Goal: Task Accomplishment & Management: Manage account settings

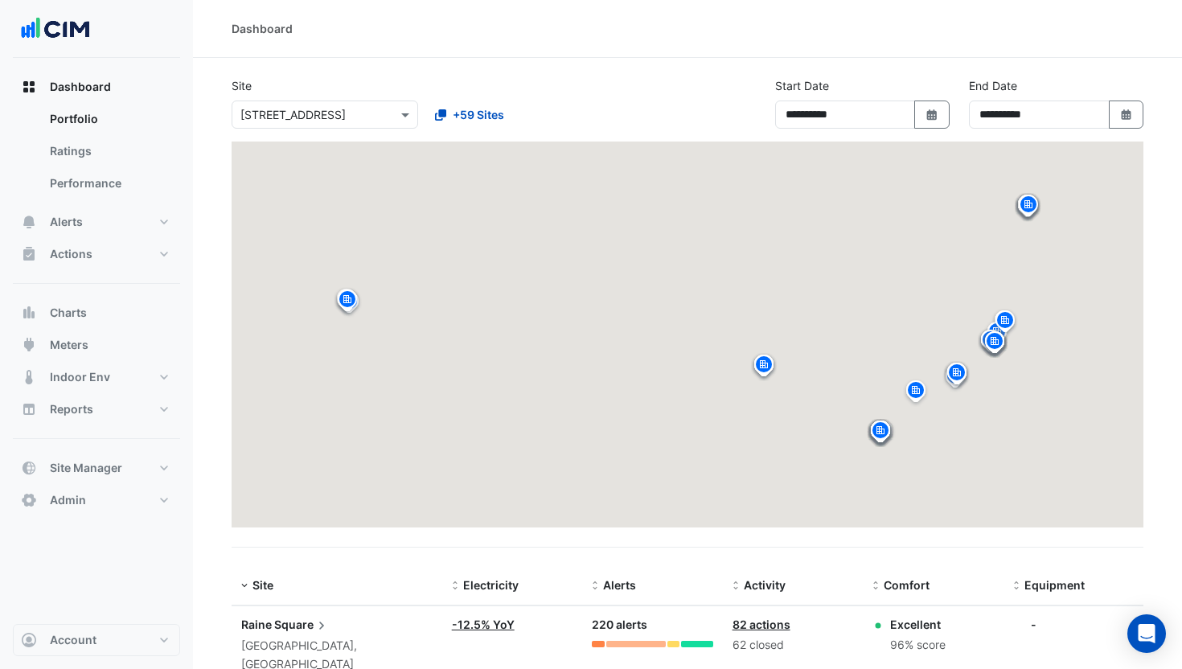
select select "**"
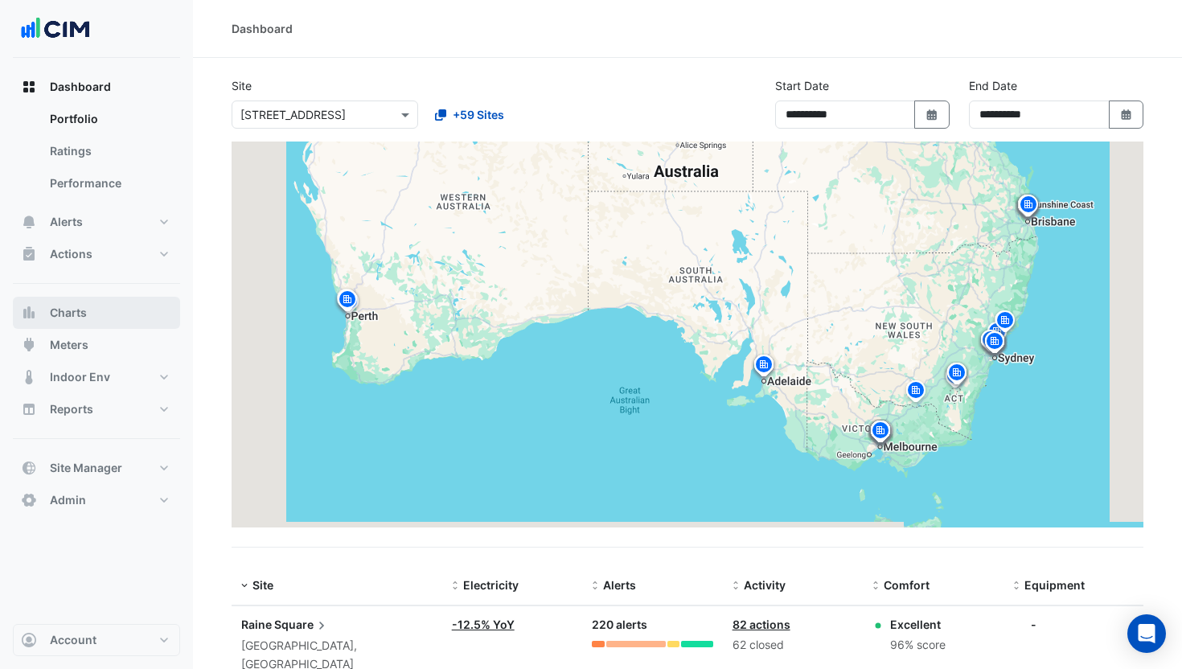
click at [43, 309] on button "Charts" at bounding box center [96, 313] width 167 height 32
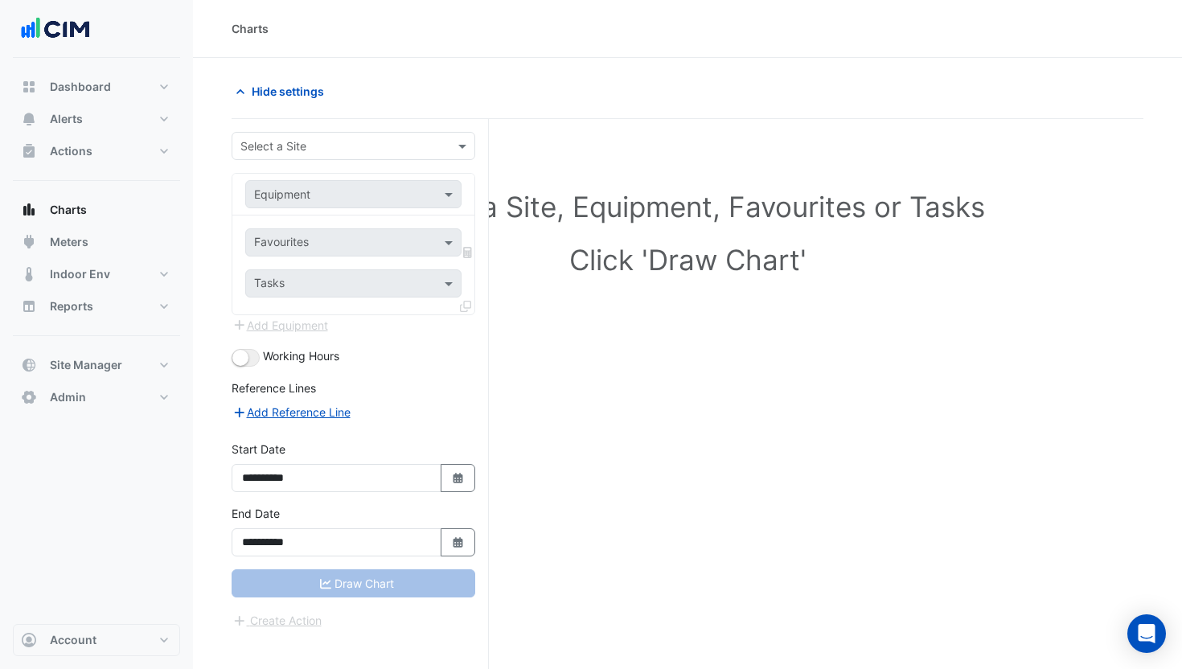
click at [304, 147] on input "text" at bounding box center [337, 146] width 194 height 17
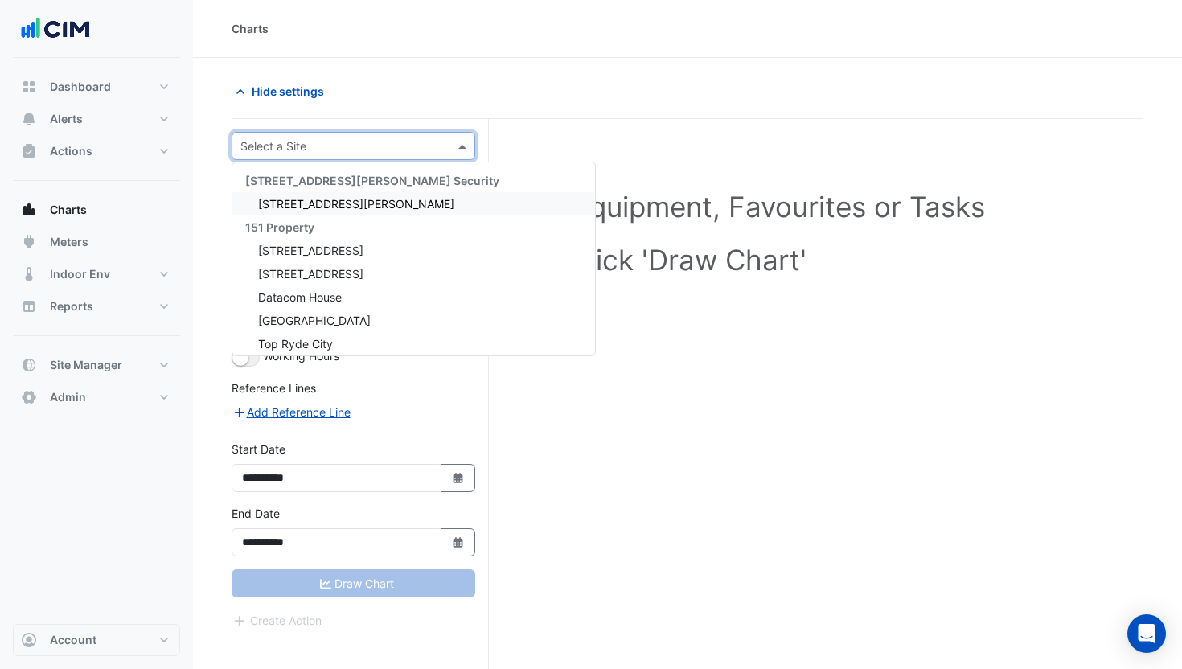
click at [297, 203] on span "141 Walker Street" at bounding box center [356, 204] width 196 height 14
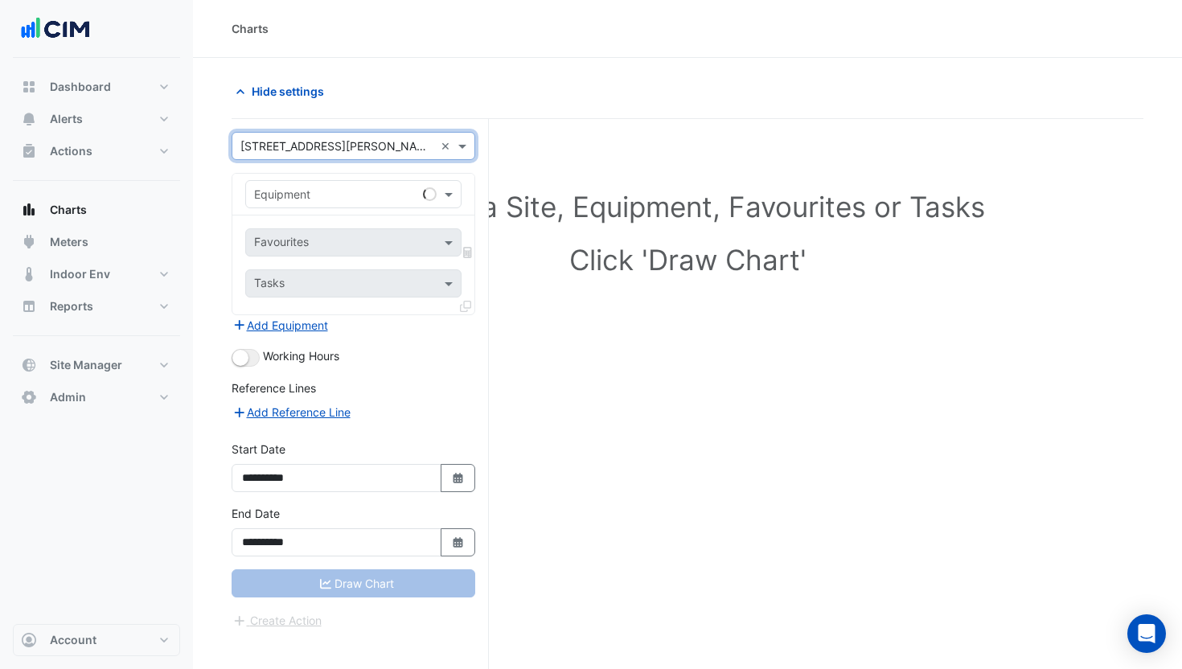
click at [297, 203] on div "Equipment" at bounding box center [353, 194] width 216 height 28
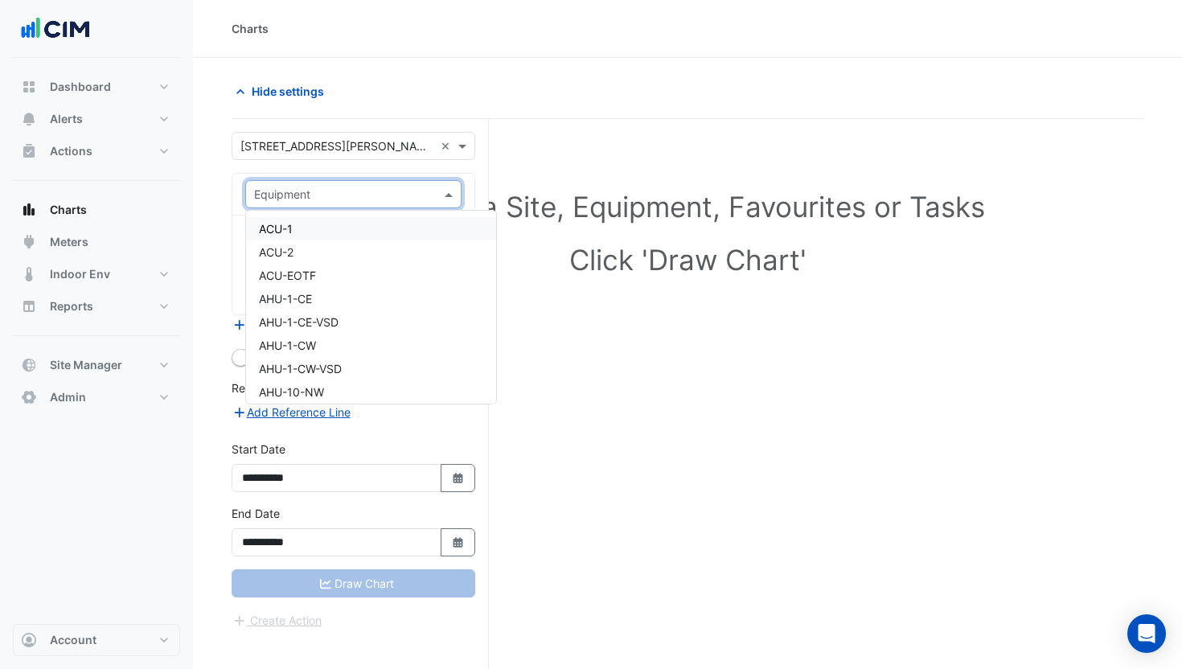
click at [305, 228] on div "ACU-1" at bounding box center [371, 228] width 250 height 23
click at [297, 238] on input "text" at bounding box center [344, 244] width 180 height 17
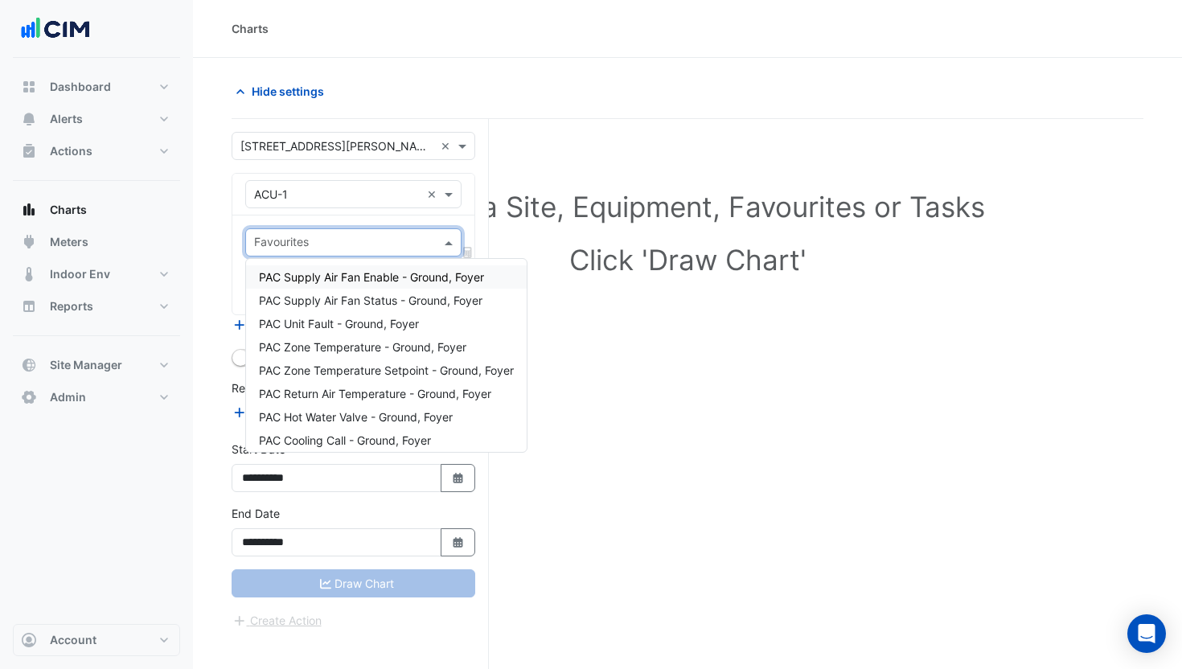
click at [294, 272] on span "PAC Supply Air Fan Enable - Ground, Foyer" at bounding box center [371, 277] width 225 height 14
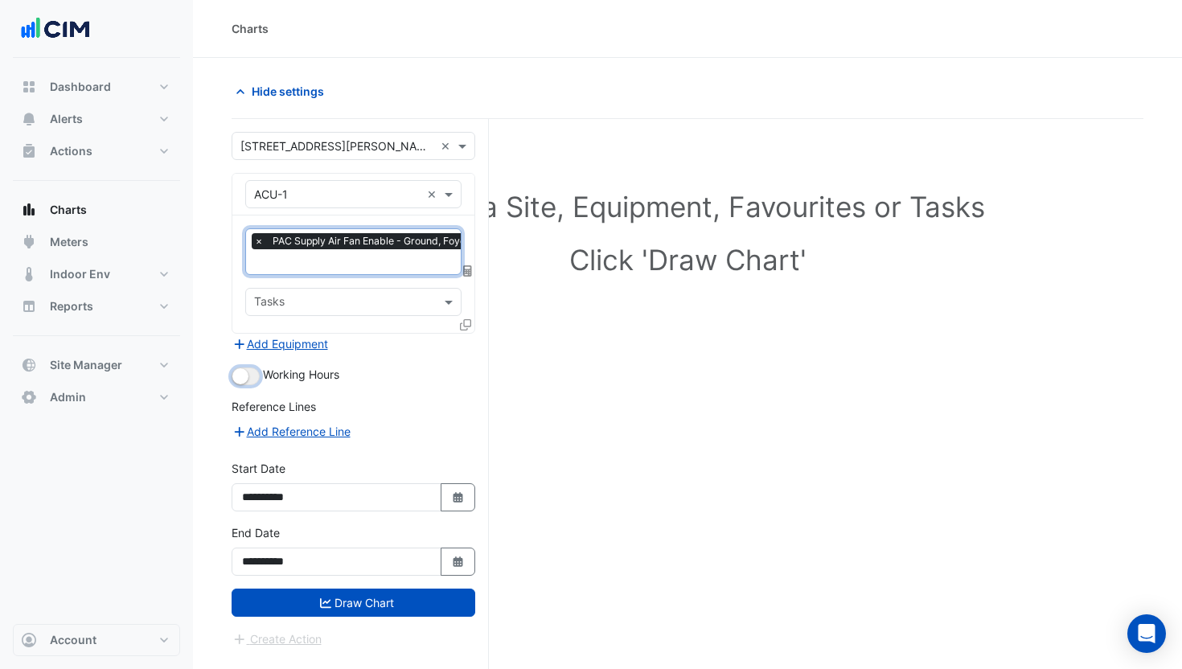
click at [256, 371] on button "button" at bounding box center [245, 376] width 28 height 18
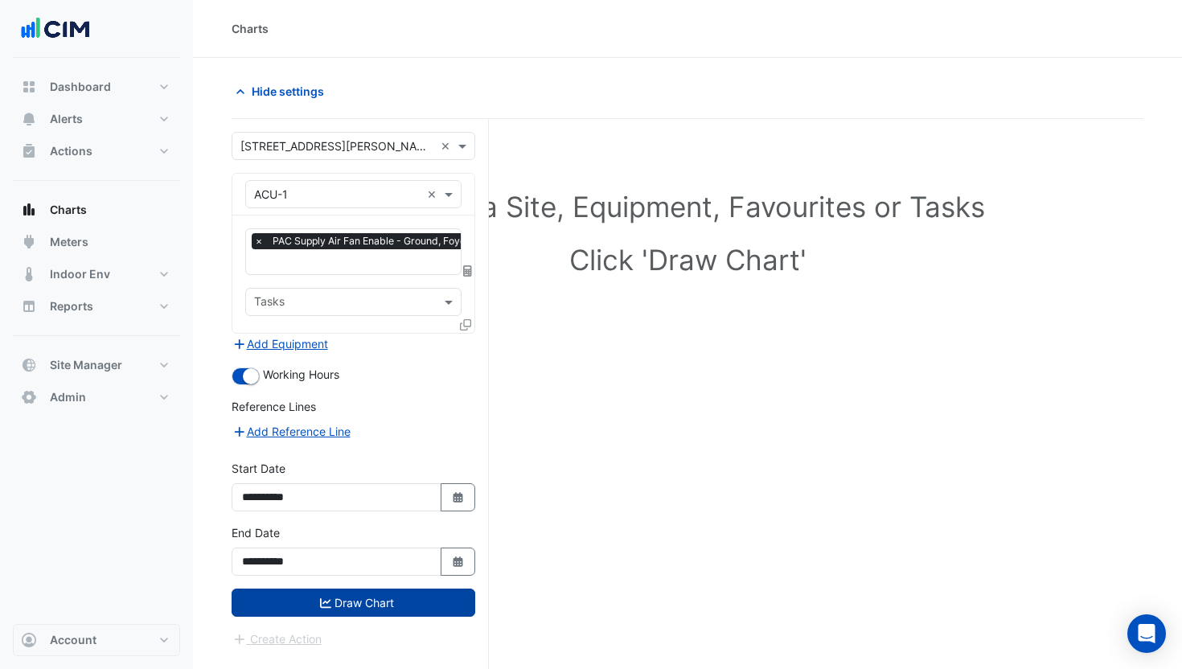
click at [353, 596] on button "Draw Chart" at bounding box center [353, 602] width 244 height 28
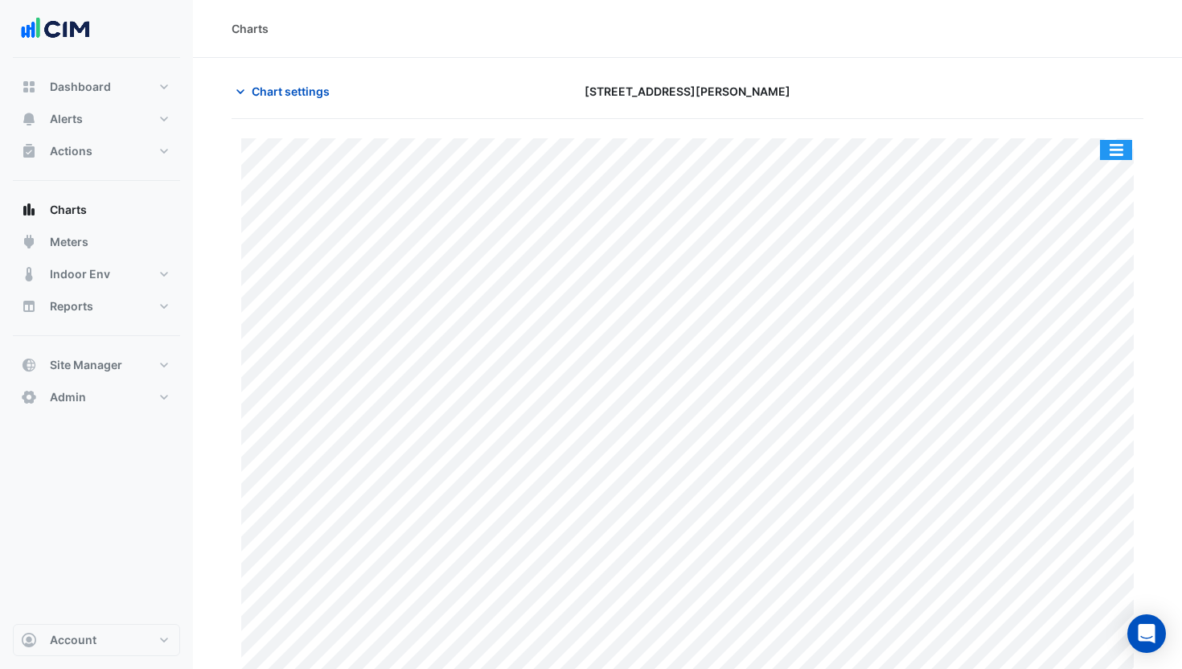
click at [1118, 145] on button "button" at bounding box center [1116, 150] width 32 height 20
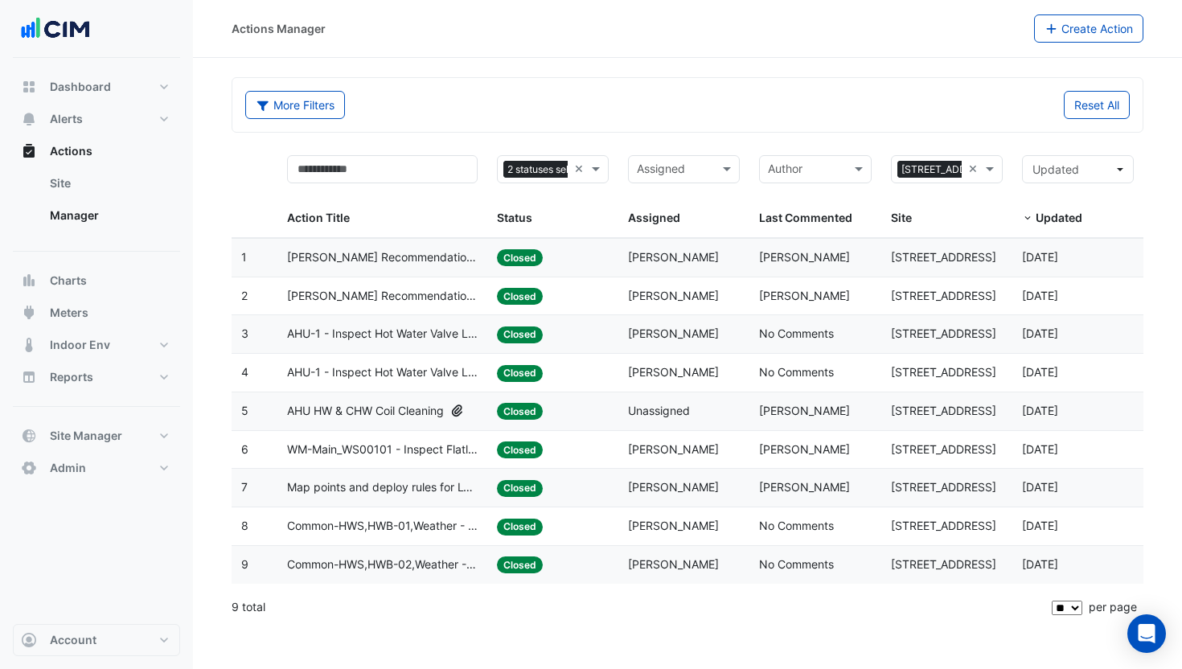
select select "**"
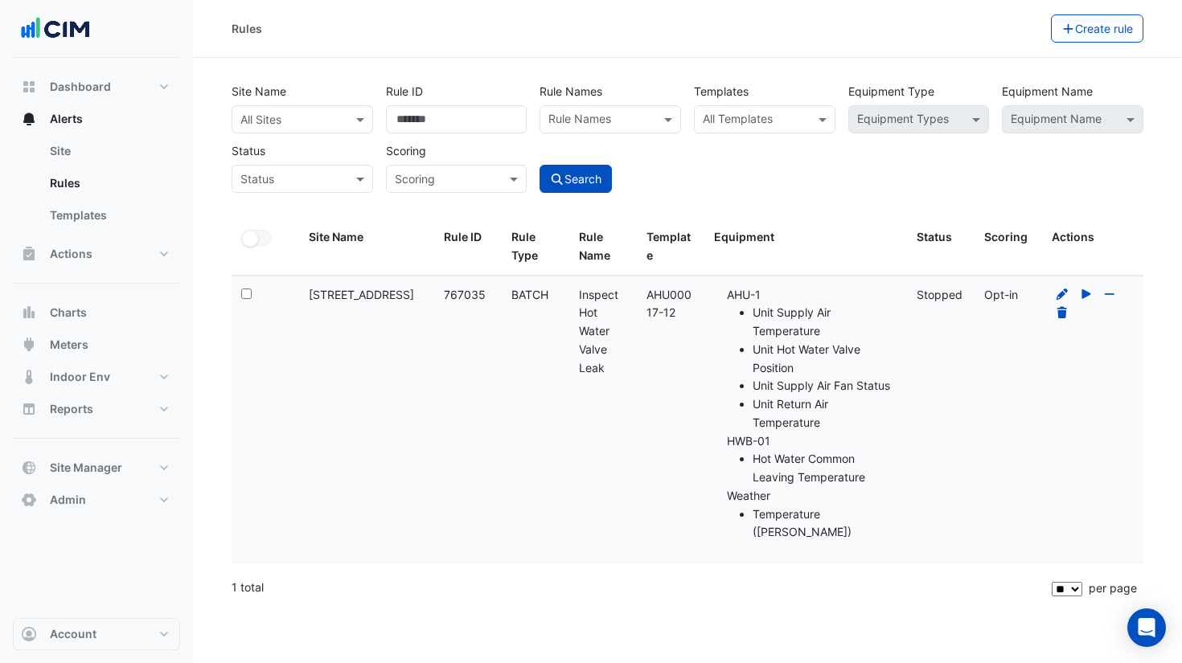
select select "**"
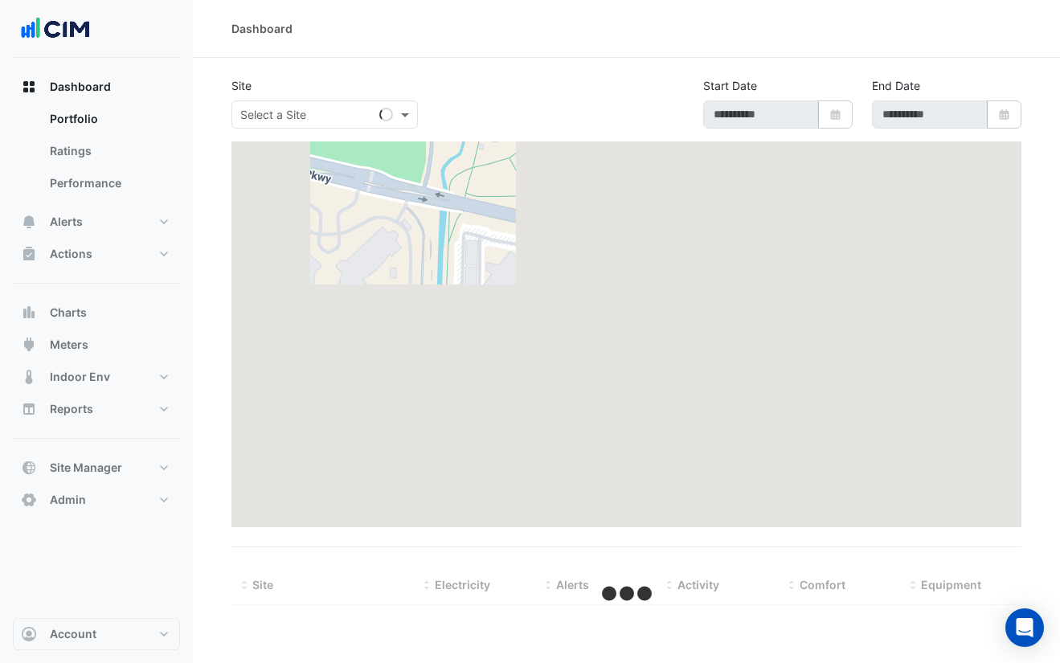
select select "**"
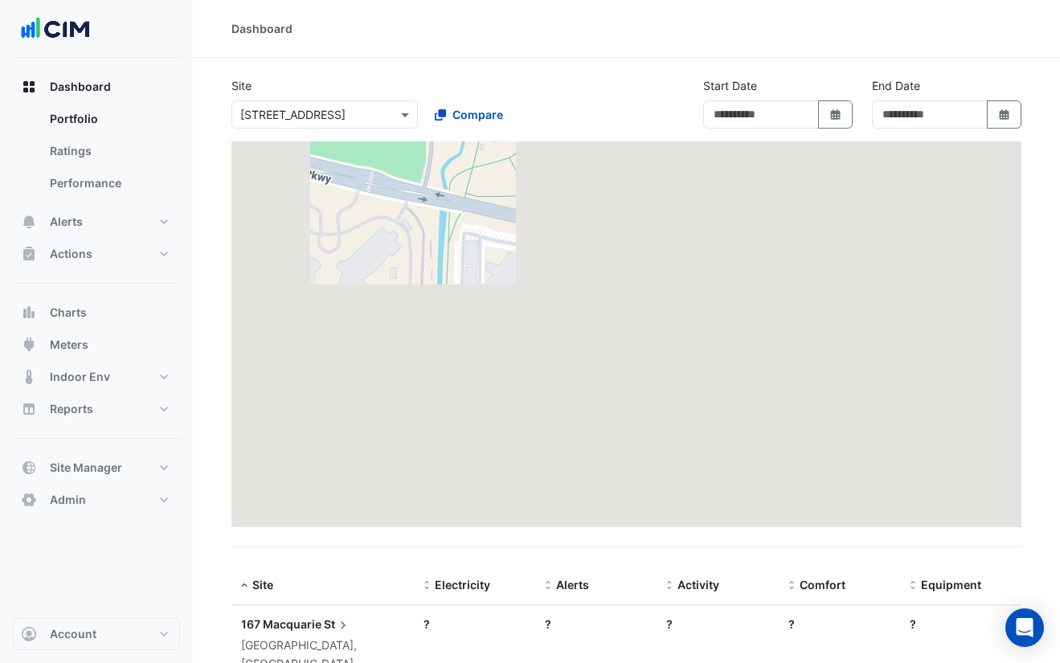
type input "**********"
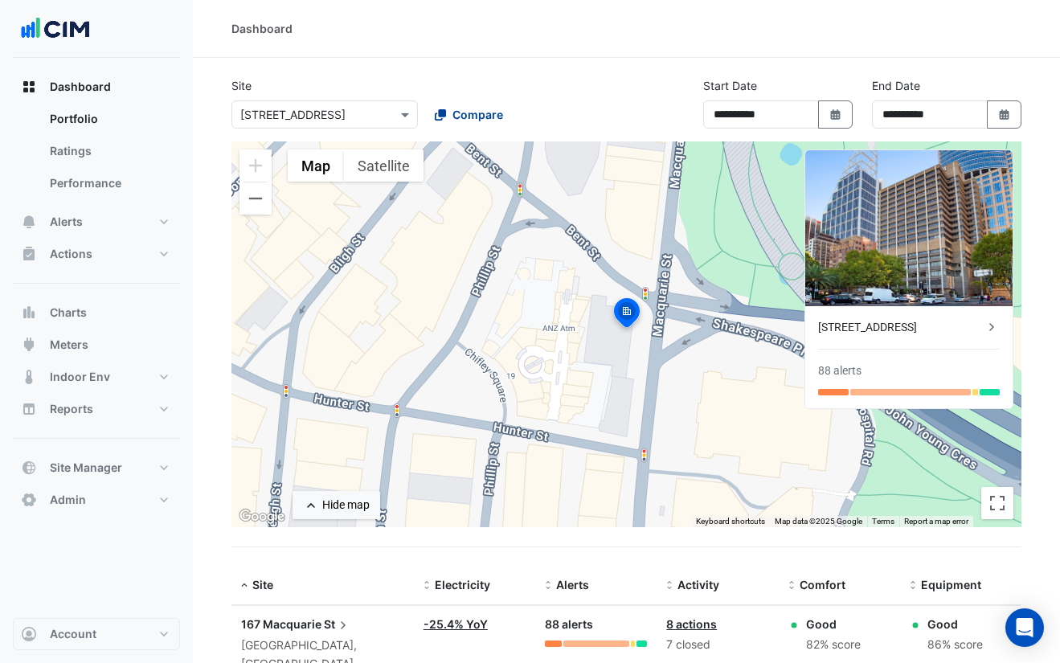
click at [485, 112] on span "Compare" at bounding box center [478, 114] width 51 height 17
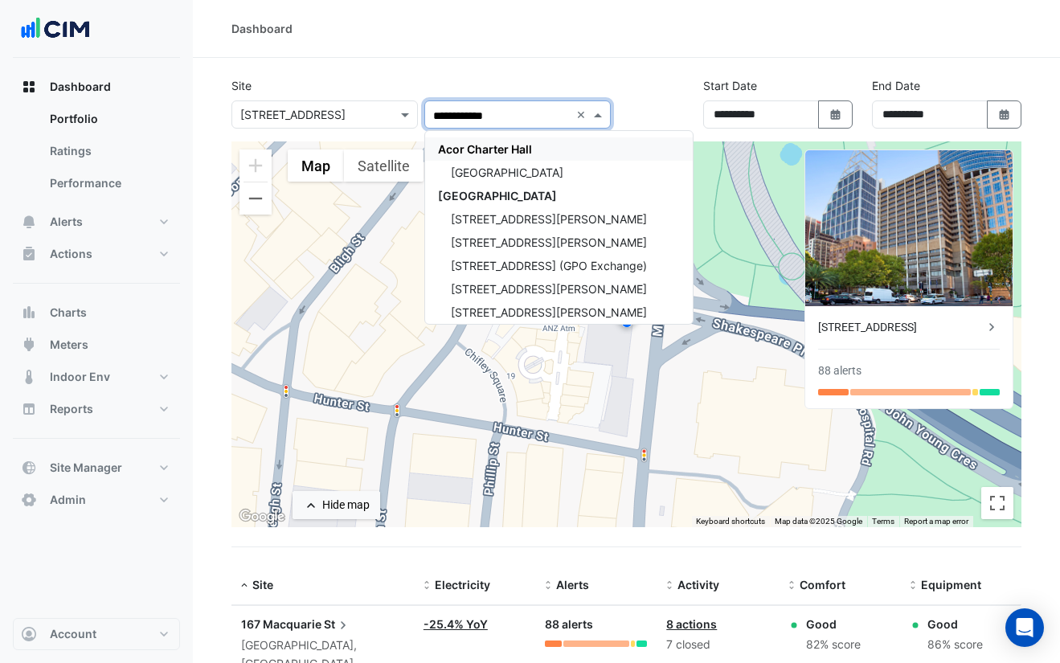
type input "**********"
click at [436, 61] on section "**********" at bounding box center [626, 392] width 867 height 668
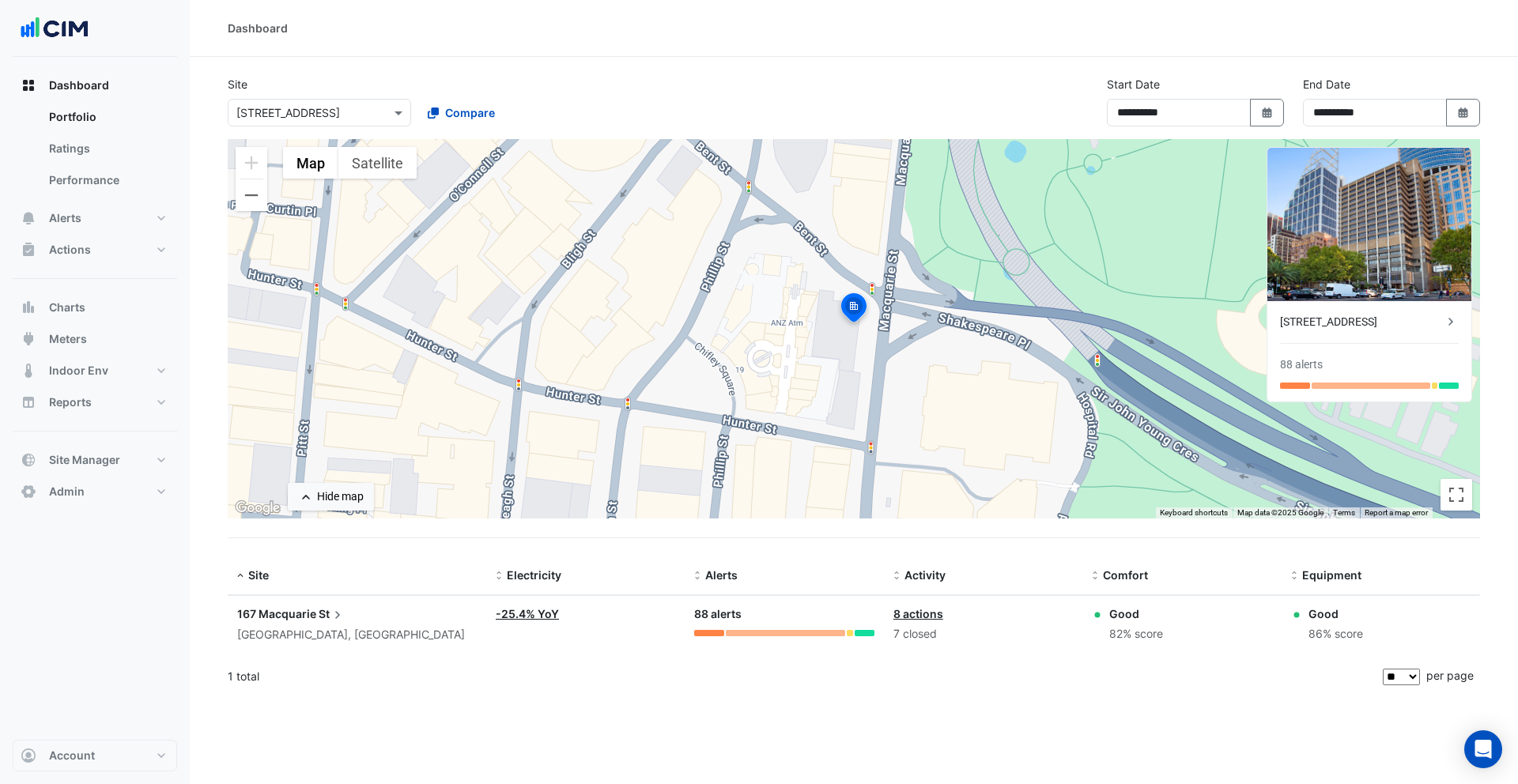
click at [525, 616] on link "-25.4% YoY" at bounding box center [527, 614] width 63 height 14
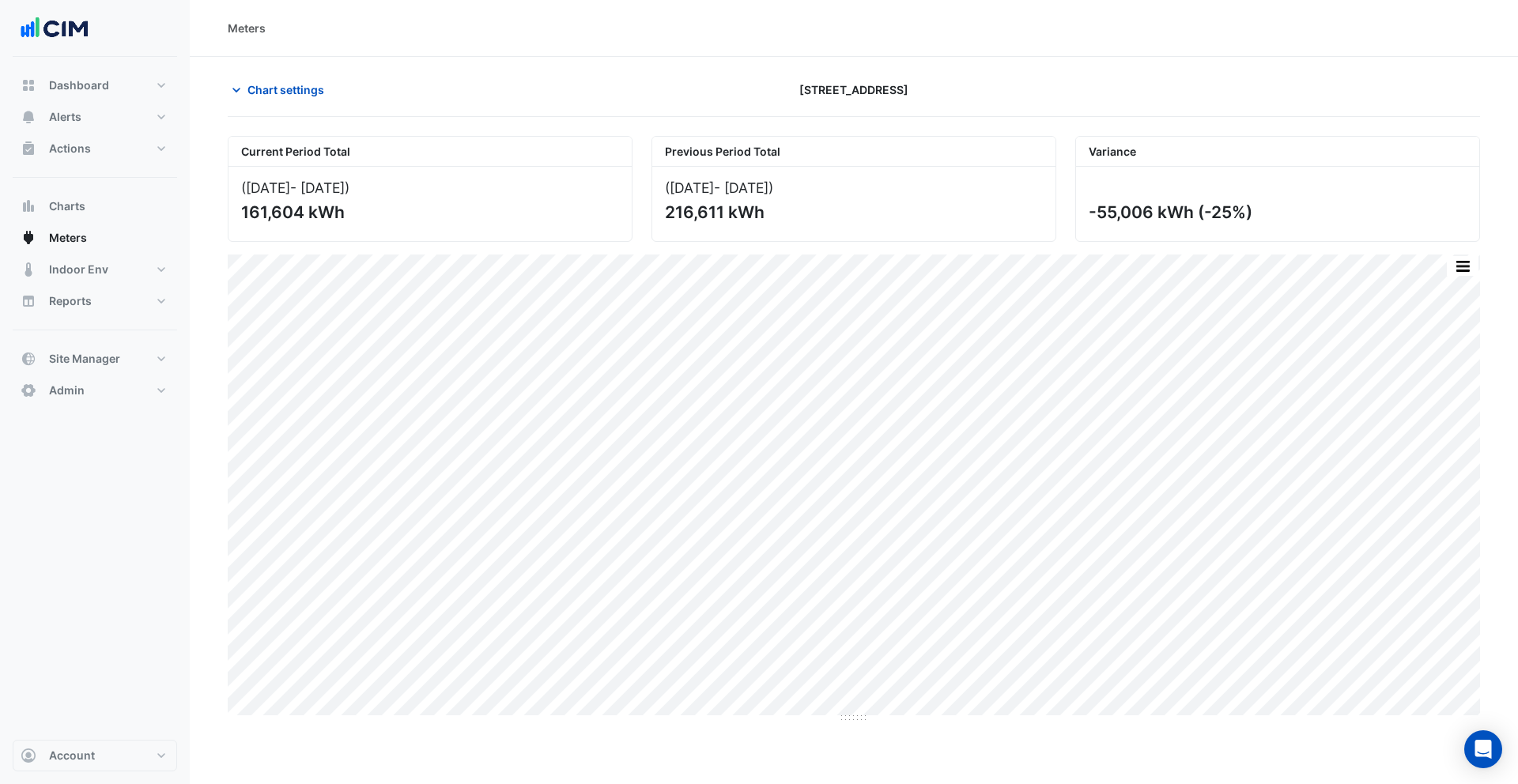
select select "**"
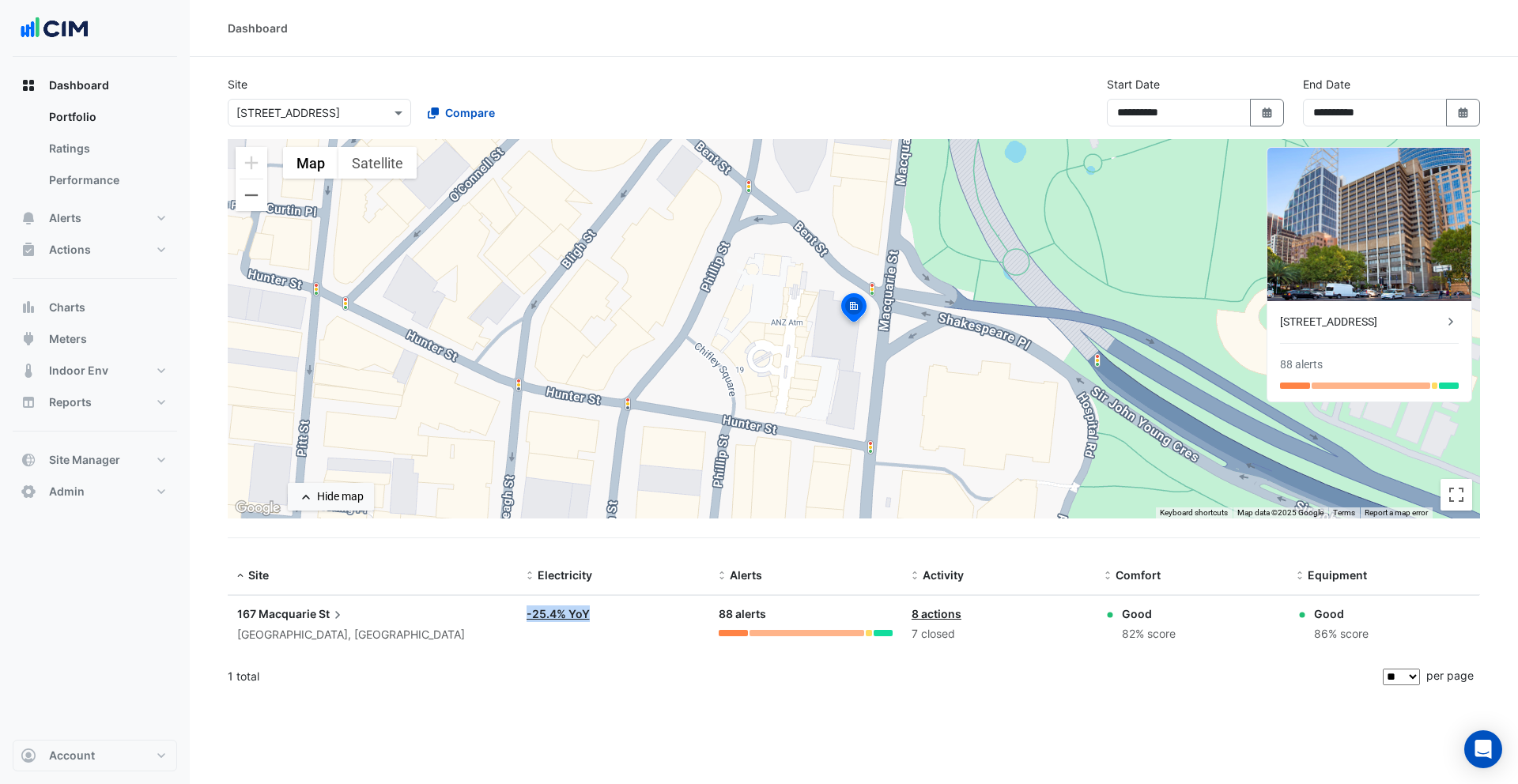
click at [939, 615] on link "8 actions" at bounding box center [937, 614] width 50 height 14
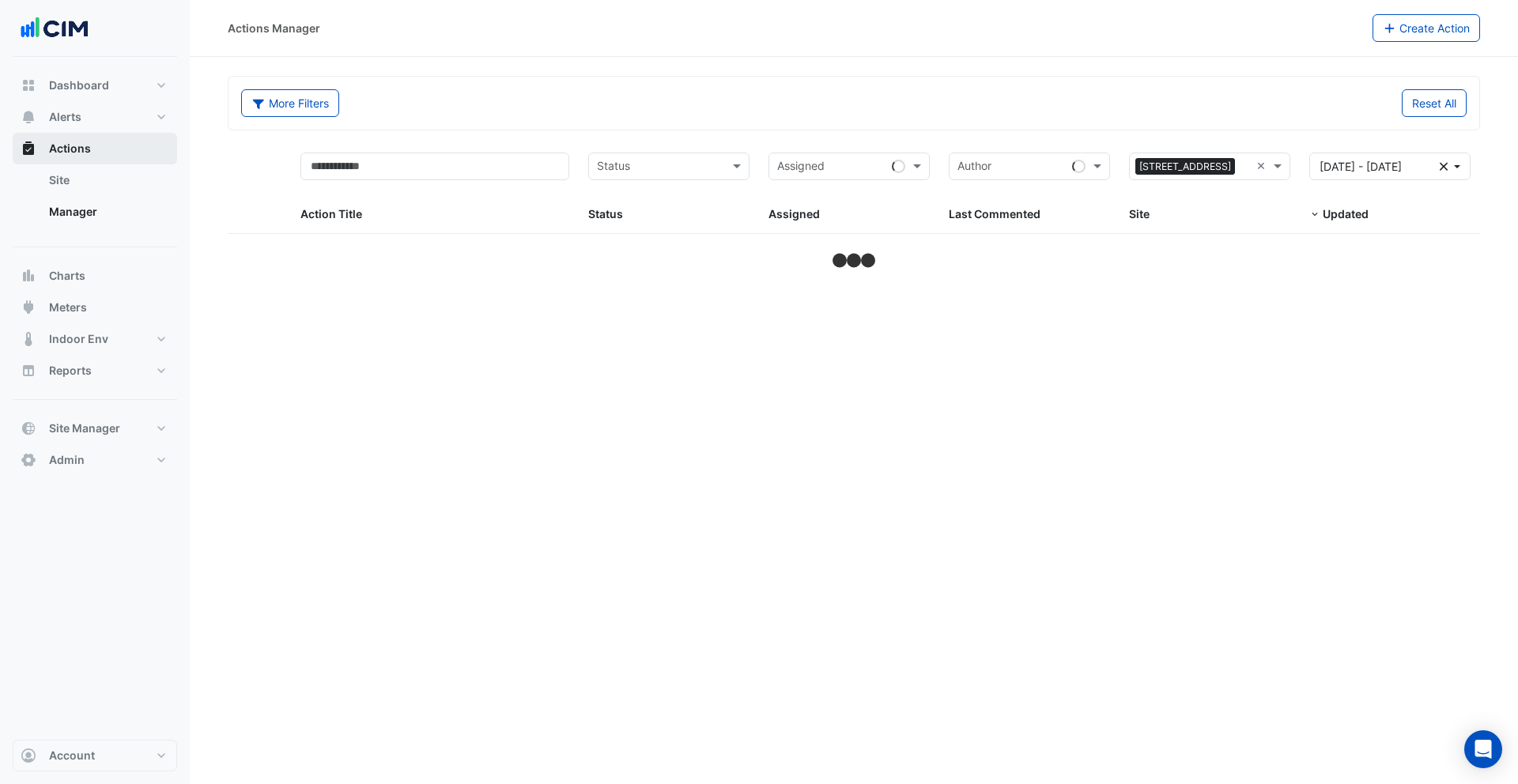
select select "**"
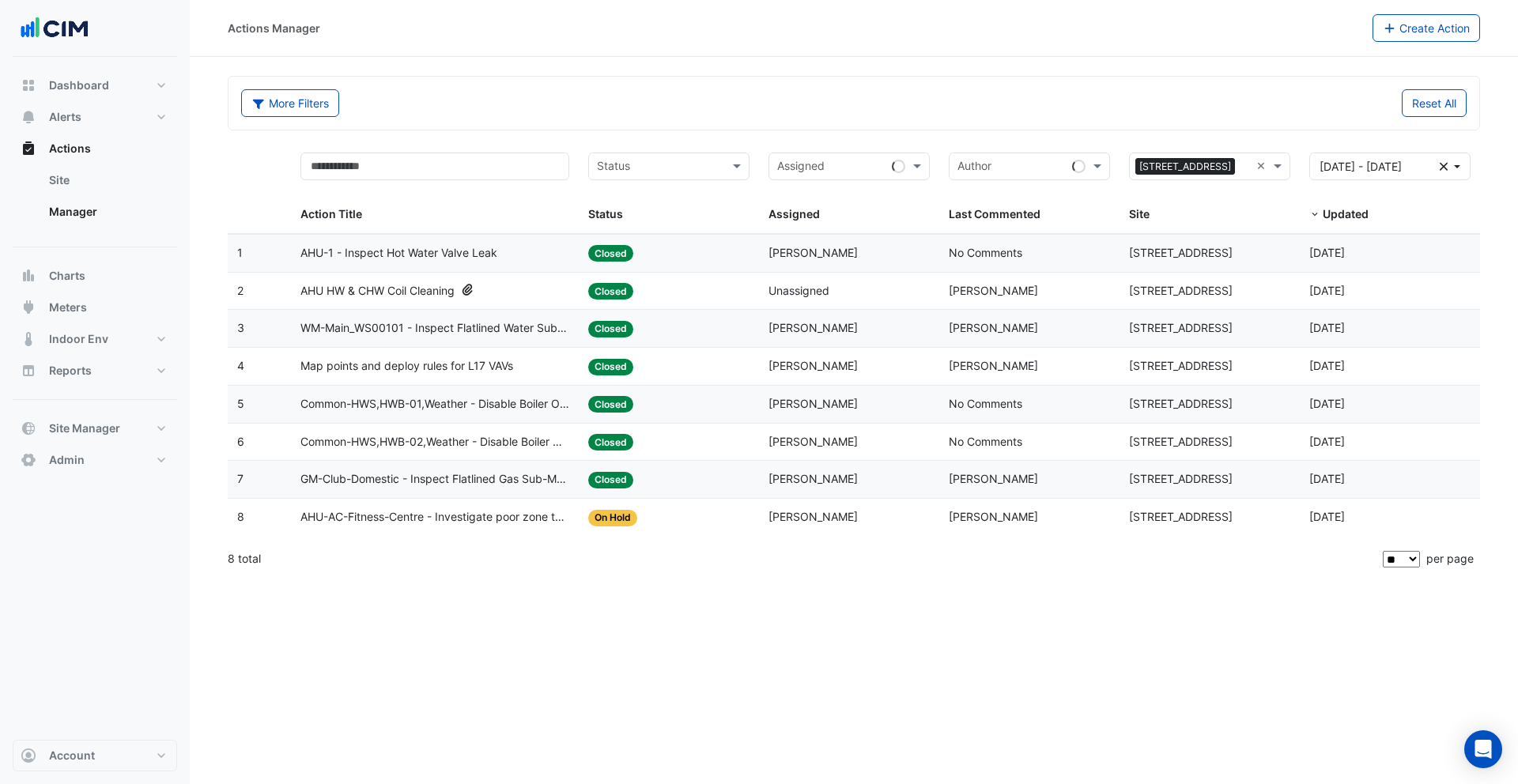
select select "**"
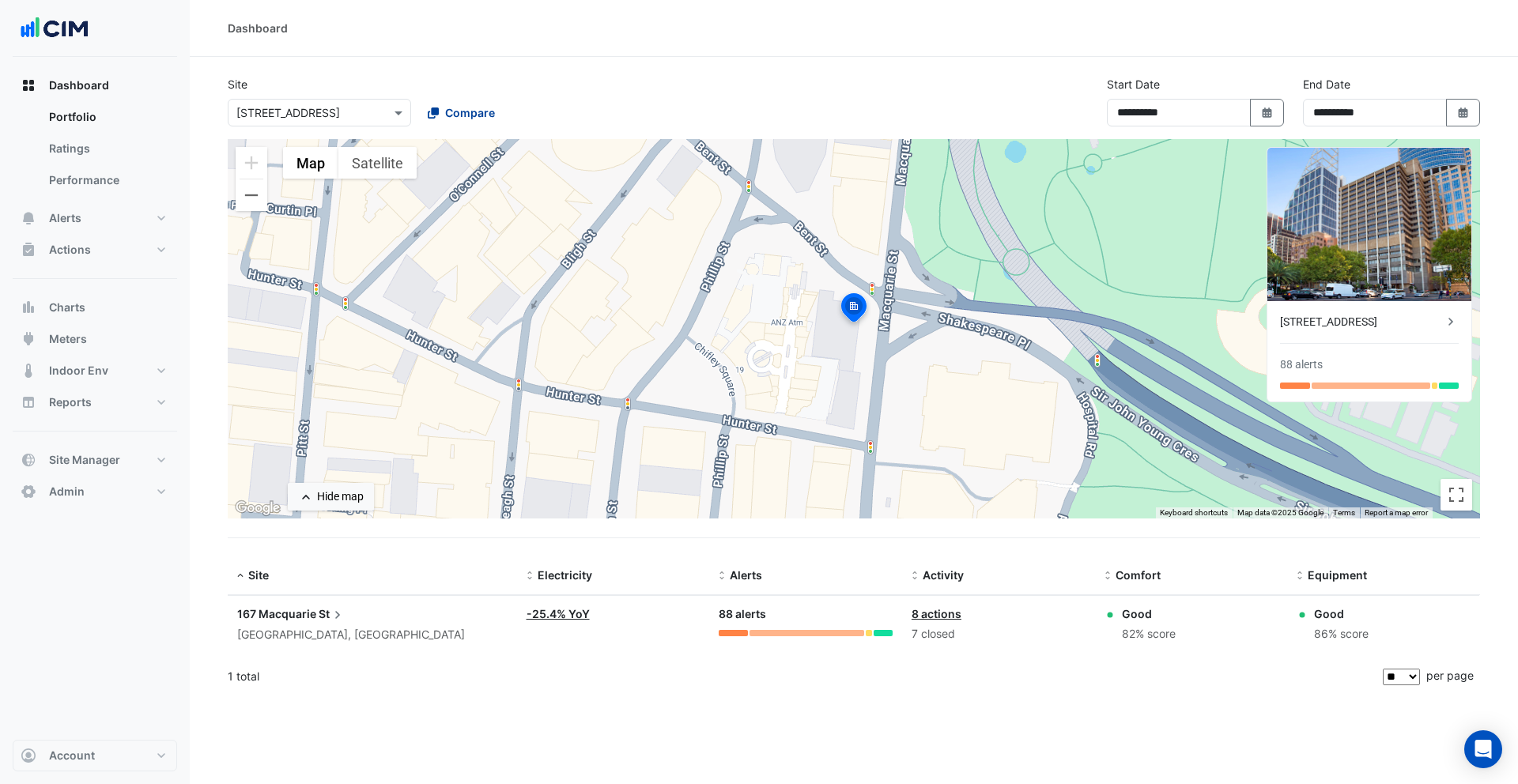
click at [455, 115] on span "Compare" at bounding box center [470, 112] width 50 height 17
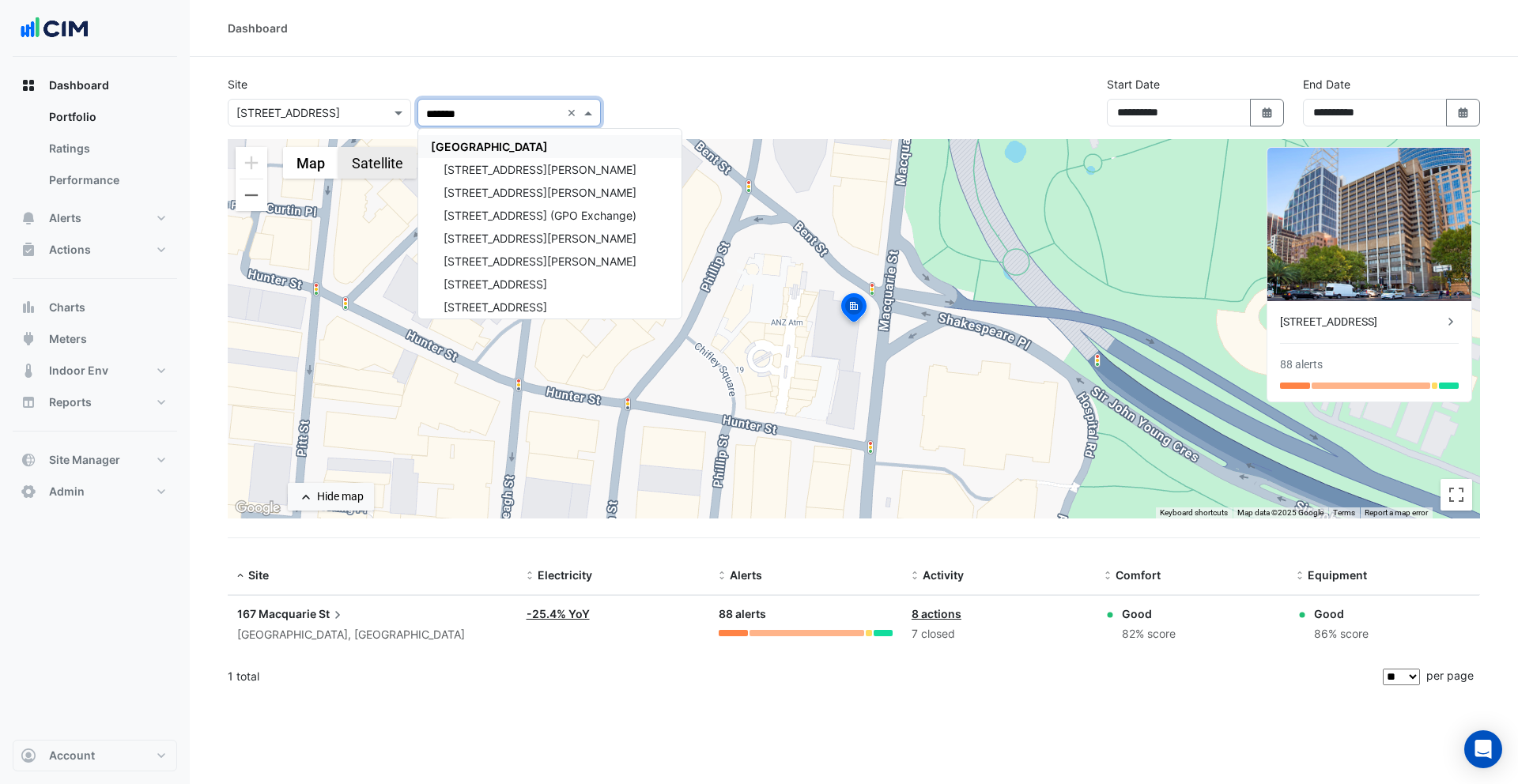
type input "*******"
click at [397, 159] on button "Satellite" at bounding box center [378, 163] width 79 height 31
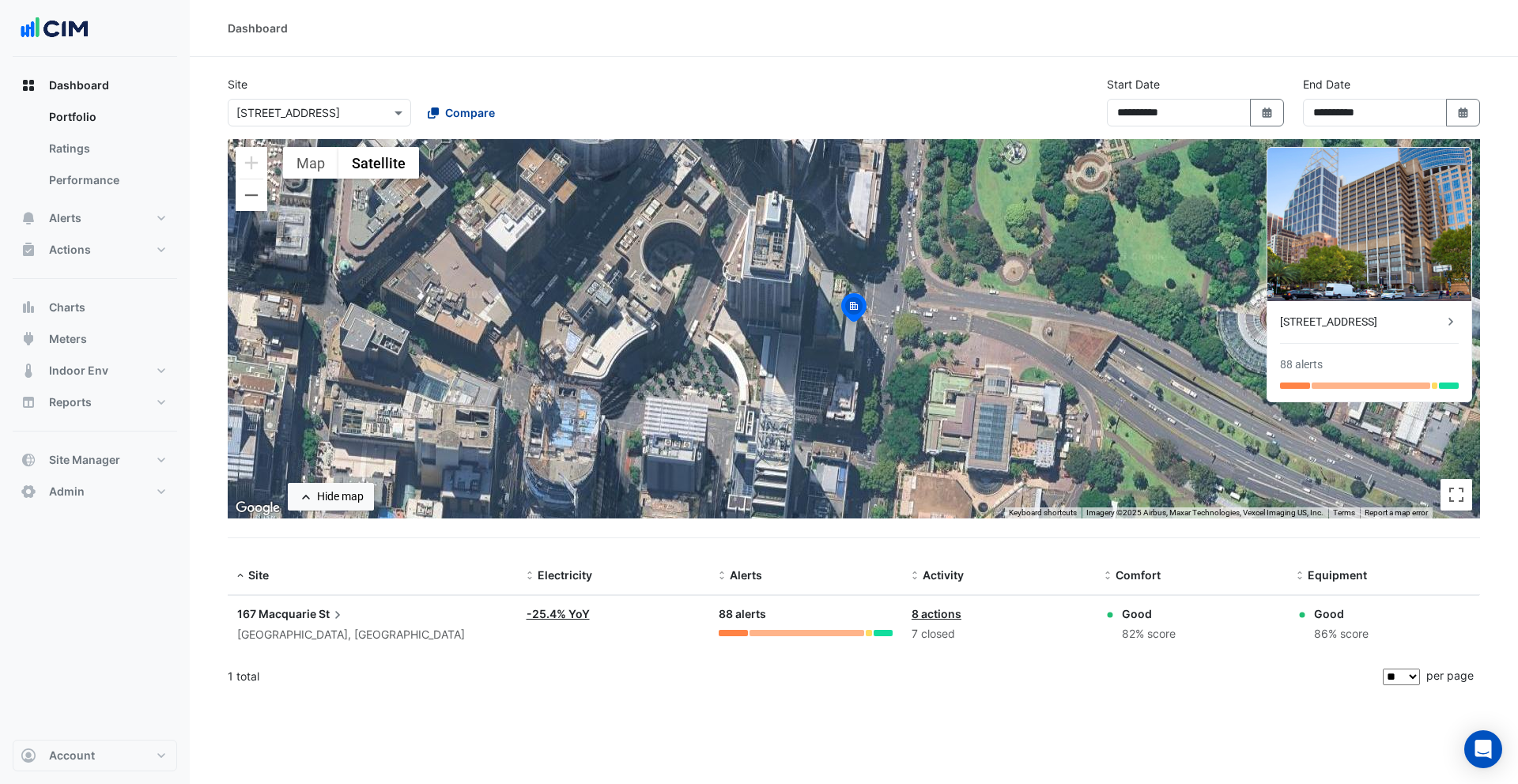
click at [473, 105] on span "Compare" at bounding box center [470, 112] width 50 height 17
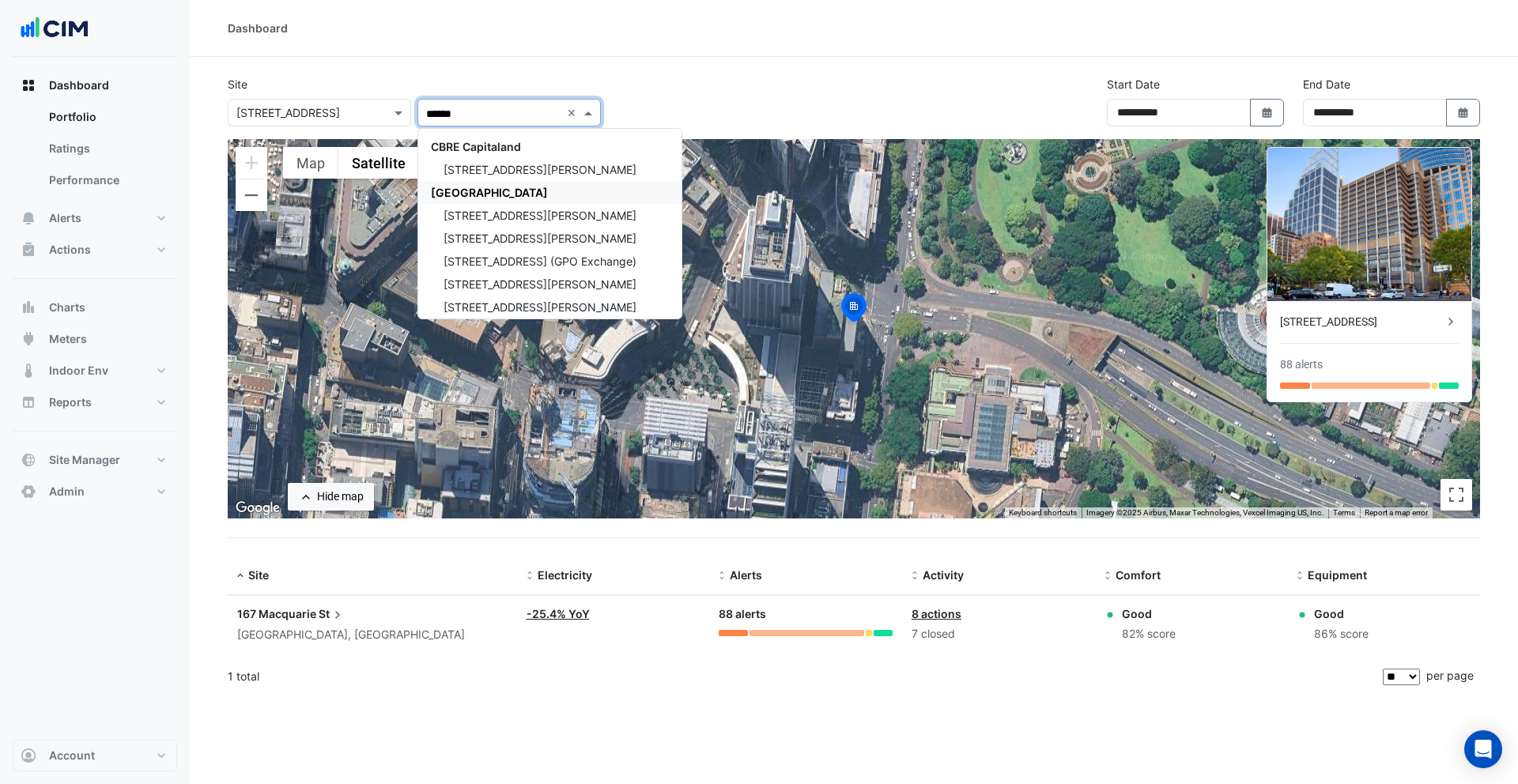
click at [476, 187] on span "[GEOGRAPHIC_DATA]" at bounding box center [489, 193] width 117 height 14
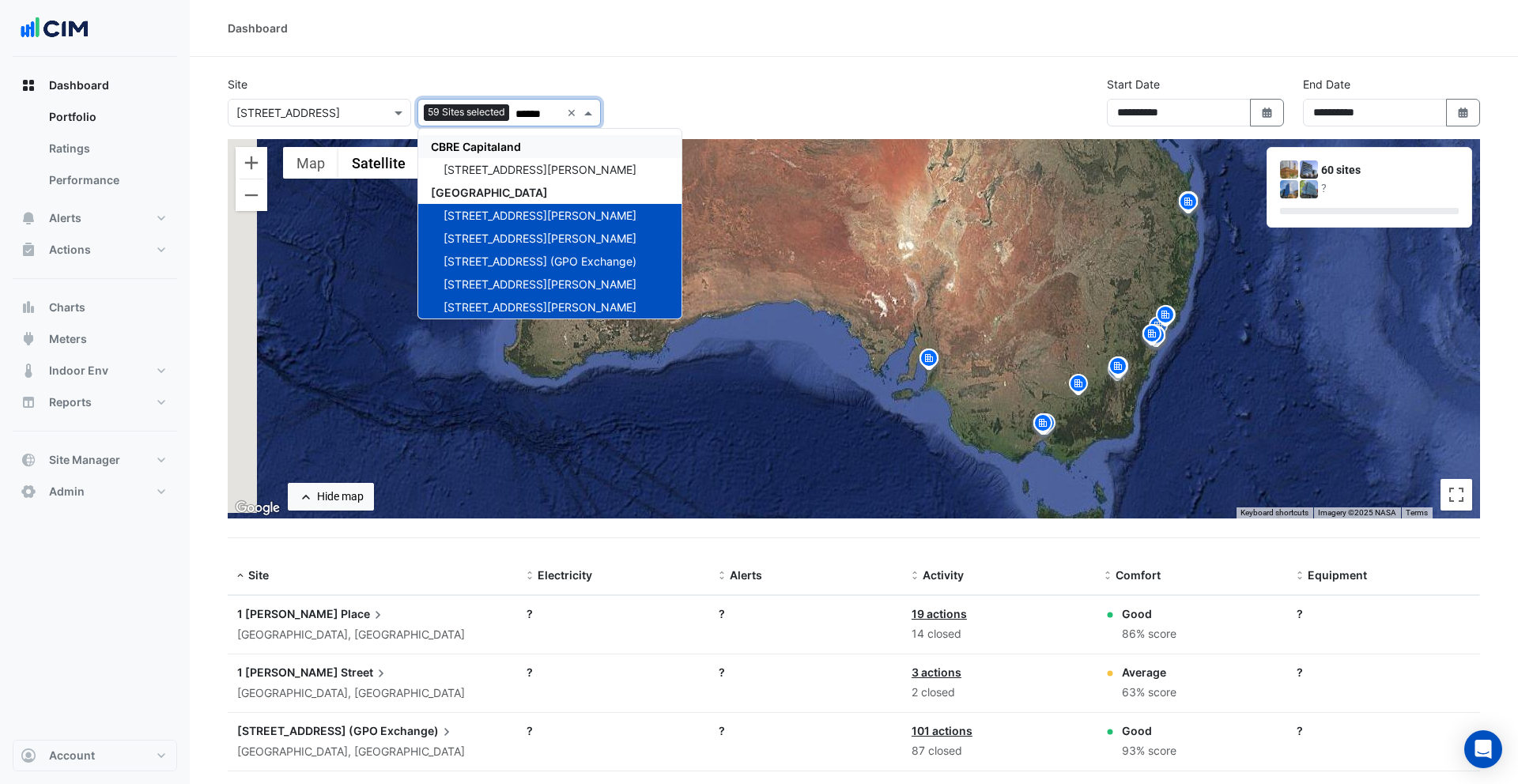
type input "******"
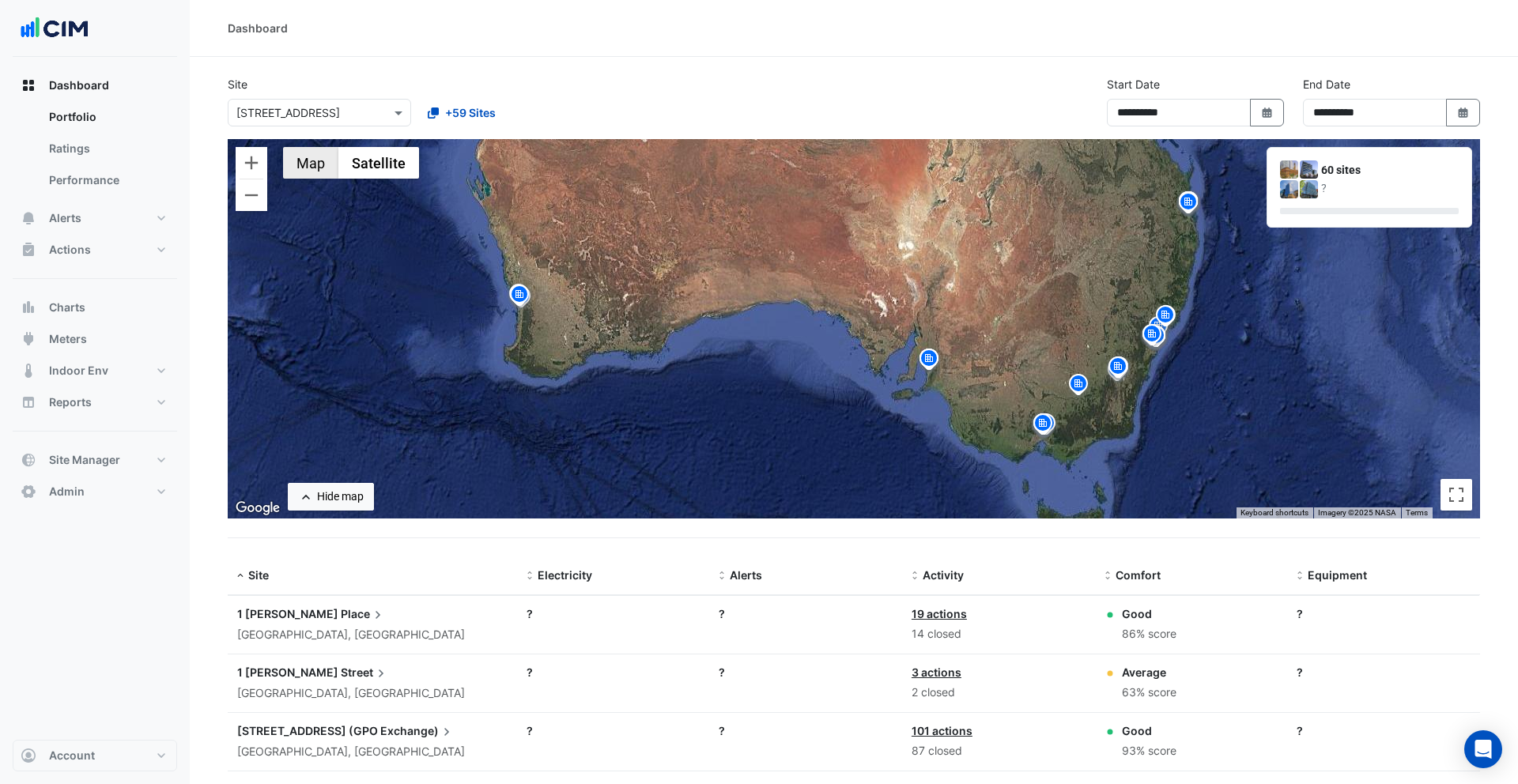
click at [300, 171] on button "Map" at bounding box center [311, 163] width 55 height 31
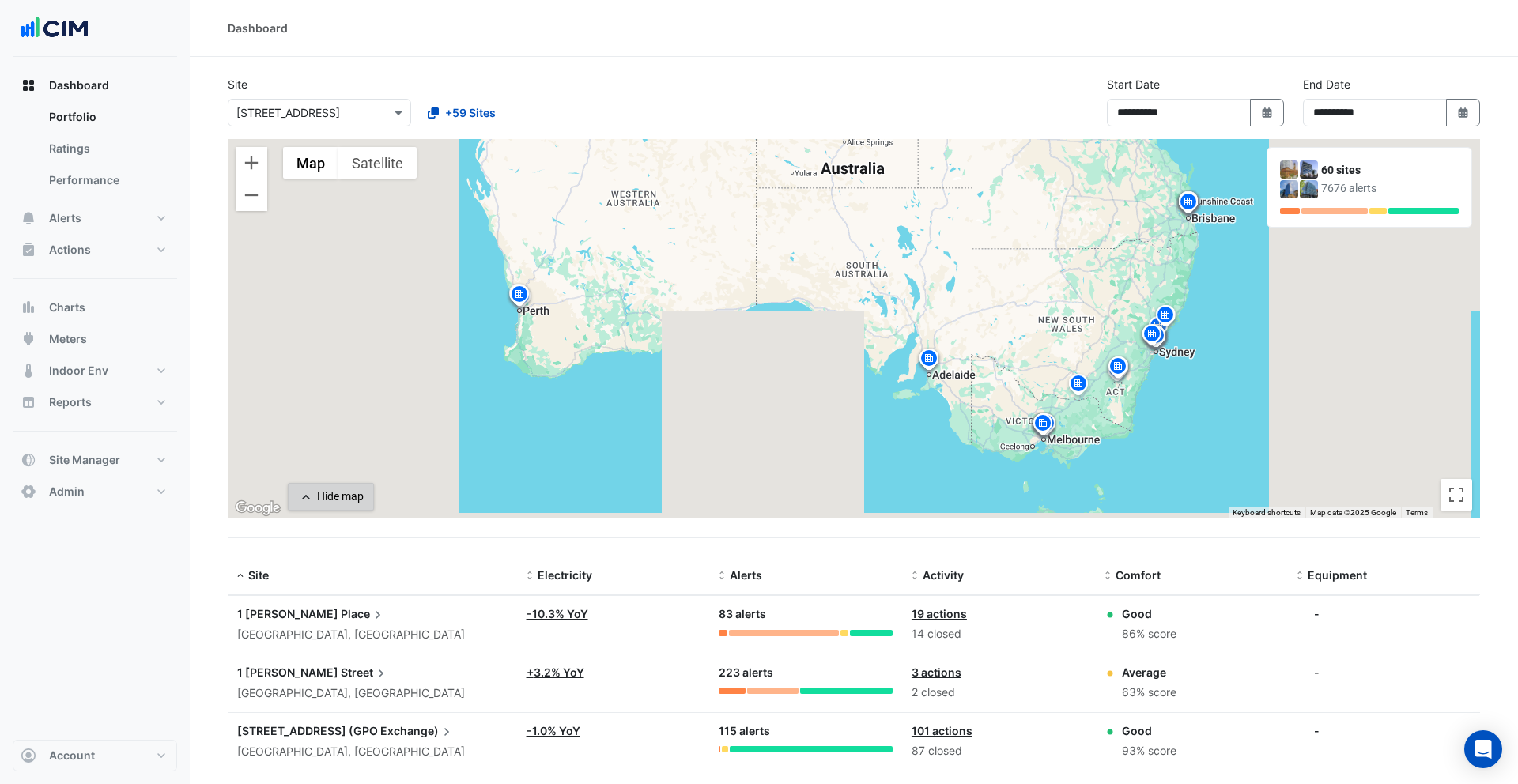
click at [336, 502] on div "Hide map" at bounding box center [339, 497] width 46 height 17
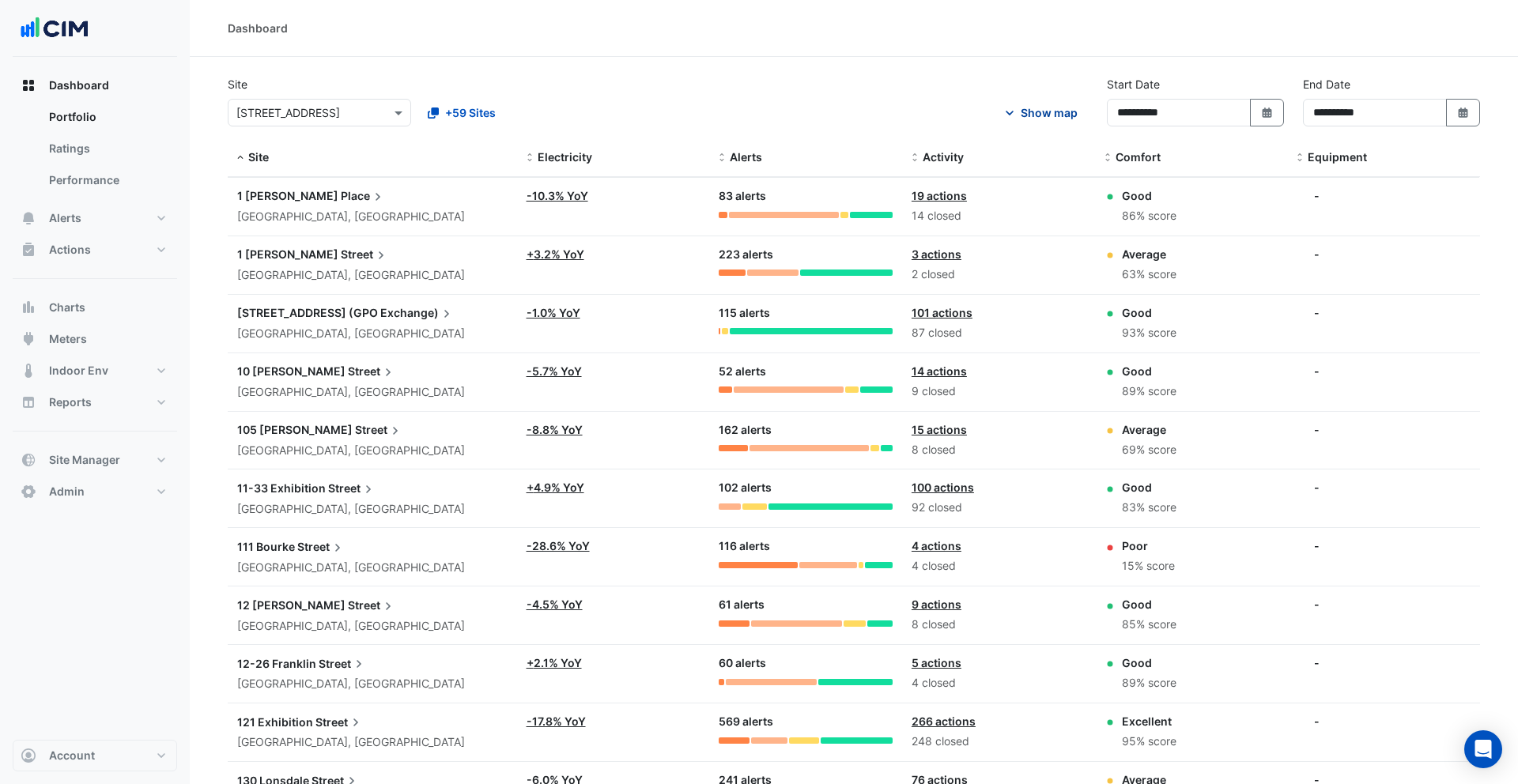
click at [1042, 119] on div "Show map" at bounding box center [1050, 112] width 57 height 17
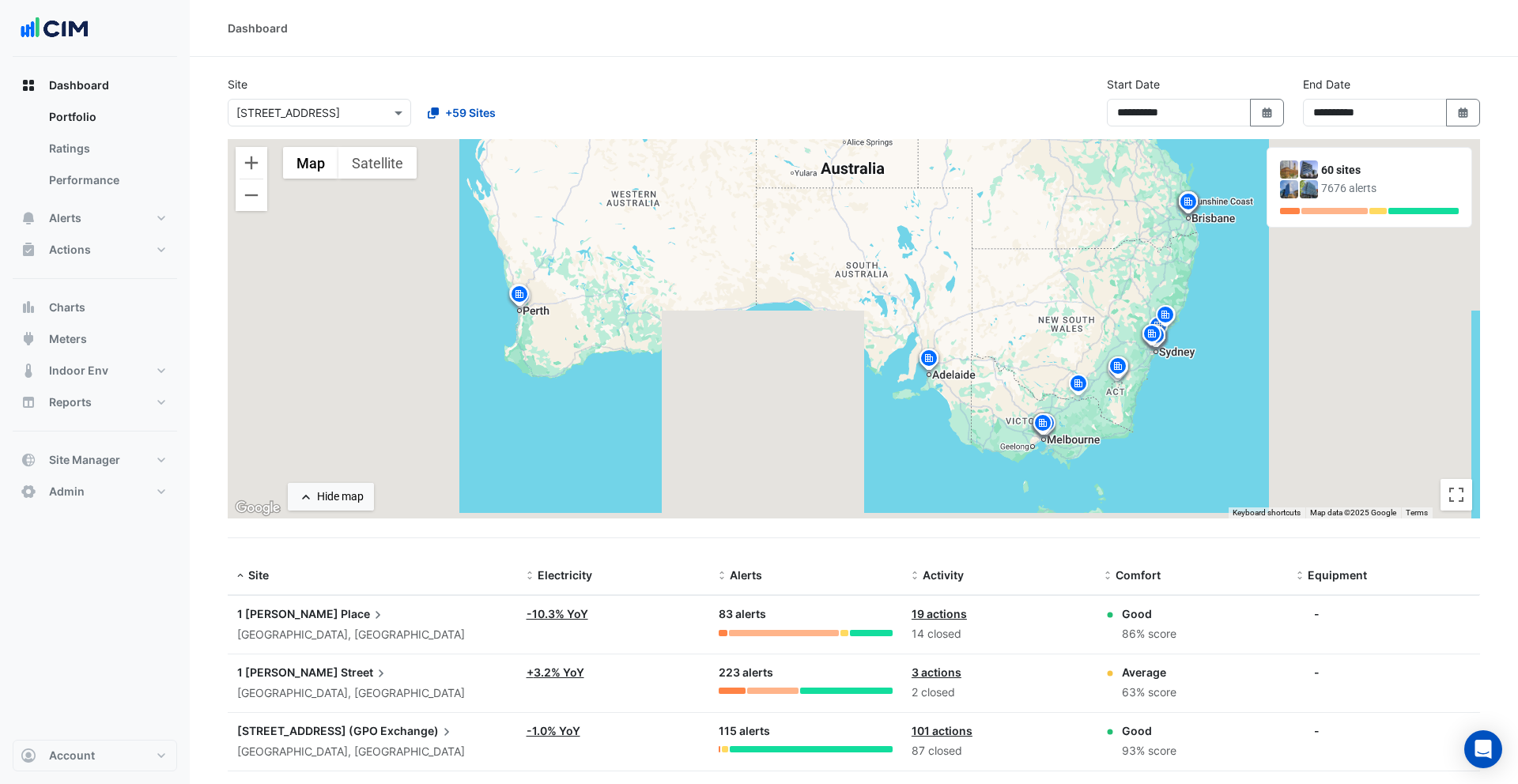
click at [334, 494] on div "Hide map" at bounding box center [339, 497] width 46 height 17
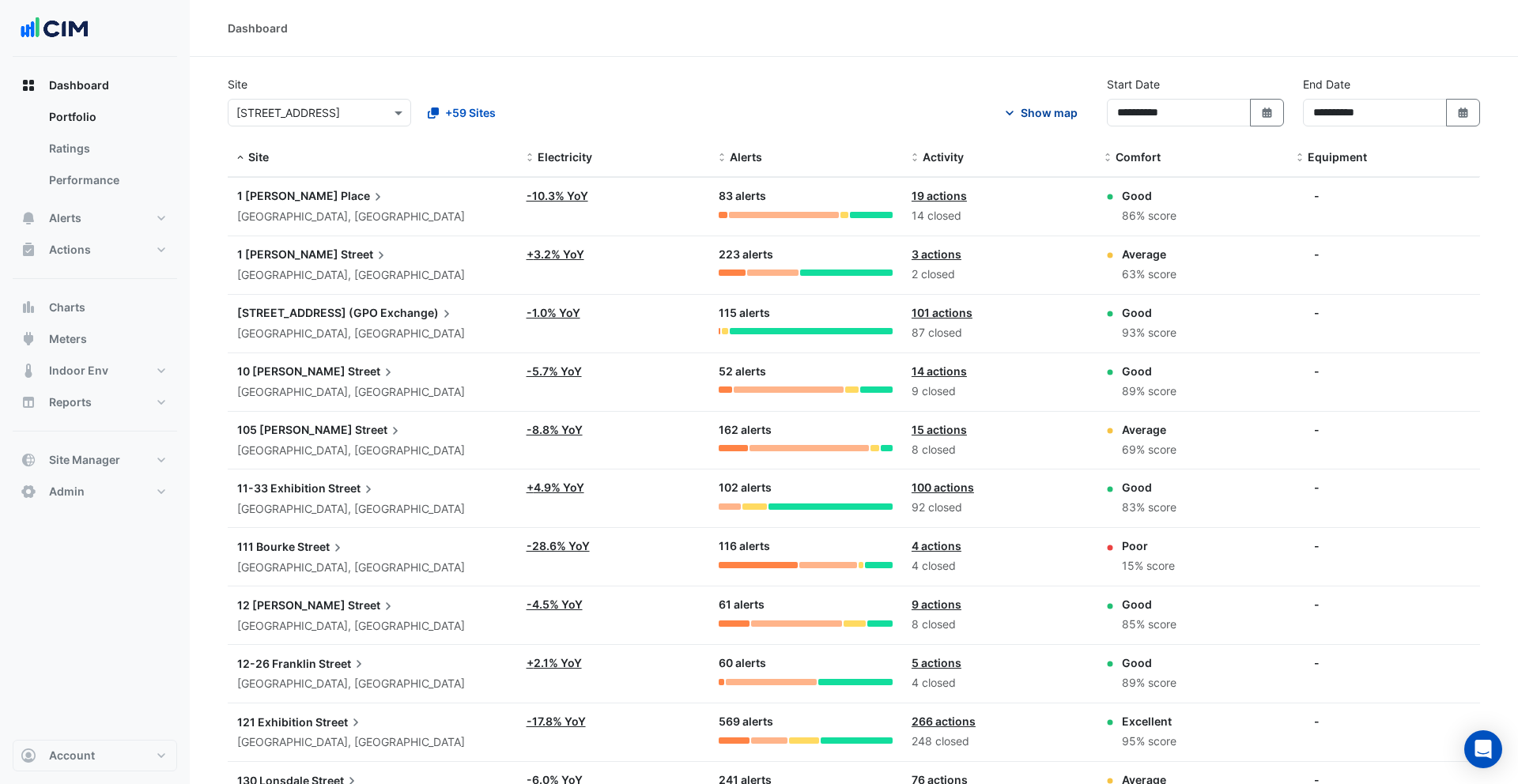
click at [1042, 111] on div "Show map" at bounding box center [1050, 112] width 57 height 17
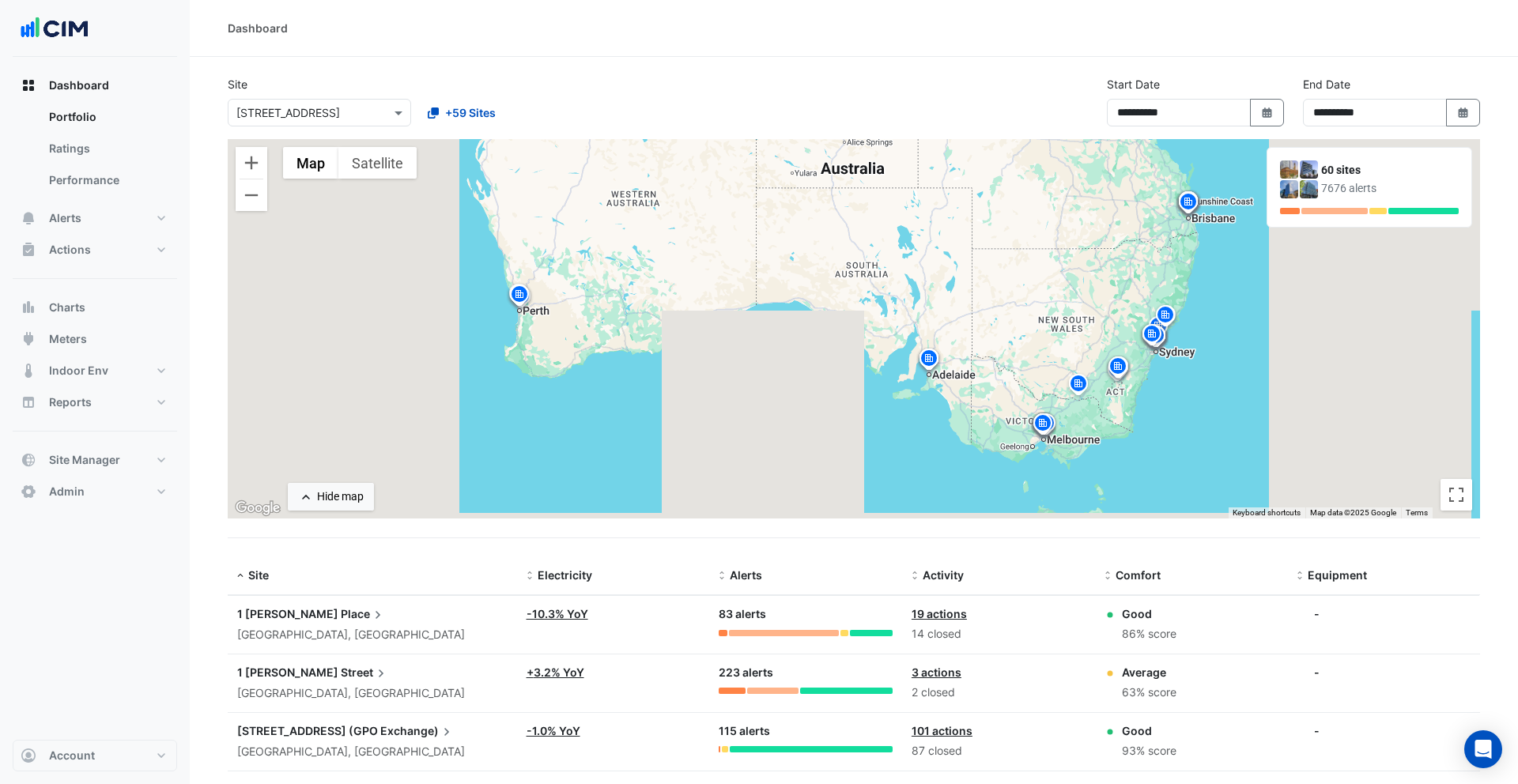
click at [340, 614] on span "Place" at bounding box center [363, 615] width 45 height 18
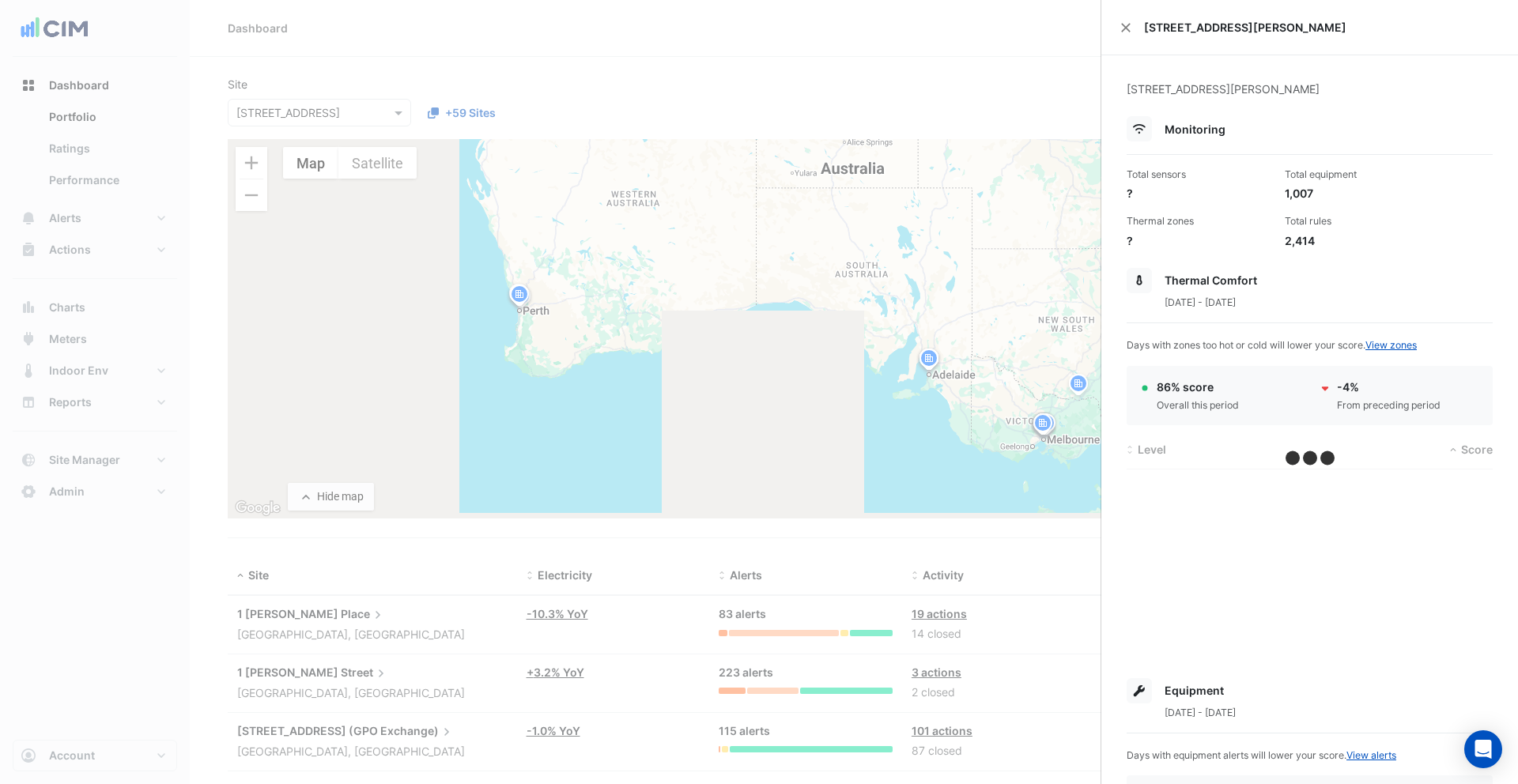
click at [902, 410] on ngb-offcanvas-backdrop at bounding box center [759, 392] width 1518 height 784
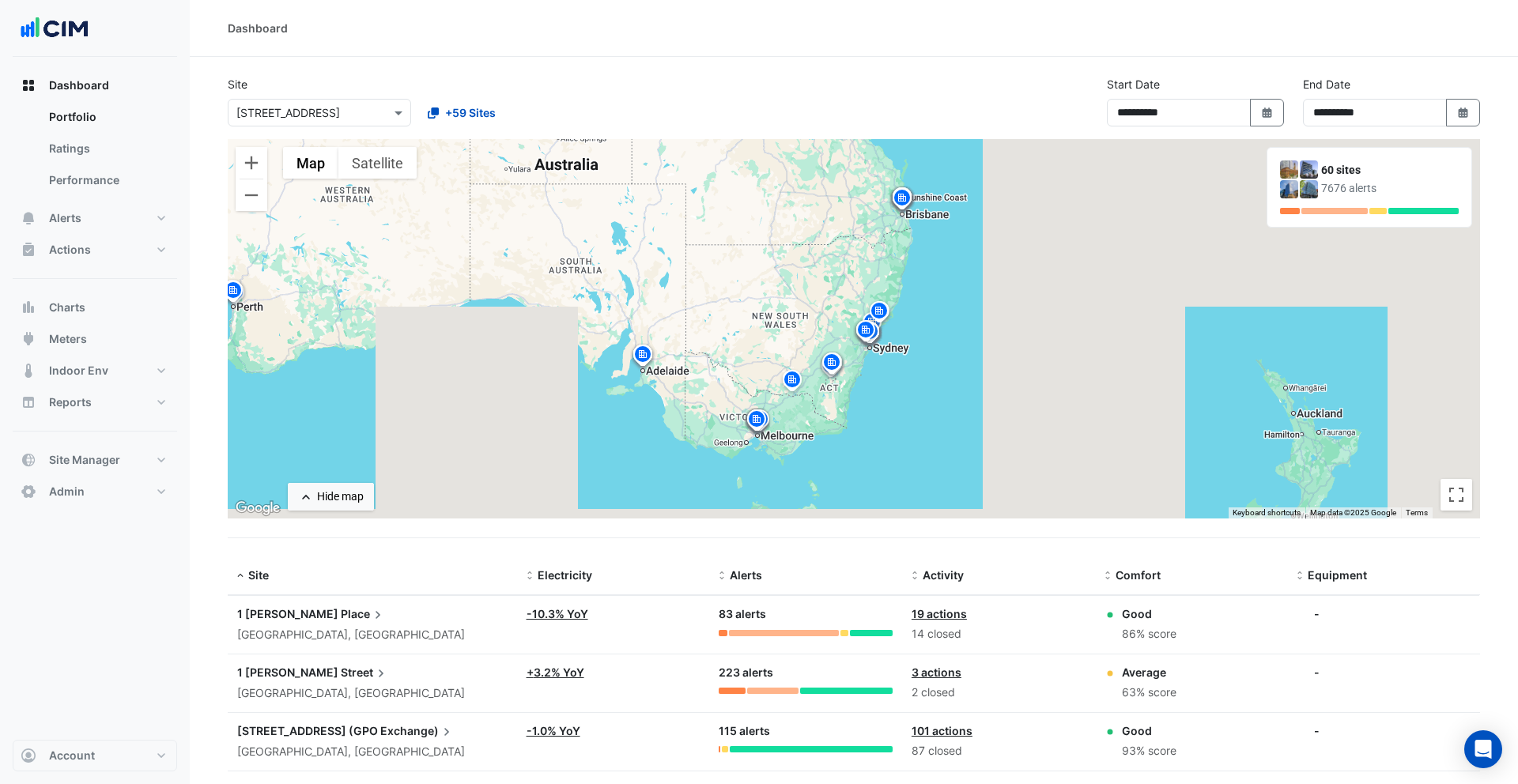
drag, startPoint x: 1060, startPoint y: 407, endPoint x: 767, endPoint y: 403, distance: 293.0
click at [767, 403] on div "To activate drag with keyboard, press Alt + Enter. Once in keyboard drag state,…" at bounding box center [853, 329] width 1252 height 380
drag, startPoint x: 871, startPoint y: 362, endPoint x: 861, endPoint y: 374, distance: 15.6
click at [861, 374] on div "To activate drag with keyboard, press Alt + Enter. Once in keyboard drag state,…" at bounding box center [853, 329] width 1252 height 380
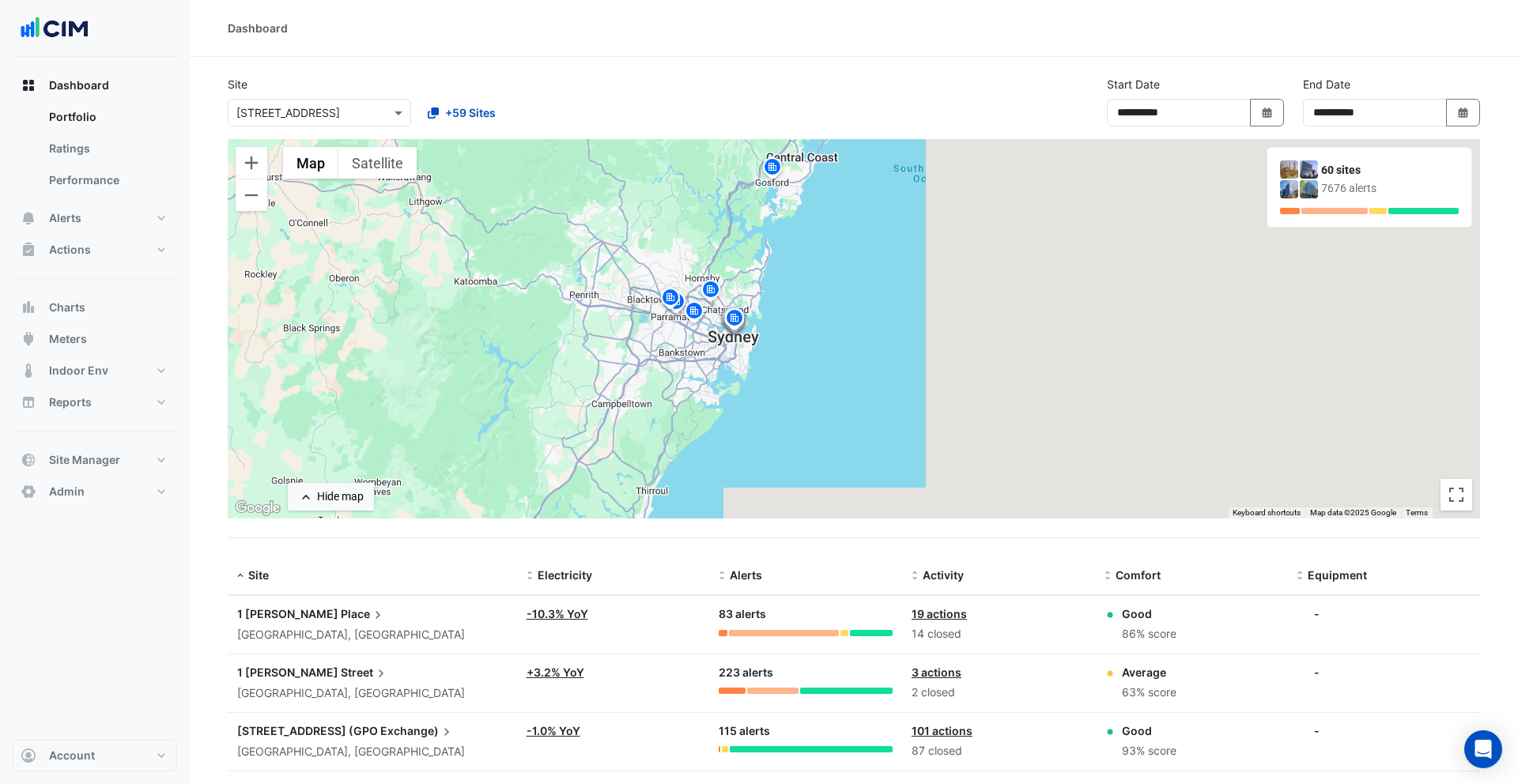
drag, startPoint x: 743, startPoint y: 256, endPoint x: 711, endPoint y: 351, distance: 100.2
click at [711, 351] on div "To activate drag with keyboard, press Alt + Enter. Once in keyboard drag state,…" at bounding box center [853, 329] width 1252 height 380
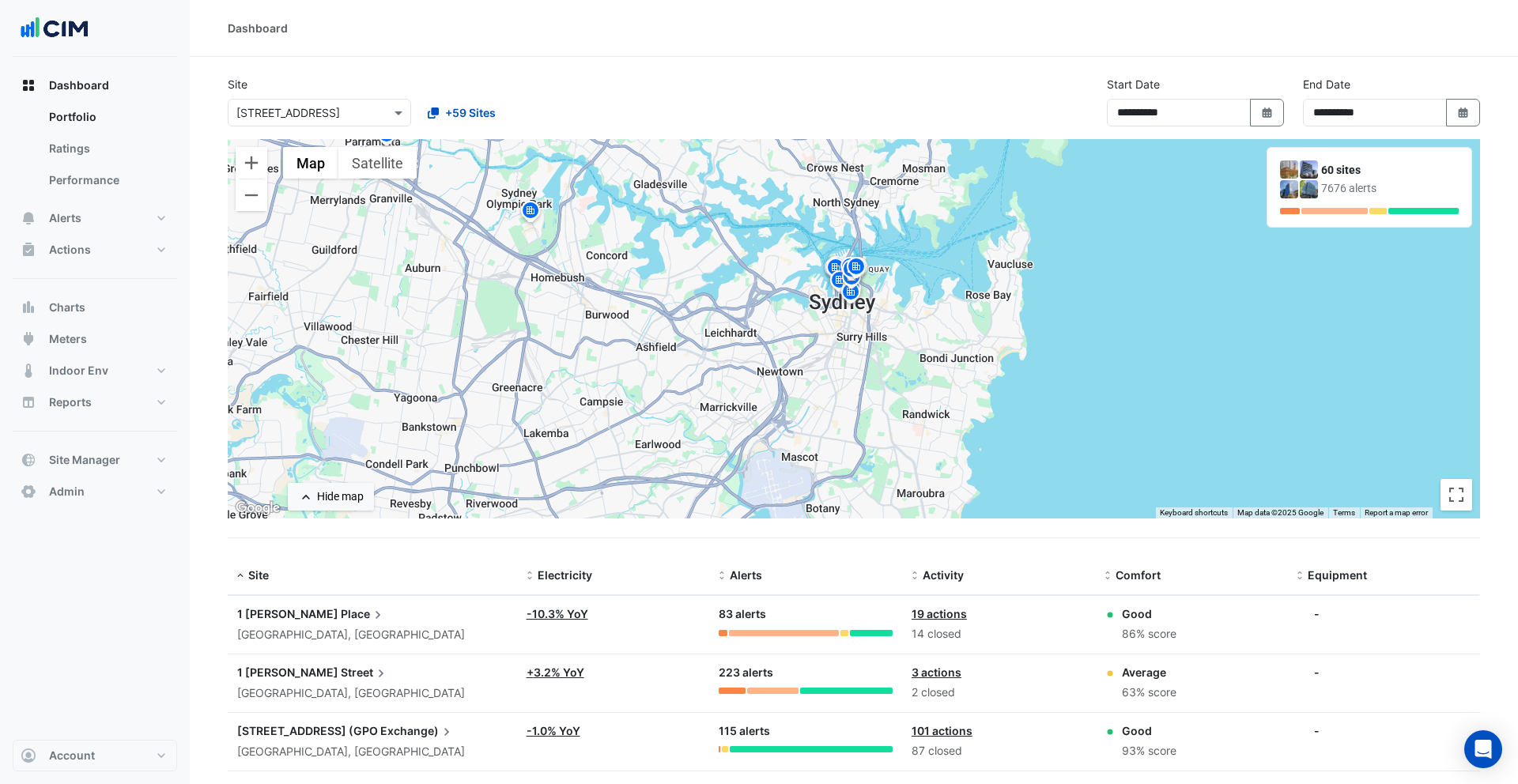
drag, startPoint x: 814, startPoint y: 351, endPoint x: 628, endPoint y: 407, distance: 194.2
click at [634, 405] on div "To activate drag with keyboard, press Alt + Enter. Once in keyboard drag state,…" at bounding box center [853, 329] width 1252 height 380
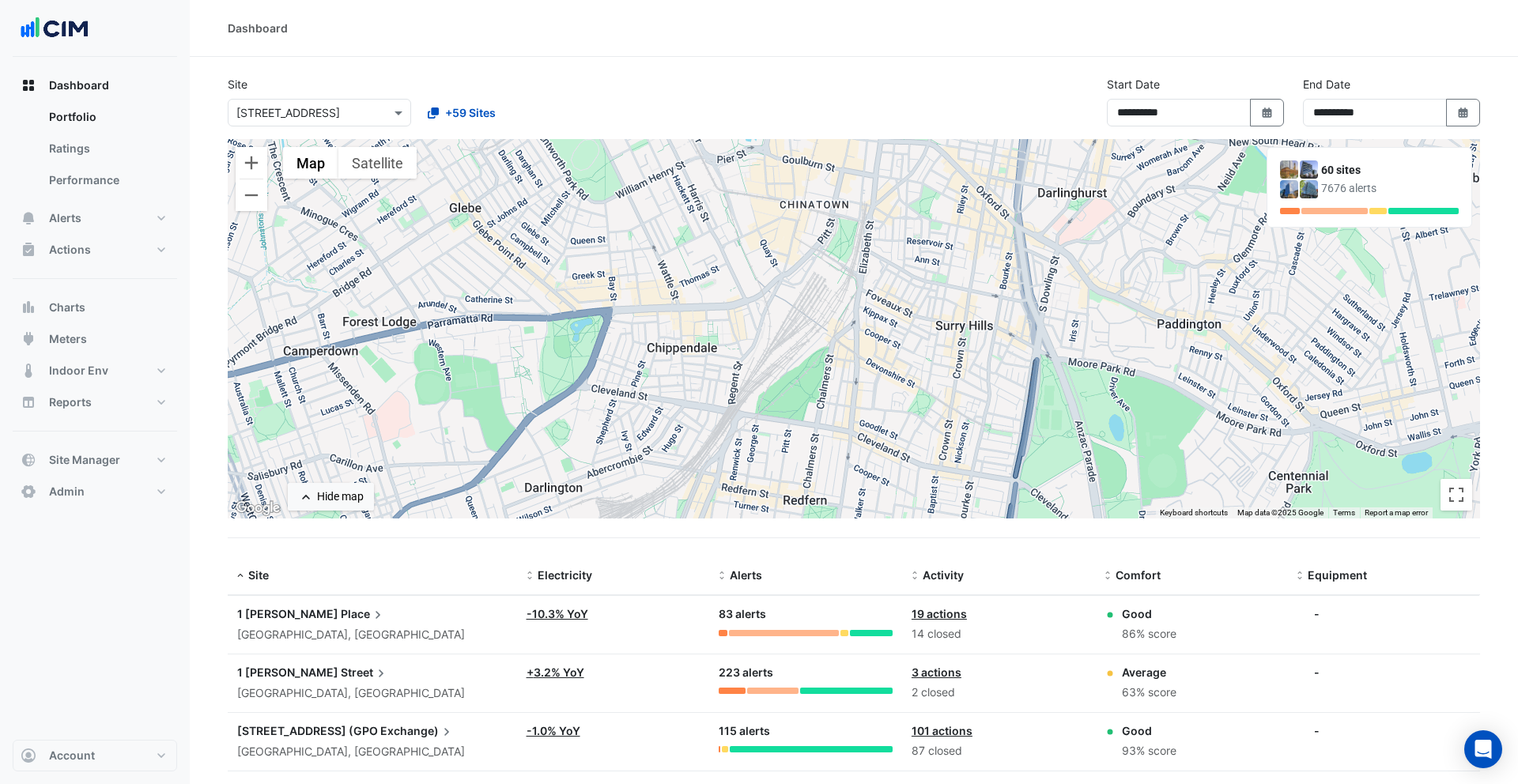
click at [832, 93] on div "**********" at bounding box center [854, 107] width 1271 height 63
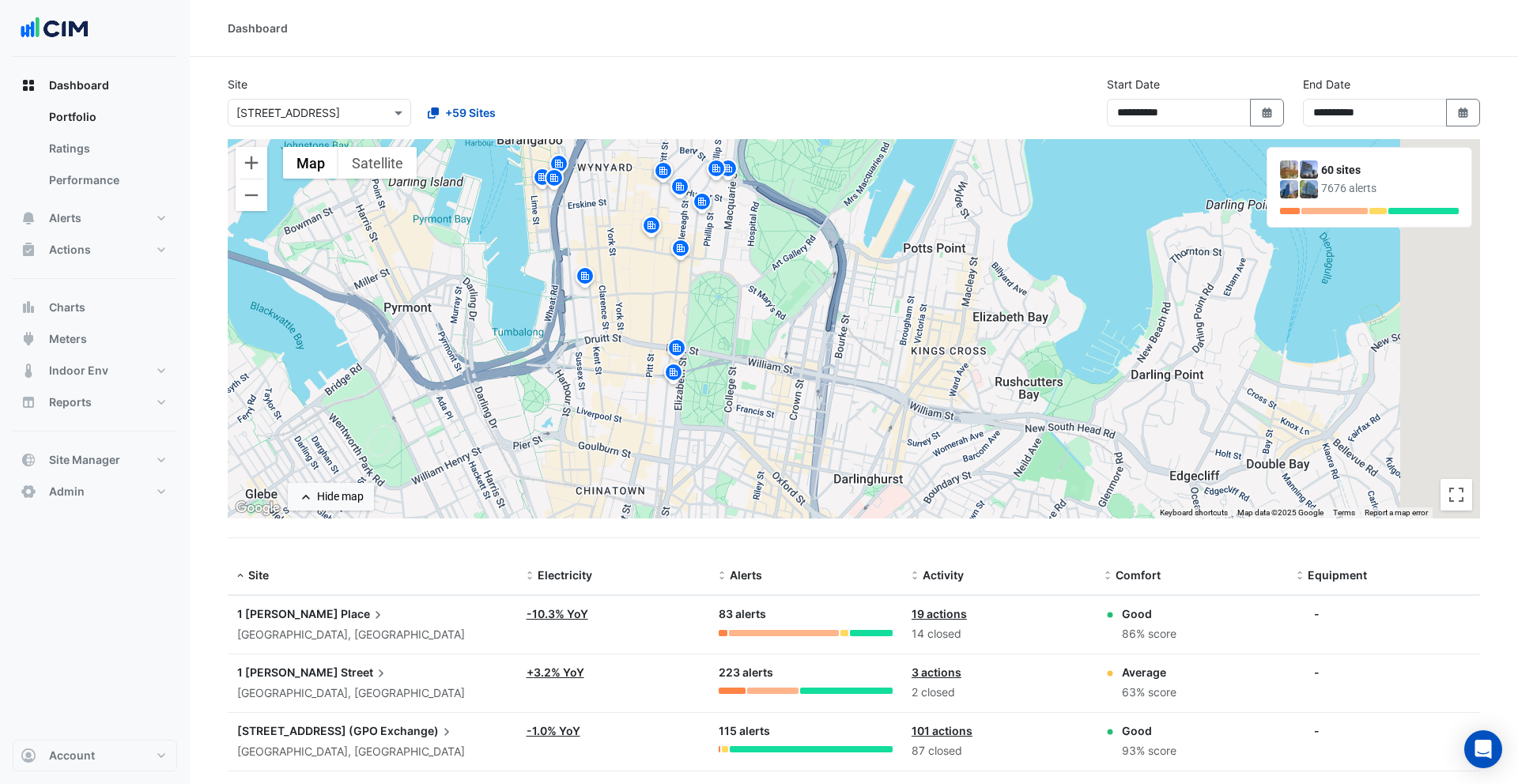
drag, startPoint x: 801, startPoint y: 204, endPoint x: 594, endPoint y: 498, distance: 359.6
click at [594, 498] on div "To activate drag with keyboard, press Alt + Enter. Once in keyboard drag state,…" at bounding box center [853, 329] width 1252 height 380
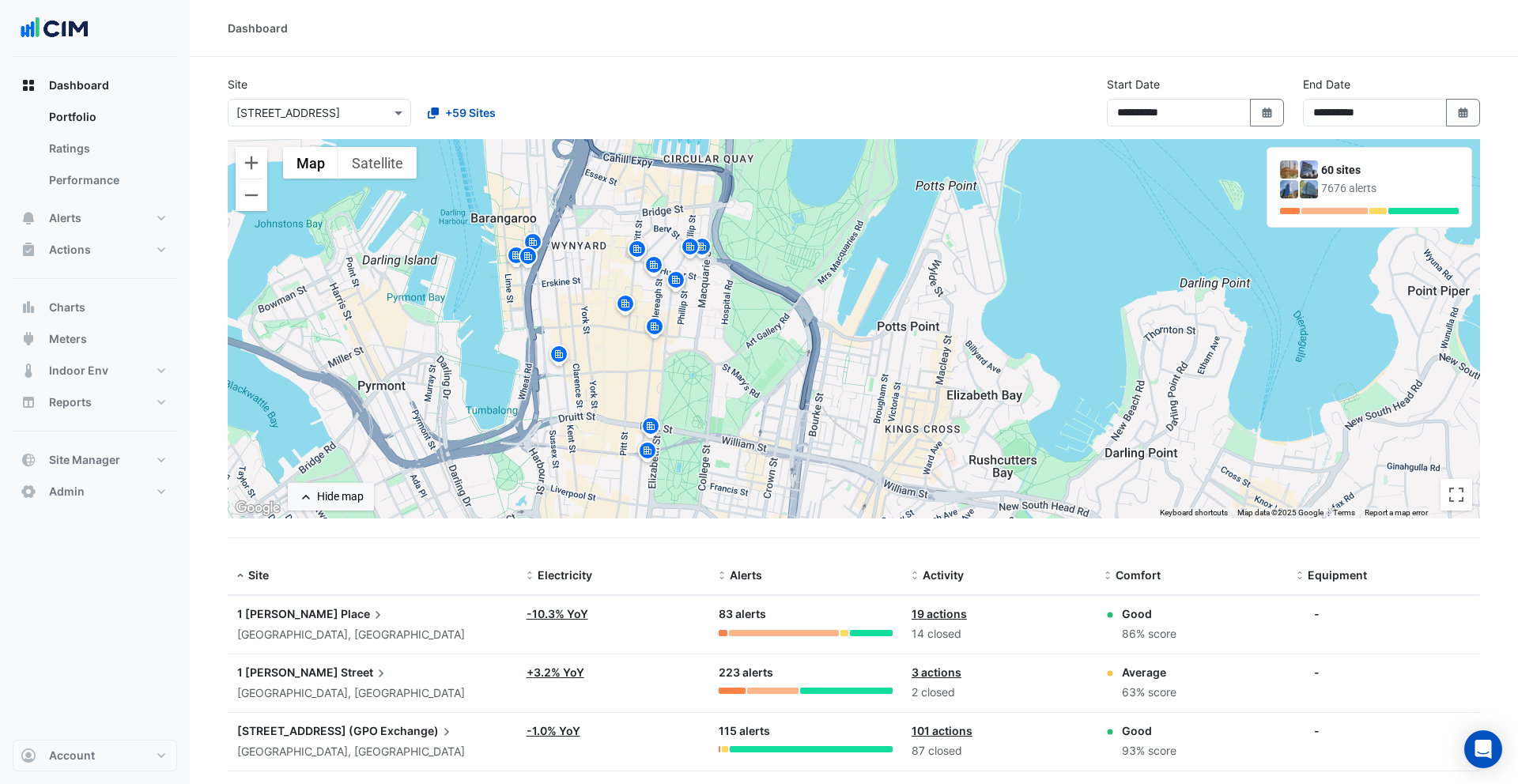
drag, startPoint x: 617, startPoint y: 317, endPoint x: 593, endPoint y: 387, distance: 74.0
click at [593, 387] on div "To activate drag with keyboard, press Alt + Enter. Once in keyboard drag state,…" at bounding box center [853, 329] width 1252 height 380
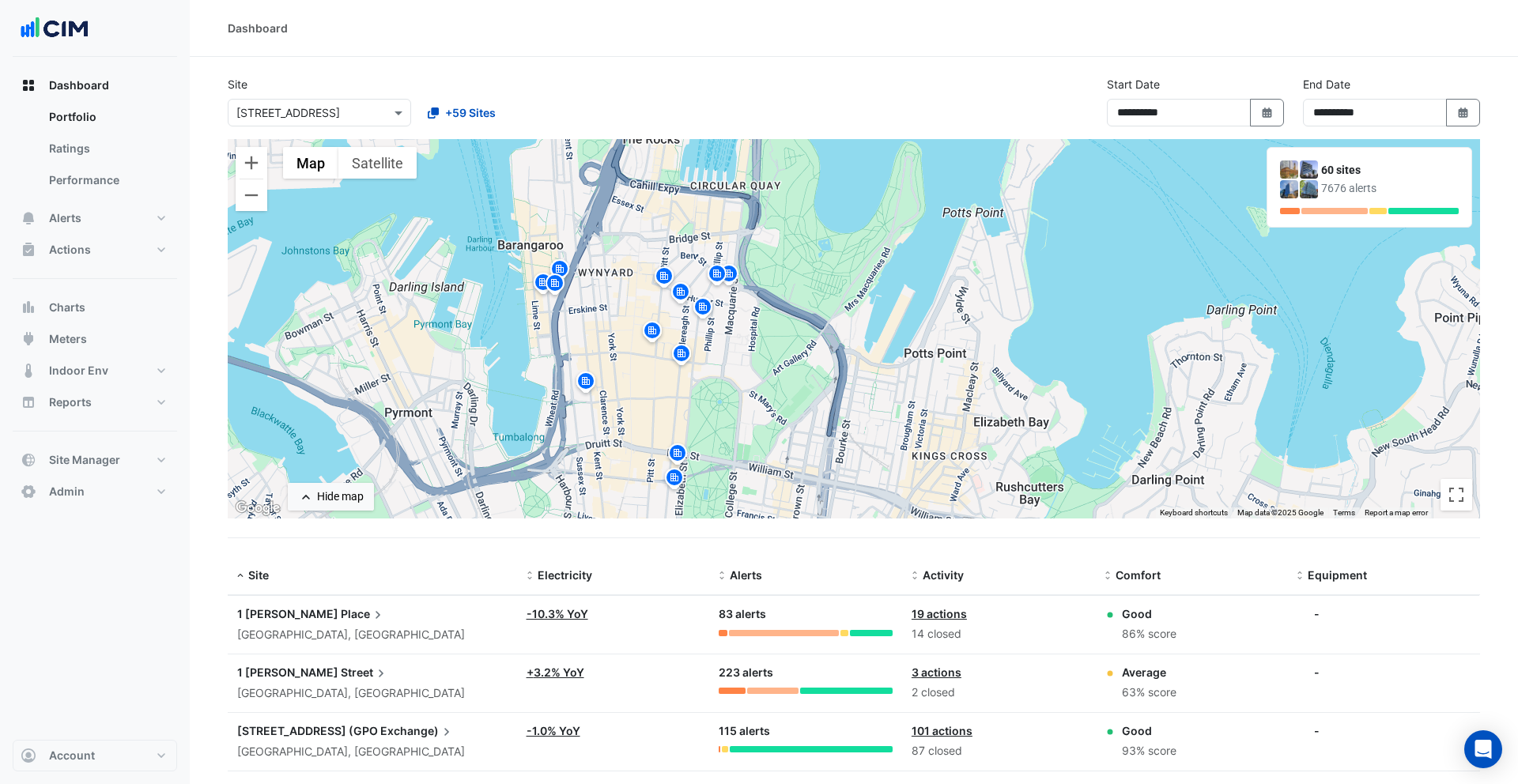
drag, startPoint x: 605, startPoint y: 344, endPoint x: 635, endPoint y: 373, distance: 41.7
click at [635, 373] on div "To activate drag with keyboard, press Alt + Enter. Once in keyboard drag state,…" at bounding box center [853, 329] width 1252 height 380
click at [685, 292] on img at bounding box center [682, 295] width 26 height 28
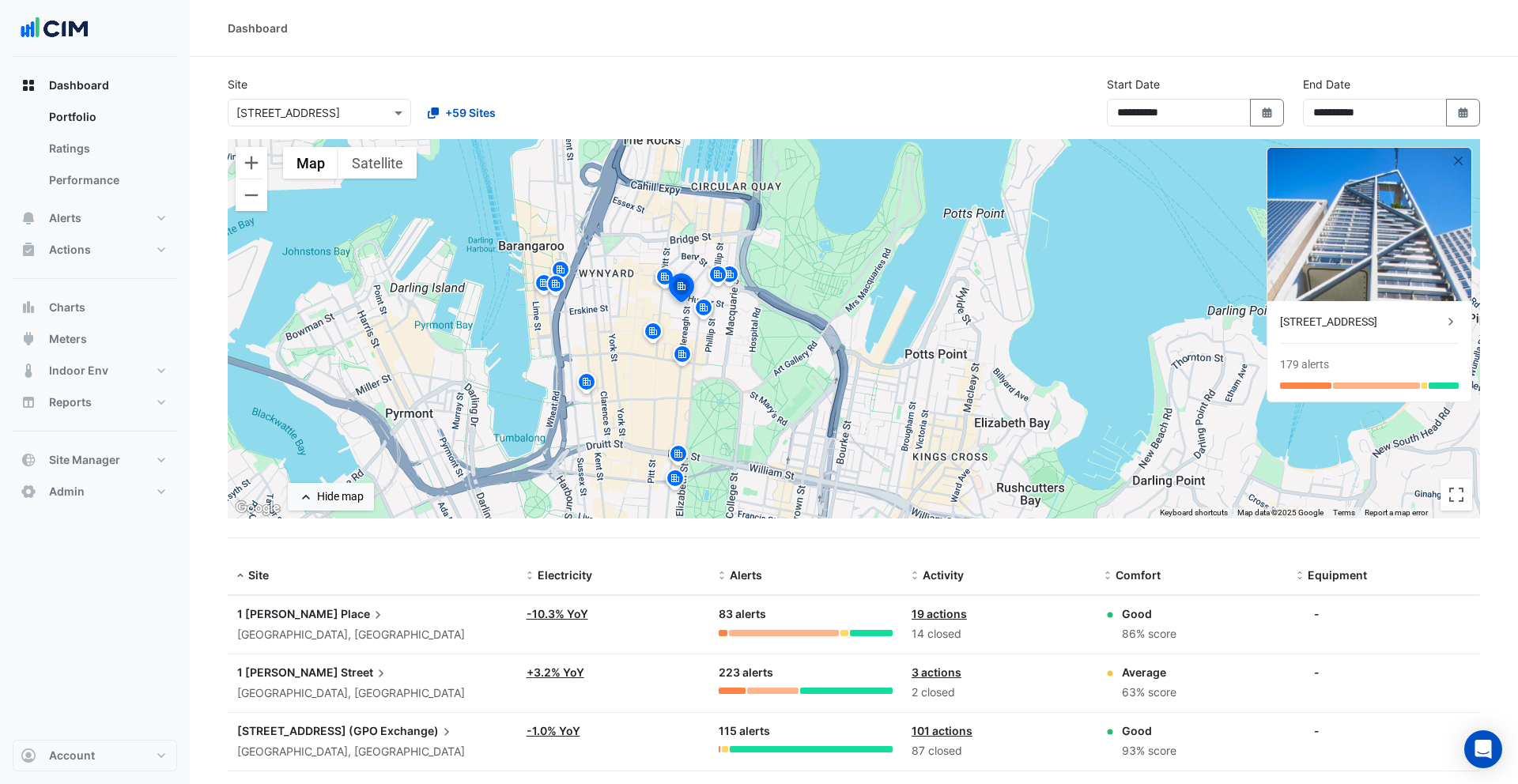
click at [661, 276] on img at bounding box center [665, 279] width 26 height 28
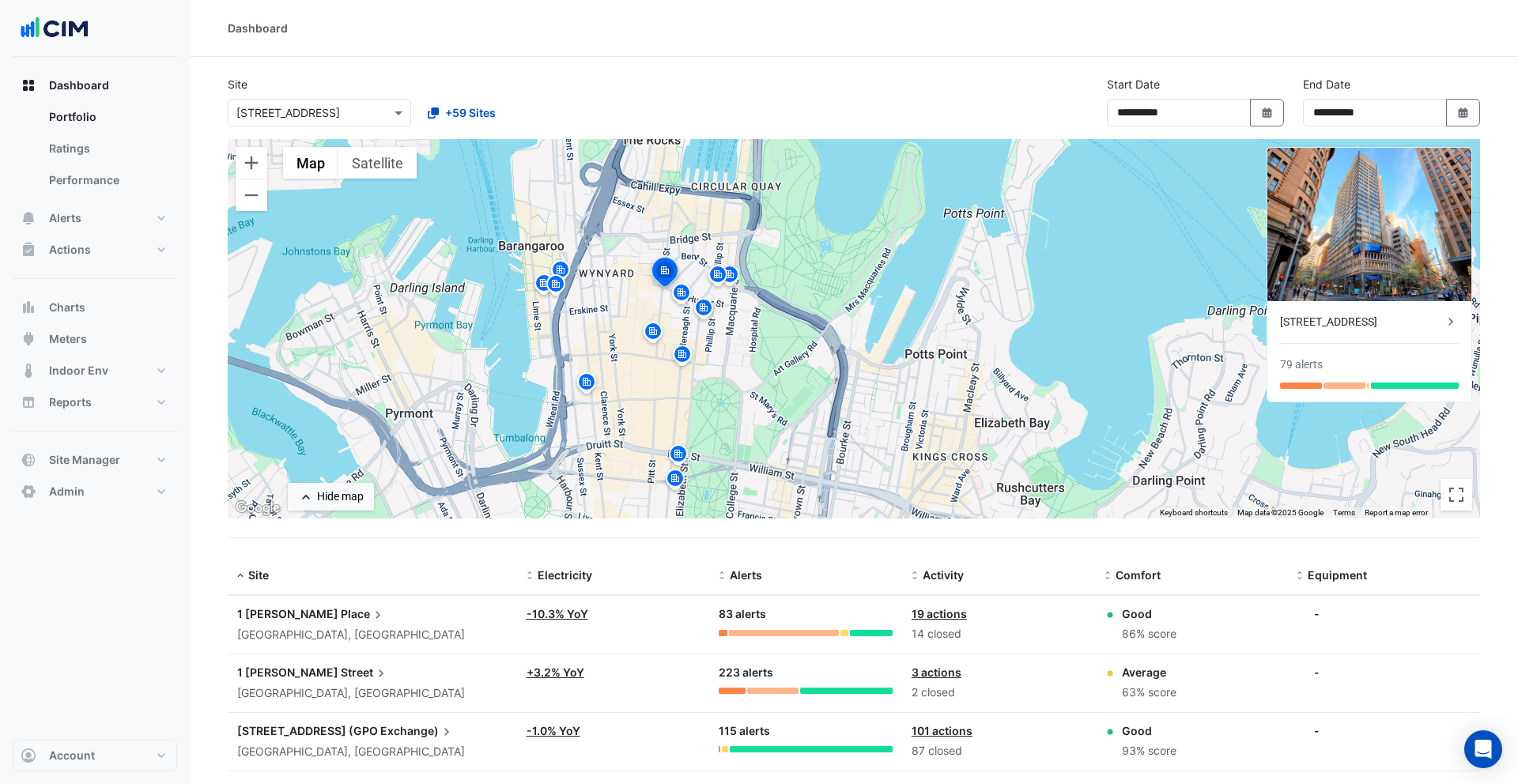
click at [717, 276] on img at bounding box center [718, 277] width 26 height 28
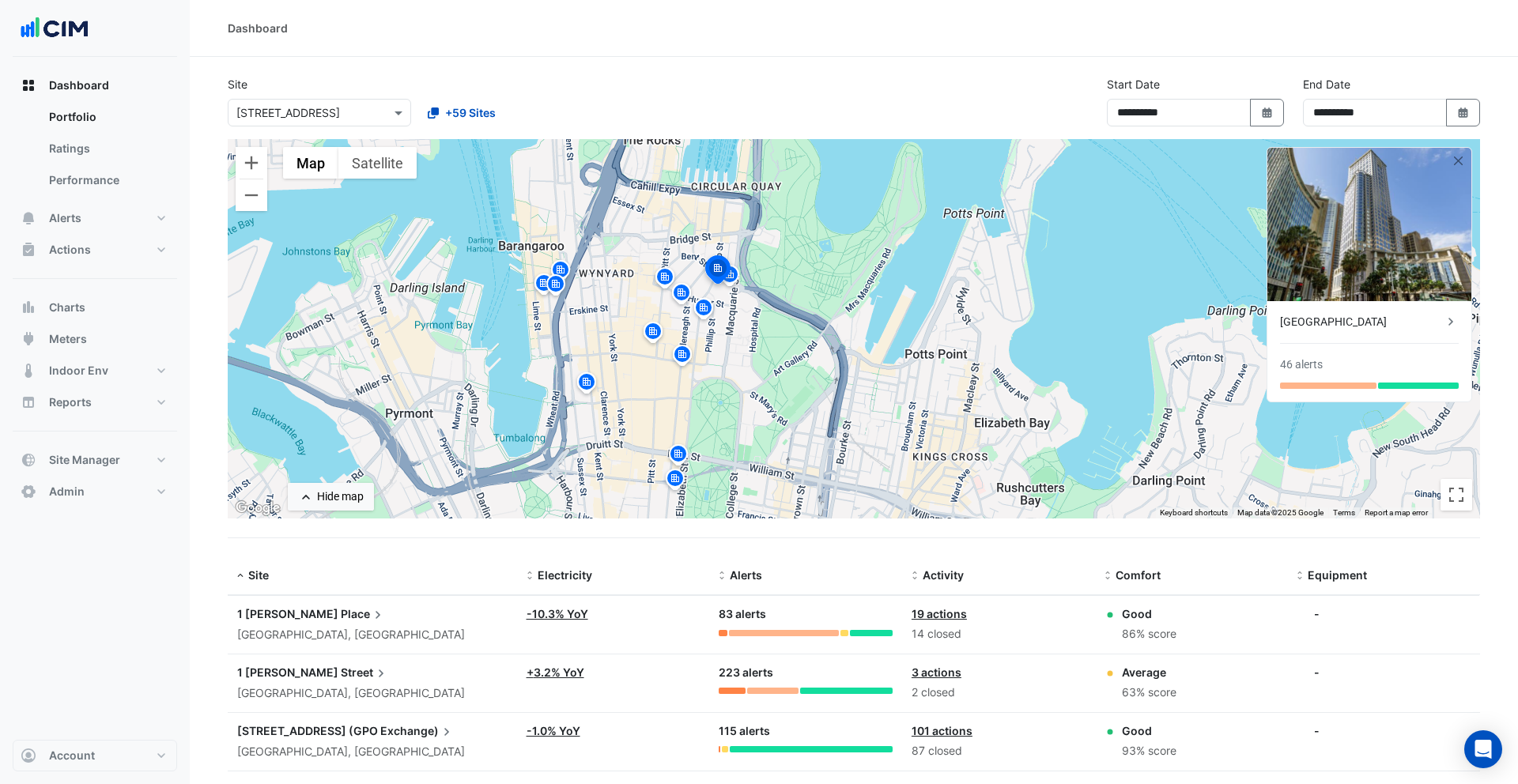
click at [739, 276] on img at bounding box center [730, 277] width 26 height 28
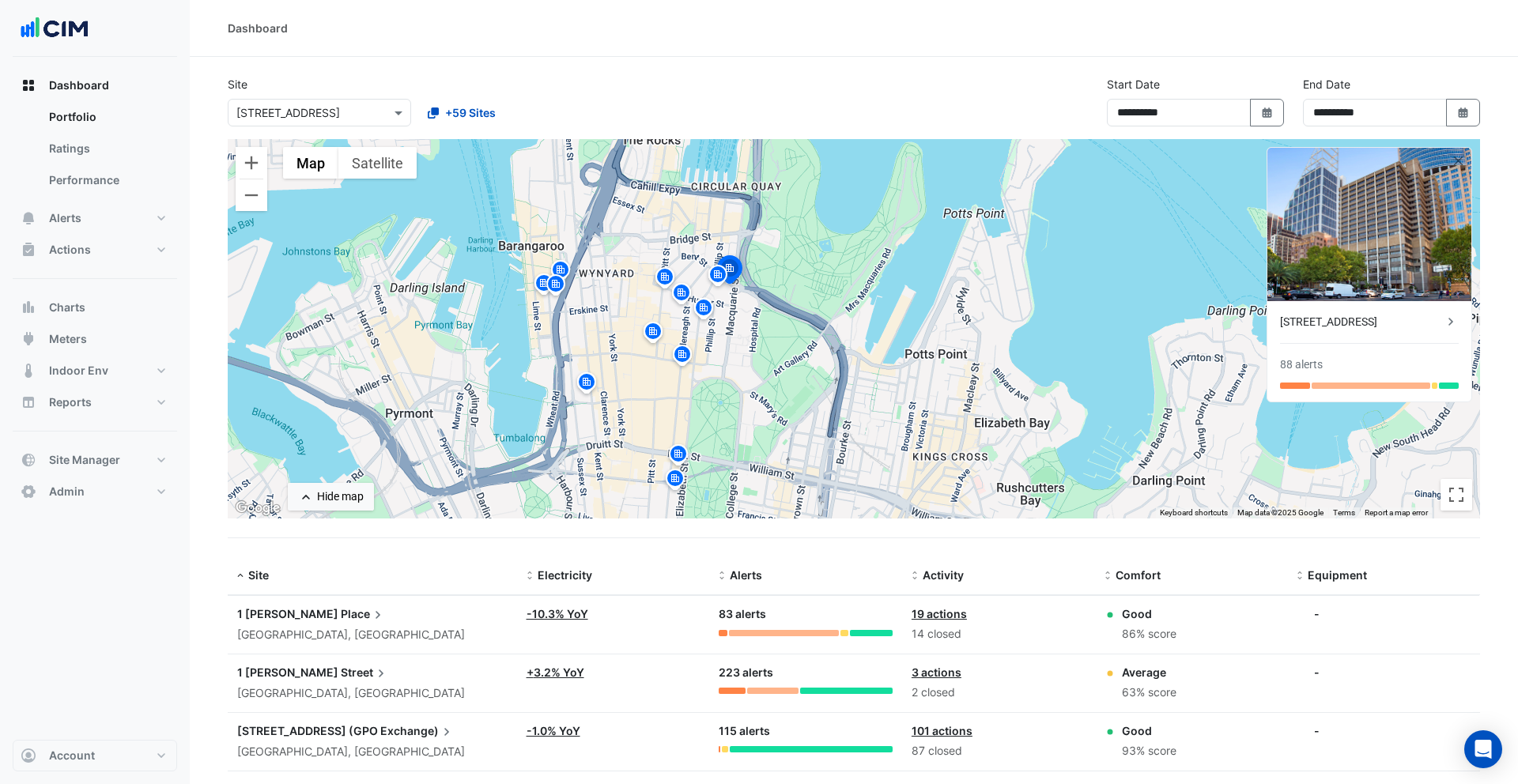
click at [568, 268] on img at bounding box center [561, 272] width 26 height 28
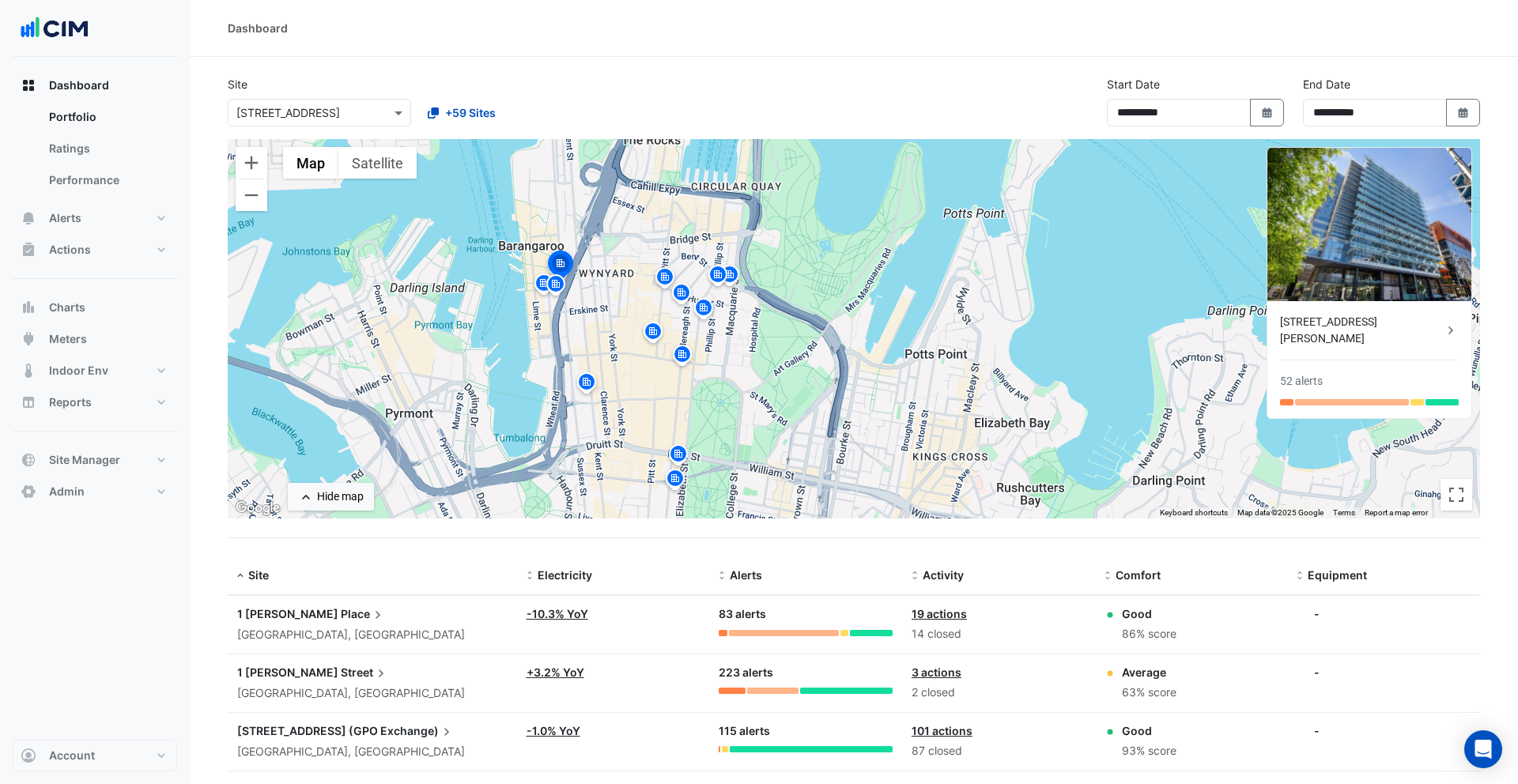
click at [557, 290] on img at bounding box center [556, 286] width 26 height 28
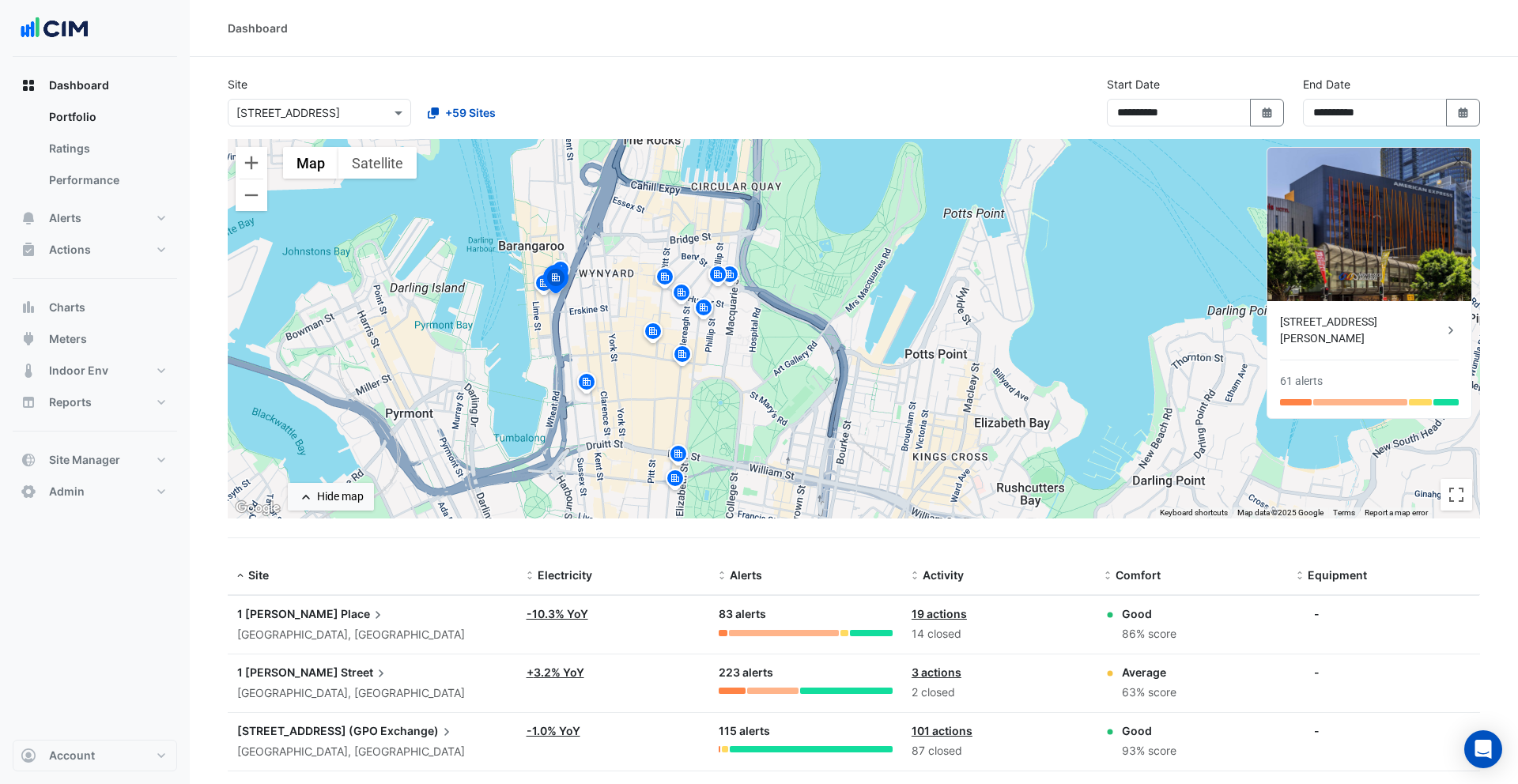
click at [541, 288] on img at bounding box center [555, 281] width 34 height 38
click at [715, 279] on img at bounding box center [718, 277] width 26 height 28
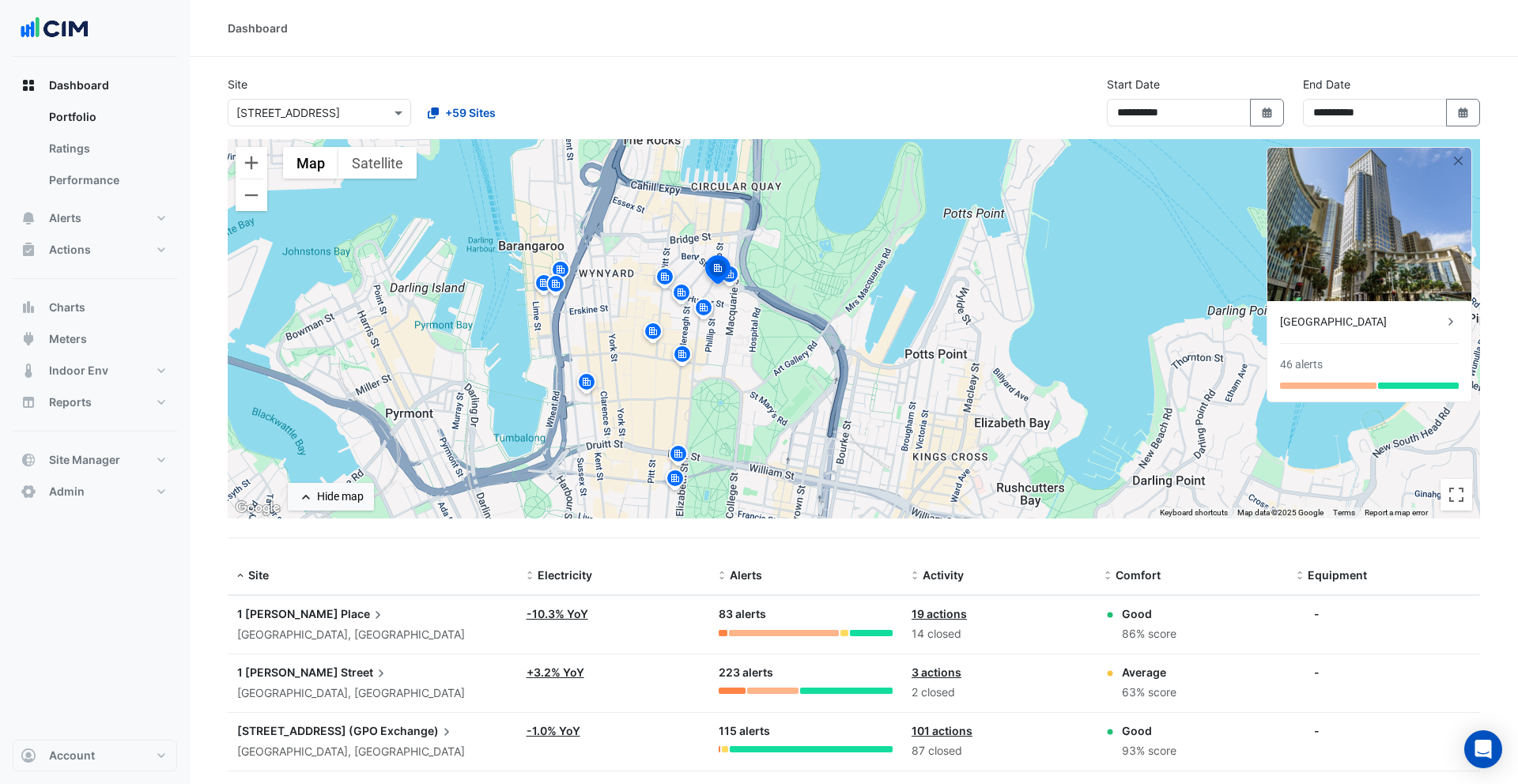
click at [273, 613] on span "1 Martin" at bounding box center [287, 614] width 101 height 14
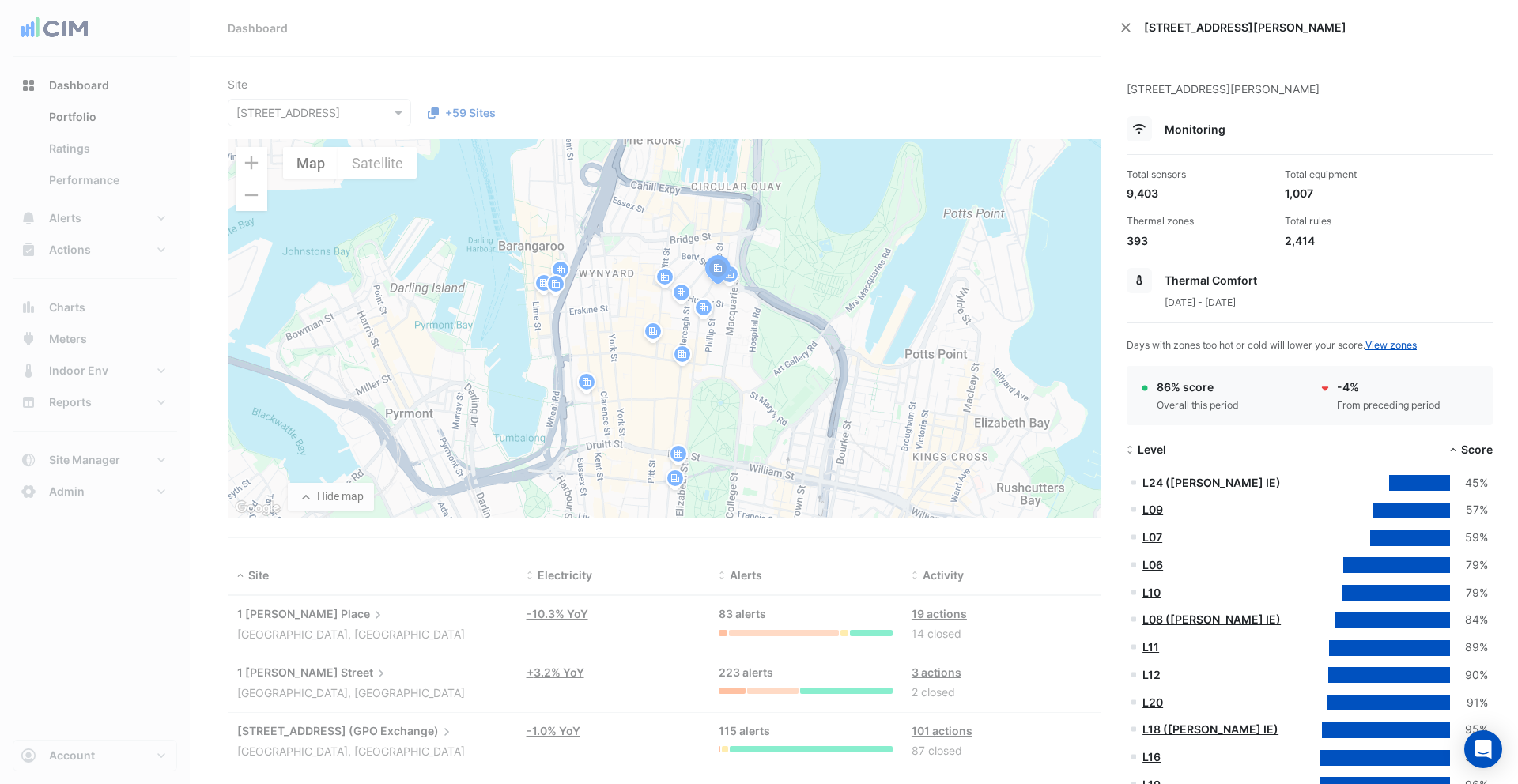
click at [1006, 272] on ngb-offcanvas-backdrop at bounding box center [759, 392] width 1518 height 784
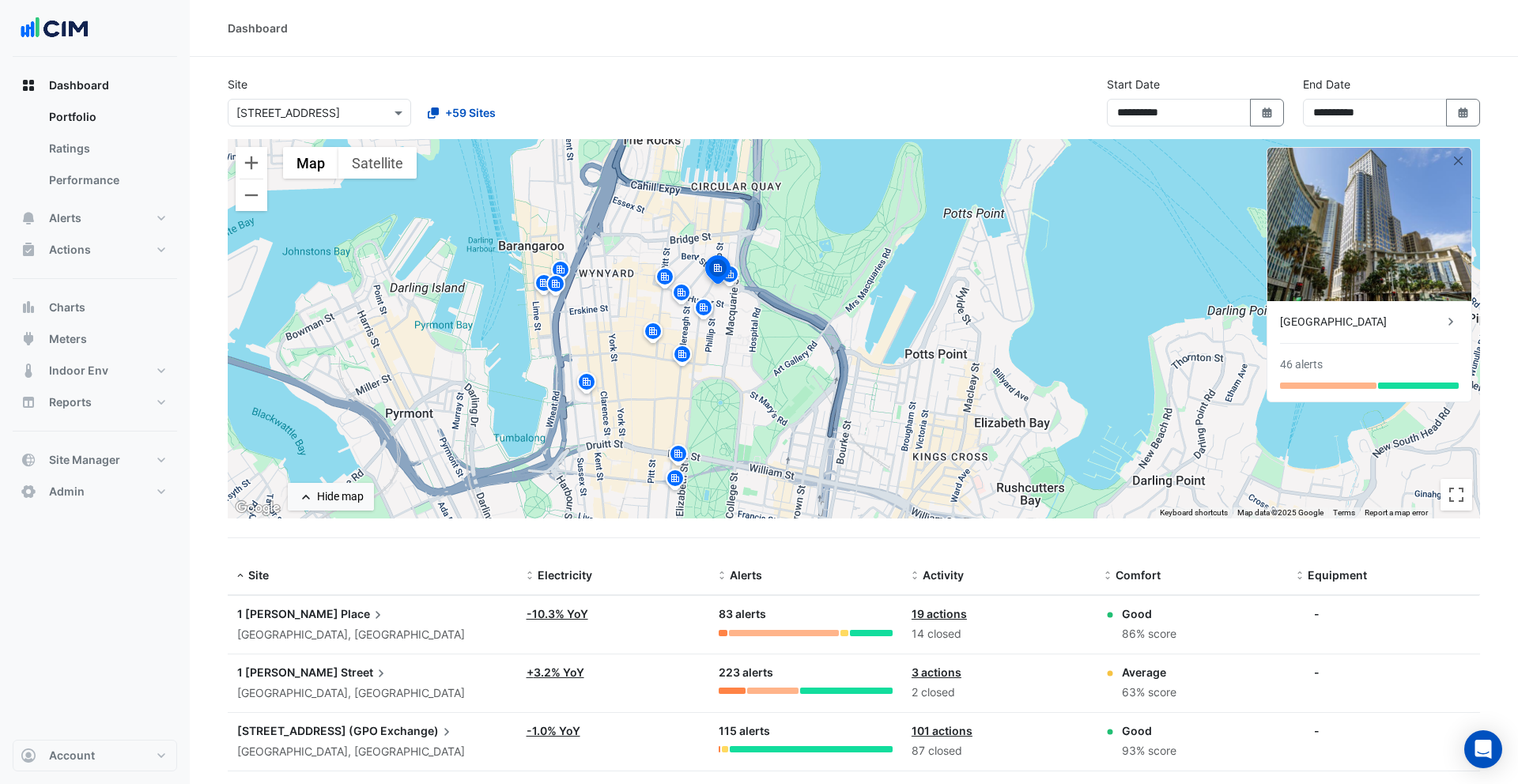
click at [1042, 327] on div "[GEOGRAPHIC_DATA]" at bounding box center [1362, 322] width 163 height 17
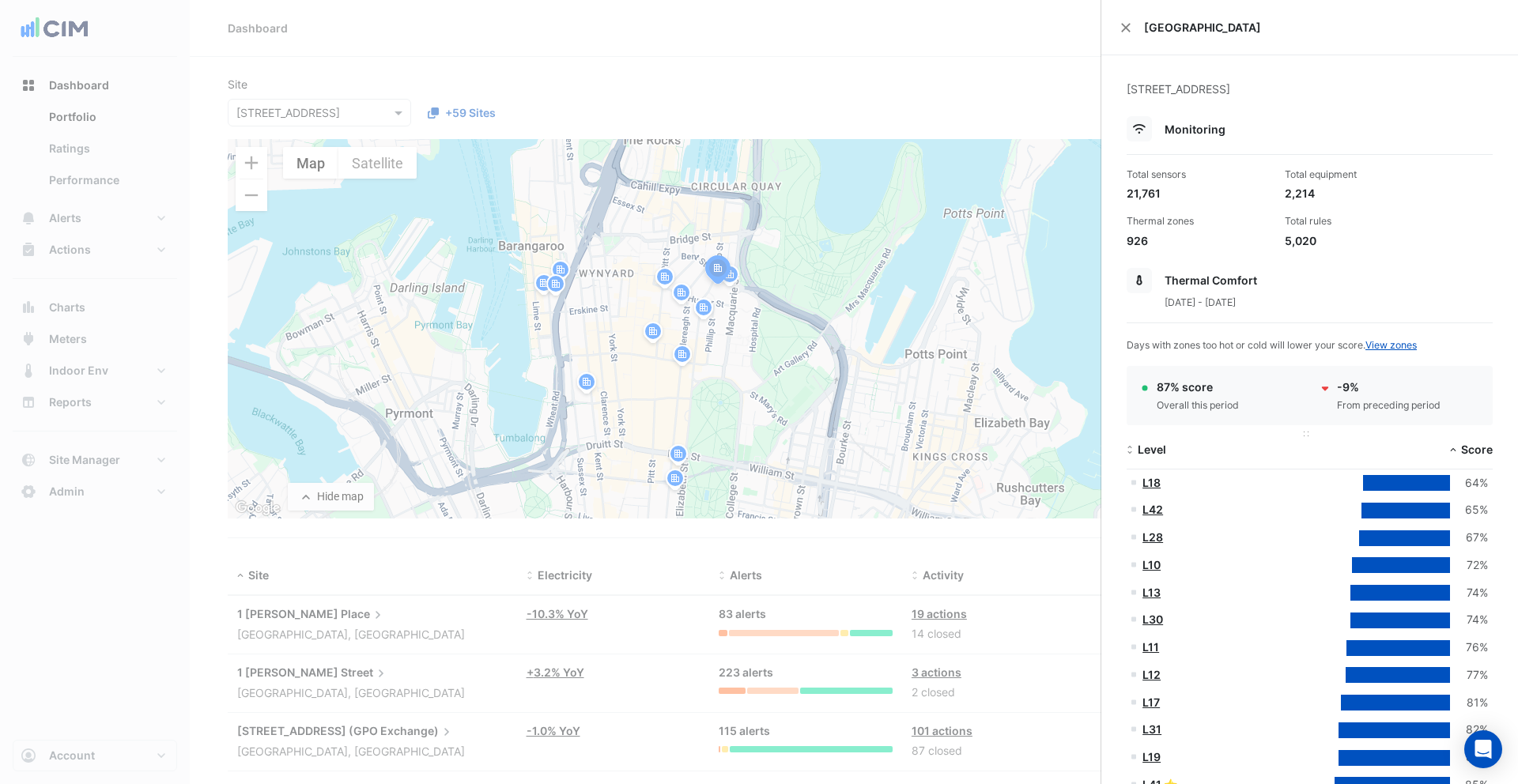
click at [1042, 457] on div "Level" at bounding box center [1218, 451] width 183 height 18
drag, startPoint x: 1130, startPoint y: 193, endPoint x: 1161, endPoint y: 195, distance: 31.1
click at [1042, 195] on div "21,761" at bounding box center [1199, 193] width 146 height 17
drag, startPoint x: 1288, startPoint y: 194, endPoint x: 1321, endPoint y: 196, distance: 33.1
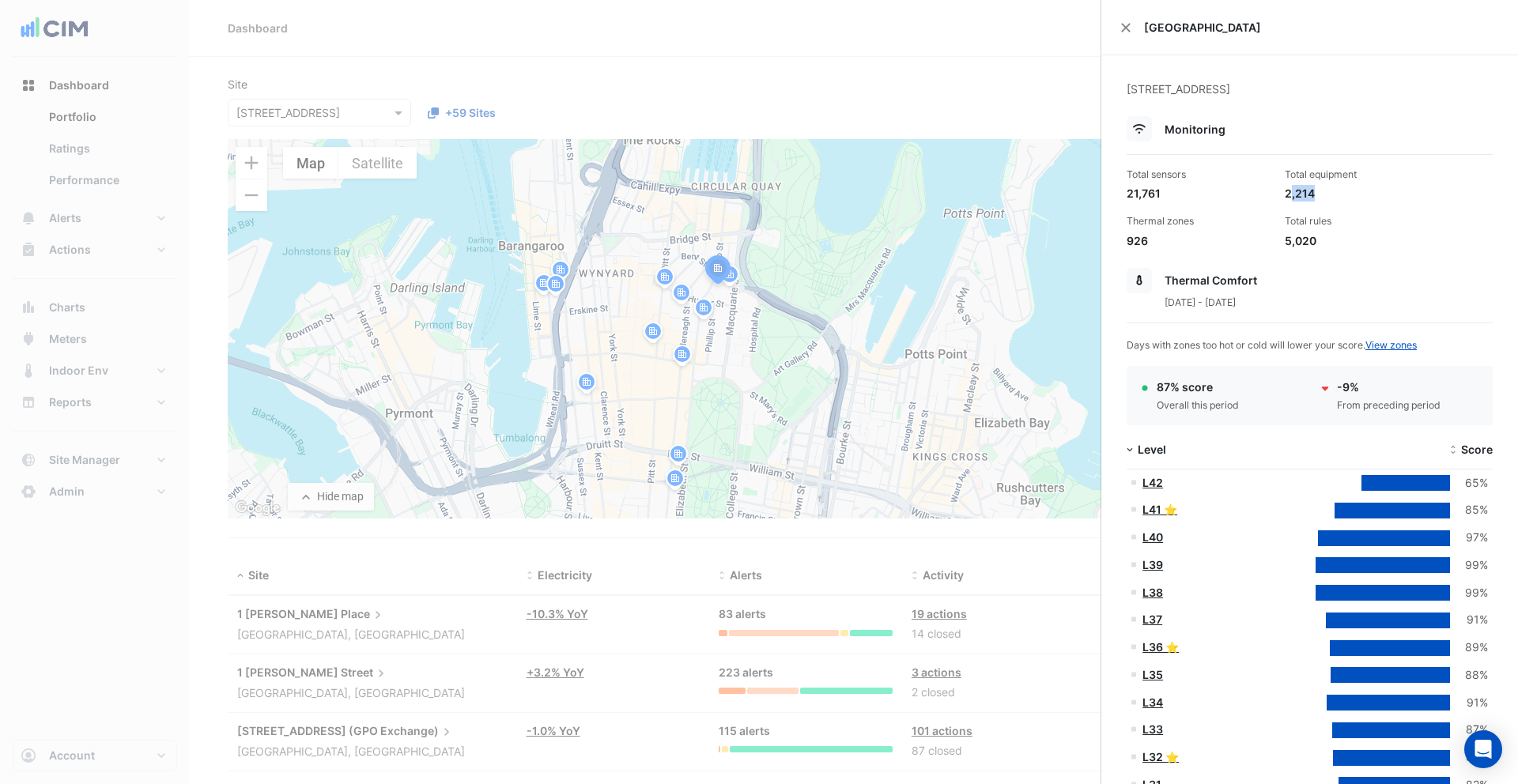
click at [1042, 196] on div "2,214" at bounding box center [1358, 193] width 146 height 17
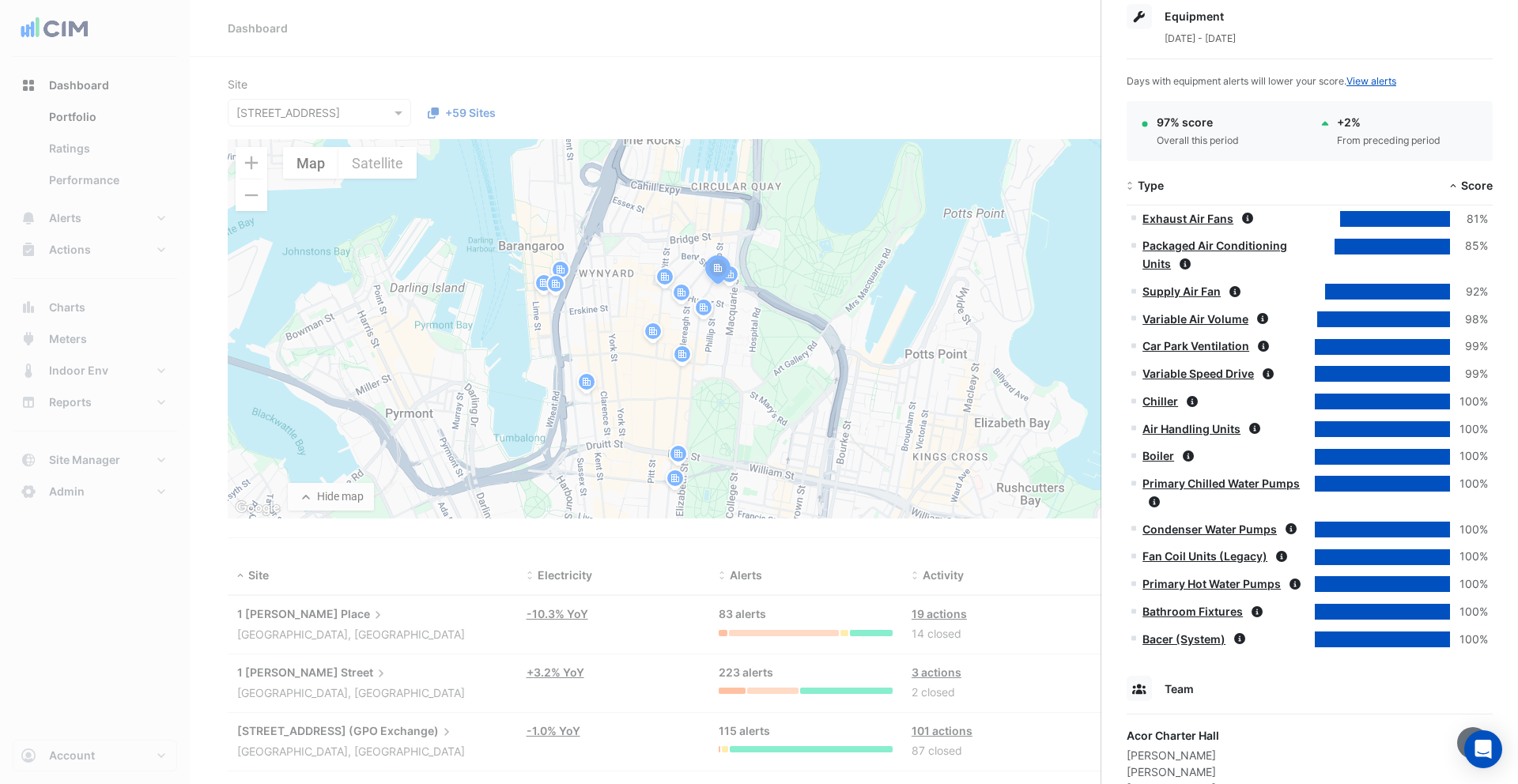
scroll to position [1480, 0]
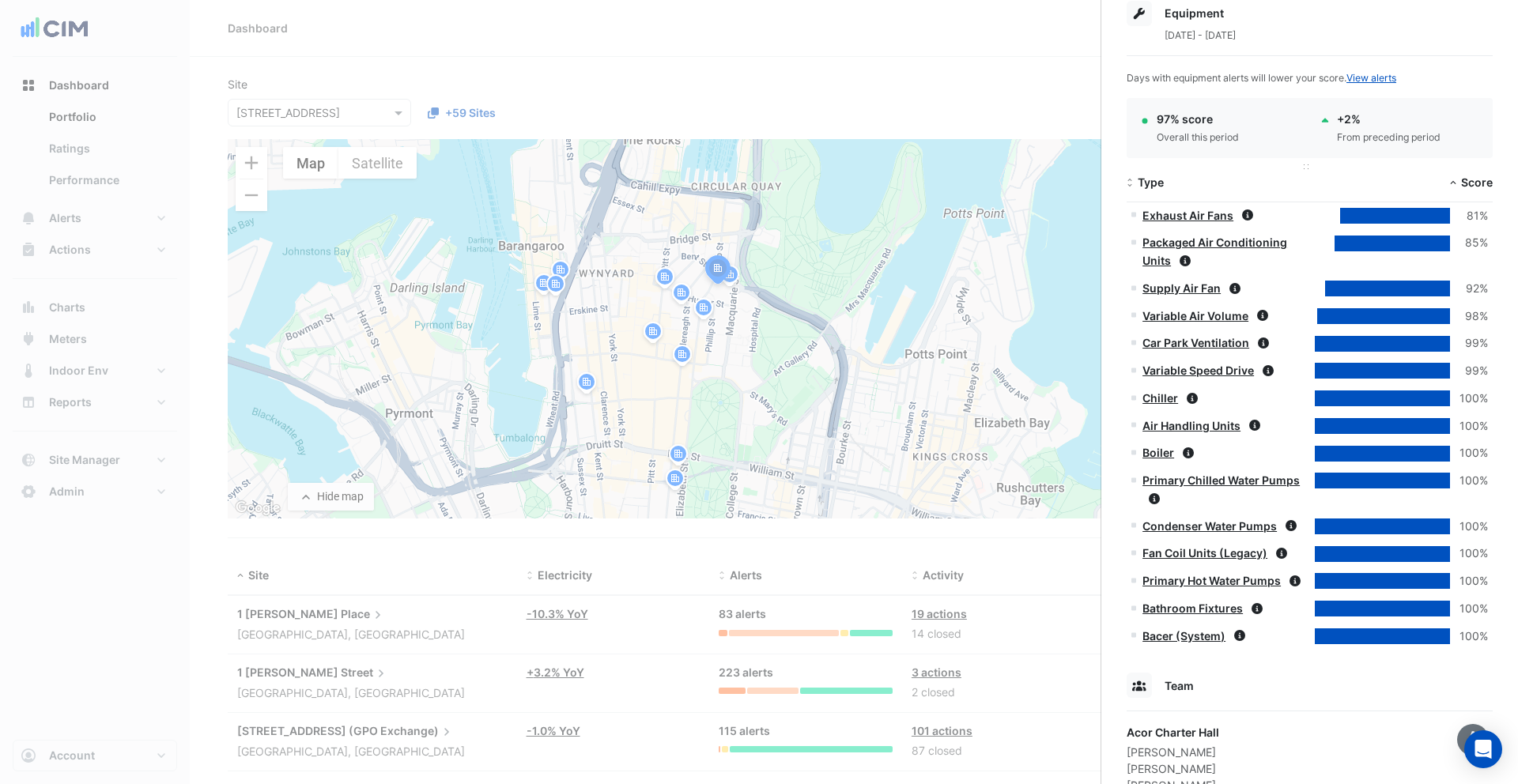
click at [1042, 183] on span "Type" at bounding box center [1151, 182] width 27 height 14
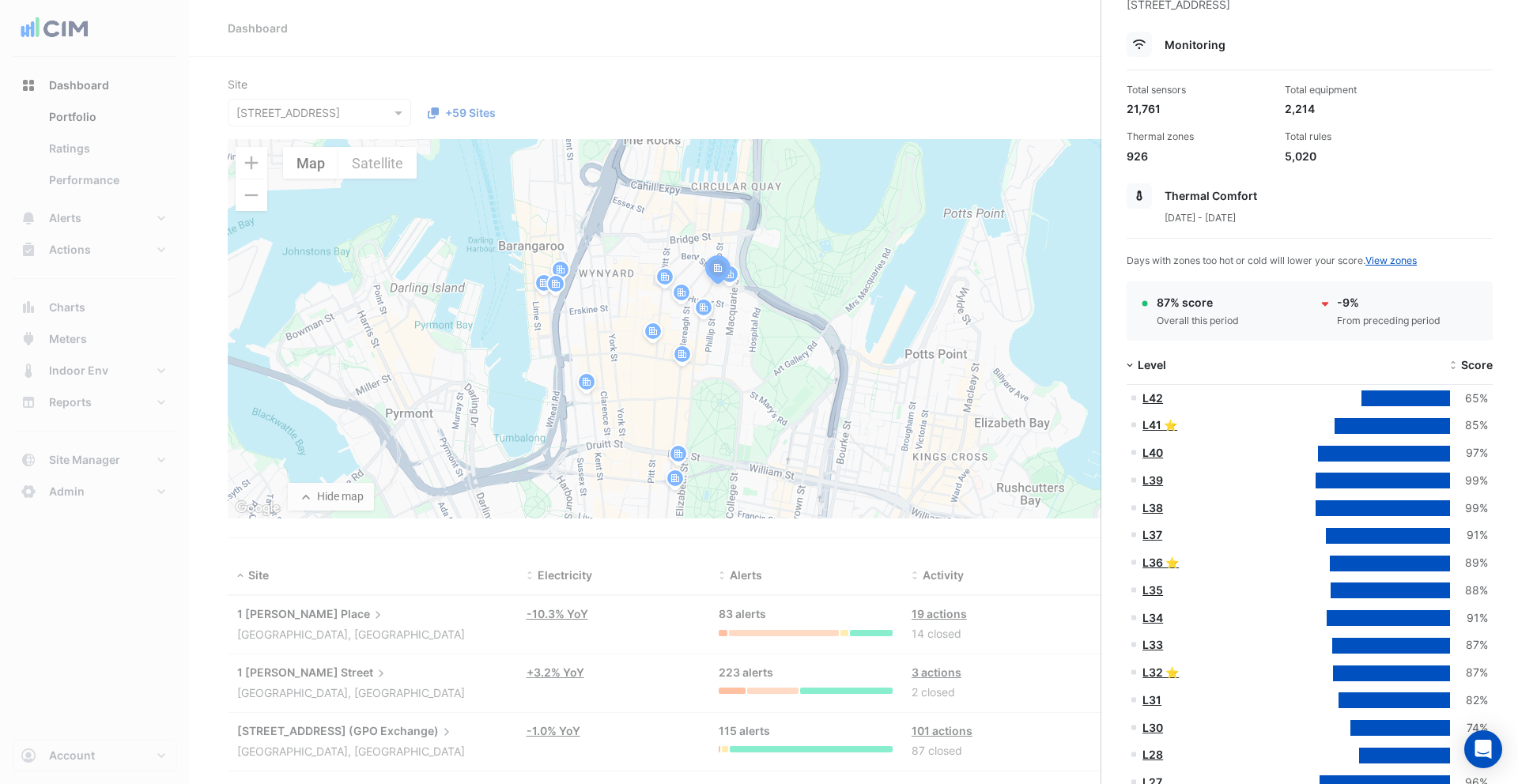
scroll to position [0, 0]
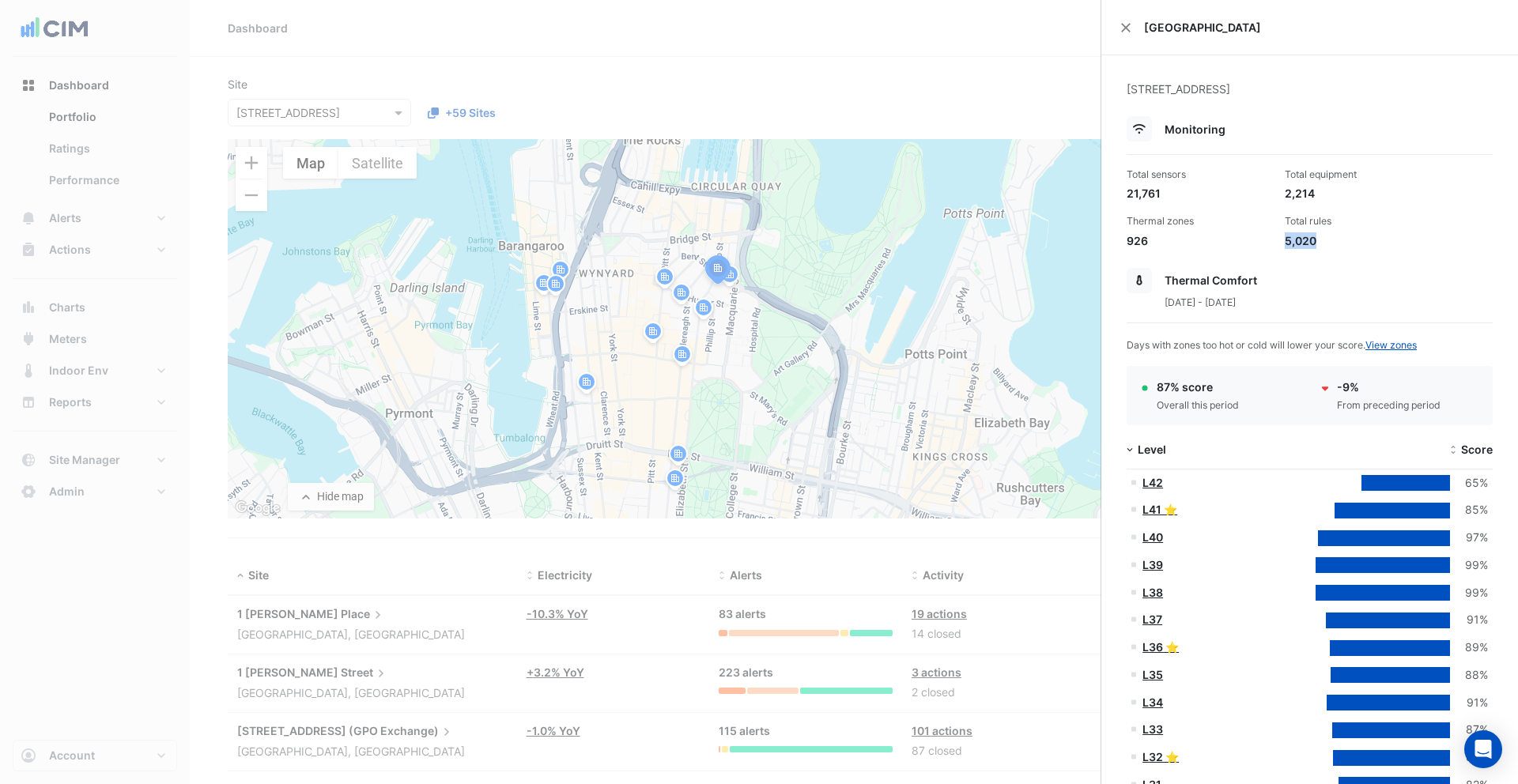
drag, startPoint x: 1286, startPoint y: 240, endPoint x: 1332, endPoint y: 246, distance: 46.4
click at [1042, 246] on div "5,020" at bounding box center [1358, 240] width 146 height 17
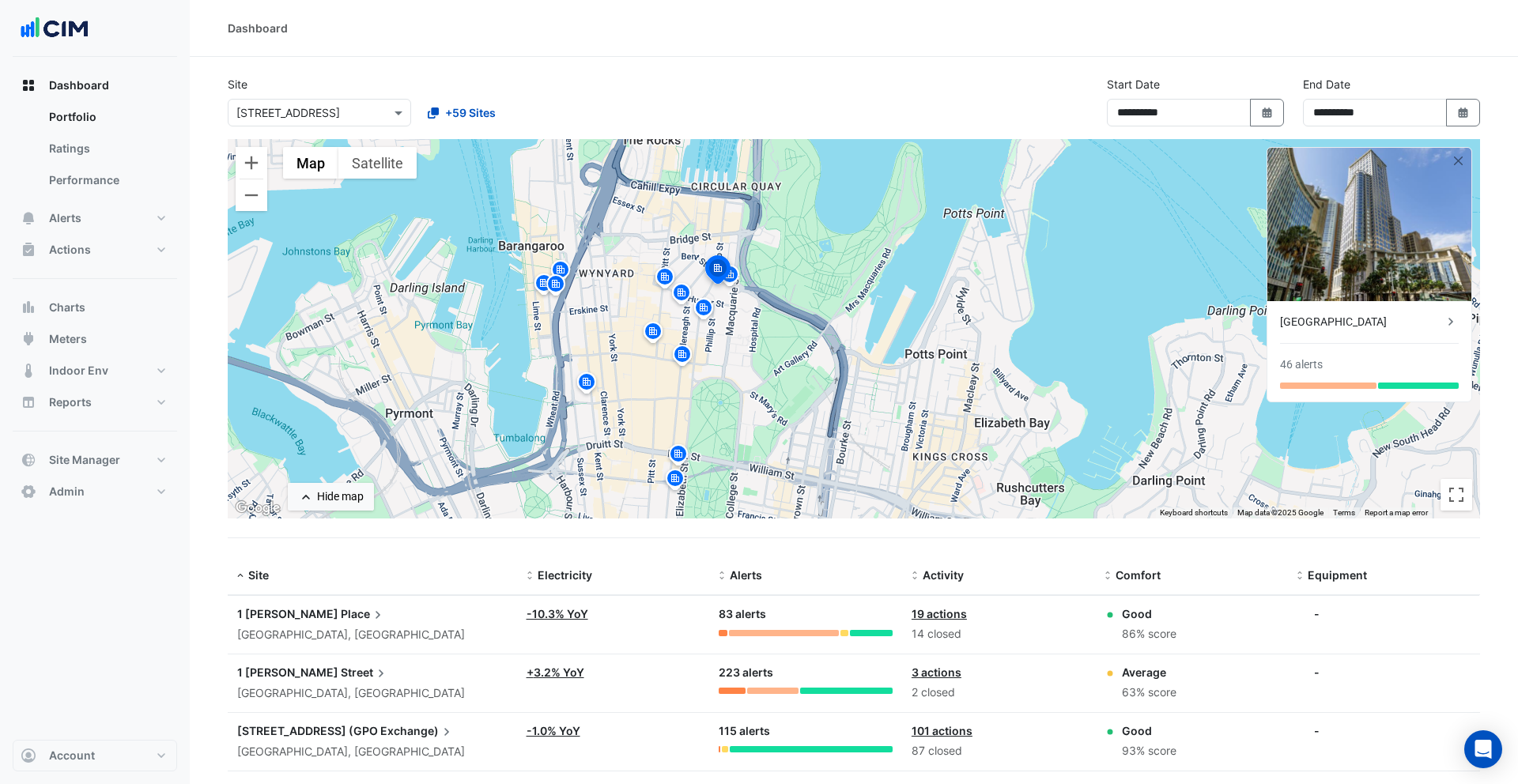
click at [731, 320] on ngb-offcanvas-backdrop at bounding box center [759, 392] width 1518 height 784
click at [402, 159] on button "Satellite" at bounding box center [378, 163] width 79 height 31
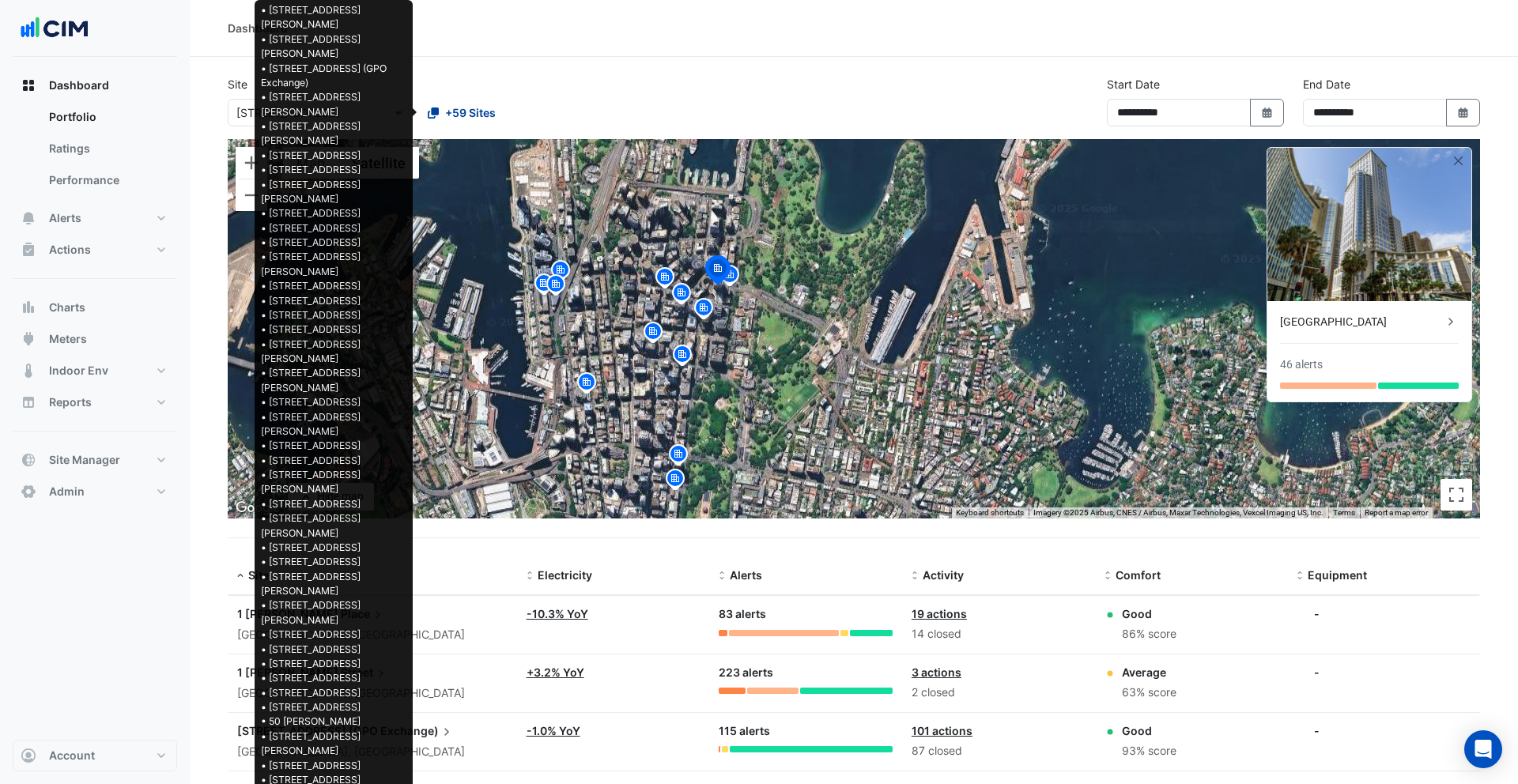
click at [486, 113] on span "+59 Sites" at bounding box center [470, 112] width 50 height 17
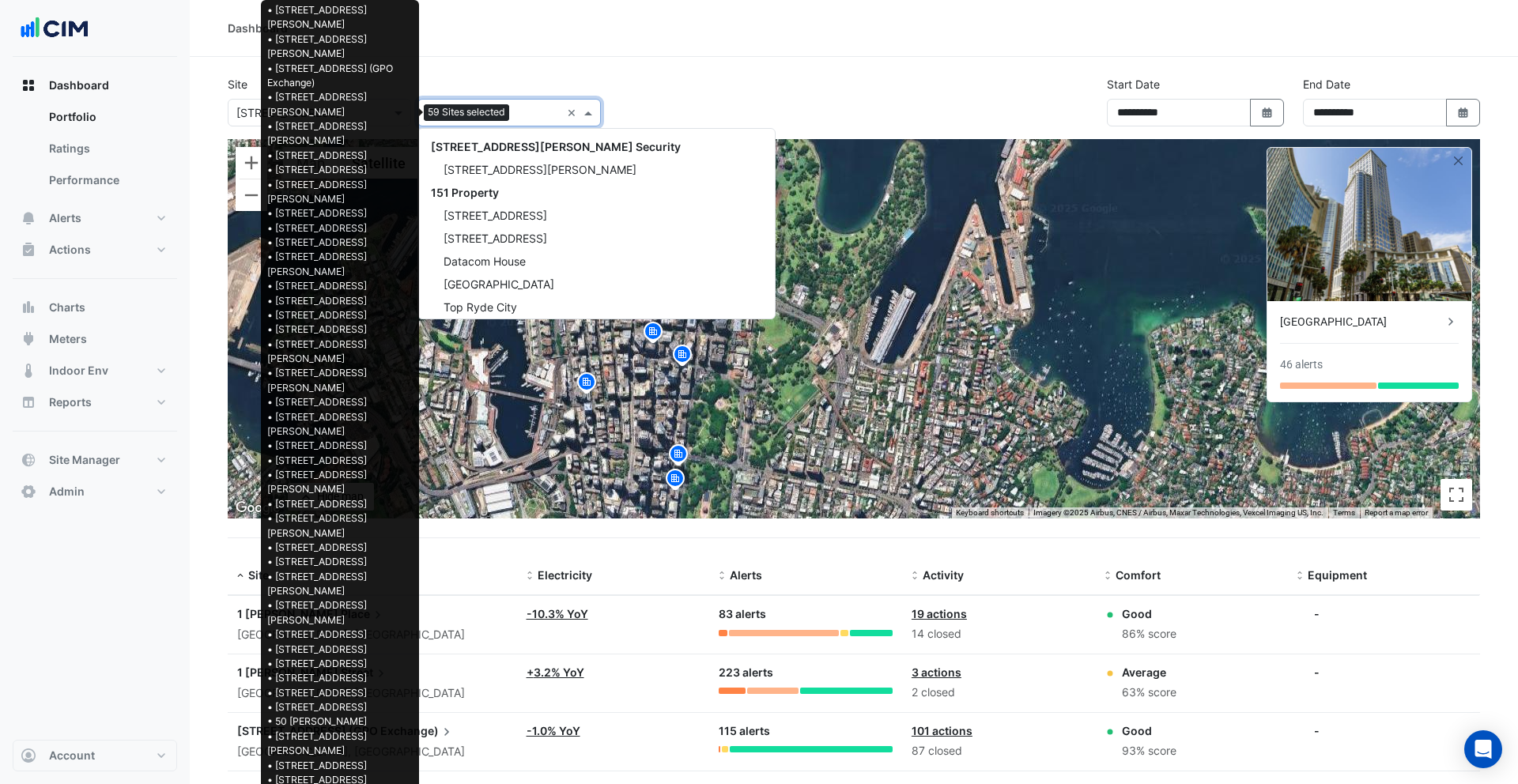
scroll to position [4478, 0]
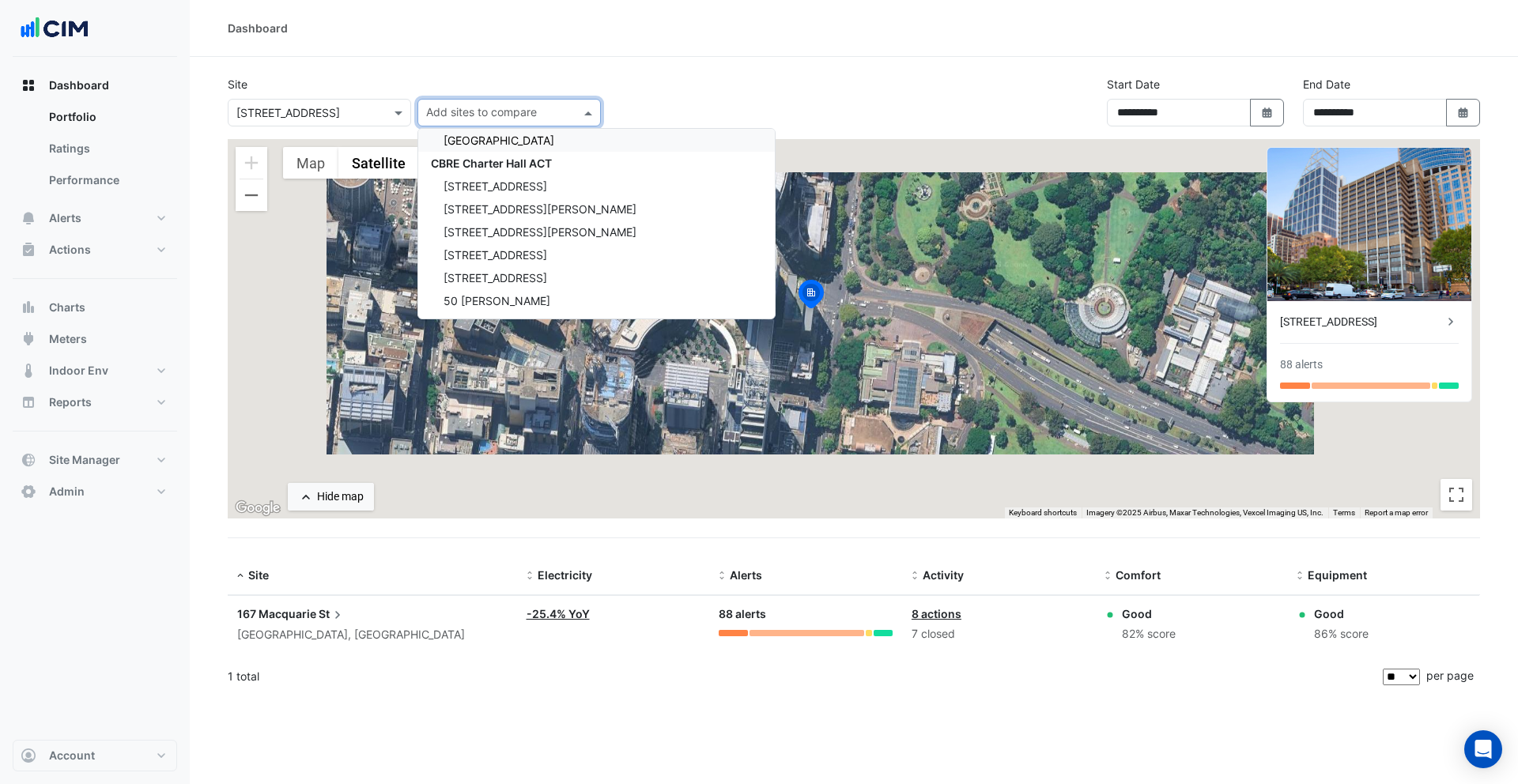
click at [288, 119] on div "× 167 Macquarie St" at bounding box center [309, 112] width 162 height 17
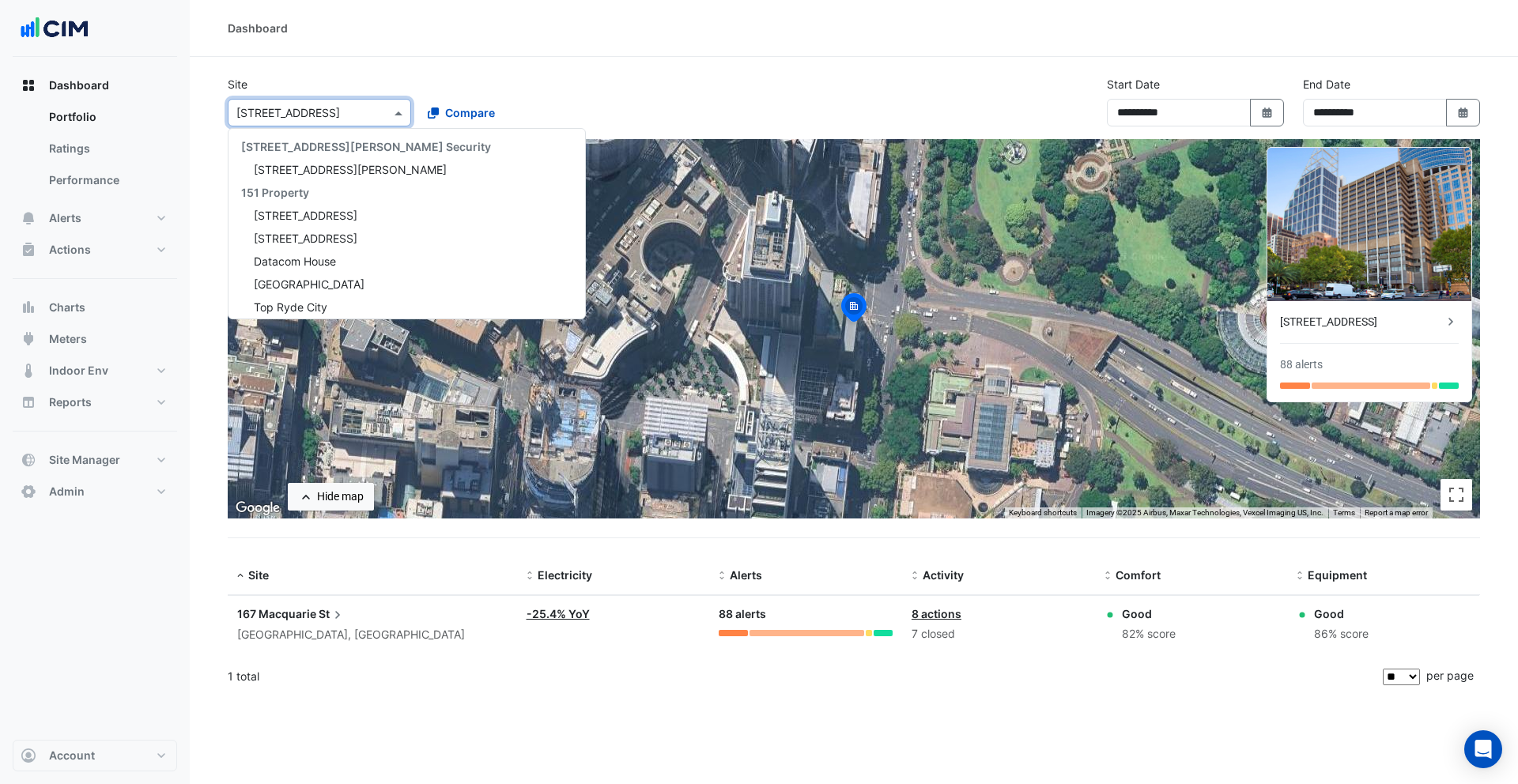
scroll to position [3446, 0]
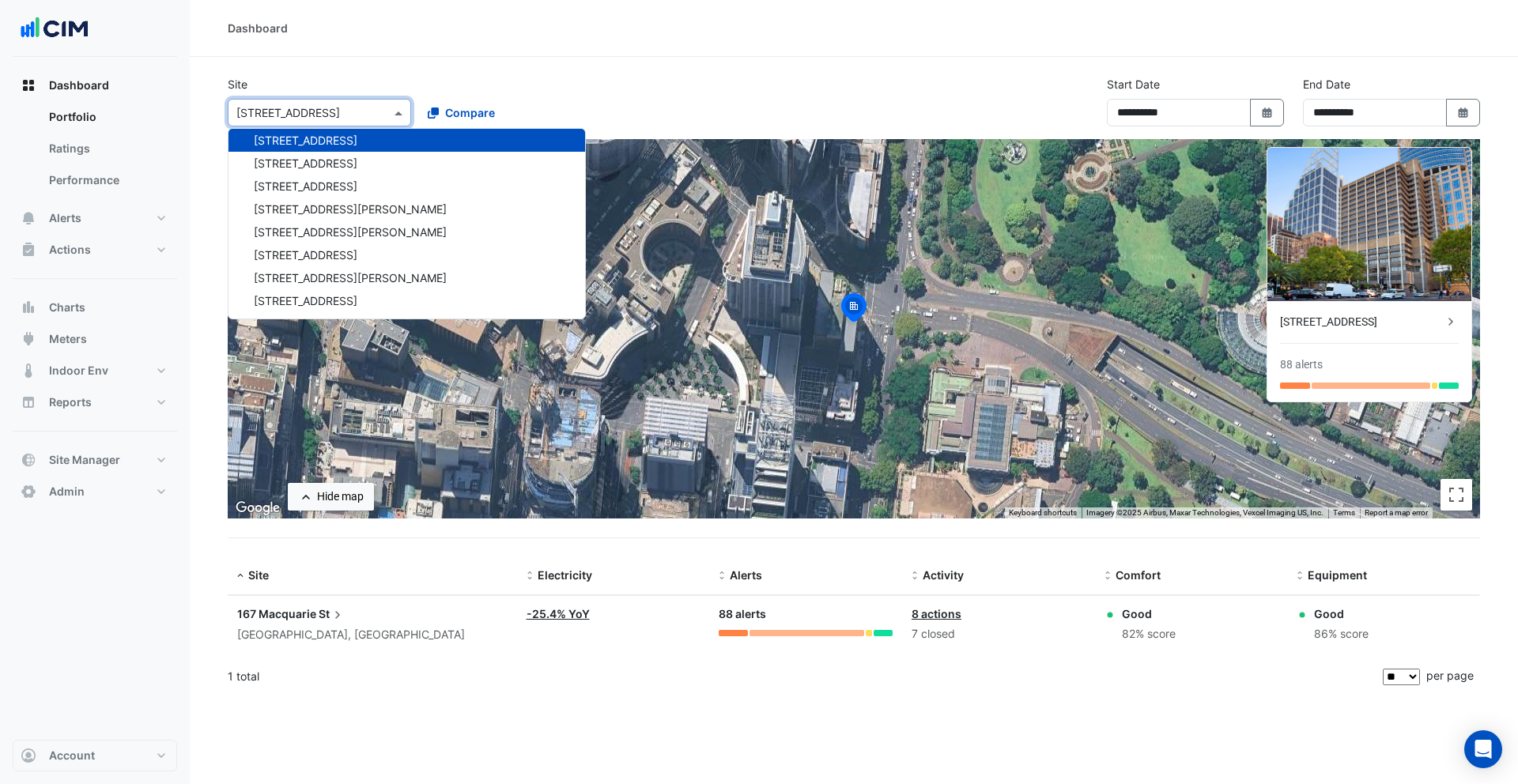
click at [398, 67] on section "Site × 167 Macquarie St 141 Walker Street Security 141 Walker Street 151 Proper…" at bounding box center [854, 377] width 1328 height 639
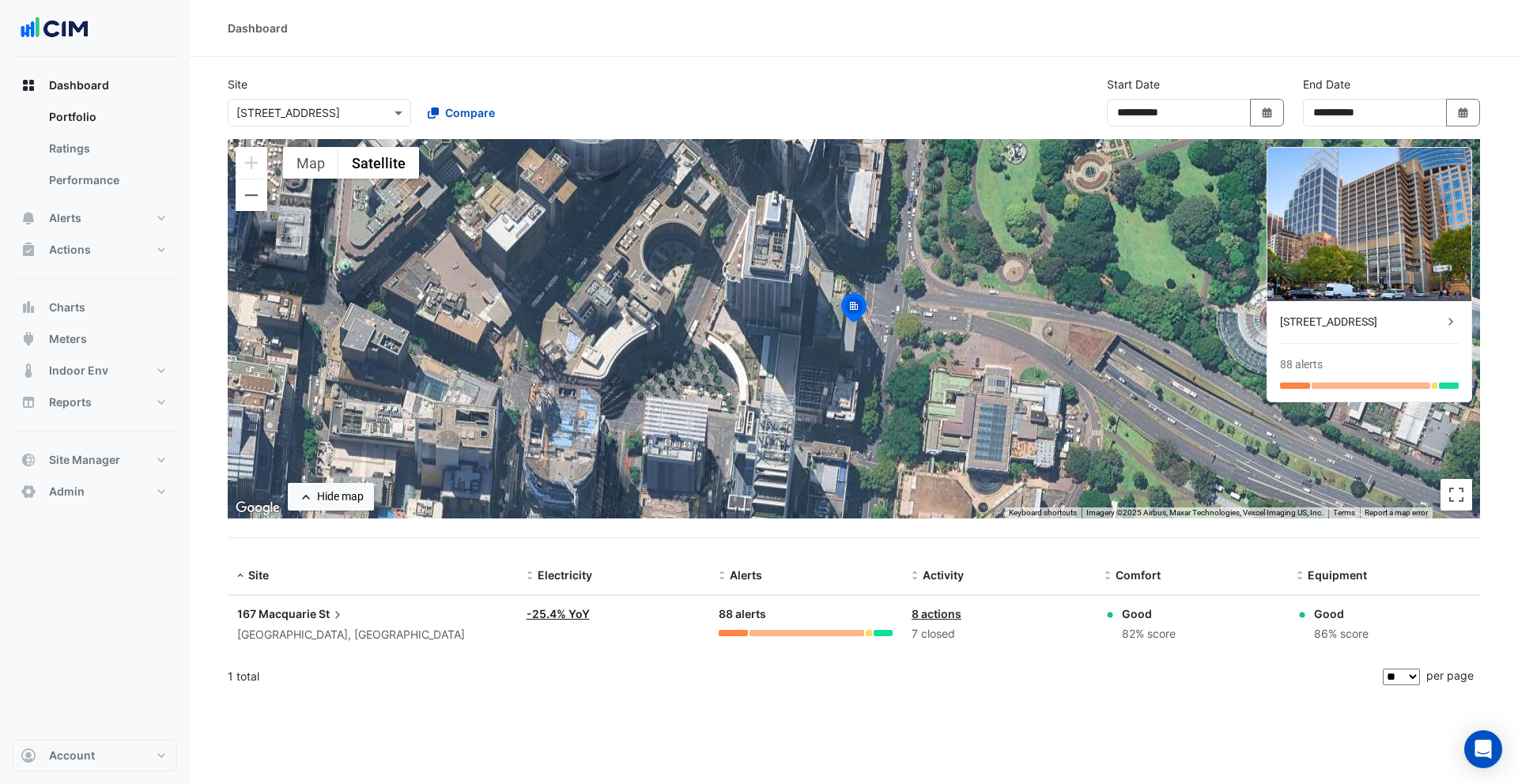
click at [571, 616] on link "-25.4% YoY" at bounding box center [558, 614] width 63 height 14
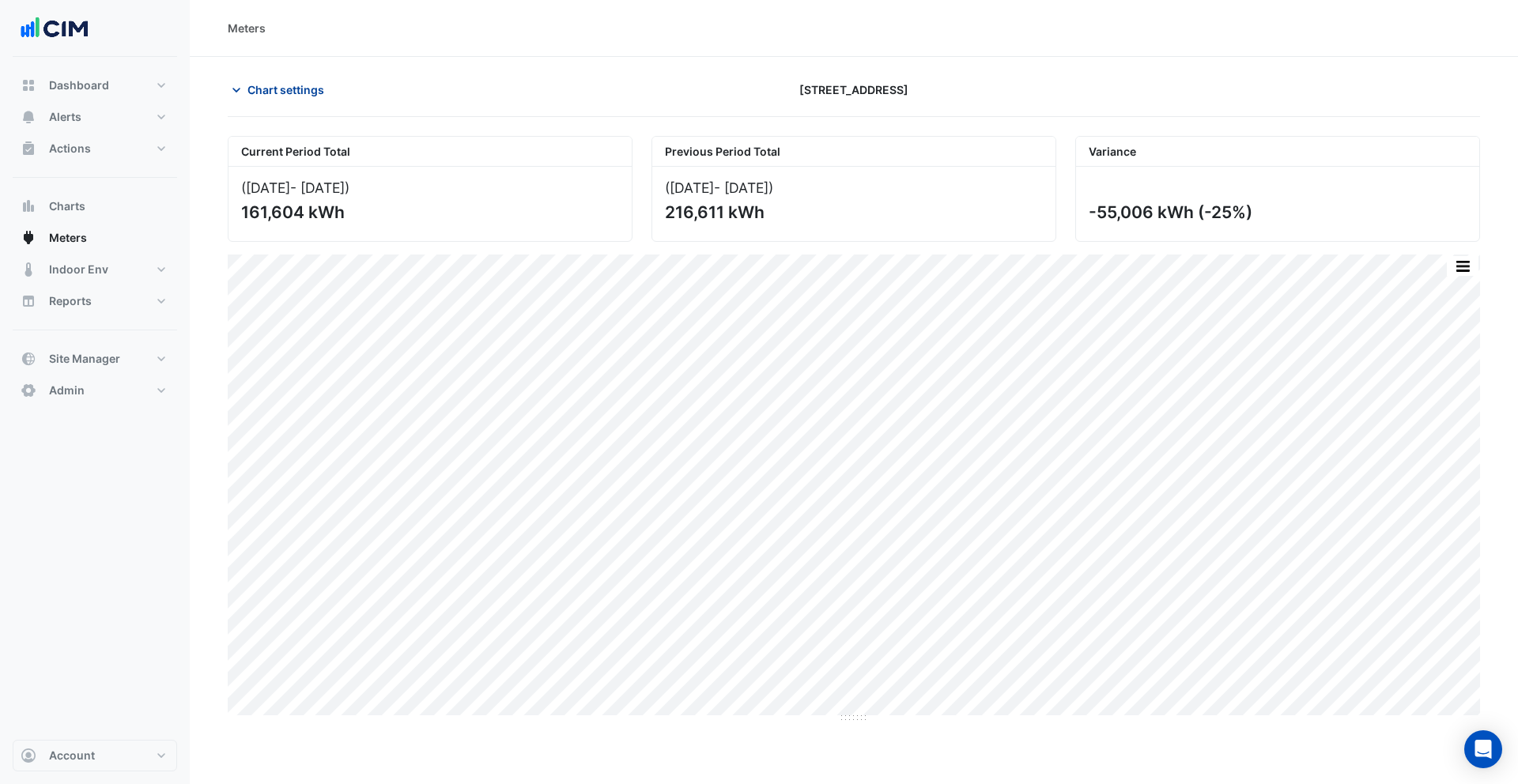
click at [268, 78] on button "Chart settings" at bounding box center [280, 90] width 107 height 28
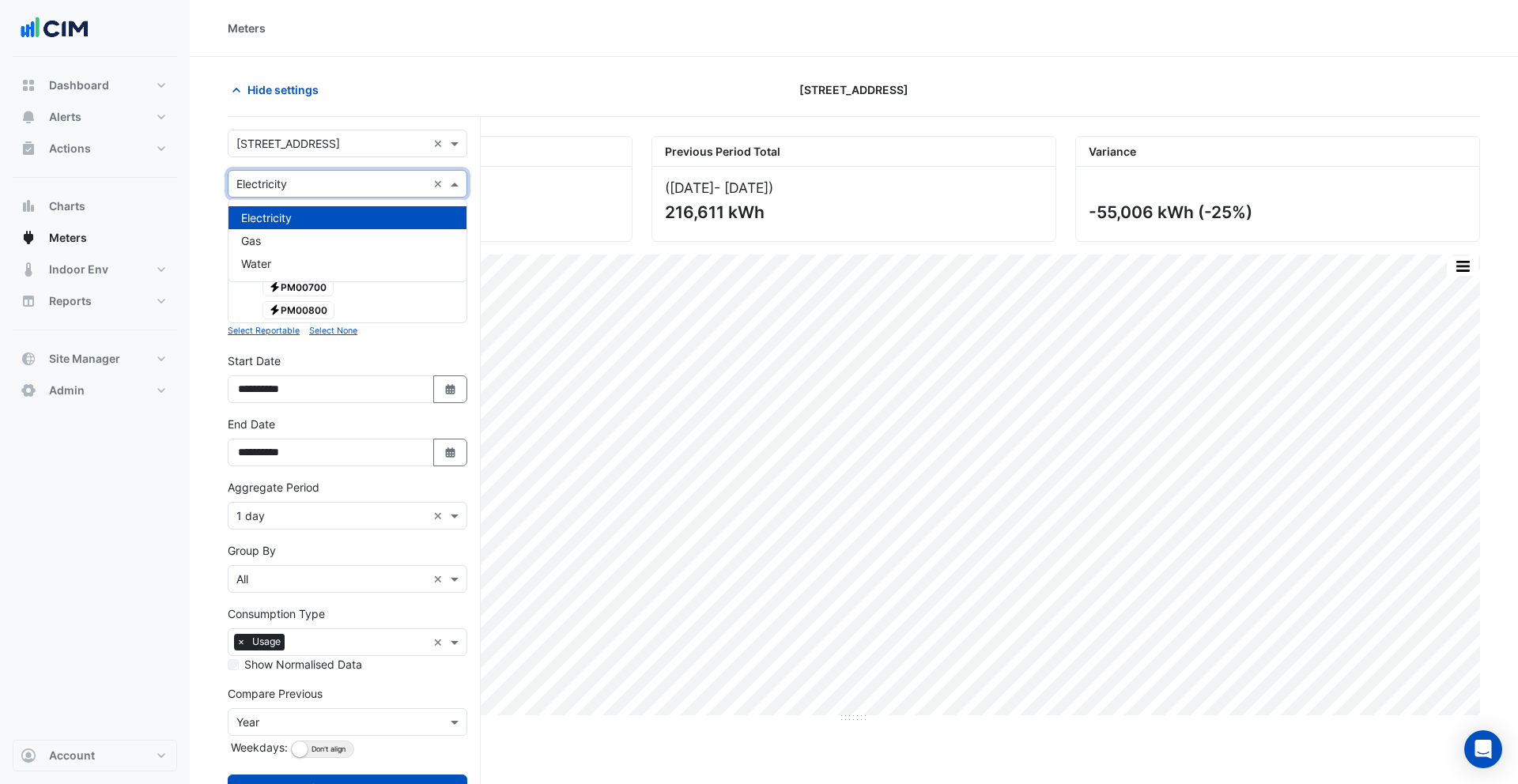
click at [288, 179] on input "text" at bounding box center [332, 184] width 191 height 17
click at [278, 161] on form "× 167 Macquarie St × × Electricity × Expand All Collapse All Reportable Electri…" at bounding box center [347, 482] width 240 height 704
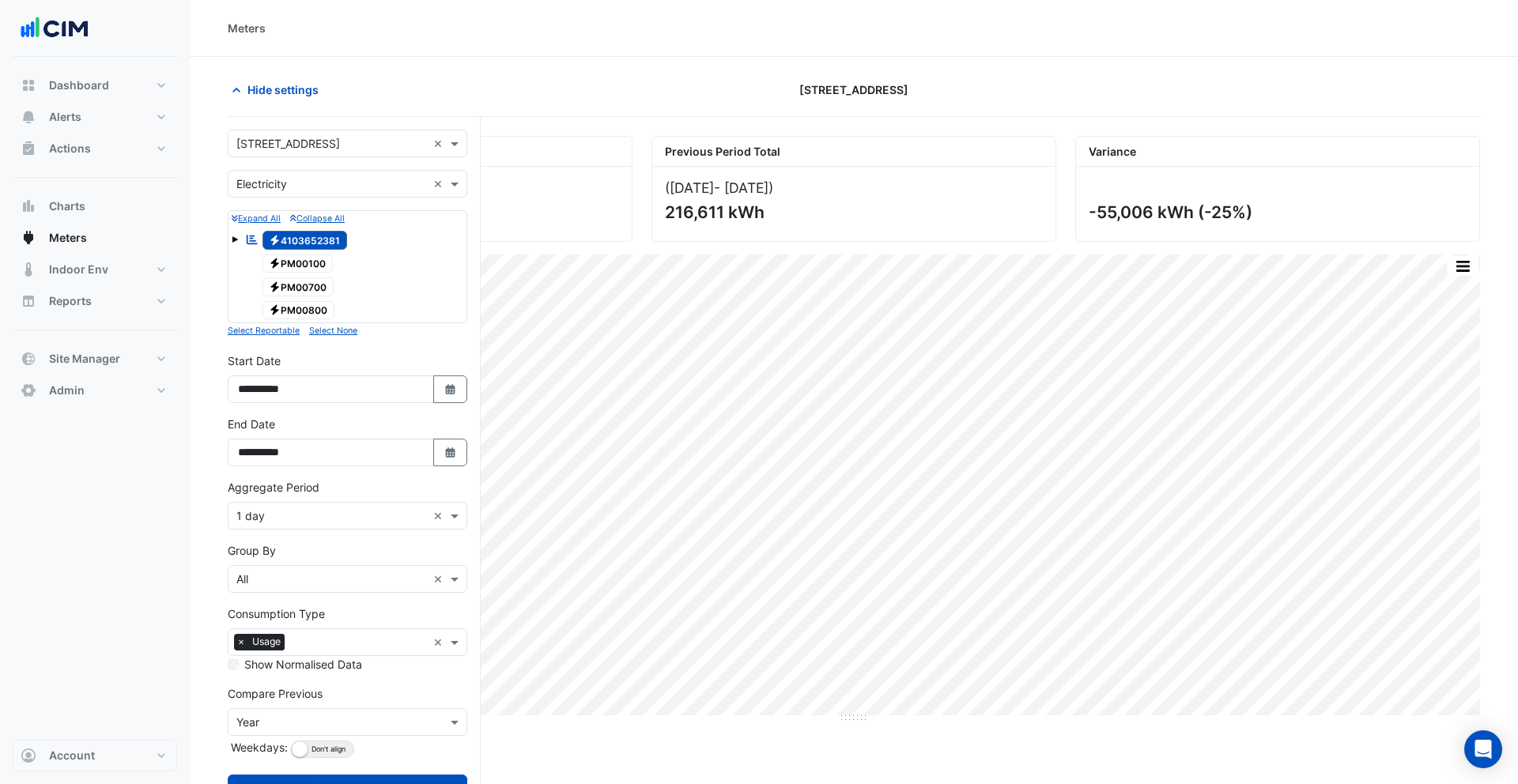
click at [321, 514] on input "text" at bounding box center [332, 516] width 191 height 17
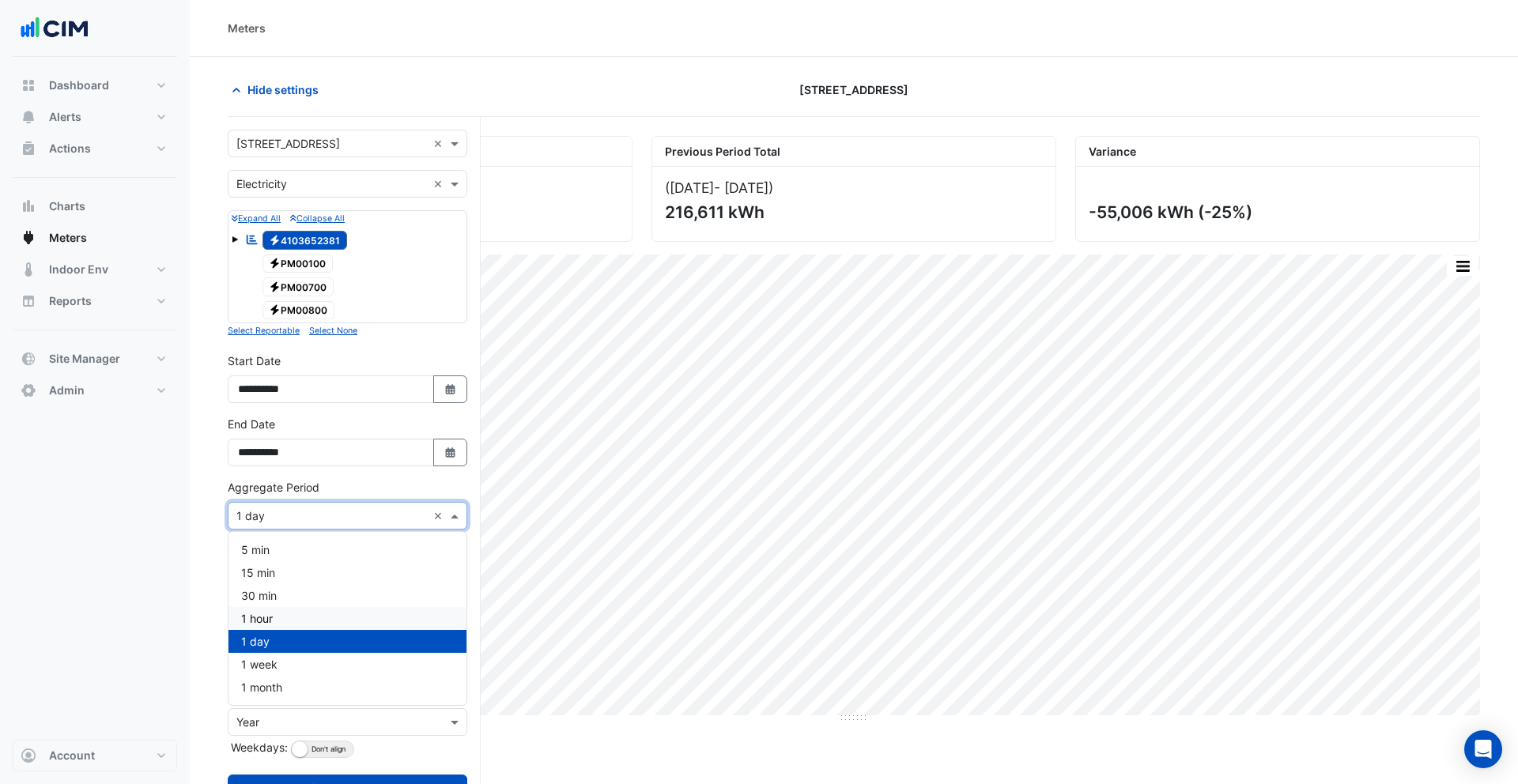
click at [288, 615] on div "1 hour" at bounding box center [347, 618] width 238 height 23
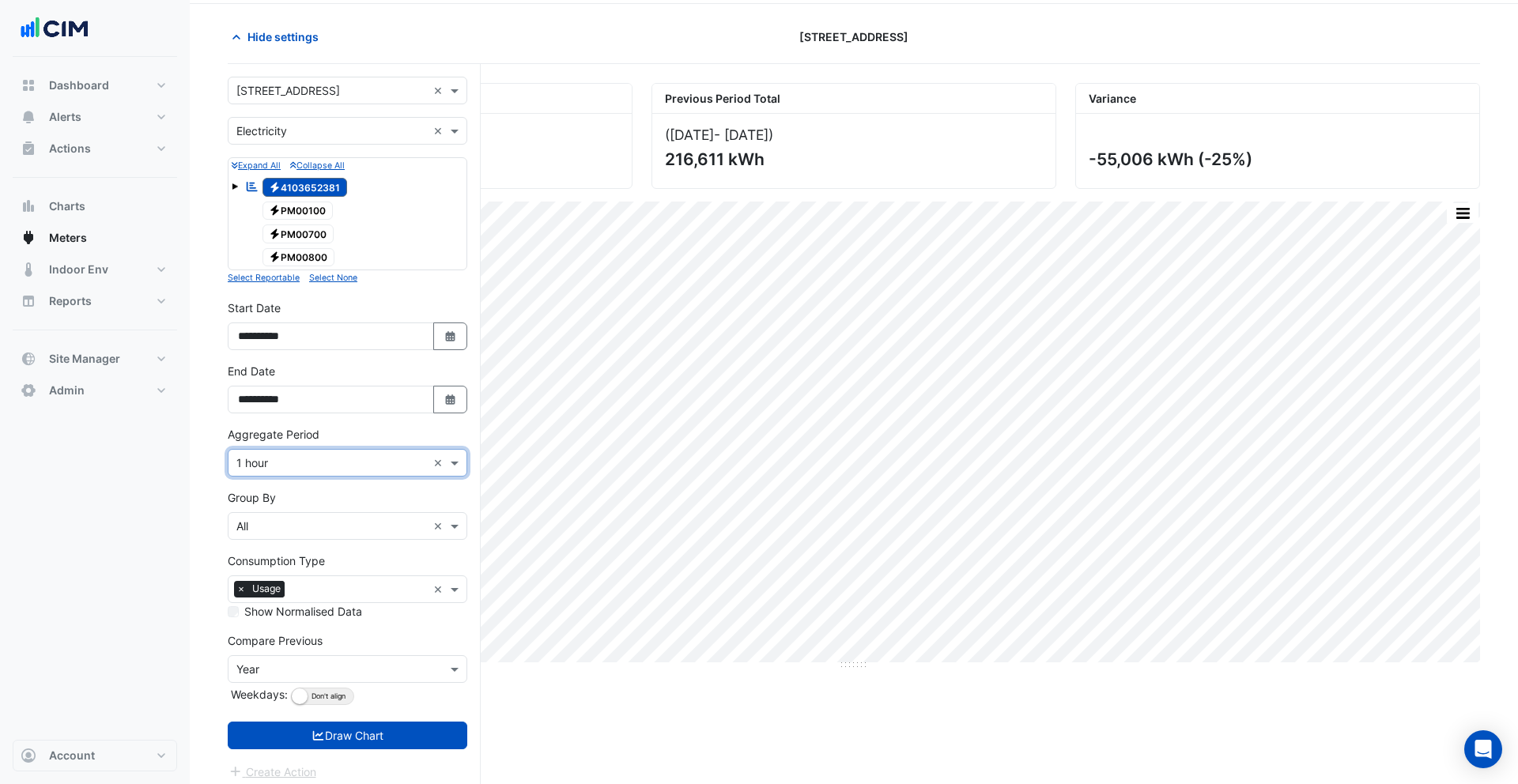
scroll to position [62, 0]
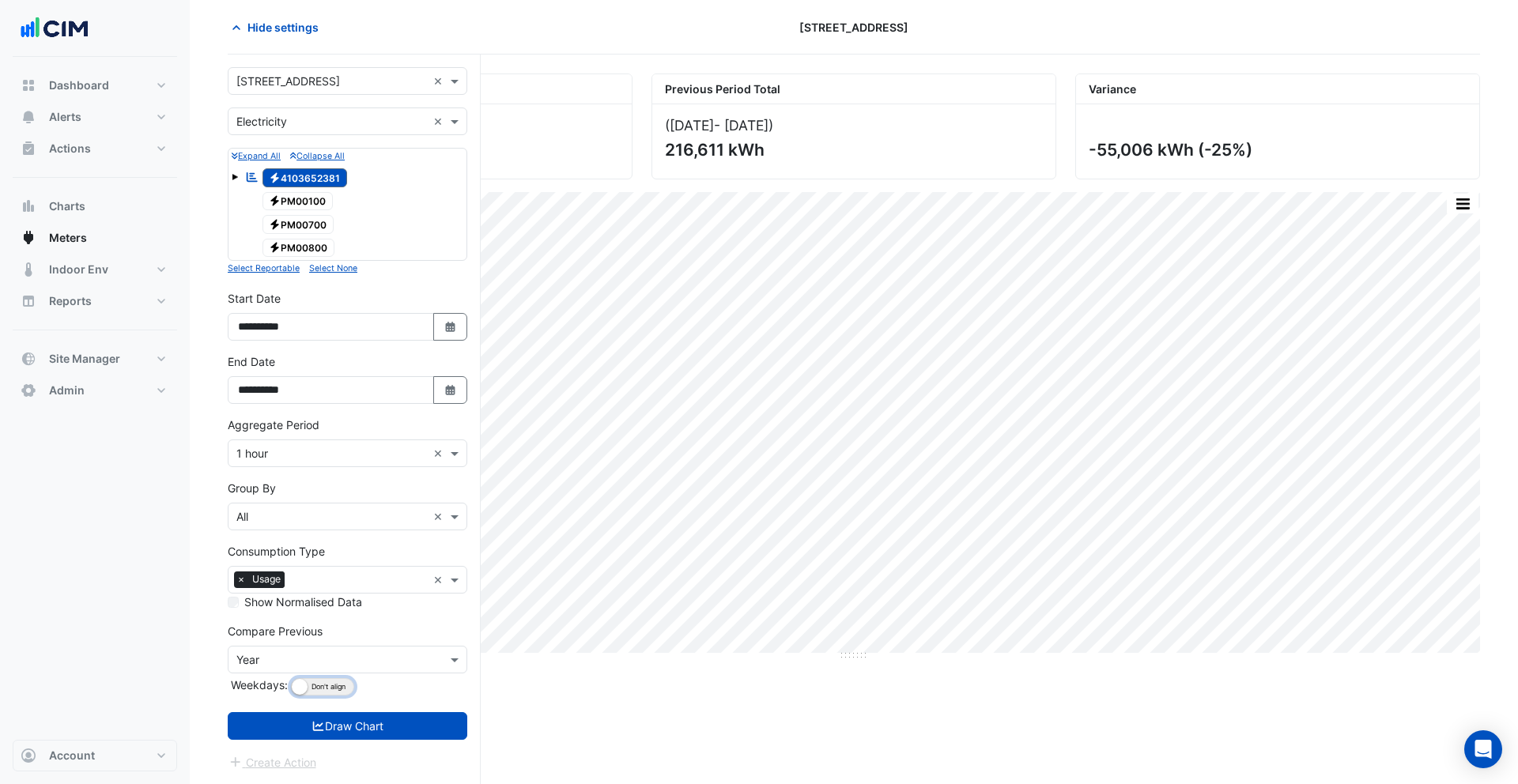
click at [321, 651] on button "Align Don't align" at bounding box center [323, 688] width 63 height 18
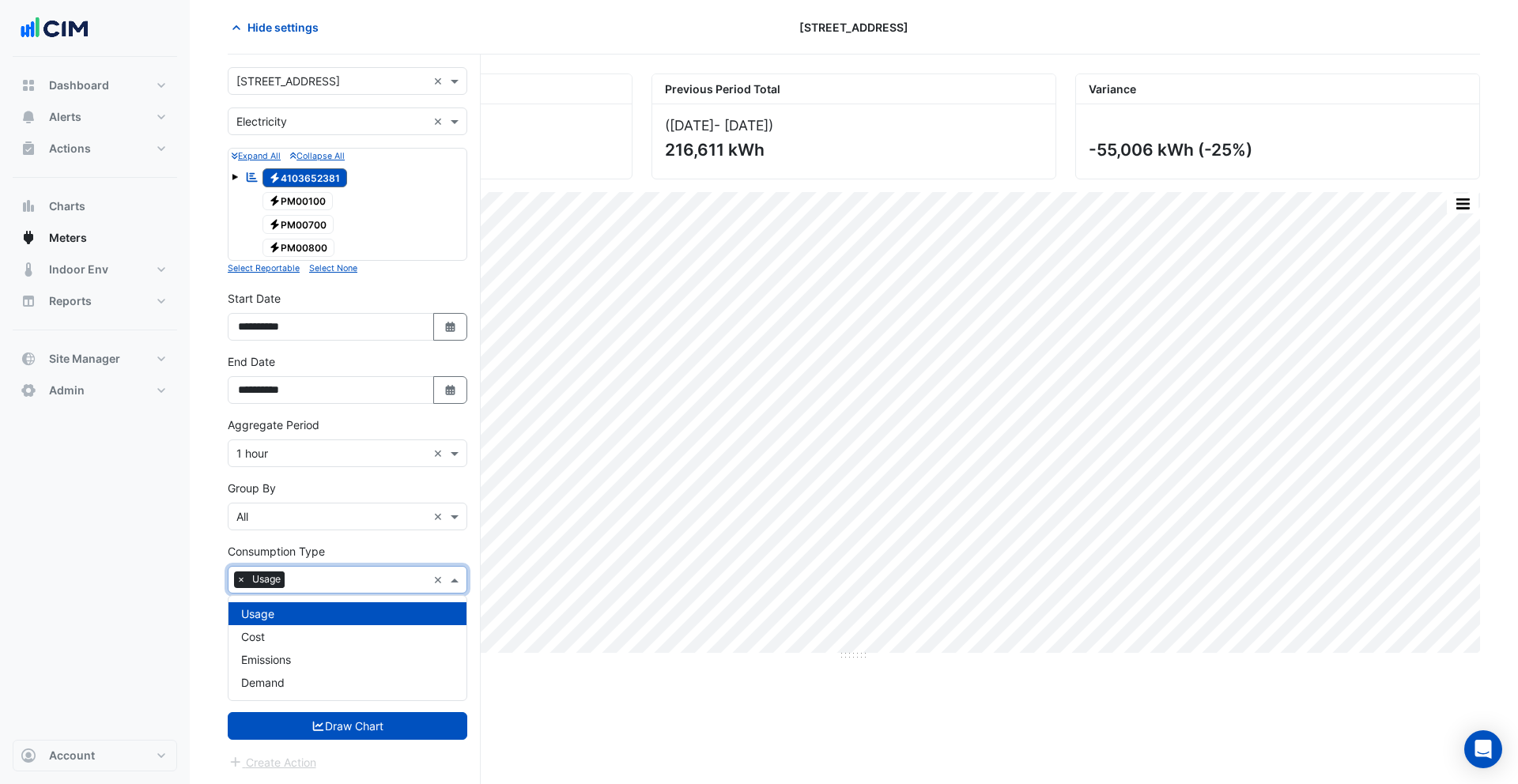
click at [316, 583] on input "text" at bounding box center [359, 581] width 136 height 17
click at [277, 641] on div "Cost" at bounding box center [347, 636] width 238 height 23
click at [348, 585] on input "text" at bounding box center [382, 581] width 90 height 17
click at [345, 546] on div "Consumption Type × Usage × Cost × Show Normalised Data" at bounding box center [347, 576] width 240 height 67
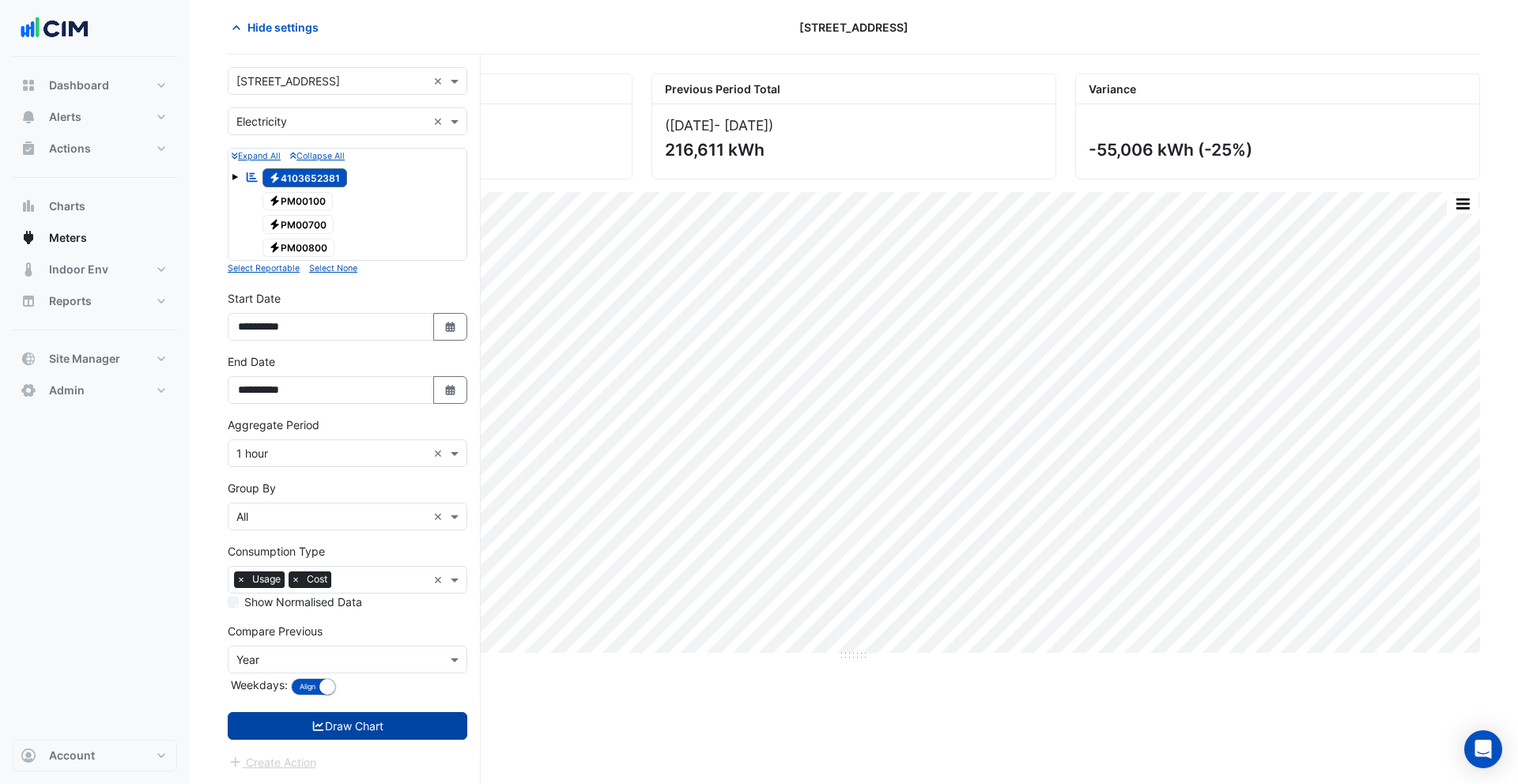
click at [358, 651] on button "Draw Chart" at bounding box center [347, 726] width 240 height 28
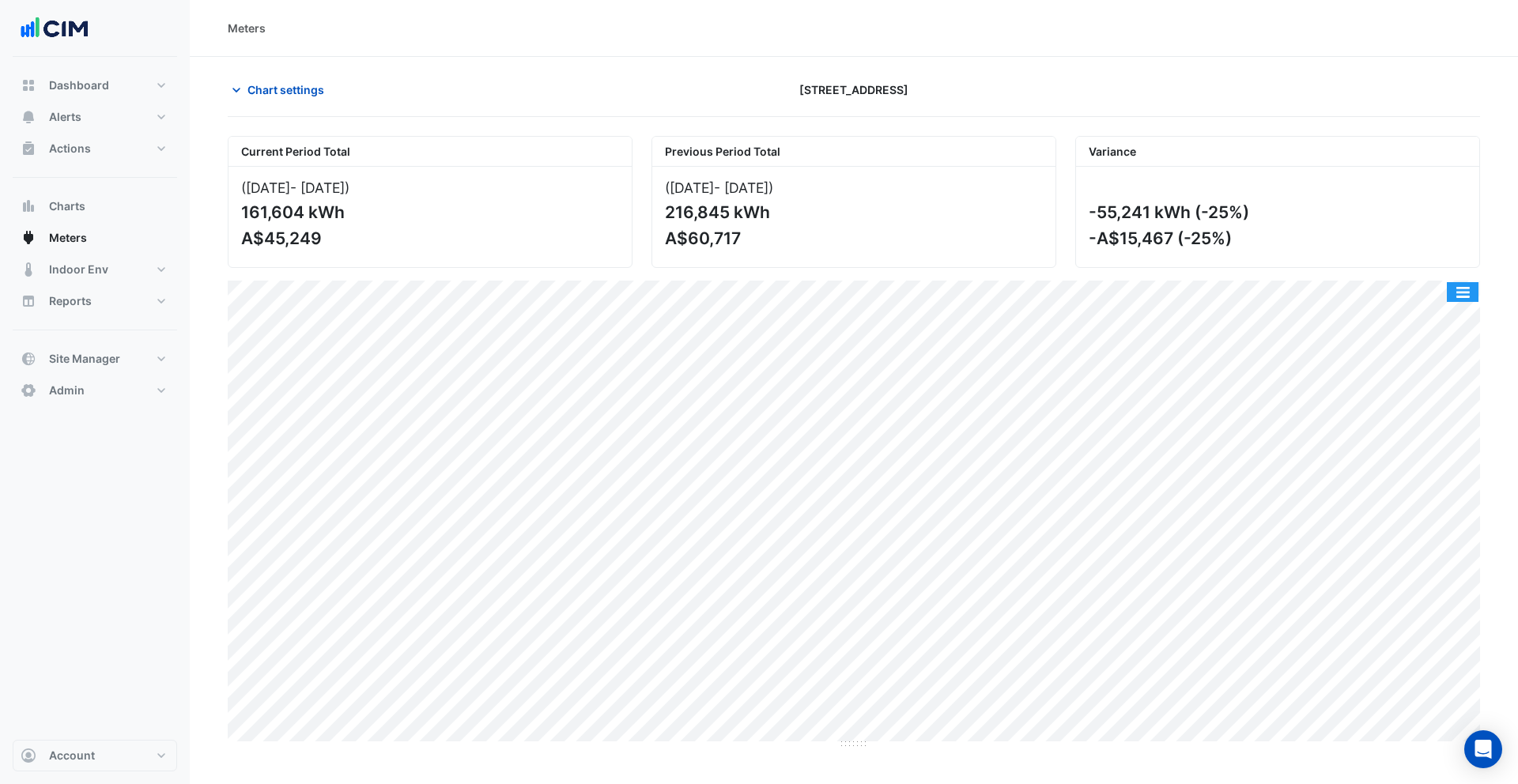
click at [1042, 289] on button "button" at bounding box center [1463, 292] width 31 height 20
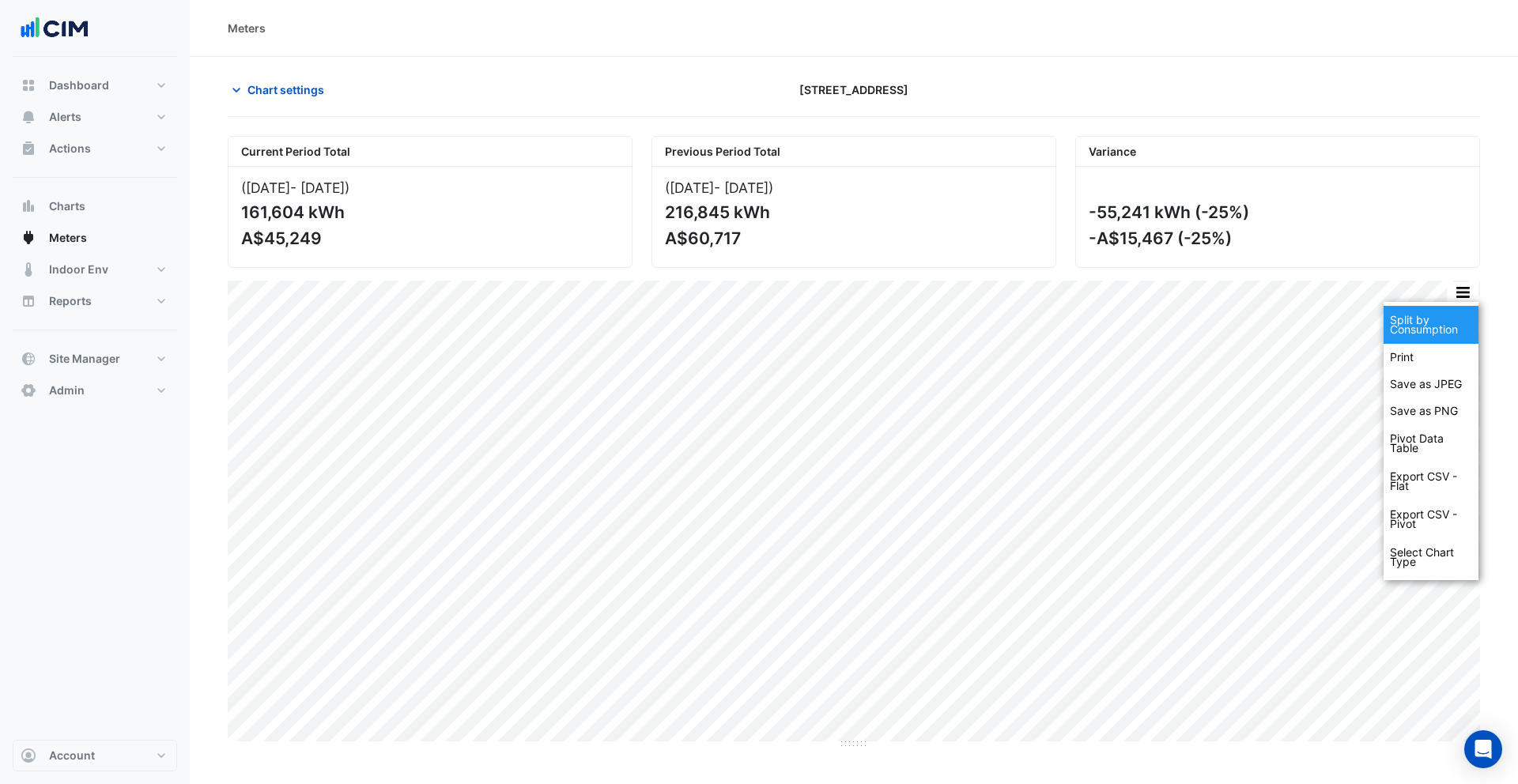
click at [1042, 332] on div "Split by Consumption" at bounding box center [1431, 325] width 94 height 38
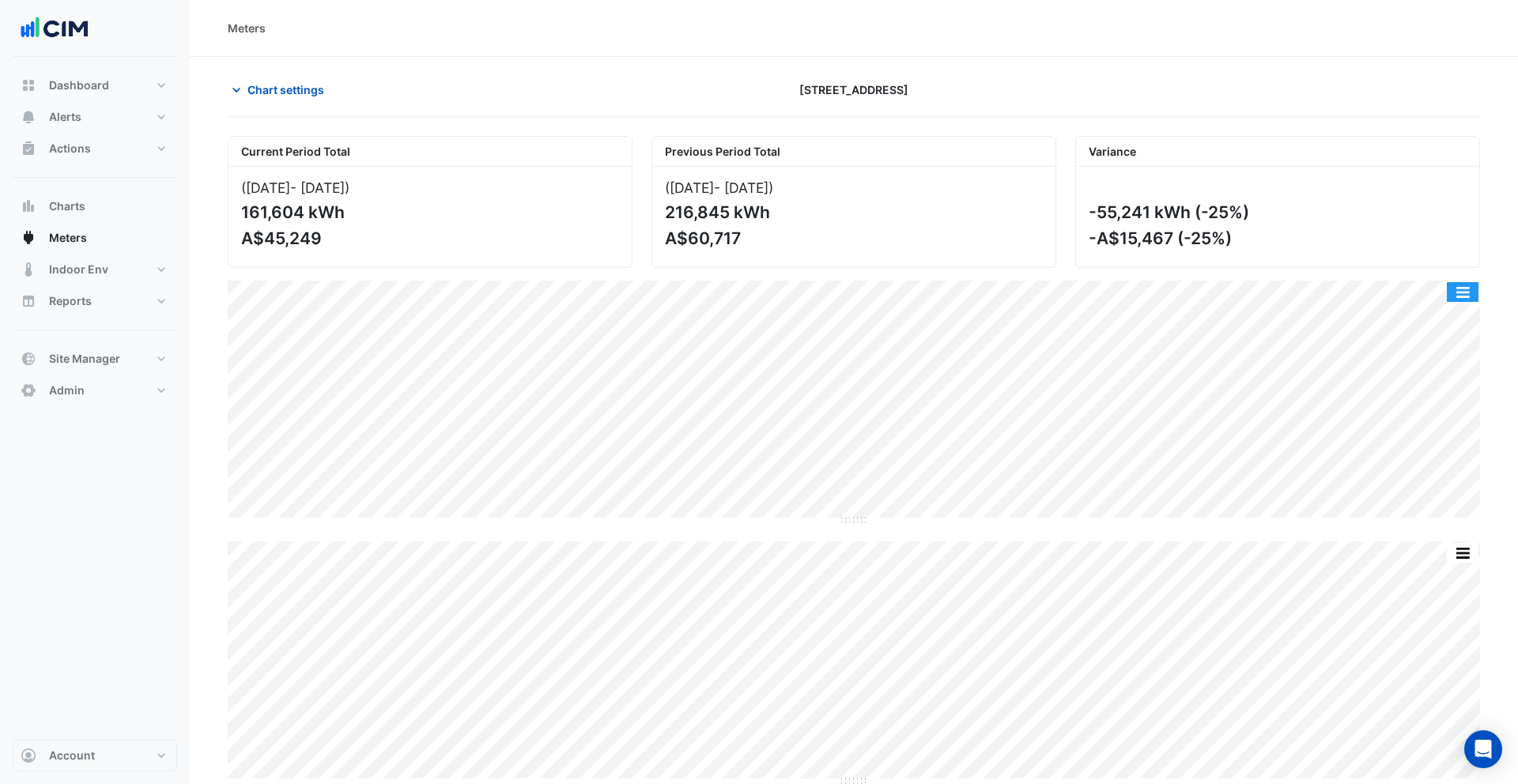
click at [1042, 284] on button "button" at bounding box center [1463, 292] width 31 height 20
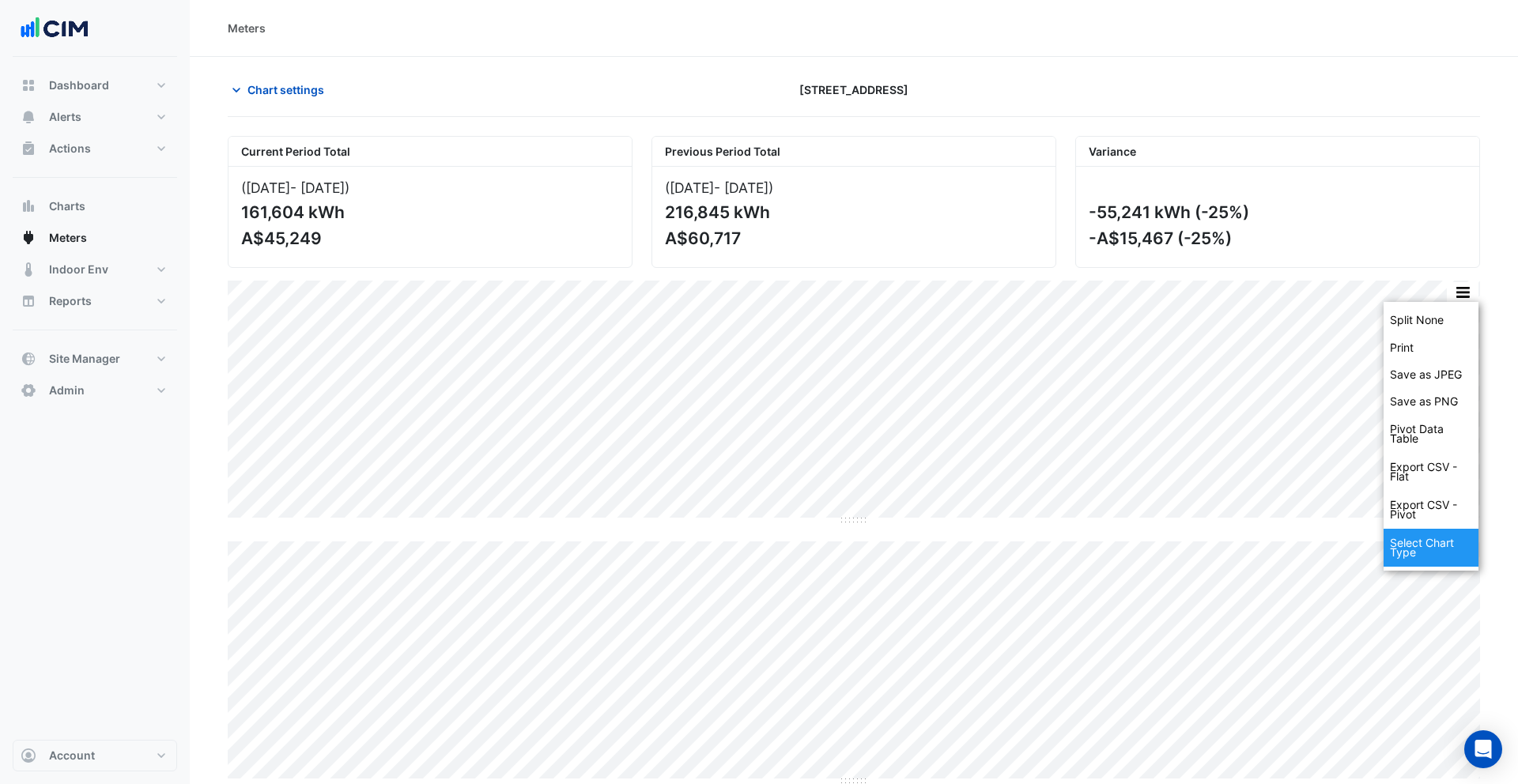
click at [1042, 550] on div "Select Chart Type" at bounding box center [1431, 548] width 94 height 38
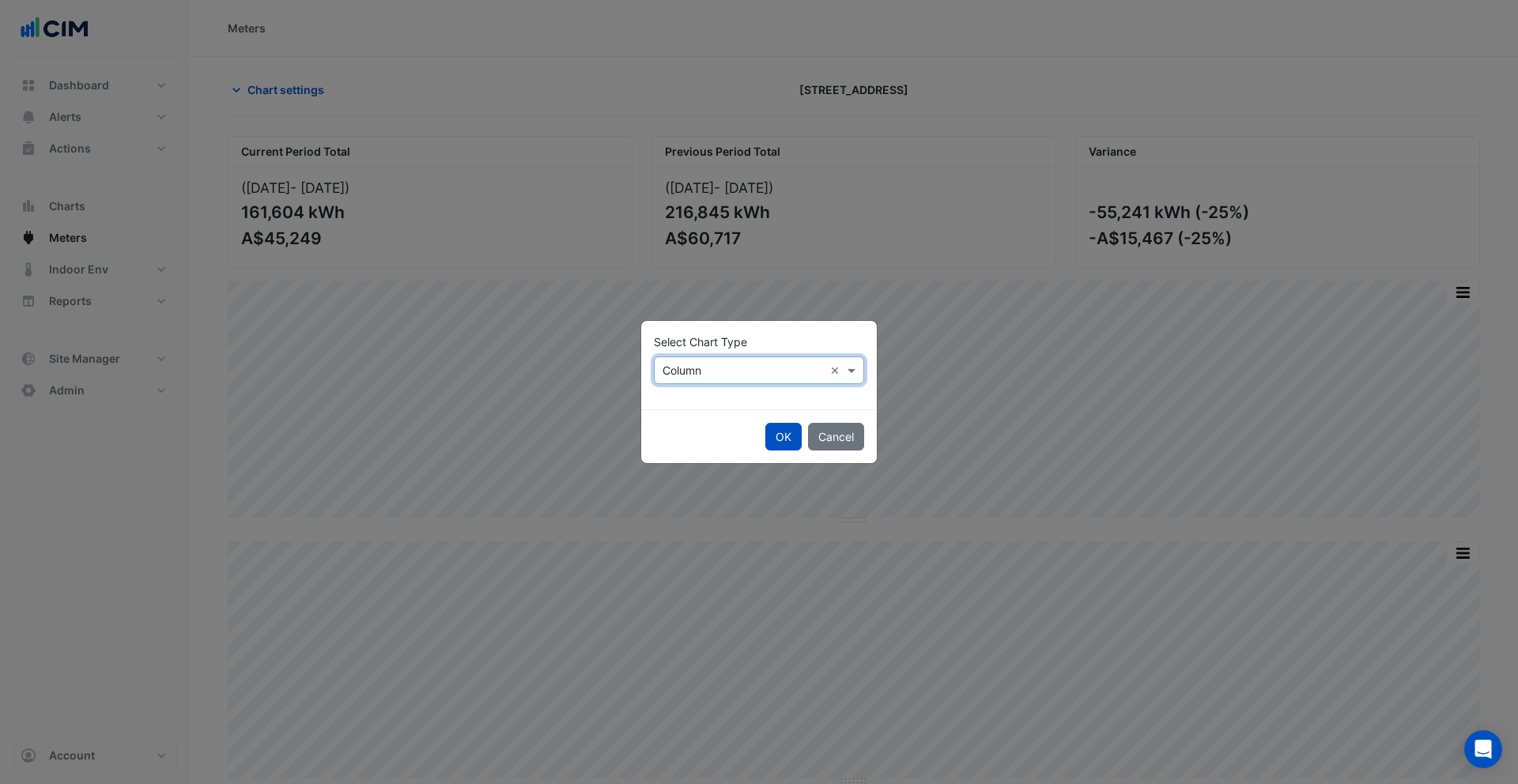
click at [727, 369] on input "text" at bounding box center [744, 371] width 161 height 17
click at [671, 405] on span "Line" at bounding box center [678, 404] width 22 height 14
click at [790, 436] on button "OK" at bounding box center [783, 437] width 36 height 28
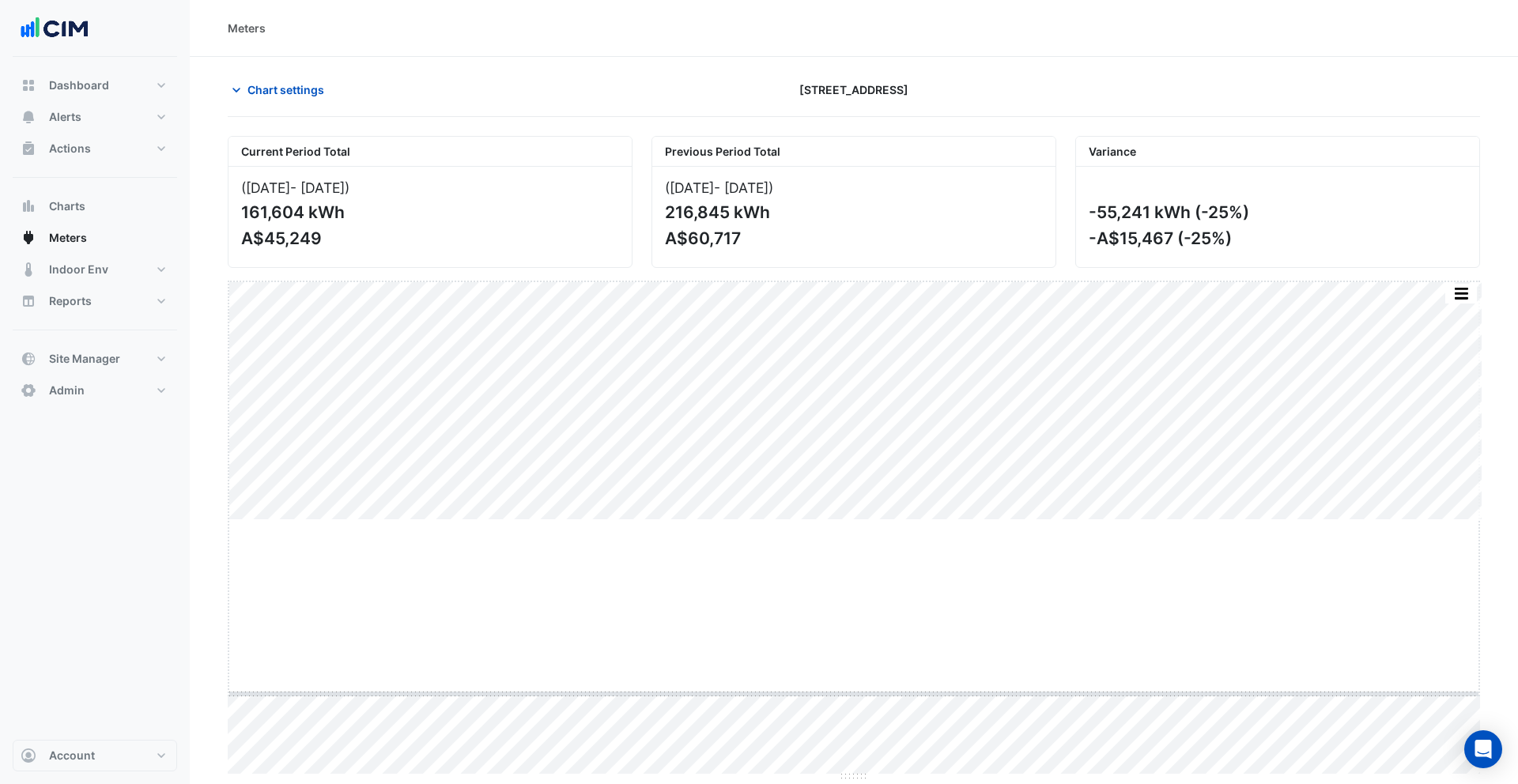
drag, startPoint x: 851, startPoint y: 521, endPoint x: 832, endPoint y: 695, distance: 175.0
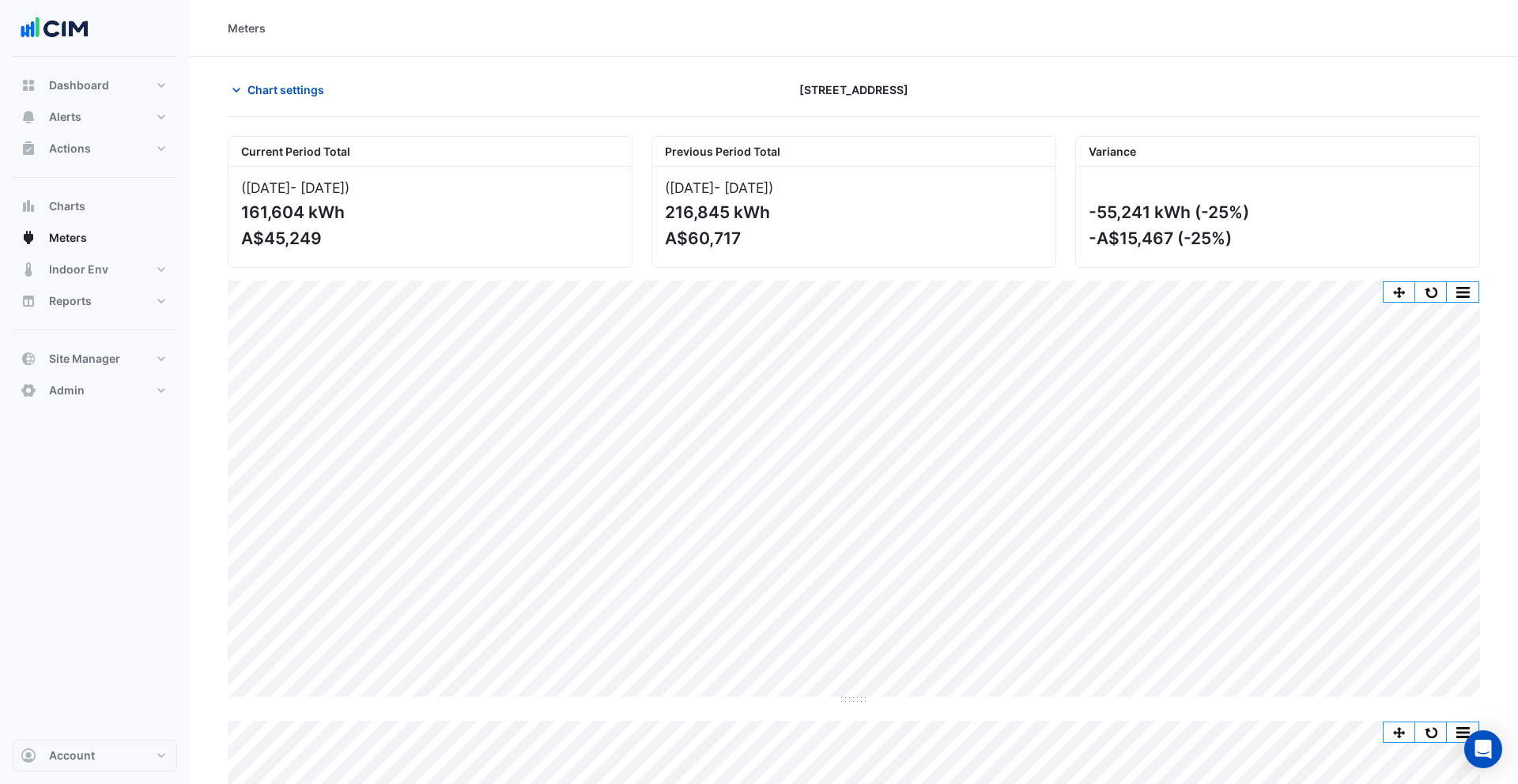
drag, startPoint x: 1184, startPoint y: 237, endPoint x: 1221, endPoint y: 236, distance: 37.0
click at [1042, 236] on div "-A$15,467 (-25%)" at bounding box center [1276, 238] width 375 height 20
click at [85, 87] on span "Dashboard" at bounding box center [79, 86] width 60 height 16
select select "**"
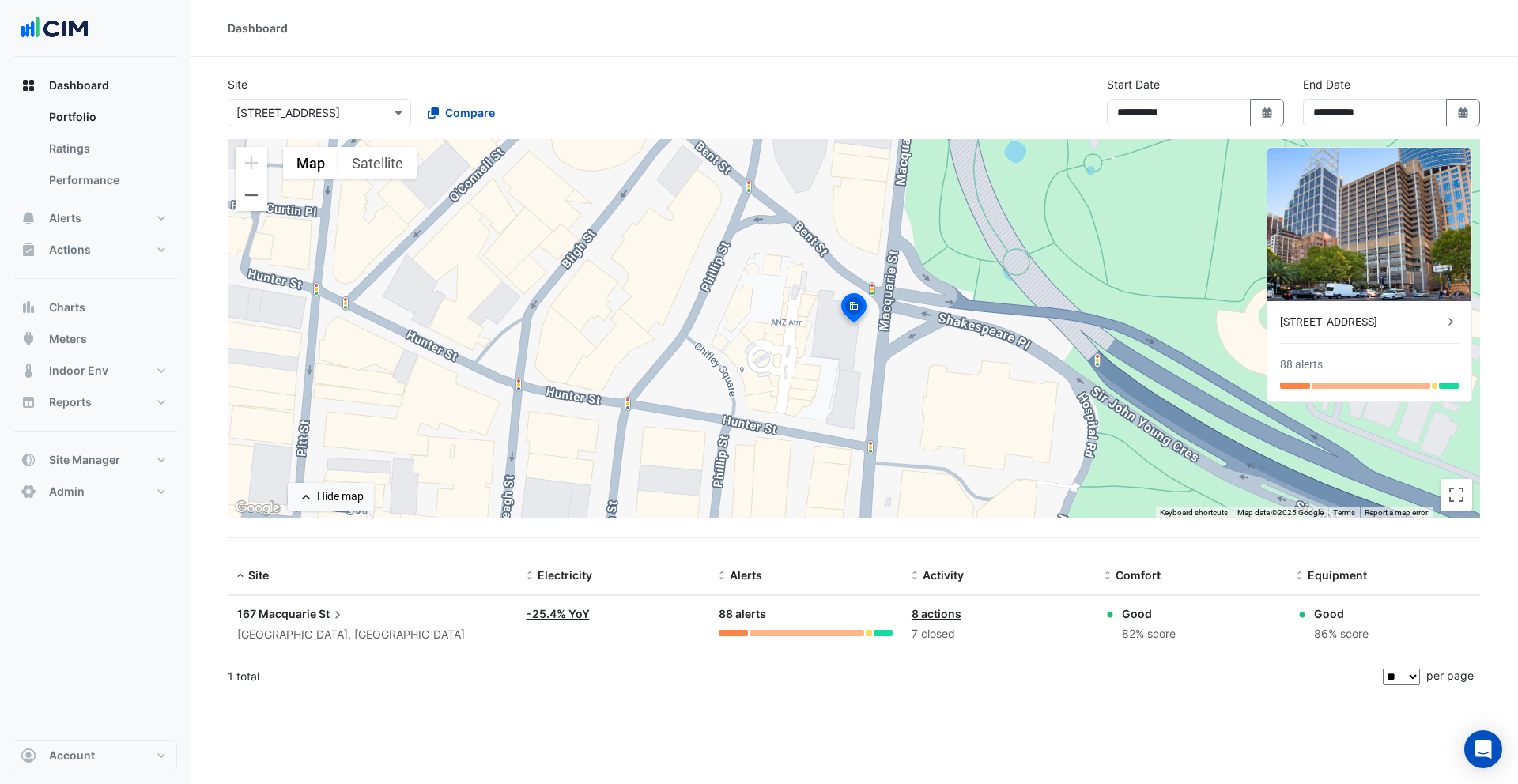
drag, startPoint x: 730, startPoint y: 612, endPoint x: 763, endPoint y: 612, distance: 33.0
click at [763, 612] on div "88 alerts" at bounding box center [806, 615] width 174 height 18
click at [893, 562] on datatable-header-cell "Alerts" at bounding box center [806, 576] width 193 height 38
click at [922, 621] on div "8 actions" at bounding box center [999, 614] width 174 height 17
click at [929, 616] on link "8 actions" at bounding box center [937, 614] width 50 height 14
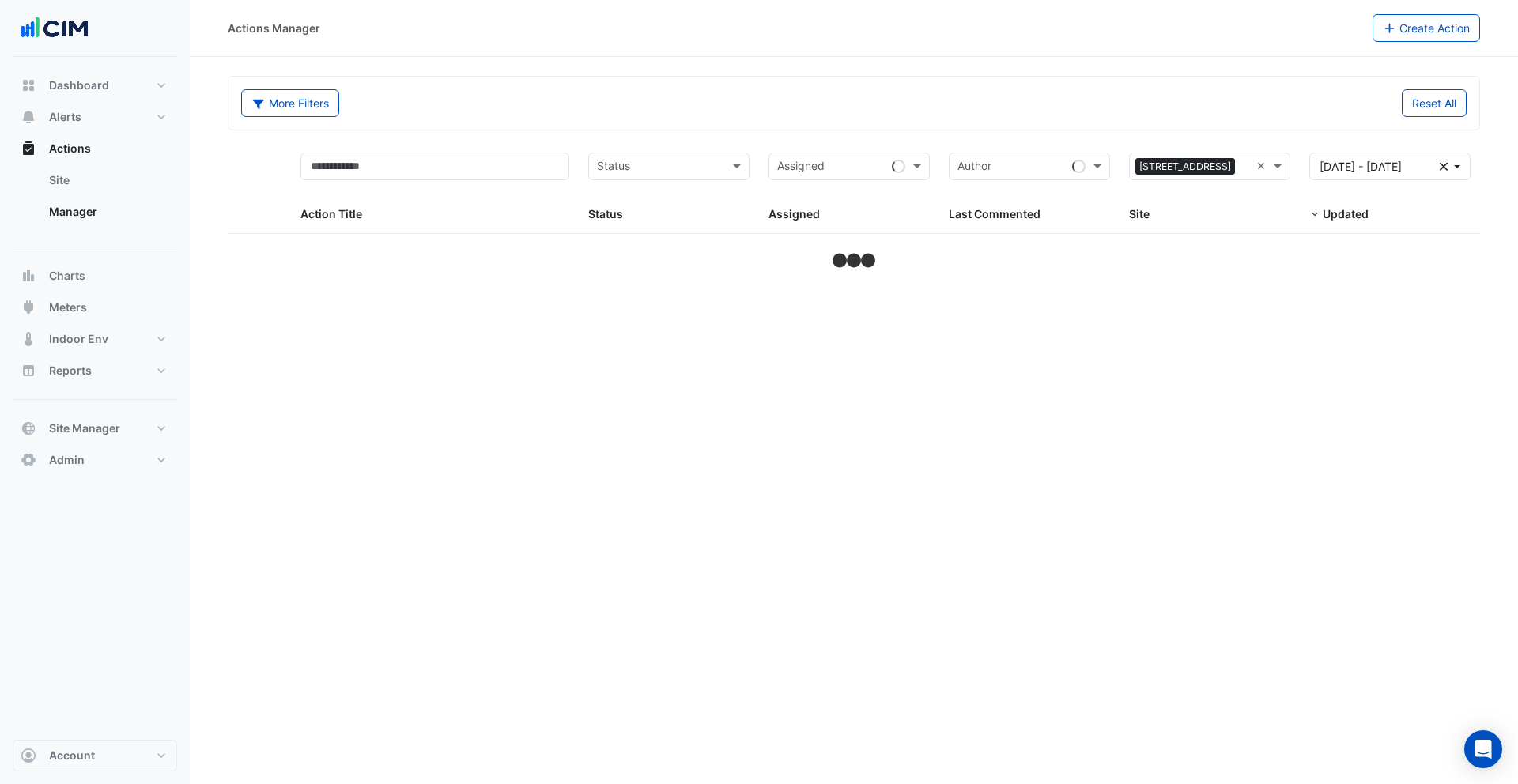
select select "**"
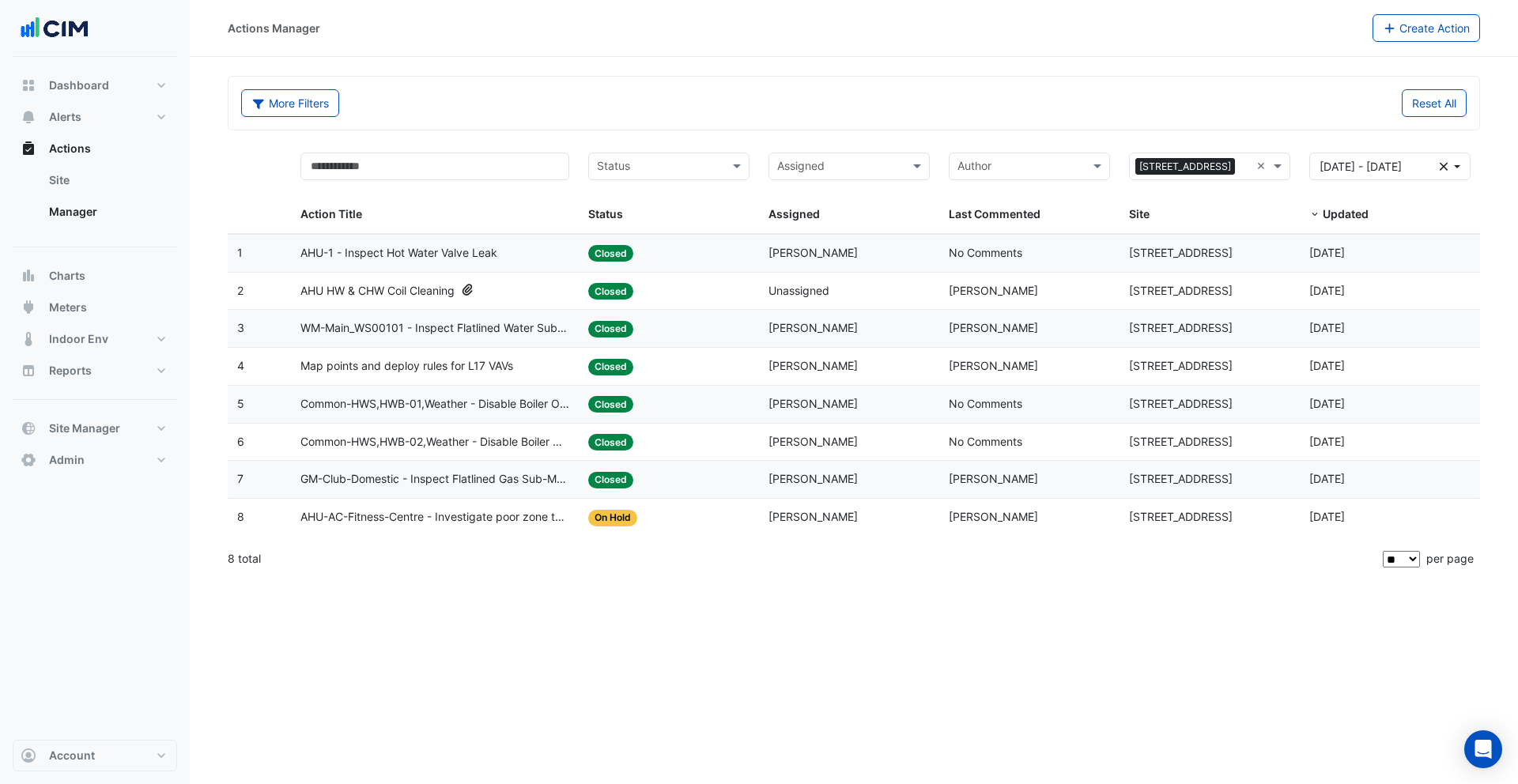
click at [403, 252] on span "AHU-1 - Inspect Hot Water Valve Leak" at bounding box center [398, 253] width 197 height 18
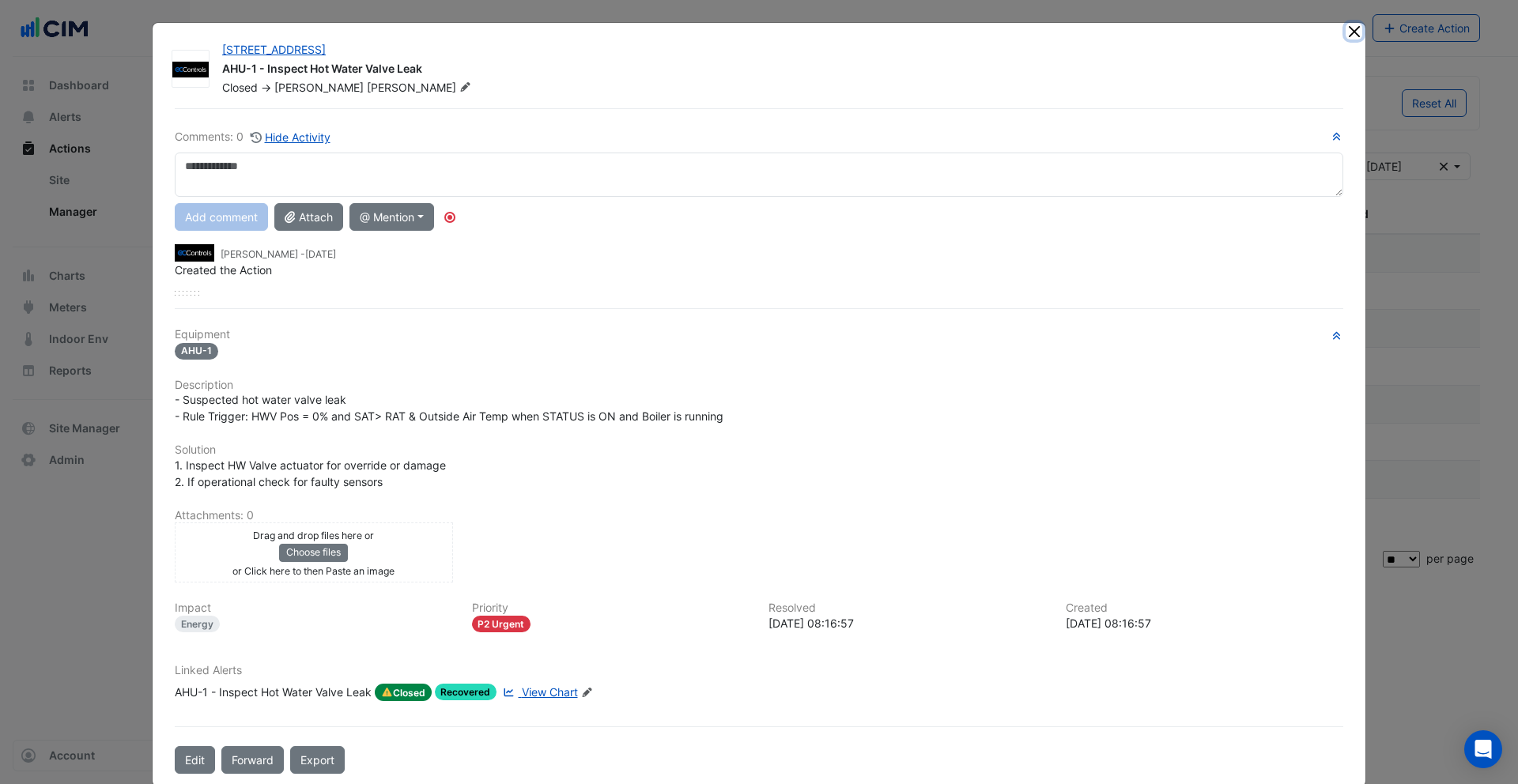
click at [1042, 33] on button "Close" at bounding box center [1354, 30] width 17 height 17
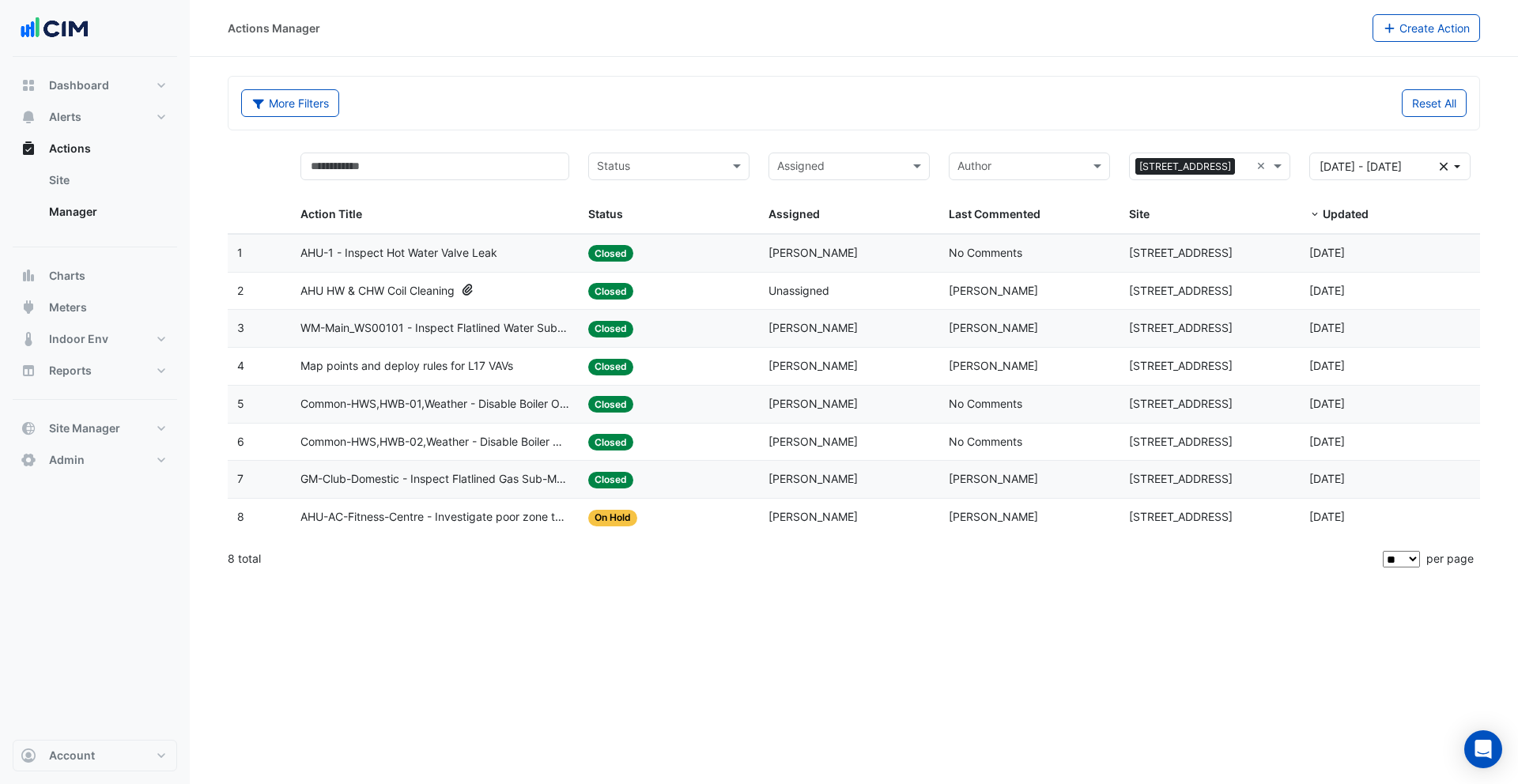
click at [475, 299] on fa-icon at bounding box center [468, 291] width 14 height 18
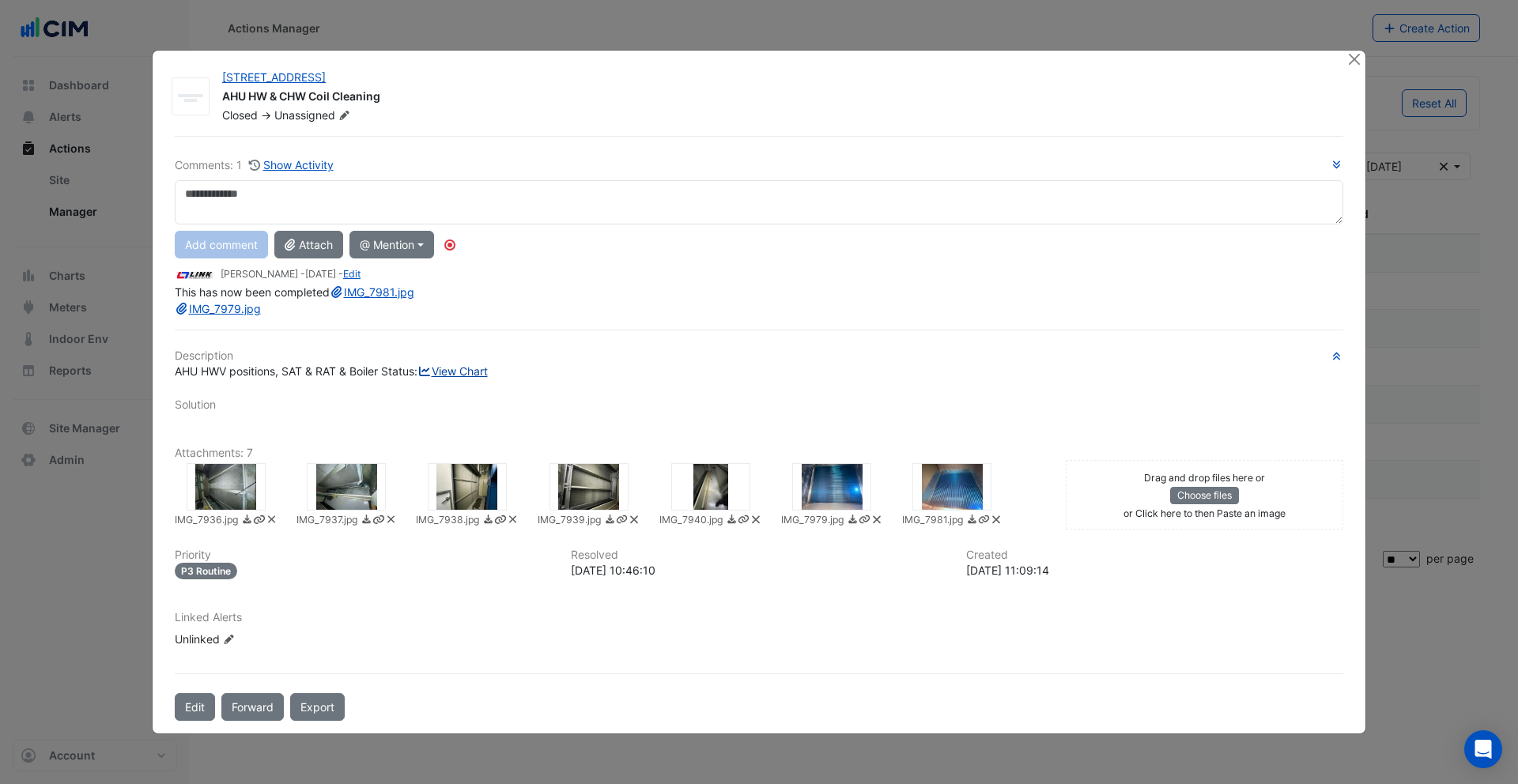
click at [417, 378] on link "View Chart" at bounding box center [453, 372] width 71 height 14
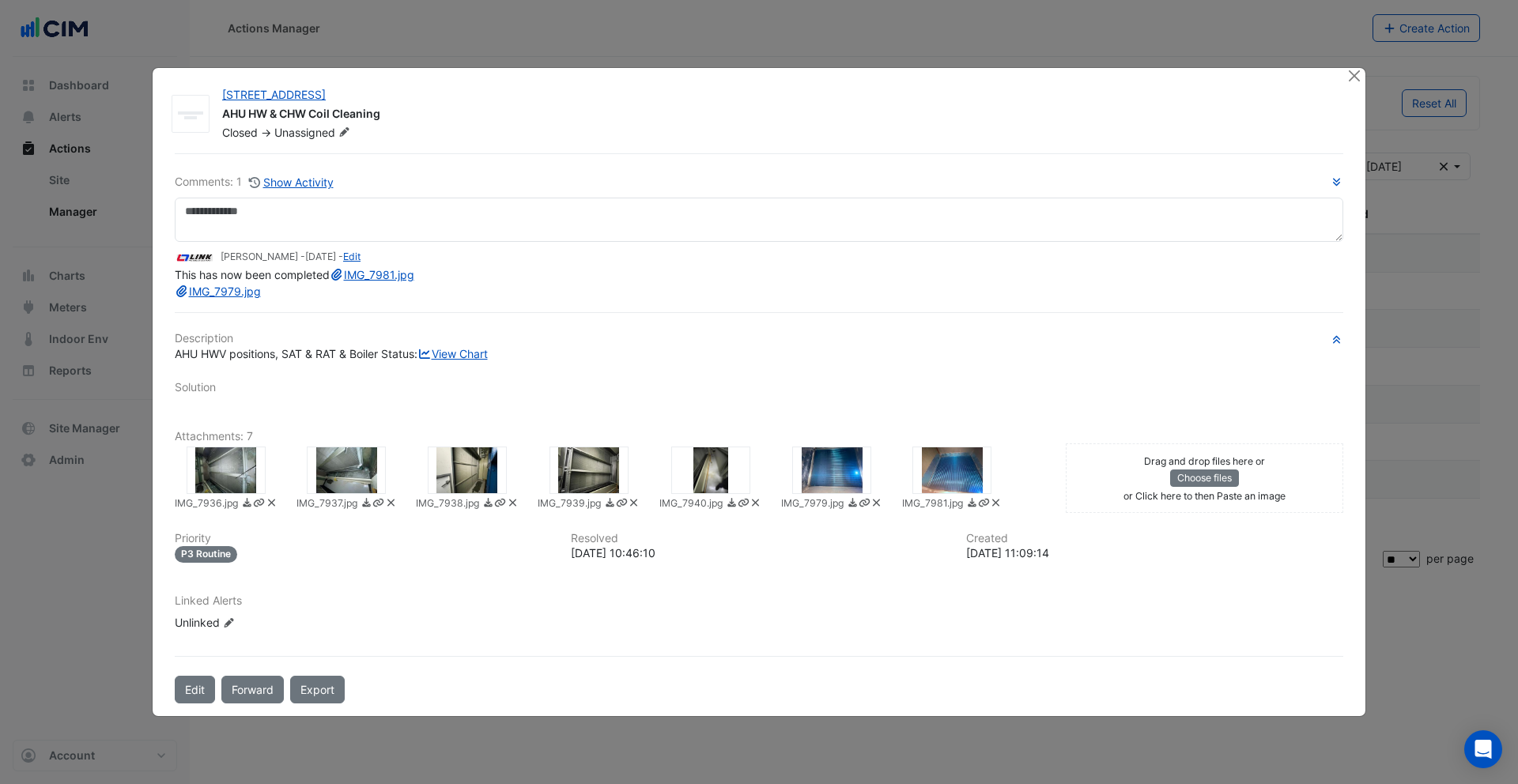
click at [256, 494] on div at bounding box center [226, 470] width 79 height 47
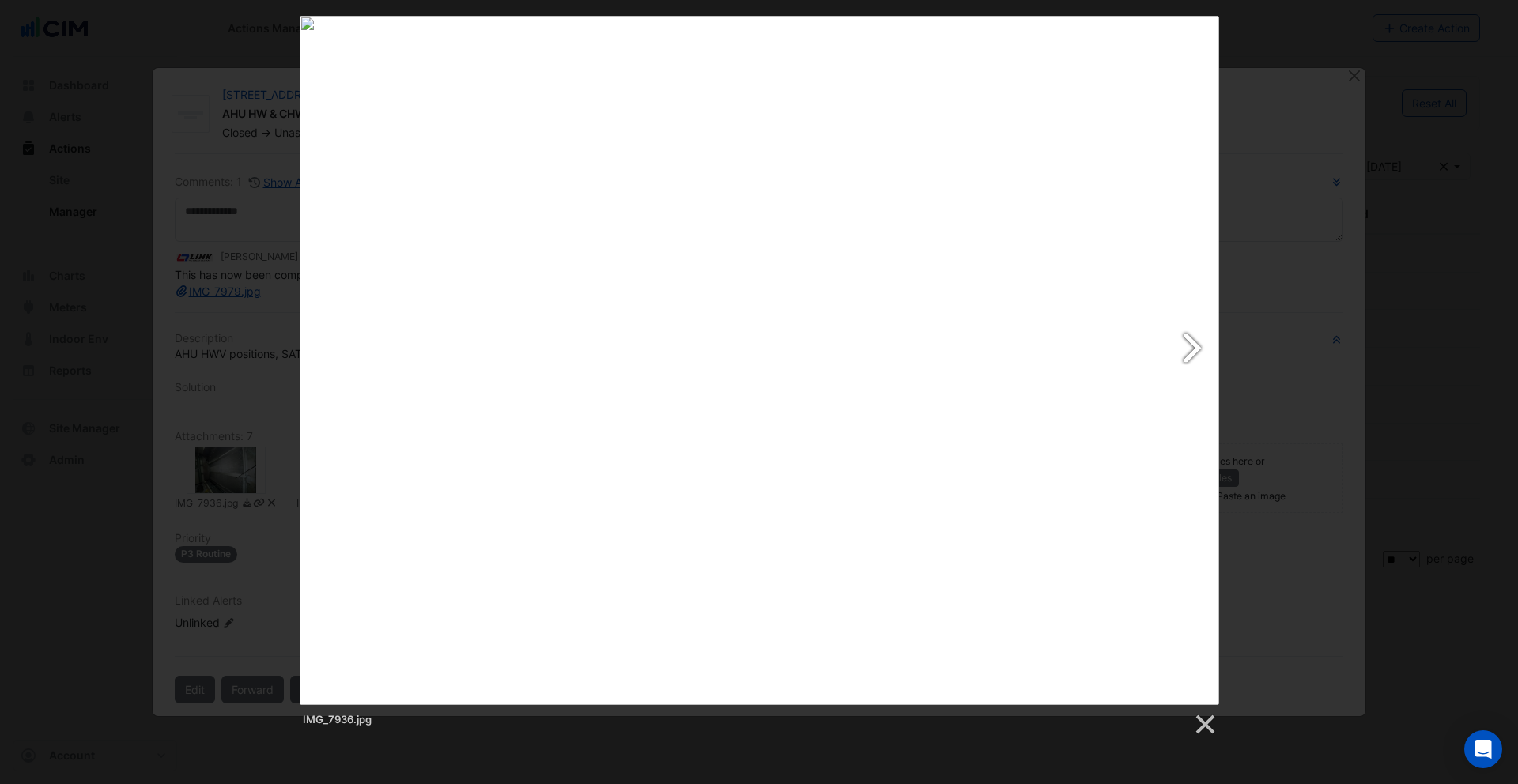
click at [1042, 355] on link at bounding box center [925, 360] width 588 height 690
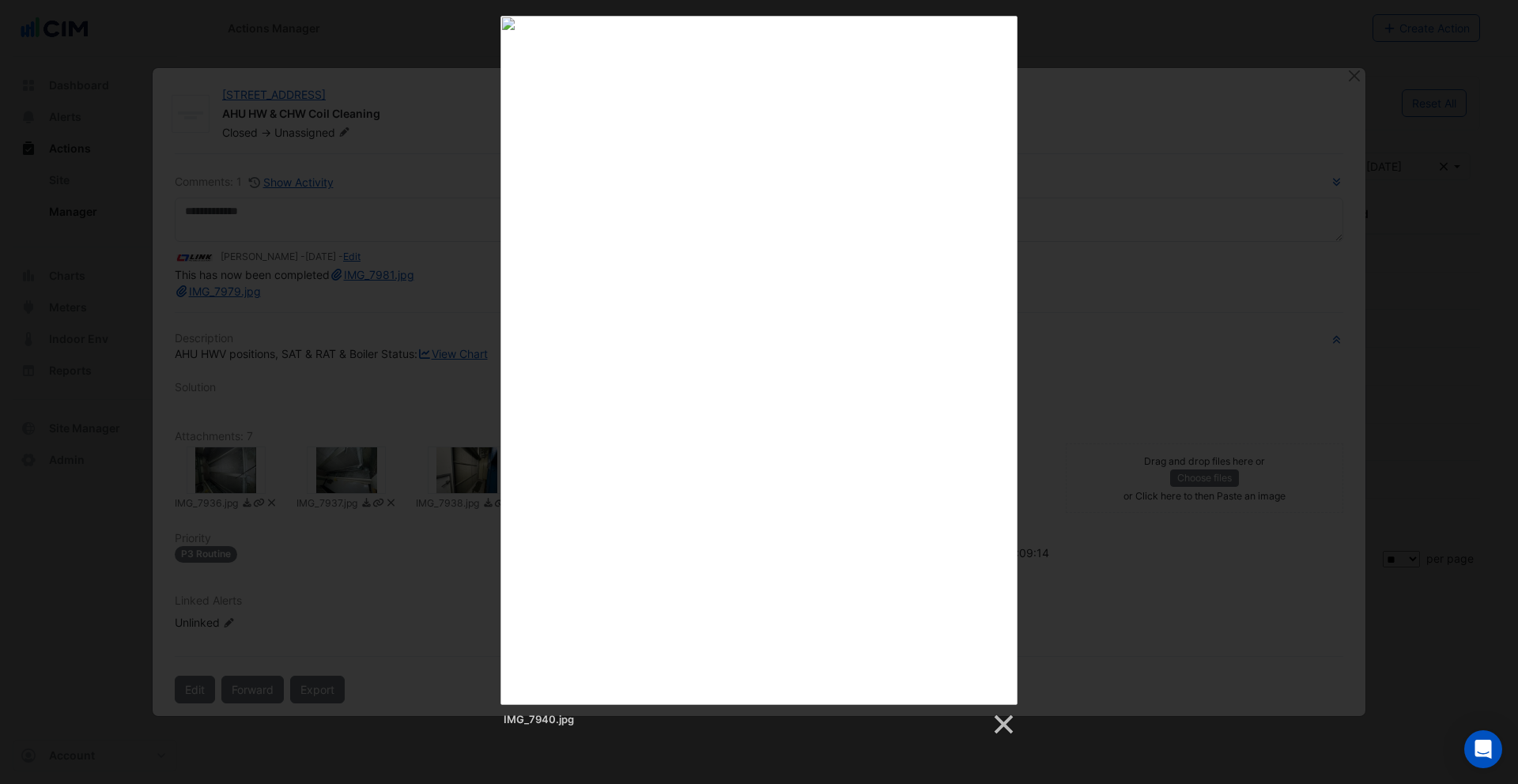
click at [1042, 357] on div "IMG_7940.jpg" at bounding box center [759, 376] width 1518 height 721
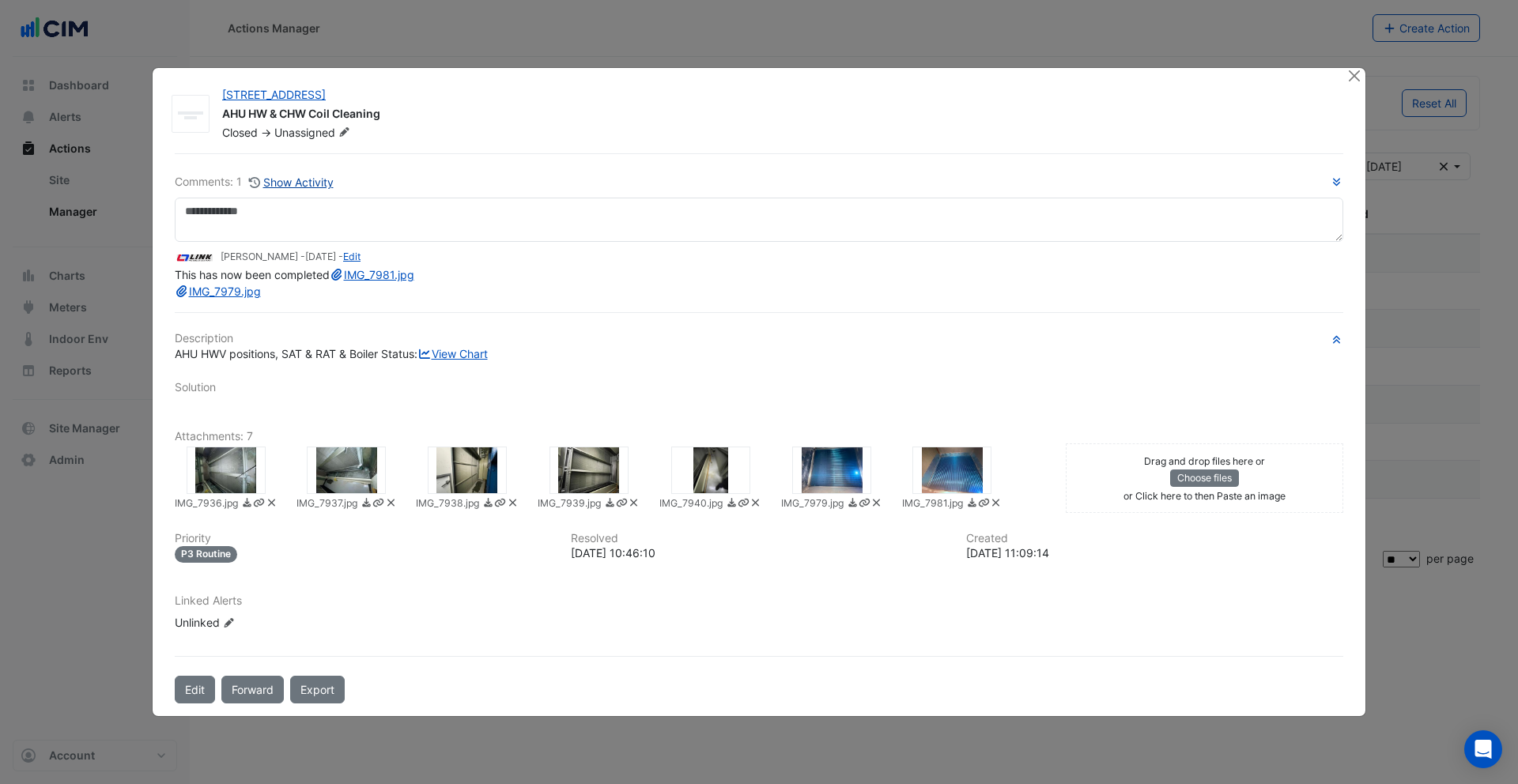
click at [300, 173] on button "Show Activity" at bounding box center [291, 182] width 87 height 18
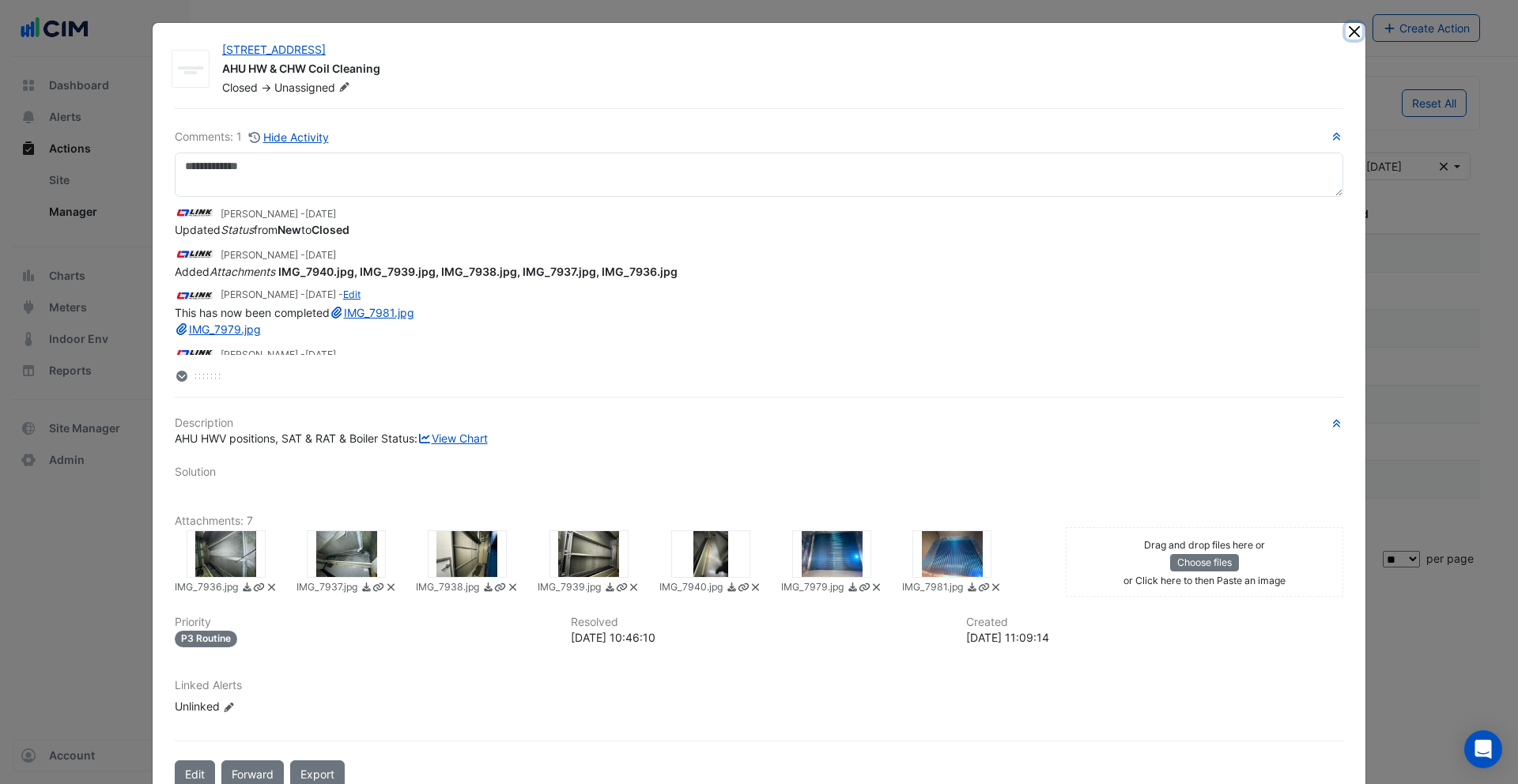
click at [1042, 35] on button "Close" at bounding box center [1354, 30] width 17 height 17
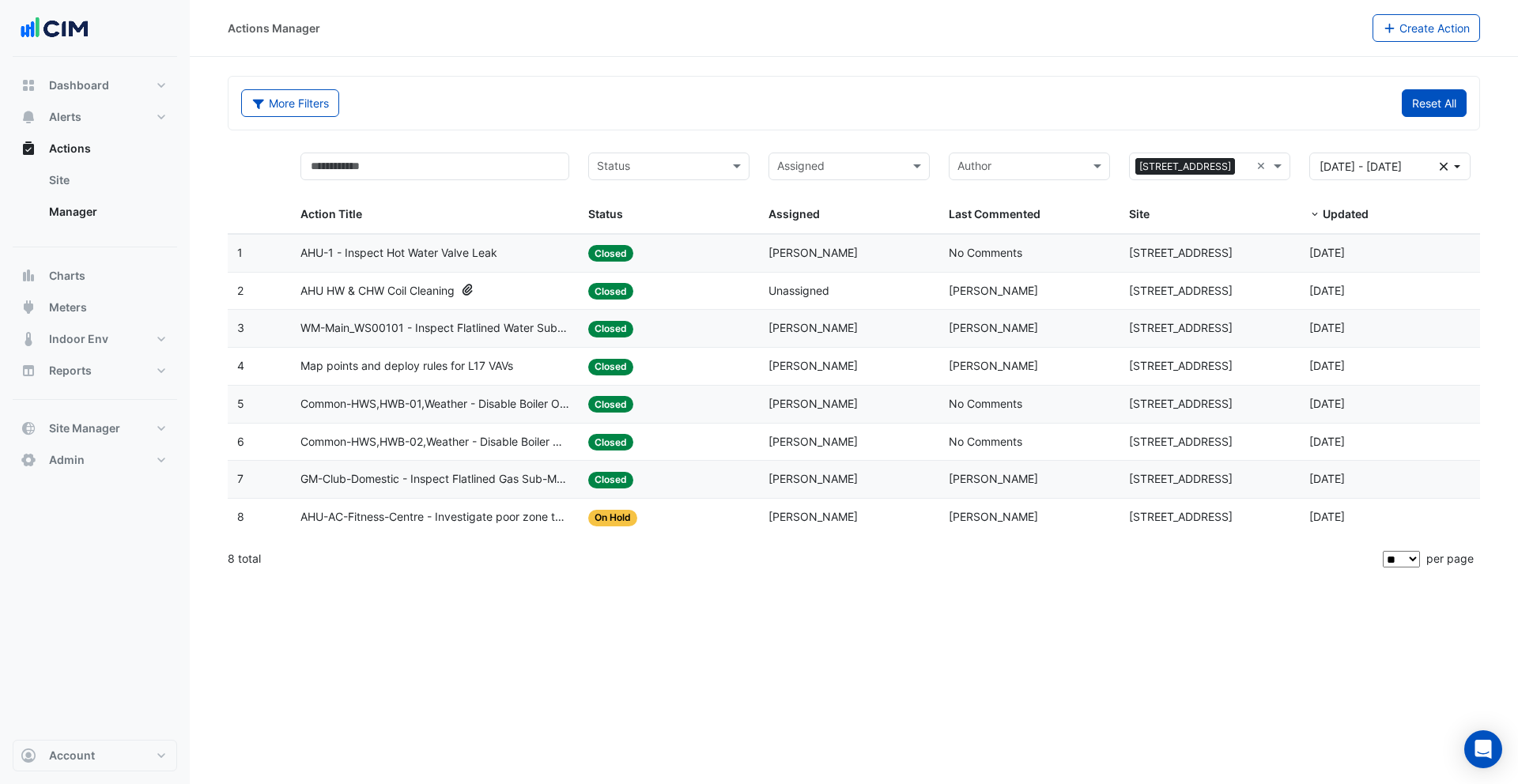
click at [1042, 107] on button "Reset All" at bounding box center [1434, 103] width 65 height 28
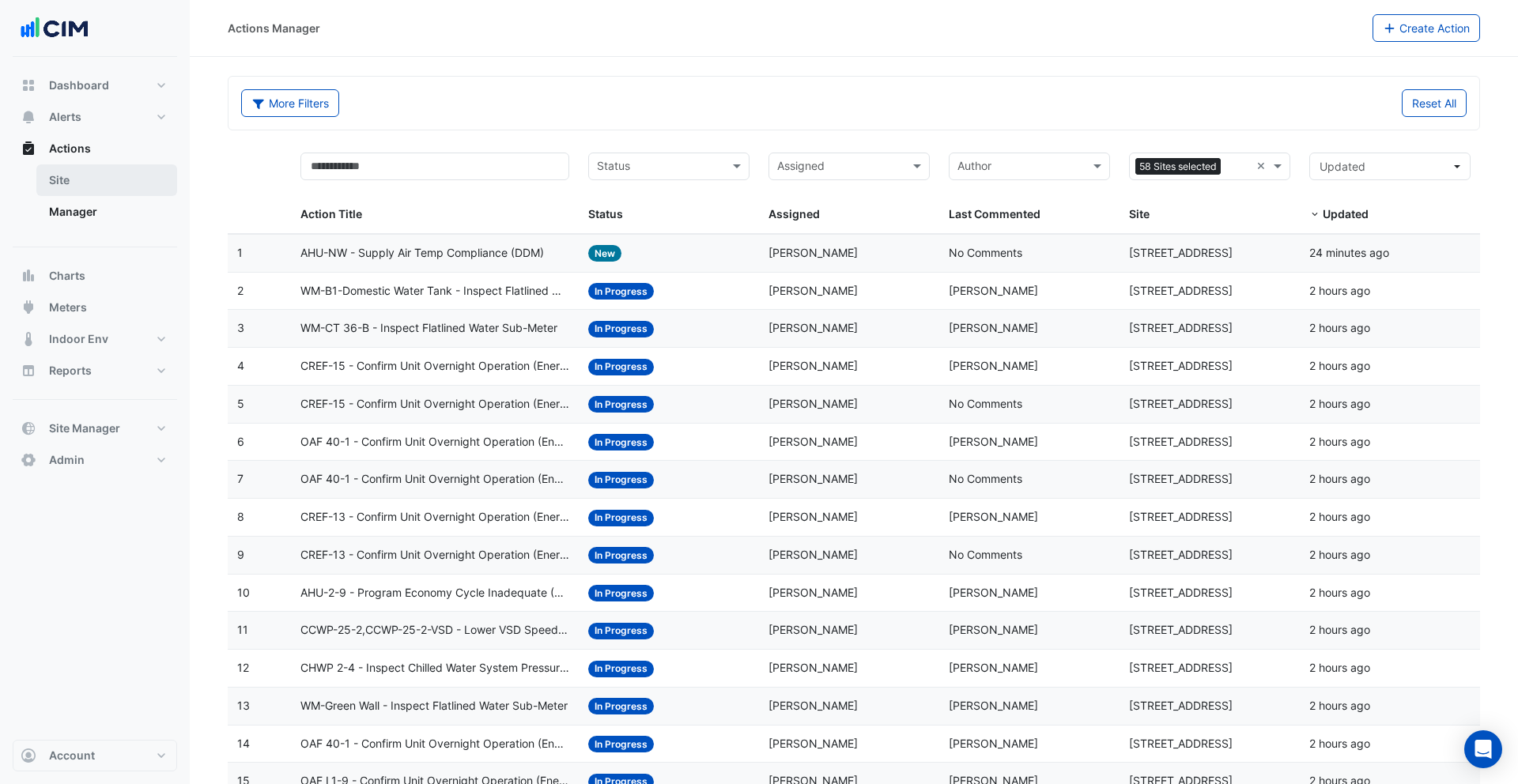
click at [71, 176] on link "Site" at bounding box center [106, 180] width 141 height 31
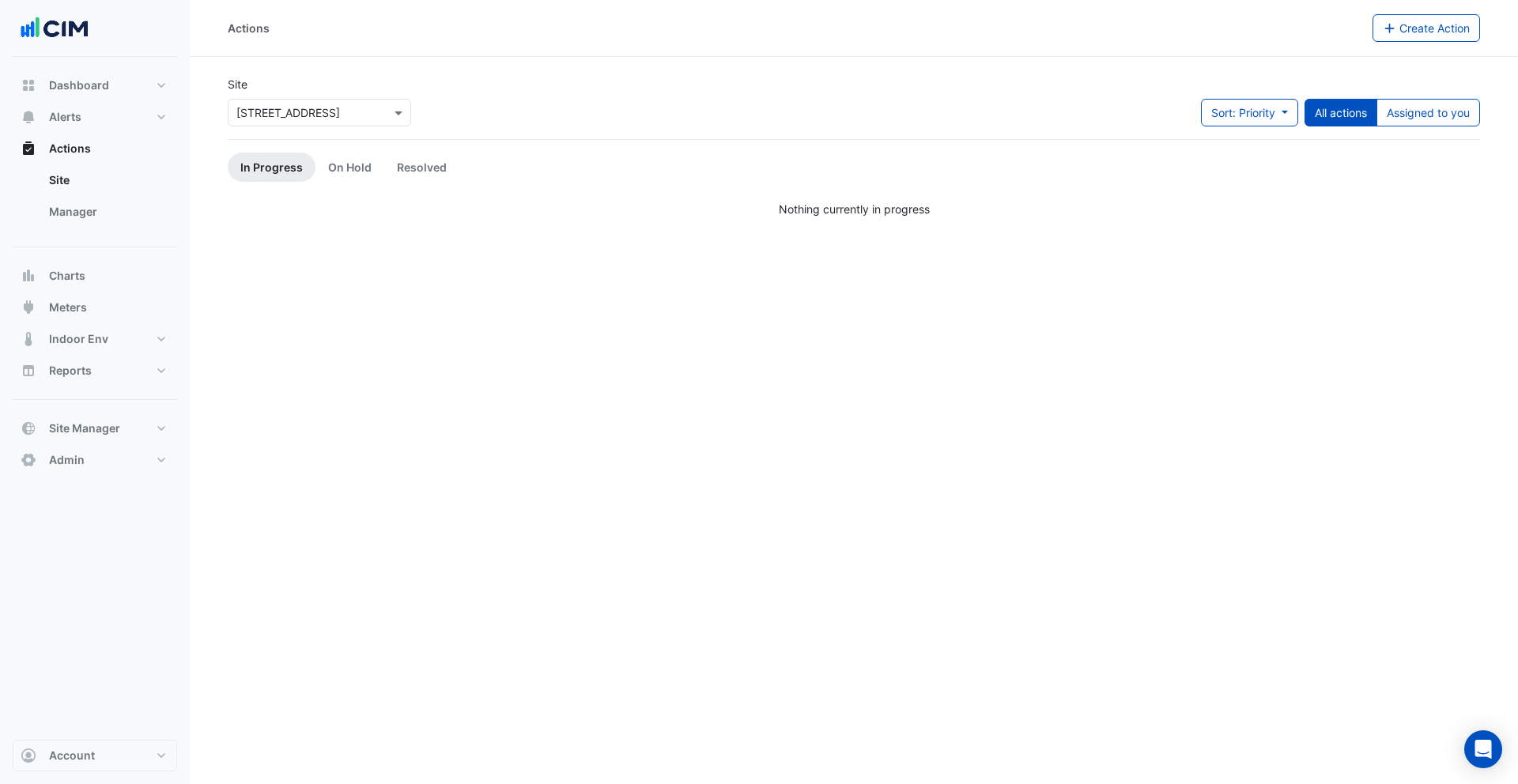
click at [396, 151] on app-escalated-tickets "Site × 167 Macquarie St Sort: Priority Priority Updated All actions Assigned to…" at bounding box center [853, 147] width 1252 height 142
click at [414, 161] on link "Resolved" at bounding box center [422, 167] width 75 height 30
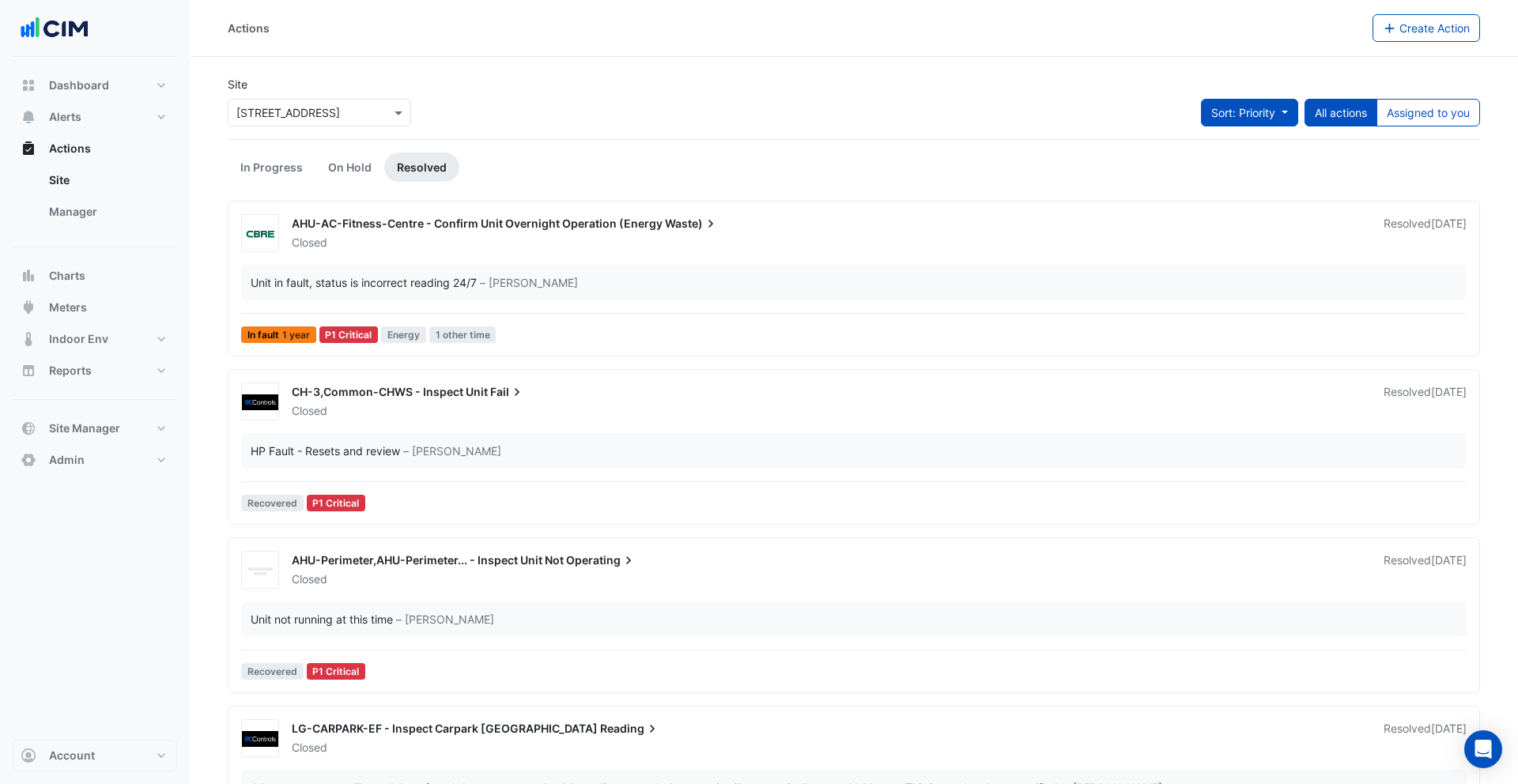
click at [1042, 107] on span "Sort: Priority" at bounding box center [1243, 113] width 64 height 14
click at [1042, 166] on li "Updated" at bounding box center [1233, 169] width 125 height 23
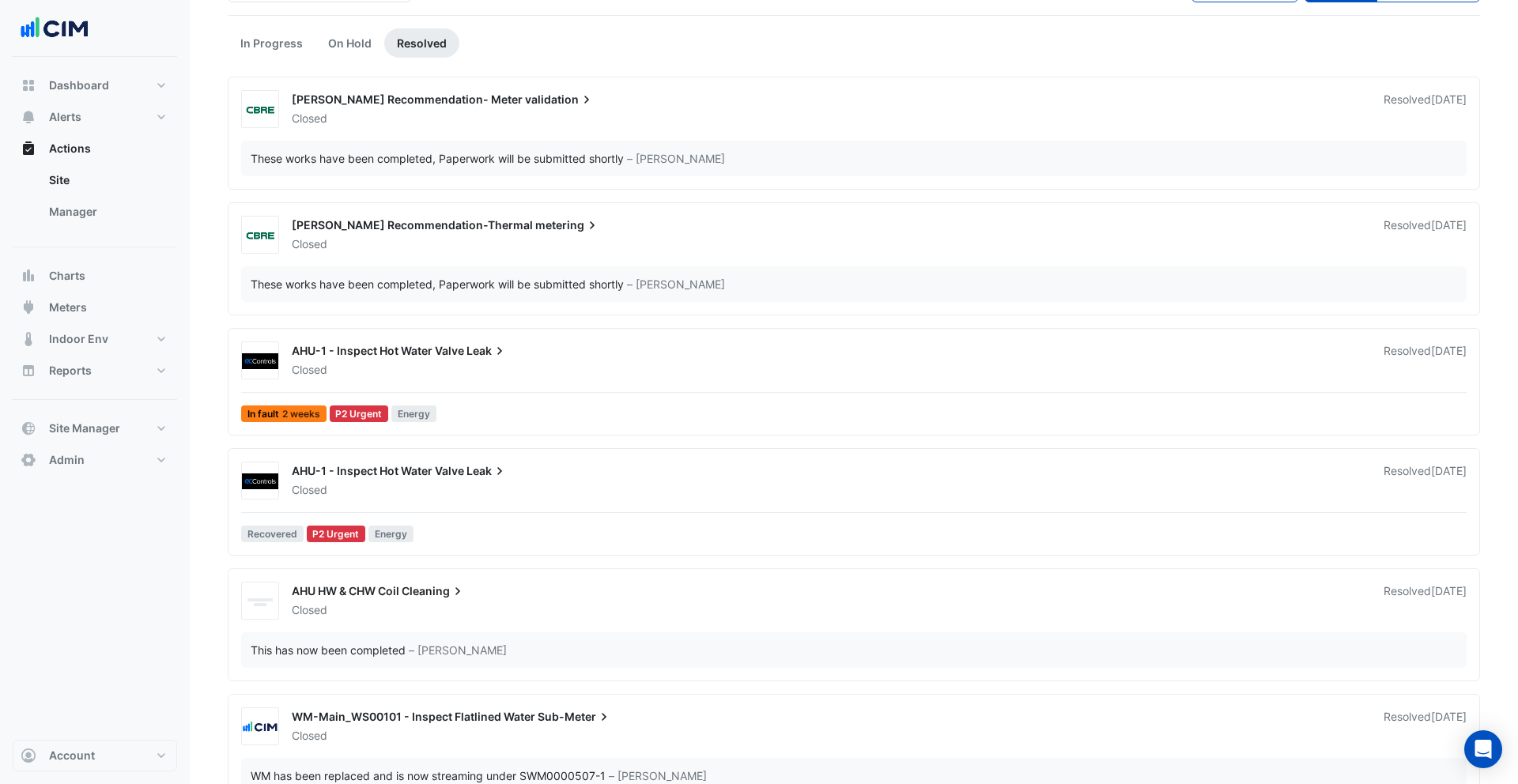
scroll to position [226, 0]
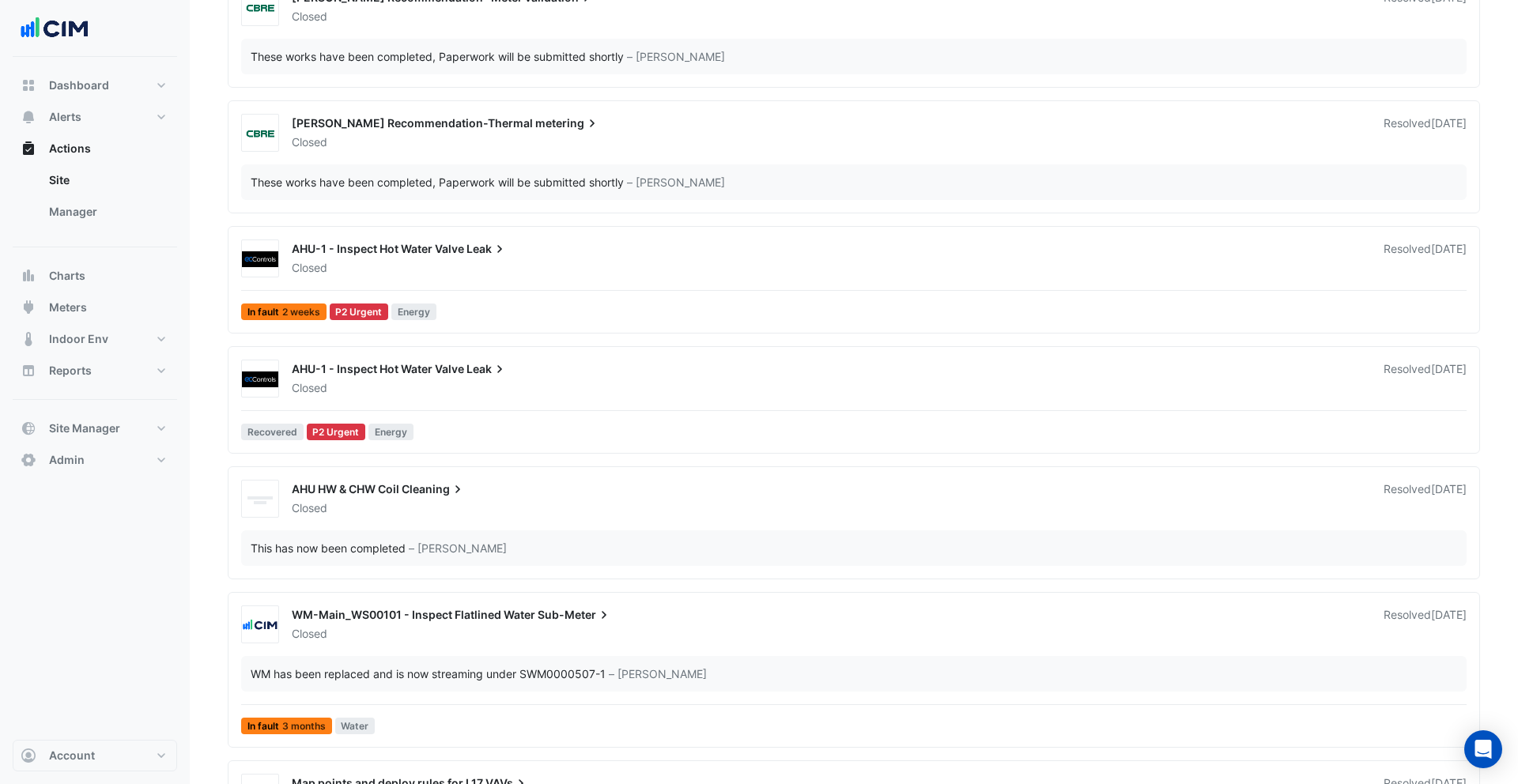
click at [482, 260] on div "Closed" at bounding box center [828, 268] width 1076 height 16
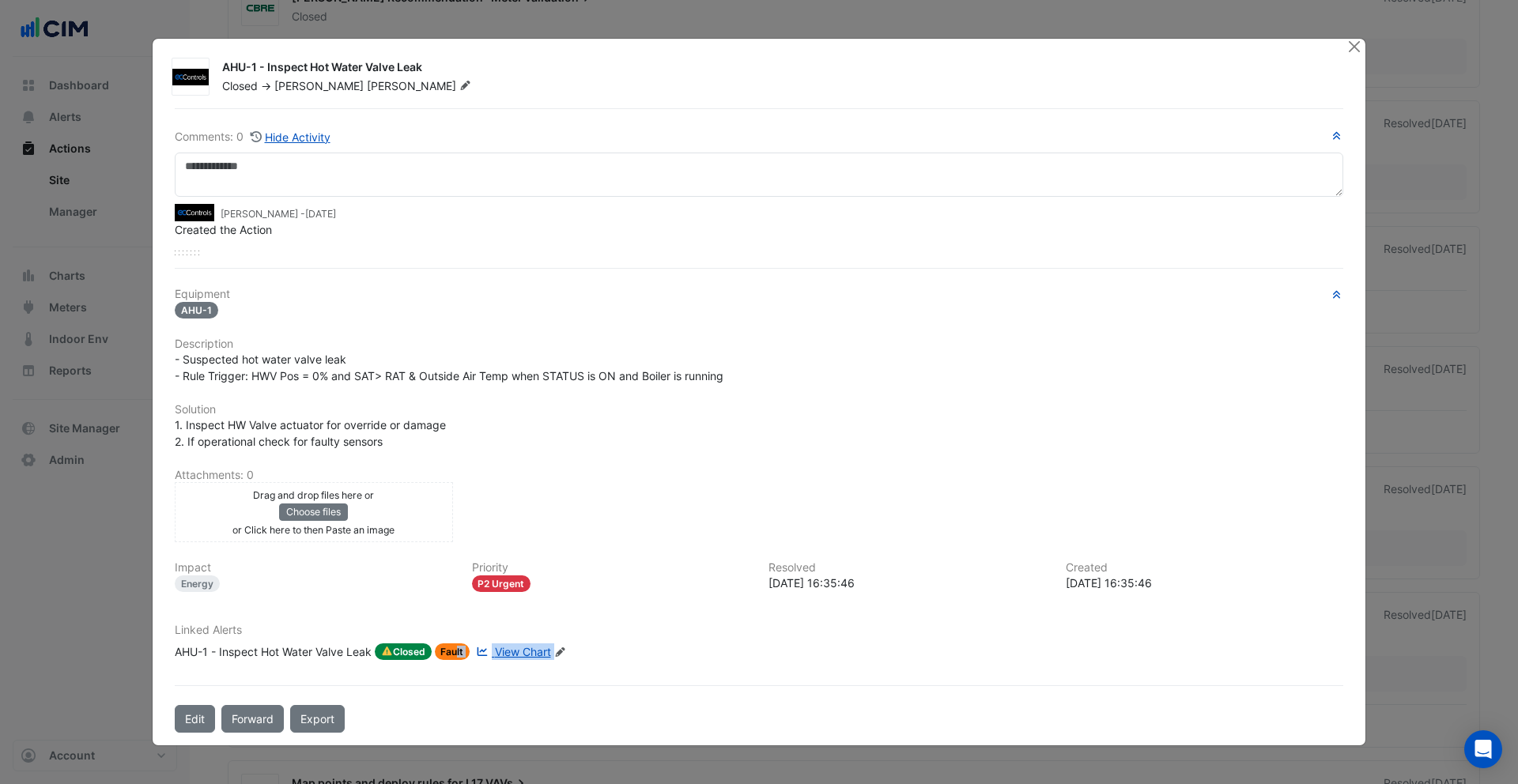
drag, startPoint x: 587, startPoint y: 655, endPoint x: 464, endPoint y: 642, distance: 123.7
click at [464, 642] on div "Linked Alerts AHU-1 - Inspect Hot Water Valve Leak Closed Fault View Chart Edit…" at bounding box center [759, 641] width 1187 height 36
drag, startPoint x: 273, startPoint y: 233, endPoint x: 197, endPoint y: 206, distance: 80.7
click at [197, 206] on app-ticket-change-history "Galvin Kan - 1 week and 4 days ago Created the Action" at bounding box center [759, 220] width 1169 height 34
click at [531, 651] on span "View Chart" at bounding box center [522, 652] width 56 height 14
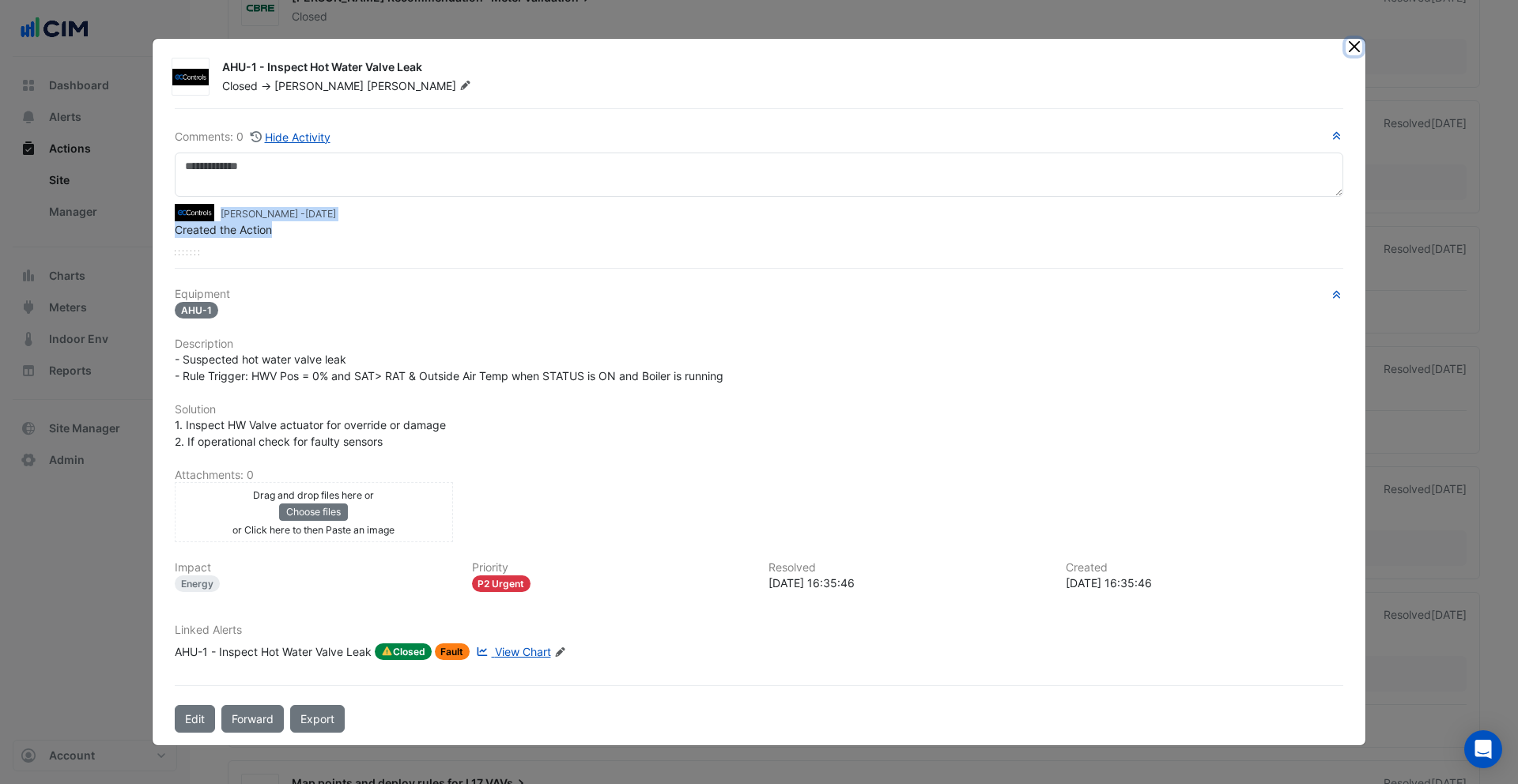
click at [1042, 51] on button "Close" at bounding box center [1354, 46] width 17 height 17
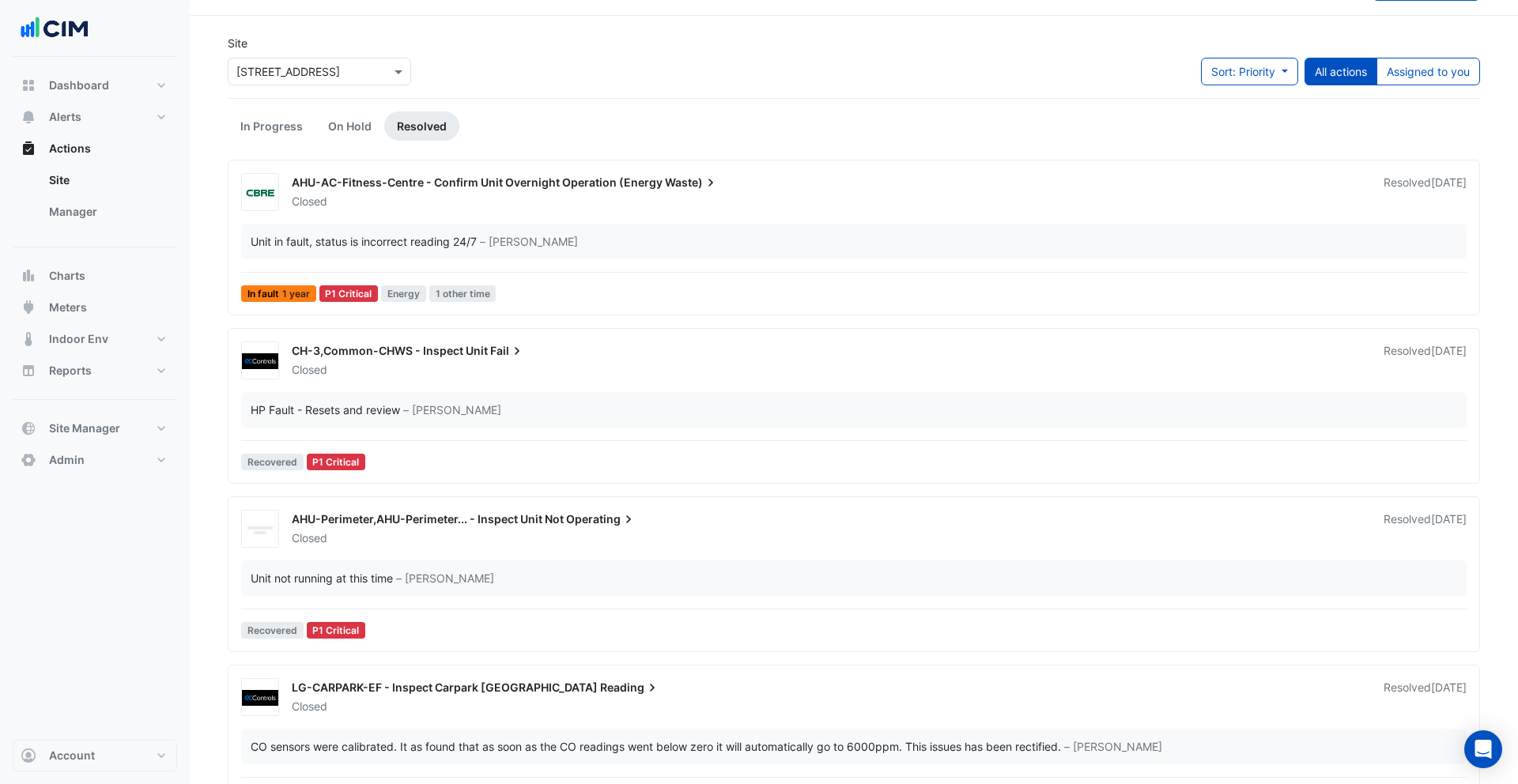
scroll to position [45, 0]
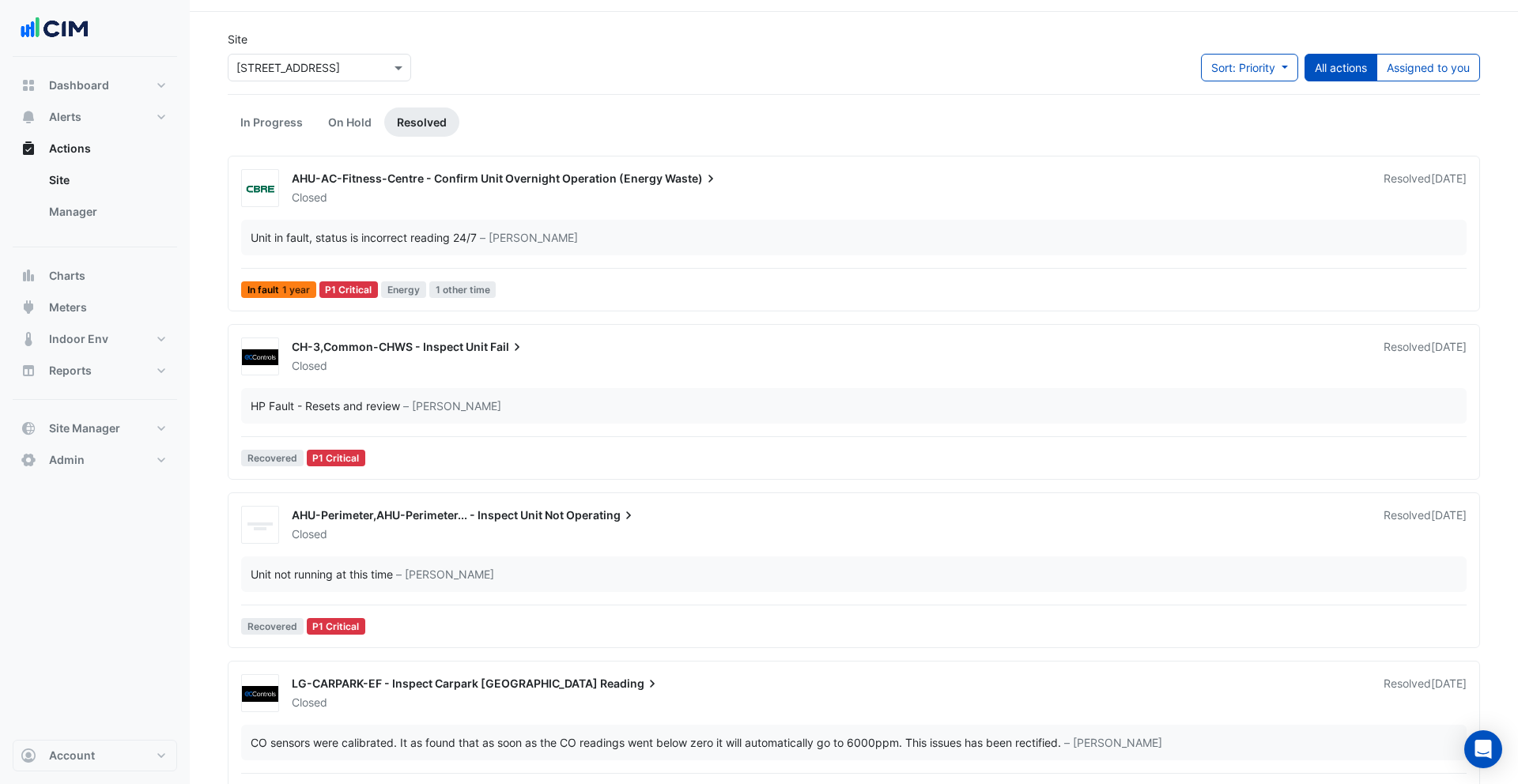
click at [510, 365] on div "Closed" at bounding box center [828, 366] width 1076 height 16
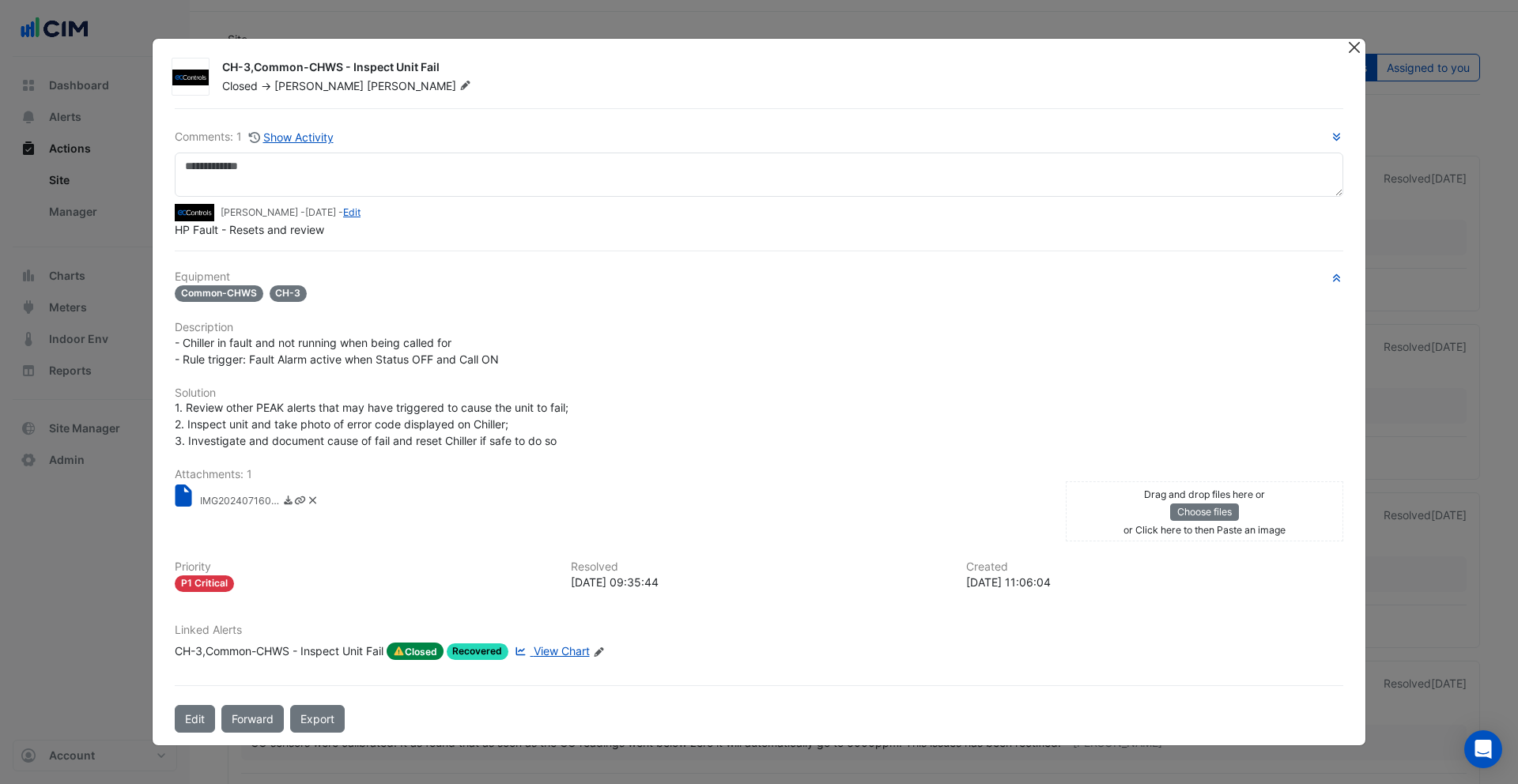
click at [1042, 51] on button "Close" at bounding box center [1354, 46] width 17 height 17
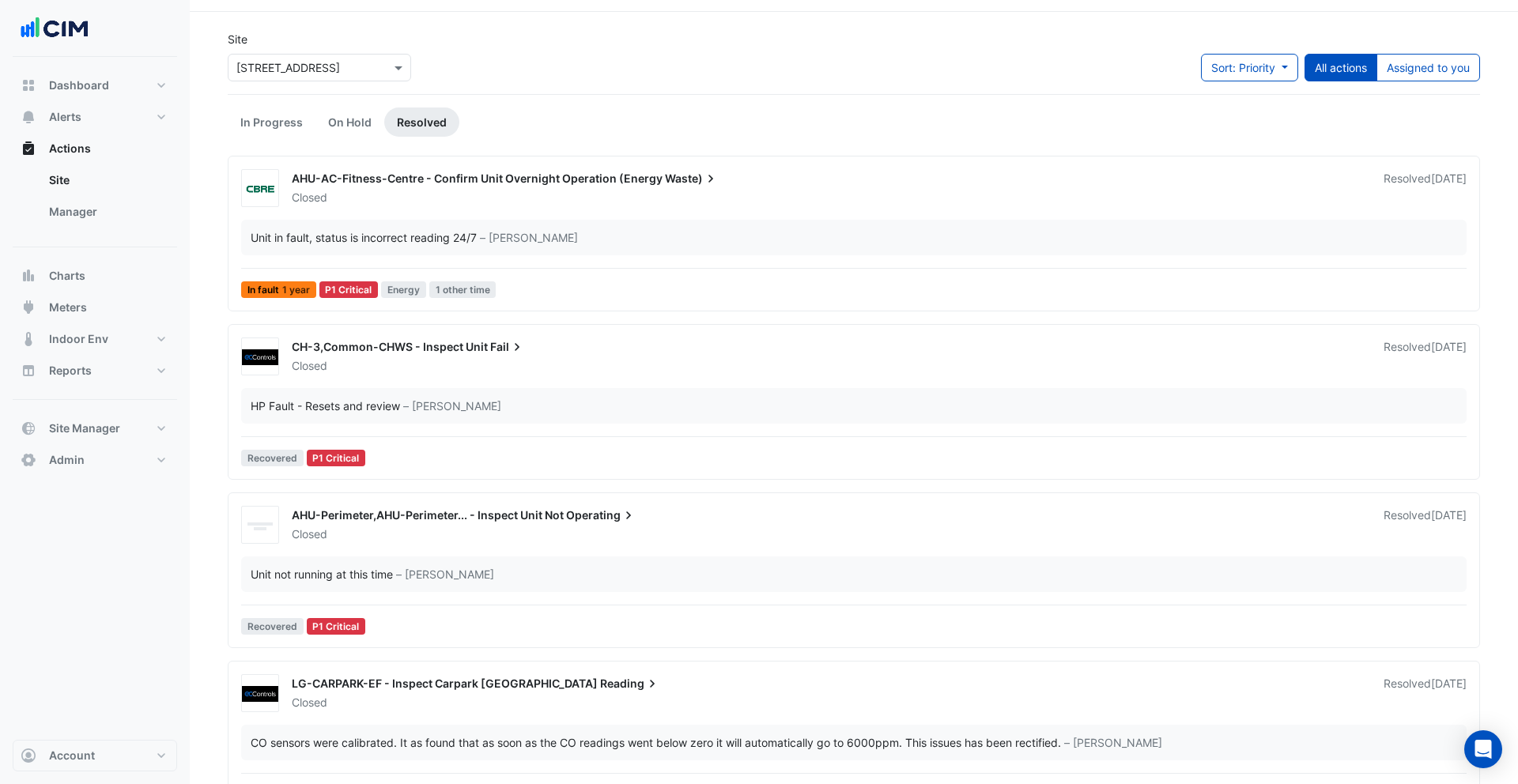
click at [1042, 46] on div "Site × 167 Macquarie St Sort: Priority Priority Updated All actions Assigned to…" at bounding box center [854, 62] width 1271 height 63
click at [1042, 64] on span "Sort: Priority" at bounding box center [1243, 68] width 64 height 14
click at [1042, 119] on li "Updated" at bounding box center [1233, 124] width 125 height 23
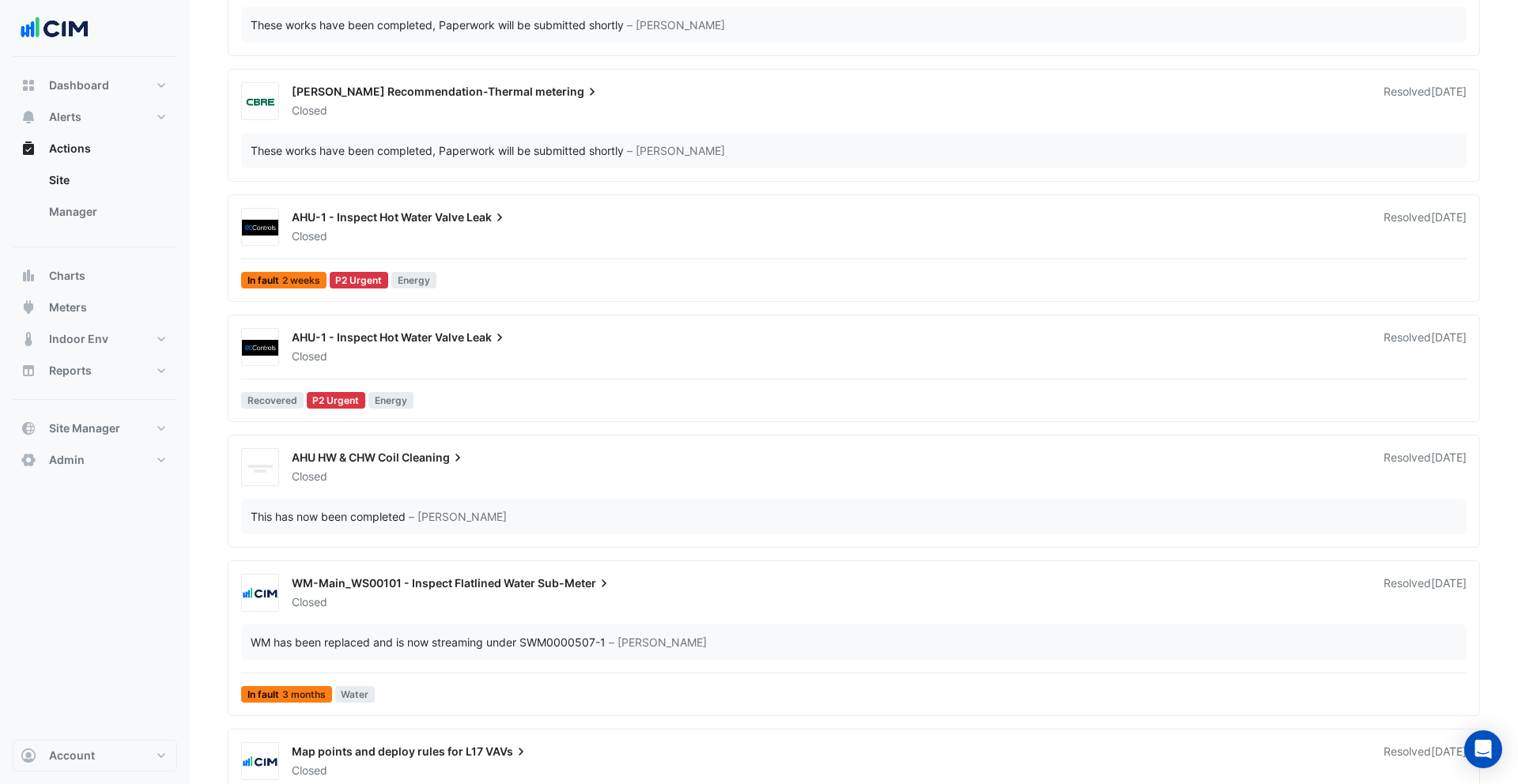
scroll to position [198, 0]
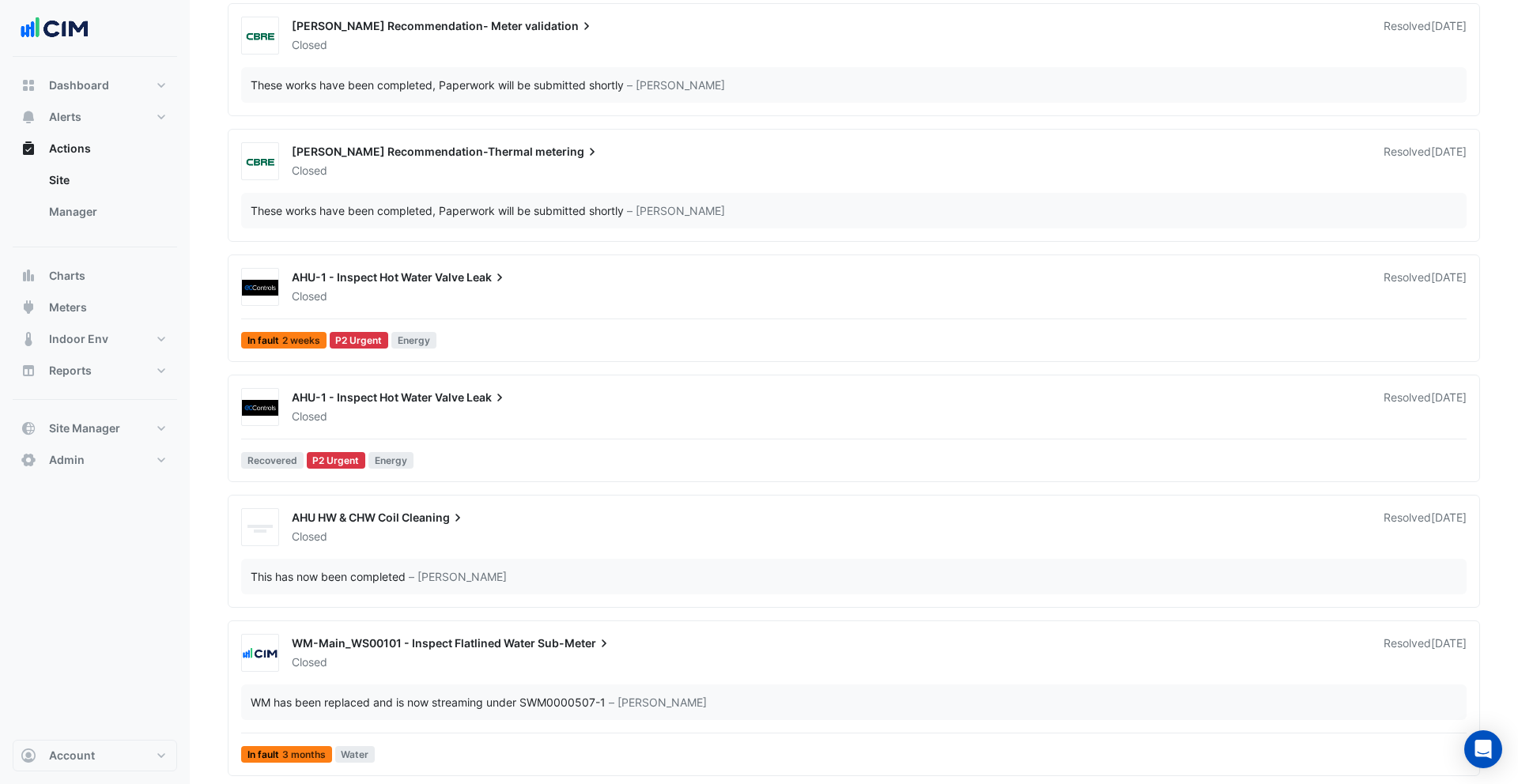
click at [382, 296] on div "Closed" at bounding box center [828, 296] width 1076 height 16
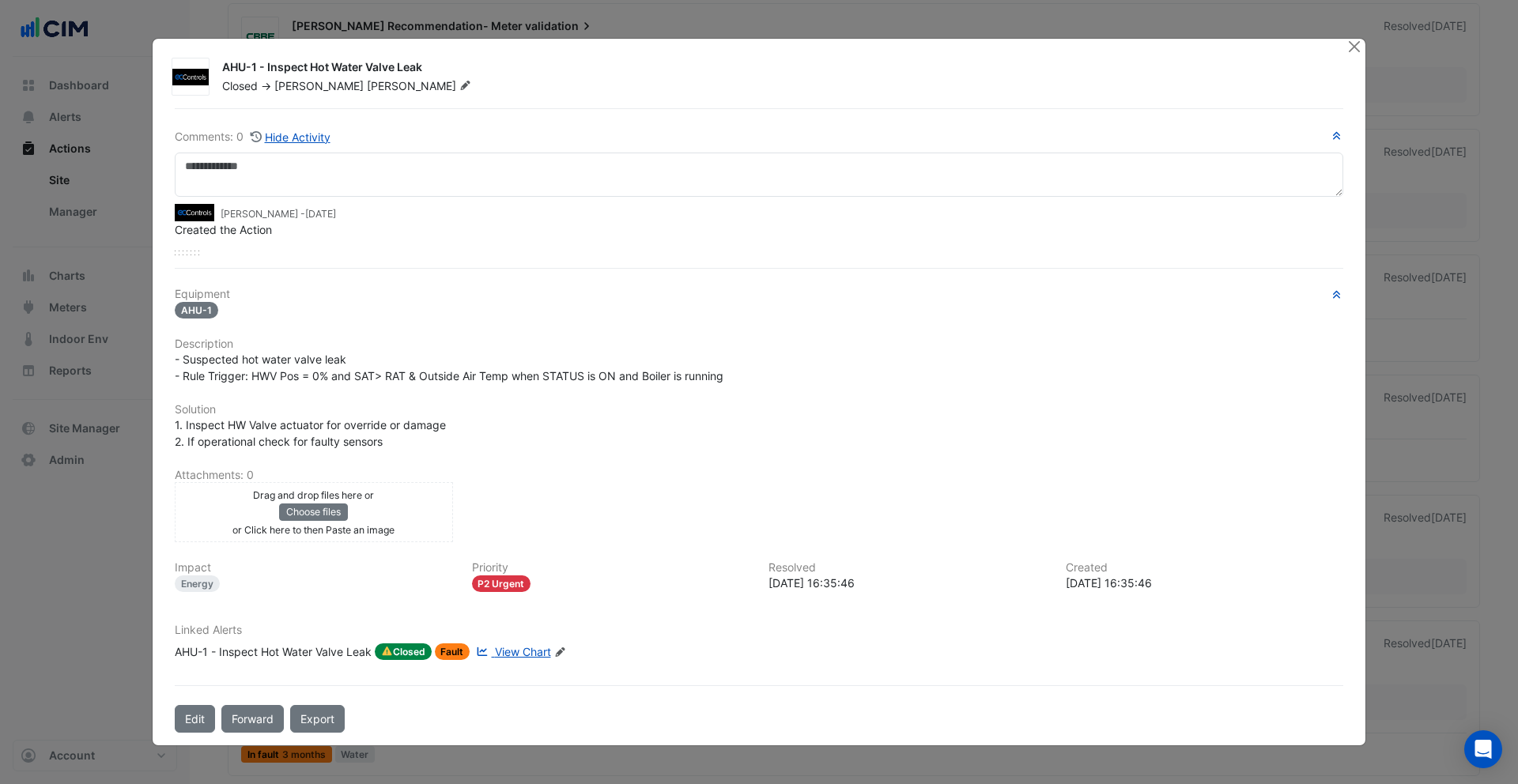
click at [515, 651] on span "View Chart" at bounding box center [522, 652] width 56 height 14
drag, startPoint x: 247, startPoint y: 214, endPoint x: 365, endPoint y: 217, distance: 118.0
click at [336, 217] on small "Galvin Kan - 1 week and 4 days ago" at bounding box center [277, 214] width 115 height 14
click at [296, 136] on button "Hide Activity" at bounding box center [290, 137] width 82 height 18
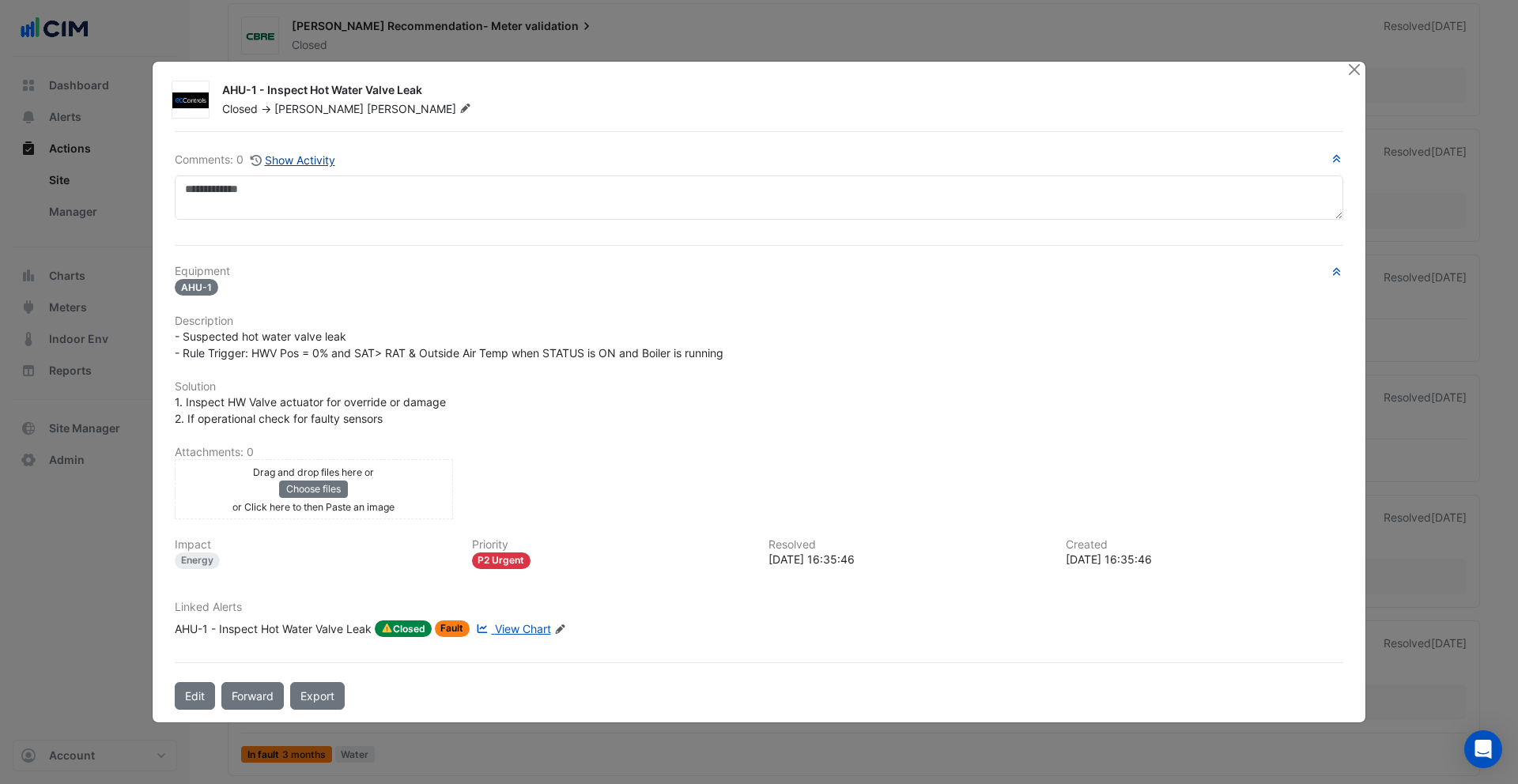
click at [300, 161] on button "Show Activity" at bounding box center [293, 160] width 87 height 18
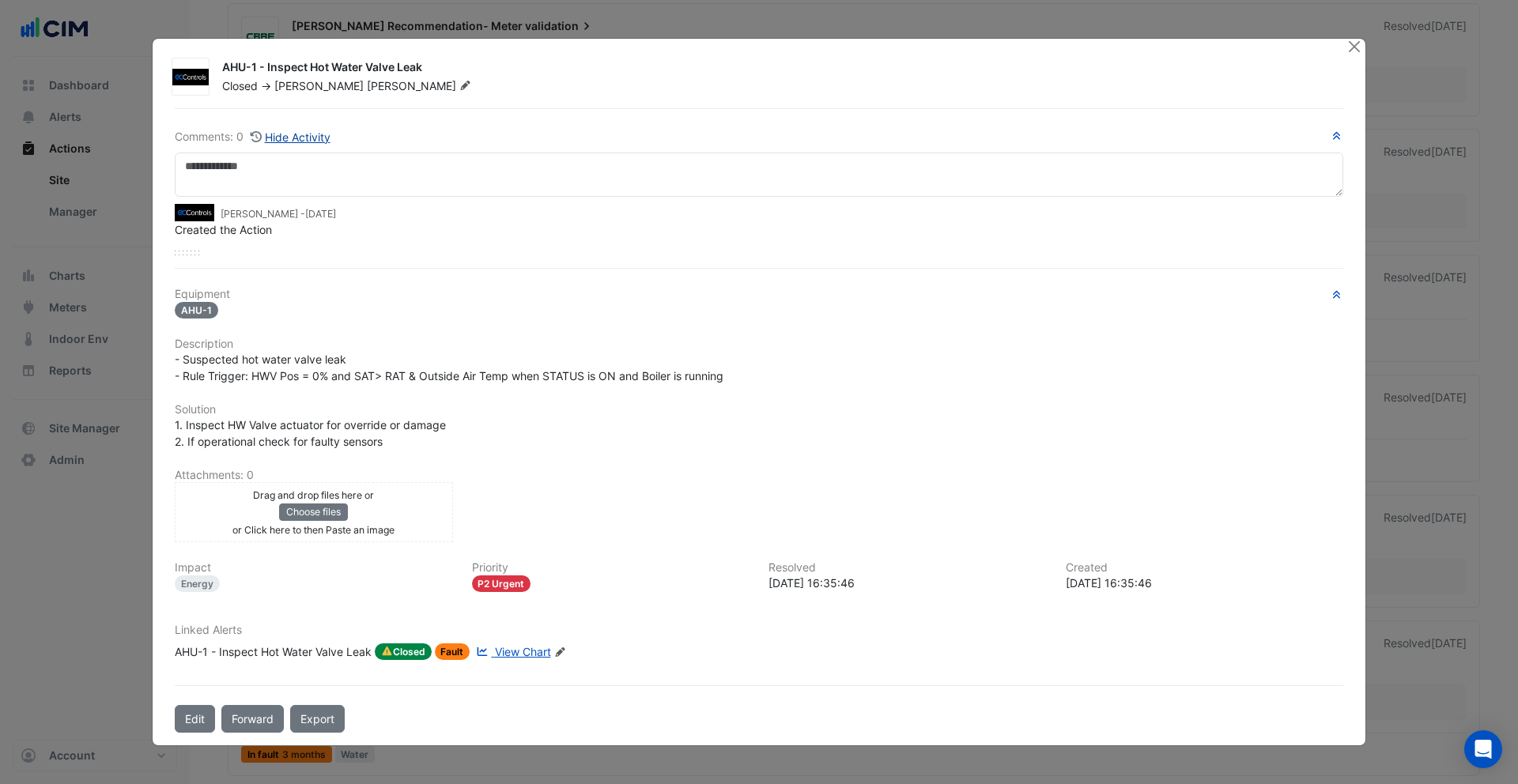
click at [292, 140] on button "Hide Activity" at bounding box center [290, 137] width 82 height 18
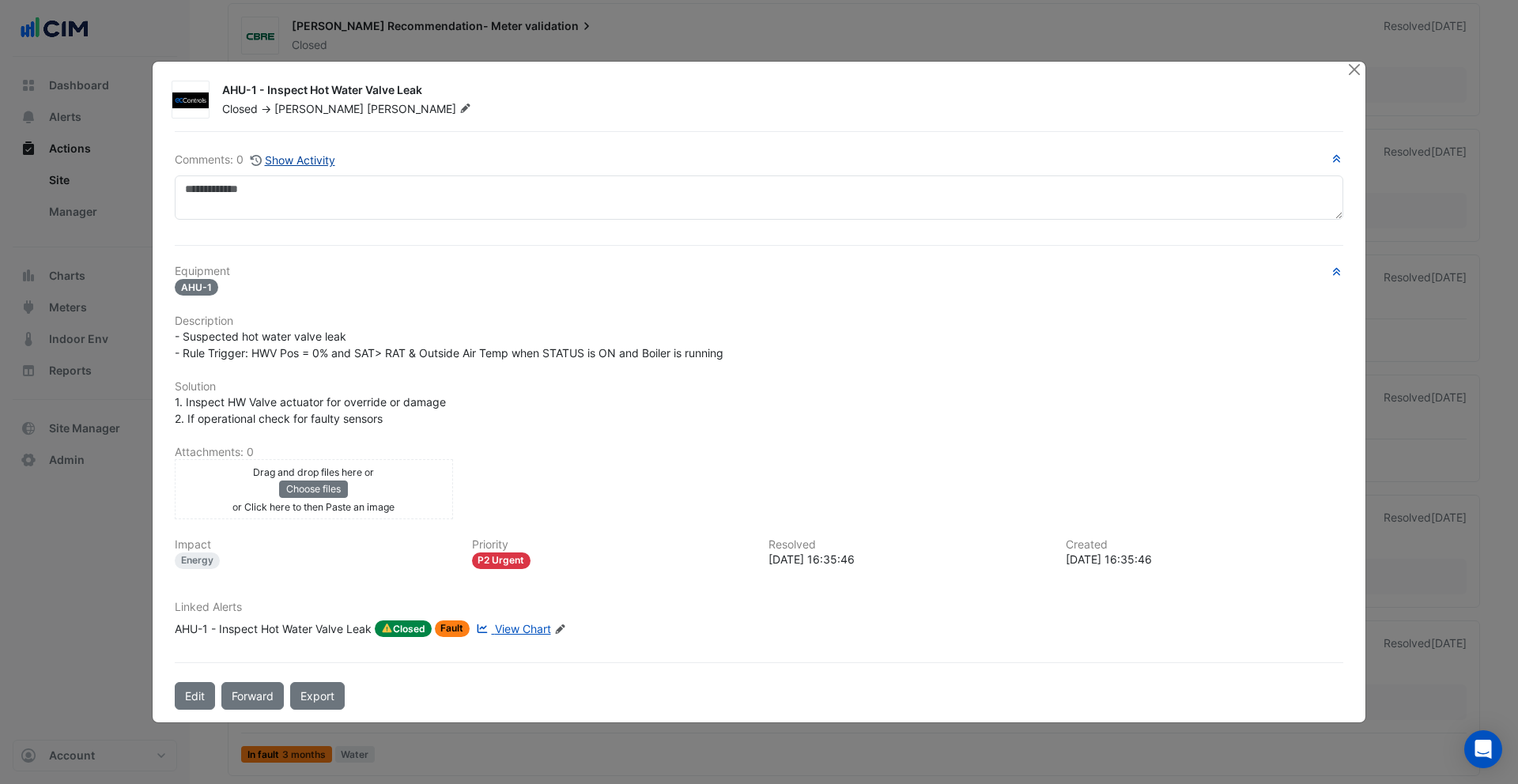
click at [292, 159] on button "Show Activity" at bounding box center [293, 160] width 87 height 18
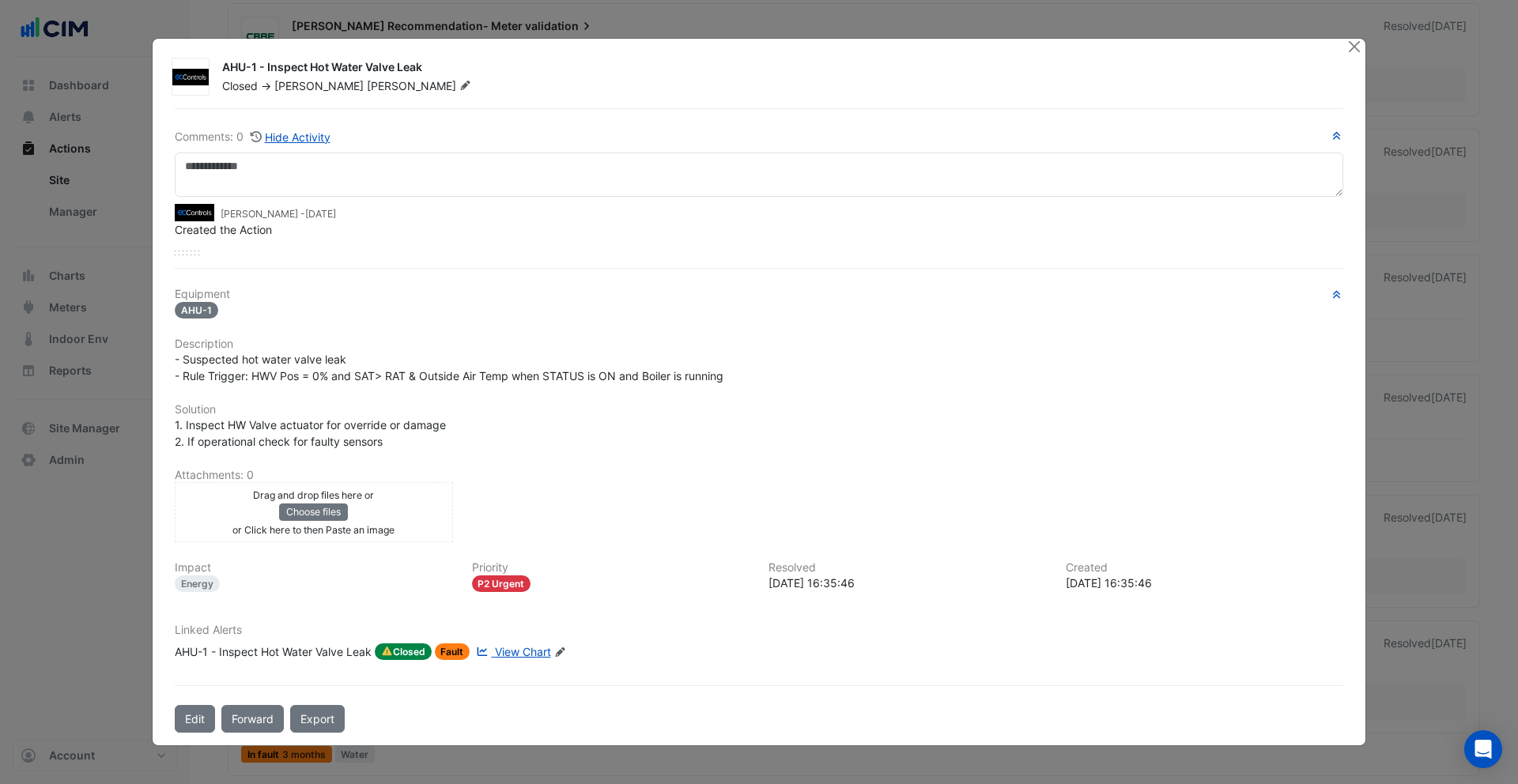
click at [305, 648] on div "AHU-1 - Inspect Hot Water Valve Leak" at bounding box center [273, 652] width 197 height 18
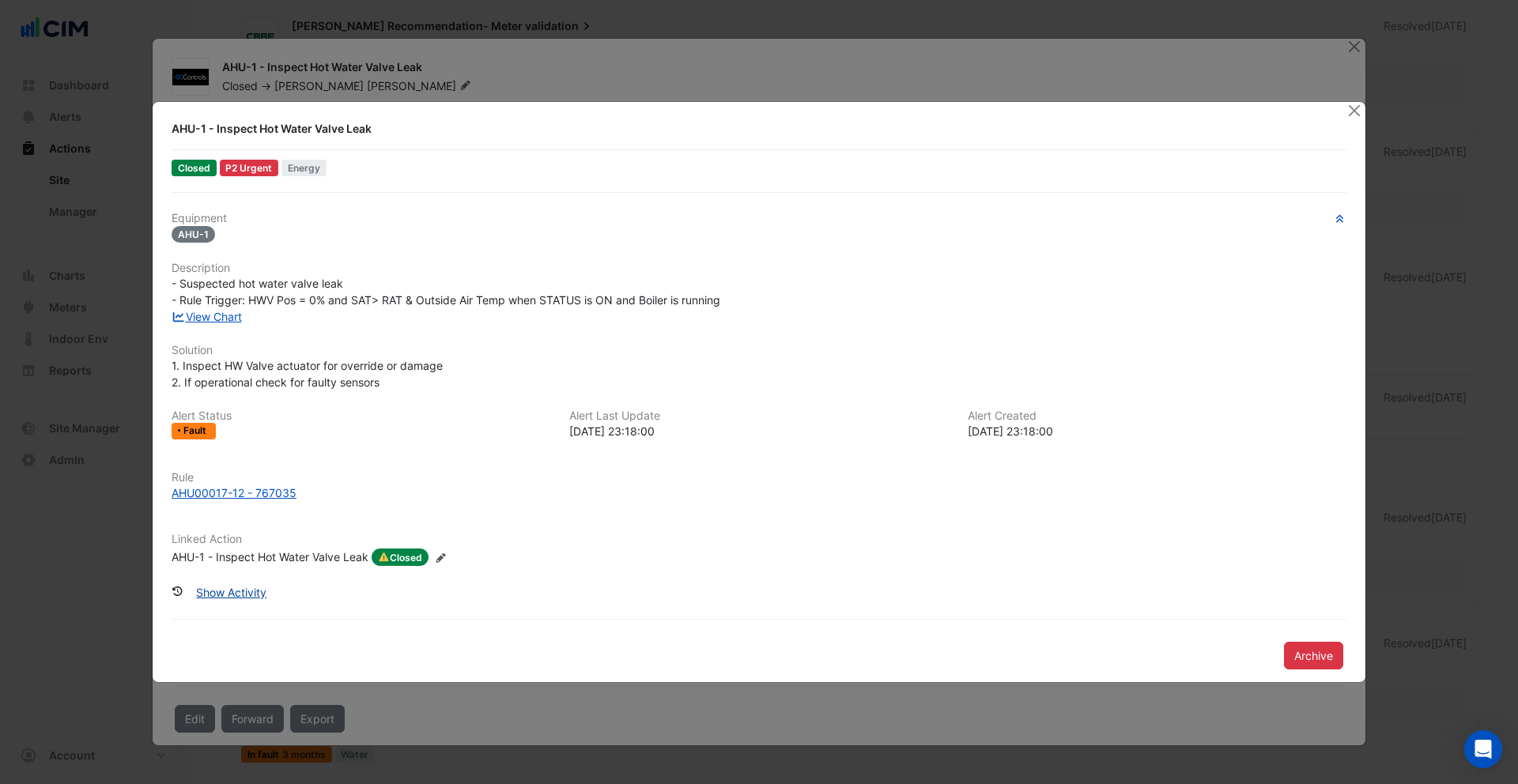
click at [225, 586] on button "Show Activity" at bounding box center [231, 592] width 91 height 28
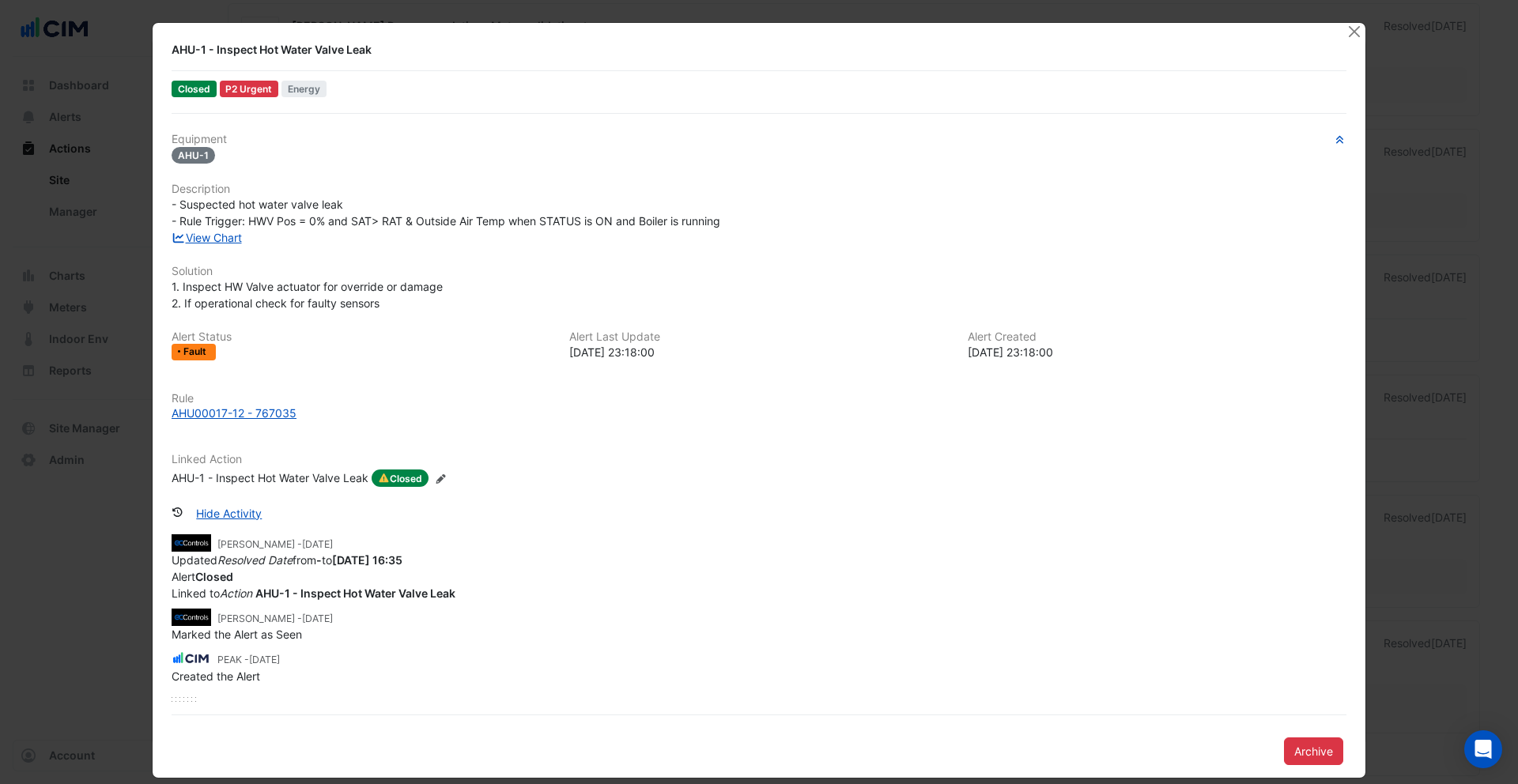
scroll to position [17, 0]
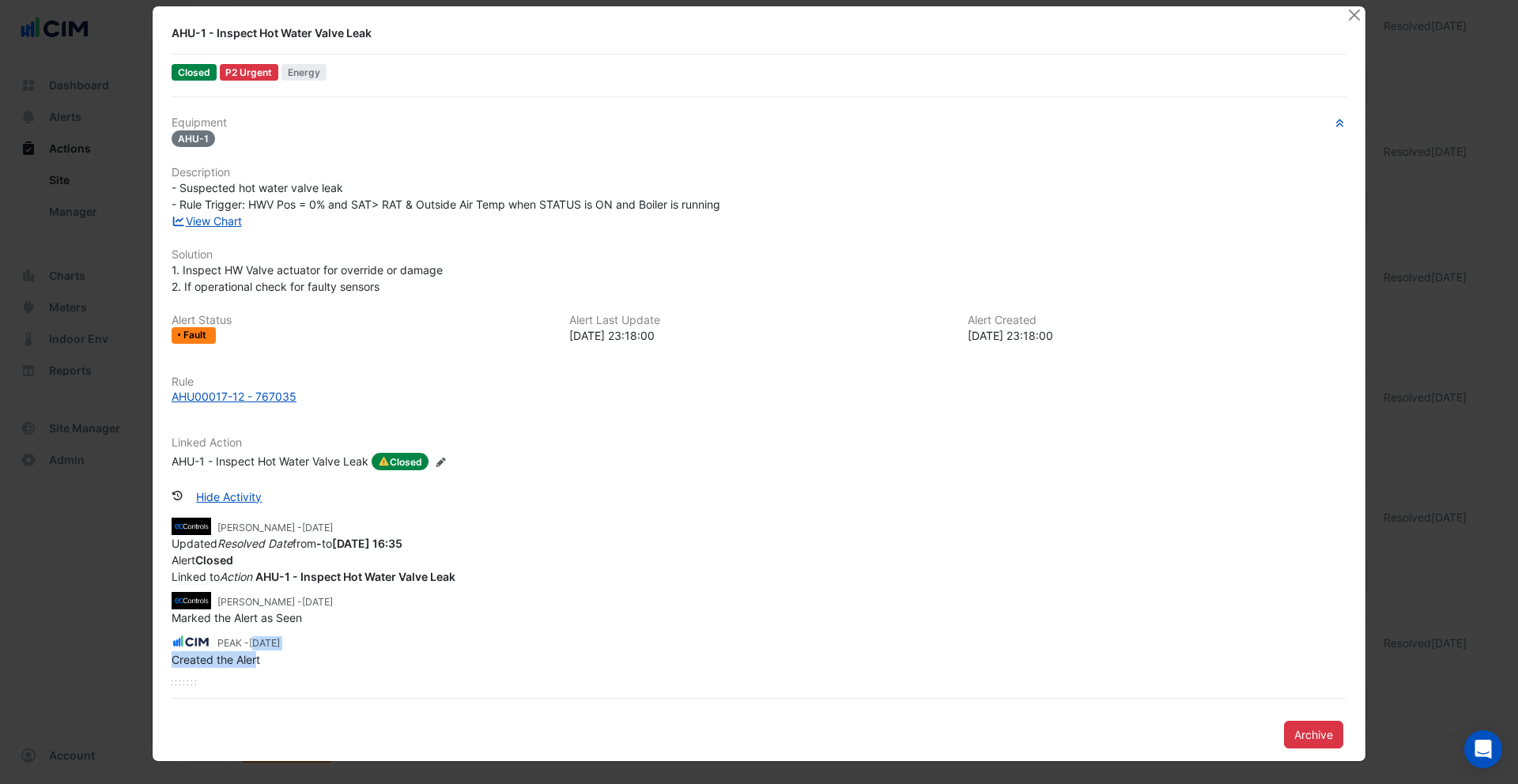
drag, startPoint x: 258, startPoint y: 661, endPoint x: 256, endPoint y: 645, distance: 16.1
click at [256, 645] on app-ticket-change-history "PEAK - 2 weeks and 3 days ago Created the Alert" at bounding box center [759, 649] width 1175 height 34
drag, startPoint x: 294, startPoint y: 618, endPoint x: 234, endPoint y: 603, distance: 61.8
click at [234, 603] on app-ticket-change-history "Galvin Kan - 1 week and 4 days ago Marked the Alert as Seen" at bounding box center [759, 608] width 1175 height 34
drag, startPoint x: 291, startPoint y: 574, endPoint x: 267, endPoint y: 532, distance: 48.4
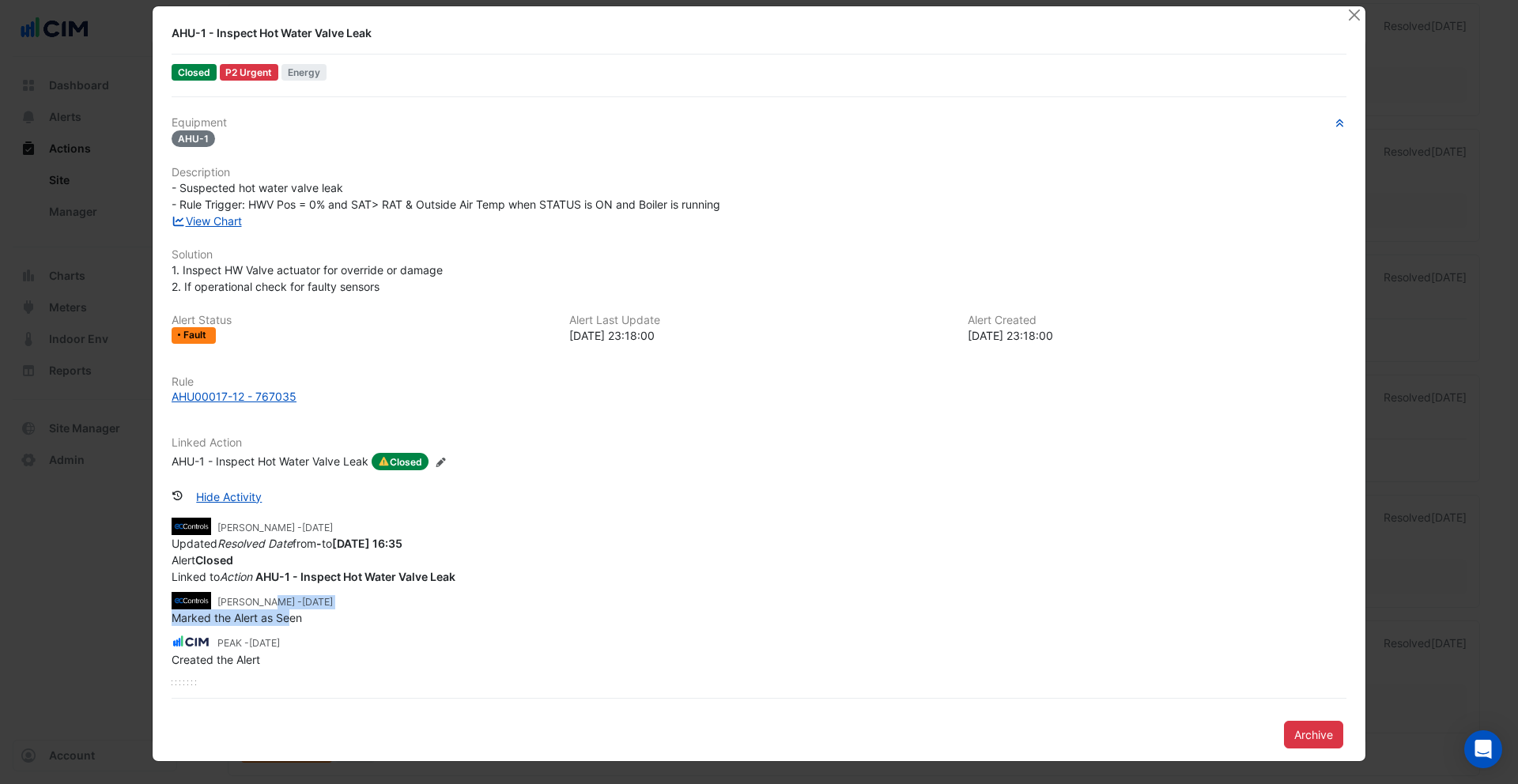
click at [267, 532] on app-ticket-change-history "Galvin Kan - 1 week and 4 days ago Updated Resolved Date from - to 2025-09-05 1…" at bounding box center [759, 551] width 1175 height 68
click at [1042, 14] on button "Close" at bounding box center [1354, 14] width 17 height 17
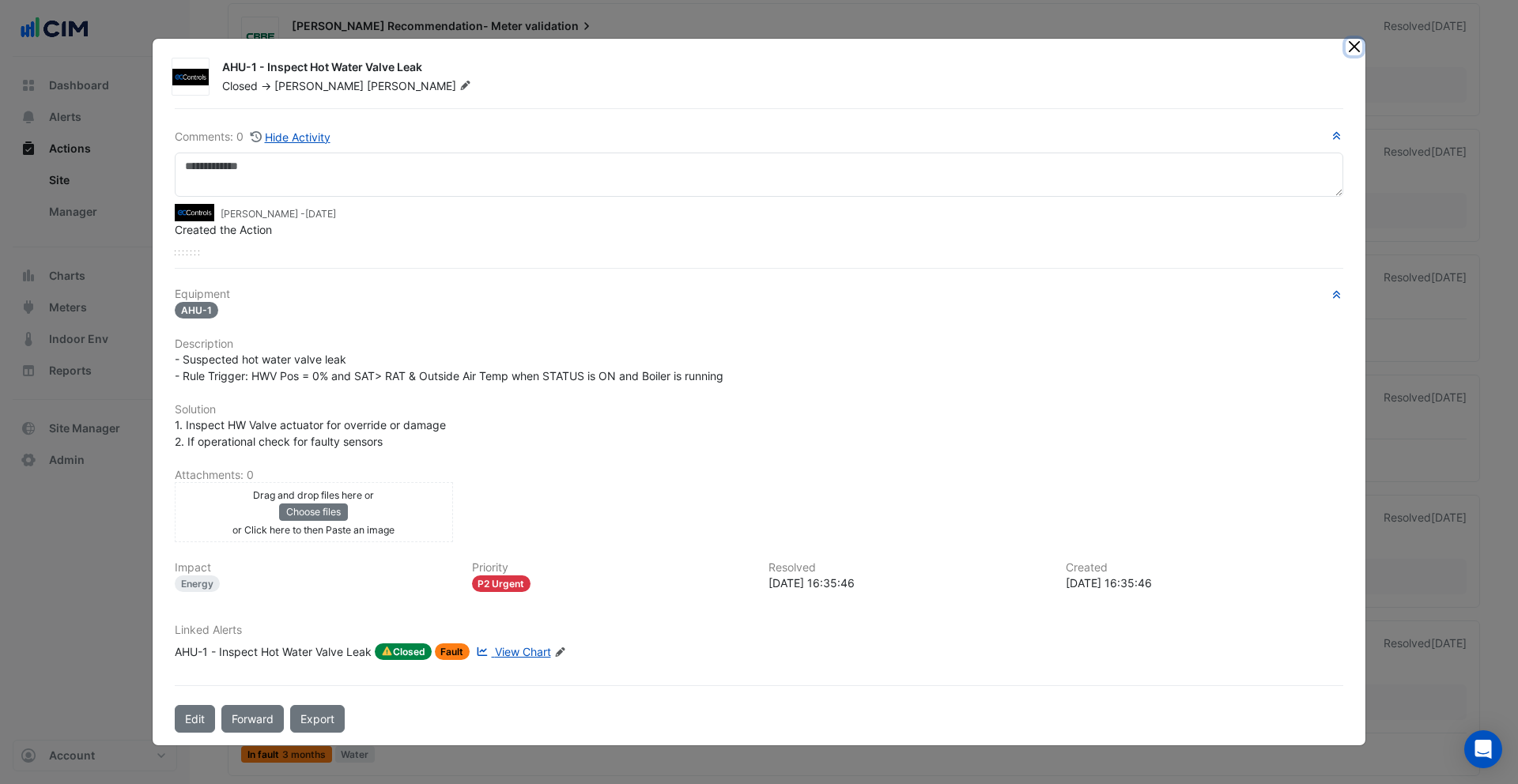
click at [1042, 45] on button "Close" at bounding box center [1354, 46] width 17 height 17
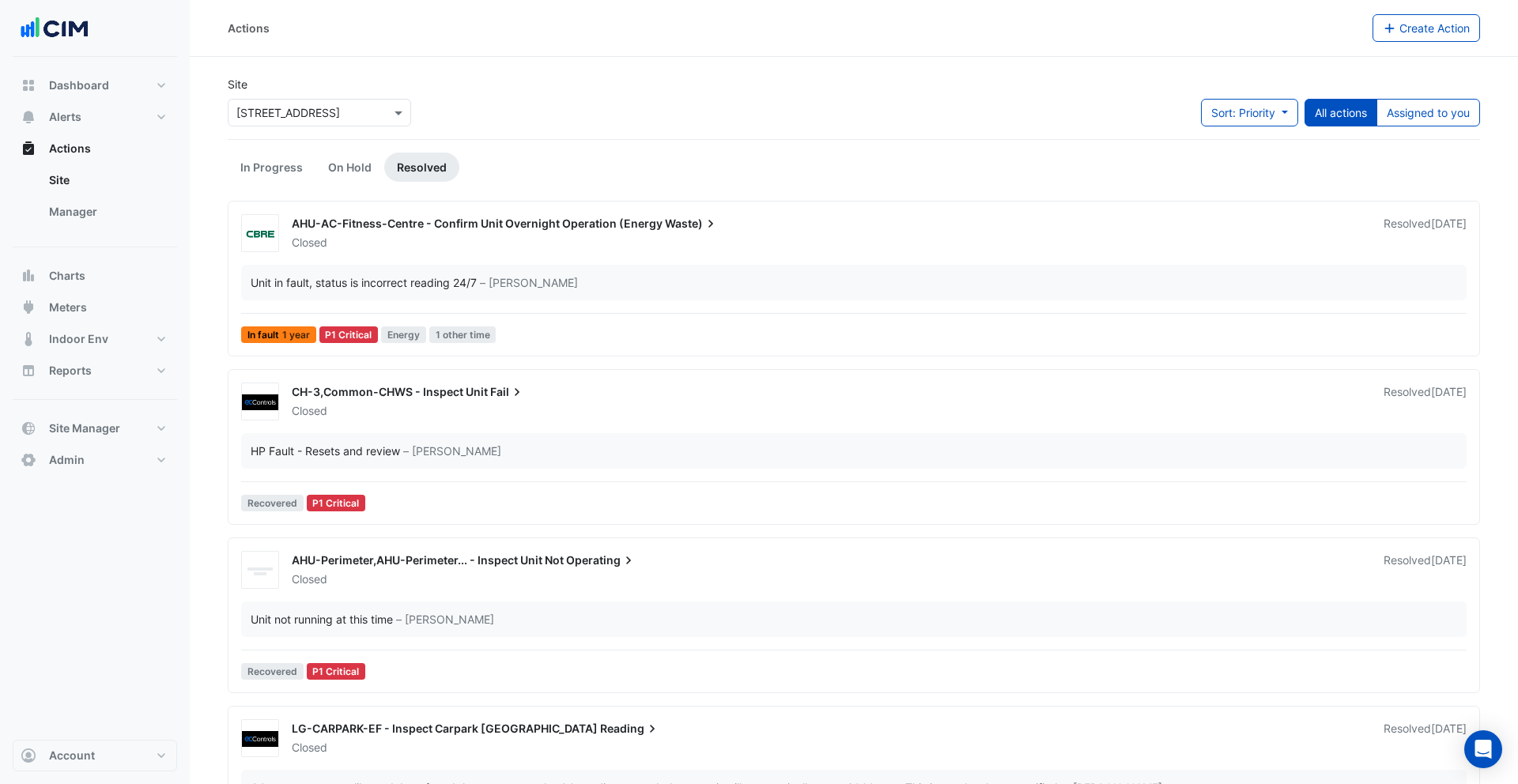
click at [376, 408] on div "Closed" at bounding box center [828, 411] width 1076 height 16
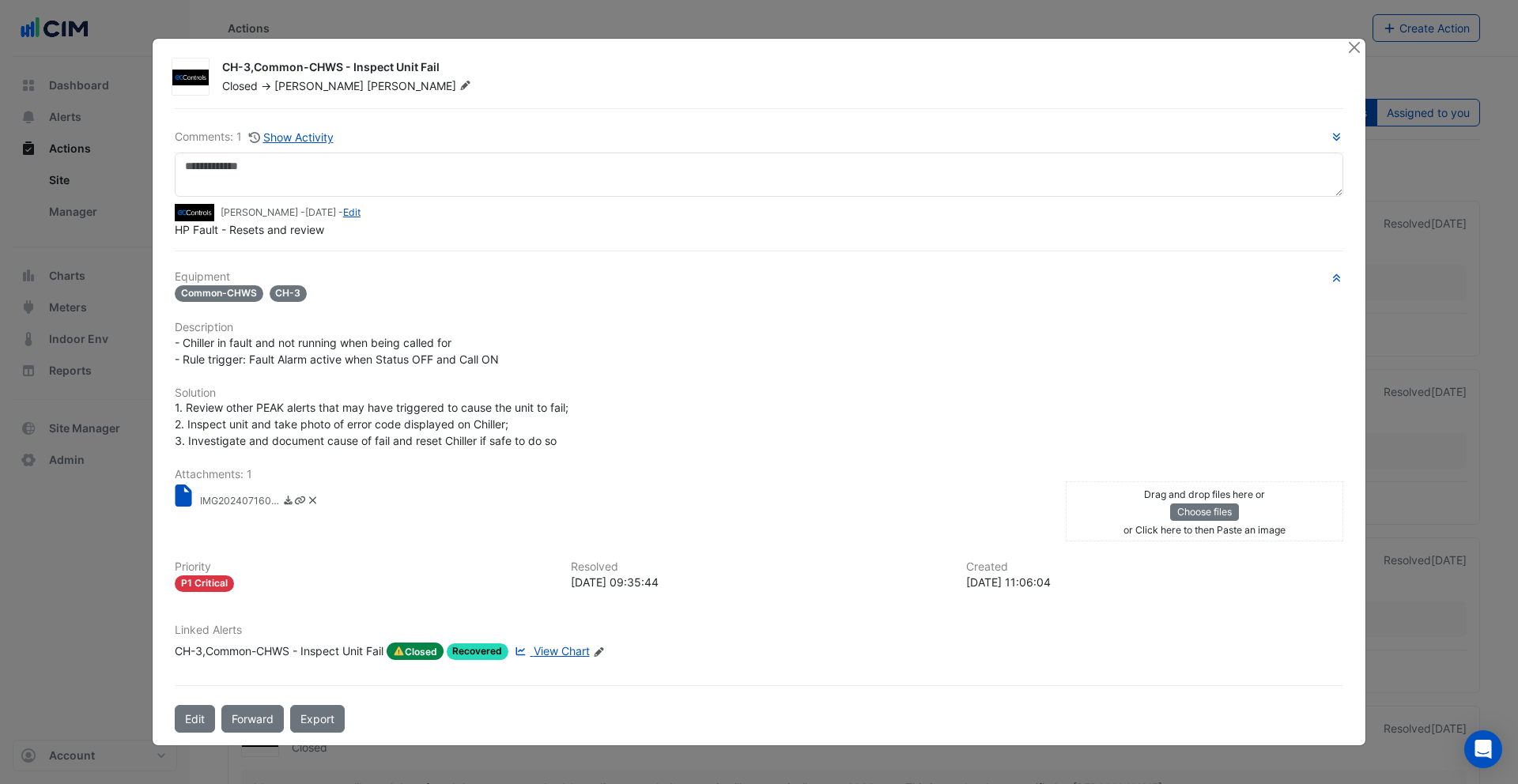
click at [258, 651] on div "CH-3,Common-CHWS - Inspect Unit Fail" at bounding box center [279, 651] width 209 height 18
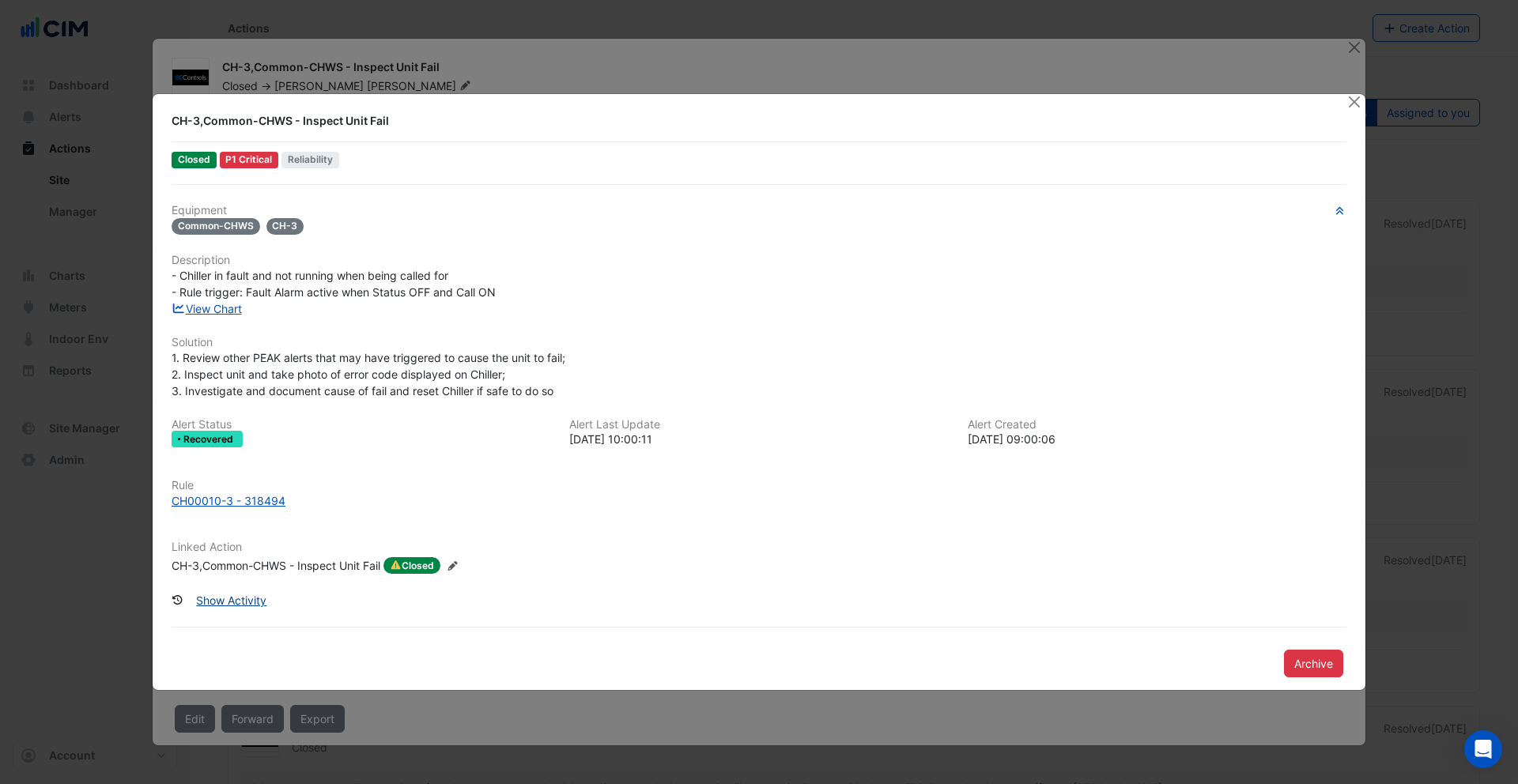
click at [236, 601] on button "Show Activity" at bounding box center [231, 600] width 91 height 28
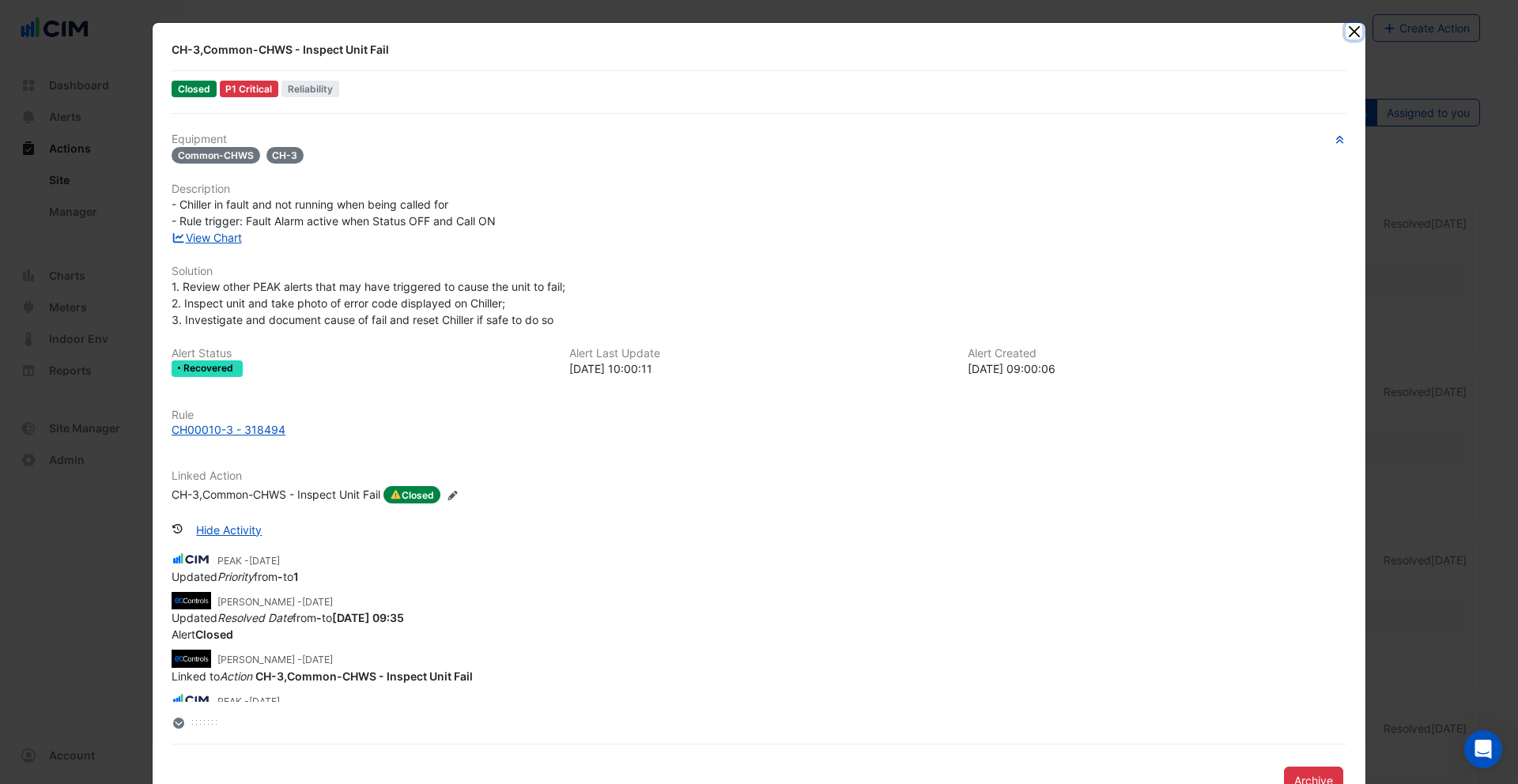
click at [1042, 34] on button "Close" at bounding box center [1354, 30] width 17 height 17
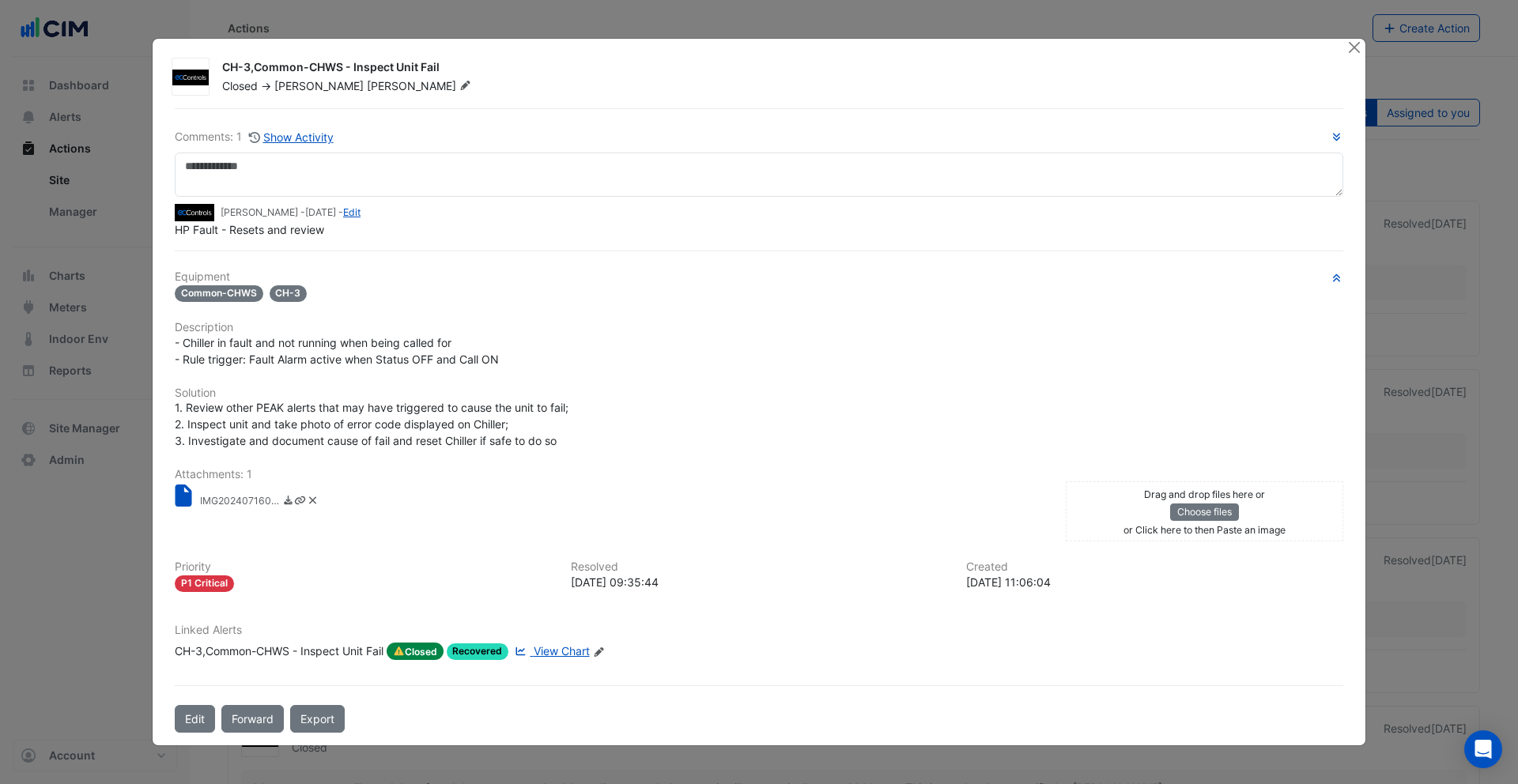
click at [79, 211] on ngb-modal-window "CH-3,Common-CHWS - Inspect Unit Fail Closed -> Galvin Kan Comments: 1 Show Acti…" at bounding box center [759, 392] width 1518 height 784
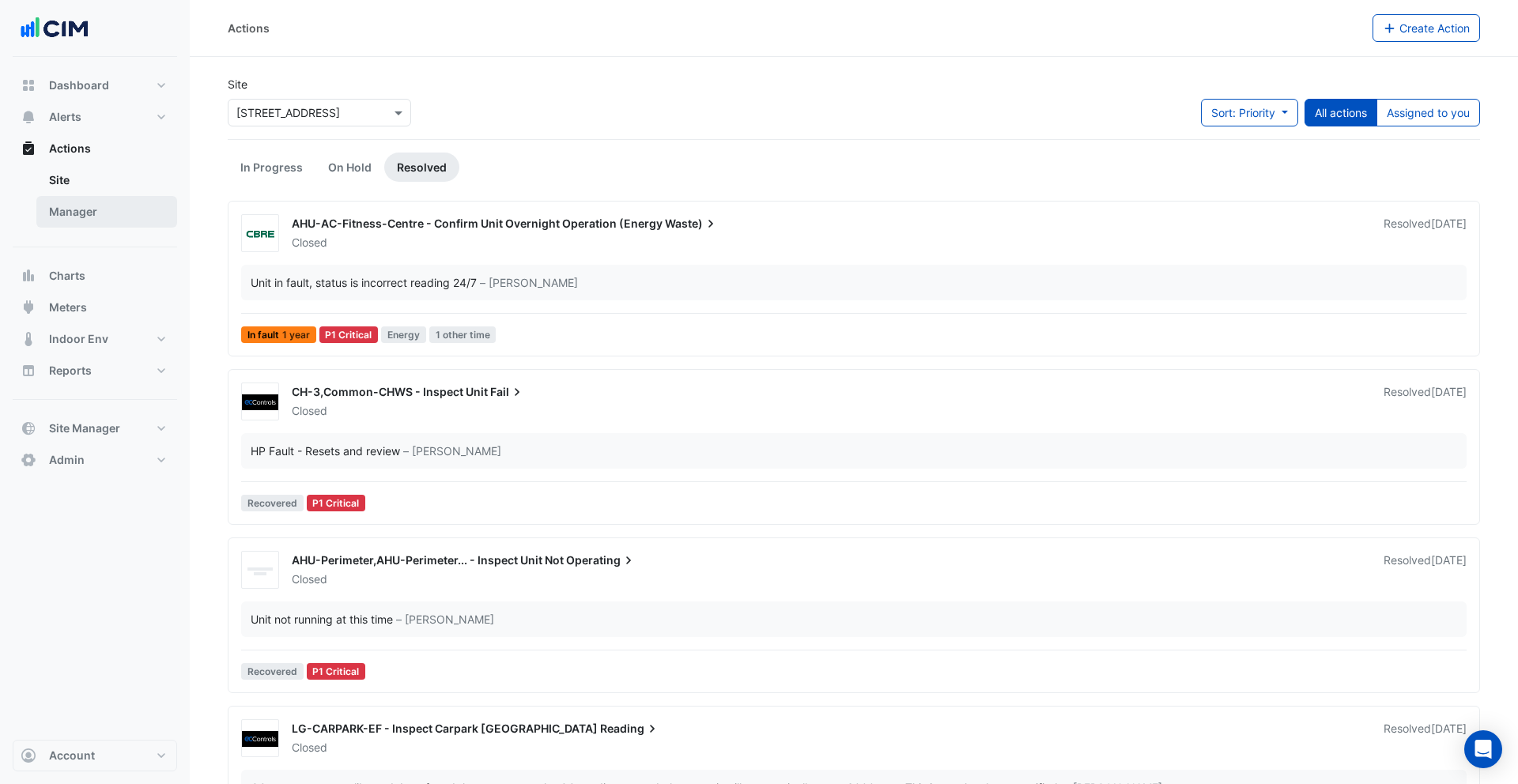
click at [92, 215] on link "Manager" at bounding box center [106, 211] width 141 height 31
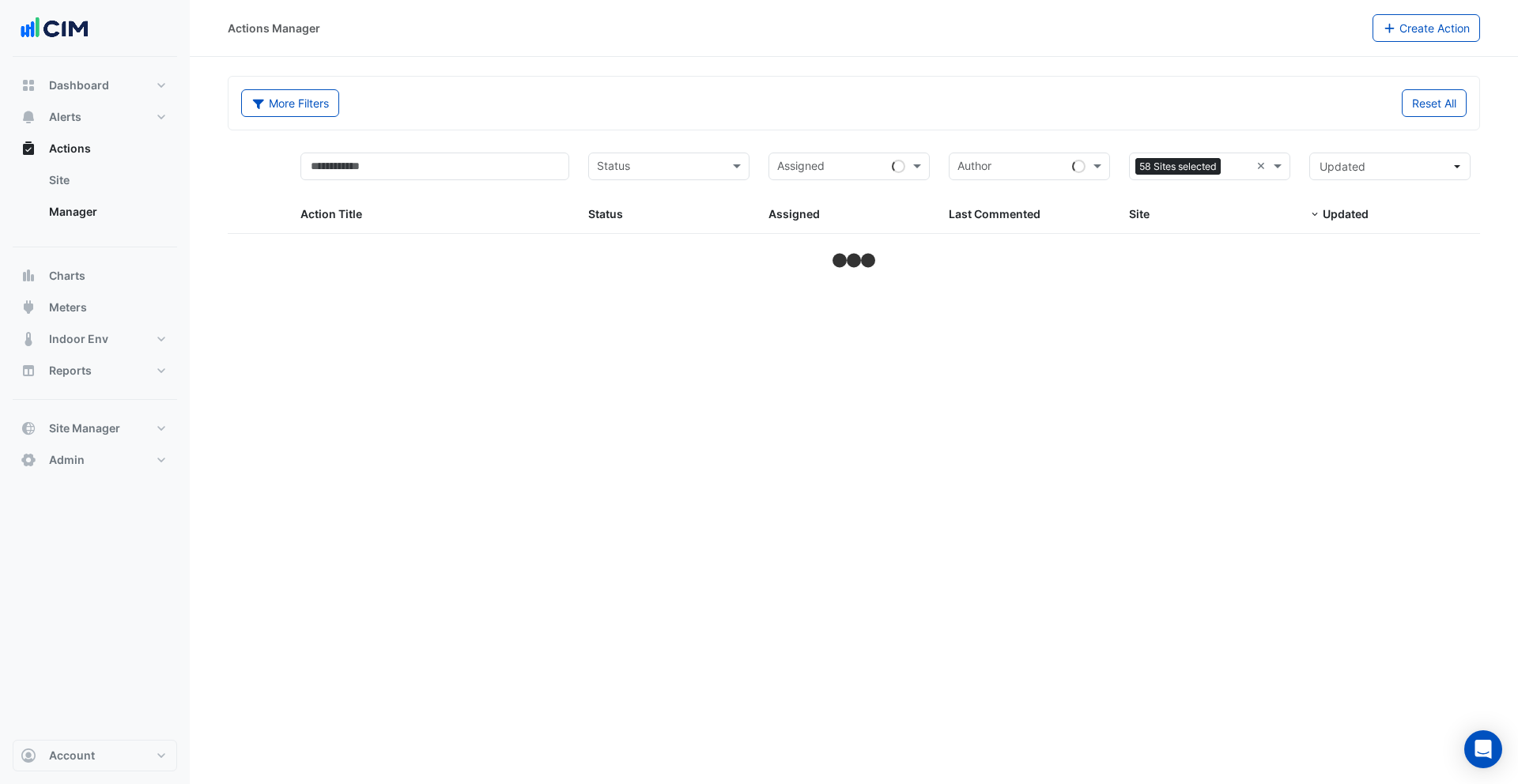
select select "**"
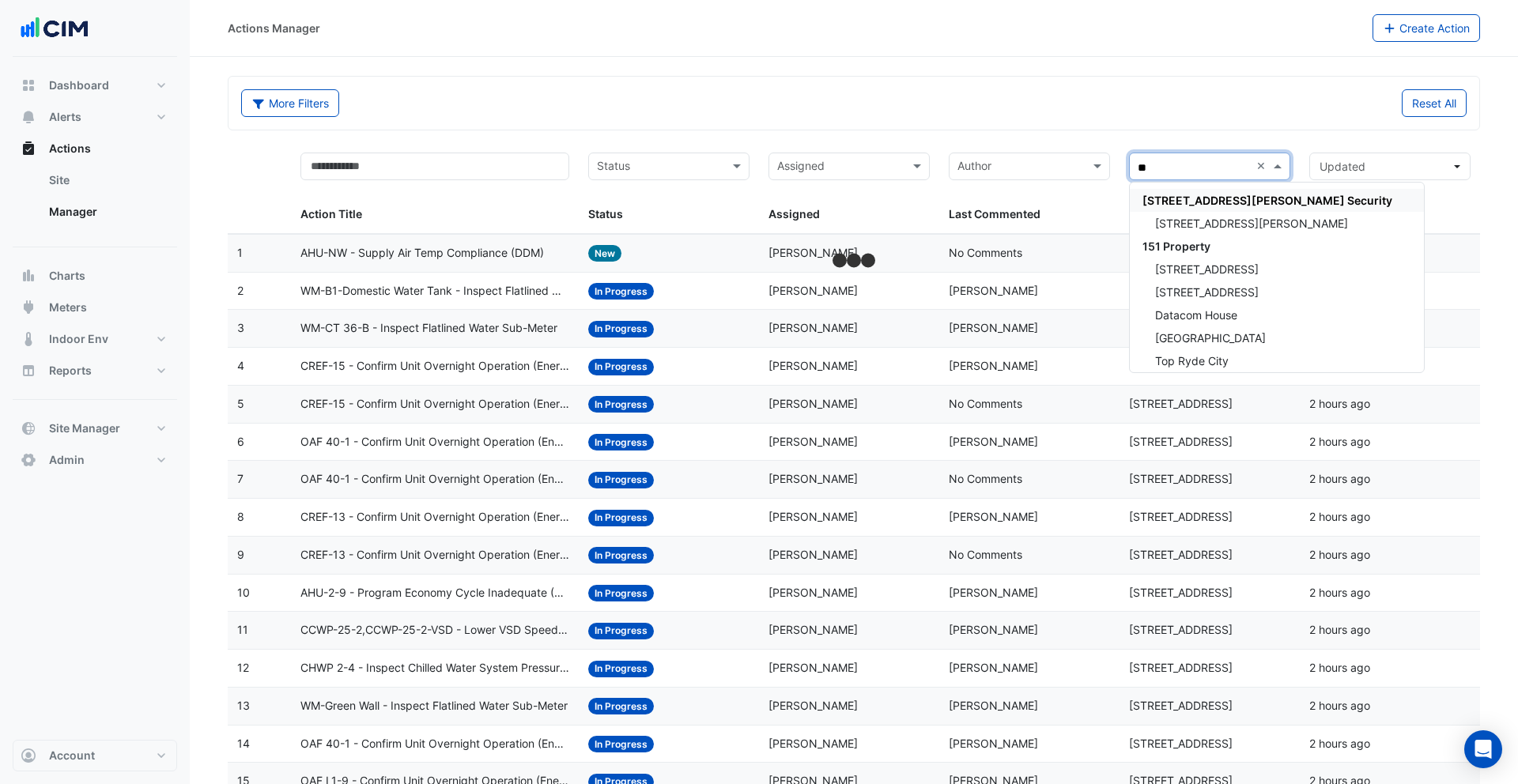
type input "***"
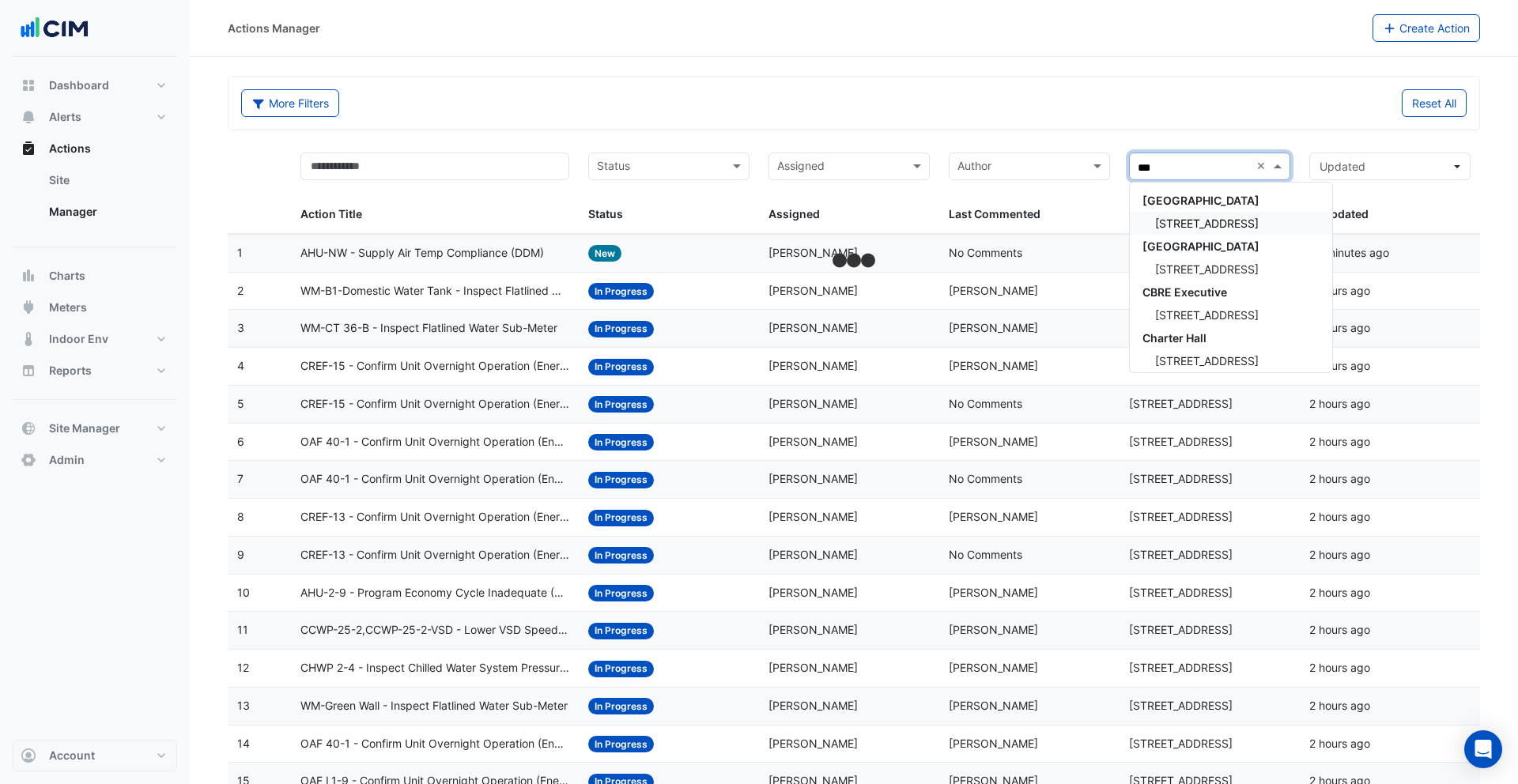
click at [1042, 221] on span "[STREET_ADDRESS]" at bounding box center [1206, 223] width 103 height 14
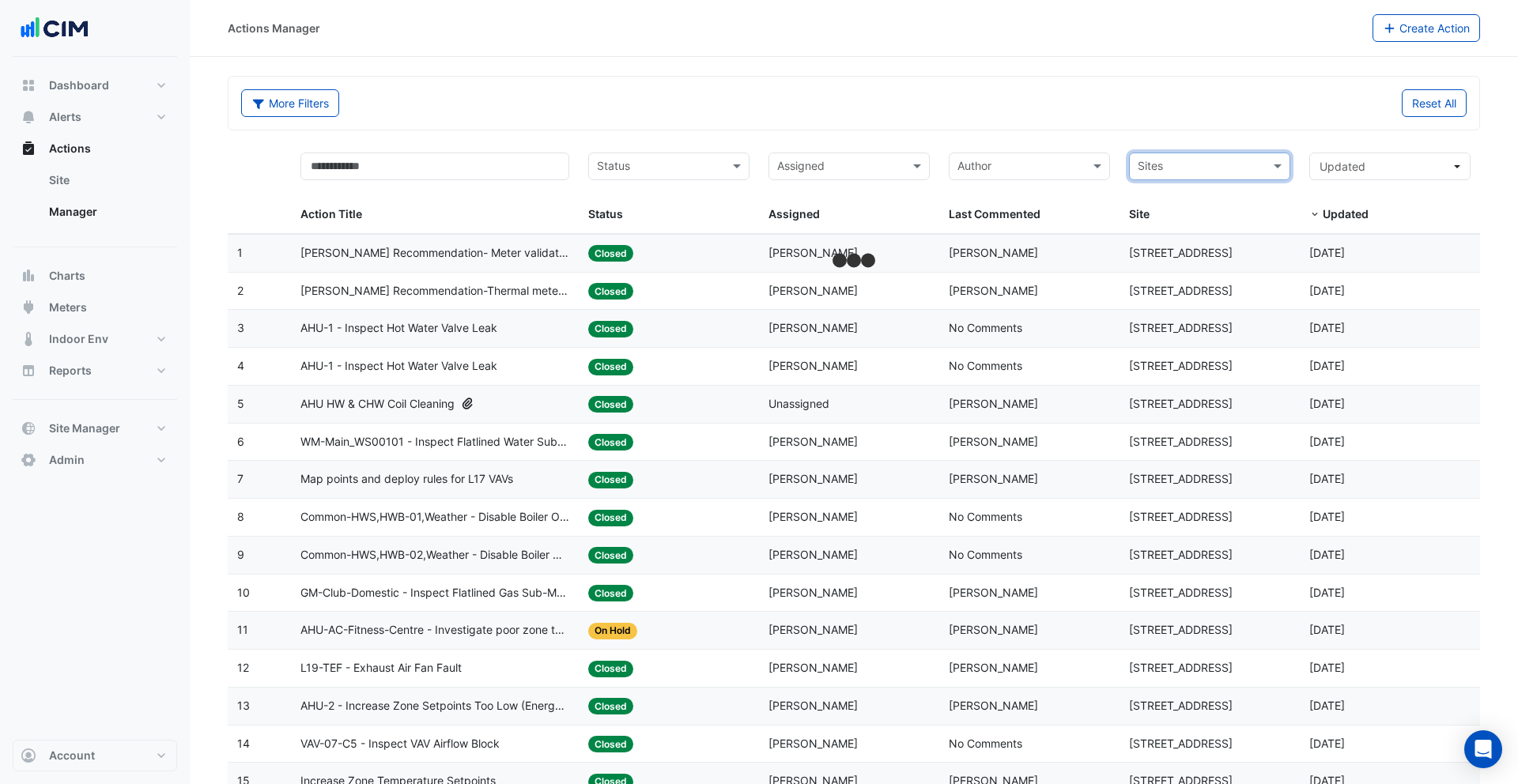
click at [1042, 143] on datatable-header-cell "Sites Site" at bounding box center [1209, 188] width 180 height 90
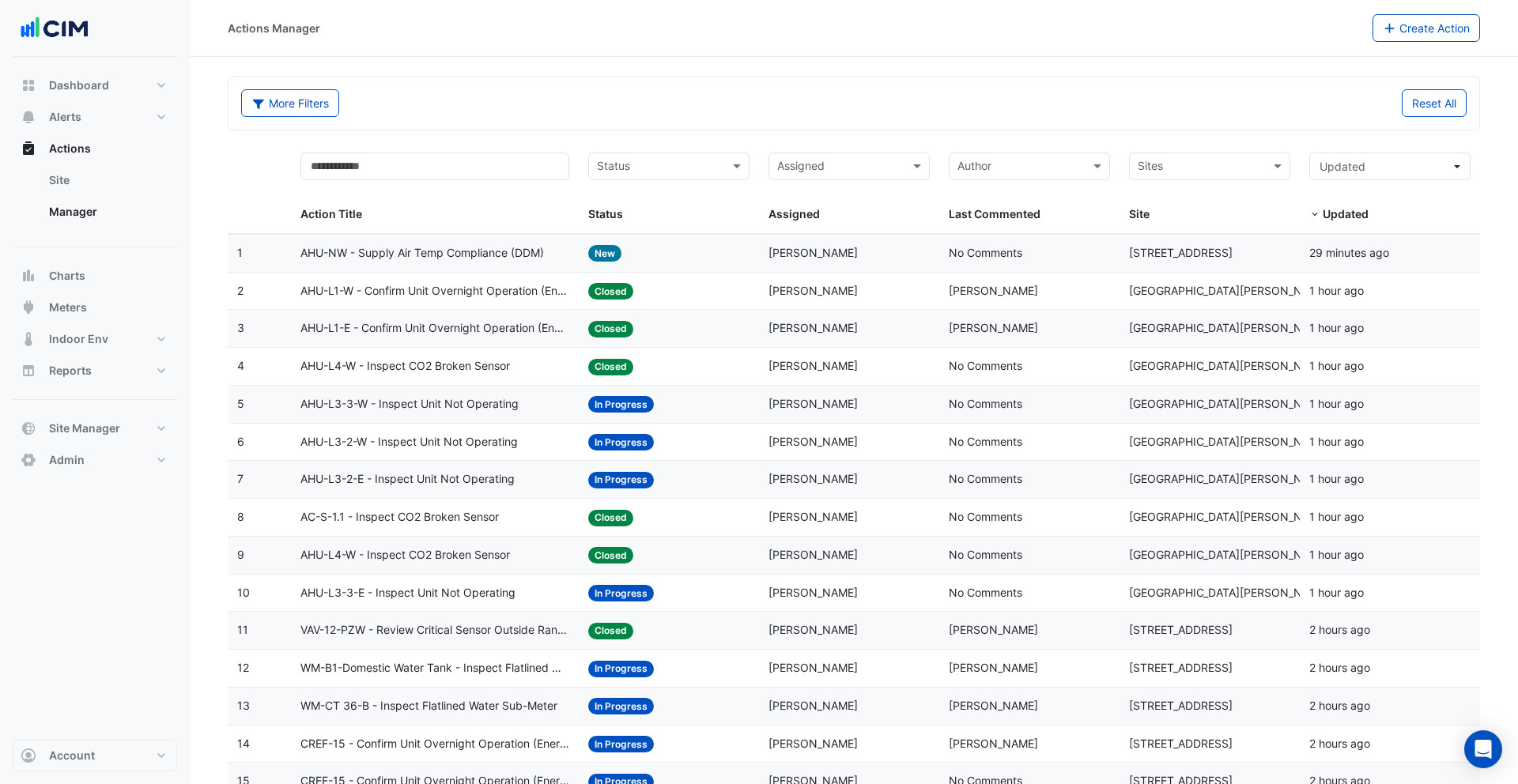
click at [941, 329] on datatable-body-cell "Last Commented: Ben McHattie" at bounding box center [1029, 329] width 180 height 37
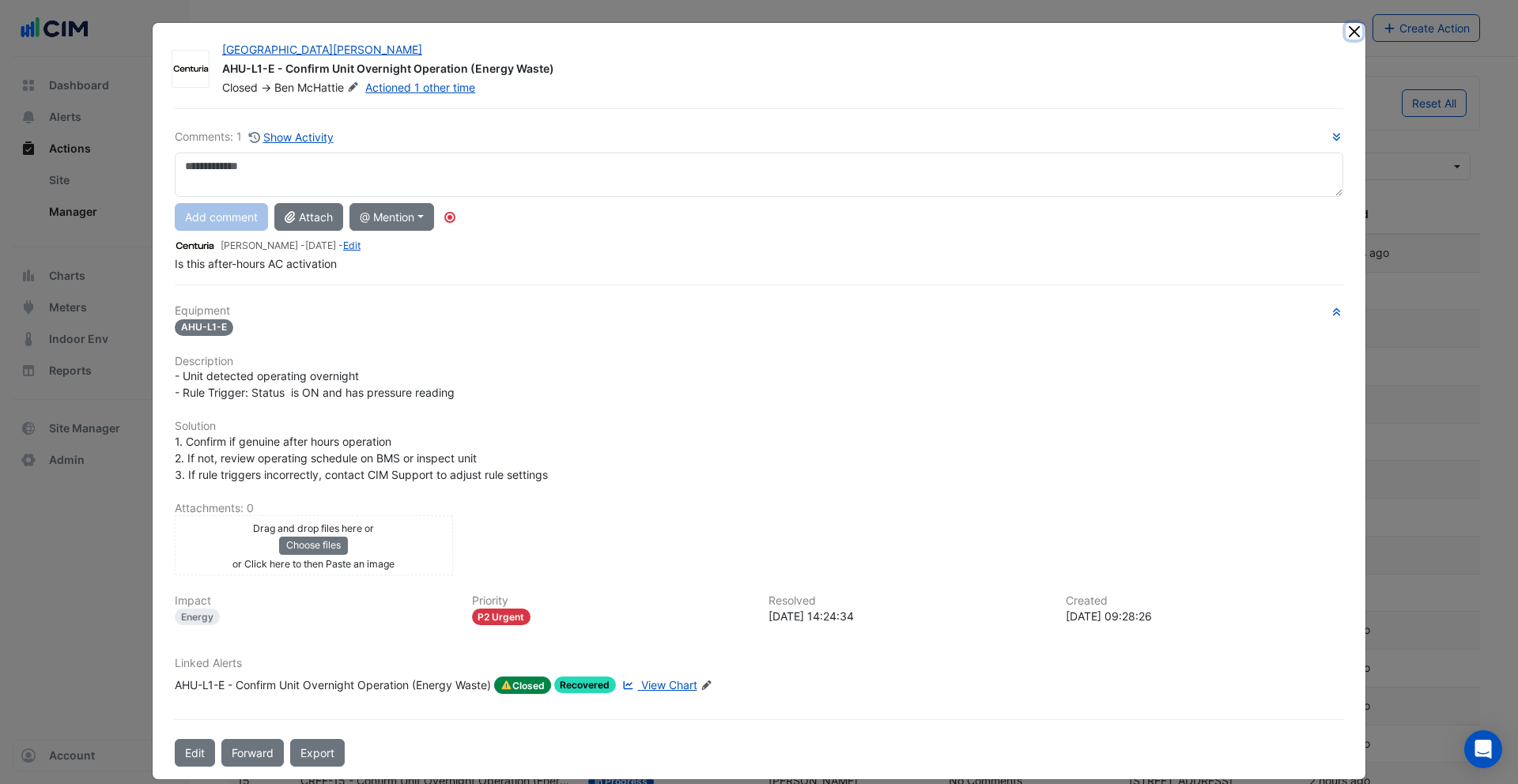
click at [1042, 30] on button "Close" at bounding box center [1354, 30] width 17 height 17
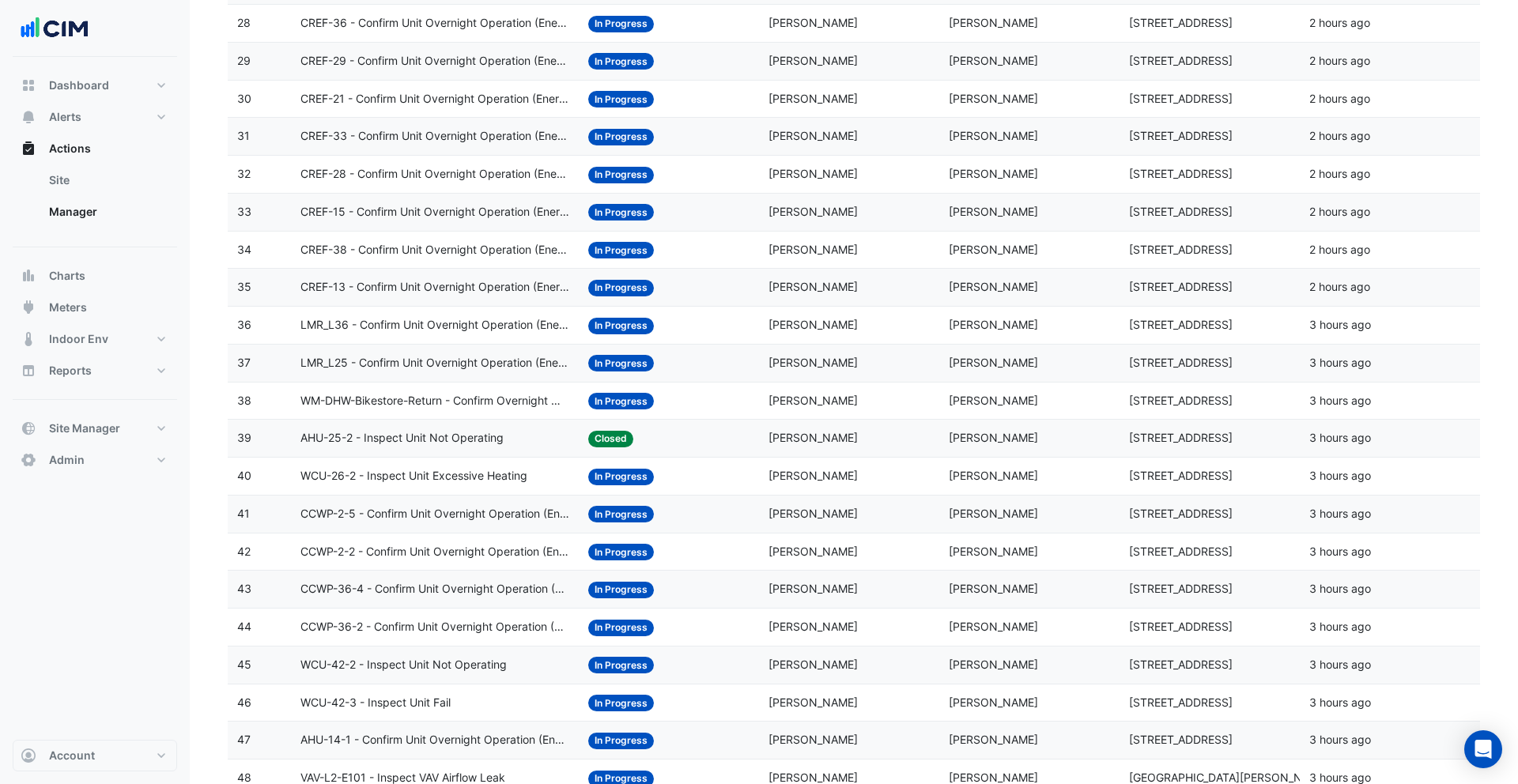
scroll to position [1380, 0]
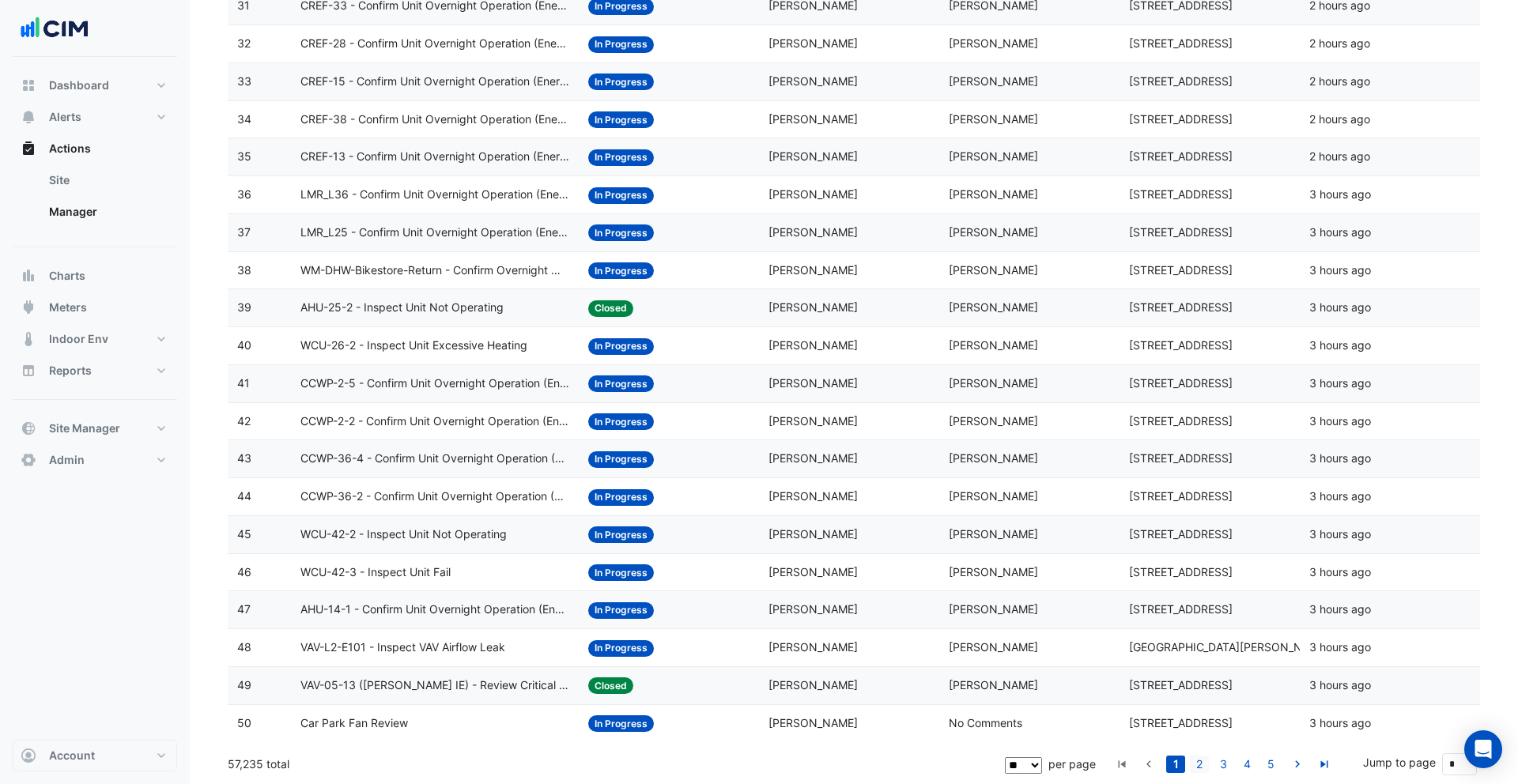
click at [1042, 651] on link "2" at bounding box center [1199, 764] width 19 height 18
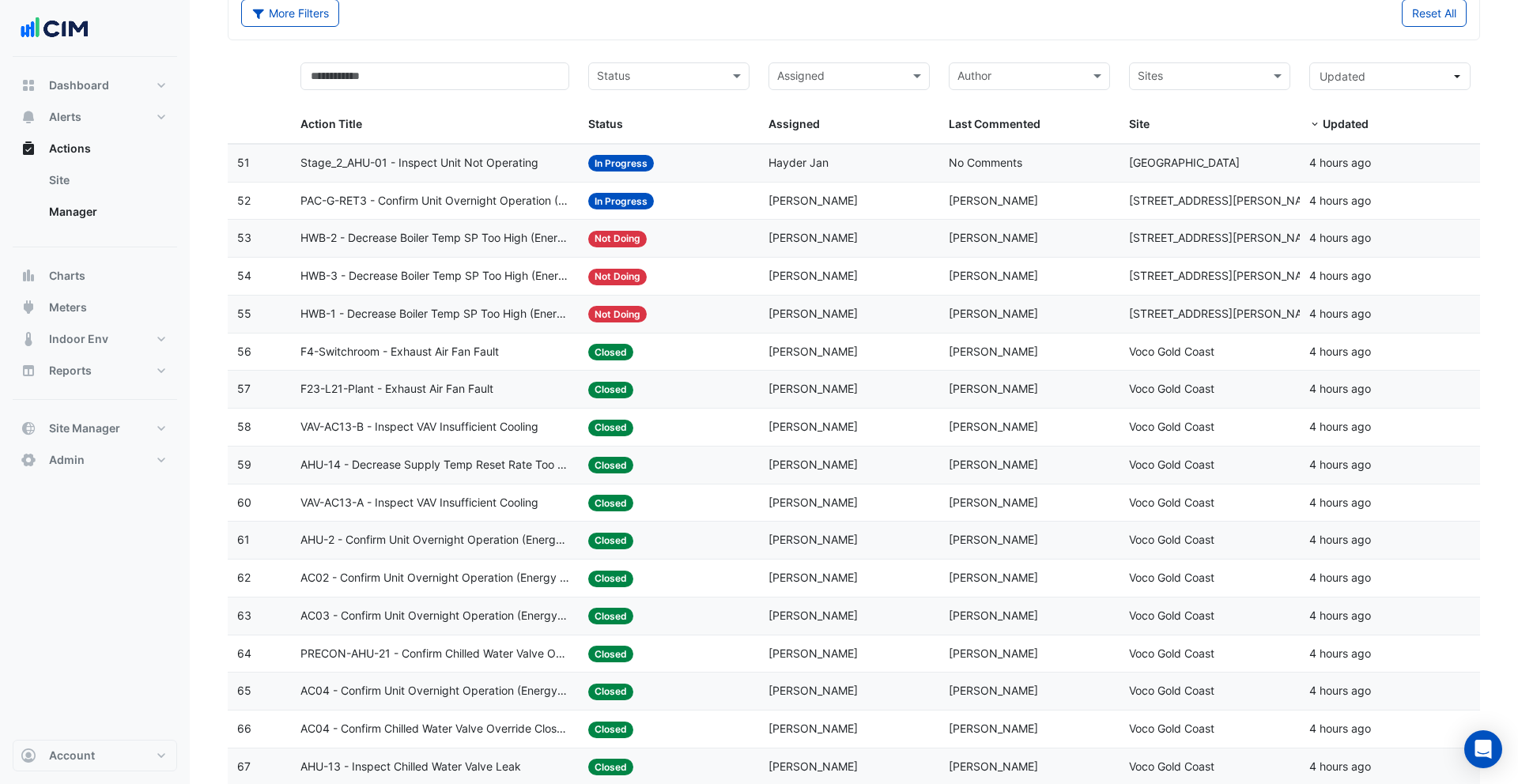
scroll to position [0, 0]
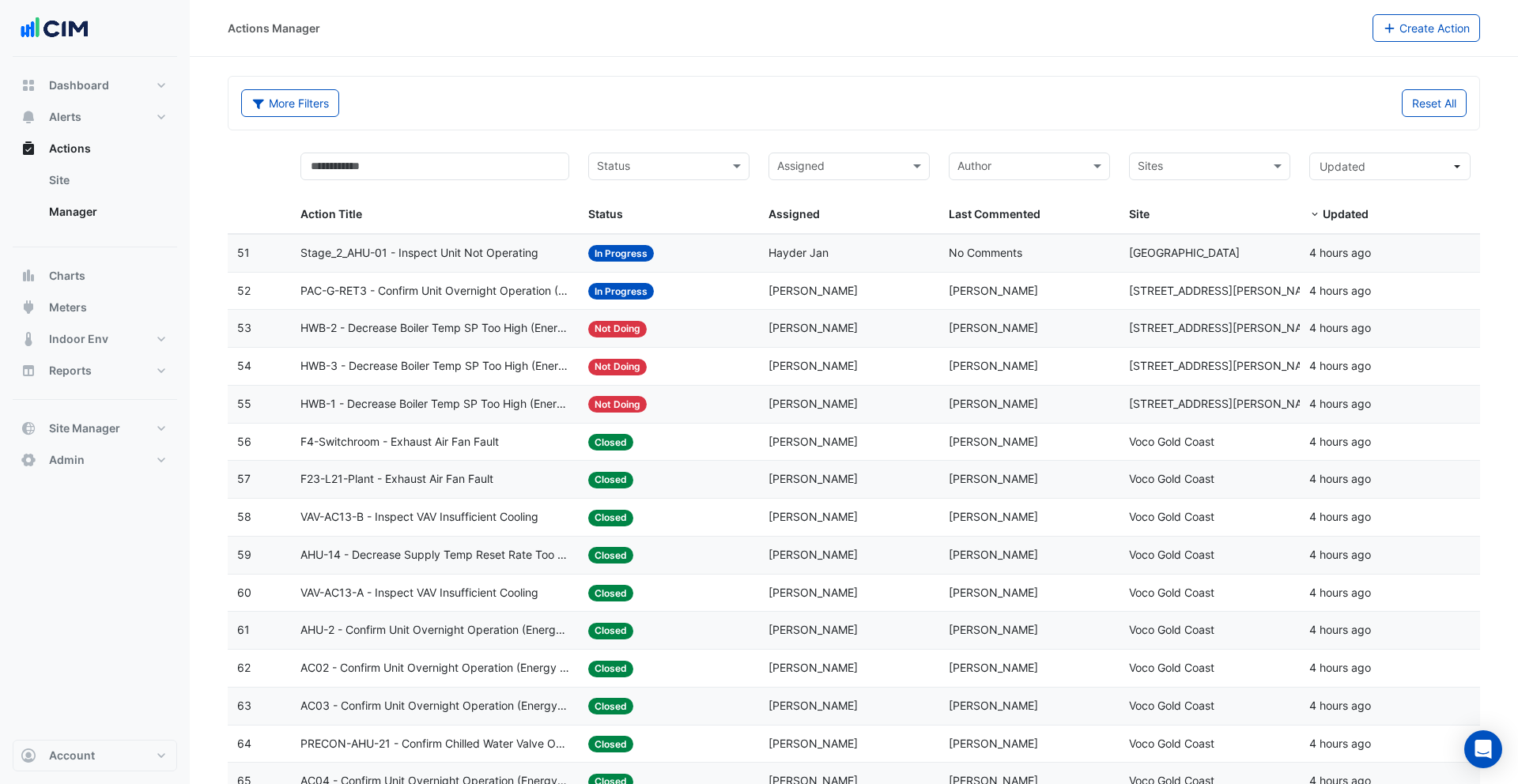
click at [802, 488] on div "Assigned: Adam Doyle" at bounding box center [849, 479] width 161 height 18
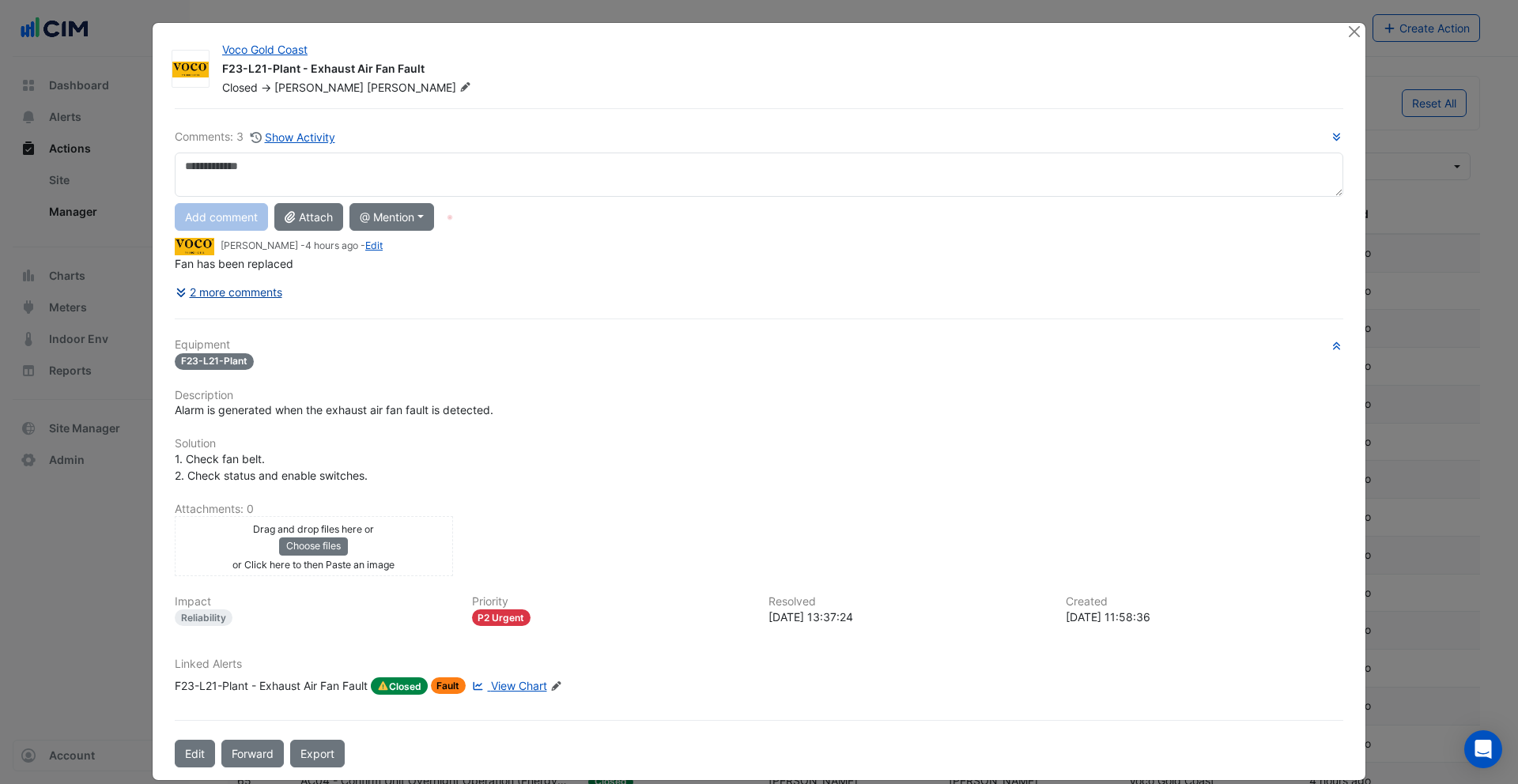
click at [268, 298] on button "2 more comments" at bounding box center [229, 292] width 108 height 28
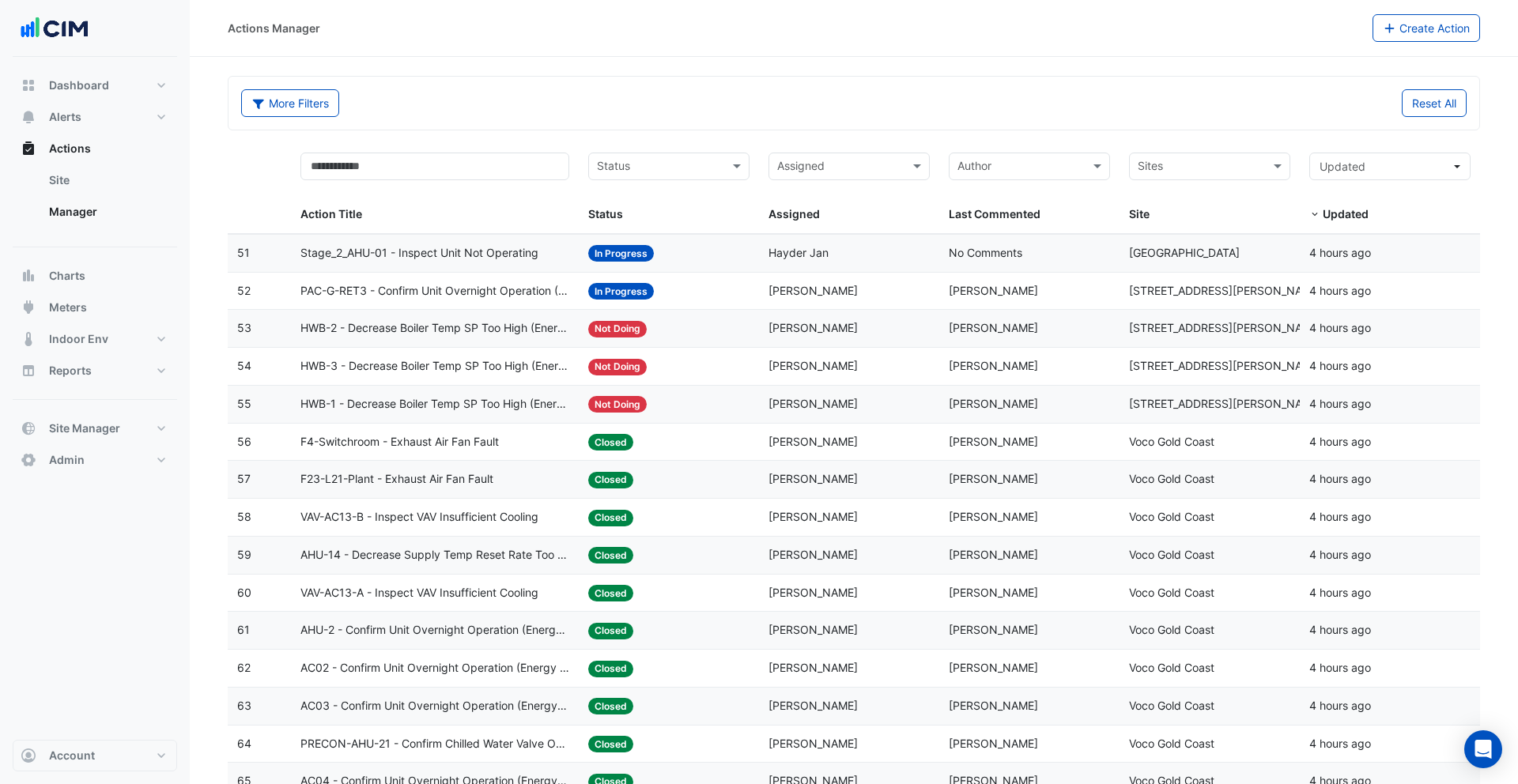
click at [525, 295] on span "PAC-G-RET3 - Confirm Unit Overnight Operation (Energy Waste)" at bounding box center [435, 291] width 270 height 18
click at [123, 370] on button "Reports" at bounding box center [94, 371] width 164 height 31
select select "**"
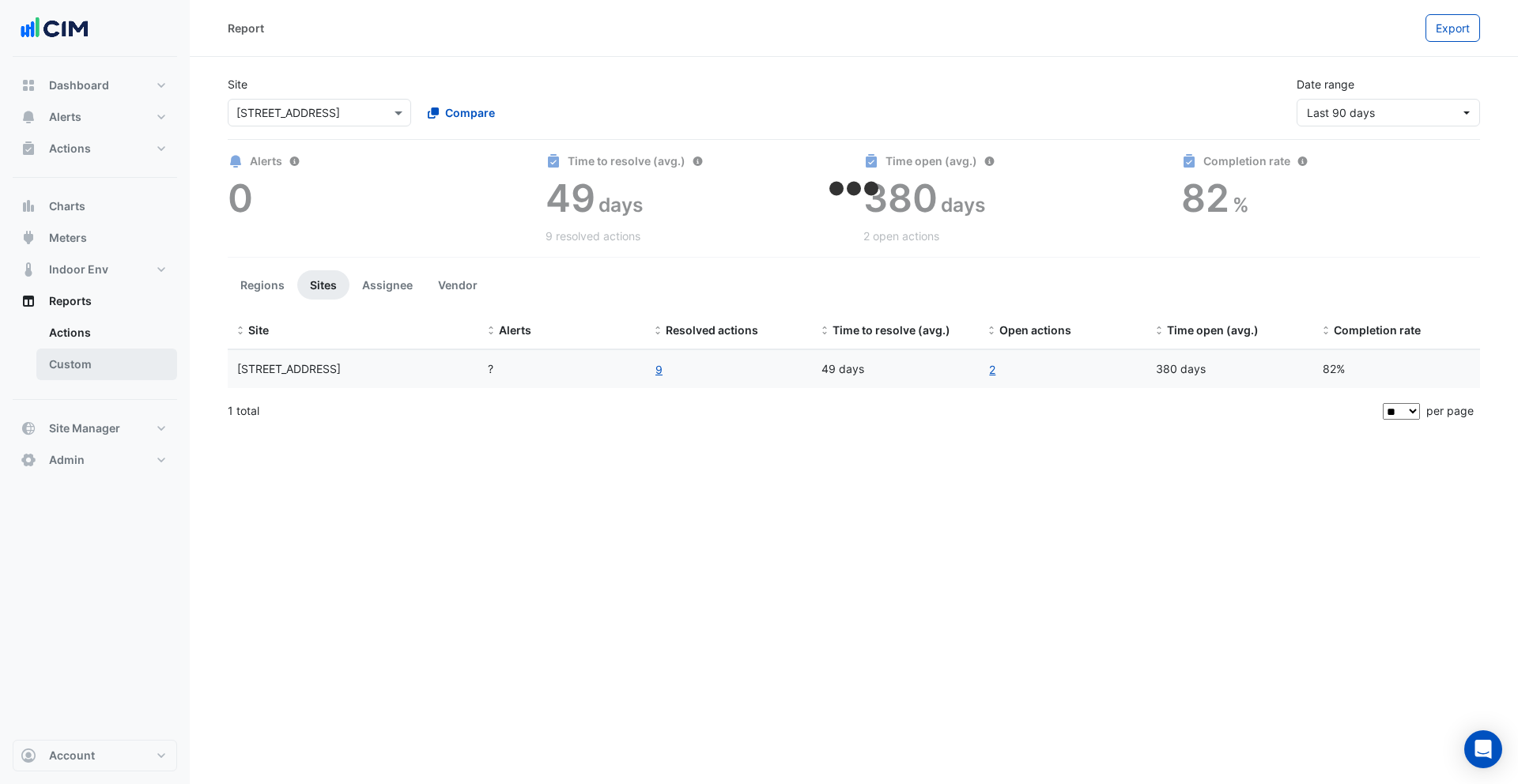
click at [122, 361] on link "Custom" at bounding box center [106, 364] width 141 height 31
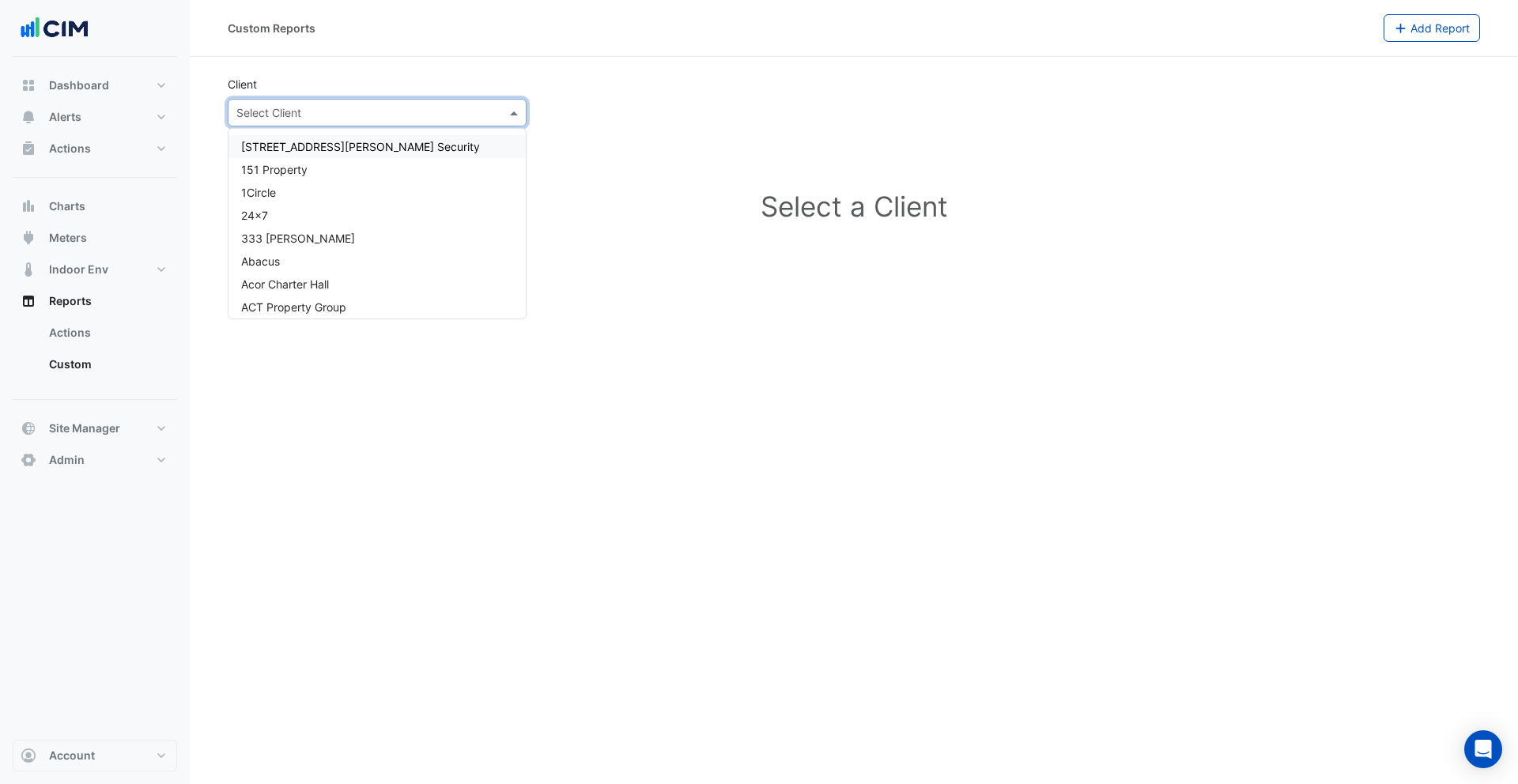
click at [450, 115] on input "text" at bounding box center [361, 113] width 250 height 17
type input "******"
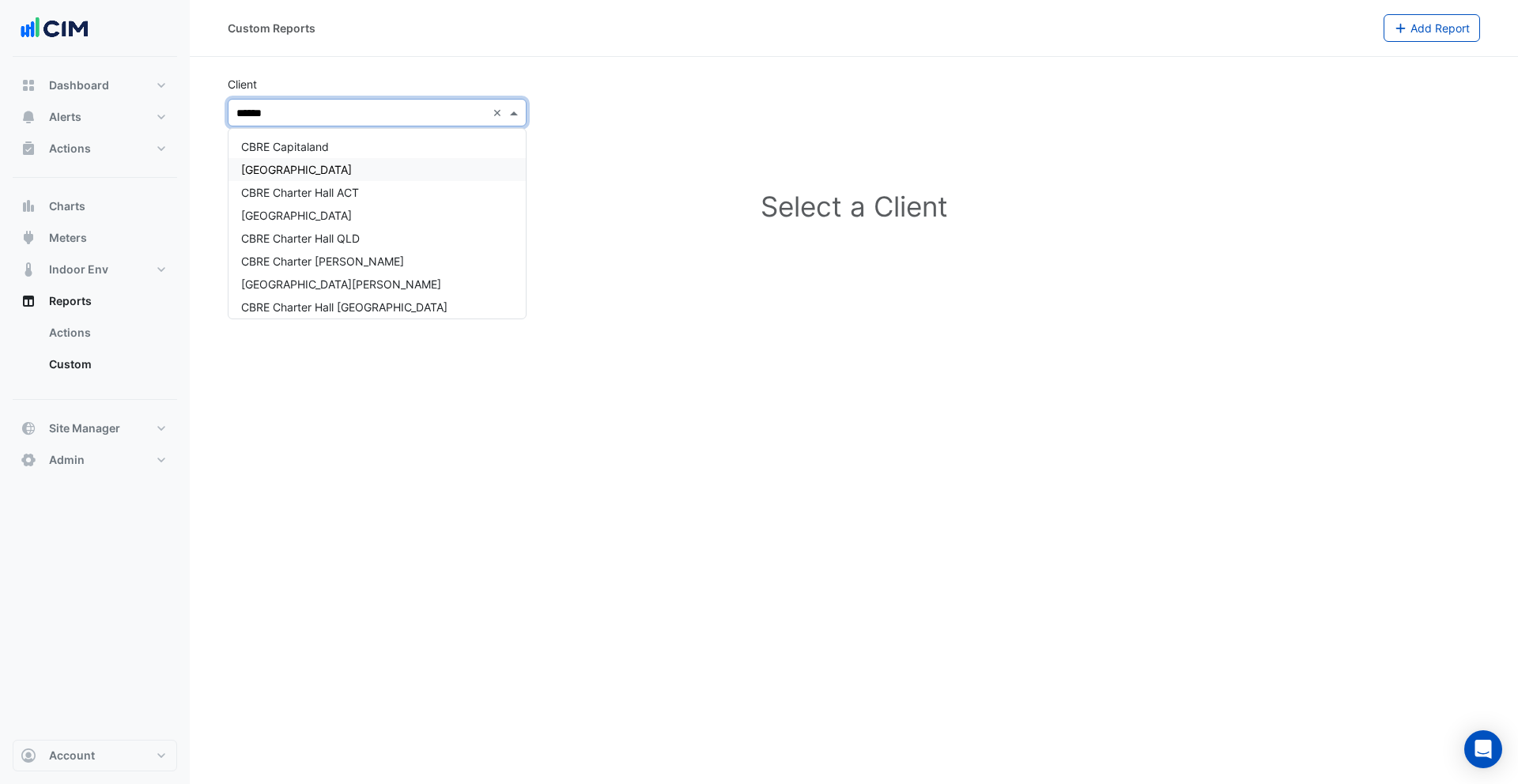
click at [274, 167] on span "[GEOGRAPHIC_DATA]" at bounding box center [296, 170] width 111 height 14
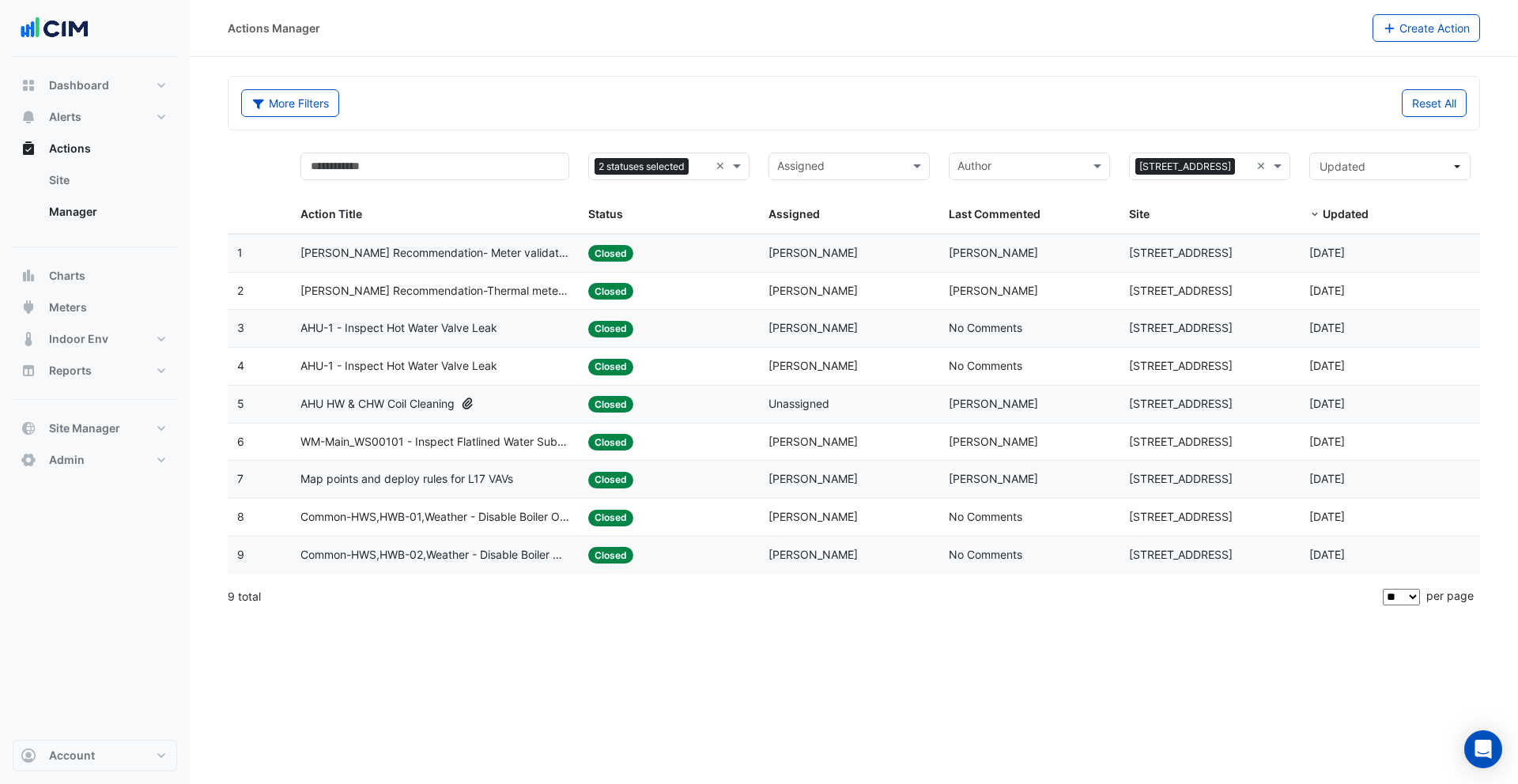
click at [1042, 598] on select "** ** ** ***" at bounding box center [1402, 597] width 37 height 17
select select "***"
click at [1042, 589] on select "** ** ** ***" at bounding box center [1402, 597] width 37 height 17
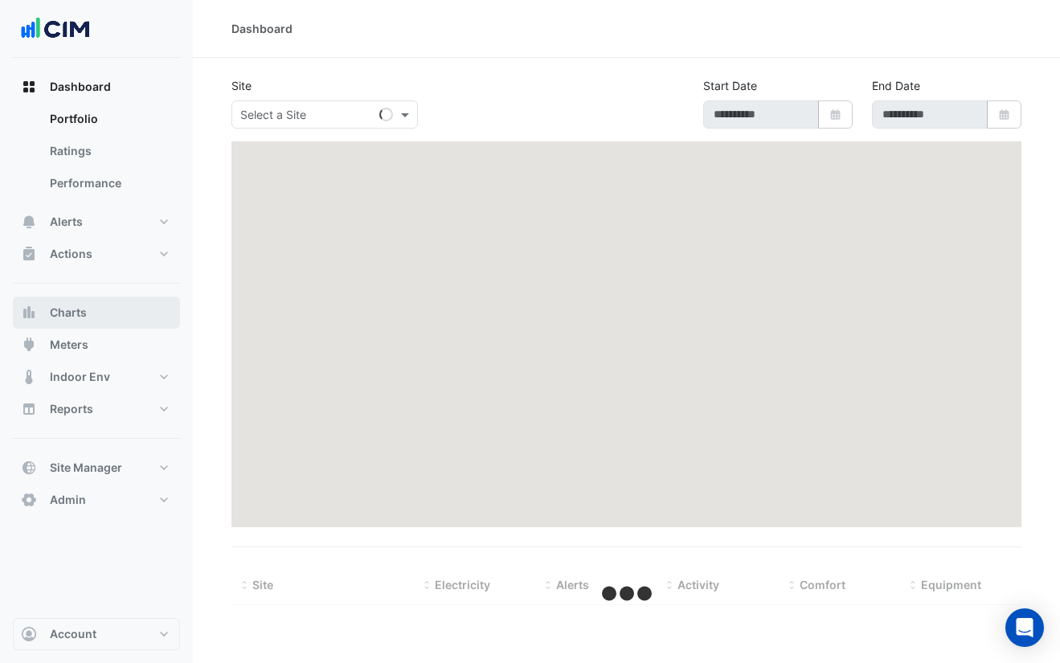
click at [100, 310] on button "Charts" at bounding box center [96, 313] width 167 height 32
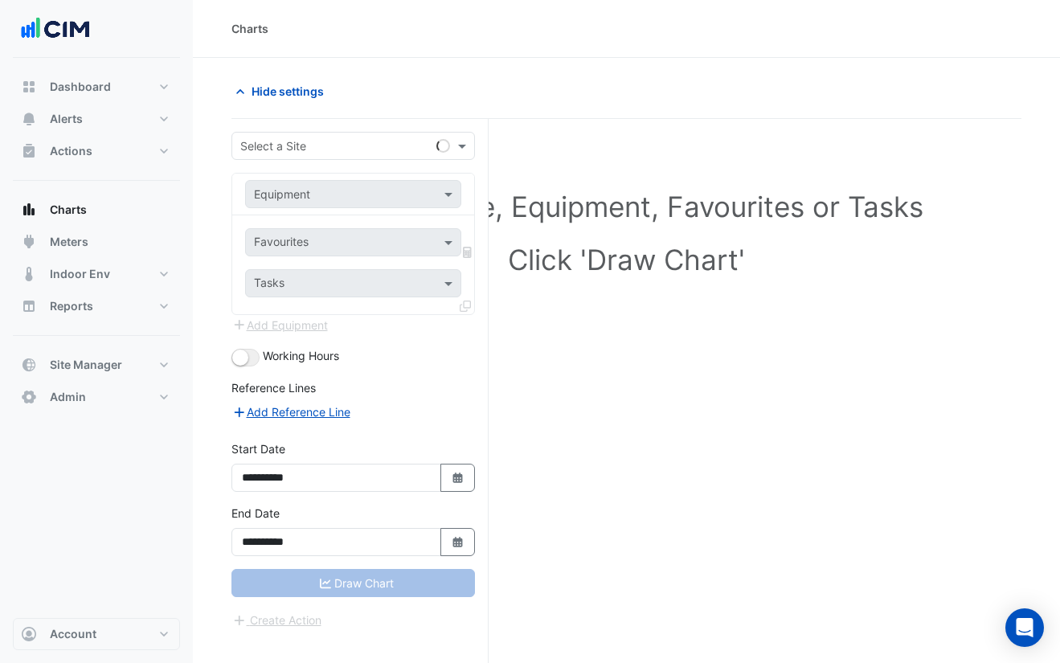
click at [325, 151] on input "text" at bounding box center [337, 146] width 194 height 17
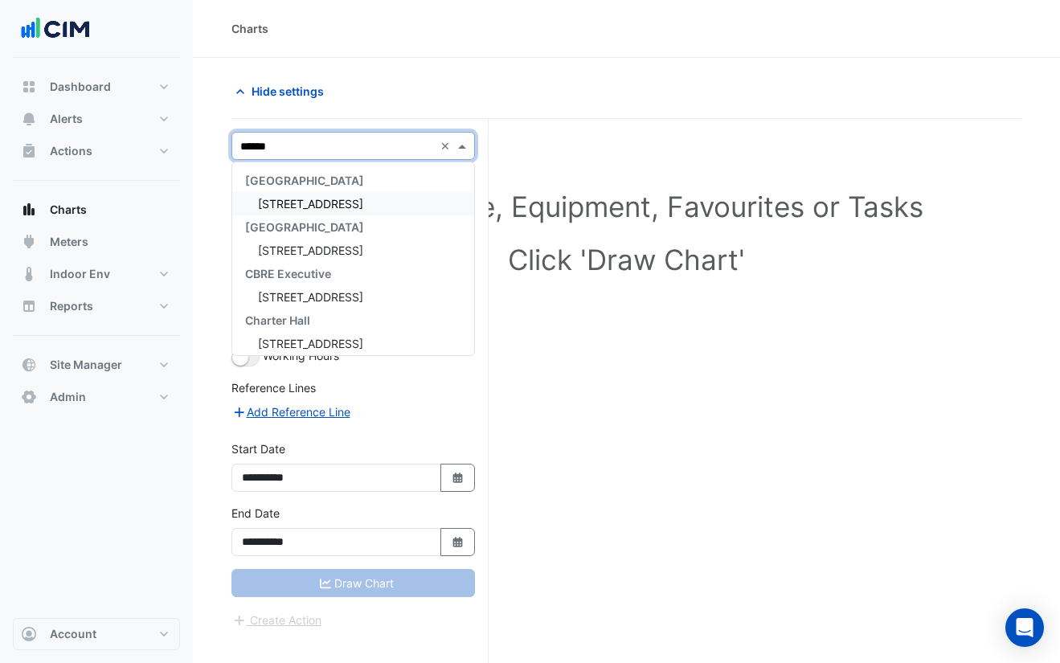
type input "*******"
click at [342, 199] on span "[STREET_ADDRESS]" at bounding box center [310, 204] width 105 height 14
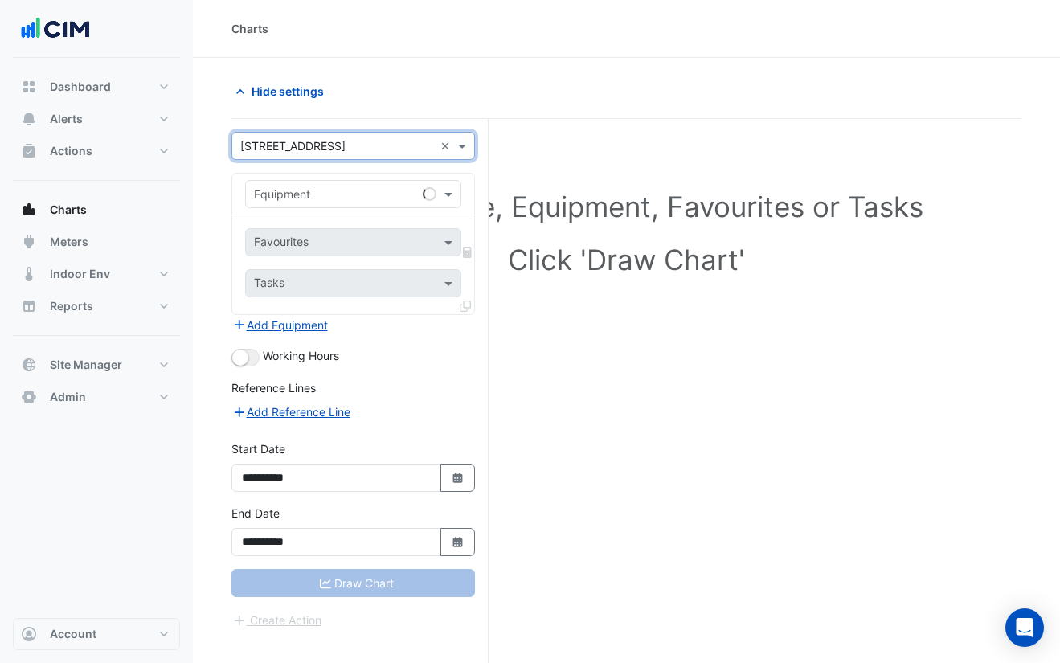
click at [360, 190] on input "text" at bounding box center [337, 194] width 166 height 17
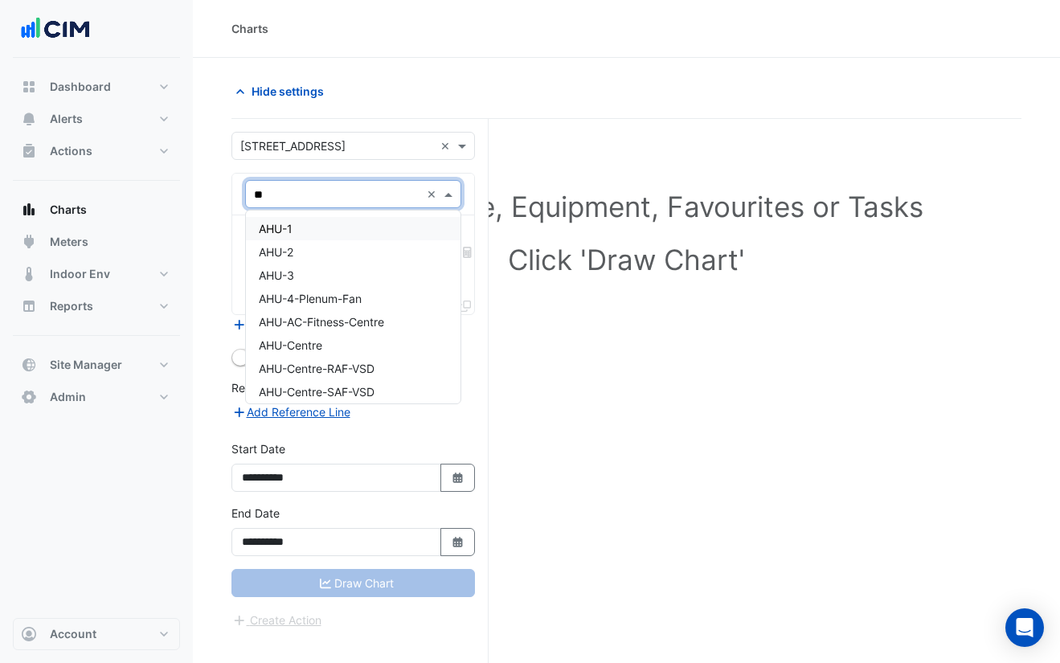
type input "***"
click at [357, 227] on div "AHU-1" at bounding box center [353, 228] width 215 height 23
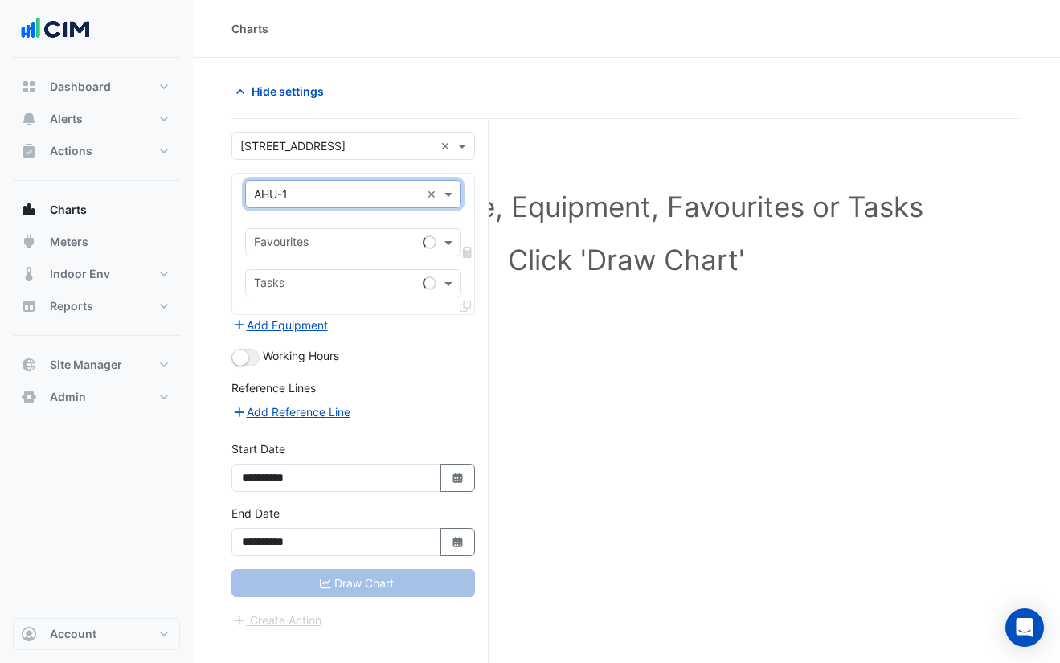
click at [362, 247] on input "text" at bounding box center [335, 244] width 162 height 17
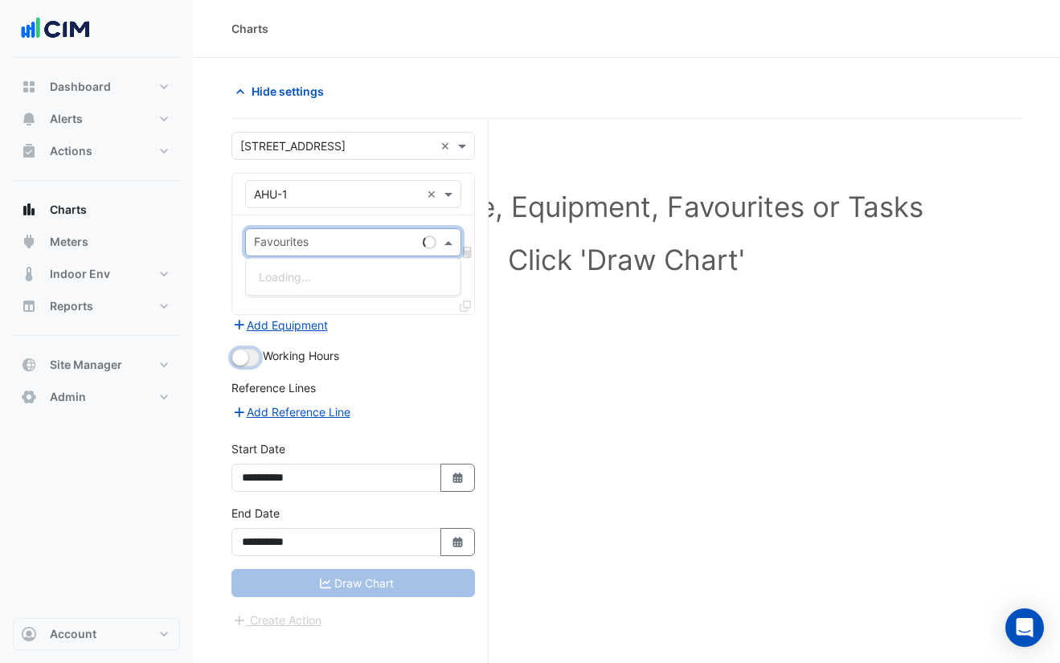
click at [252, 357] on button "button" at bounding box center [245, 358] width 28 height 18
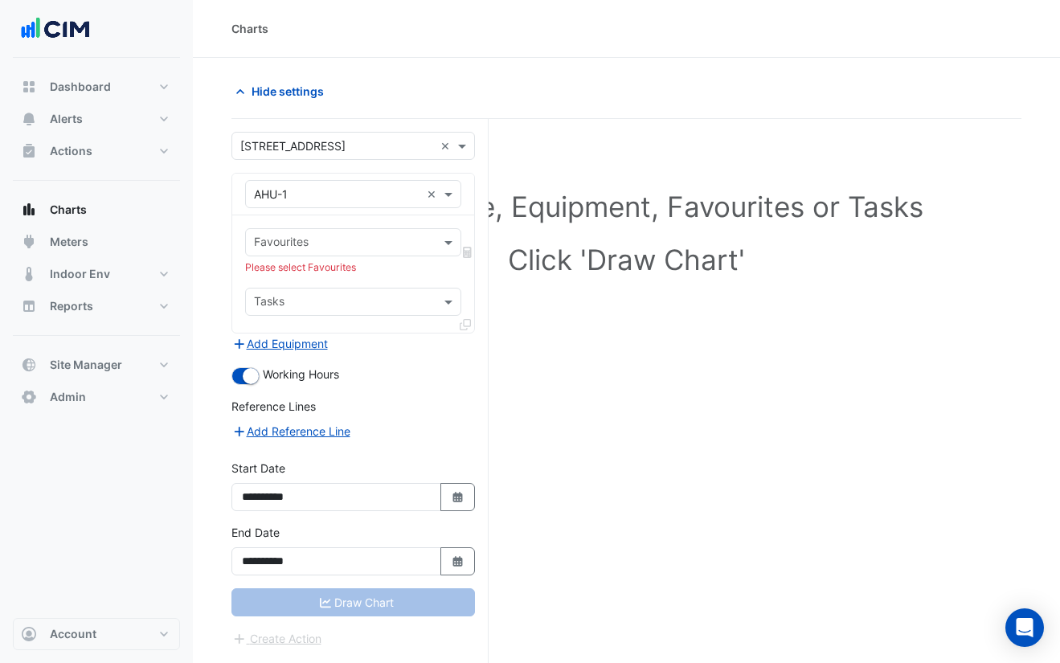
click at [290, 245] on input "text" at bounding box center [344, 244] width 180 height 17
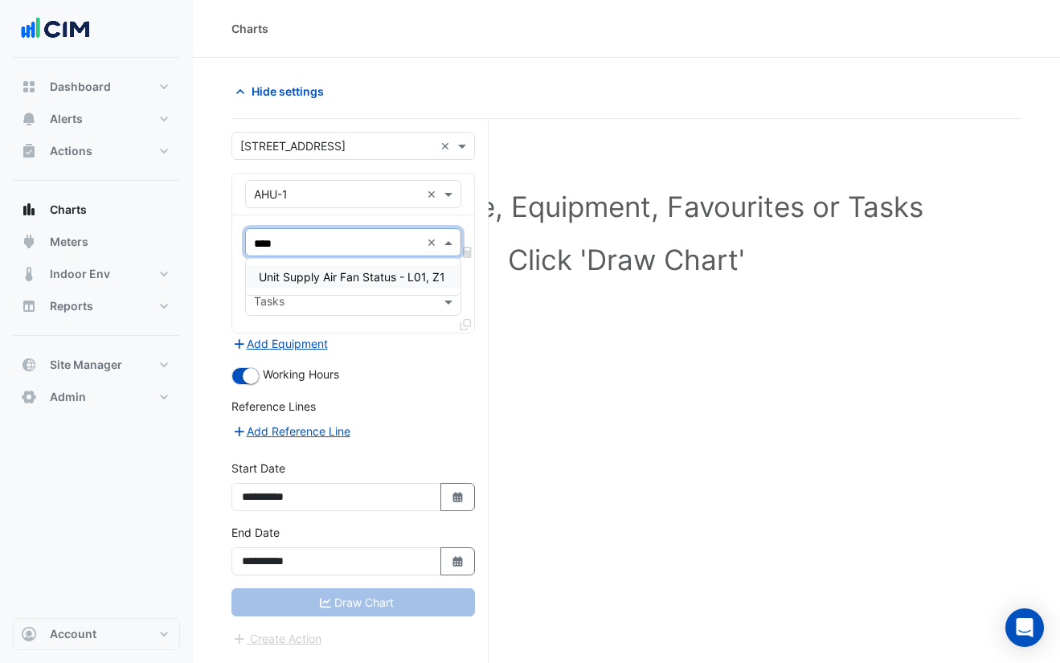
type input "*****"
click at [341, 282] on span "Unit Supply Air Fan Status - L01, Z1" at bounding box center [352, 277] width 186 height 14
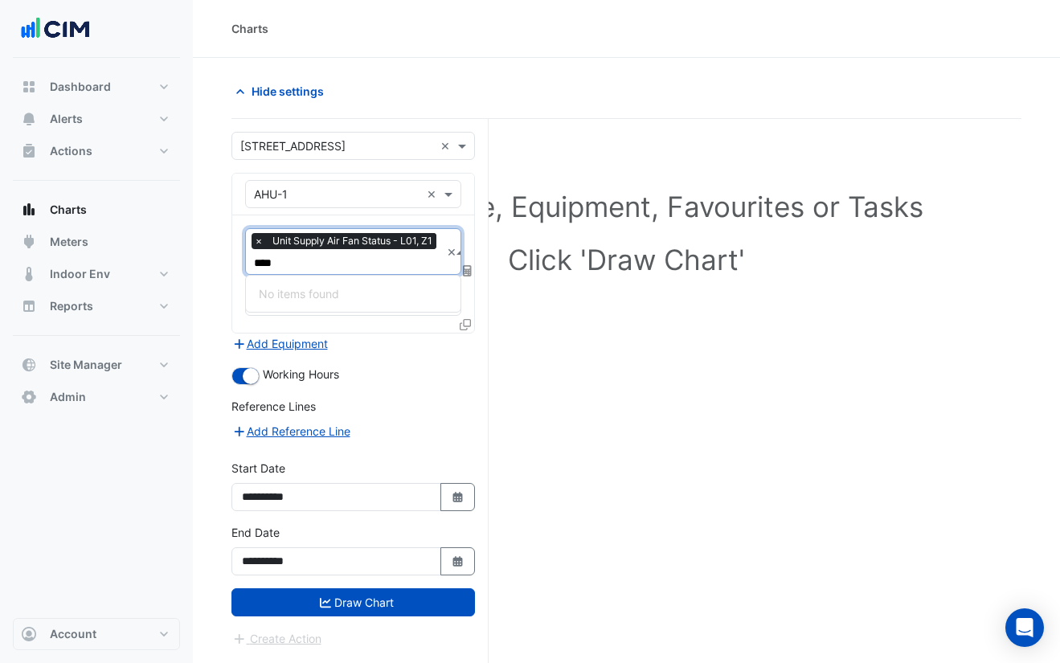
type input "***"
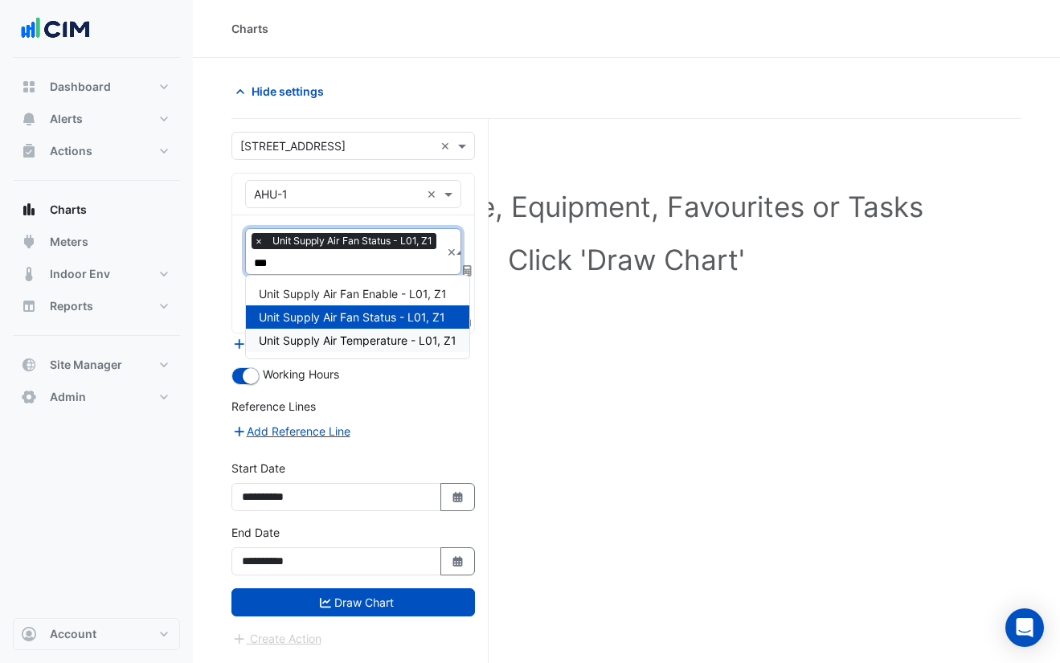
click at [392, 330] on div "Unit Supply Air Temperature - L01, Z1" at bounding box center [357, 340] width 223 height 23
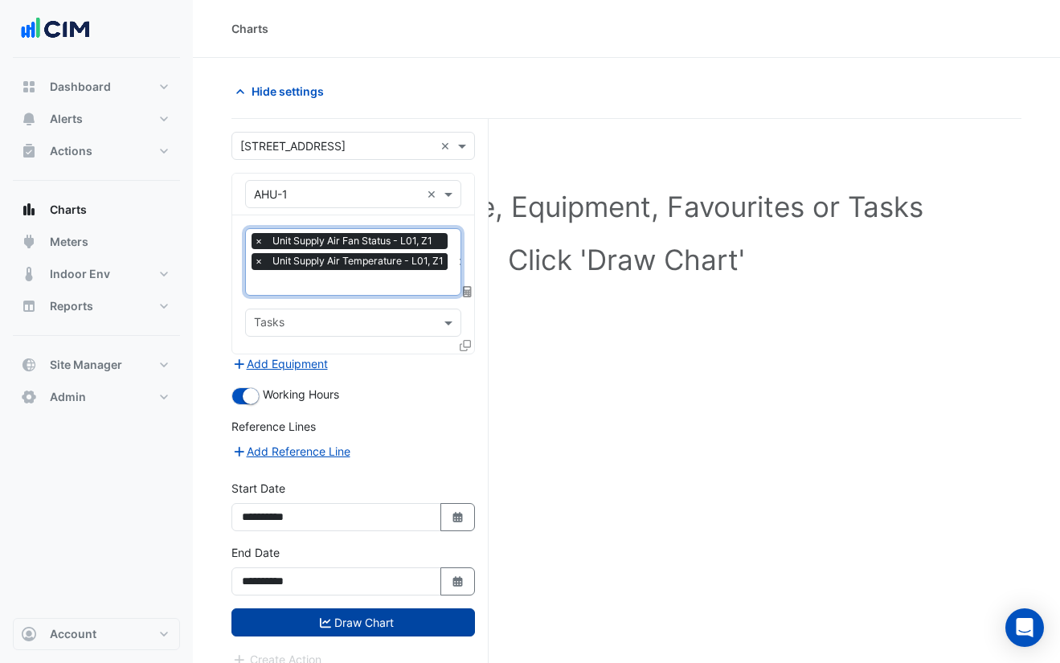
click at [346, 620] on button "Draw Chart" at bounding box center [353, 622] width 244 height 28
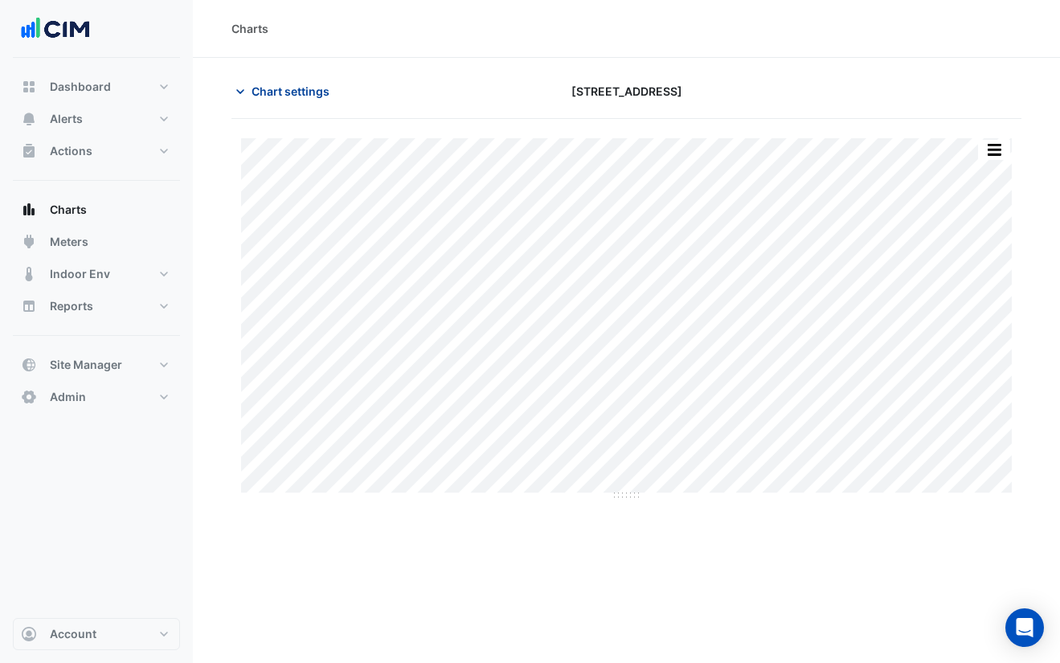
click at [309, 93] on span "Chart settings" at bounding box center [291, 91] width 78 height 17
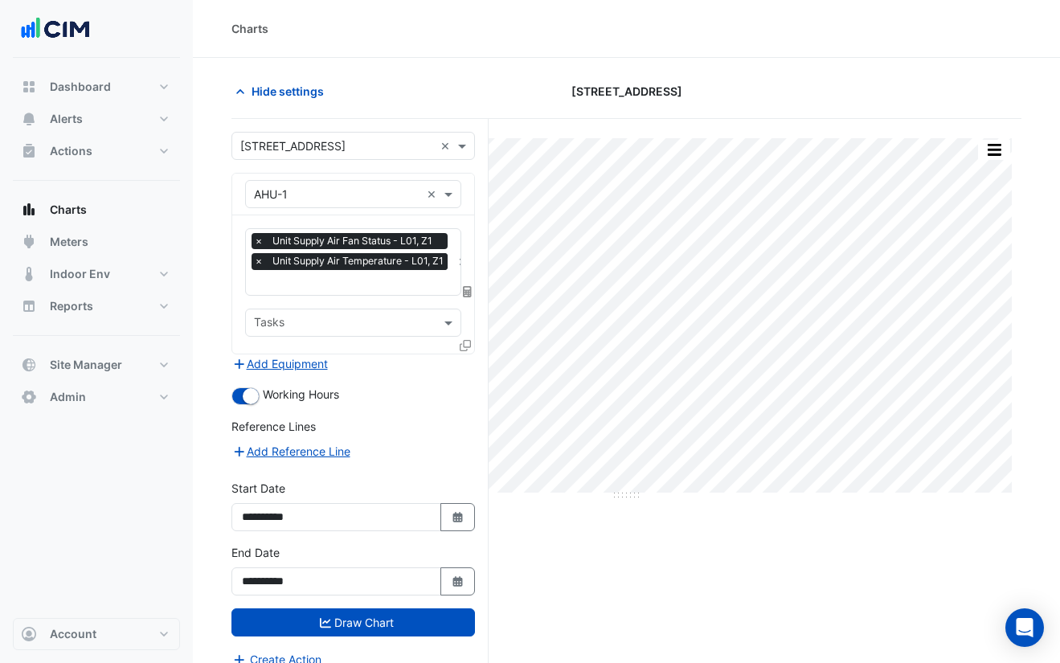
click at [466, 340] on icon at bounding box center [465, 345] width 11 height 11
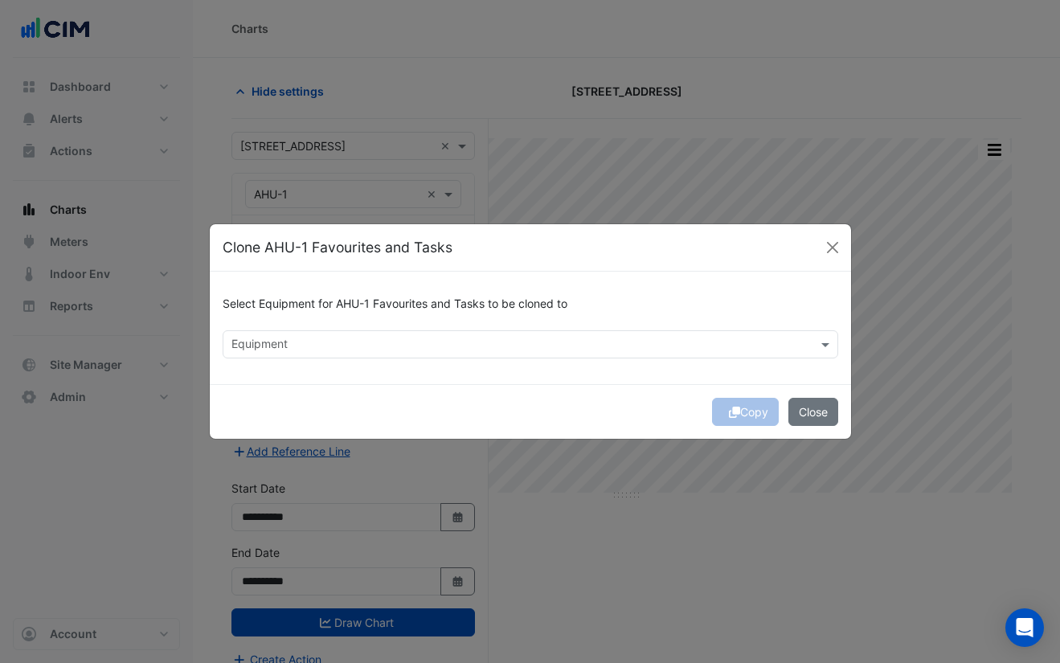
click at [299, 349] on input "text" at bounding box center [521, 346] width 580 height 17
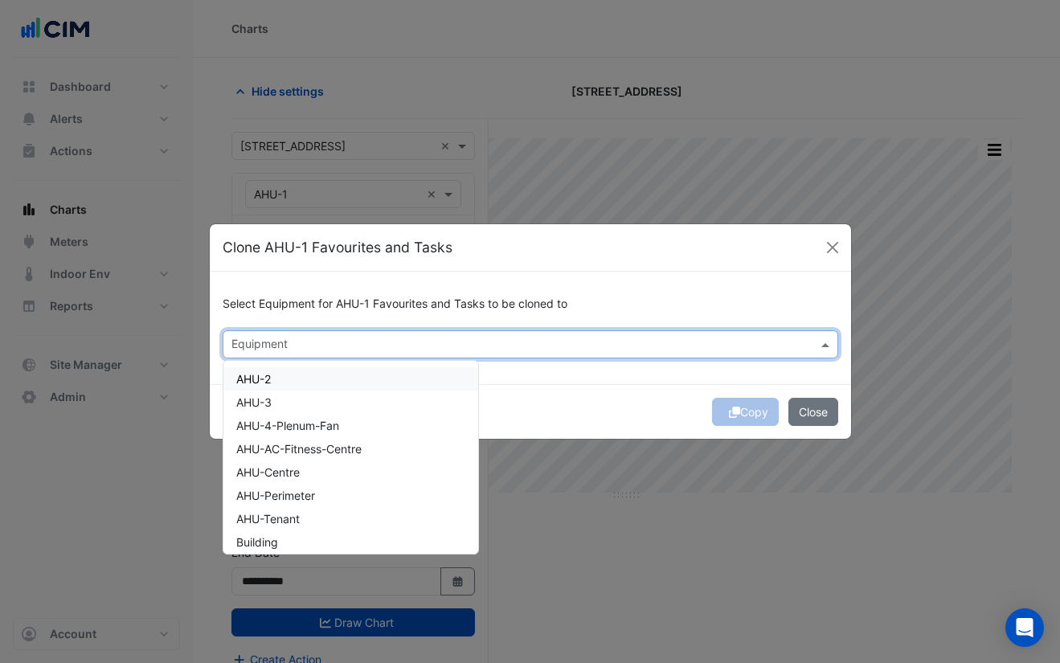
click at [282, 383] on div "AHU-2" at bounding box center [350, 378] width 255 height 23
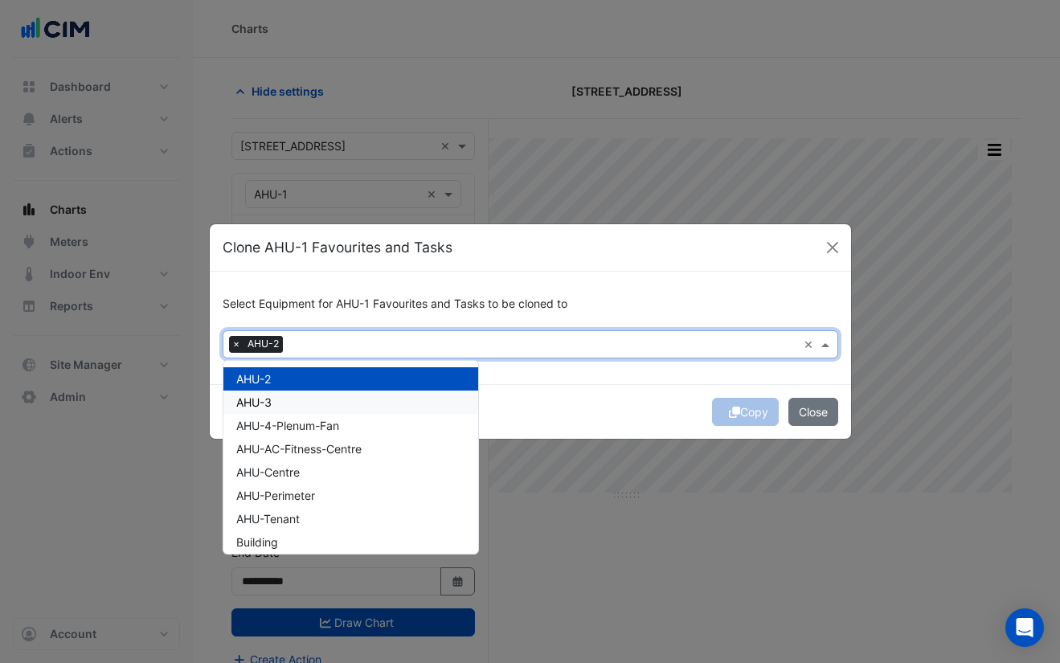
click at [285, 402] on div "AHU-3" at bounding box center [350, 402] width 255 height 23
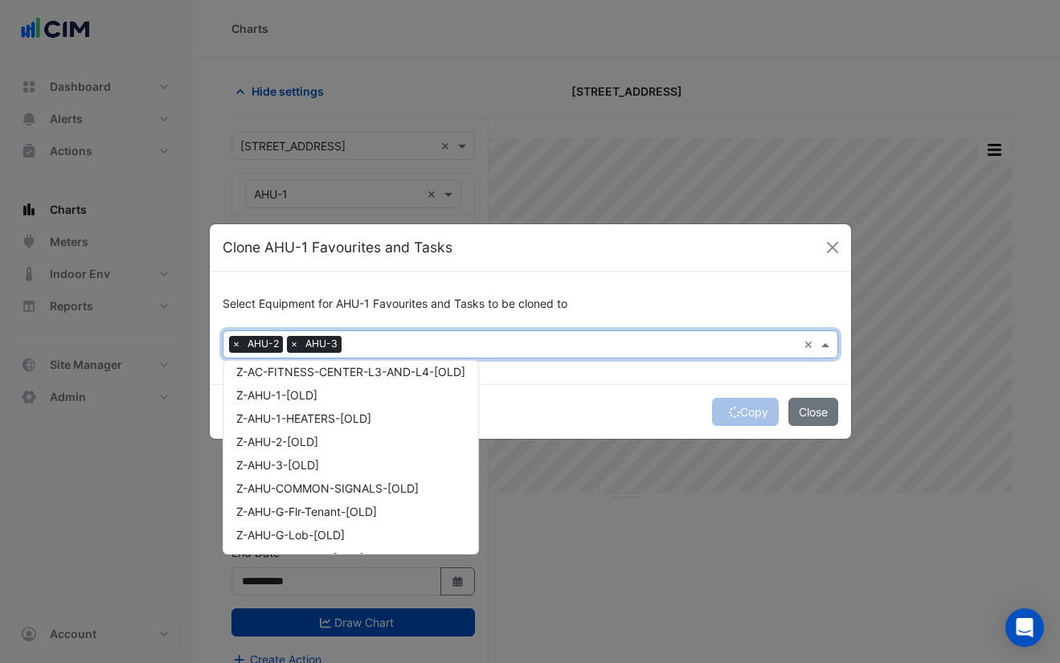
scroll to position [822, 0]
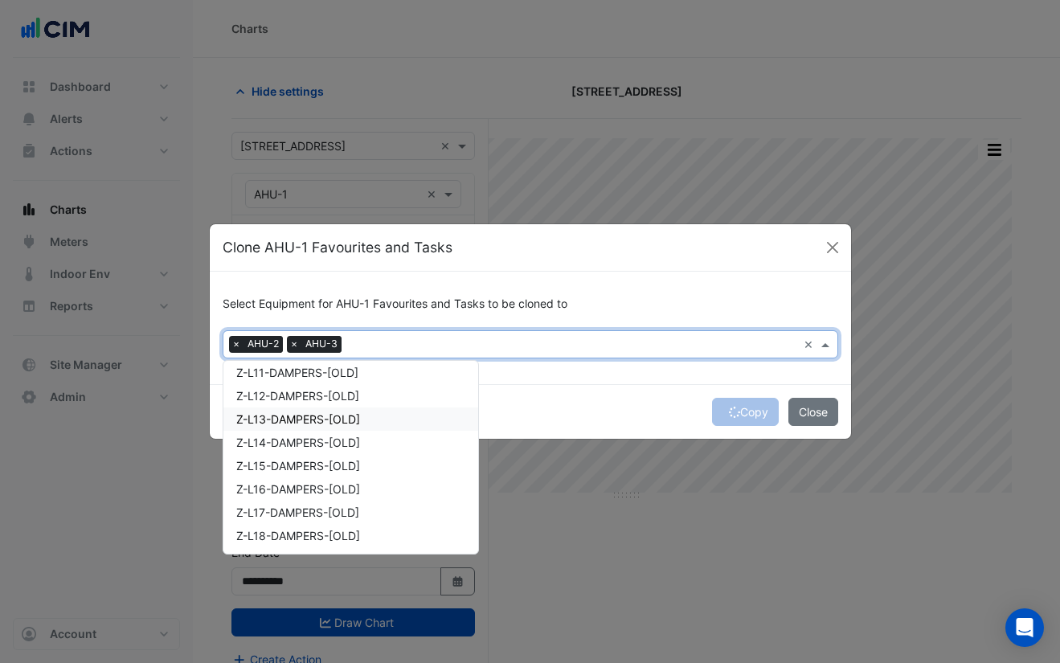
click at [643, 398] on div "Copy Close" at bounding box center [530, 411] width 641 height 55
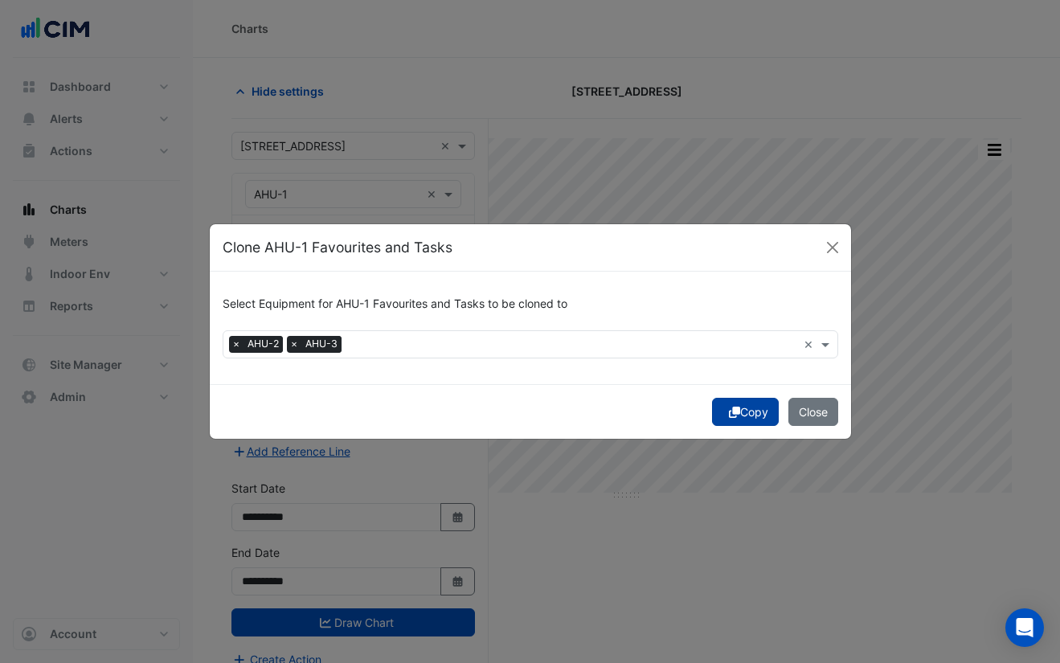
click at [737, 415] on button "Copy" at bounding box center [745, 412] width 67 height 28
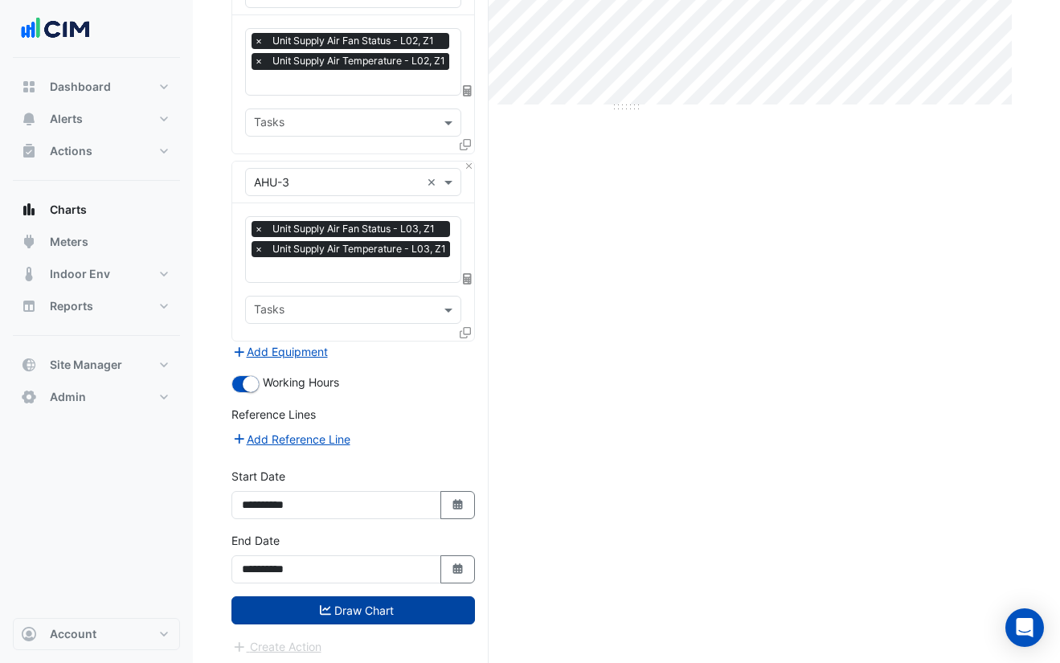
click at [374, 597] on button "Draw Chart" at bounding box center [353, 610] width 244 height 28
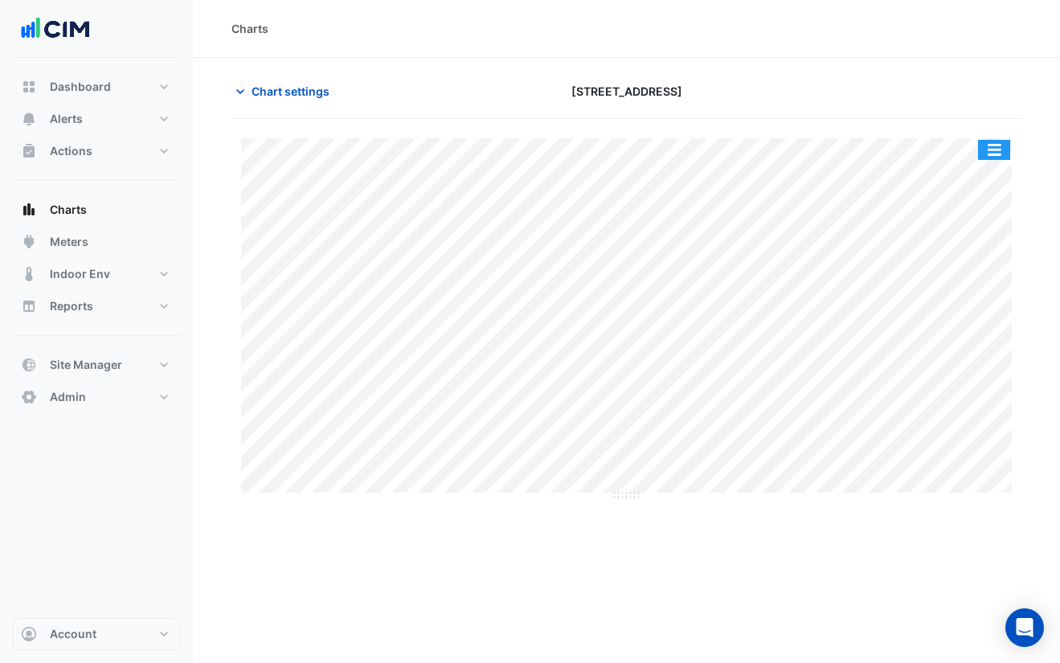
click at [999, 150] on button "button" at bounding box center [994, 150] width 32 height 20
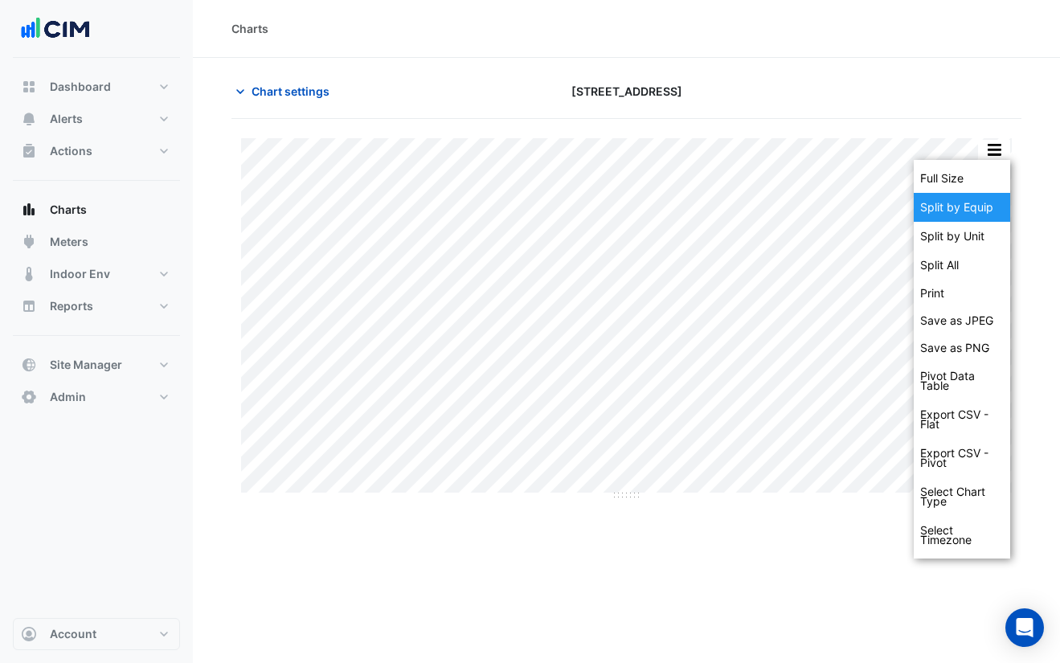
click at [973, 207] on div "Split by Equip" at bounding box center [962, 207] width 96 height 29
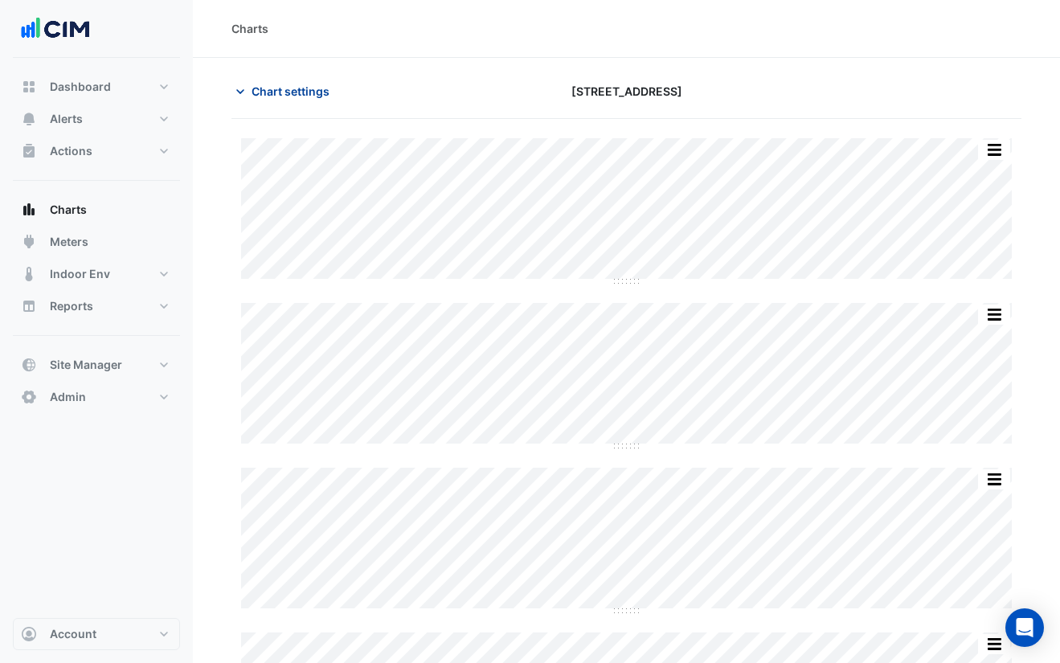
click at [301, 92] on span "Chart settings" at bounding box center [291, 91] width 78 height 17
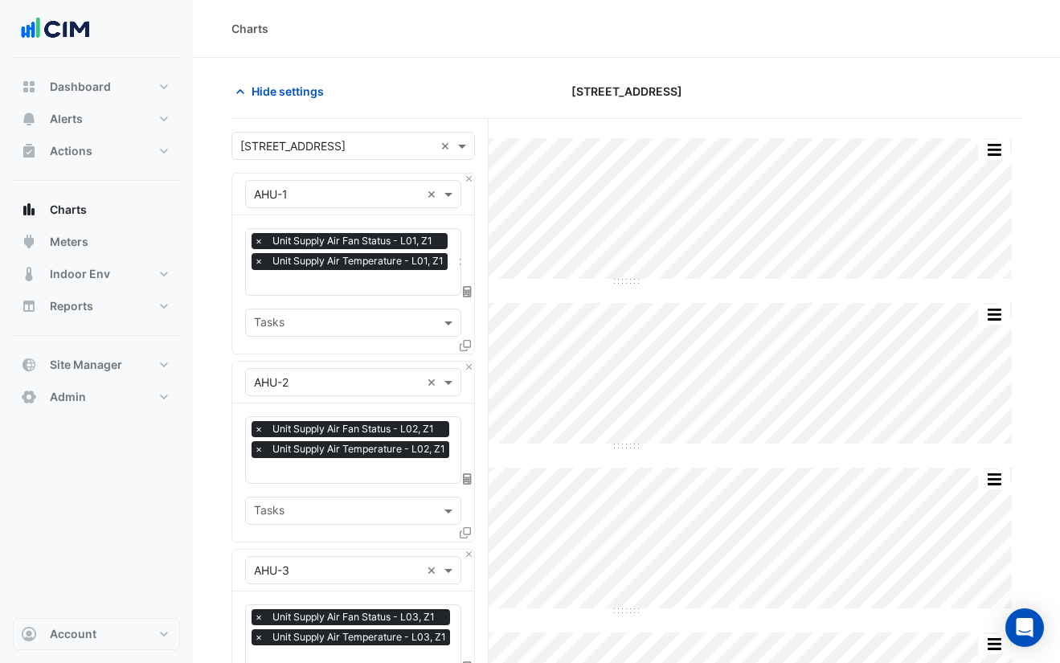
scroll to position [388, 0]
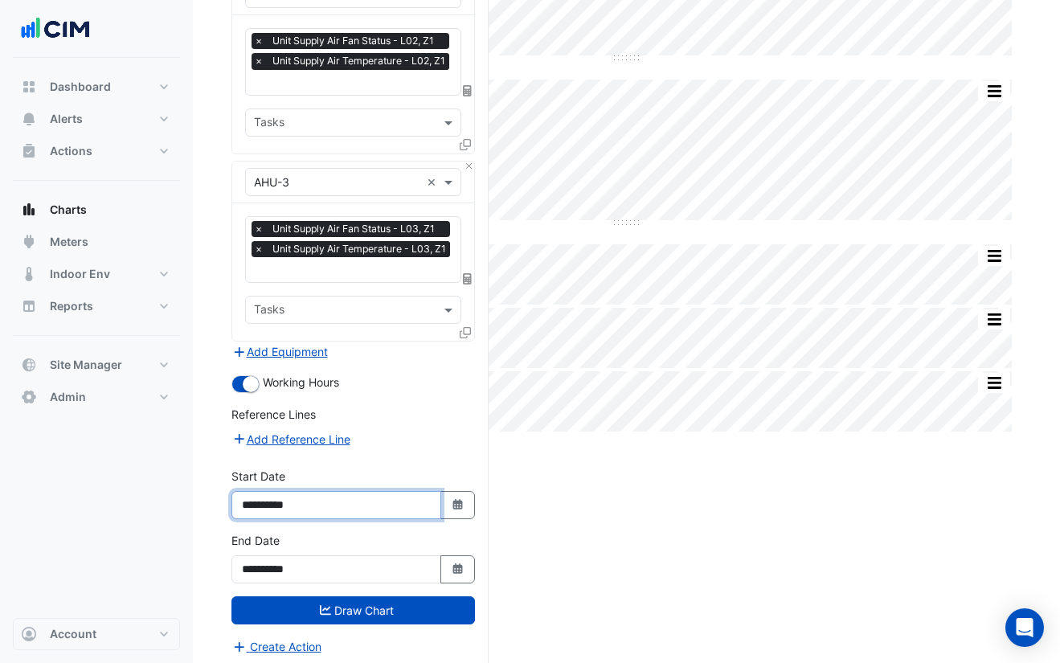
click at [283, 497] on input "**********" at bounding box center [336, 505] width 210 height 28
type input "**********"
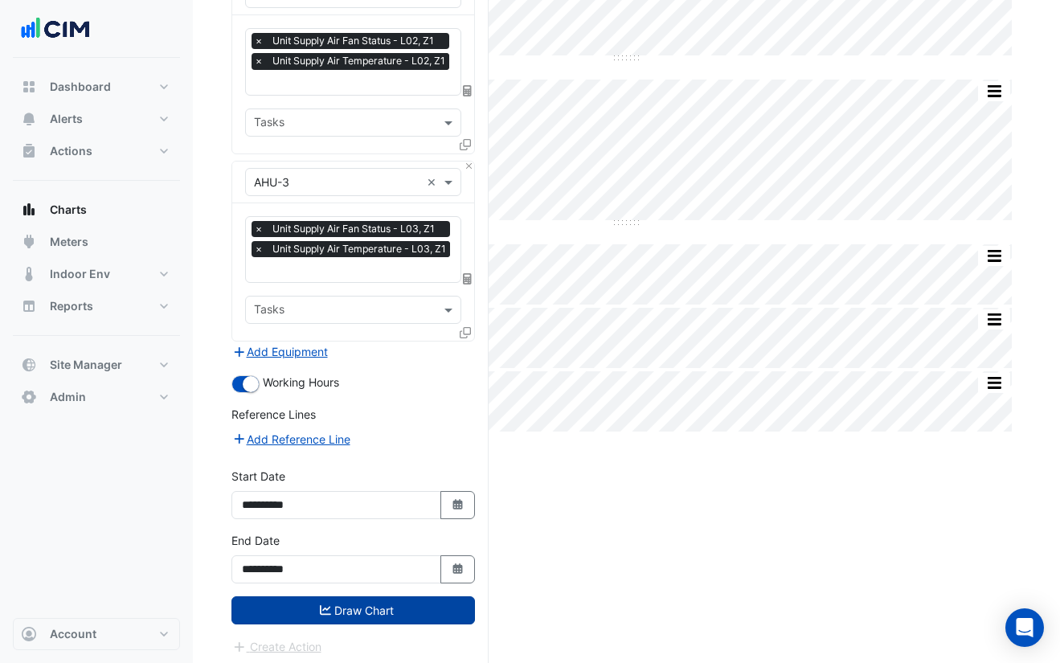
click at [323, 604] on icon "submit" at bounding box center [325, 609] width 11 height 11
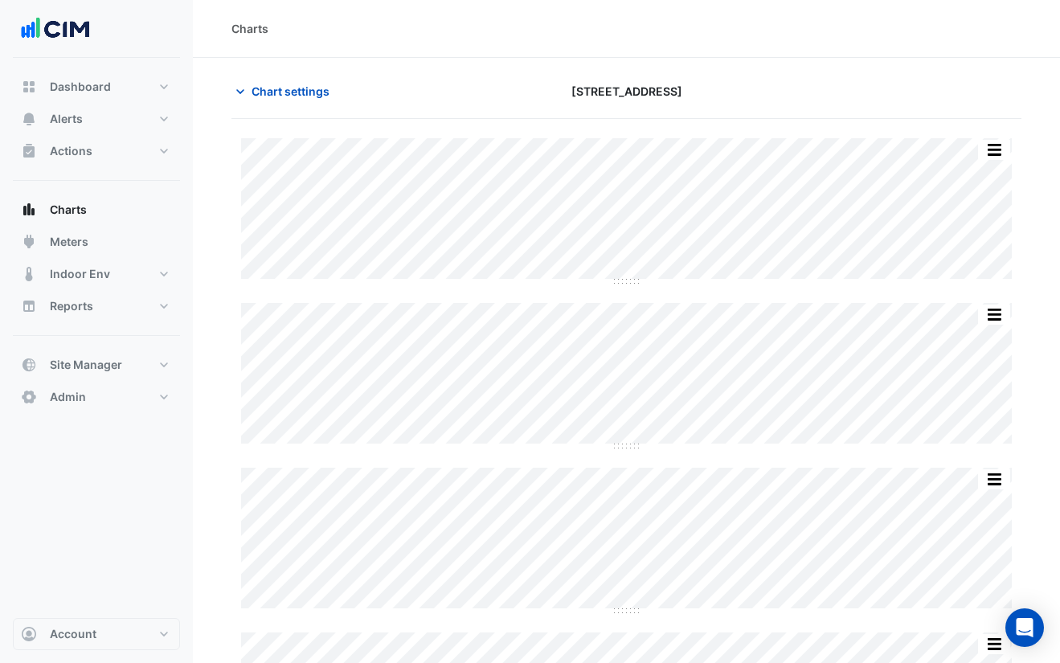
scroll to position [160, 0]
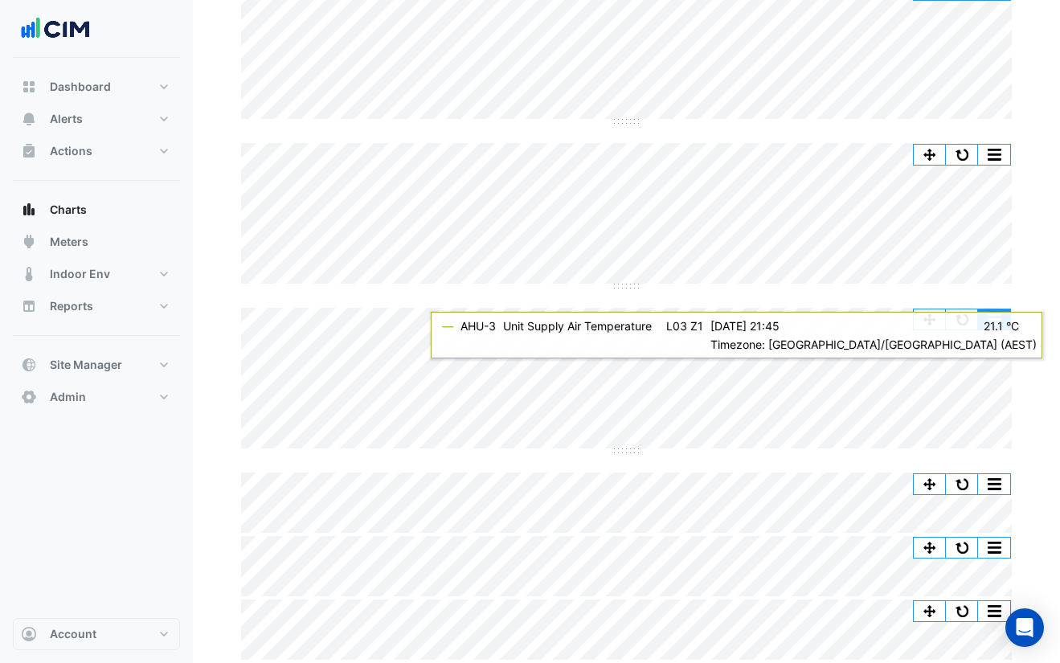
click at [988, 313] on button "button" at bounding box center [994, 319] width 32 height 20
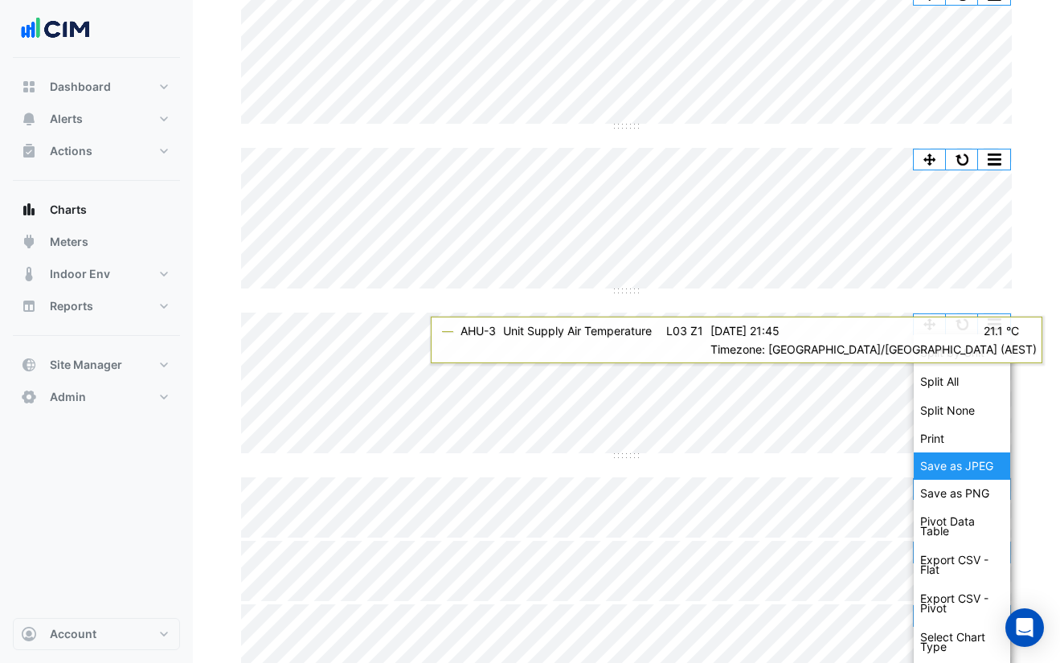
scroll to position [102, 0]
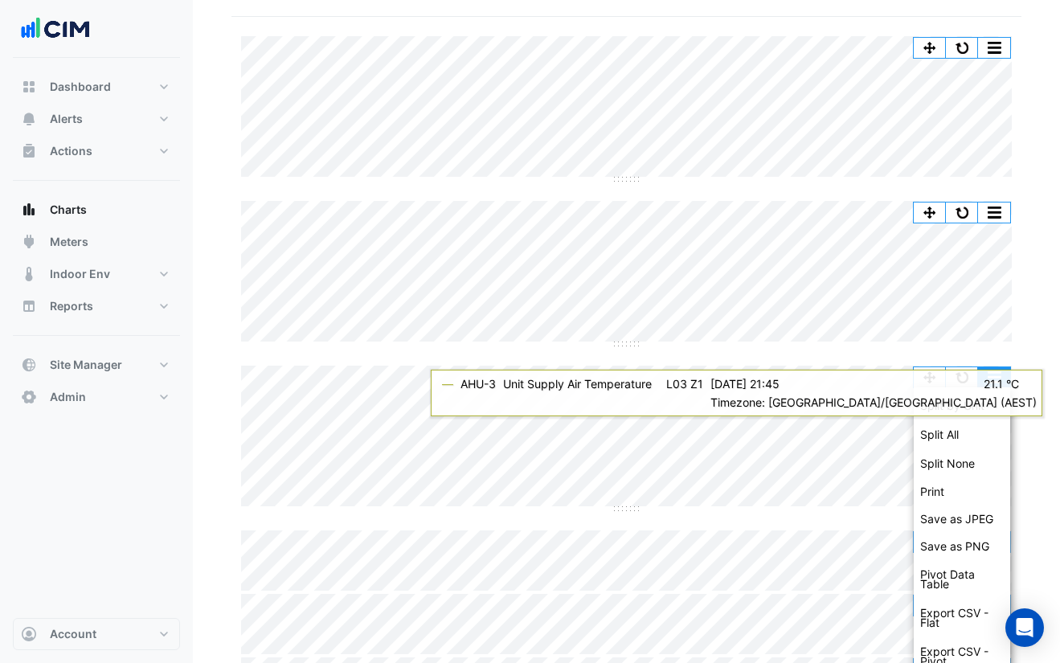
click at [997, 375] on button "button" at bounding box center [994, 377] width 32 height 20
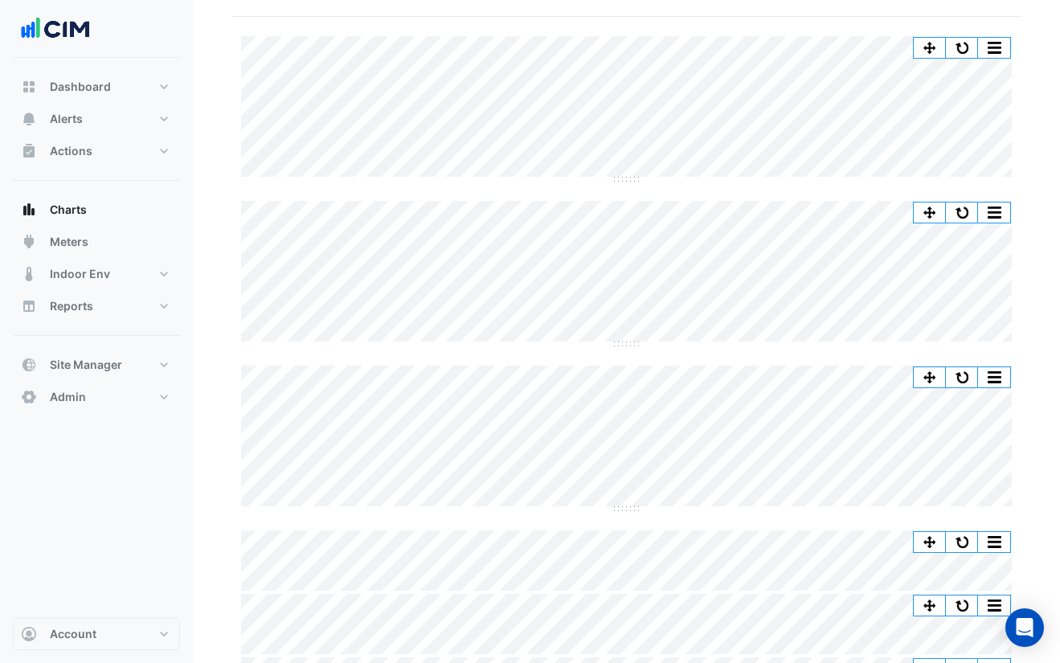
scroll to position [0, 0]
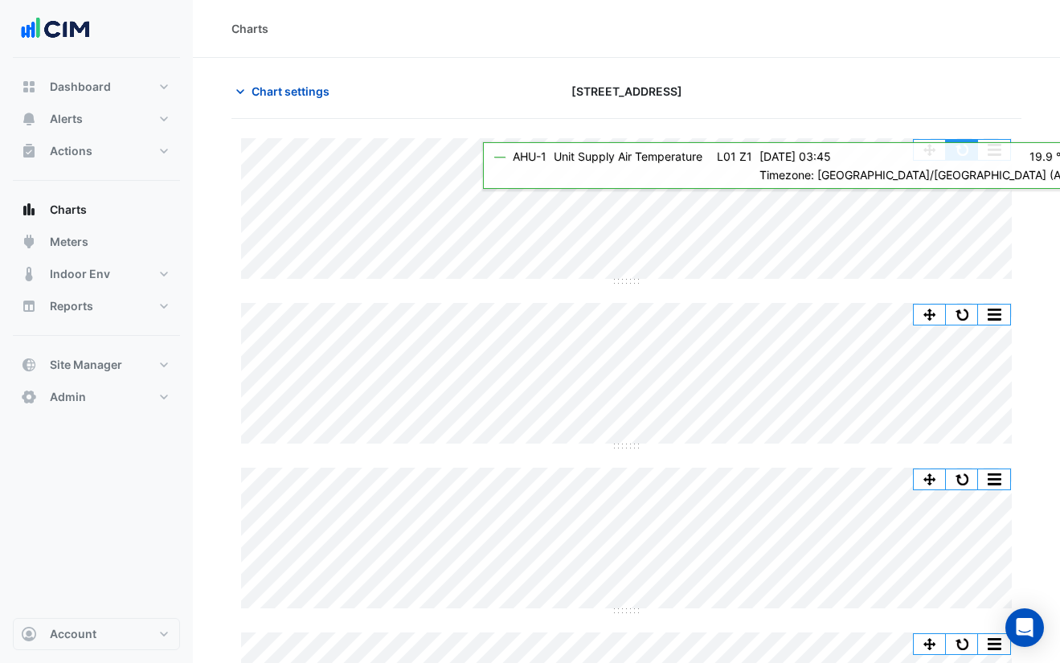
click at [963, 150] on button "button" at bounding box center [962, 150] width 32 height 20
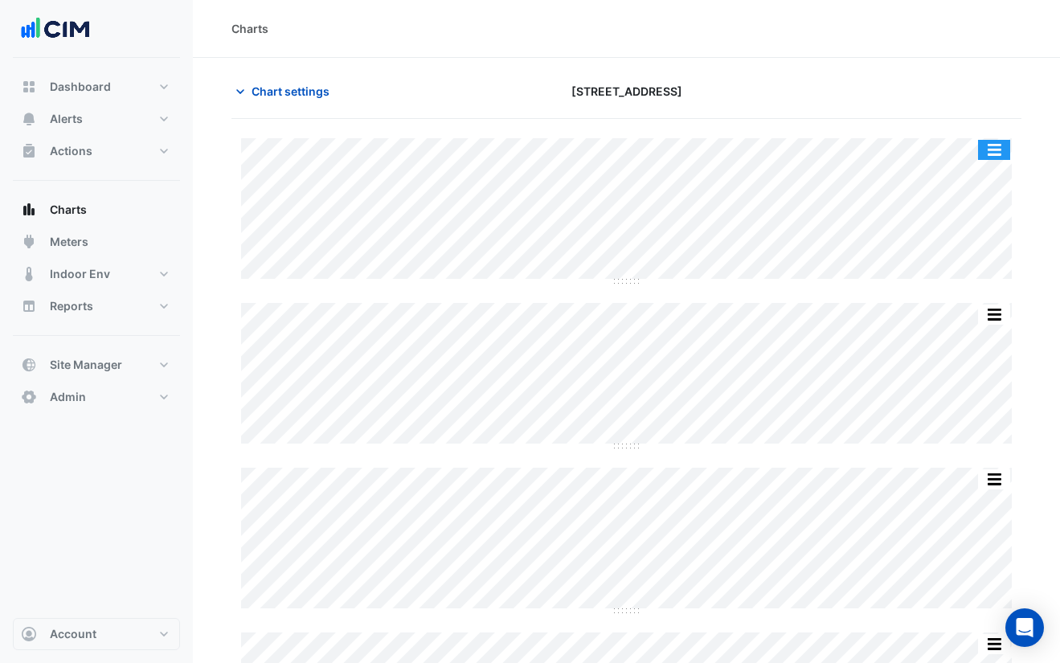
click at [998, 154] on button "button" at bounding box center [994, 150] width 32 height 20
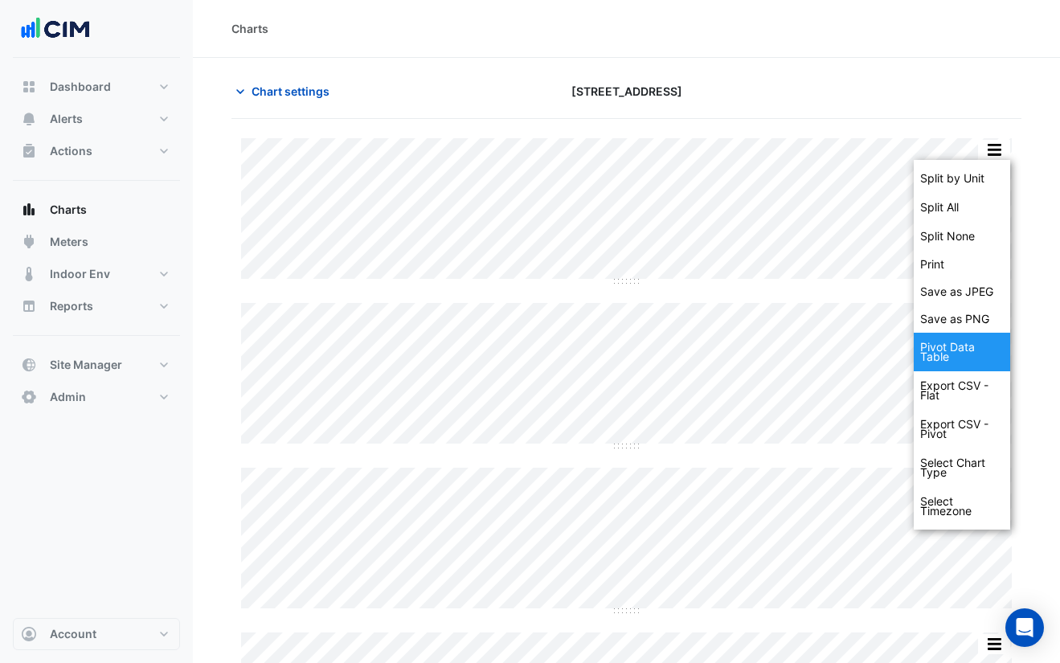
click at [971, 359] on div "Pivot Data Table" at bounding box center [962, 352] width 96 height 39
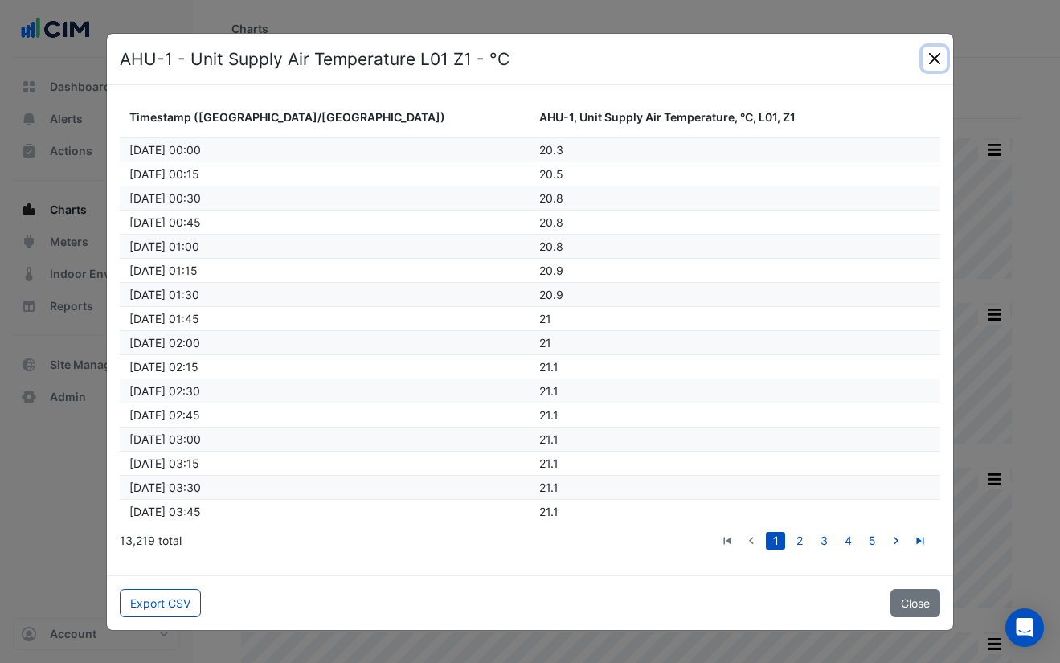
click at [929, 62] on button "Close" at bounding box center [935, 59] width 24 height 24
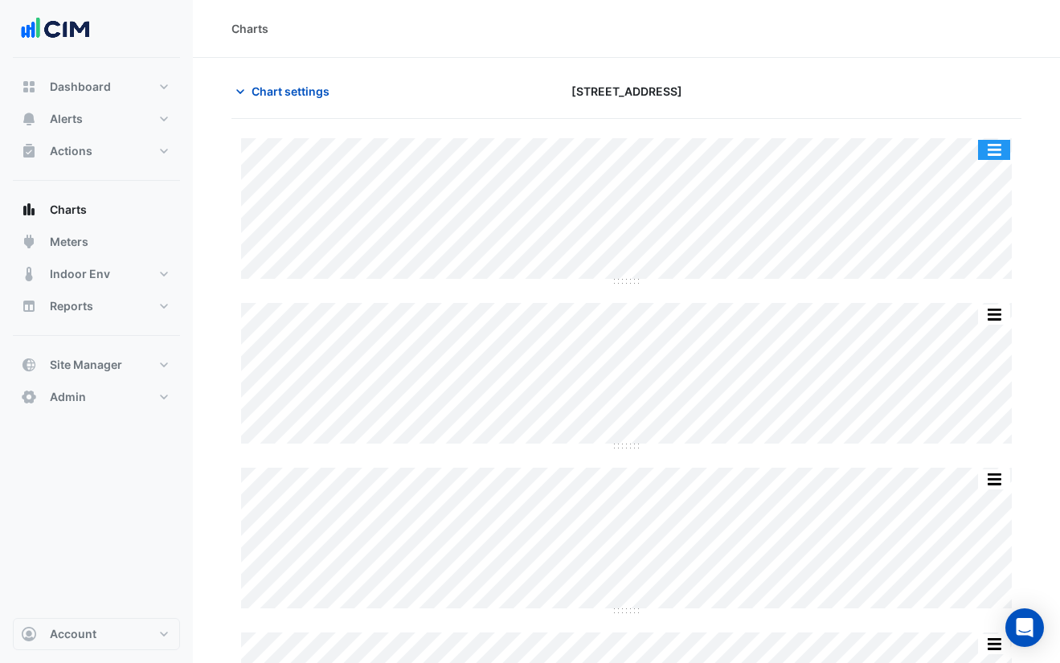
click at [997, 145] on button "button" at bounding box center [994, 150] width 32 height 20
click at [284, 100] on button "Chart settings" at bounding box center [285, 91] width 109 height 28
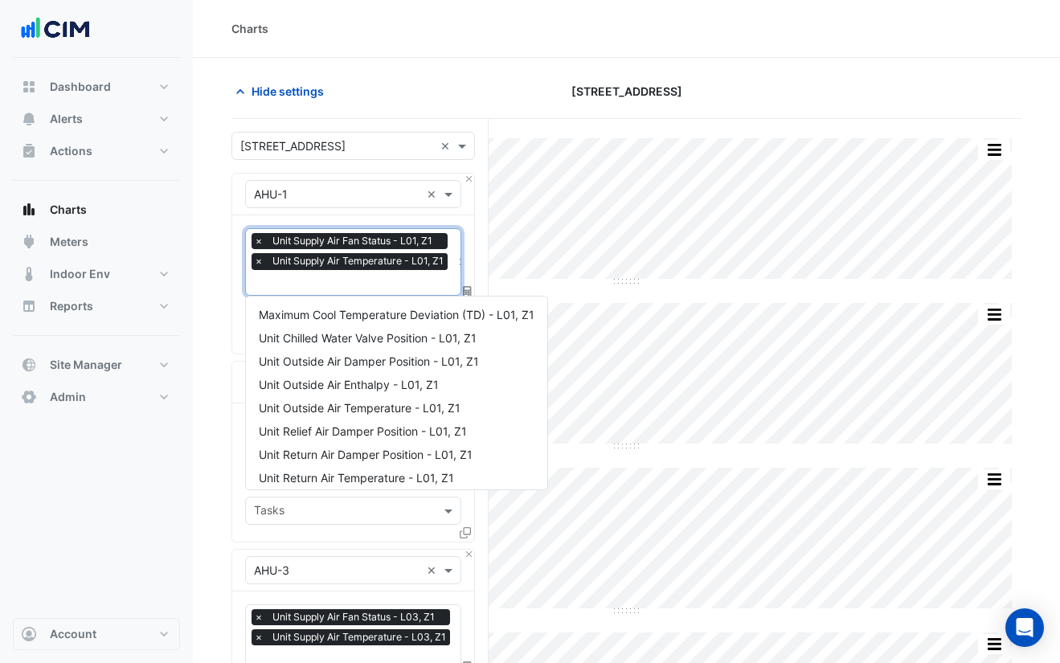
click at [439, 260] on span "Unit Supply Air Temperature - L01, Z1" at bounding box center [357, 261] width 179 height 16
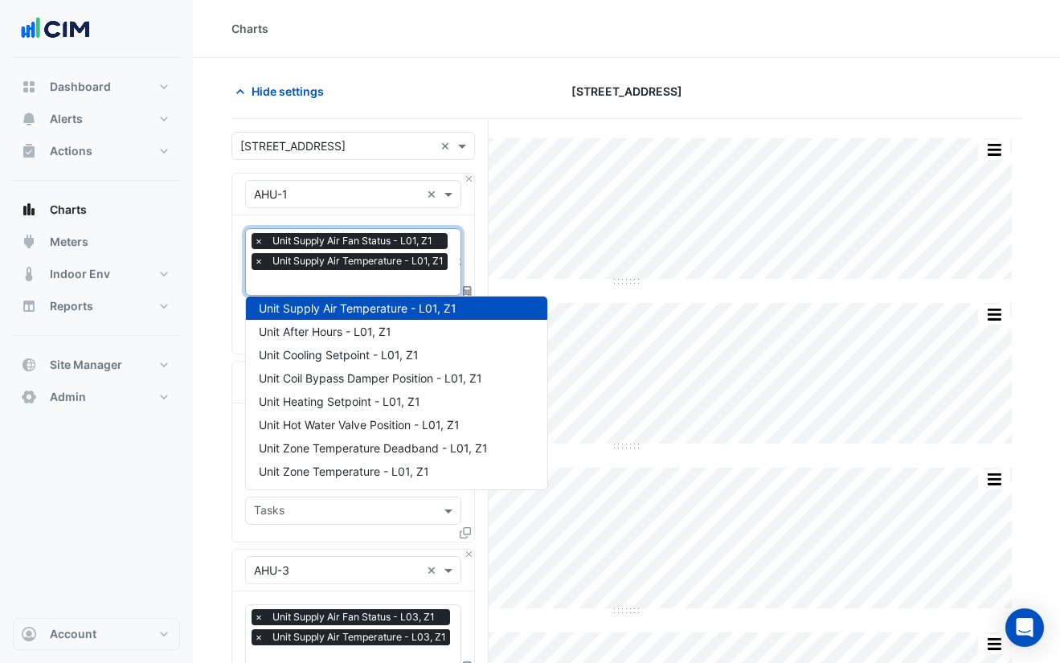
click at [412, 211] on div "× AHU-1 ×" at bounding box center [353, 195] width 242 height 42
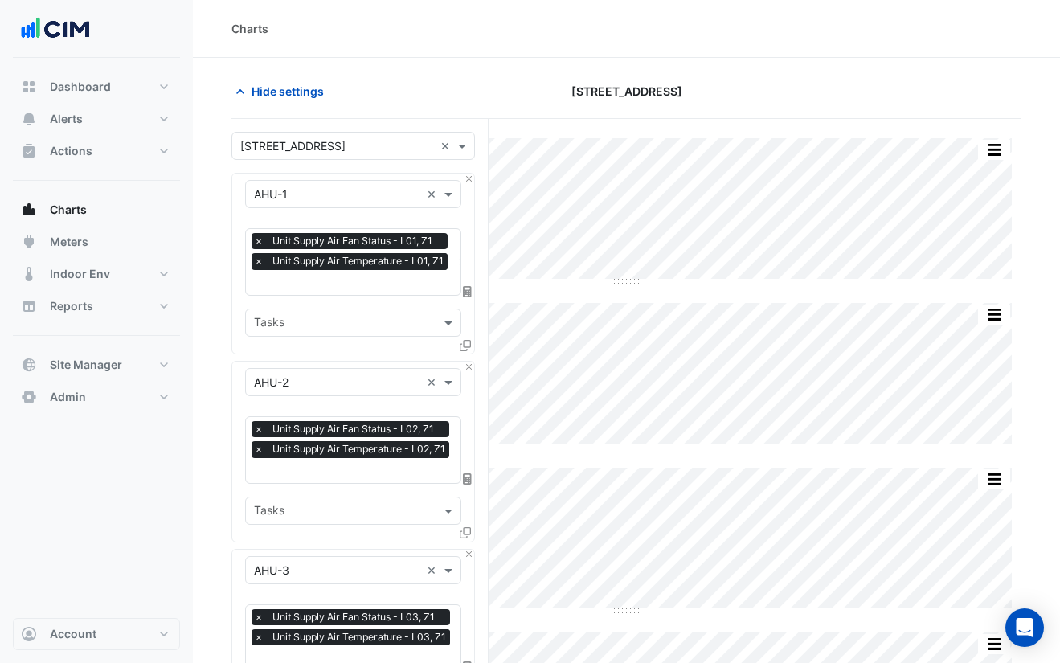
click at [360, 215] on div "× AHU-1 ×" at bounding box center [353, 195] width 242 height 42
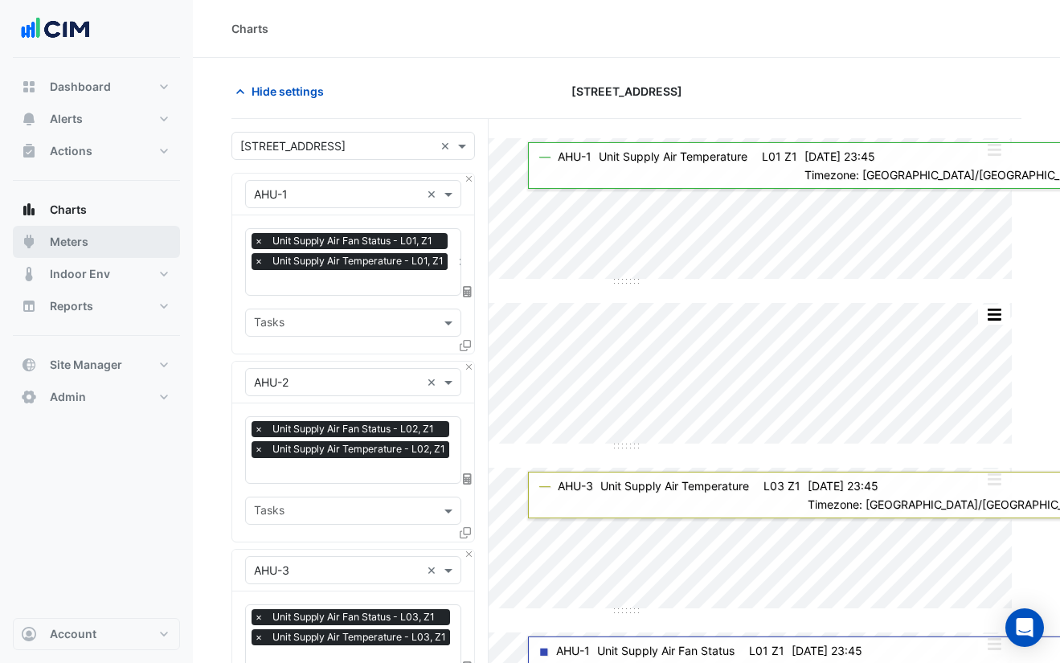
click at [96, 240] on button "Meters" at bounding box center [96, 242] width 167 height 32
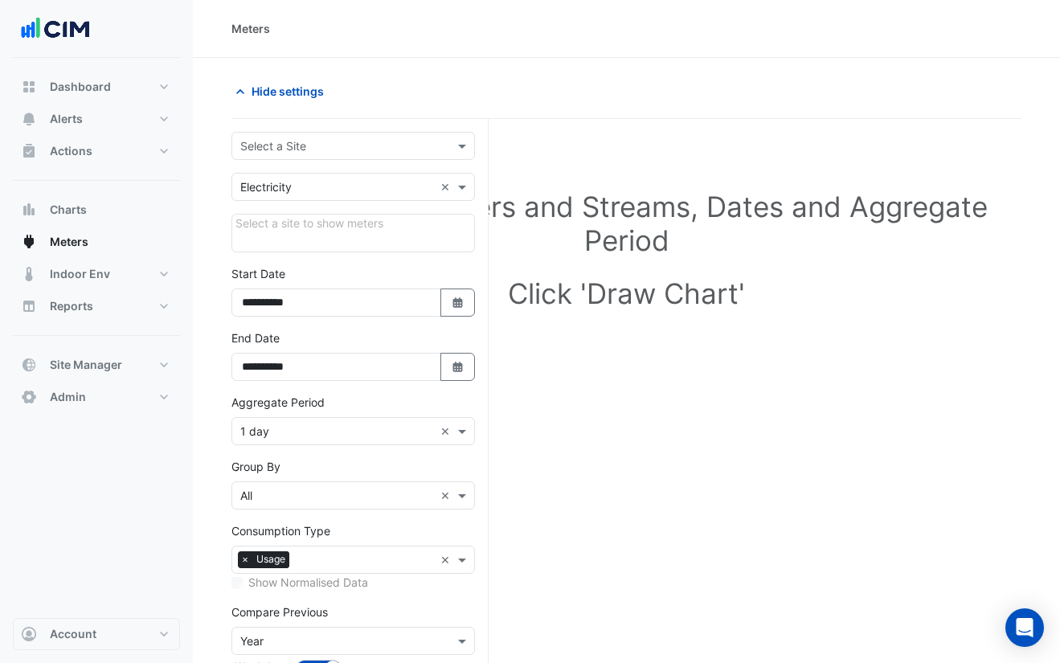
click at [286, 139] on input "text" at bounding box center [337, 146] width 194 height 17
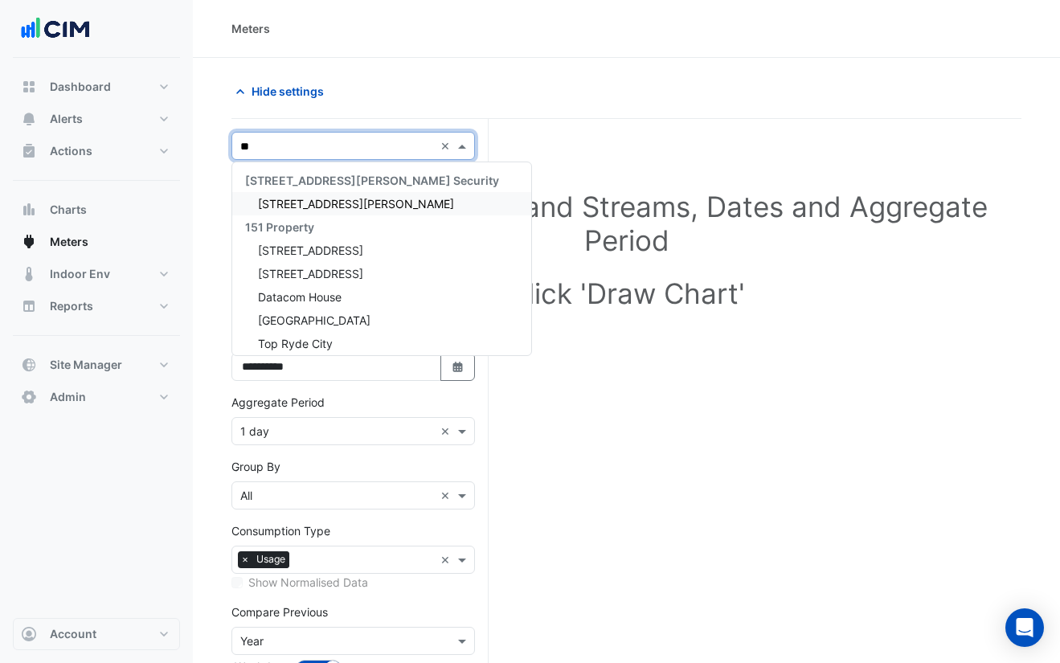
type input "***"
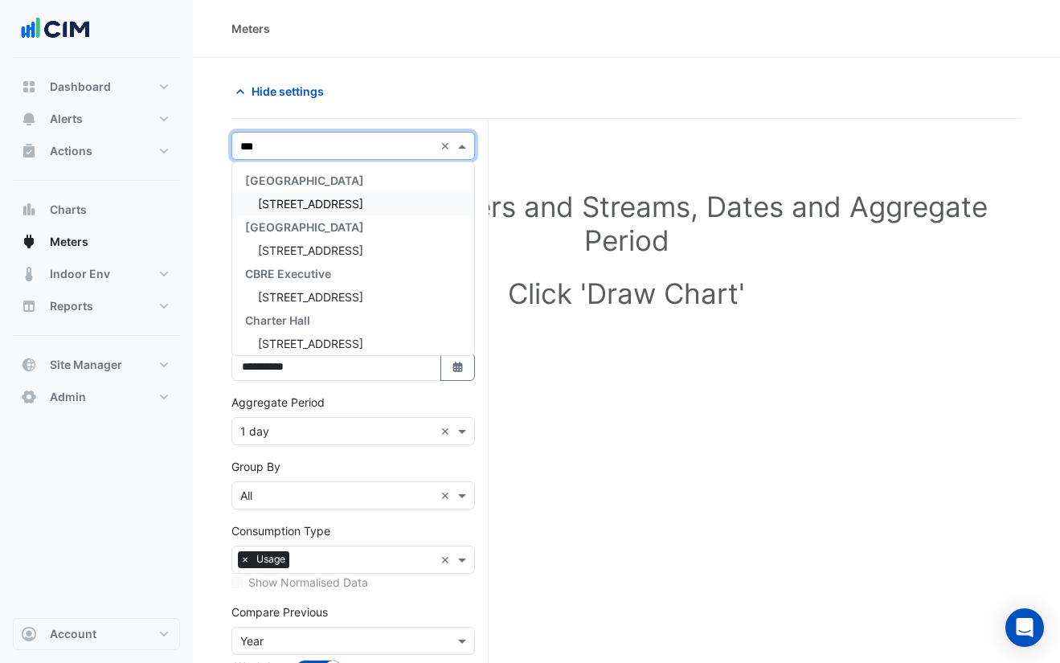
click at [312, 211] on div "[STREET_ADDRESS]" at bounding box center [353, 203] width 242 height 23
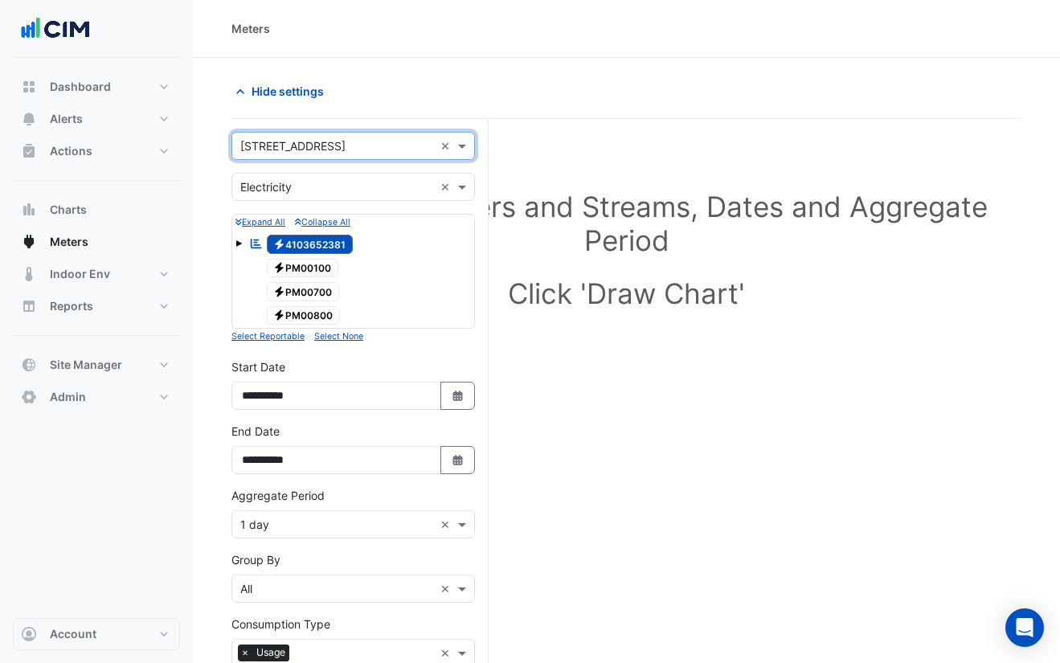
click at [238, 241] on span at bounding box center [239, 243] width 6 height 6
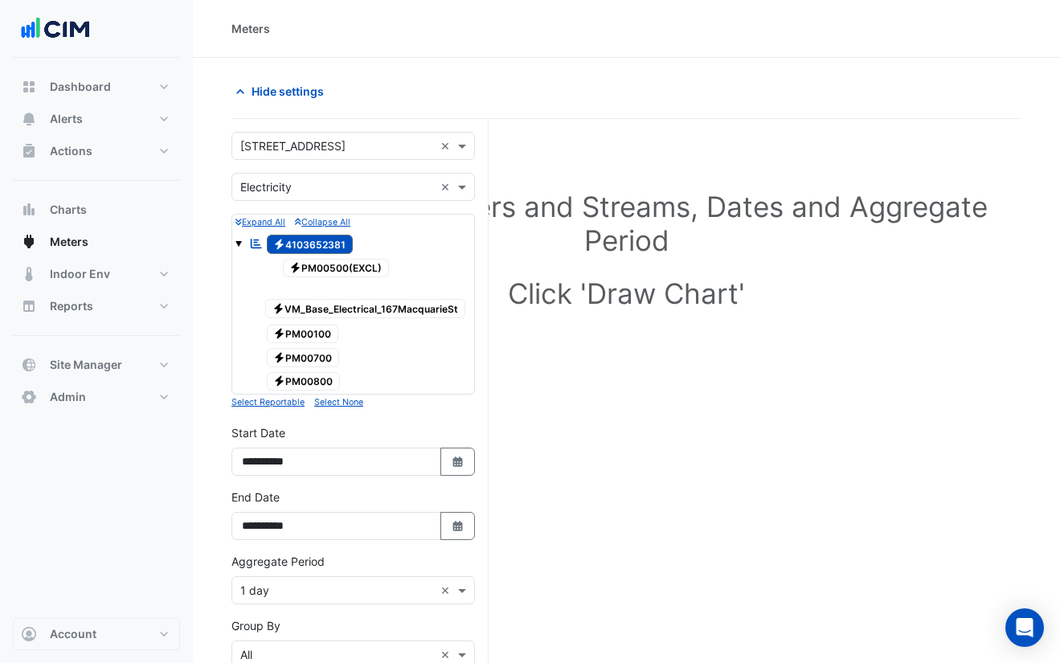
click at [323, 272] on span "Electricity PM00500(EXCL)" at bounding box center [336, 268] width 107 height 19
click at [297, 151] on input "text" at bounding box center [337, 146] width 194 height 17
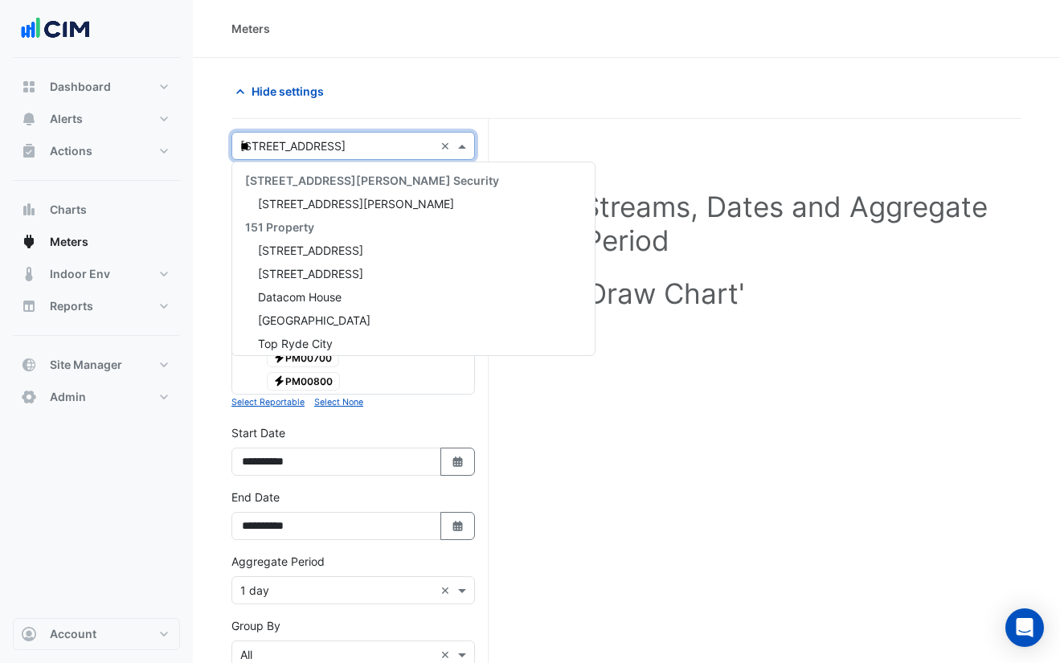
type input "***"
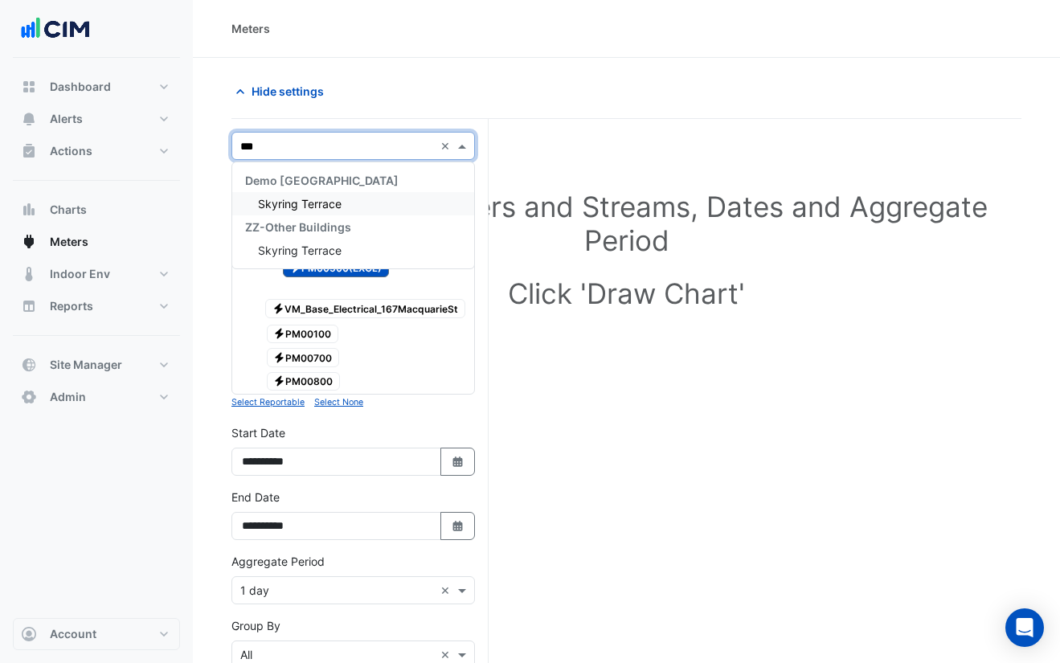
click at [310, 202] on span "Skyring Terrace" at bounding box center [300, 204] width 84 height 14
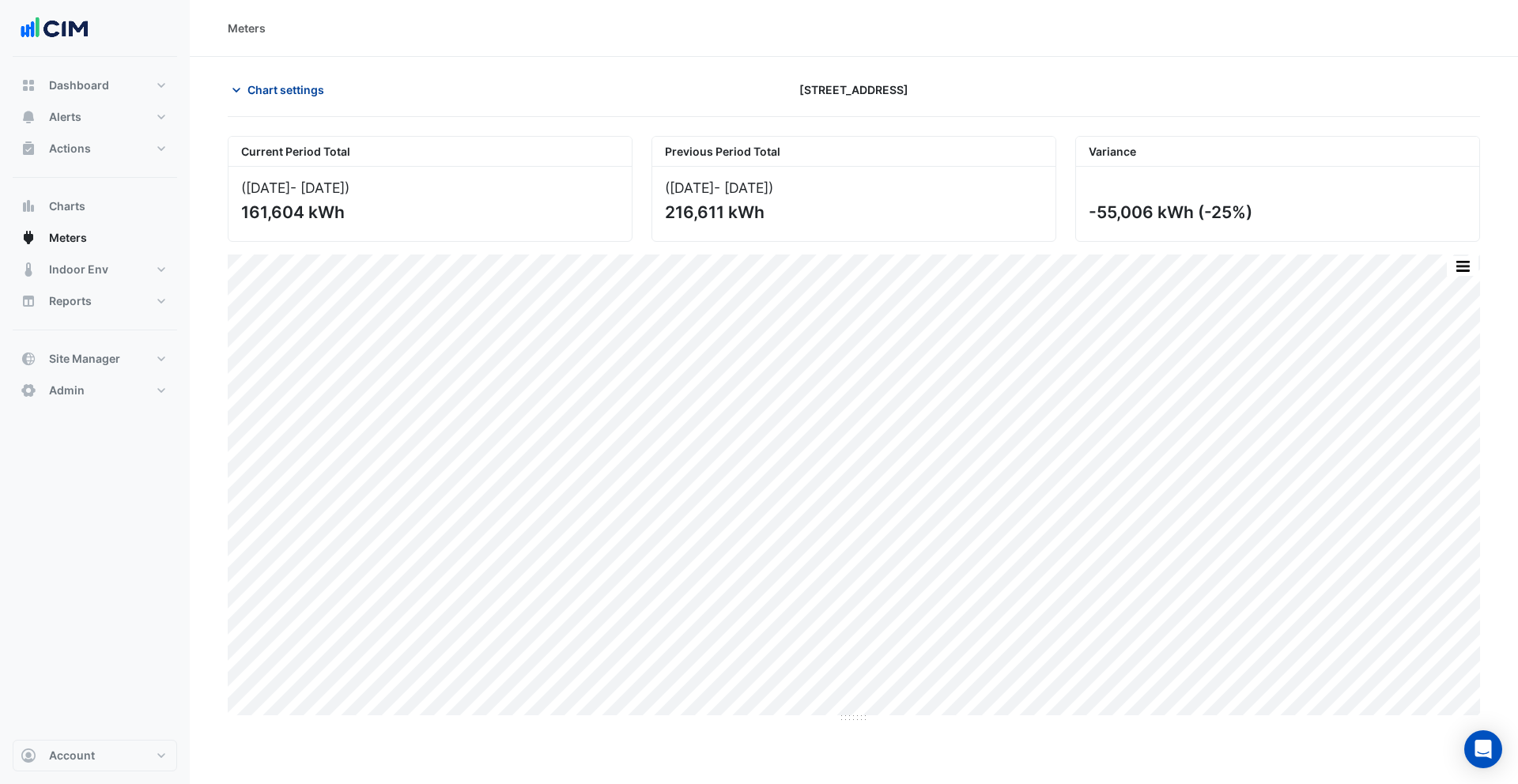
click at [267, 94] on span "Chart settings" at bounding box center [286, 90] width 77 height 17
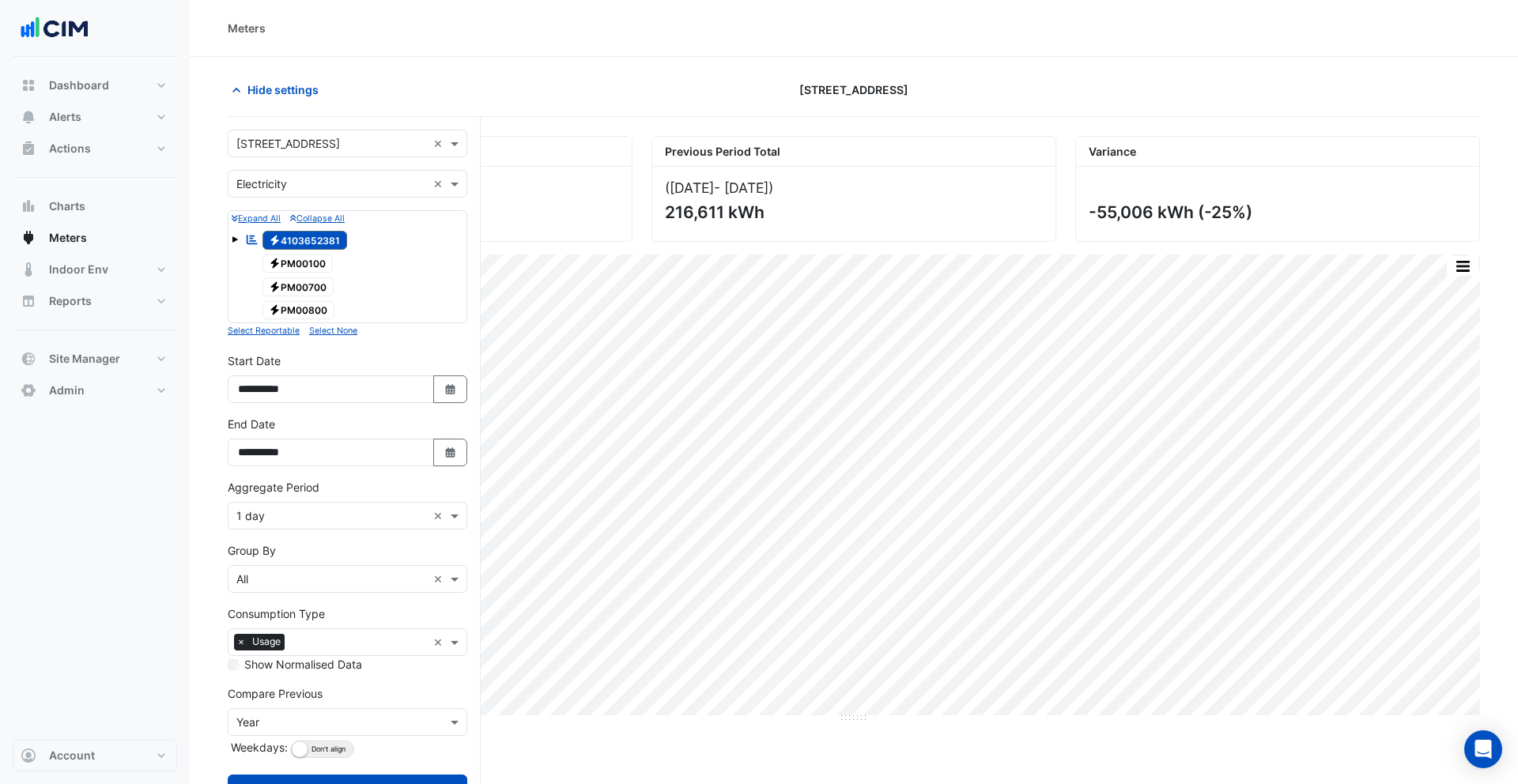
click at [280, 510] on input "text" at bounding box center [332, 516] width 191 height 17
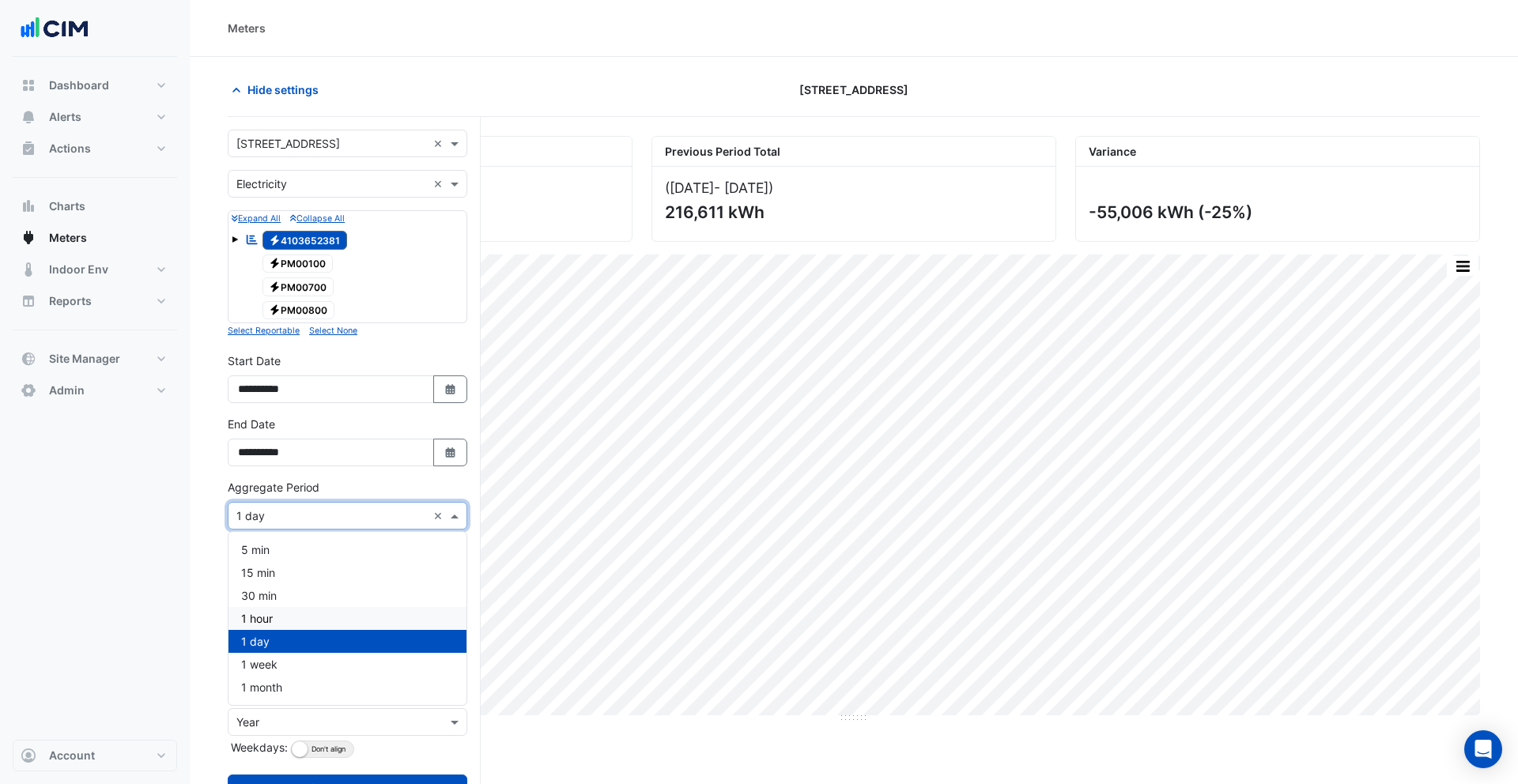
click at [273, 619] on div "1 hour" at bounding box center [347, 618] width 238 height 23
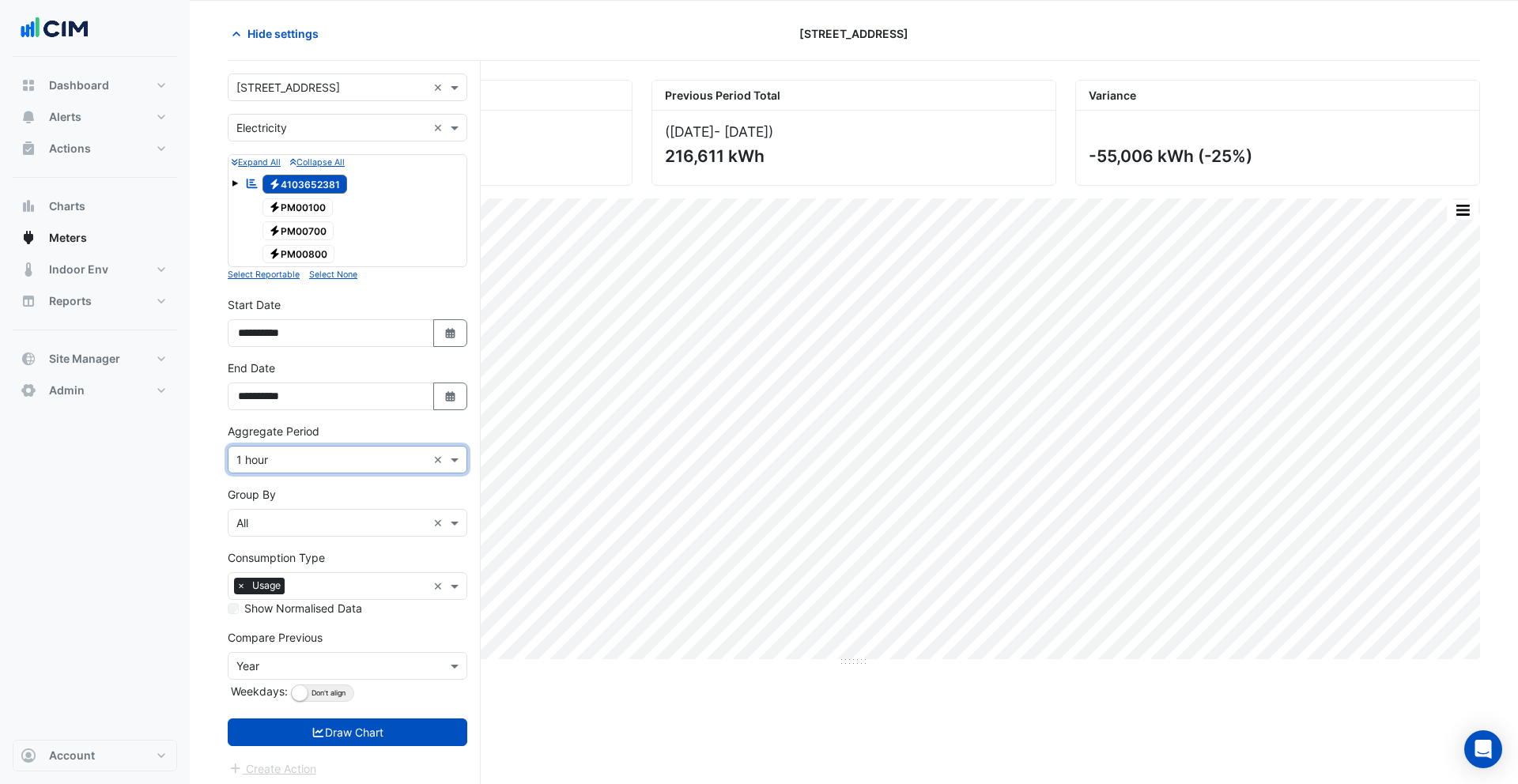
scroll to position [62, 0]
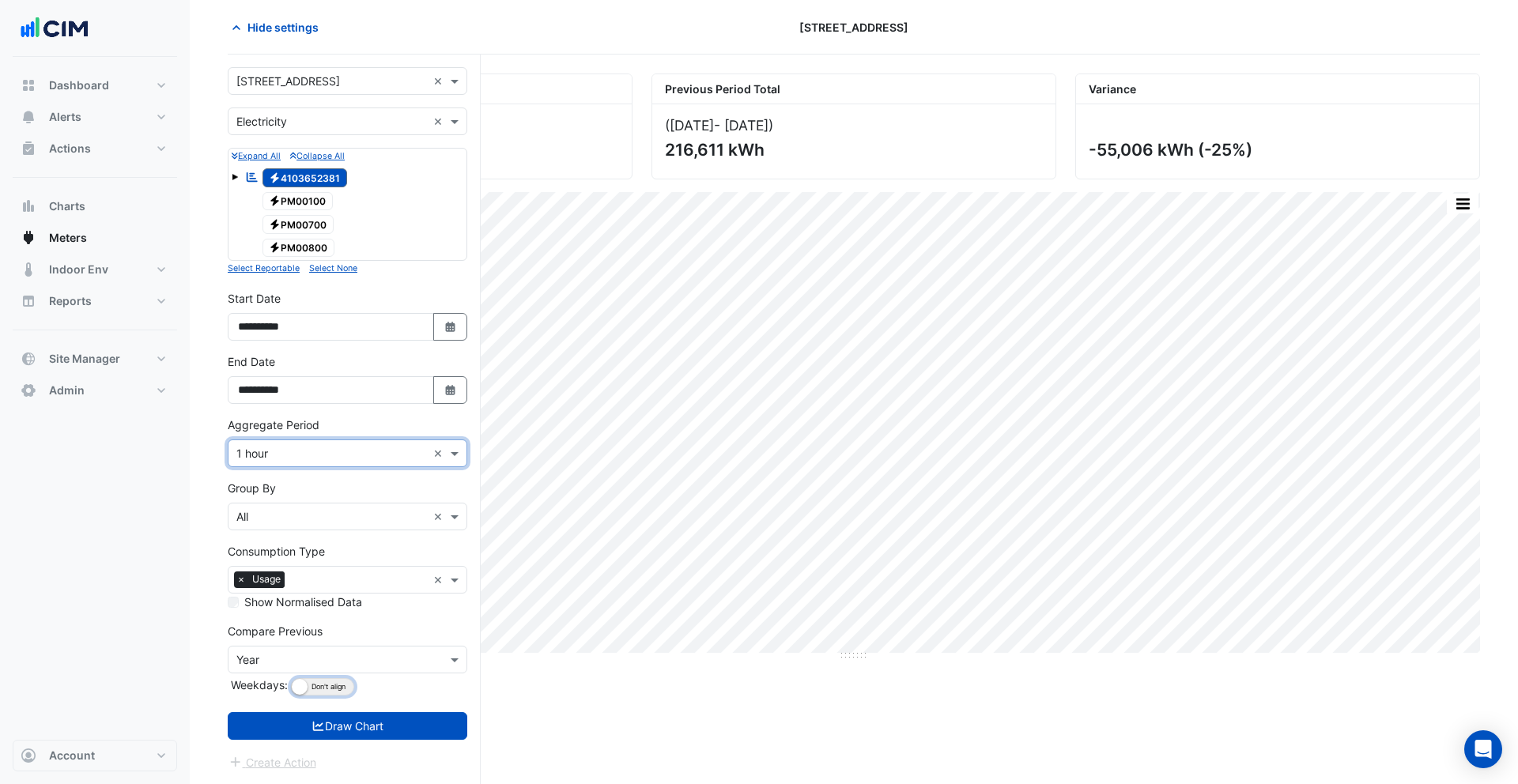
click at [327, 688] on button "Align Don't align" at bounding box center [323, 688] width 63 height 18
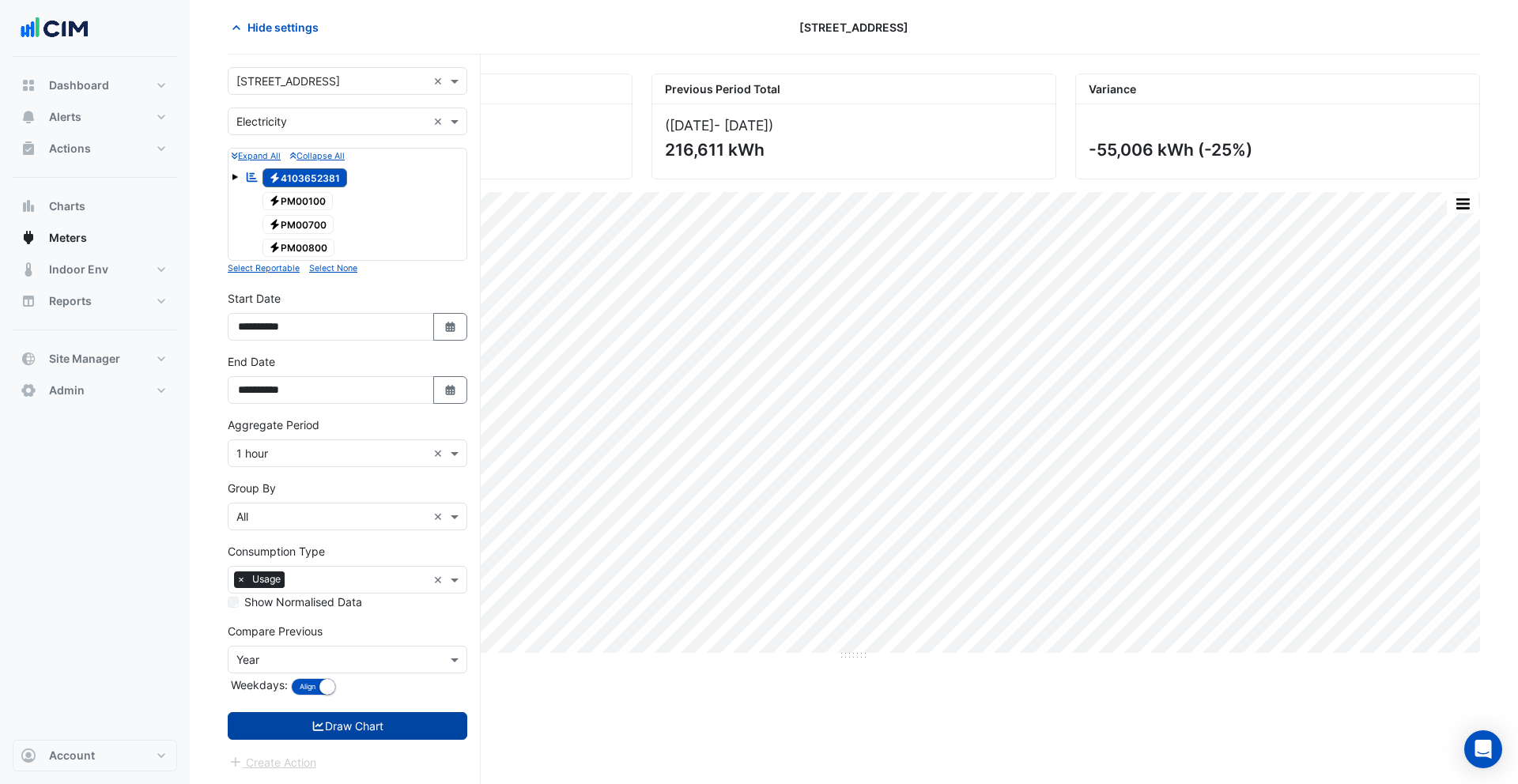
click at [365, 729] on button "Draw Chart" at bounding box center [347, 726] width 240 height 28
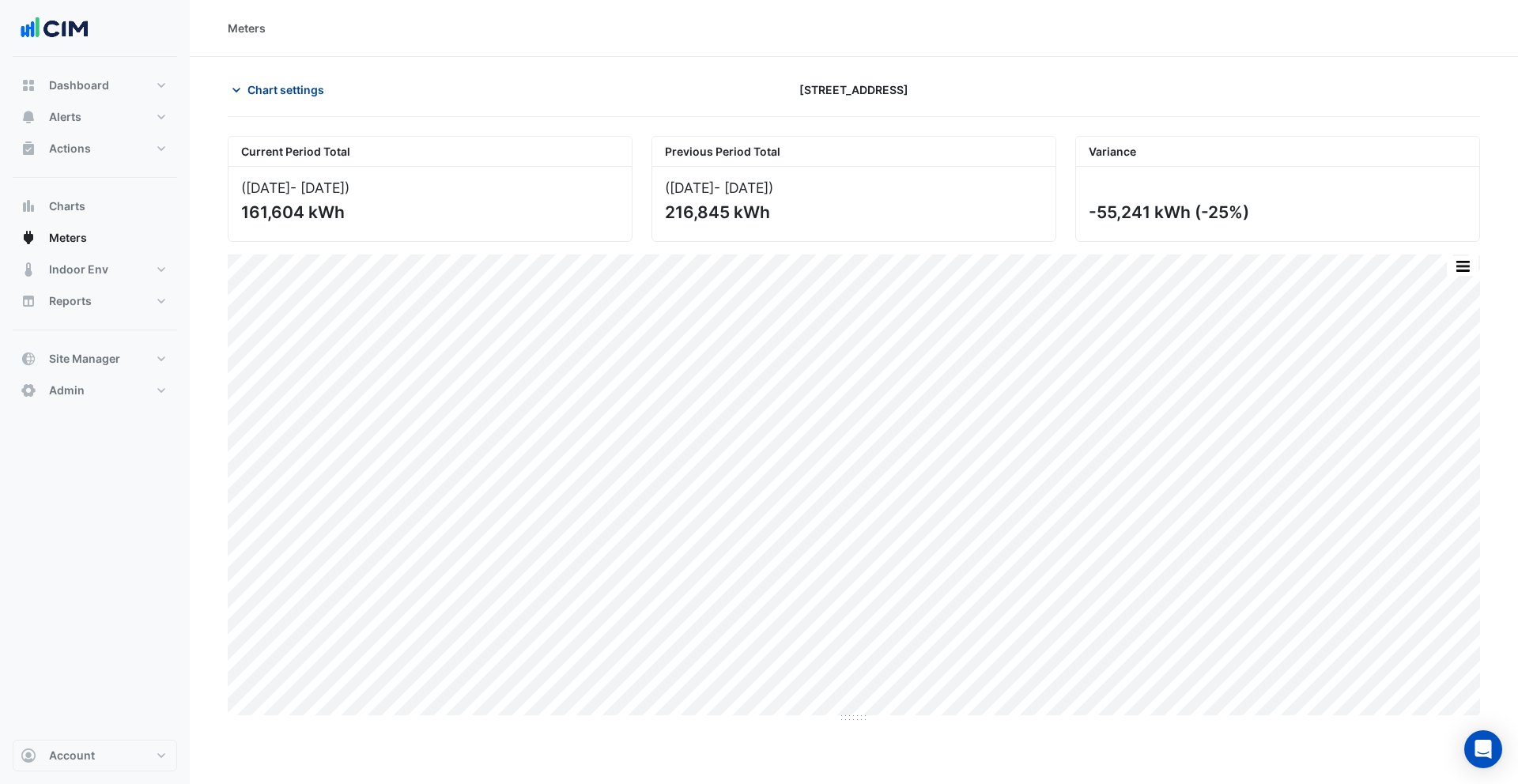
click at [274, 91] on span "Chart settings" at bounding box center [286, 90] width 77 height 17
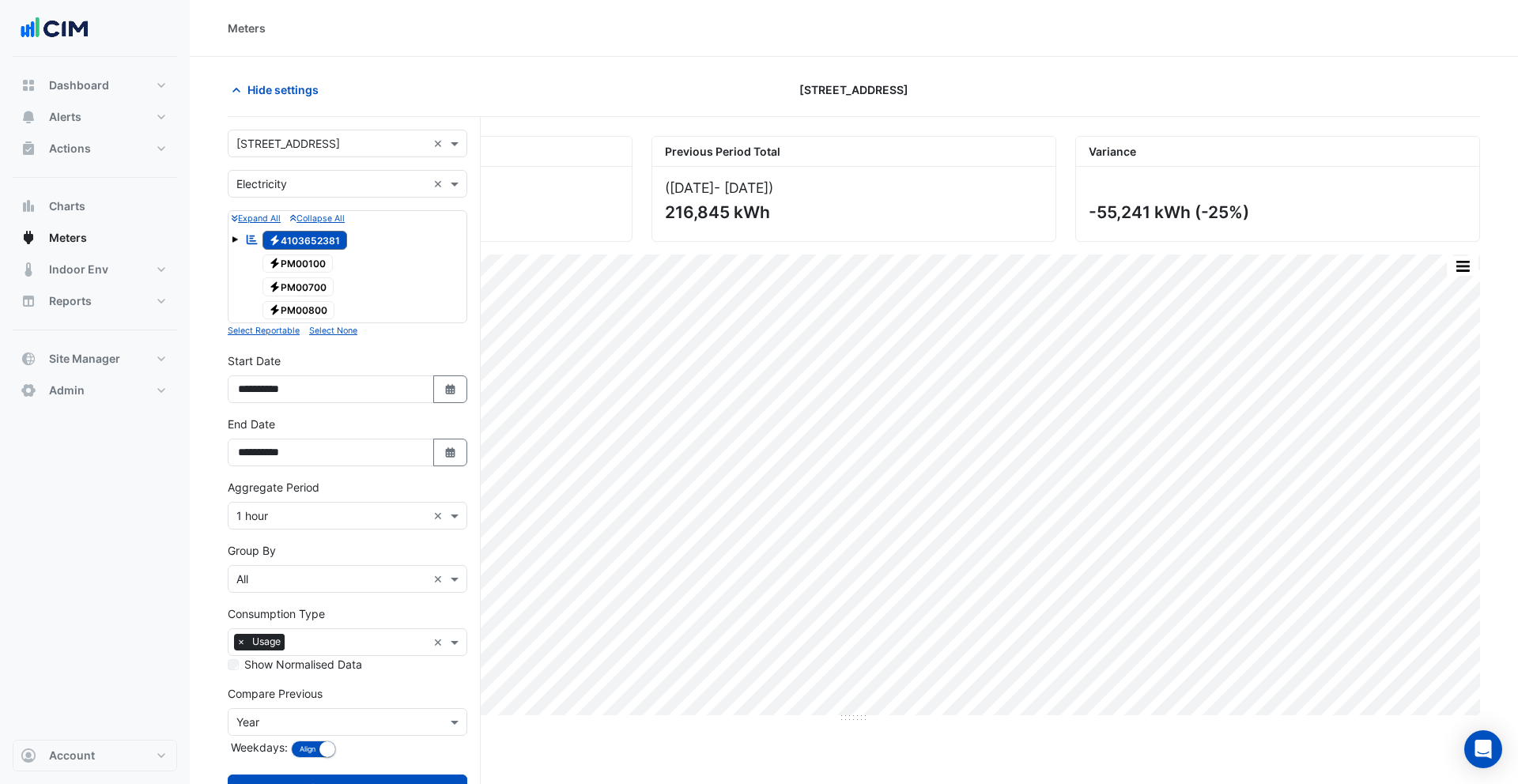
scroll to position [62, 0]
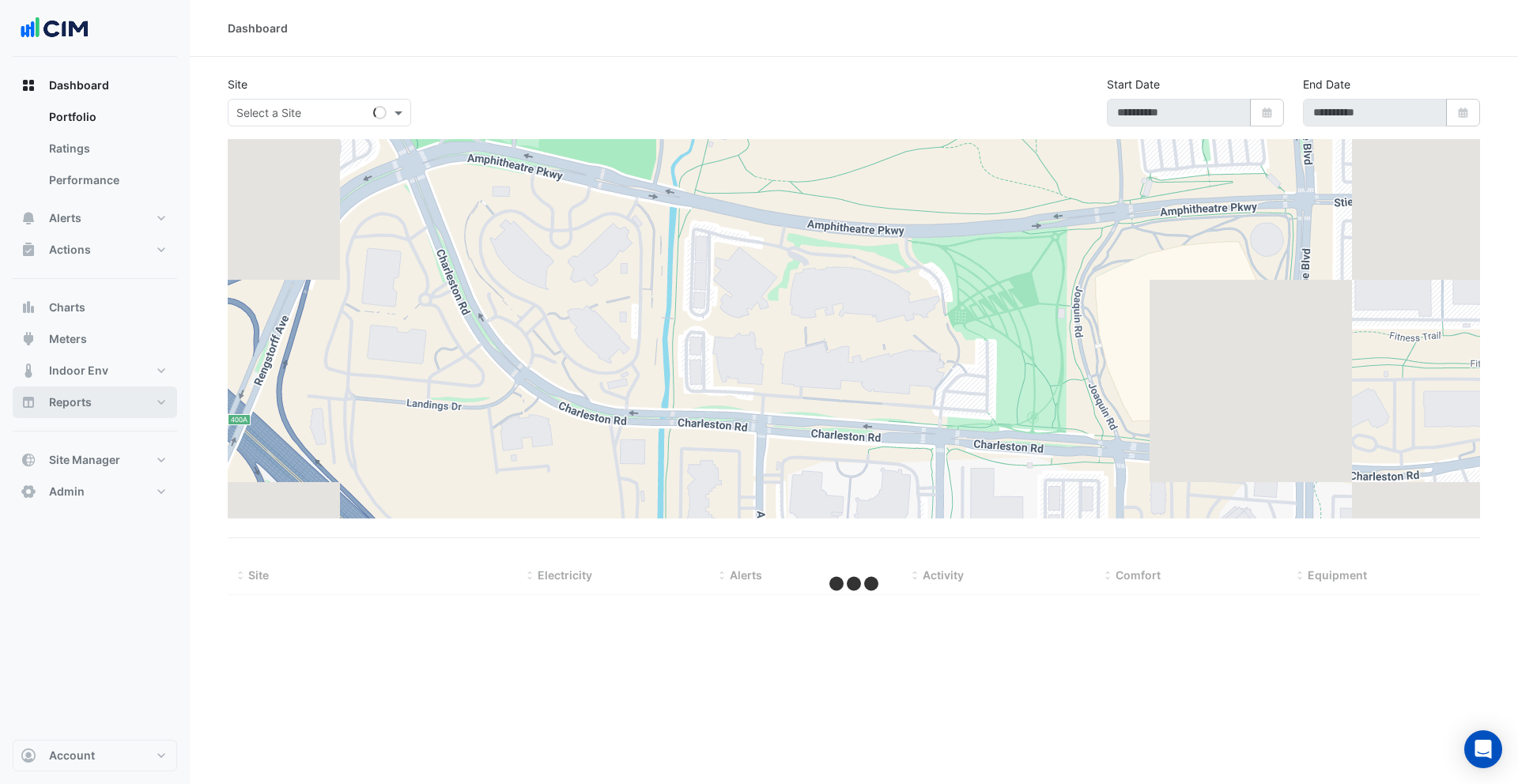
click at [109, 395] on button "Reports" at bounding box center [94, 402] width 164 height 31
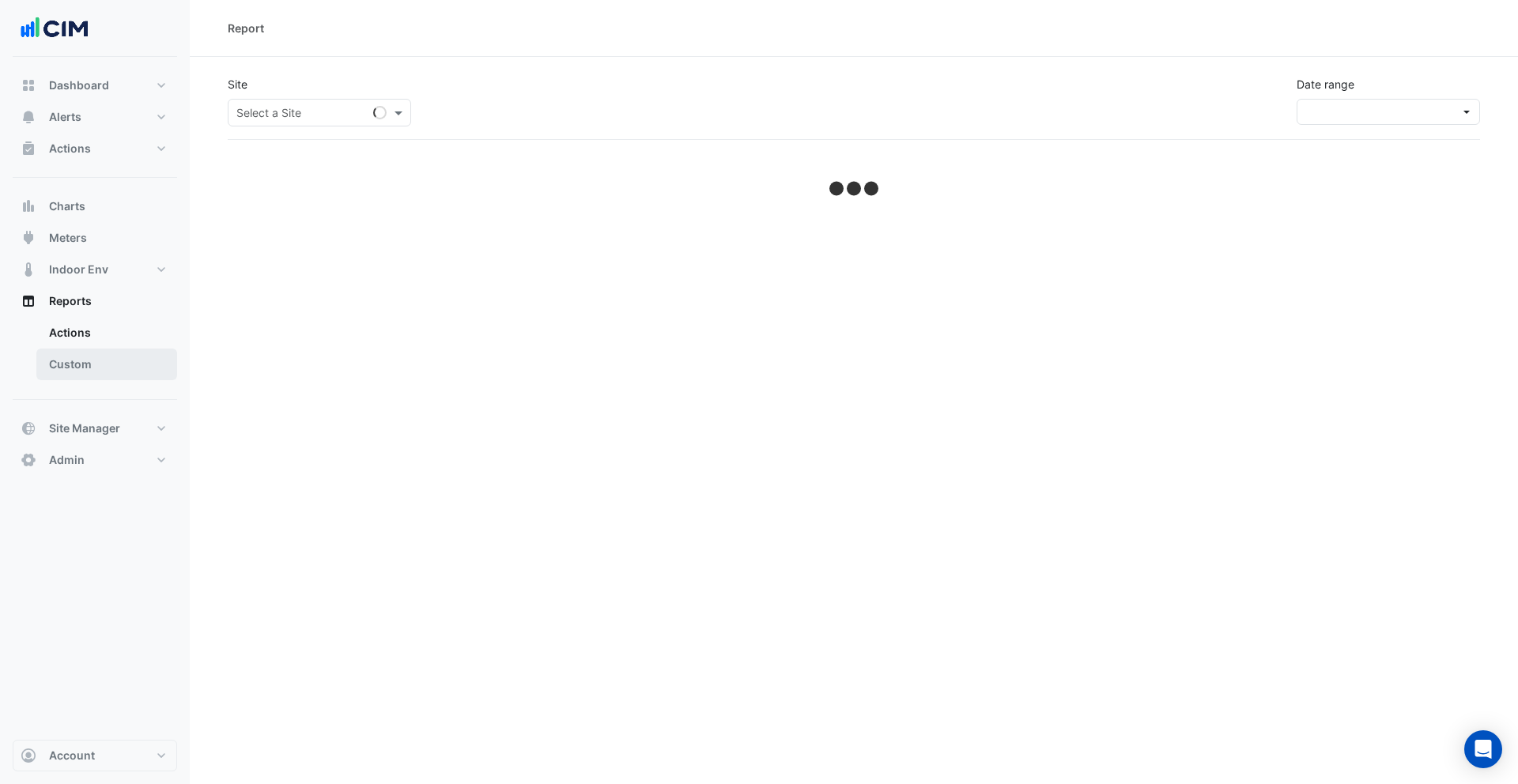
click at [94, 366] on link "Custom" at bounding box center [106, 364] width 141 height 31
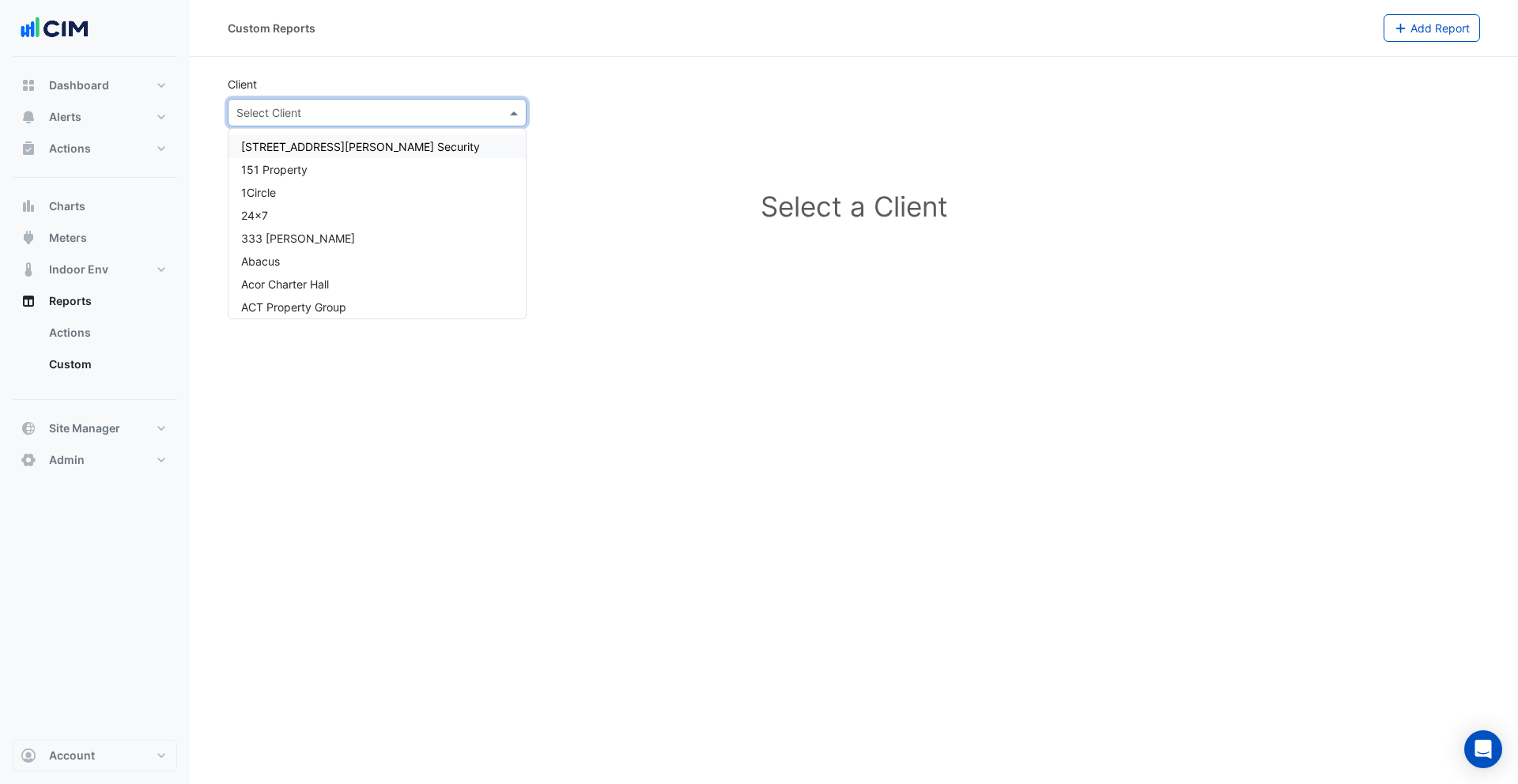
click at [329, 106] on input "text" at bounding box center [361, 113] width 250 height 17
type input "**********"
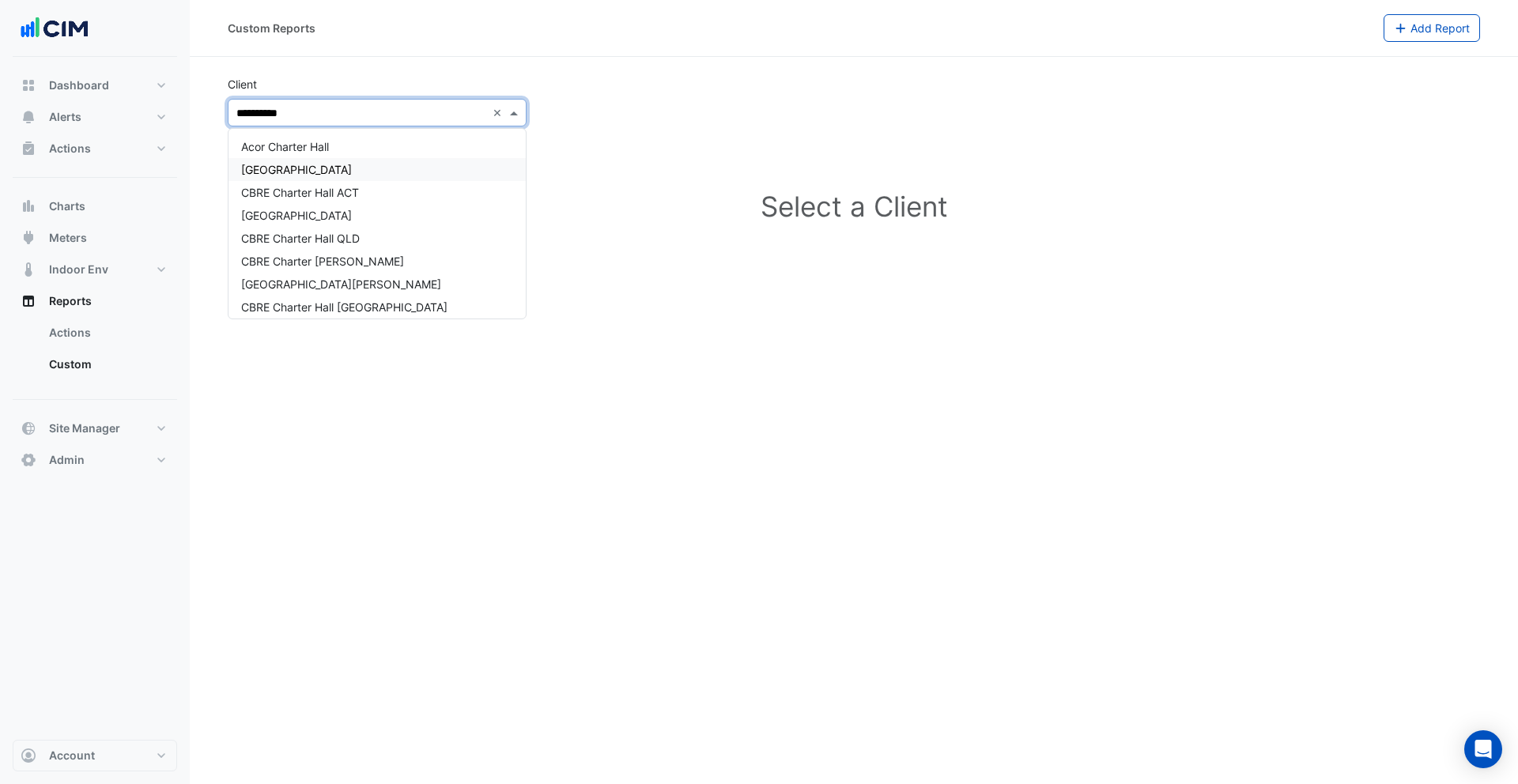
click at [346, 165] on div "[GEOGRAPHIC_DATA]" at bounding box center [377, 169] width 297 height 23
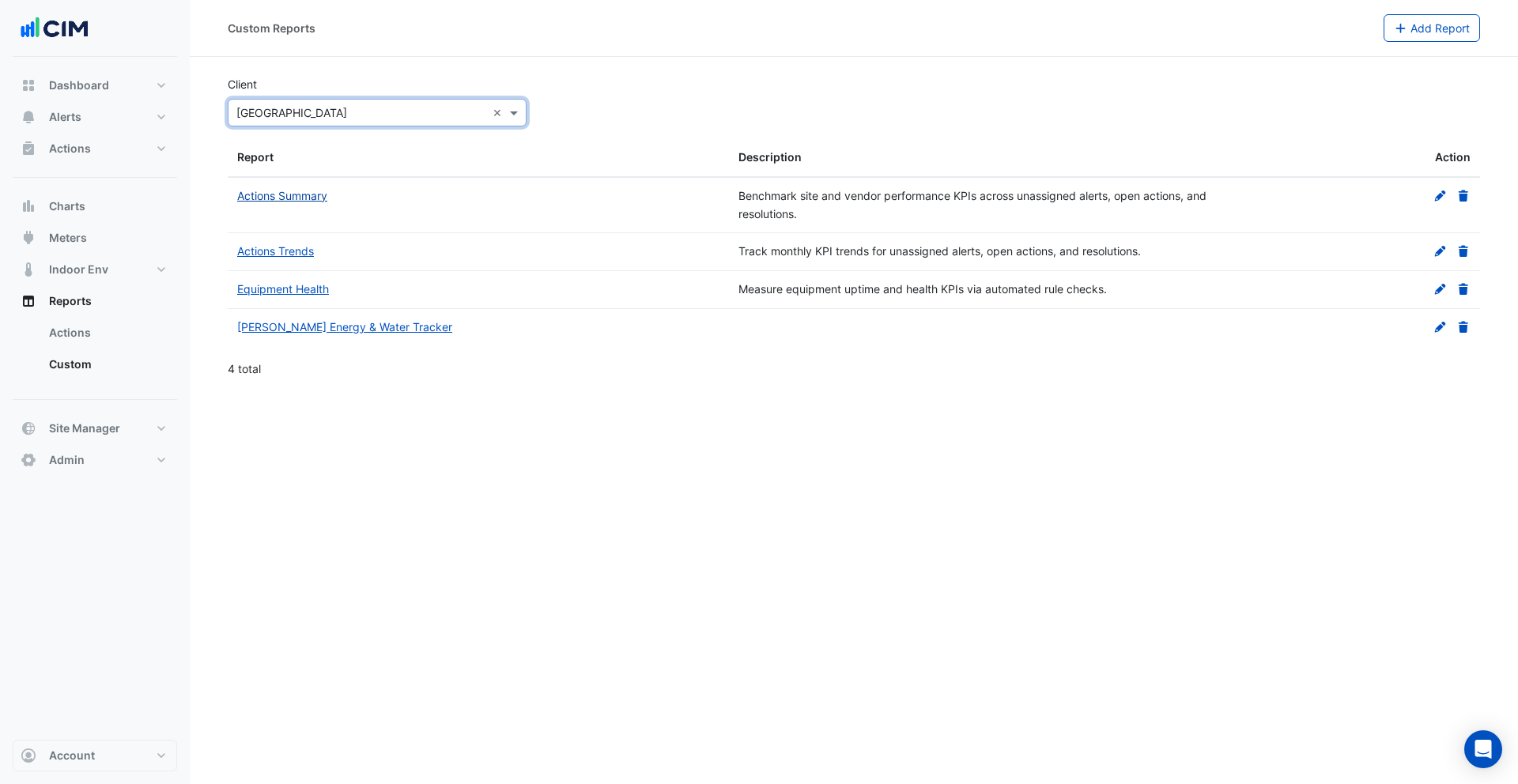
click at [290, 195] on link "Actions Summary" at bounding box center [282, 196] width 91 height 14
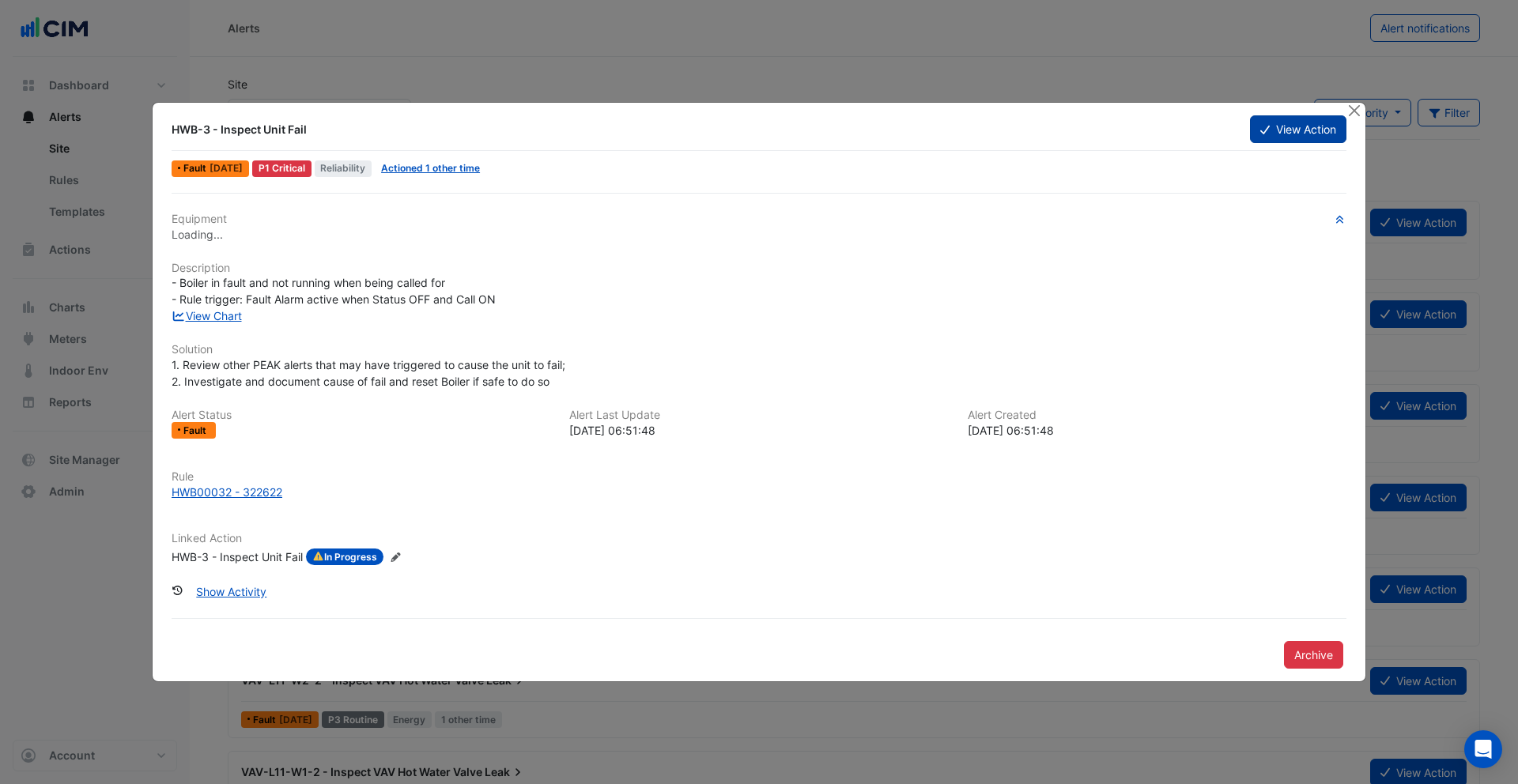
click at [1311, 130] on button "View Action" at bounding box center [1299, 129] width 96 height 28
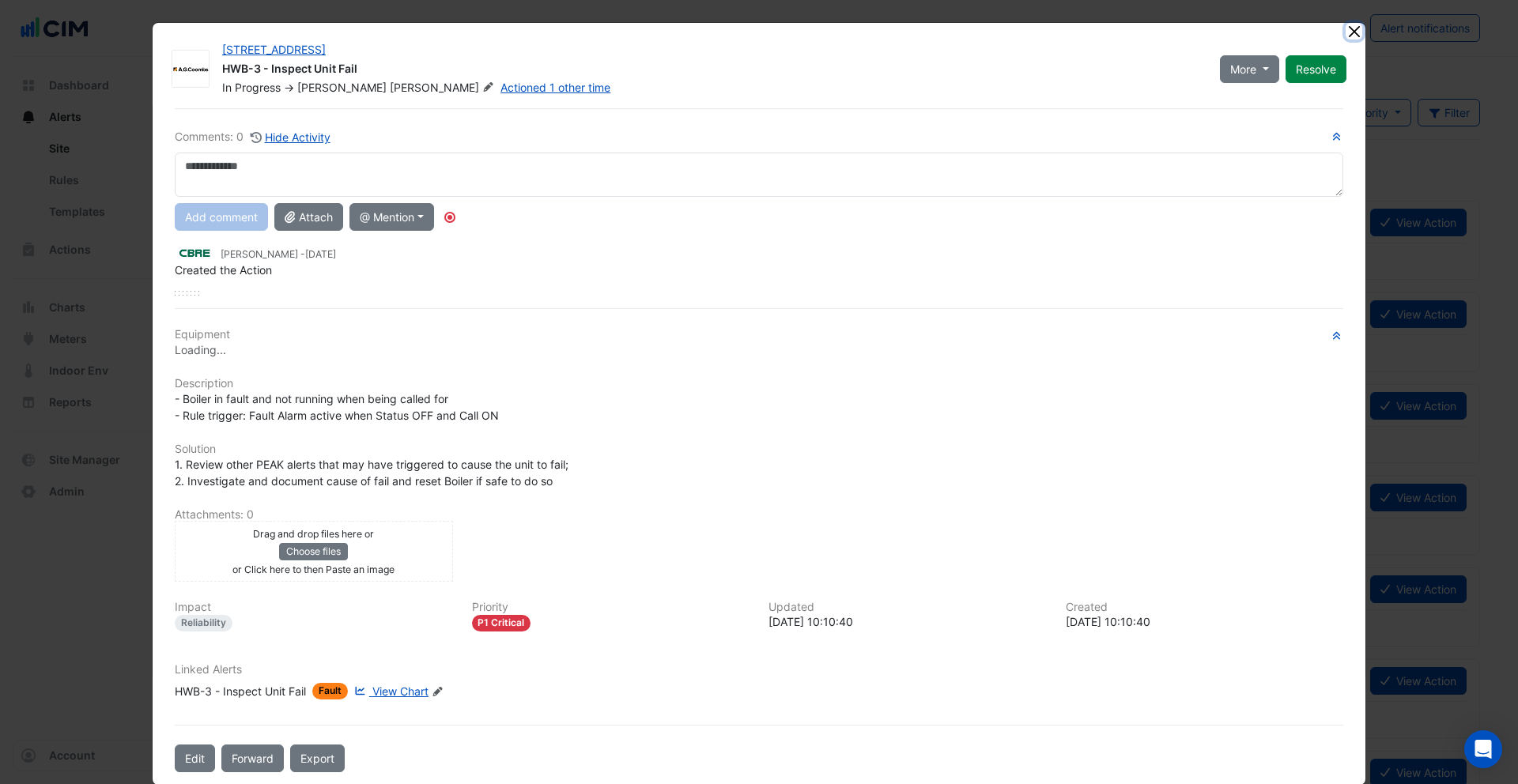
click at [1355, 31] on button "Close" at bounding box center [1354, 30] width 17 height 17
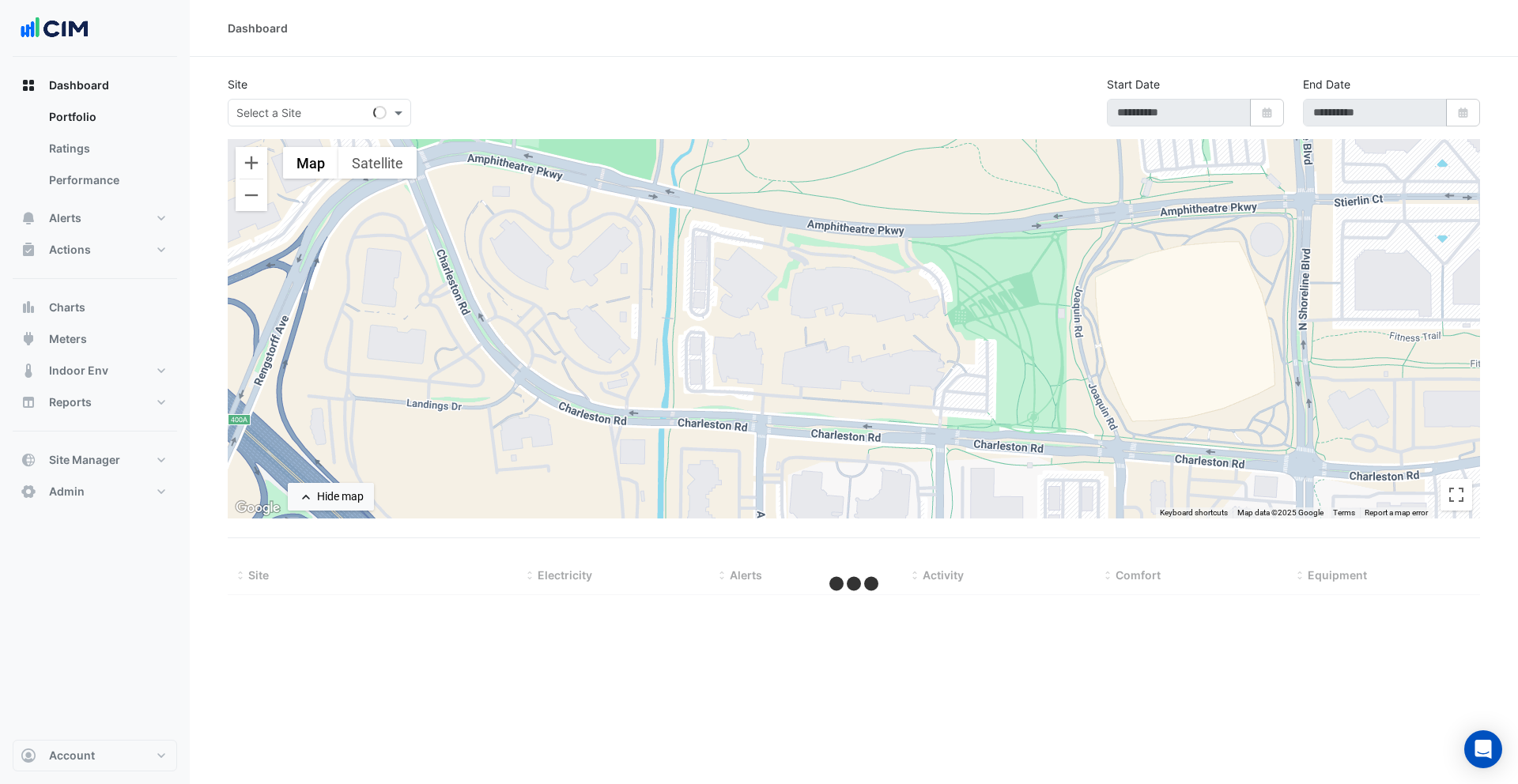
select select "***"
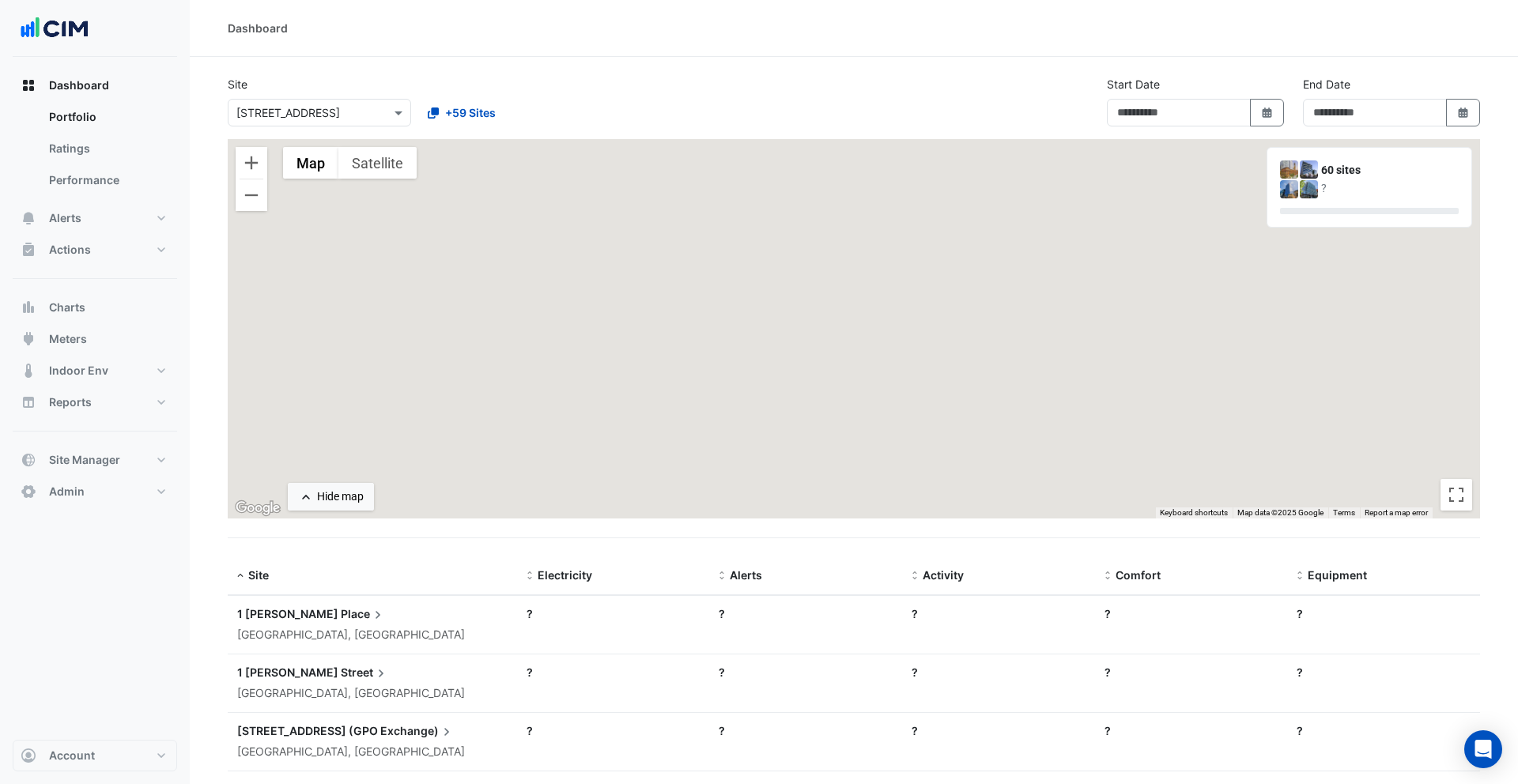
type input "**********"
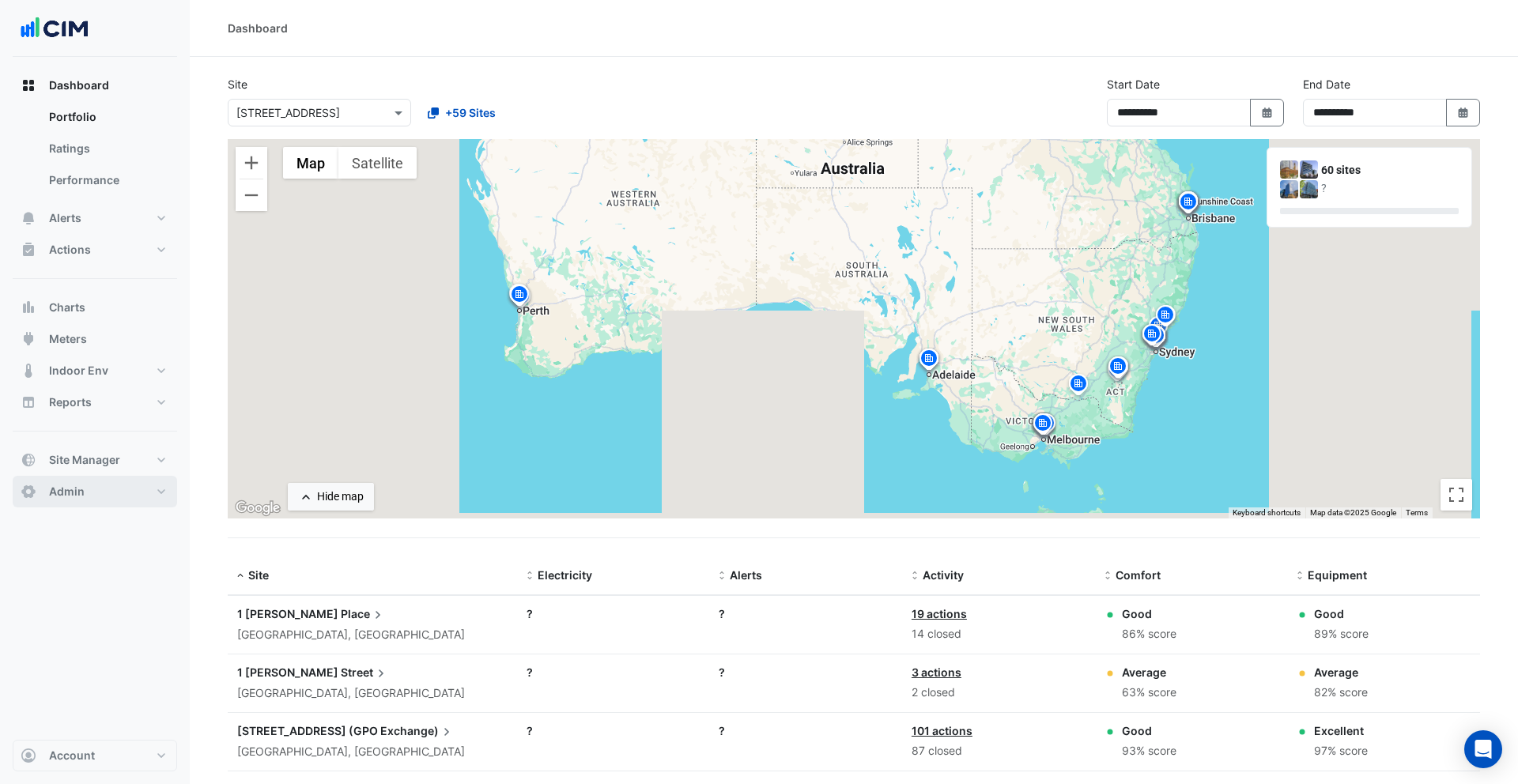
click at [139, 489] on button "Admin" at bounding box center [94, 492] width 164 height 31
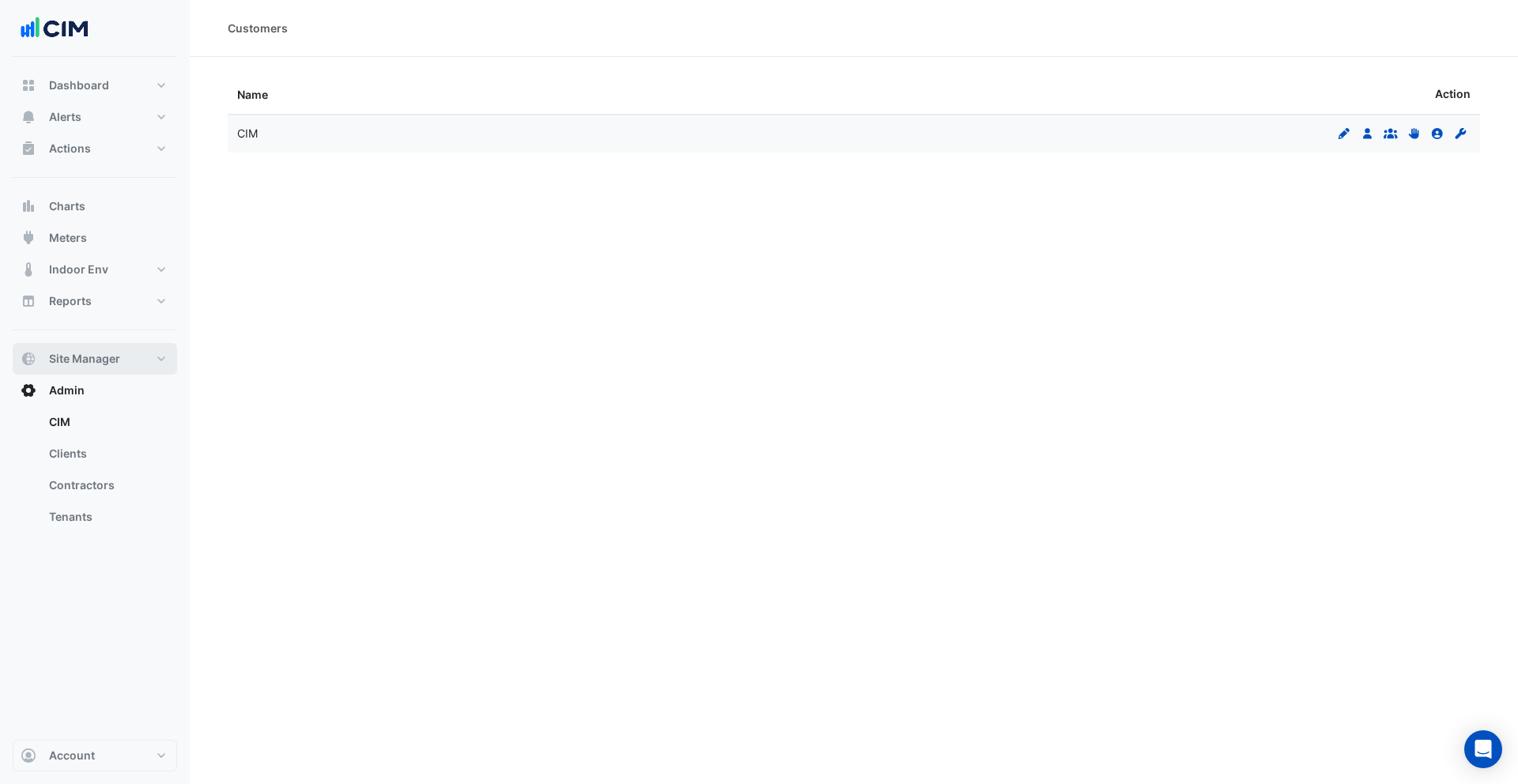
click at [119, 361] on span "Site Manager" at bounding box center [85, 359] width 71 height 16
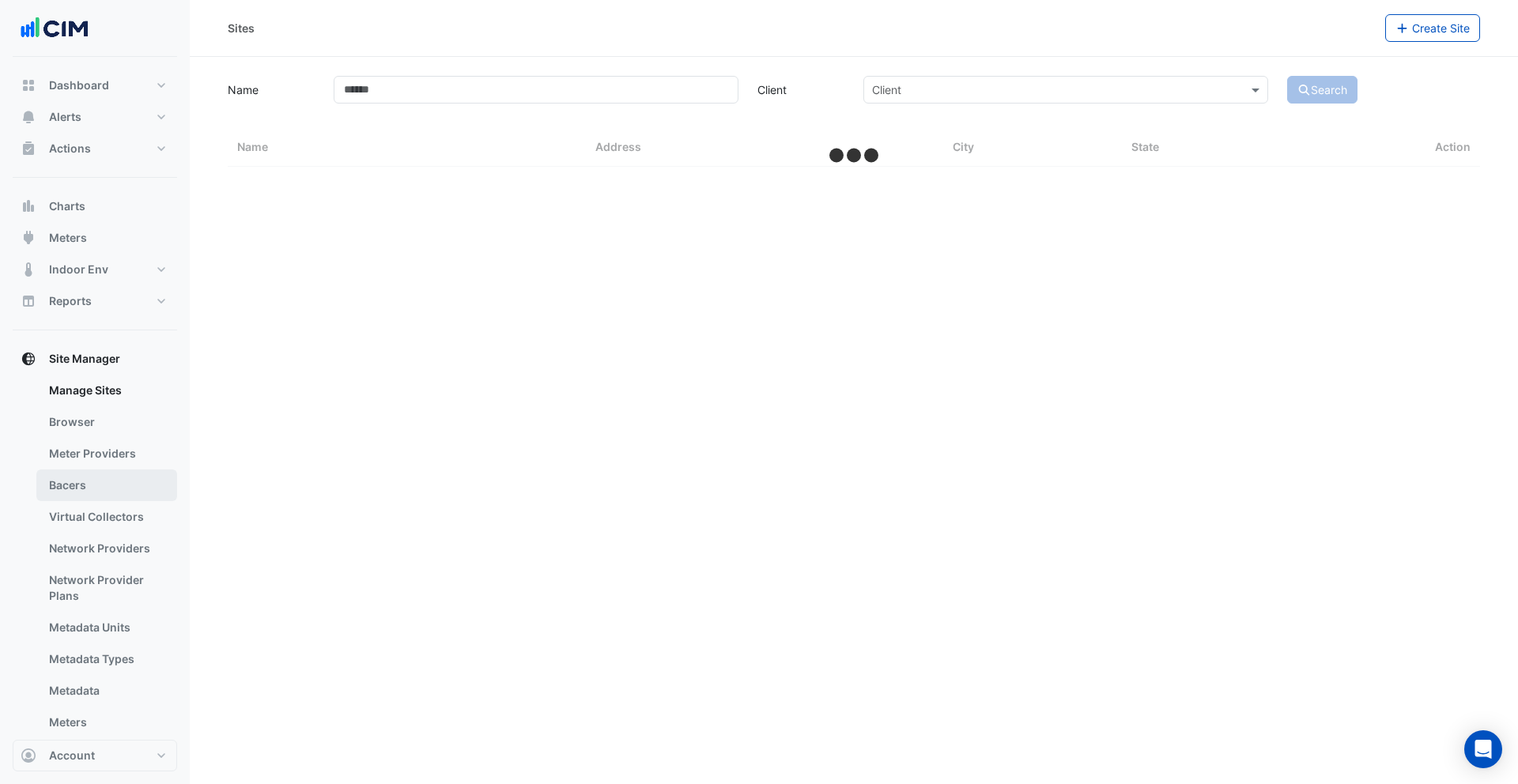
click at [94, 482] on link "Bacers" at bounding box center [106, 485] width 141 height 31
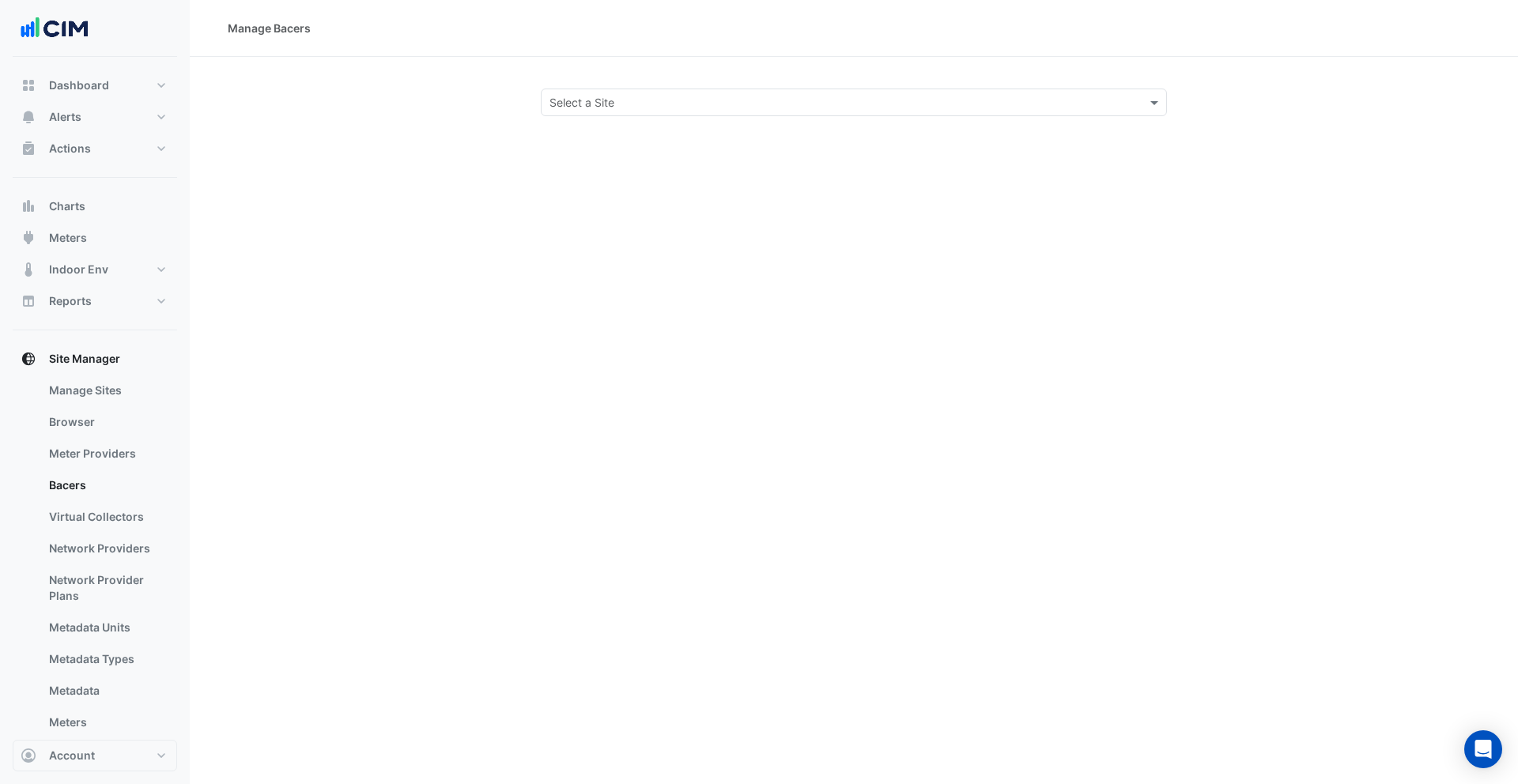
click at [810, 108] on input "text" at bounding box center [838, 102] width 577 height 17
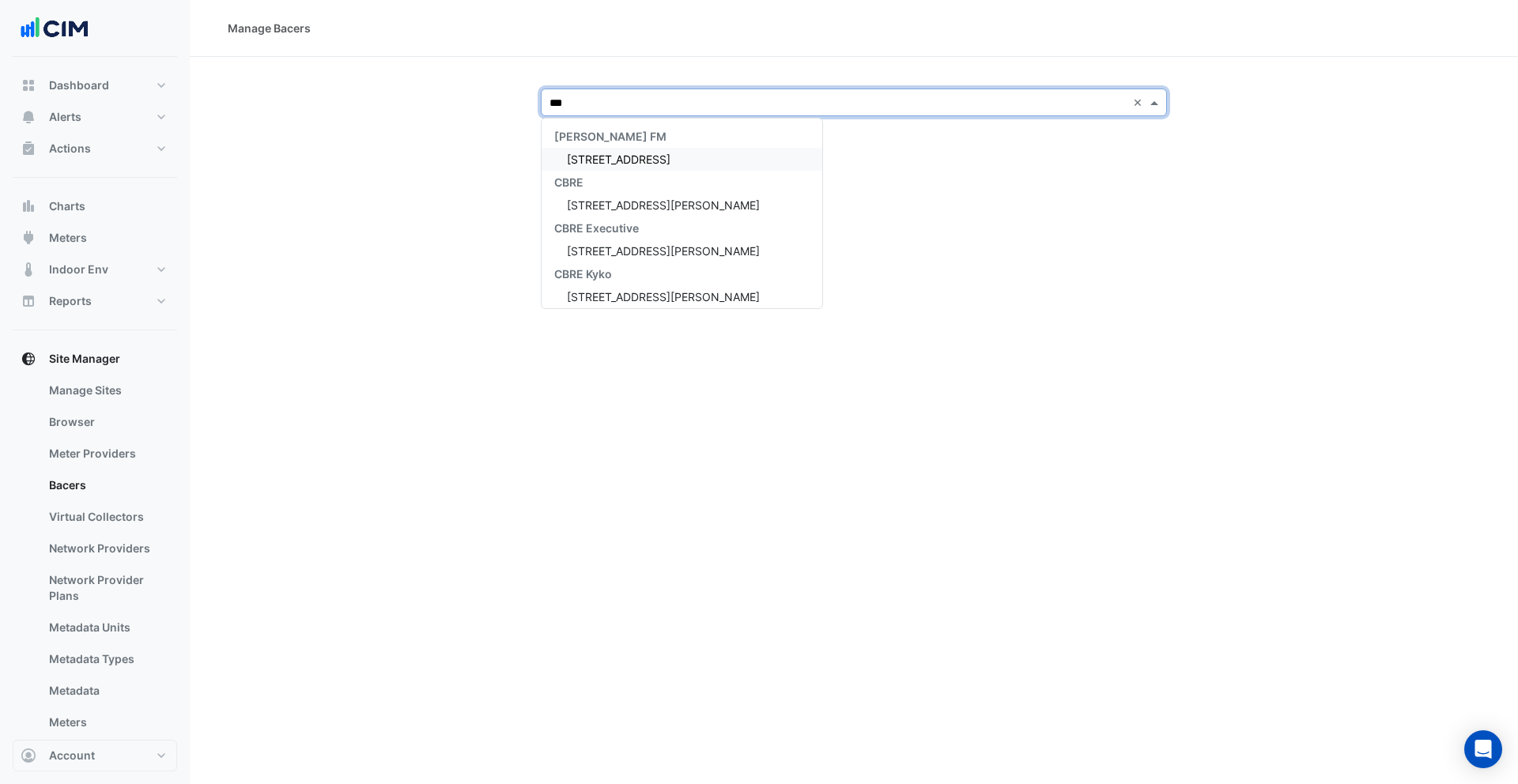
type input "****"
click at [614, 153] on span "[STREET_ADDRESS][PERSON_NAME]" at bounding box center [663, 159] width 193 height 14
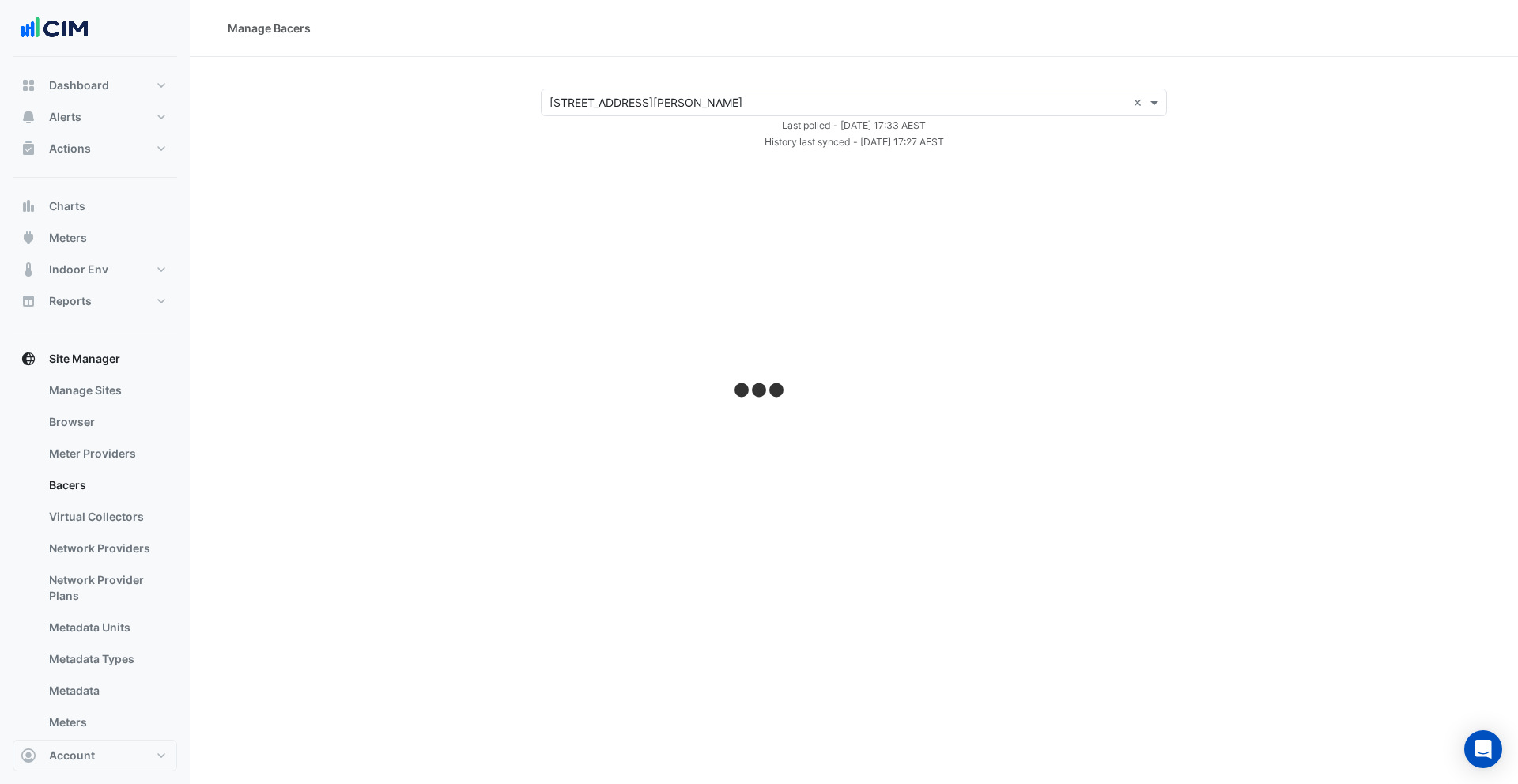
select select "***"
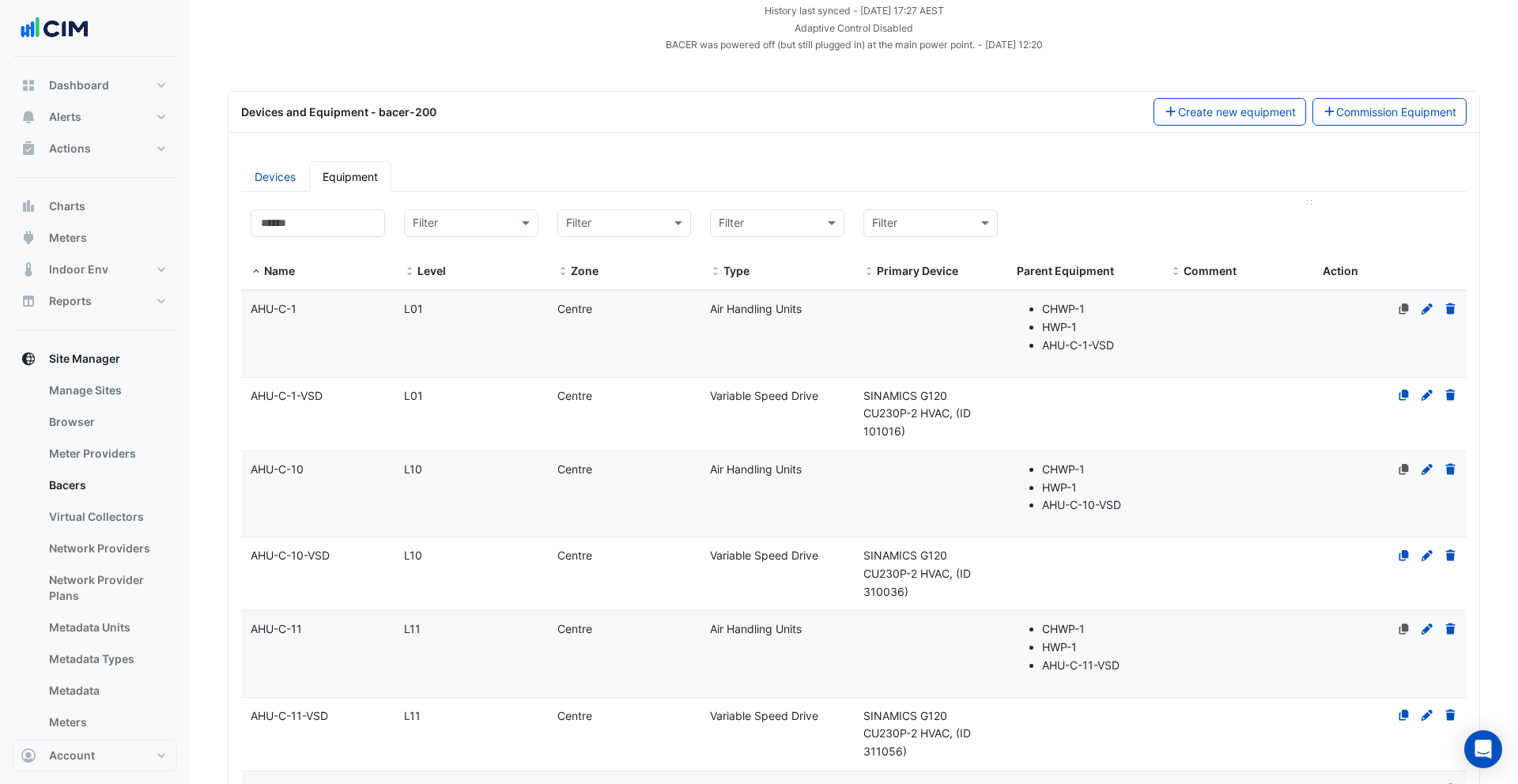
scroll to position [30, 0]
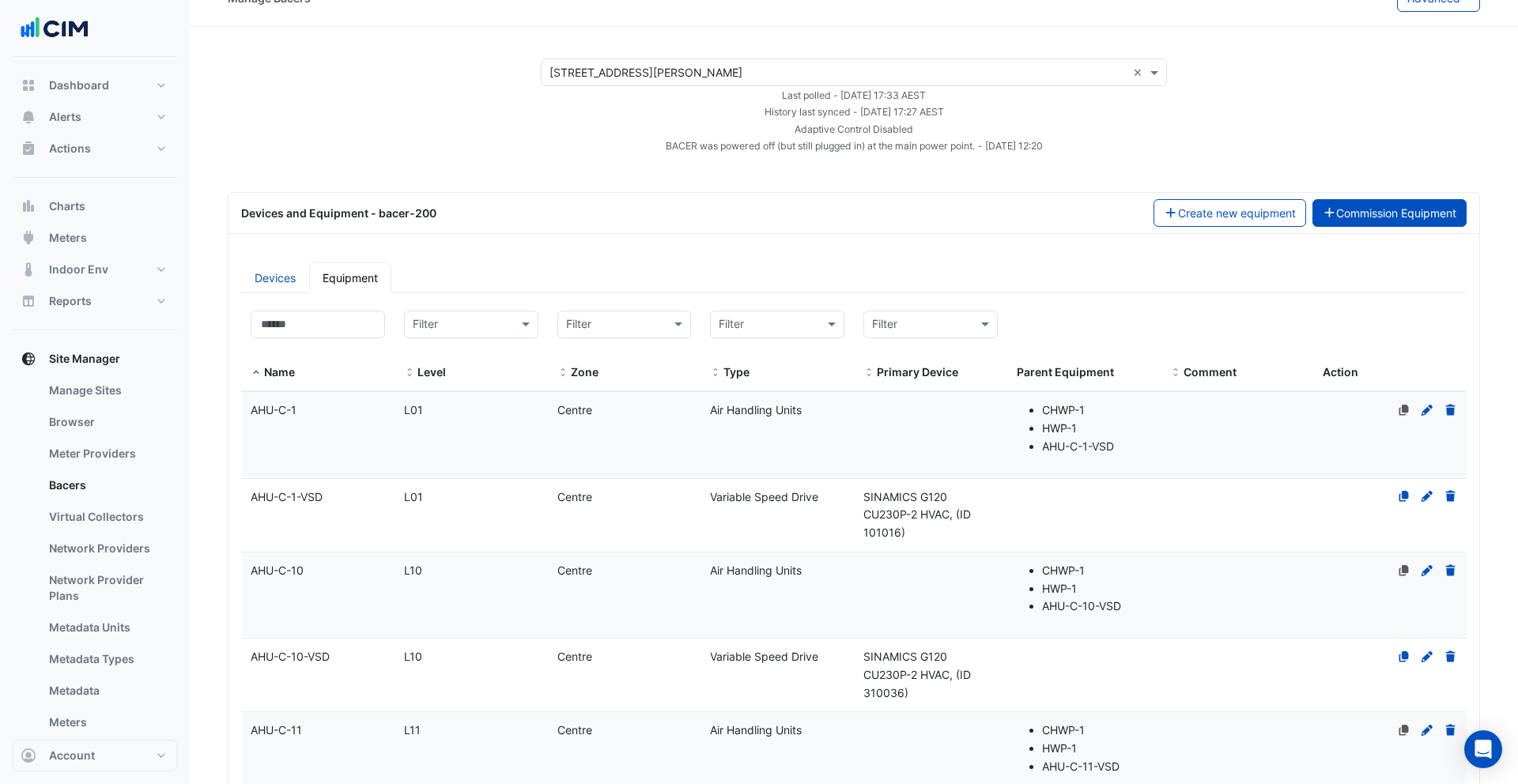
click at [1410, 206] on button "Commission Equipment" at bounding box center [1390, 213] width 155 height 28
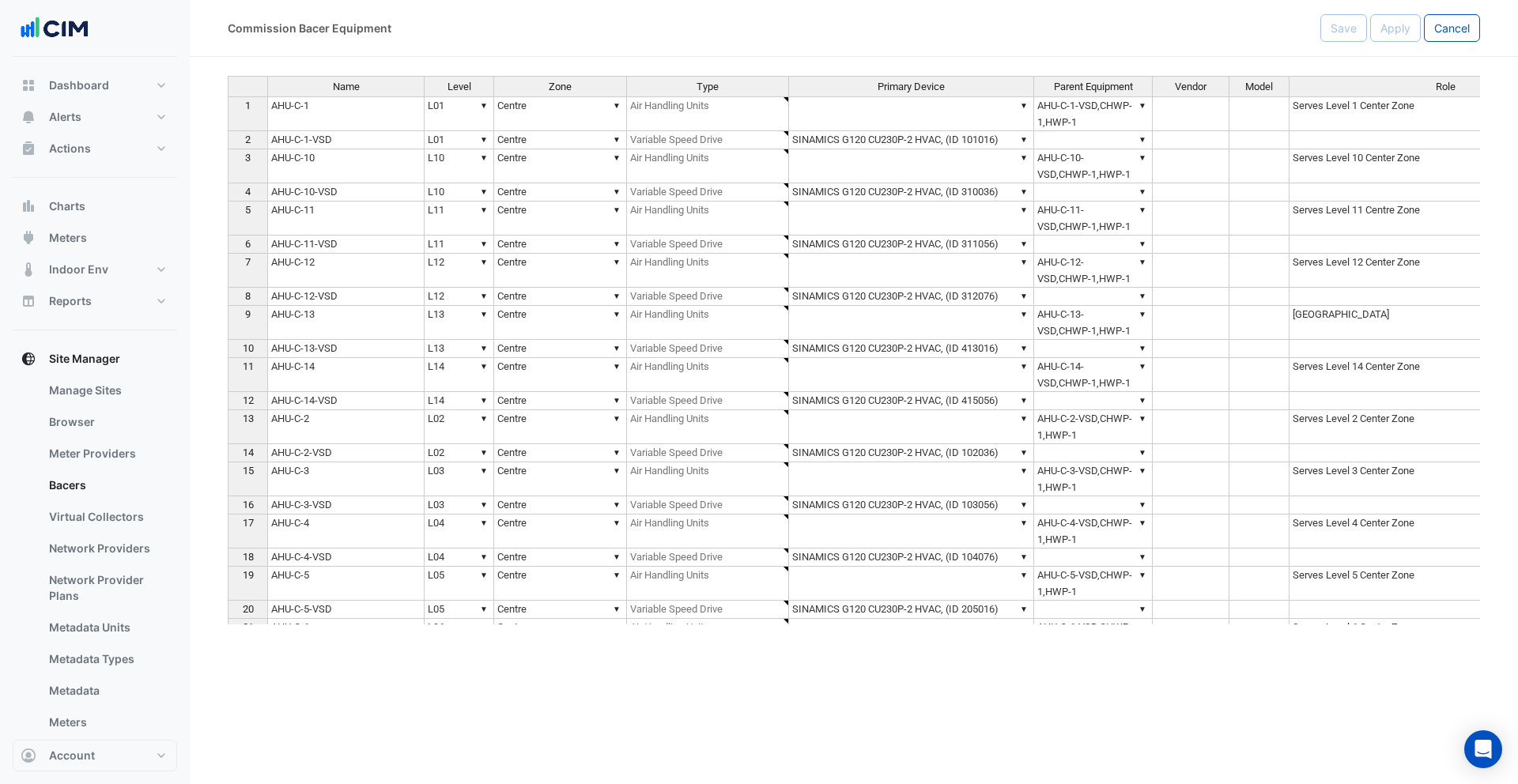
click at [346, 243] on td "AHU-C-11-VSD" at bounding box center [346, 245] width 157 height 18
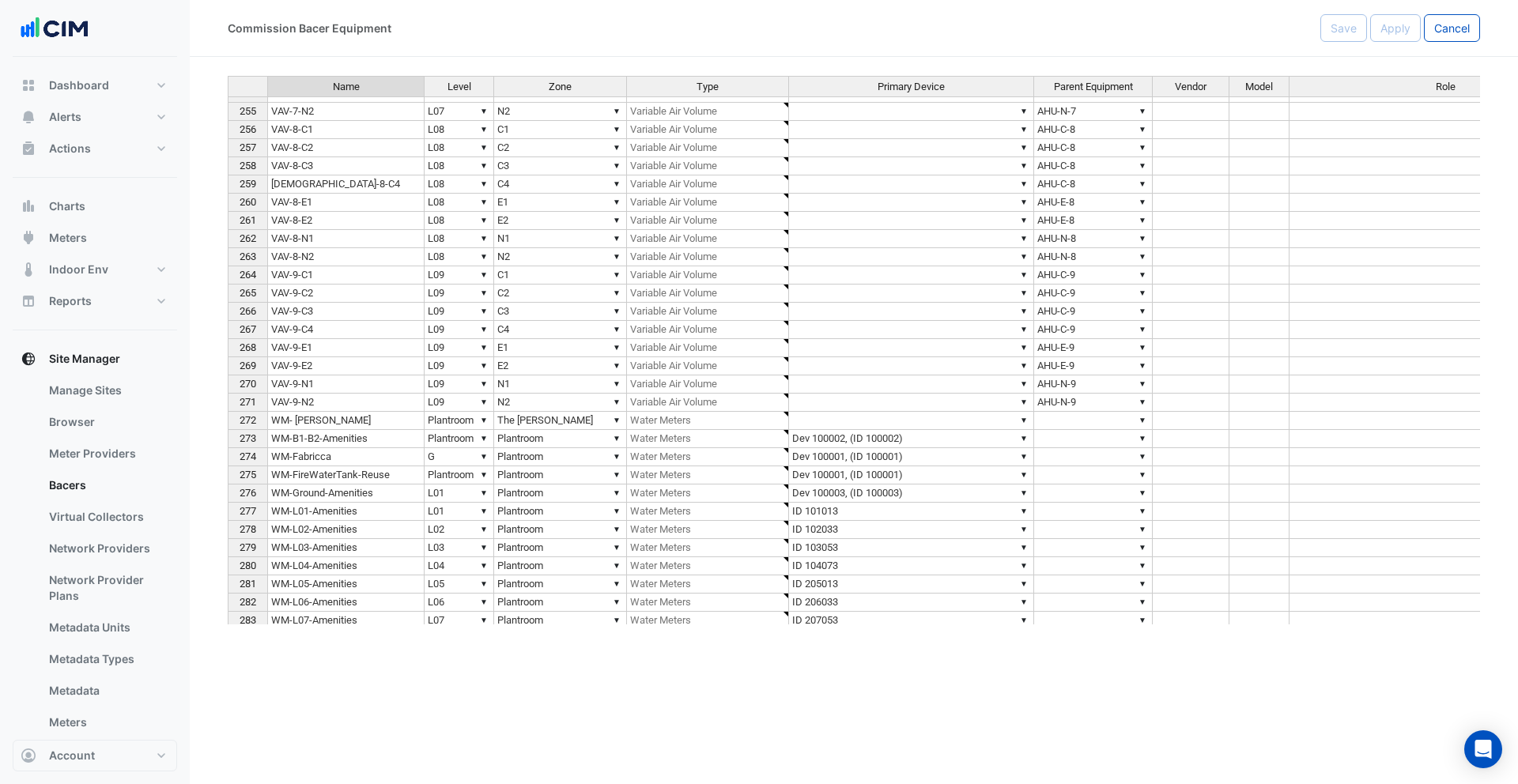
scroll to position [5693, 0]
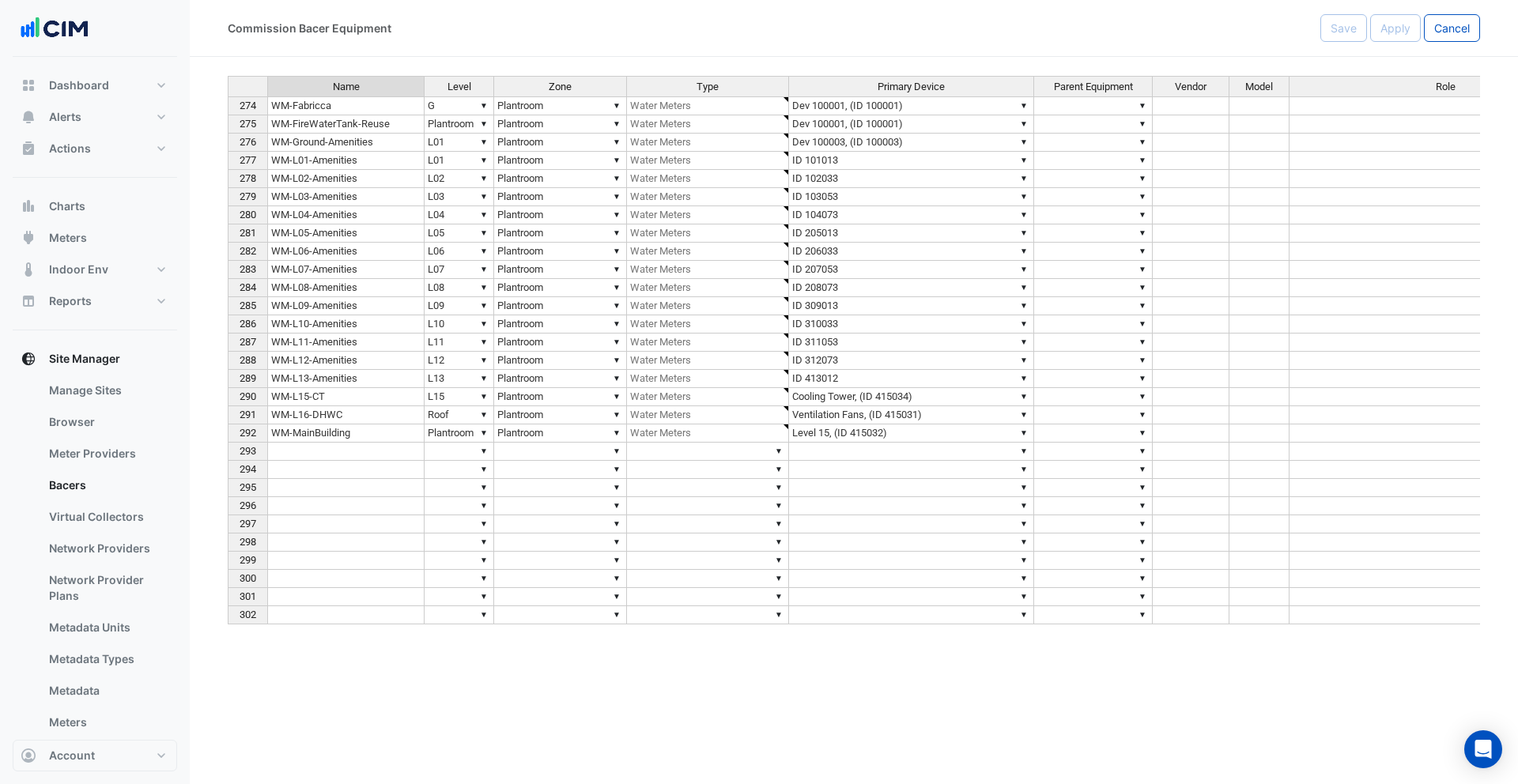
type textarea "**********"
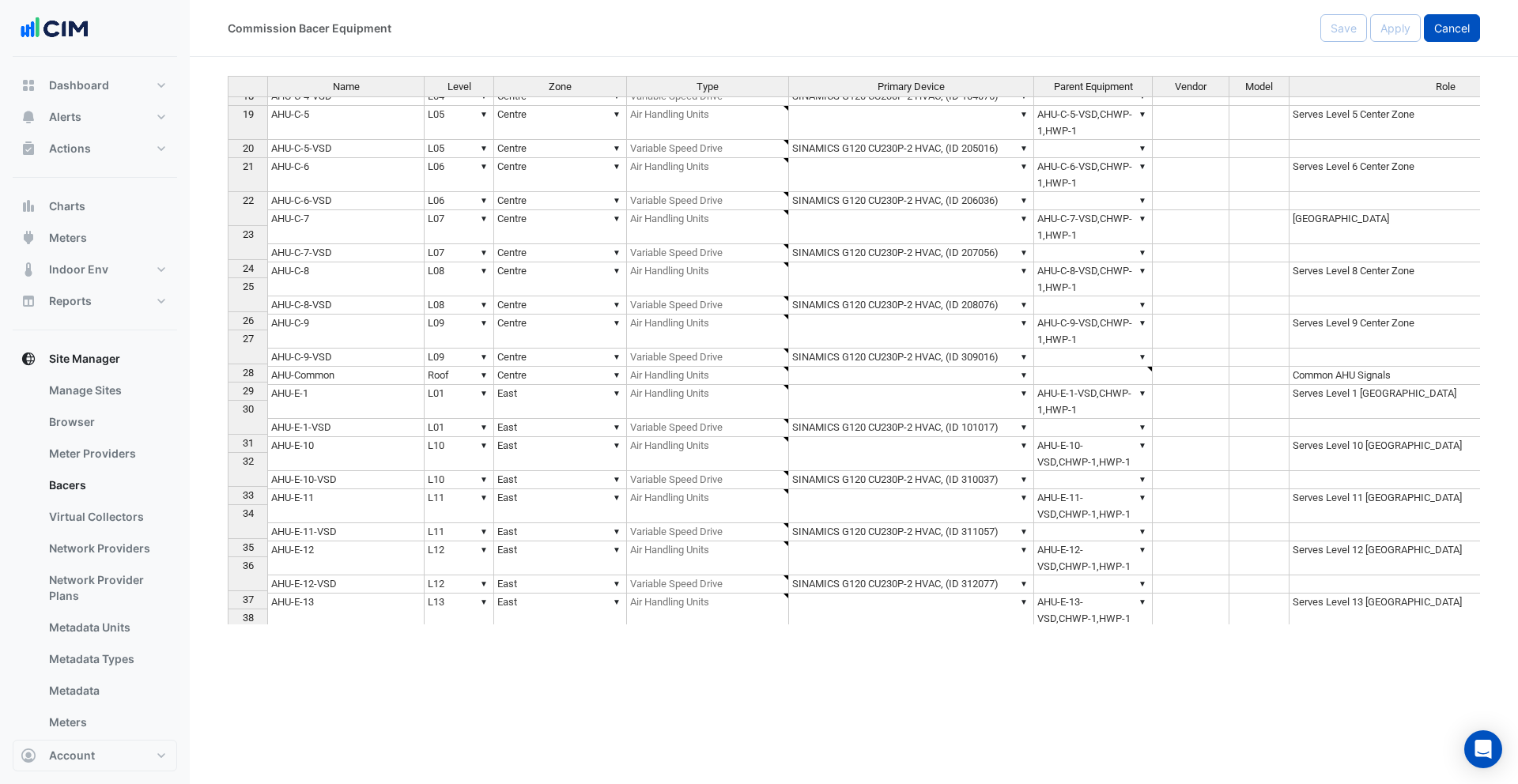
click at [1461, 19] on button "Cancel" at bounding box center [1452, 28] width 56 height 28
select select "***"
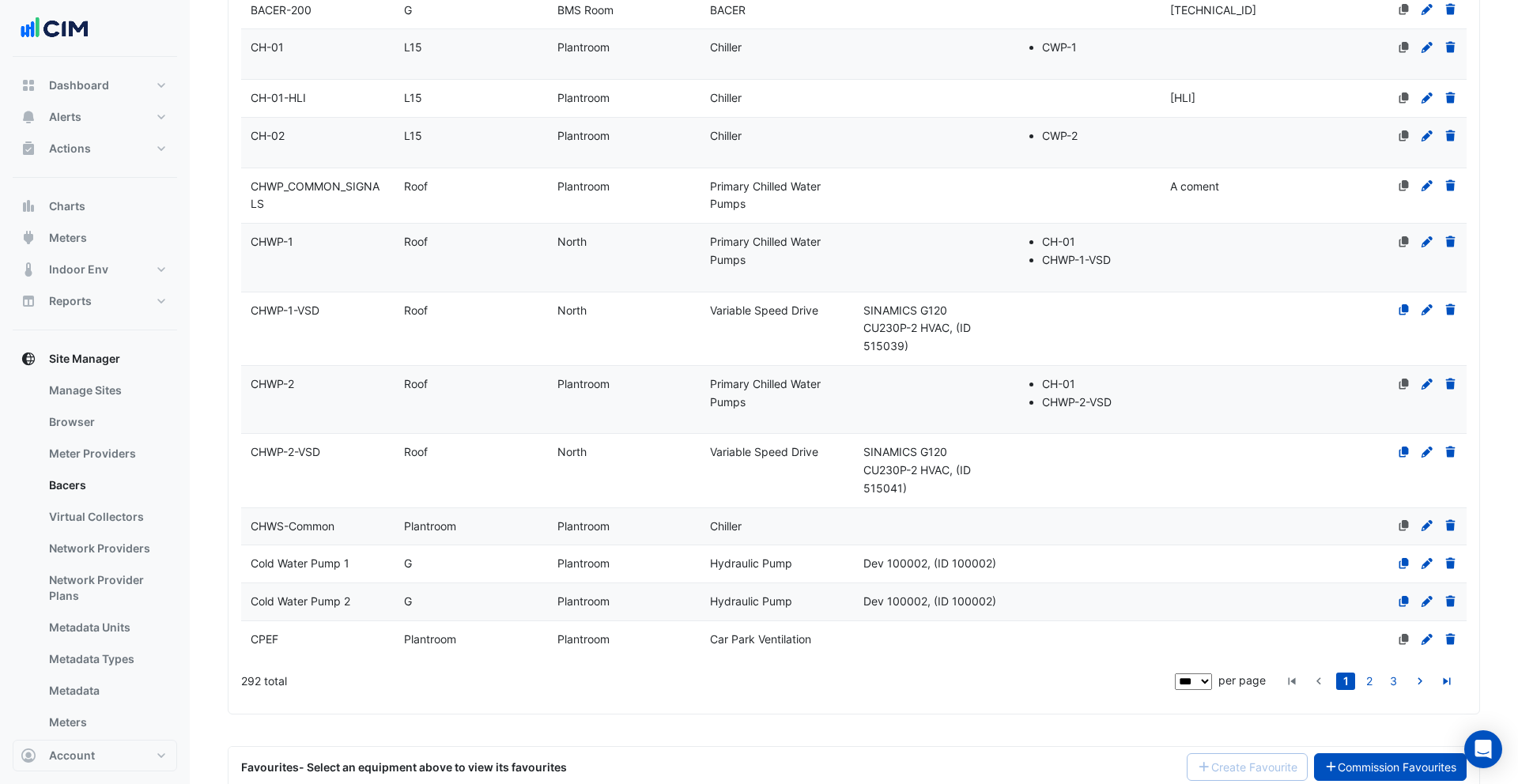
click at [1357, 755] on link "Commission Favourites" at bounding box center [1391, 767] width 153 height 28
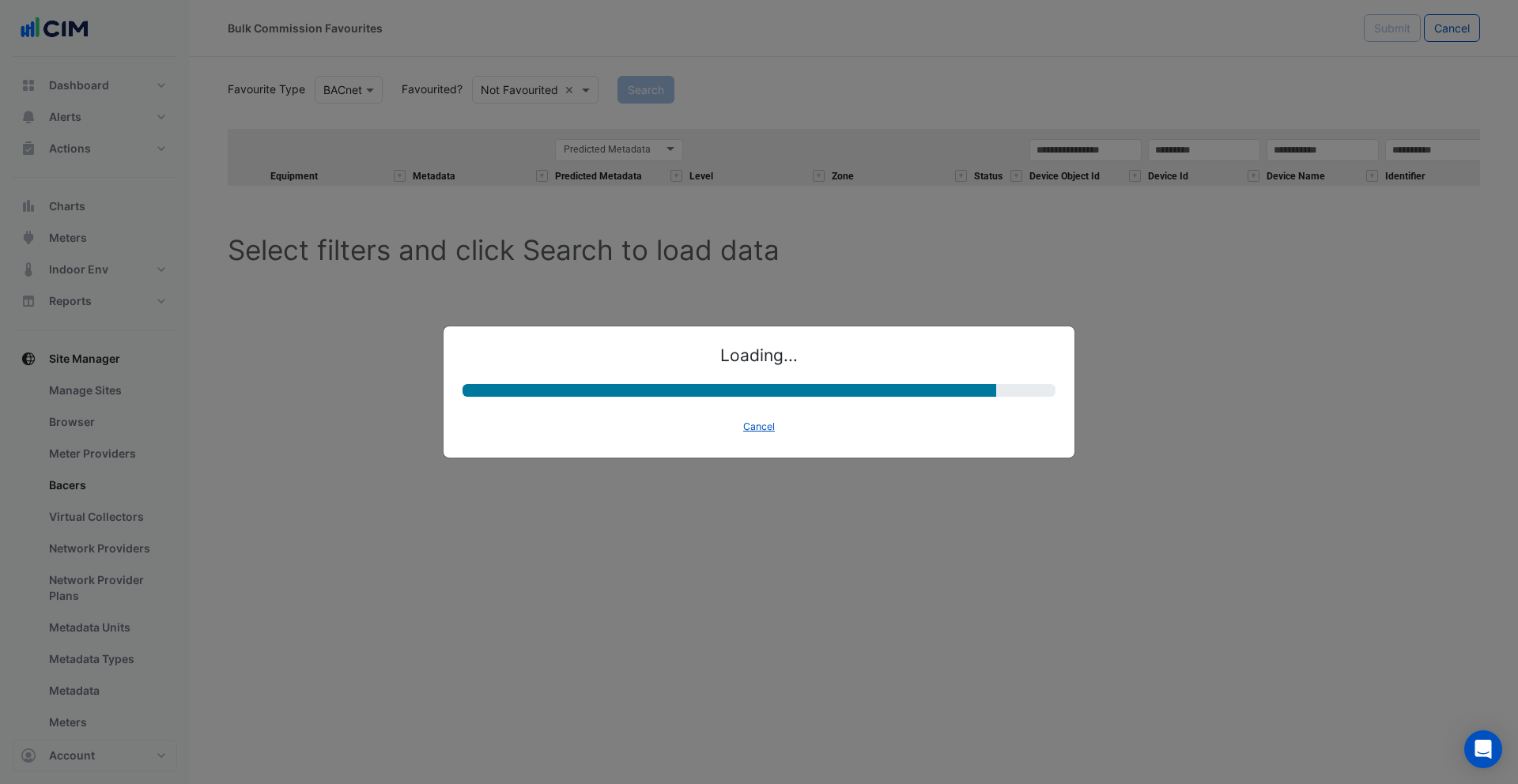
select select "********"
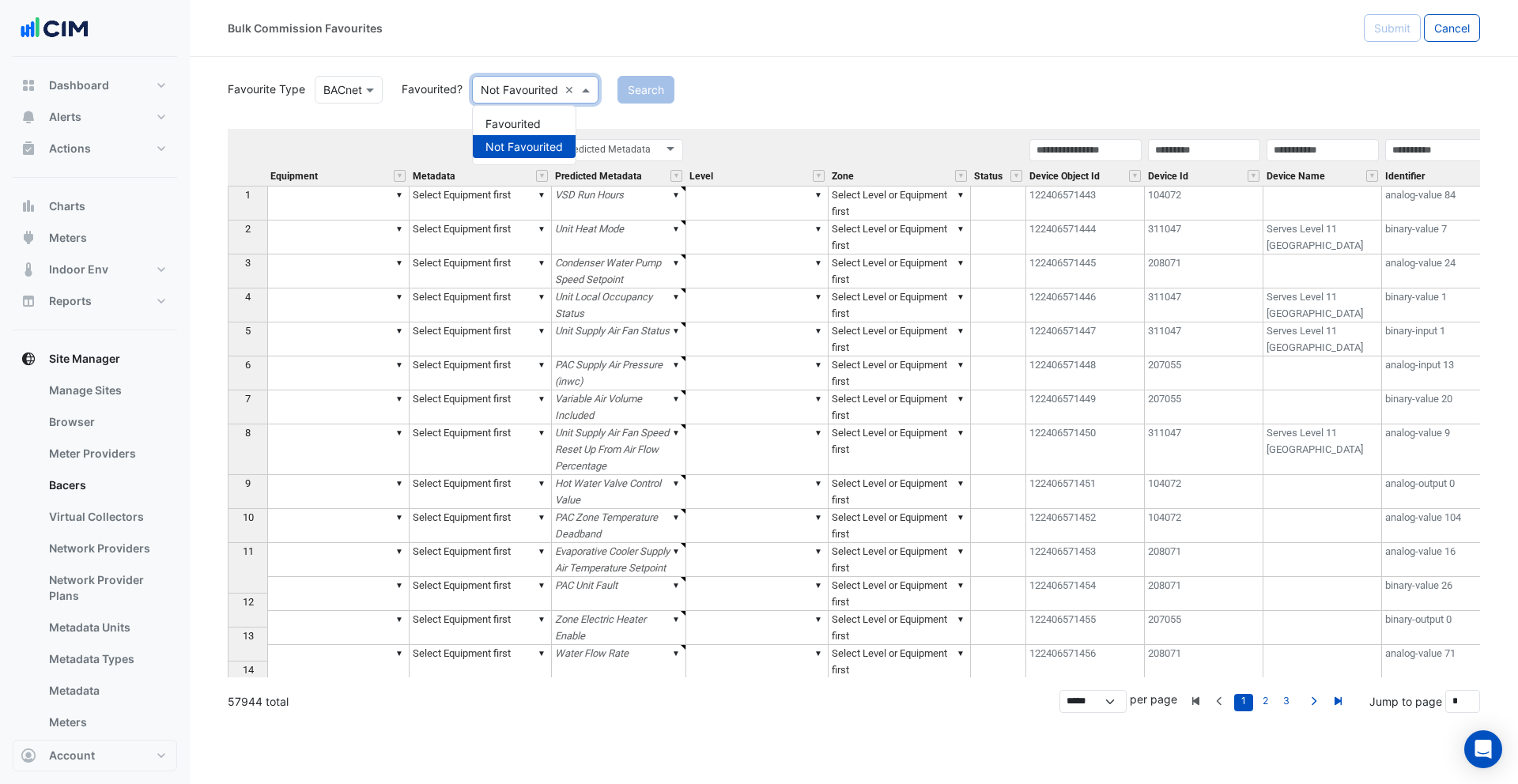
click at [500, 98] on div "Not Favourited ×" at bounding box center [535, 90] width 127 height 28
click at [508, 125] on div "Favourited" at bounding box center [524, 123] width 102 height 23
click at [623, 90] on button "Search" at bounding box center [624, 90] width 57 height 28
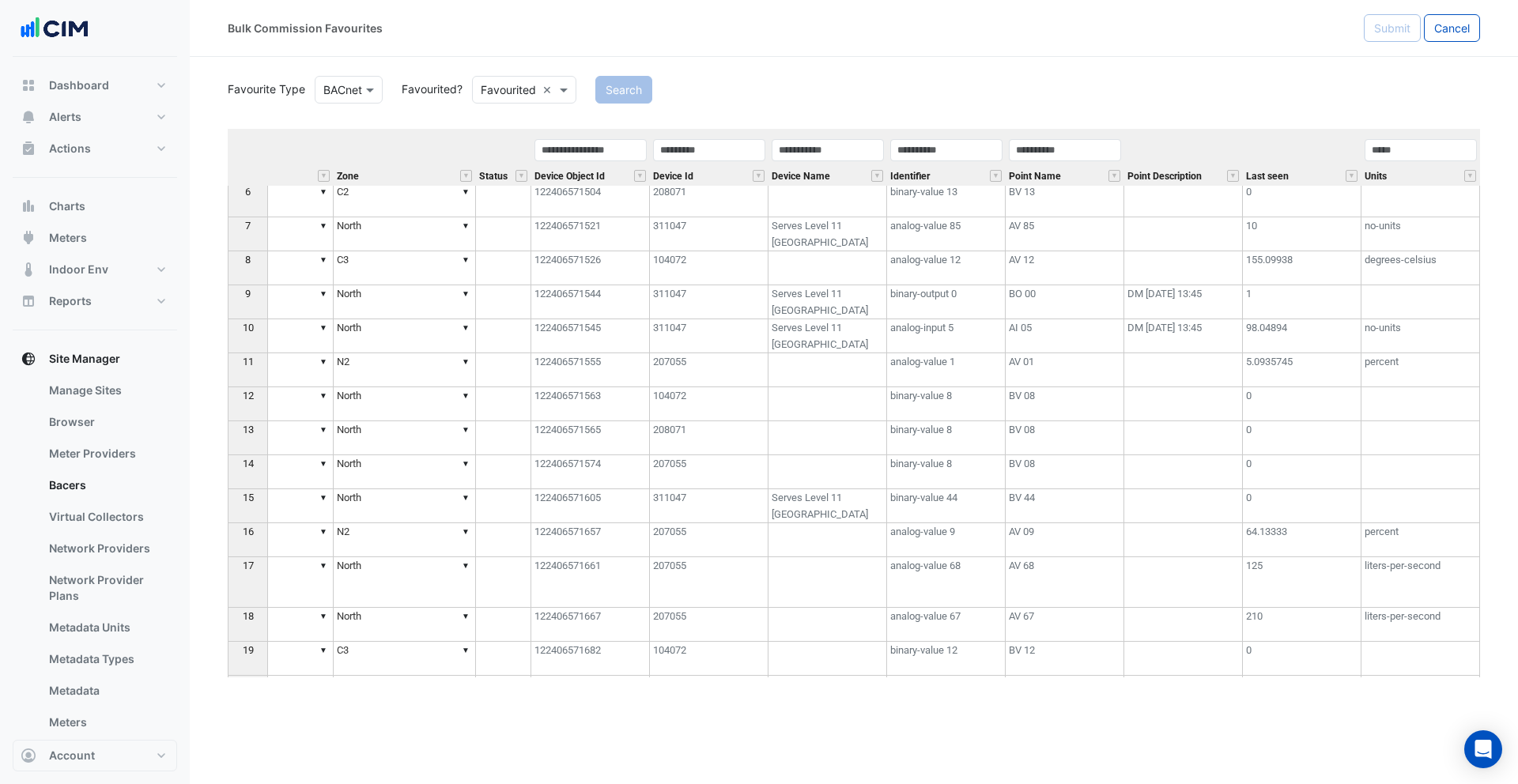
scroll to position [189, 0]
click at [950, 441] on td "binary-value 8" at bounding box center [946, 439] width 119 height 34
click at [941, 381] on td "analog-value 1" at bounding box center [946, 371] width 119 height 34
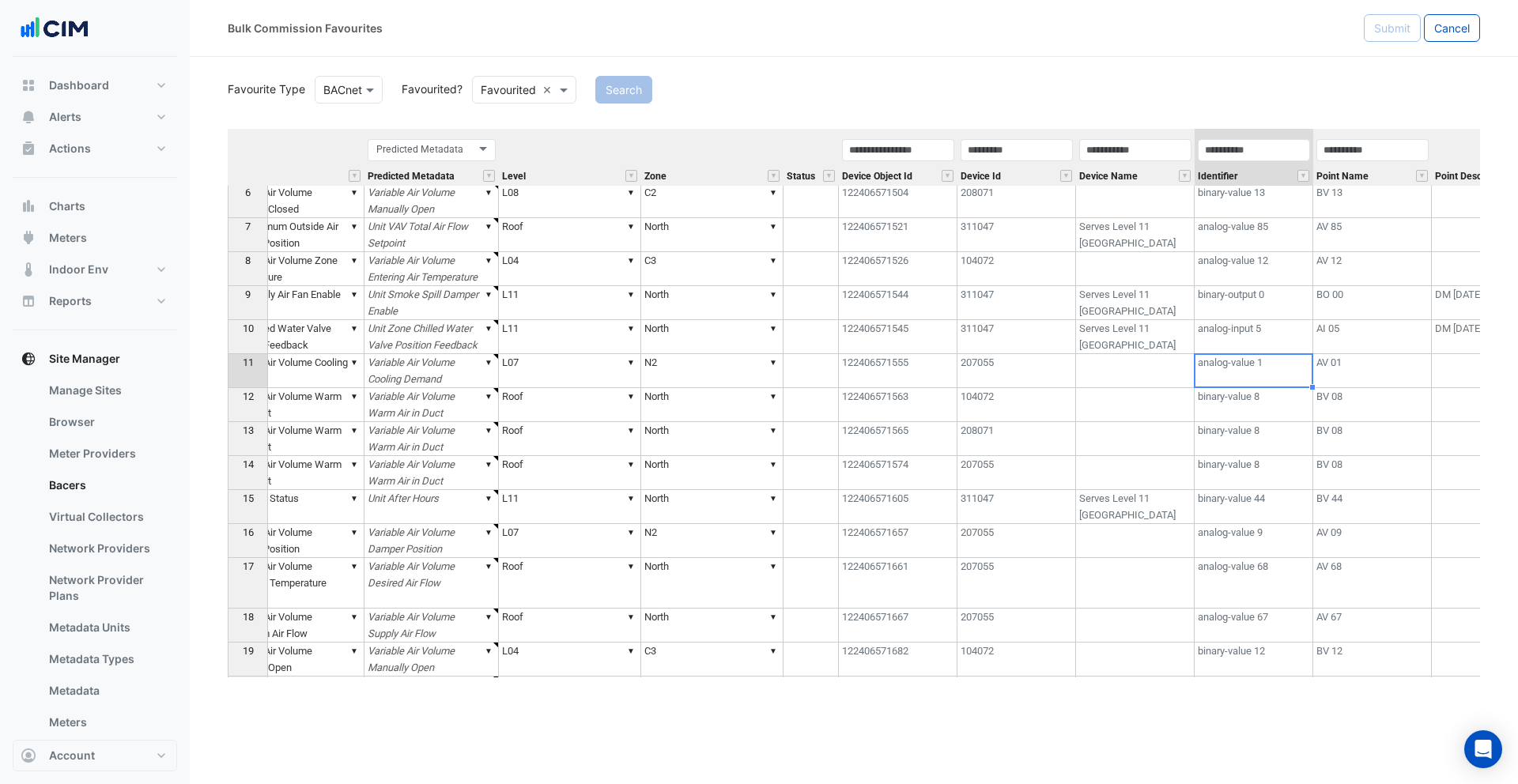
scroll to position [0, 0]
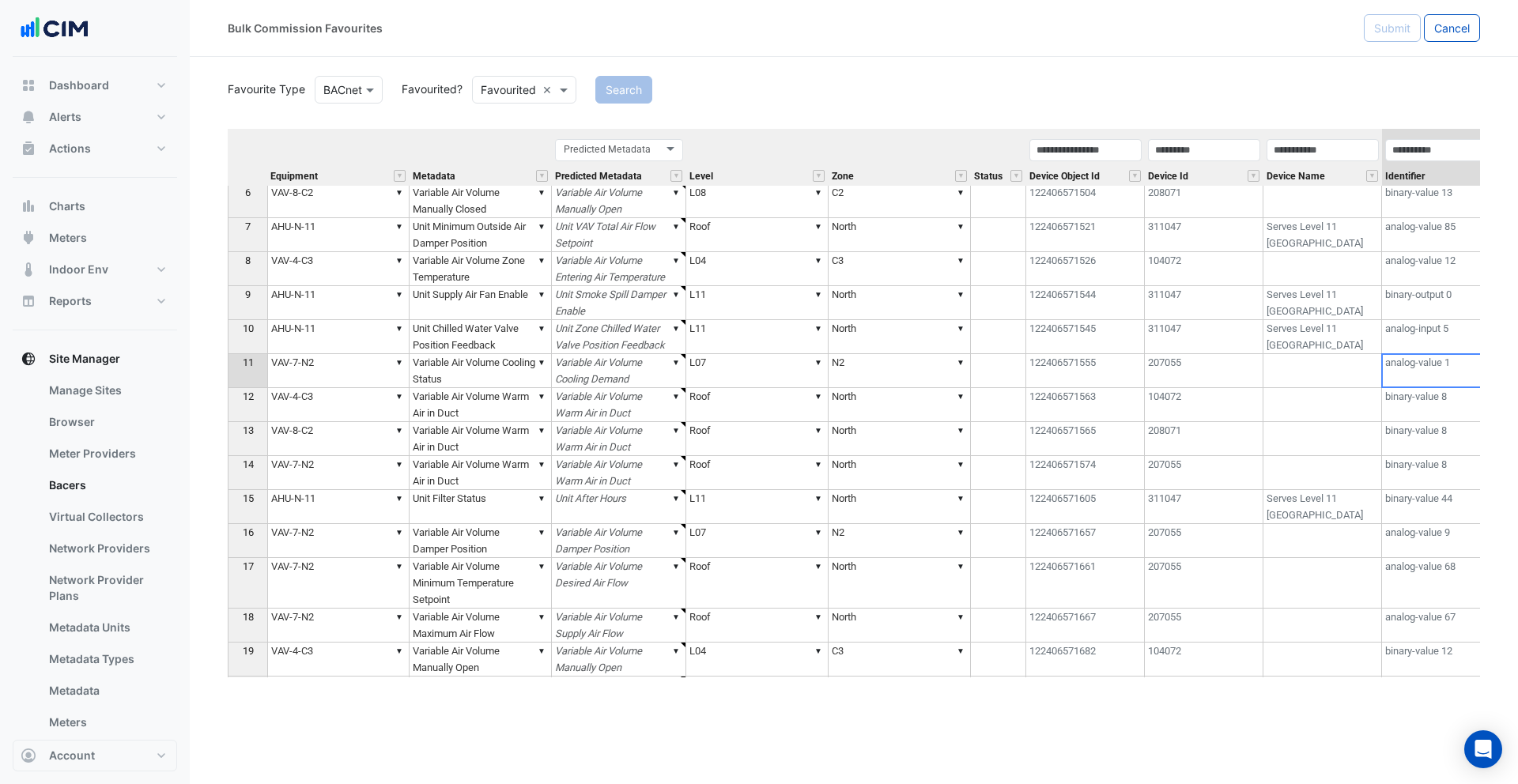
click at [482, 373] on td "▼ Variable Air Volume Cooling Status" at bounding box center [480, 371] width 143 height 34
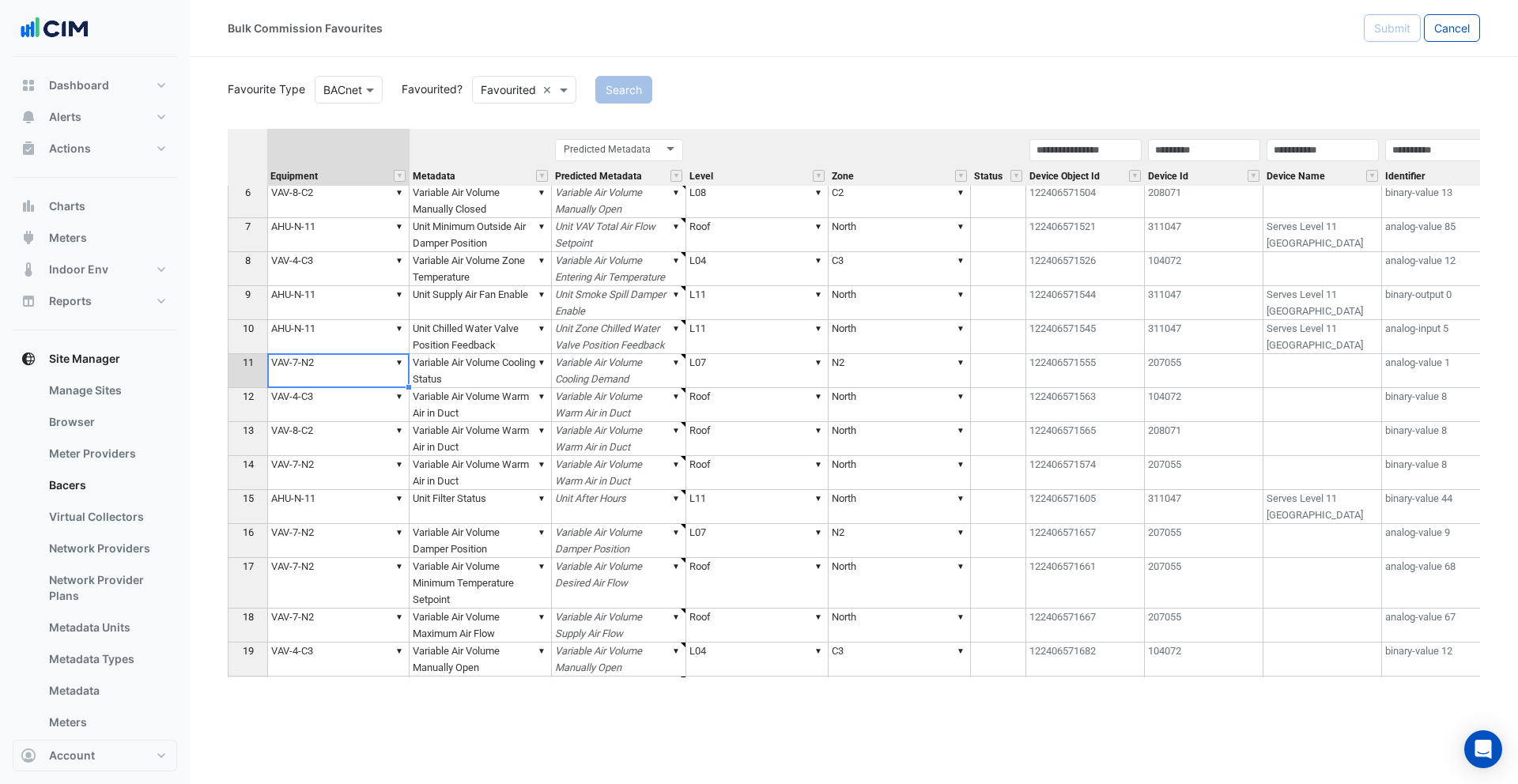
click at [350, 374] on td "▼ VAV-7-N2" at bounding box center [338, 371] width 143 height 34
click at [743, 367] on td "▼ L07" at bounding box center [758, 371] width 143 height 34
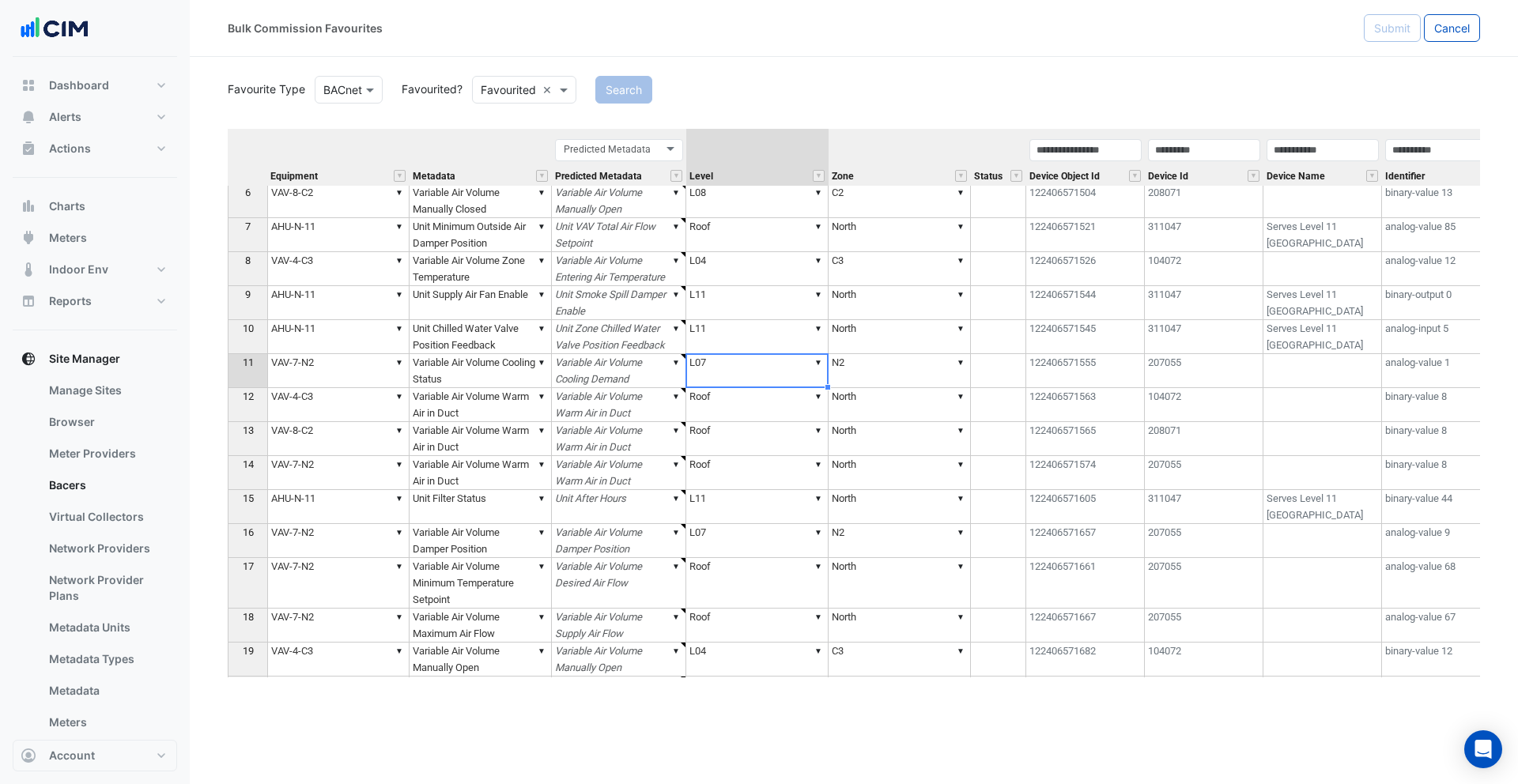
click at [840, 373] on td "▼ N2" at bounding box center [899, 371] width 143 height 34
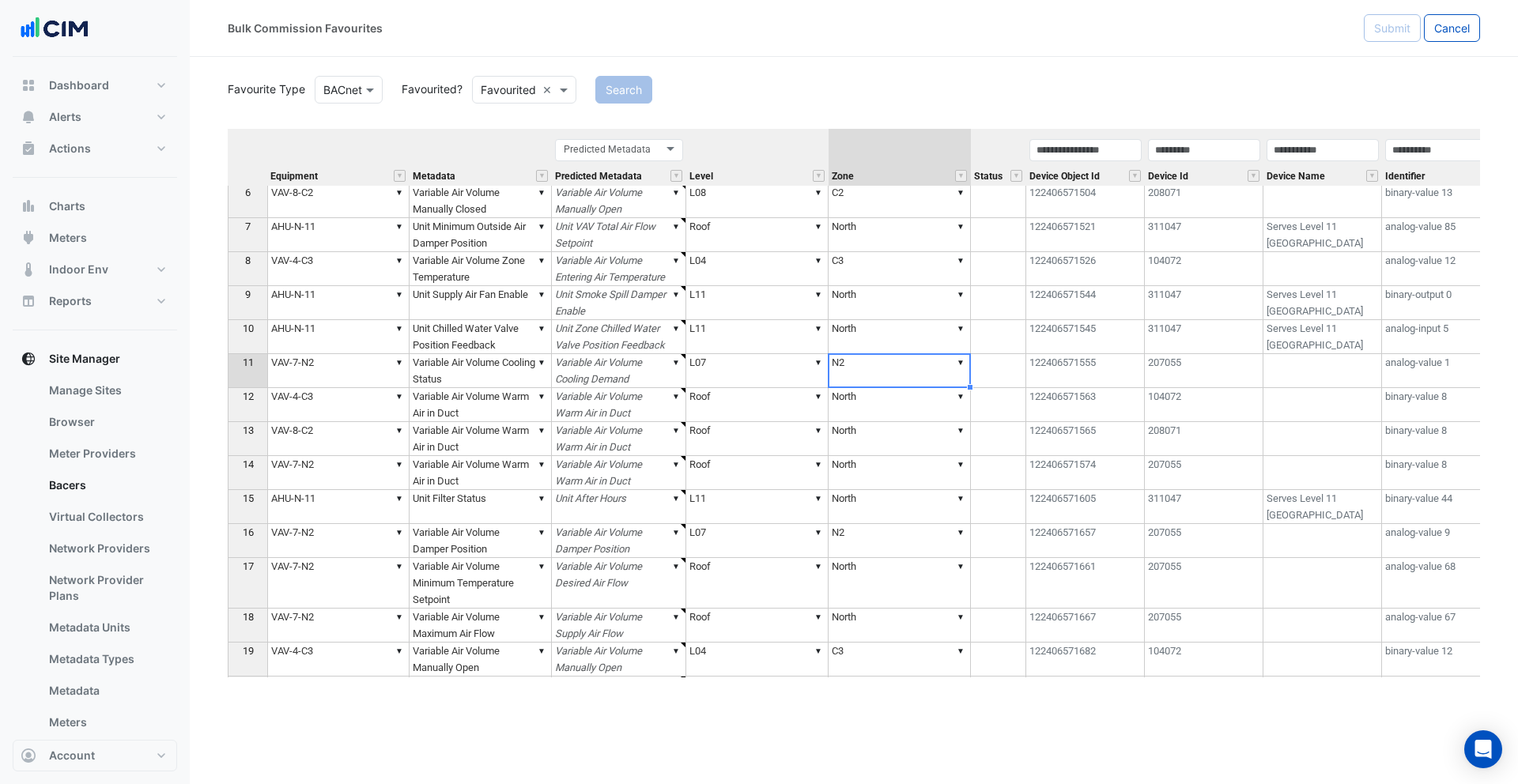
type textarea "******"
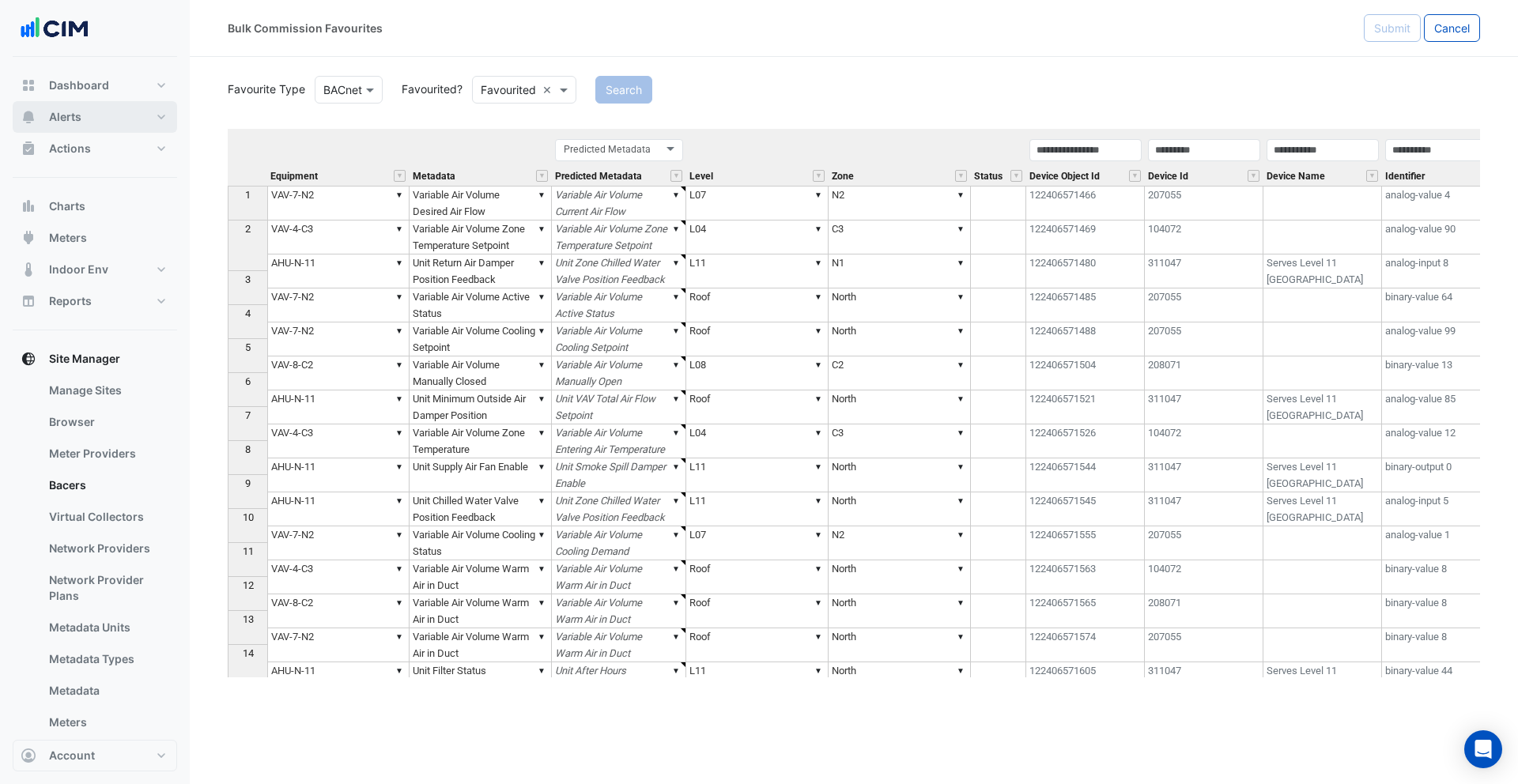
click at [66, 119] on span "Alerts" at bounding box center [65, 117] width 32 height 16
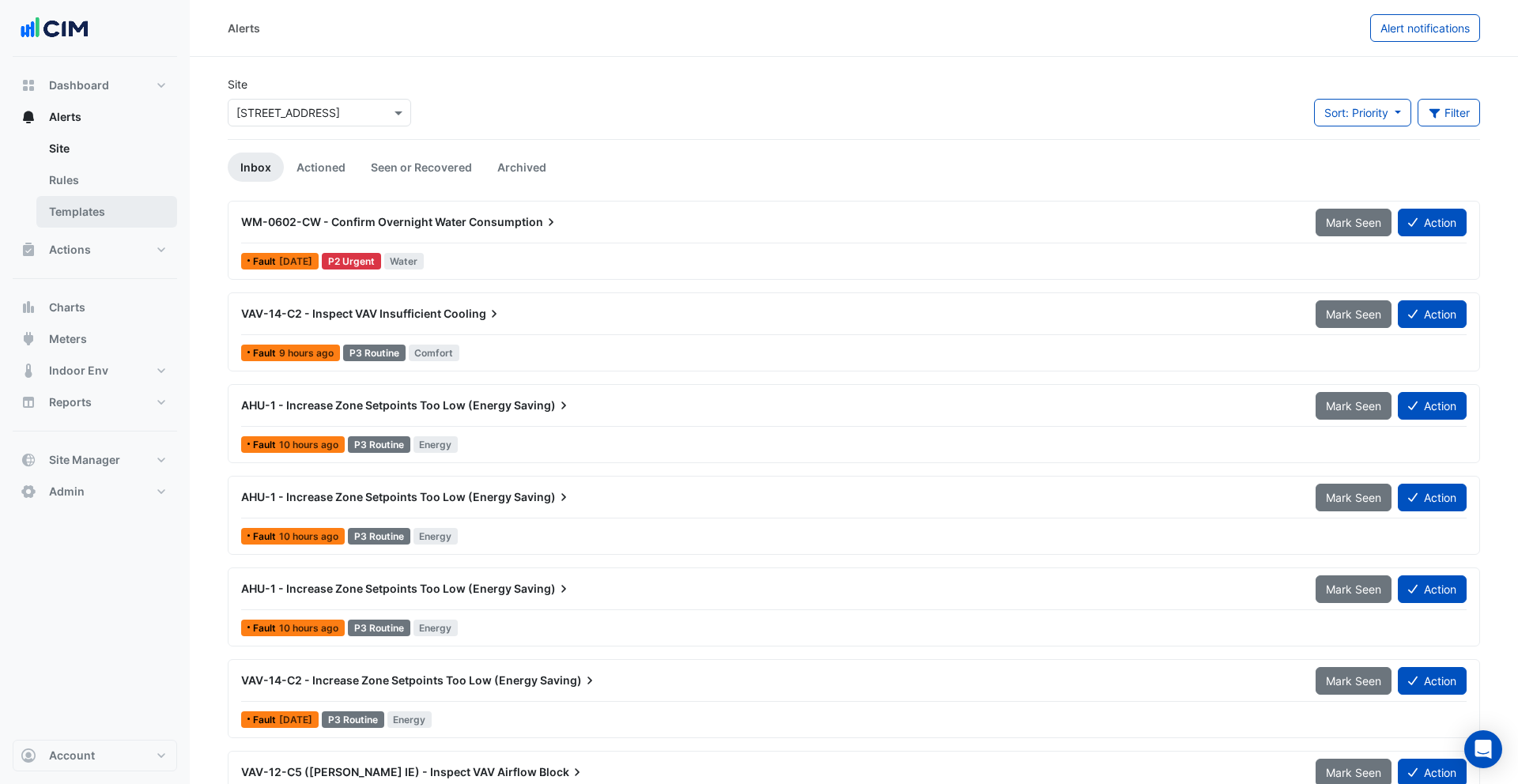
click at [109, 207] on link "Templates" at bounding box center [106, 211] width 141 height 31
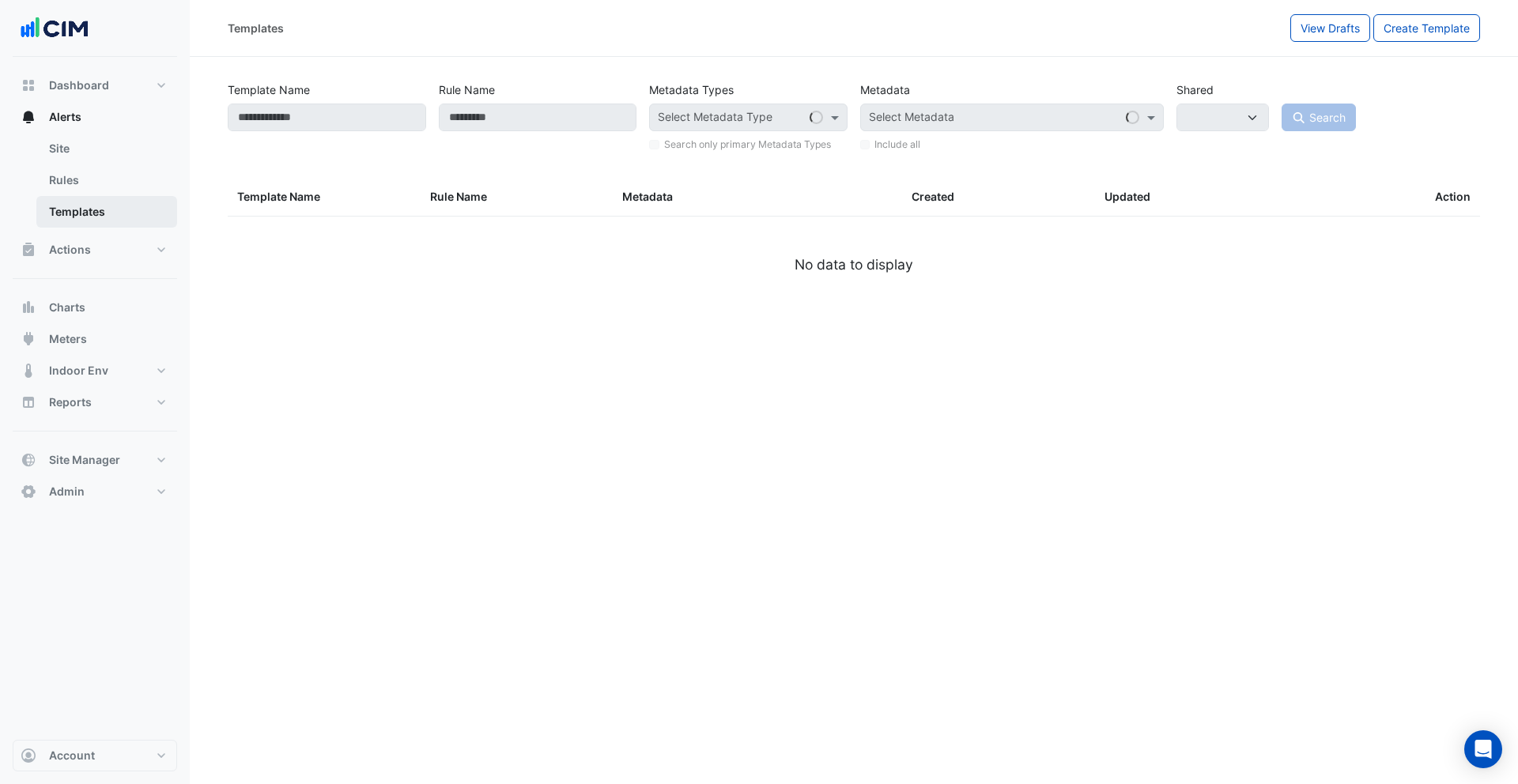
select select
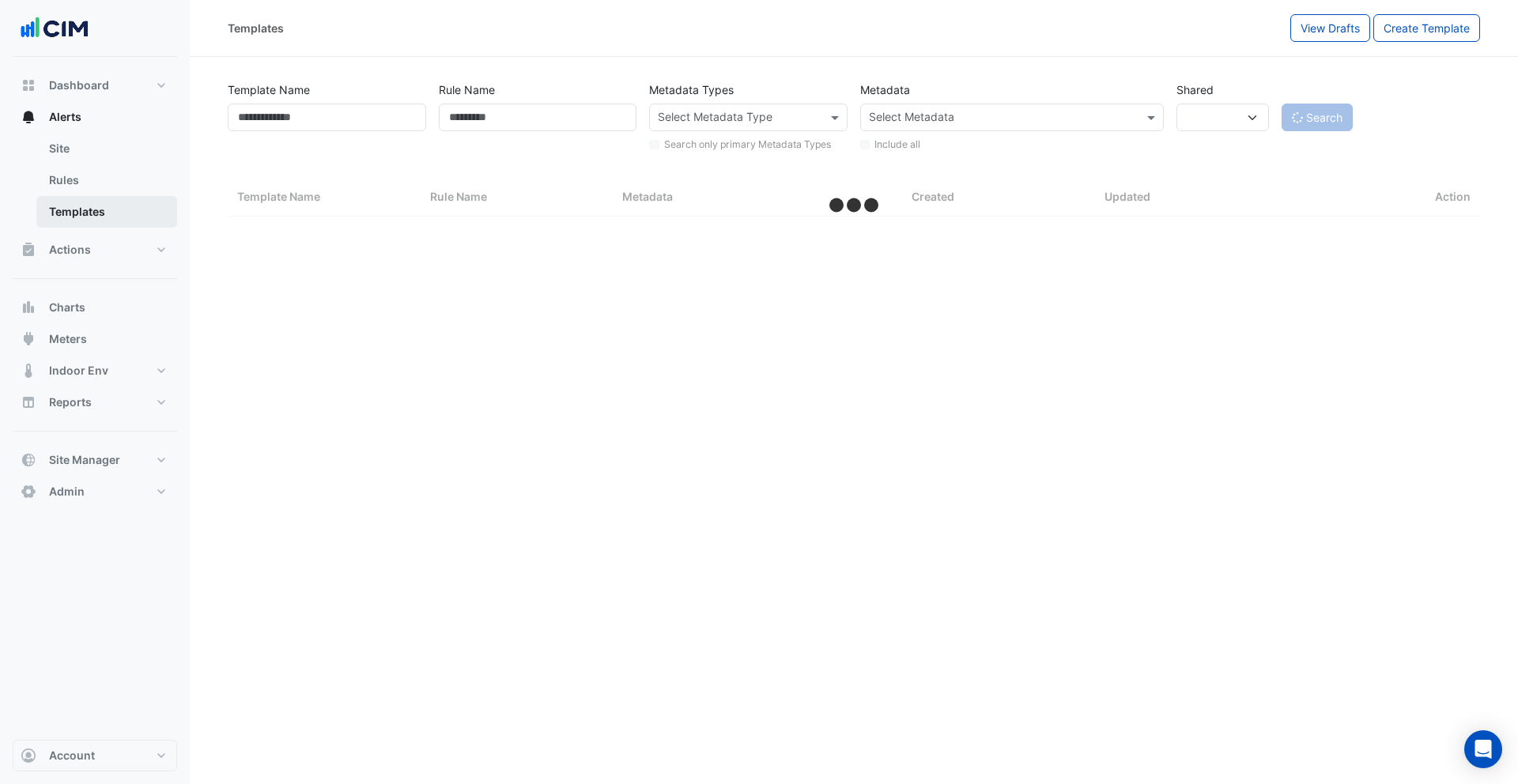
select select "***"
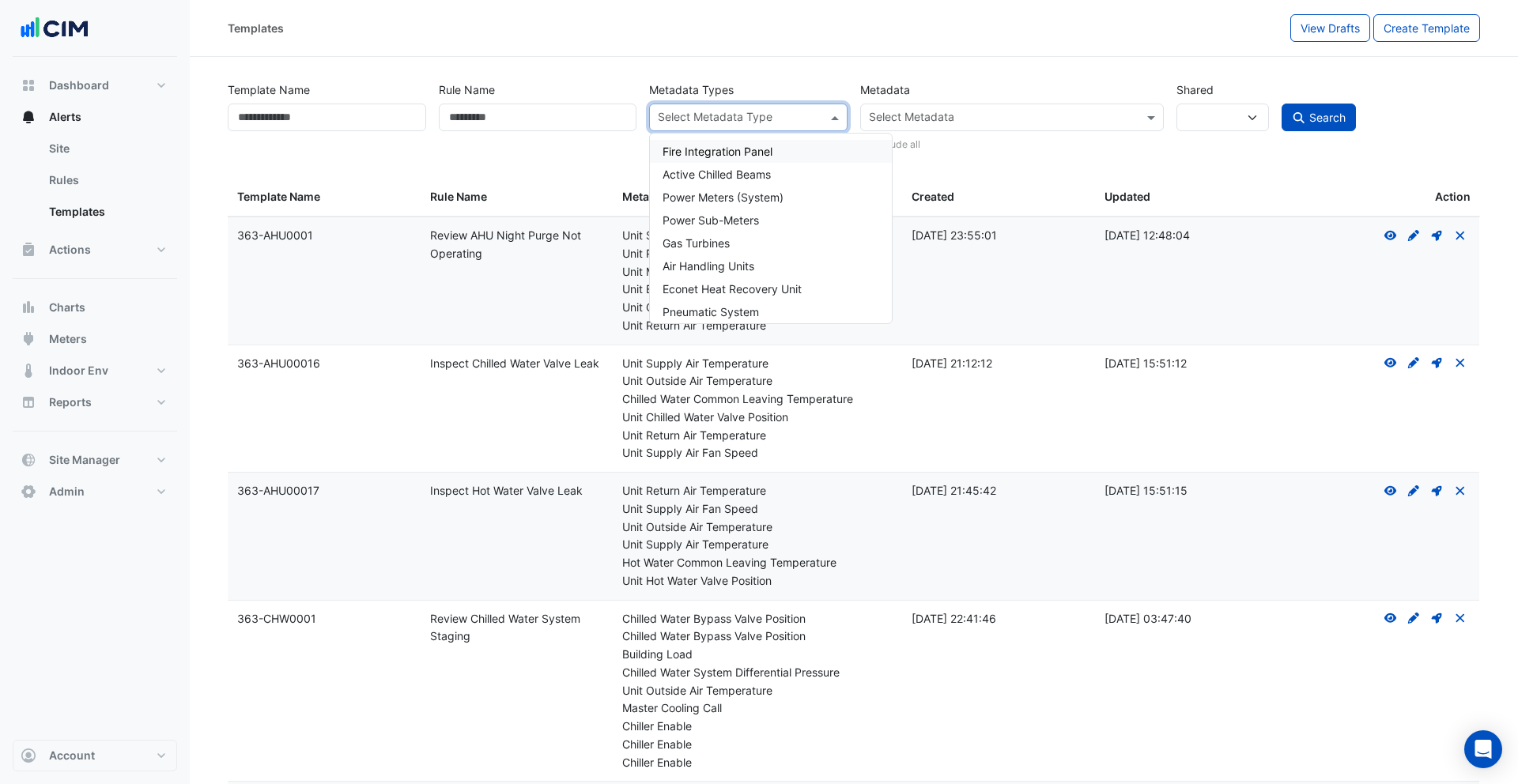
click at [744, 122] on input "text" at bounding box center [740, 119] width 163 height 17
click at [734, 148] on span "Air Handling Units" at bounding box center [708, 151] width 91 height 14
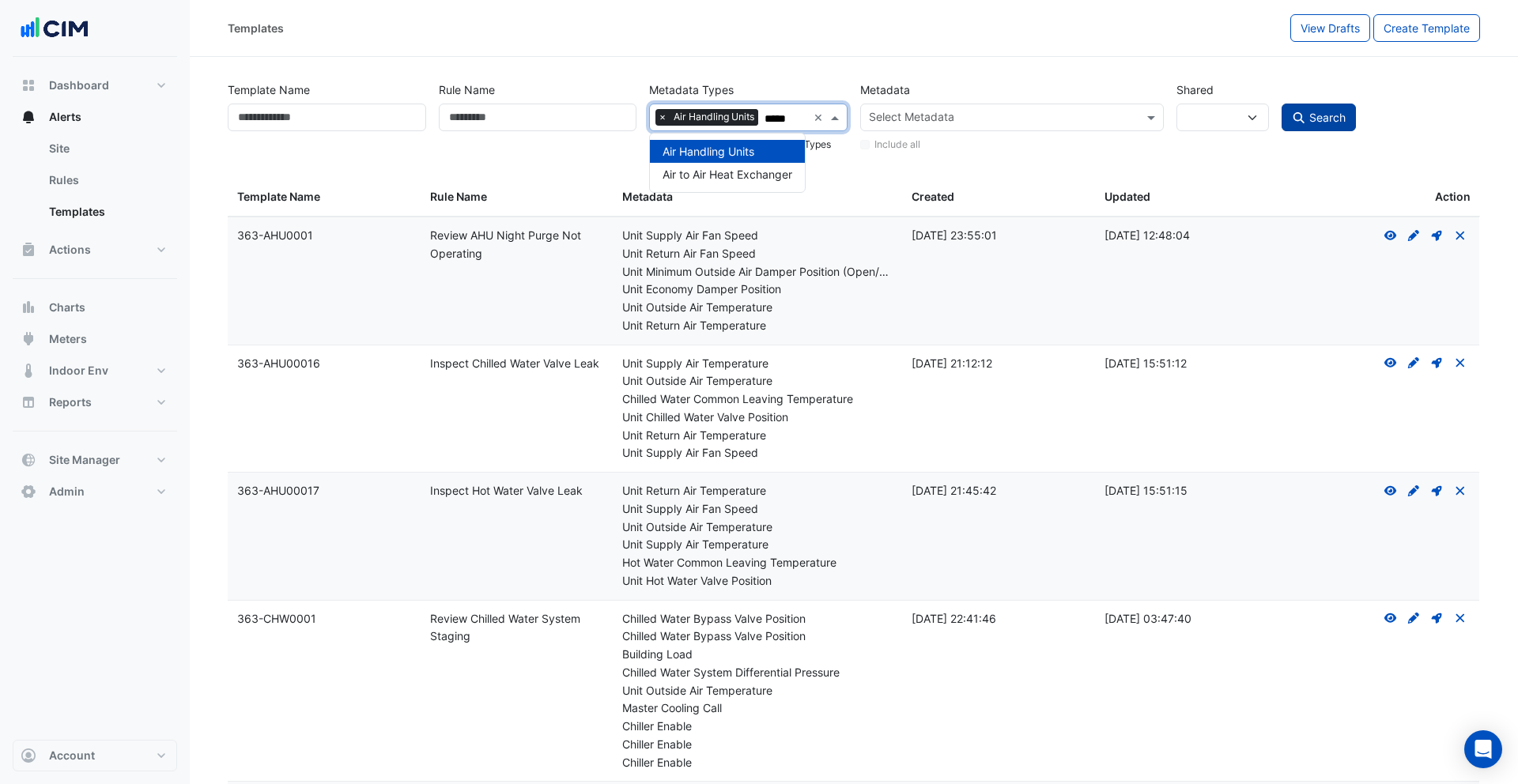
type input "*****"
click at [1334, 114] on span "Search" at bounding box center [1327, 118] width 36 height 14
select select
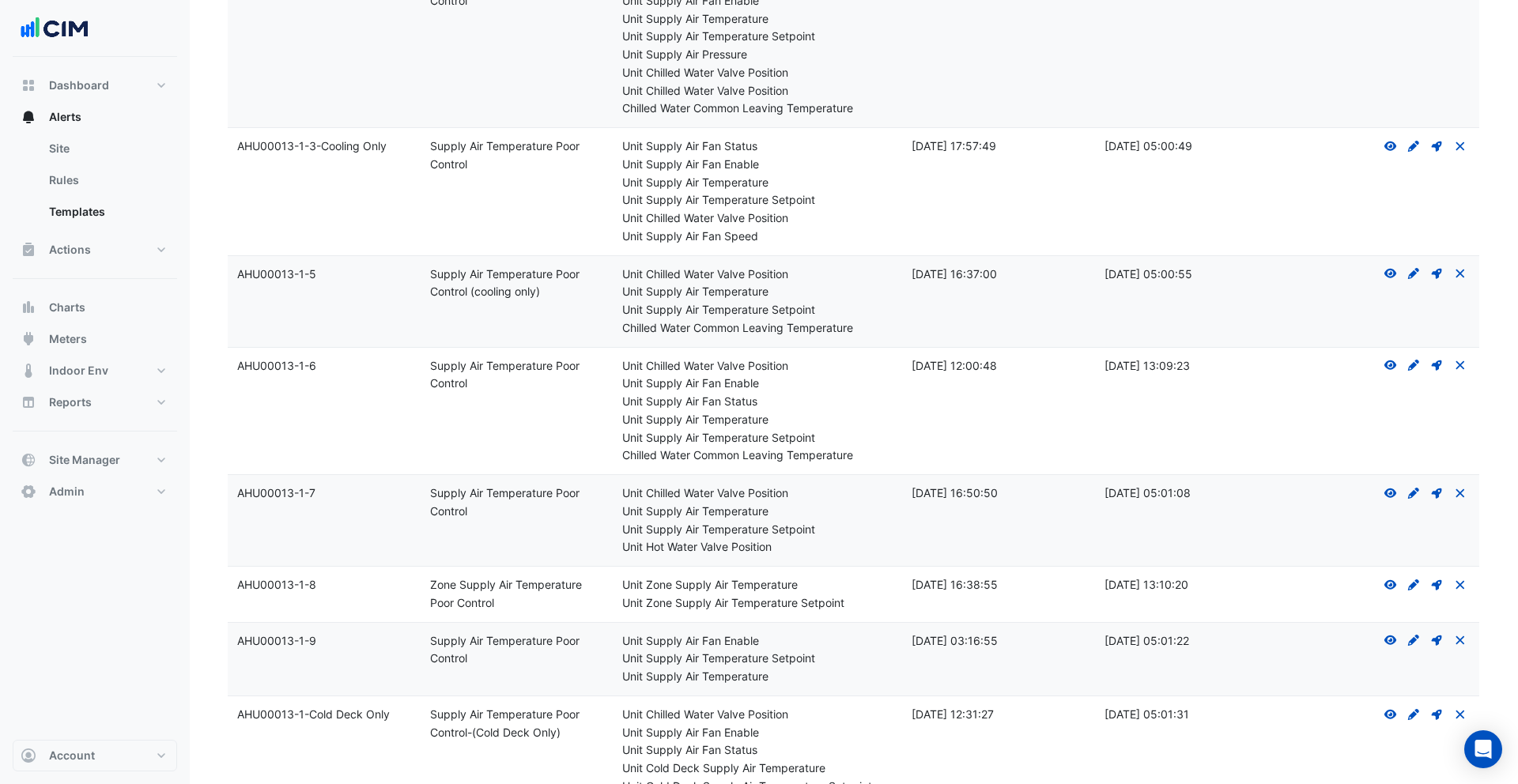
scroll to position [9834, 0]
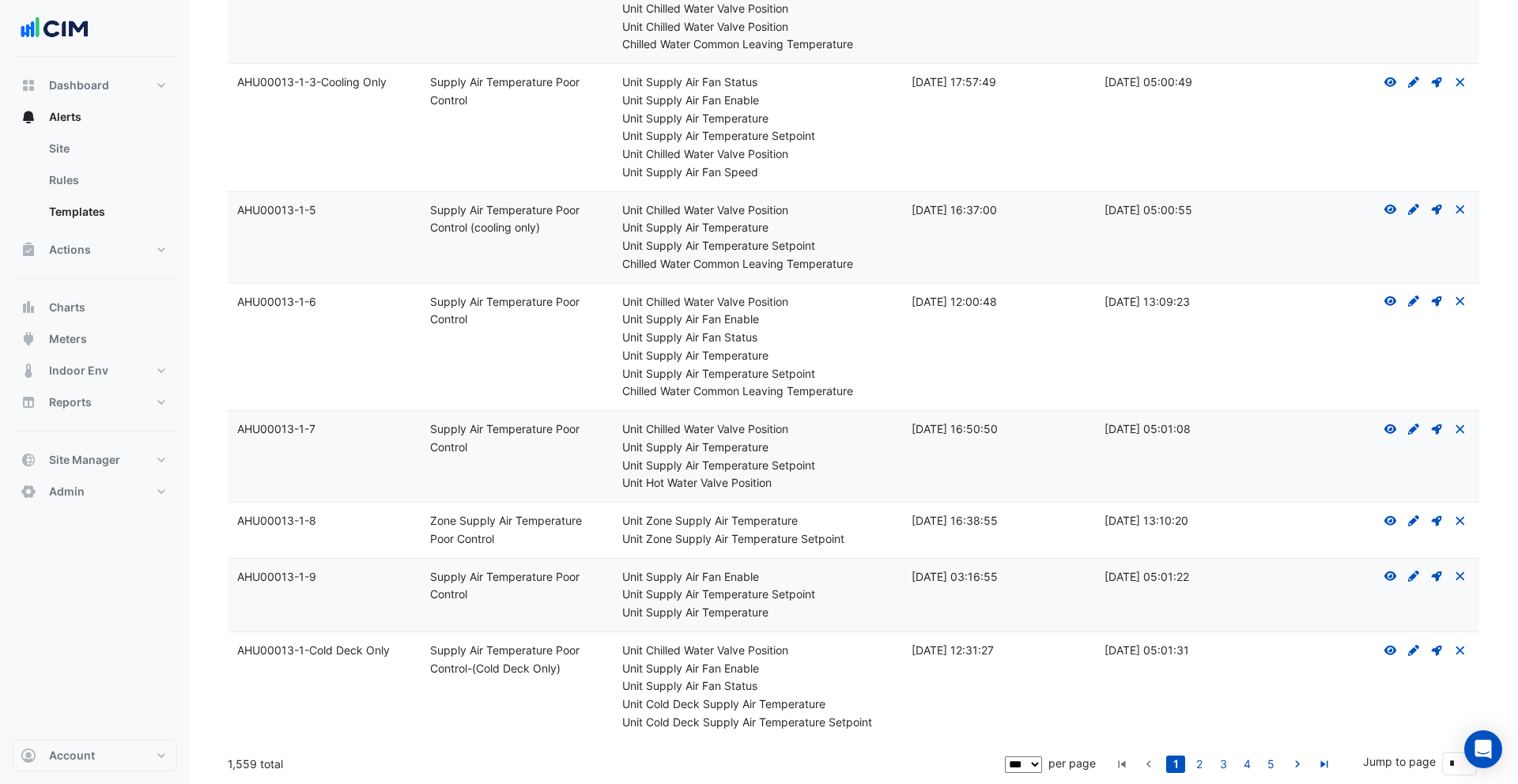
drag, startPoint x: 229, startPoint y: 762, endPoint x: 253, endPoint y: 763, distance: 24.0
click at [253, 763] on div "1,559 total" at bounding box center [614, 764] width 774 height 39
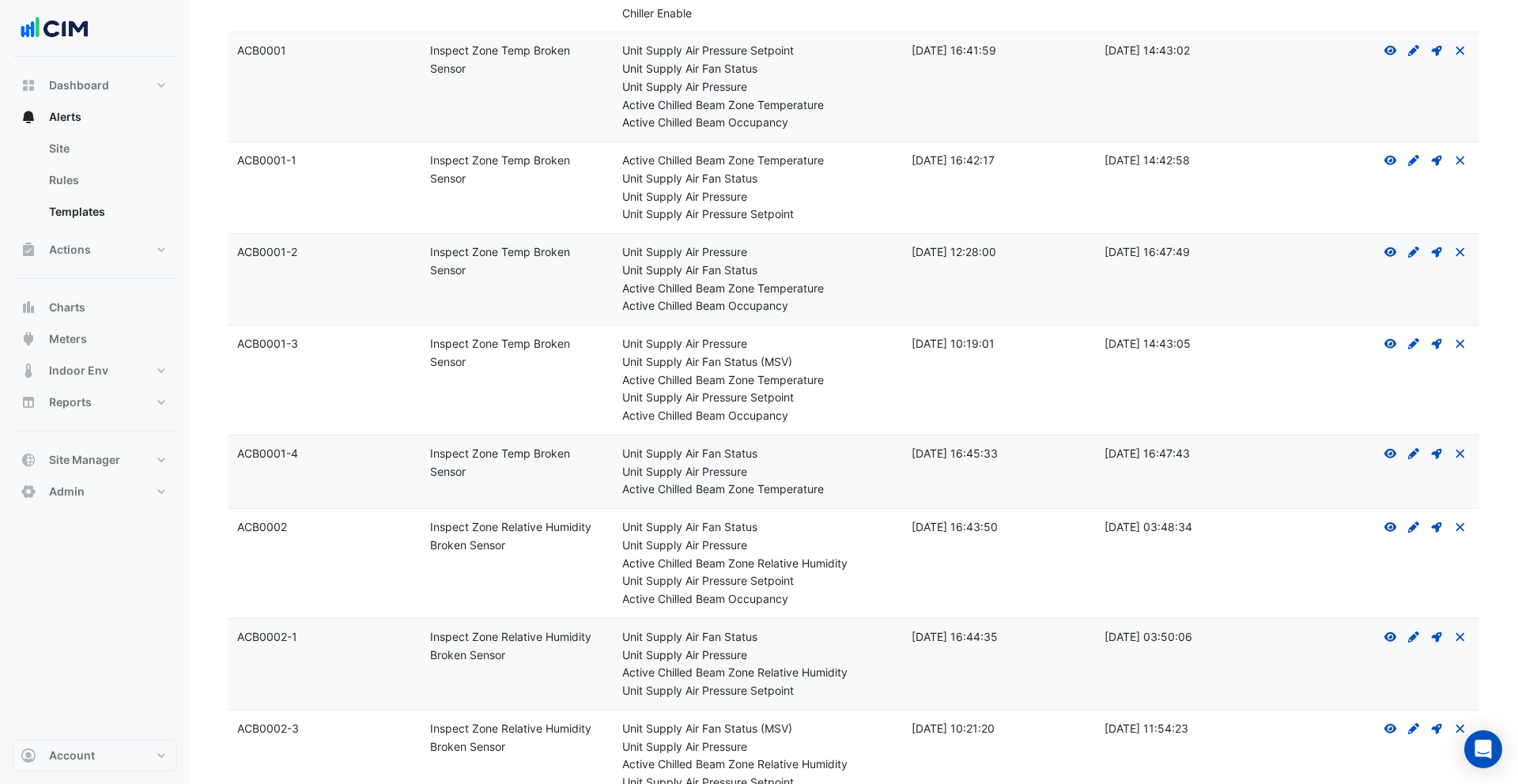
scroll to position [0, 0]
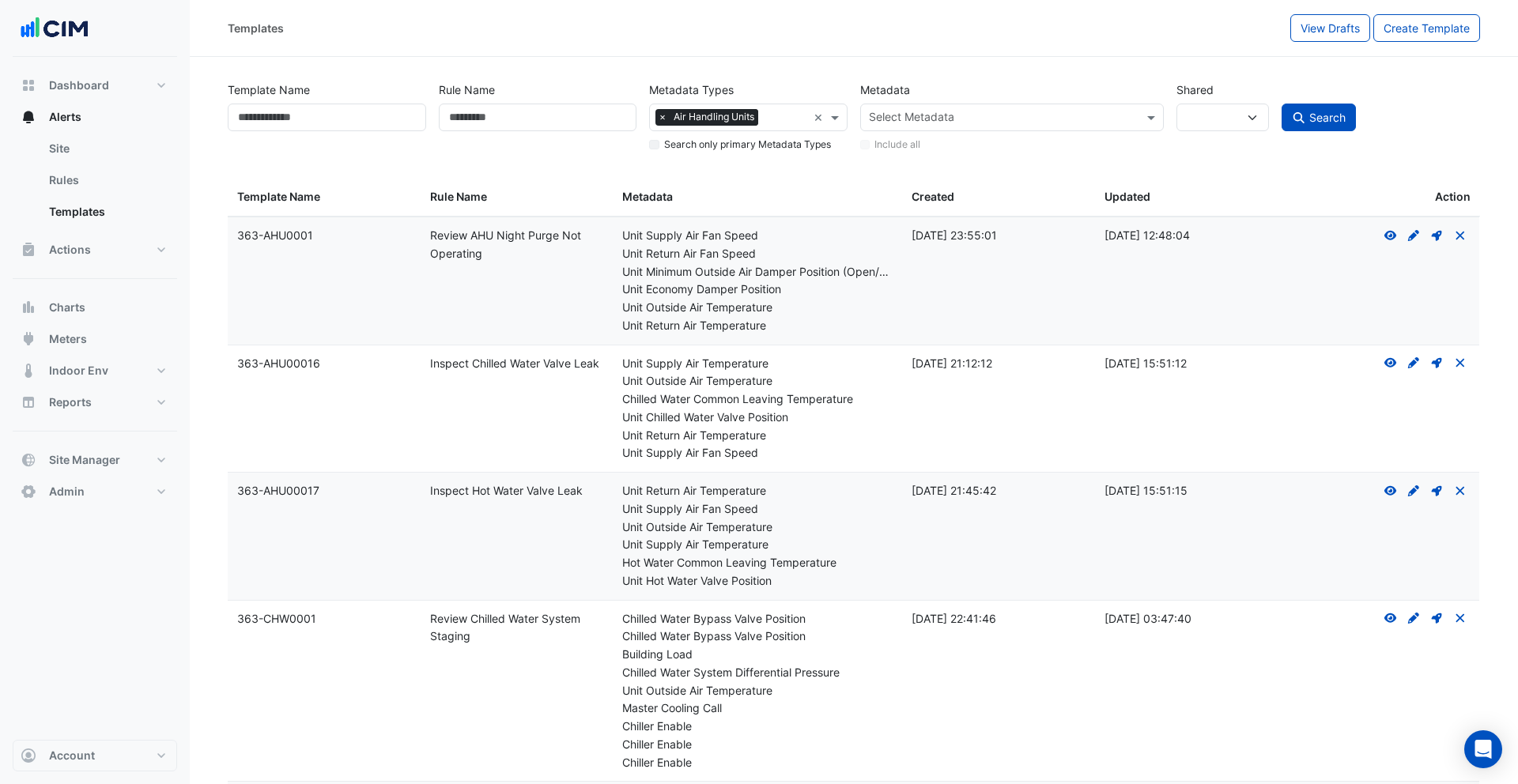
drag, startPoint x: 454, startPoint y: 234, endPoint x: 464, endPoint y: 247, distance: 16.4
click at [464, 247] on div "Rule Name: Review AHU Night Purge Not Operating" at bounding box center [516, 245] width 174 height 36
drag, startPoint x: 453, startPoint y: 363, endPoint x: 483, endPoint y: 373, distance: 31.6
click at [483, 373] on datatable-body-cell "Rule Name: Inspect Chilled Water Valve Leak" at bounding box center [517, 408] width 193 height 127
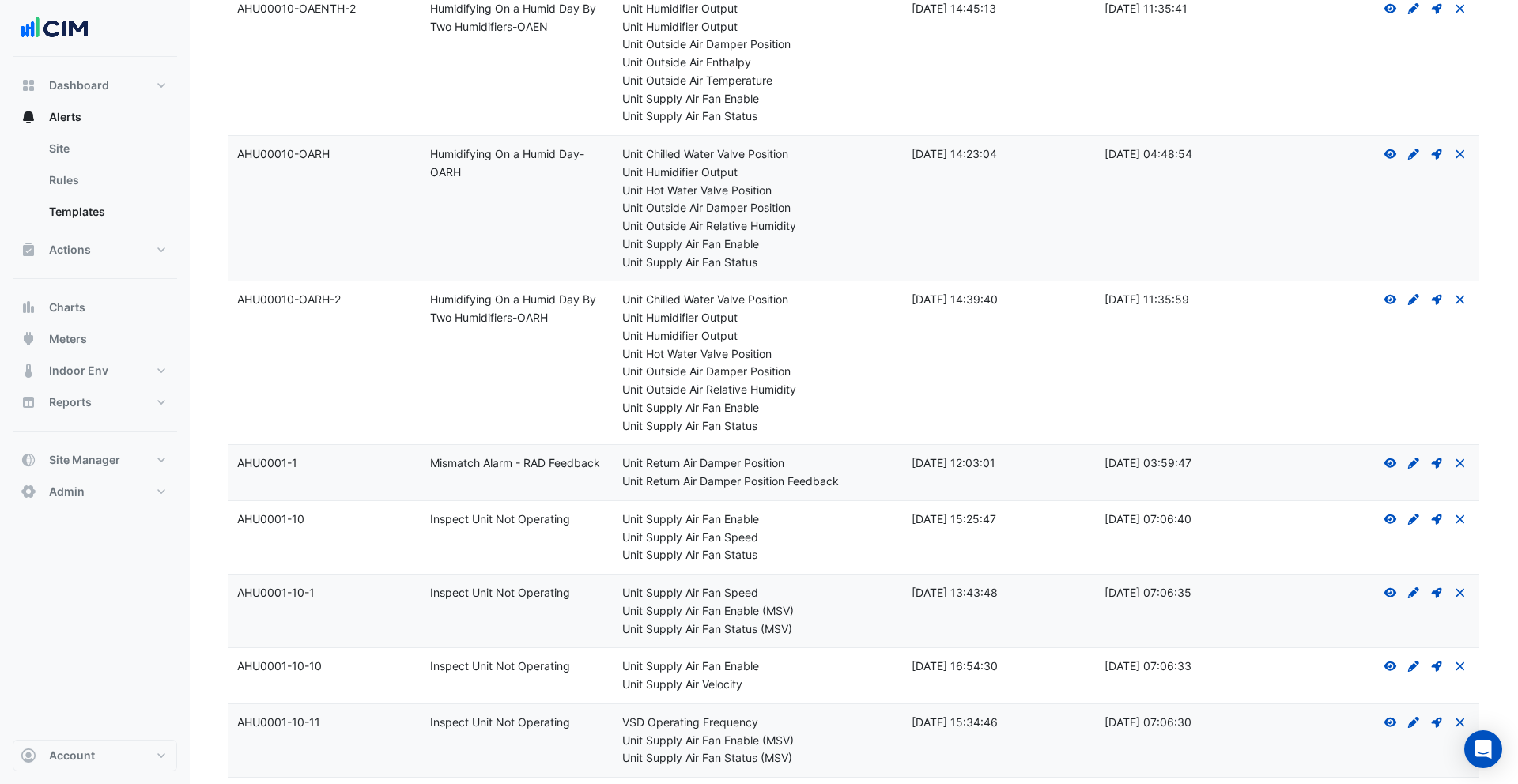
scroll to position [2217, 0]
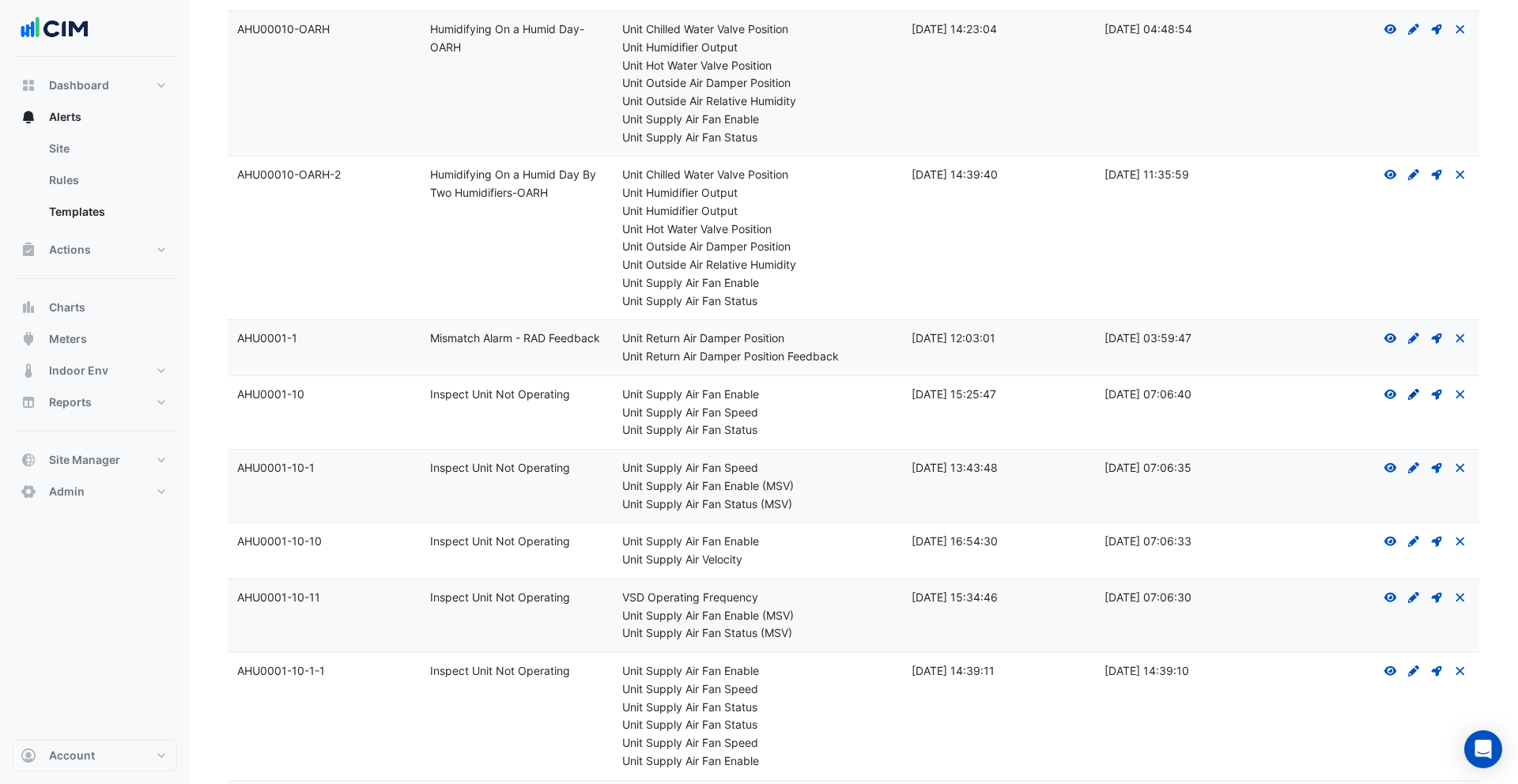
click at [1414, 392] on icon at bounding box center [1414, 393] width 11 height 11
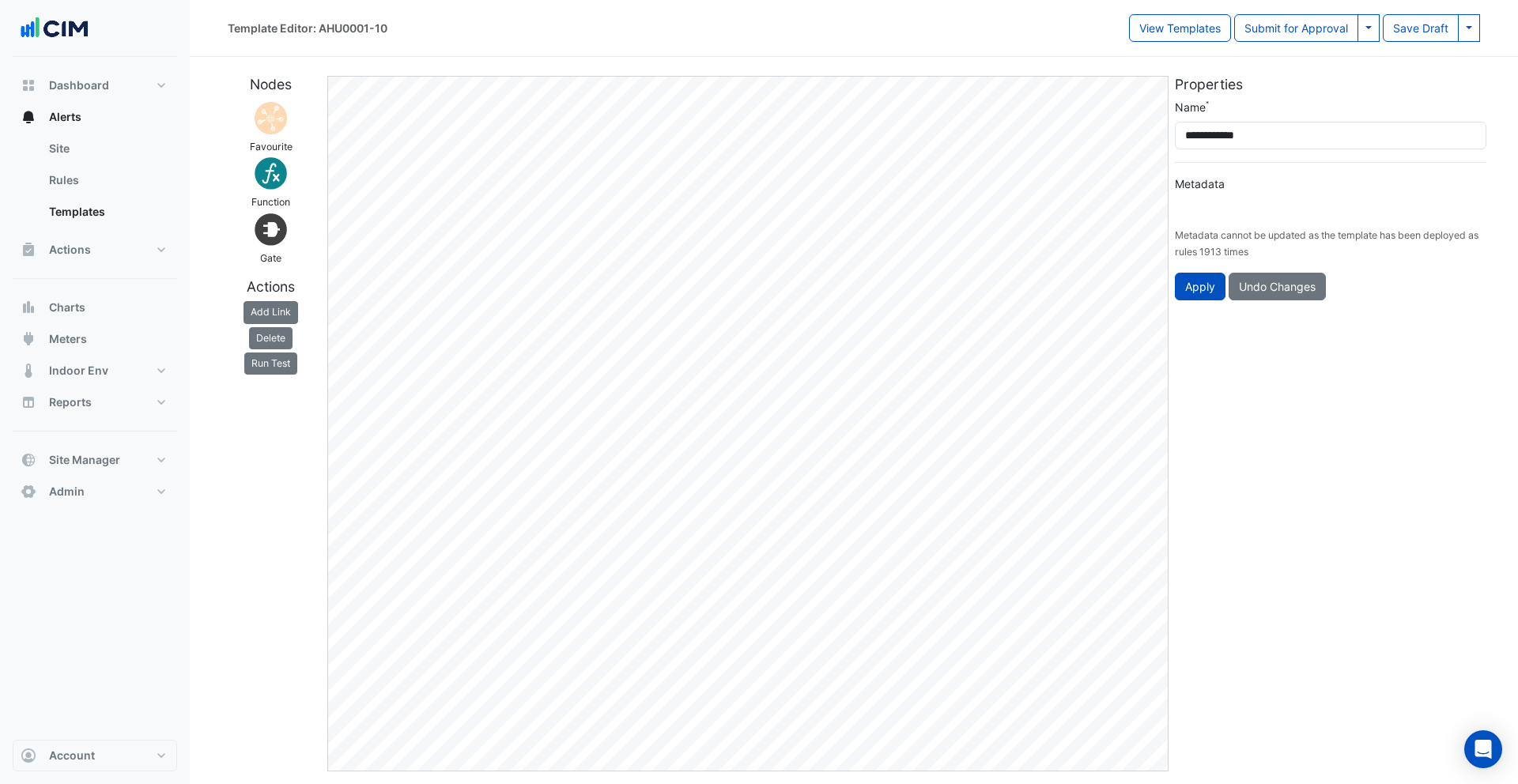
type input "**********"
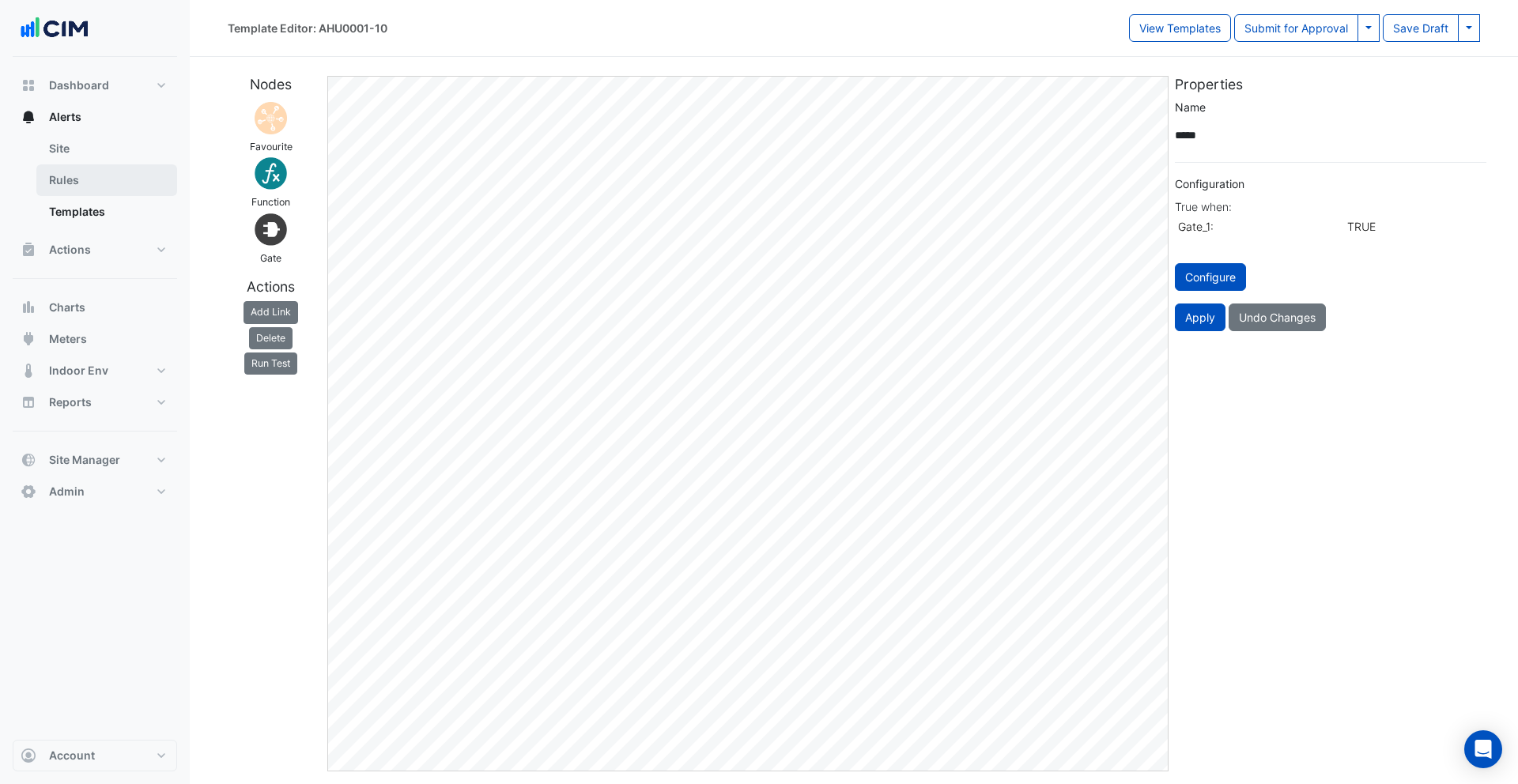
click at [86, 181] on link "Rules" at bounding box center [106, 180] width 141 height 31
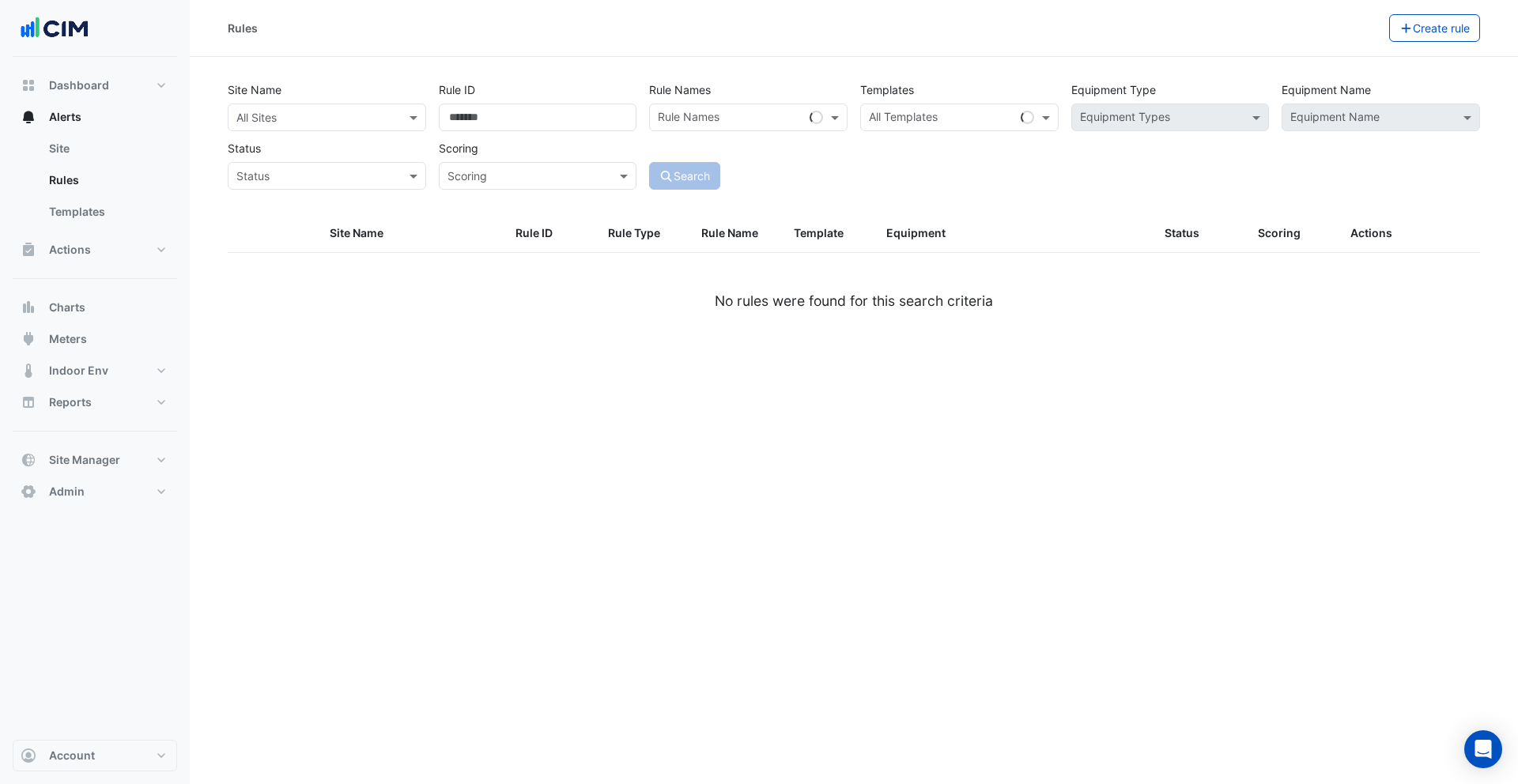
click at [385, 115] on input "text" at bounding box center [311, 118] width 150 height 17
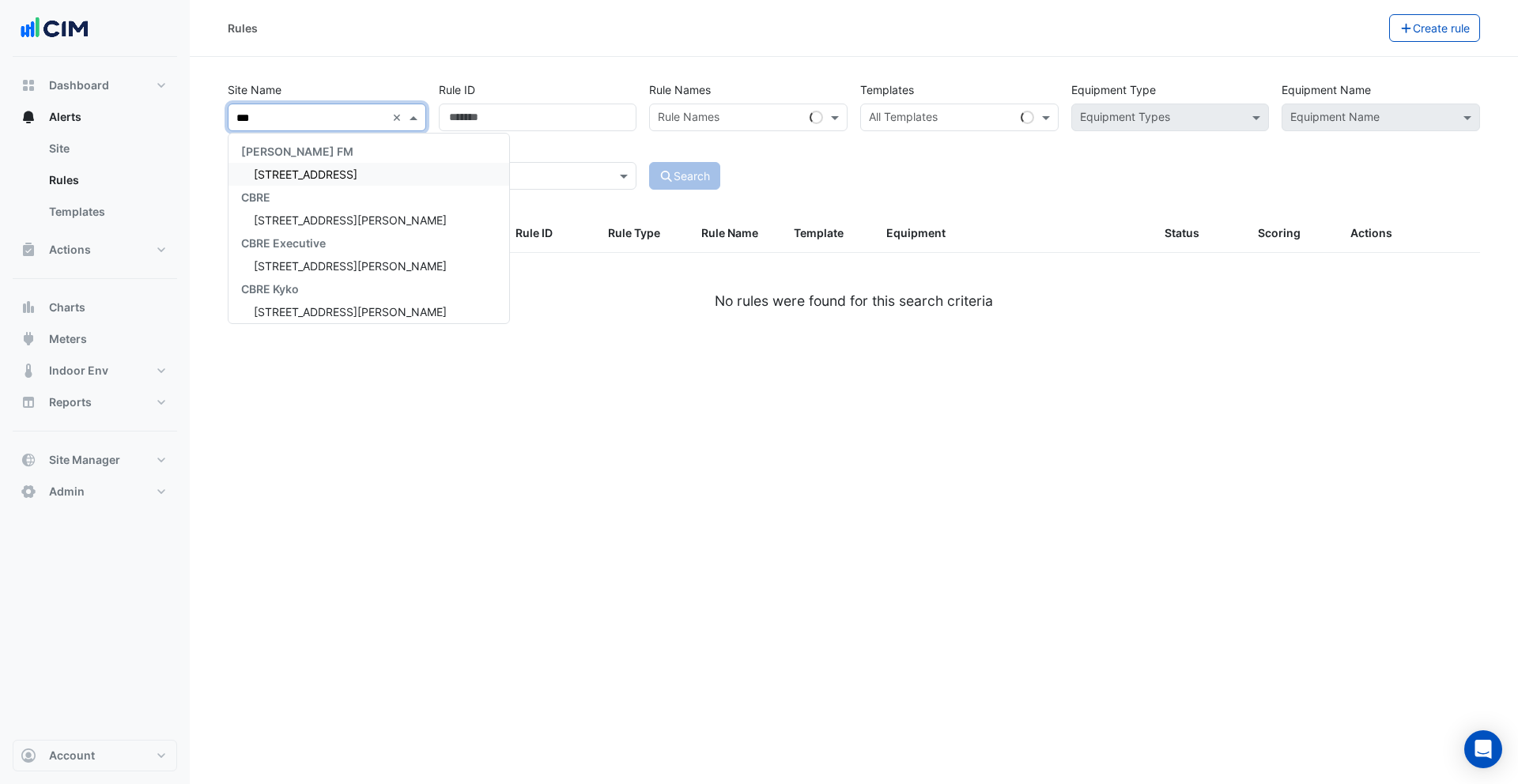
type input "****"
click at [275, 168] on span "[STREET_ADDRESS][PERSON_NAME]" at bounding box center [350, 174] width 193 height 14
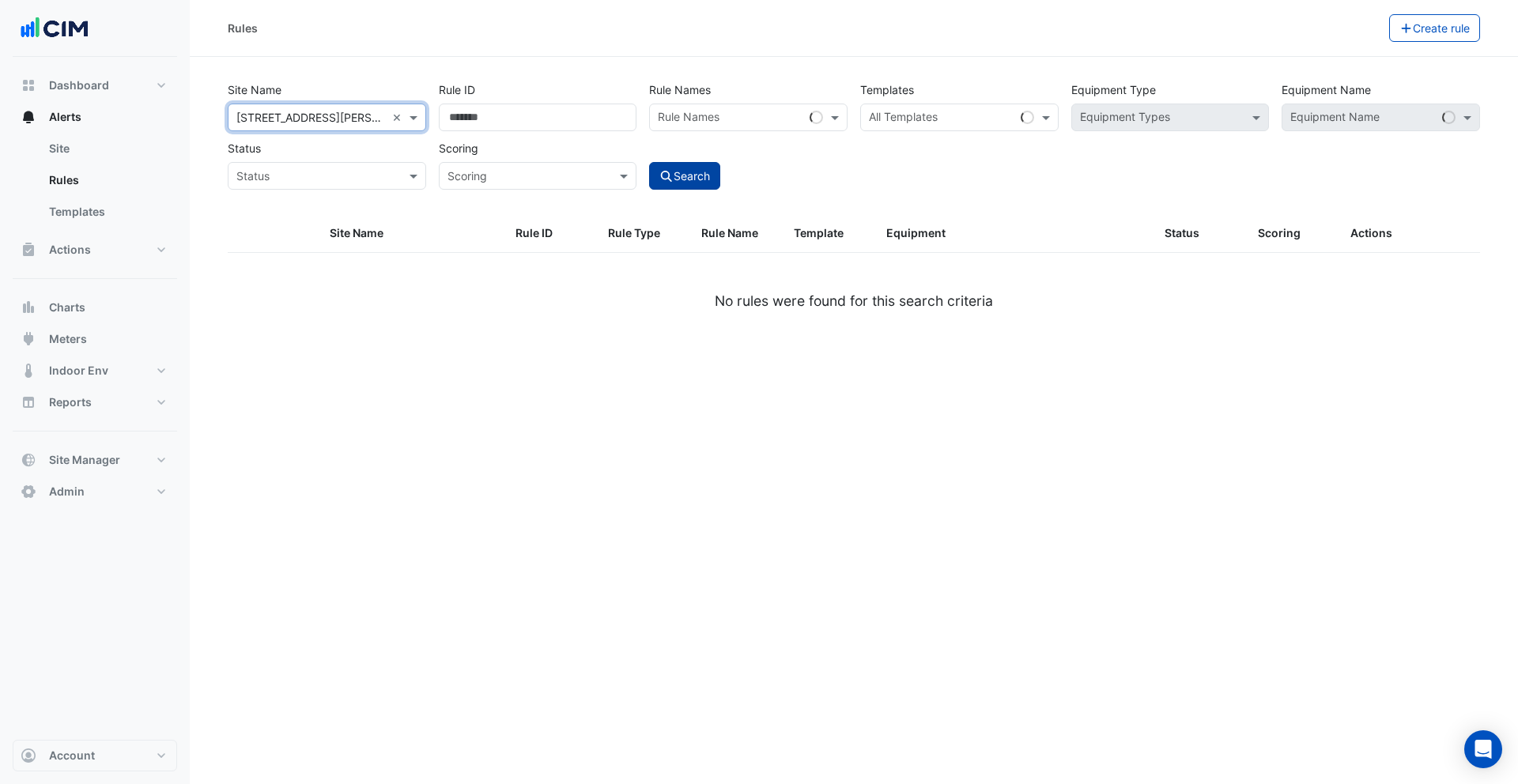
click at [694, 175] on button "Search" at bounding box center [685, 176] width 71 height 28
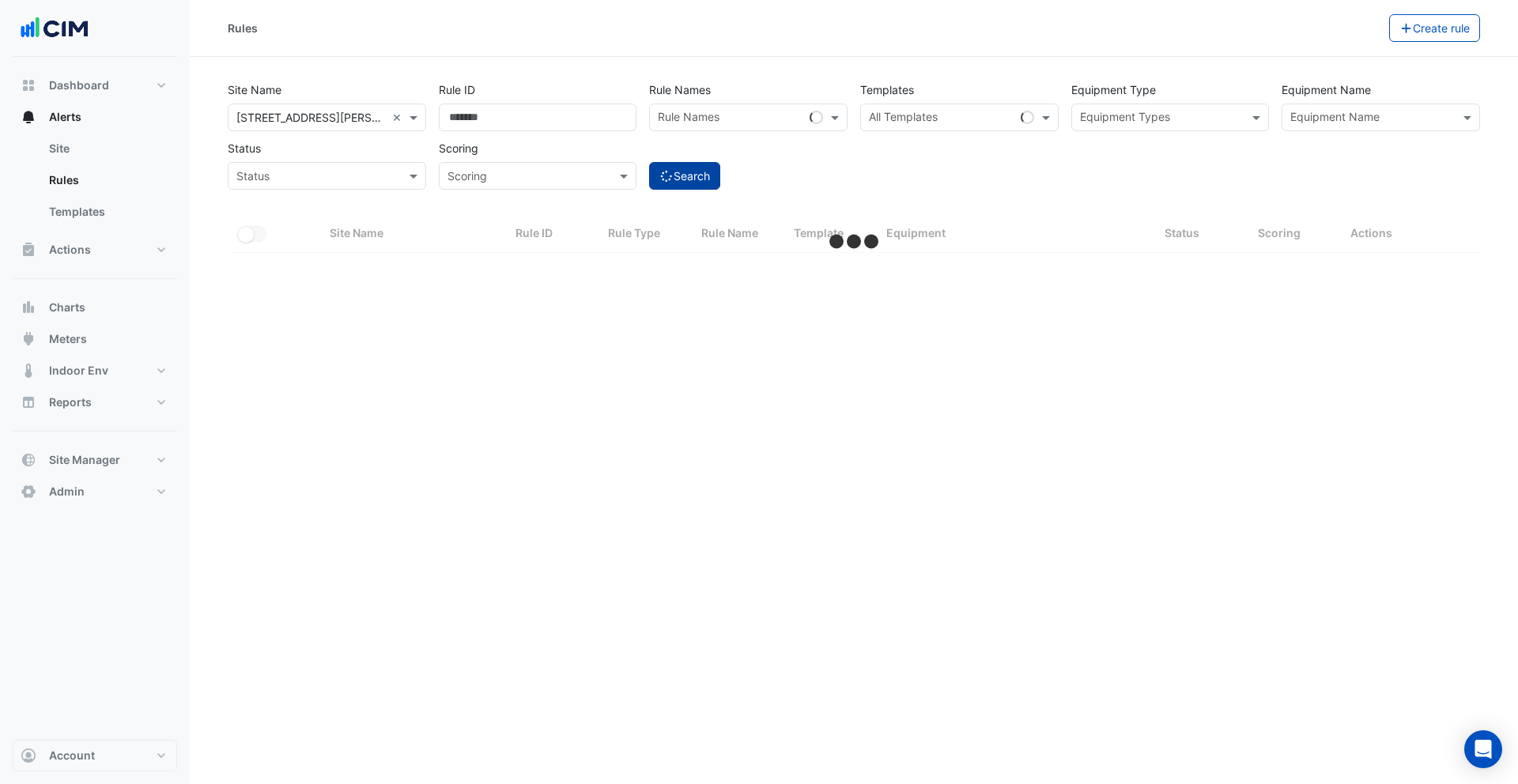
select select "***"
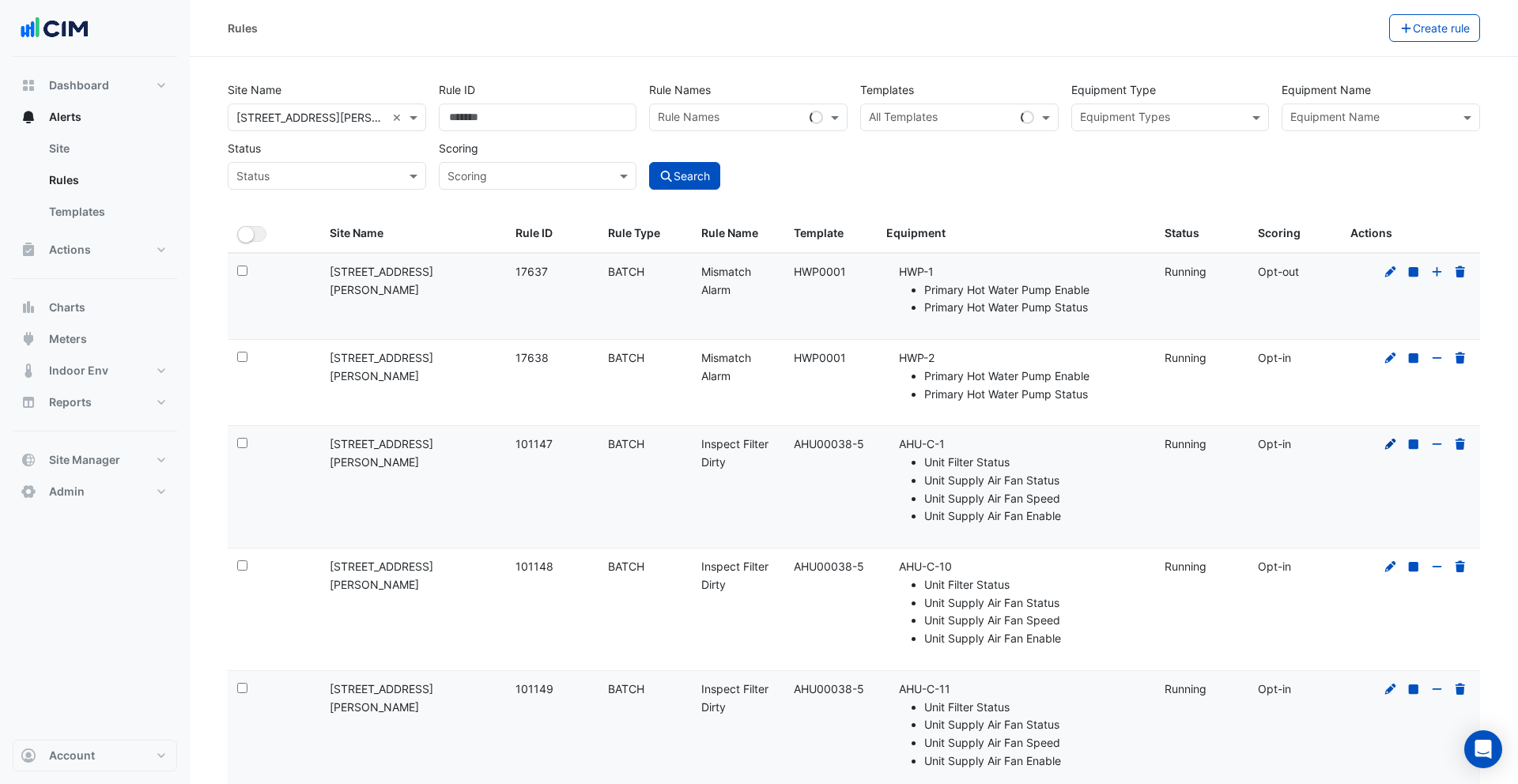
click at [1390, 445] on icon at bounding box center [1390, 444] width 11 height 11
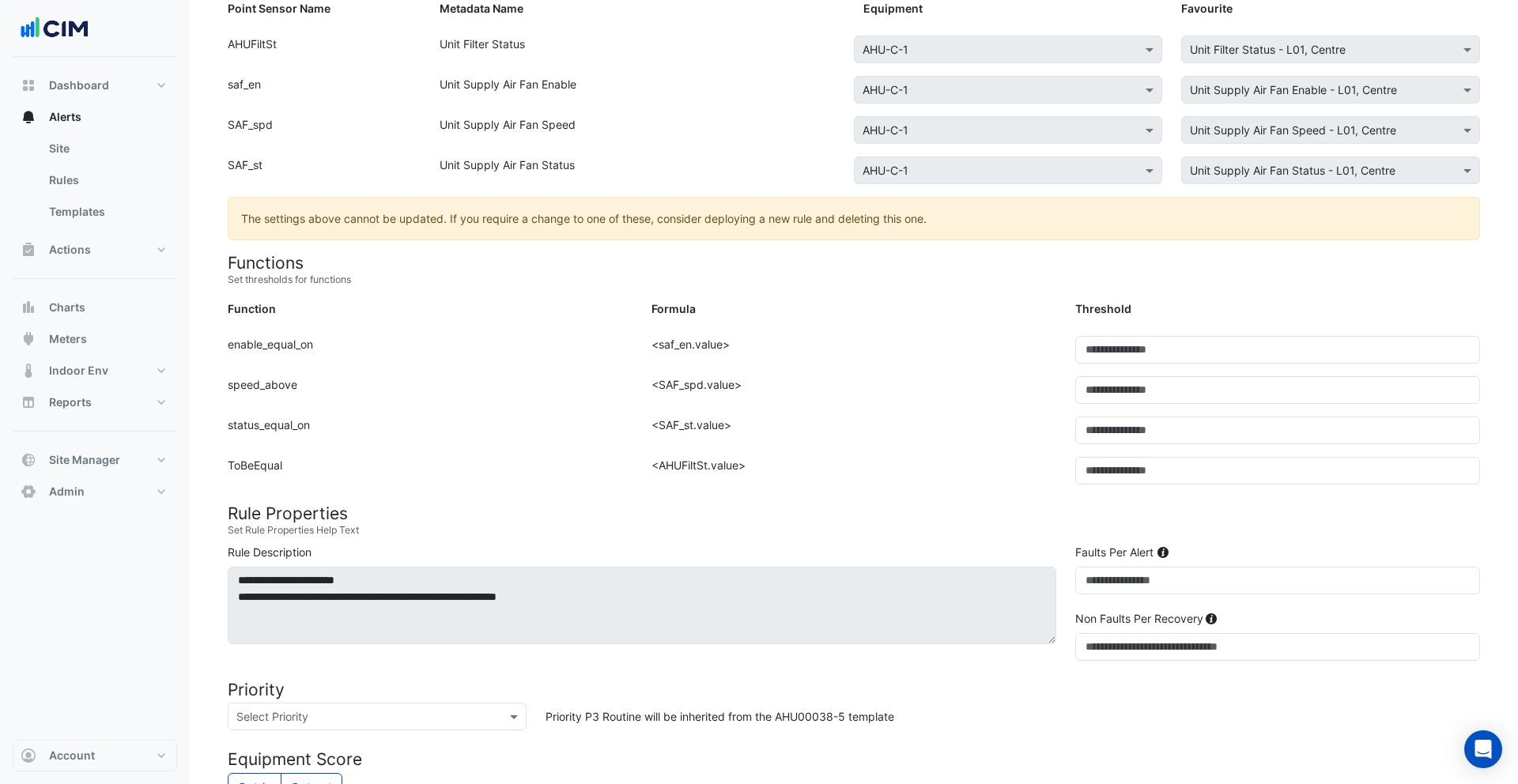
scroll to position [245, 0]
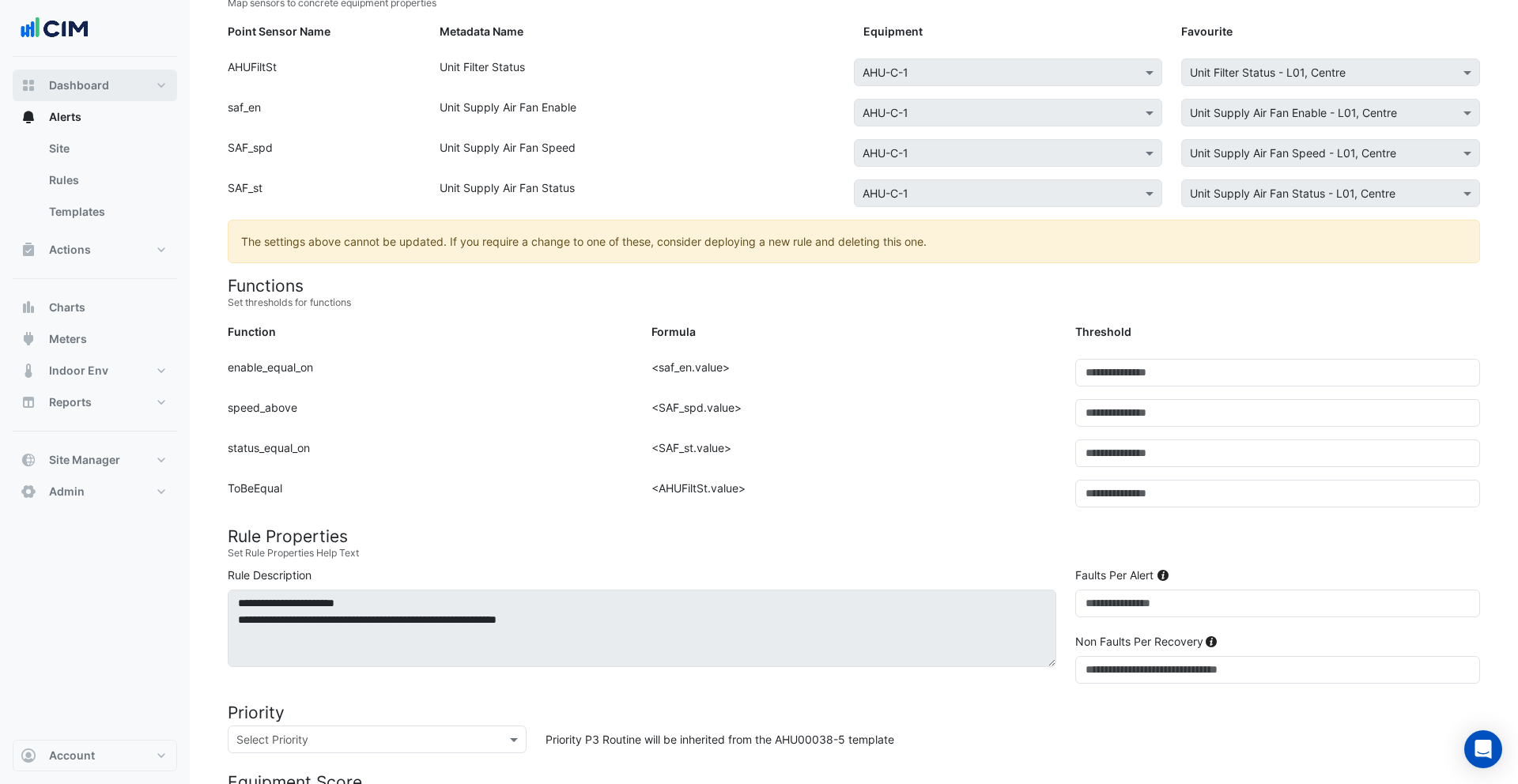
click at [83, 89] on span "Dashboard" at bounding box center [79, 86] width 60 height 16
select select "***"
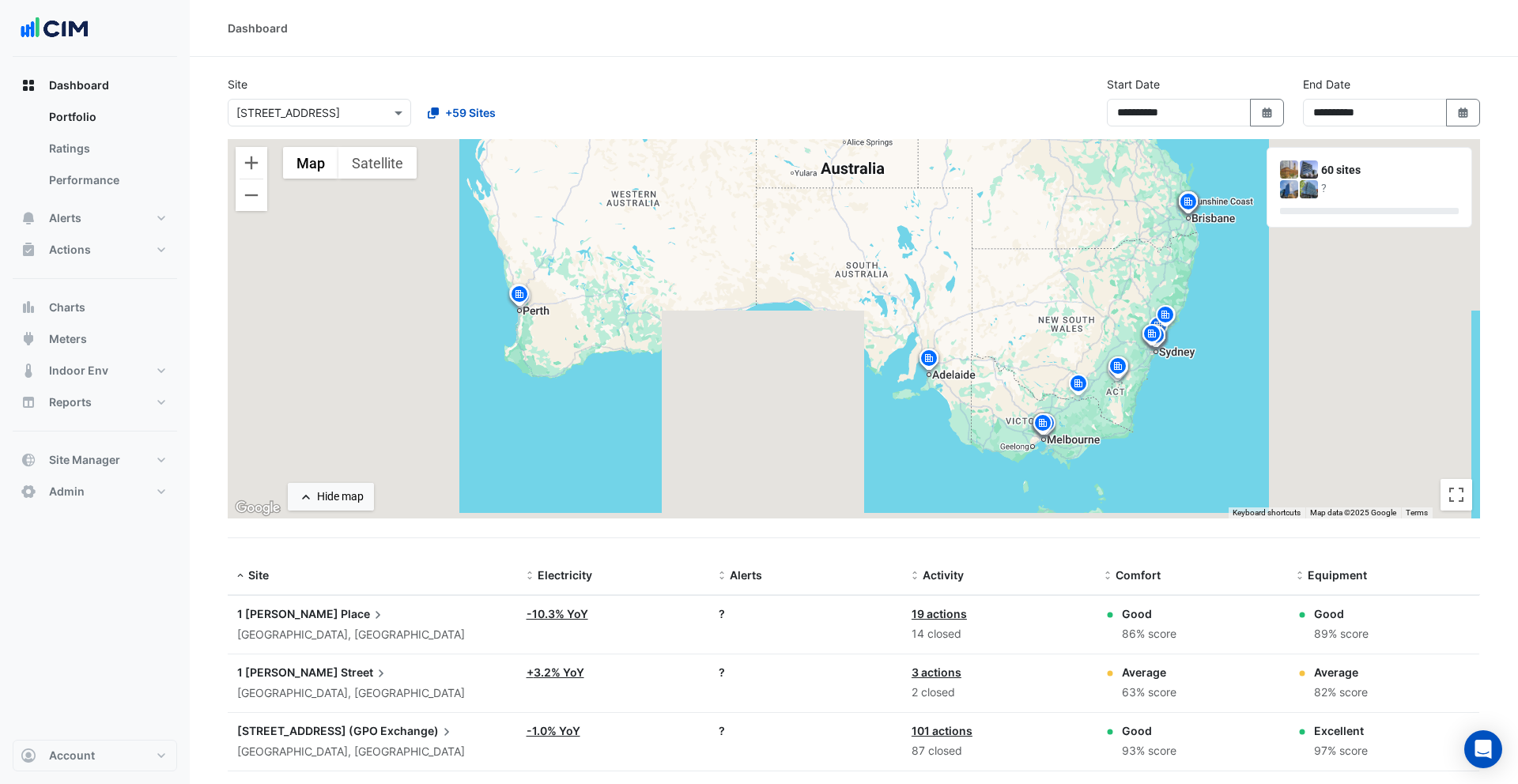
click at [340, 615] on span "Place" at bounding box center [363, 615] width 45 height 18
click at [433, 567] on ngb-offcanvas-backdrop at bounding box center [759, 392] width 1518 height 784
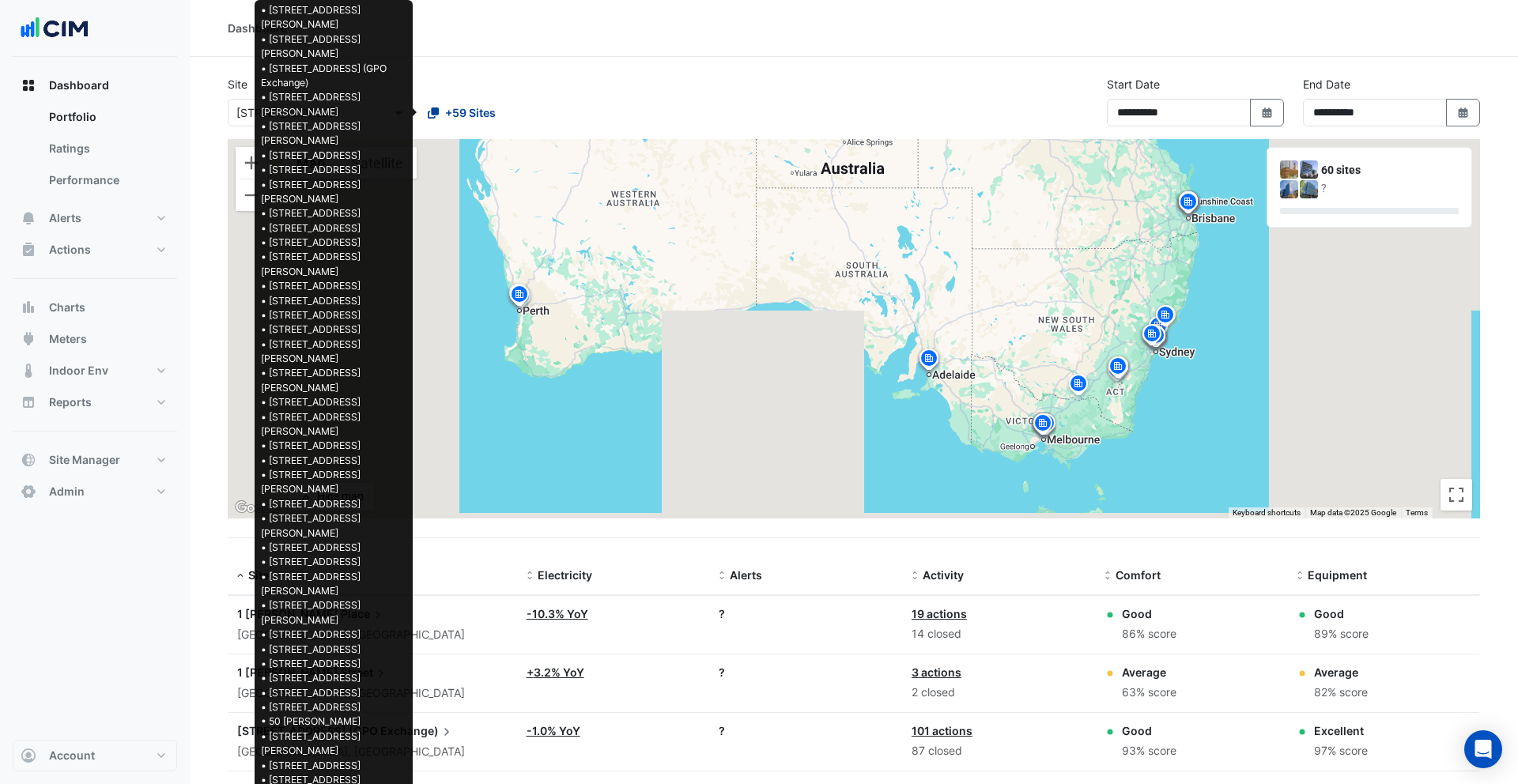
click at [463, 111] on span "+59 Sites" at bounding box center [470, 112] width 50 height 17
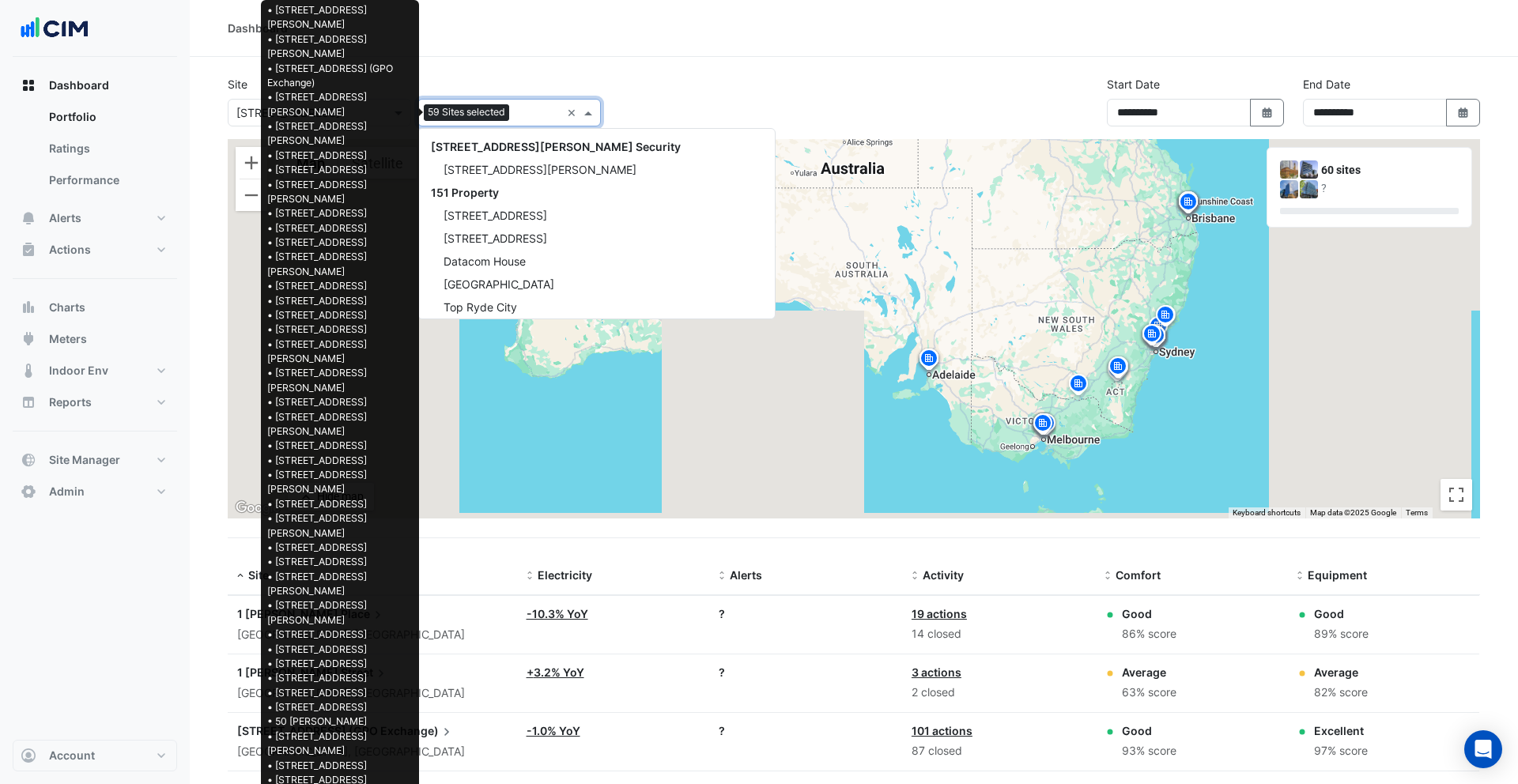
scroll to position [4478, 0]
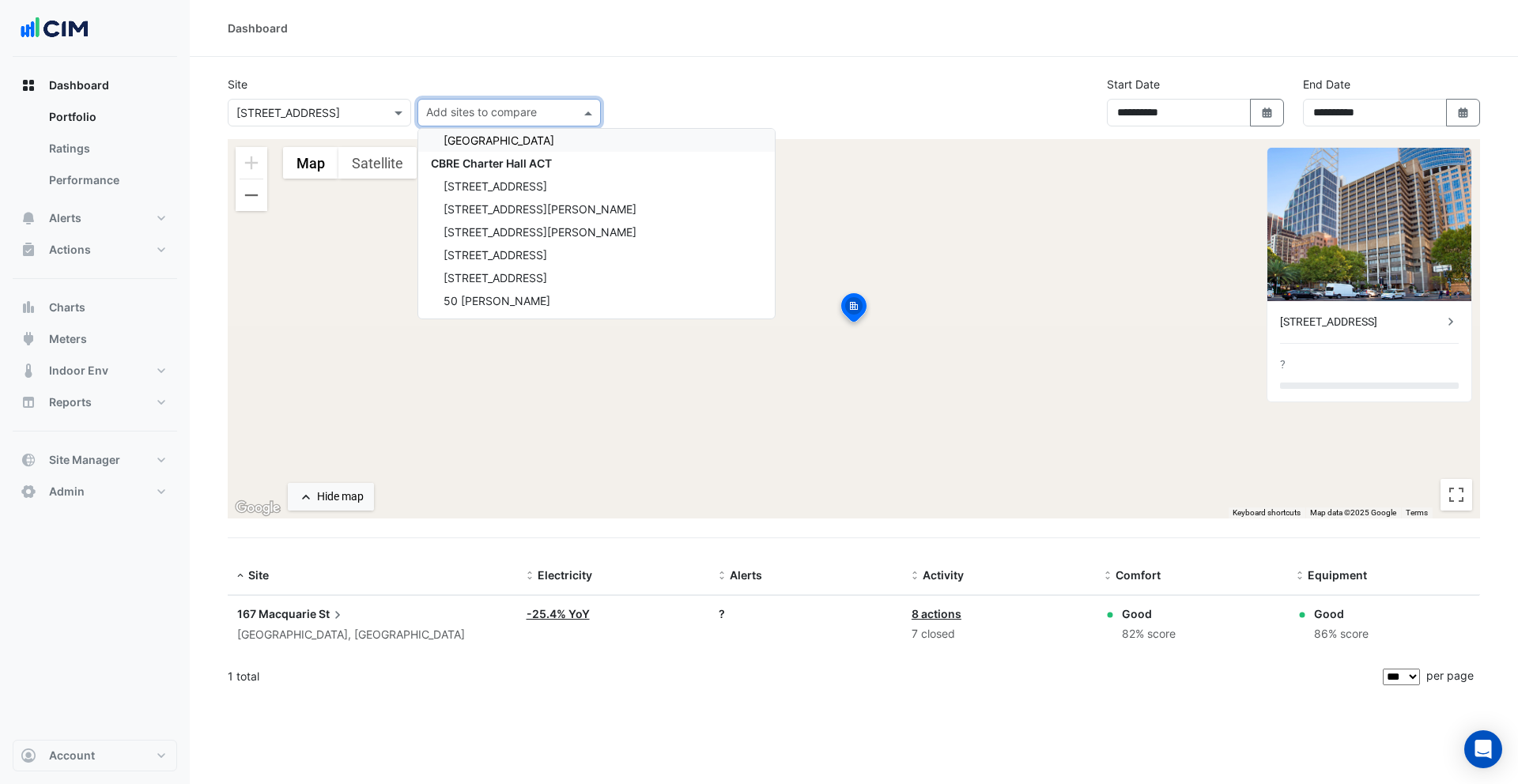
click at [699, 99] on div "Site × 167 Macquarie St Add sites to compare 141 Walker Street Security 141 Wal…" at bounding box center [854, 107] width 1271 height 63
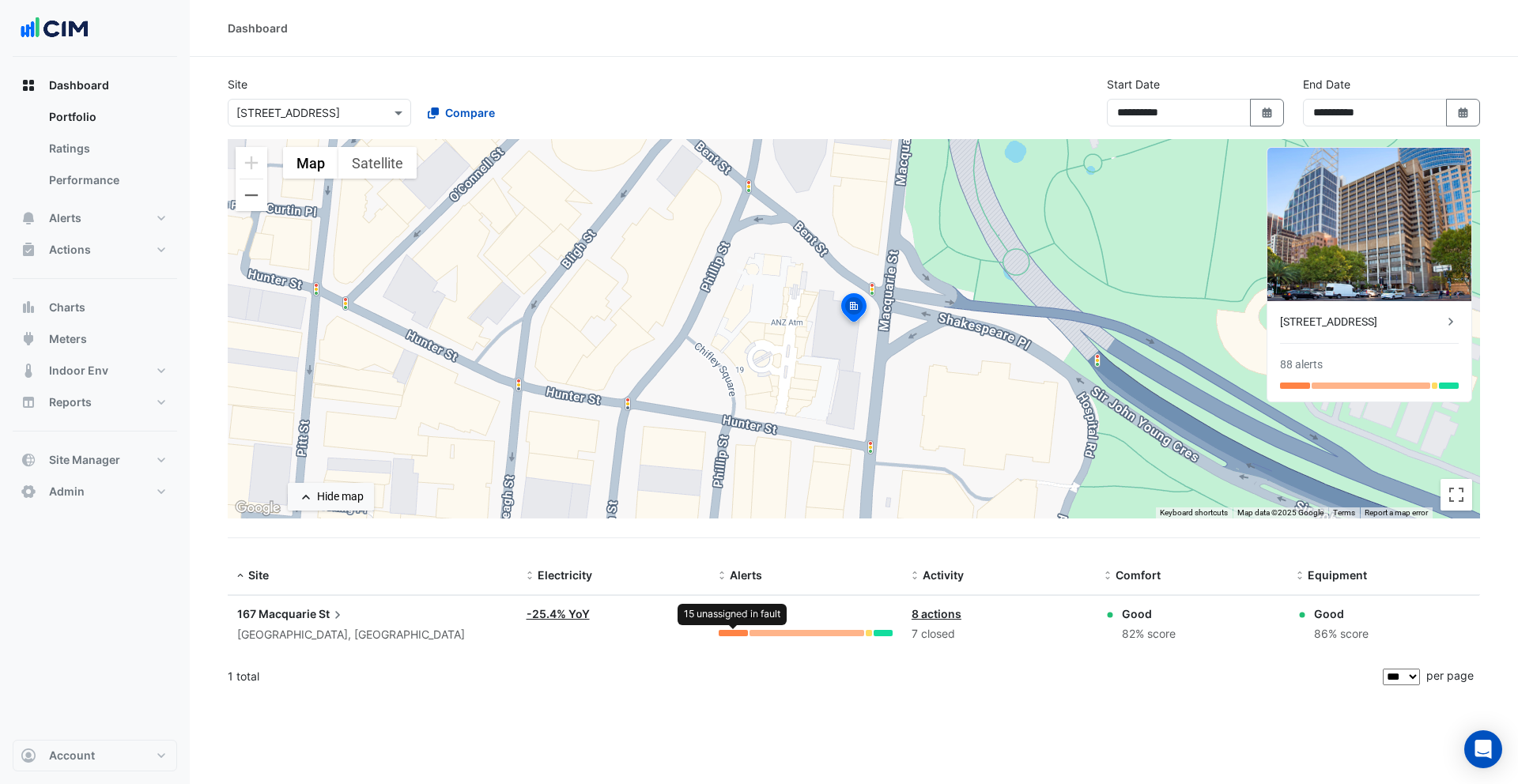
click at [731, 633] on div at bounding box center [733, 633] width 29 height 6
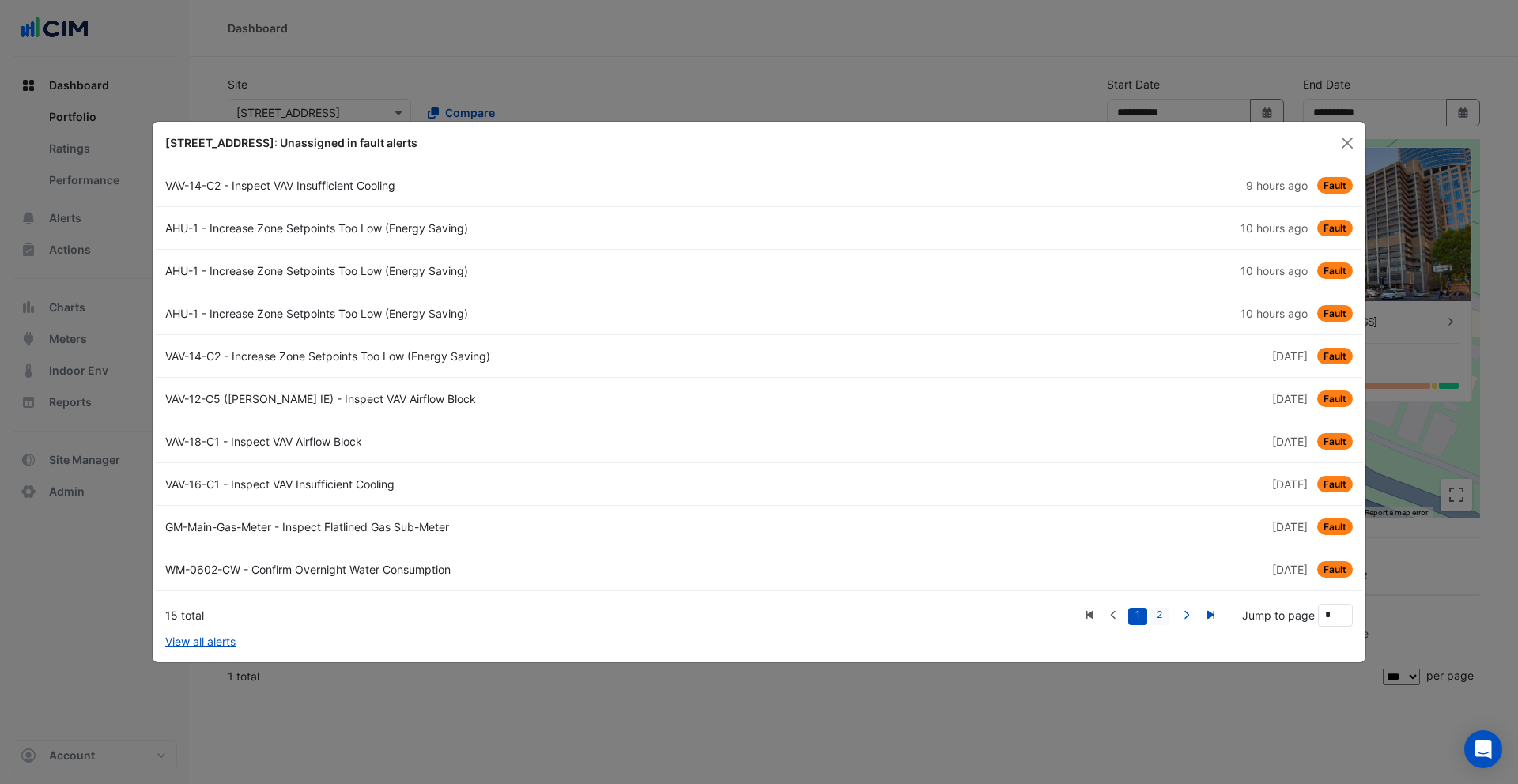
click at [1164, 611] on link "2" at bounding box center [1159, 617] width 19 height 18
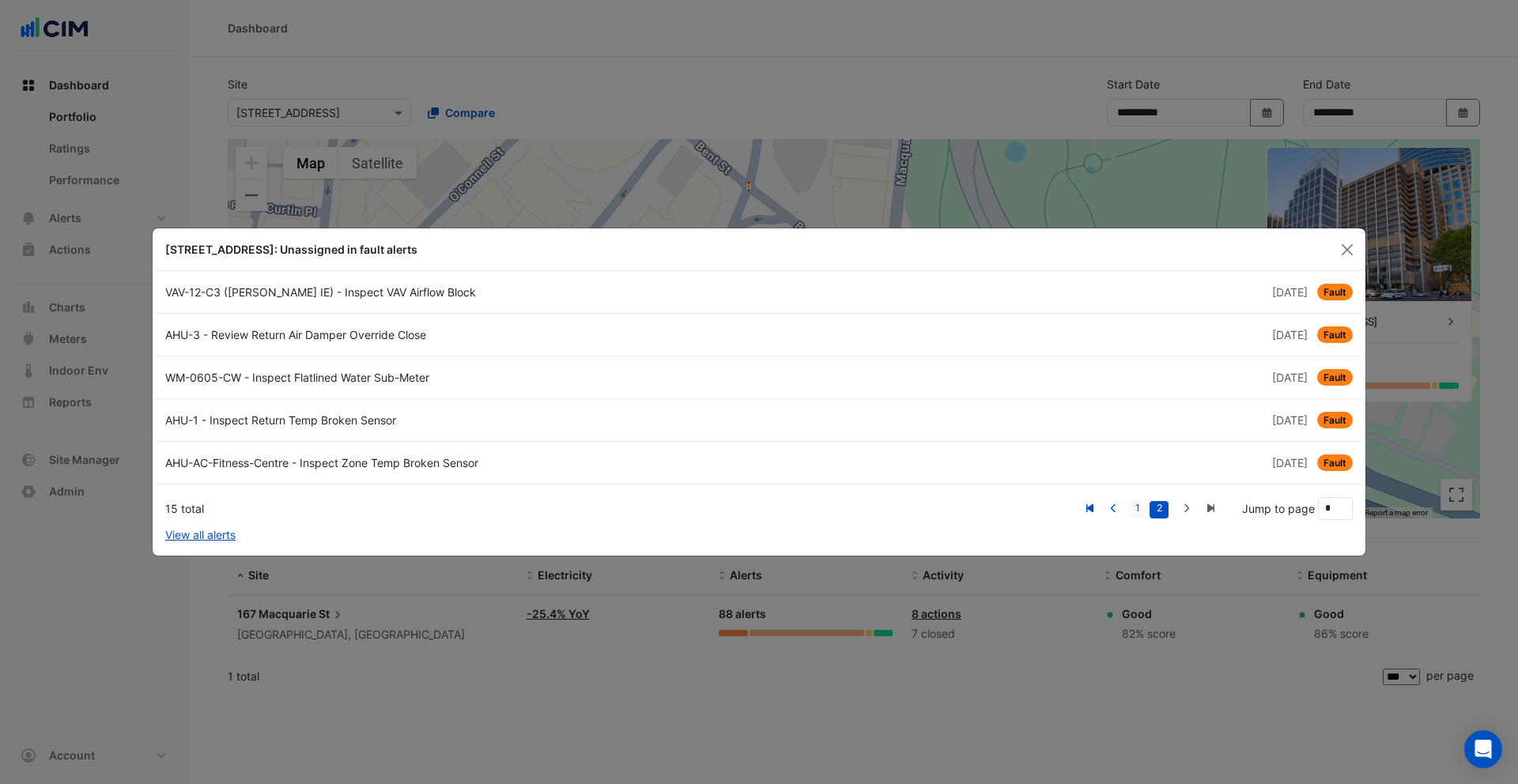
click at [1144, 509] on link "1" at bounding box center [1137, 511] width 19 height 18
type input "*"
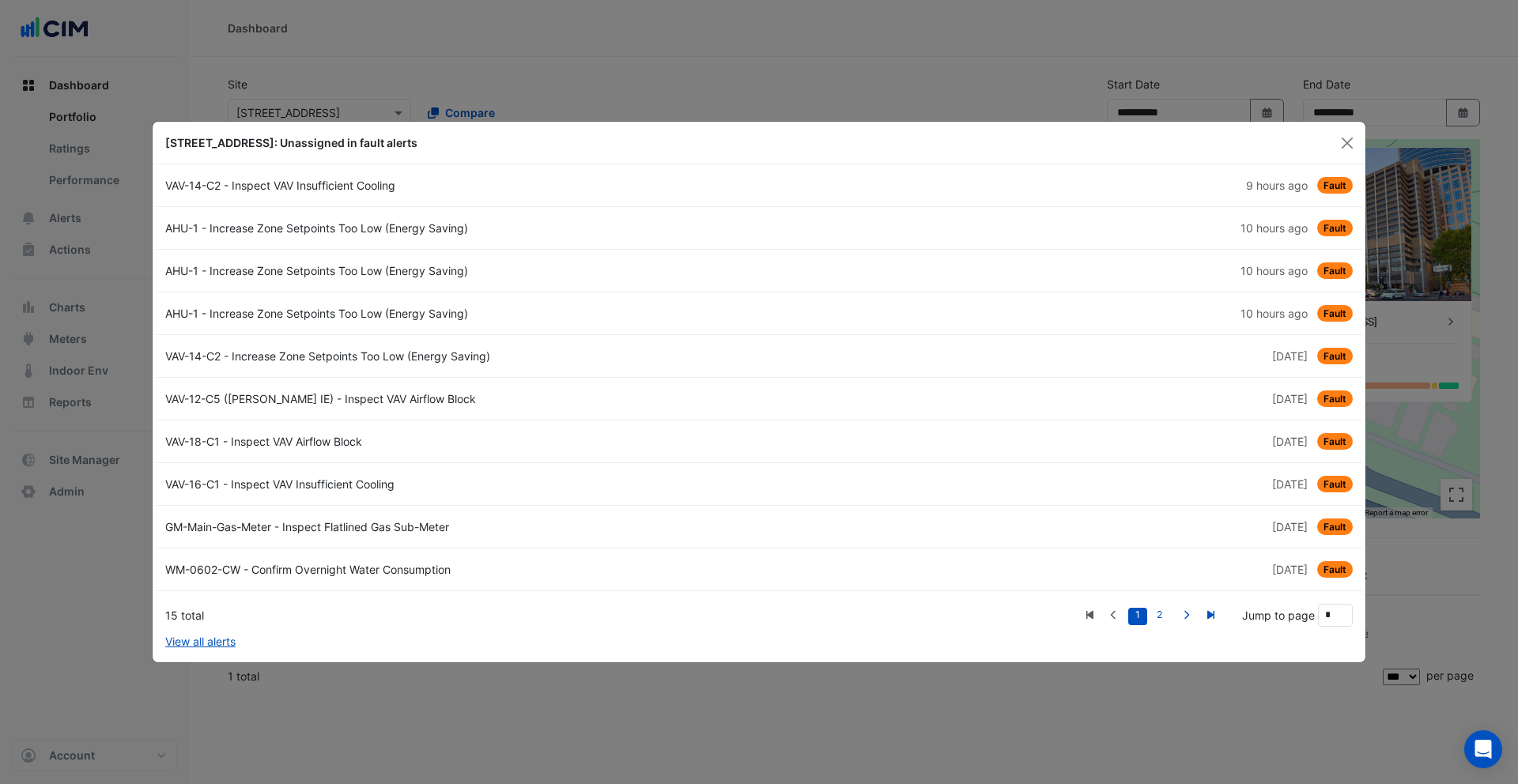
click at [432, 528] on div "GM-Main-Gas-Meter - Inspect Flatlined Gas Sub-Meter" at bounding box center [456, 526] width 603 height 17
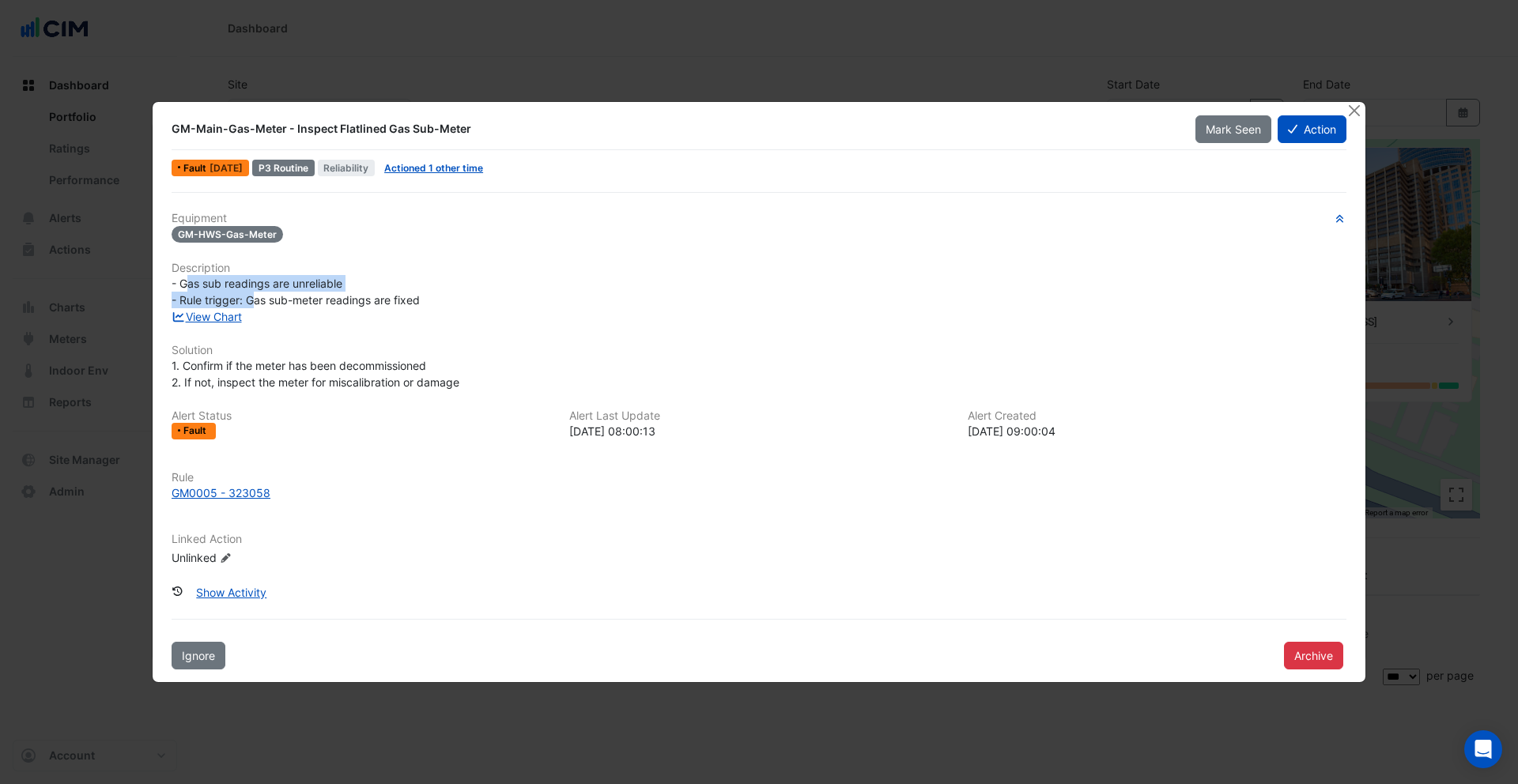
drag, startPoint x: 187, startPoint y: 281, endPoint x: 255, endPoint y: 299, distance: 70.3
click at [255, 299] on span "- Gas sub readings are unreliable - Rule trigger: Gas sub-meter readings are fi…" at bounding box center [295, 291] width 248 height 30
click at [241, 316] on link "View Chart" at bounding box center [207, 317] width 71 height 14
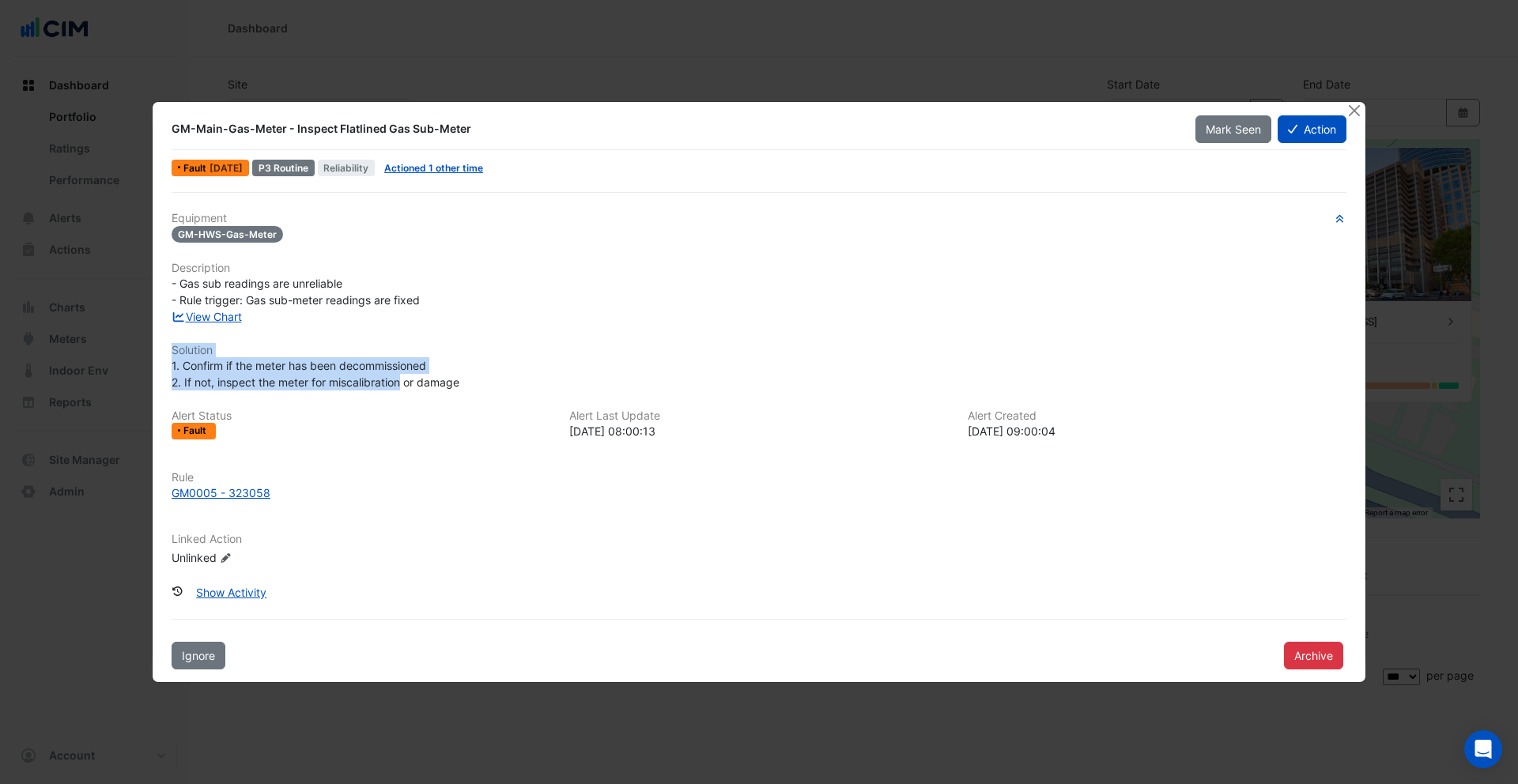
drag, startPoint x: 172, startPoint y: 351, endPoint x: 401, endPoint y: 385, distance: 231.5
click at [401, 385] on div "Equipment GM-HWS-Gas-Meter Description - Gas sub readings are unreliable - Rule…" at bounding box center [759, 394] width 1175 height 367
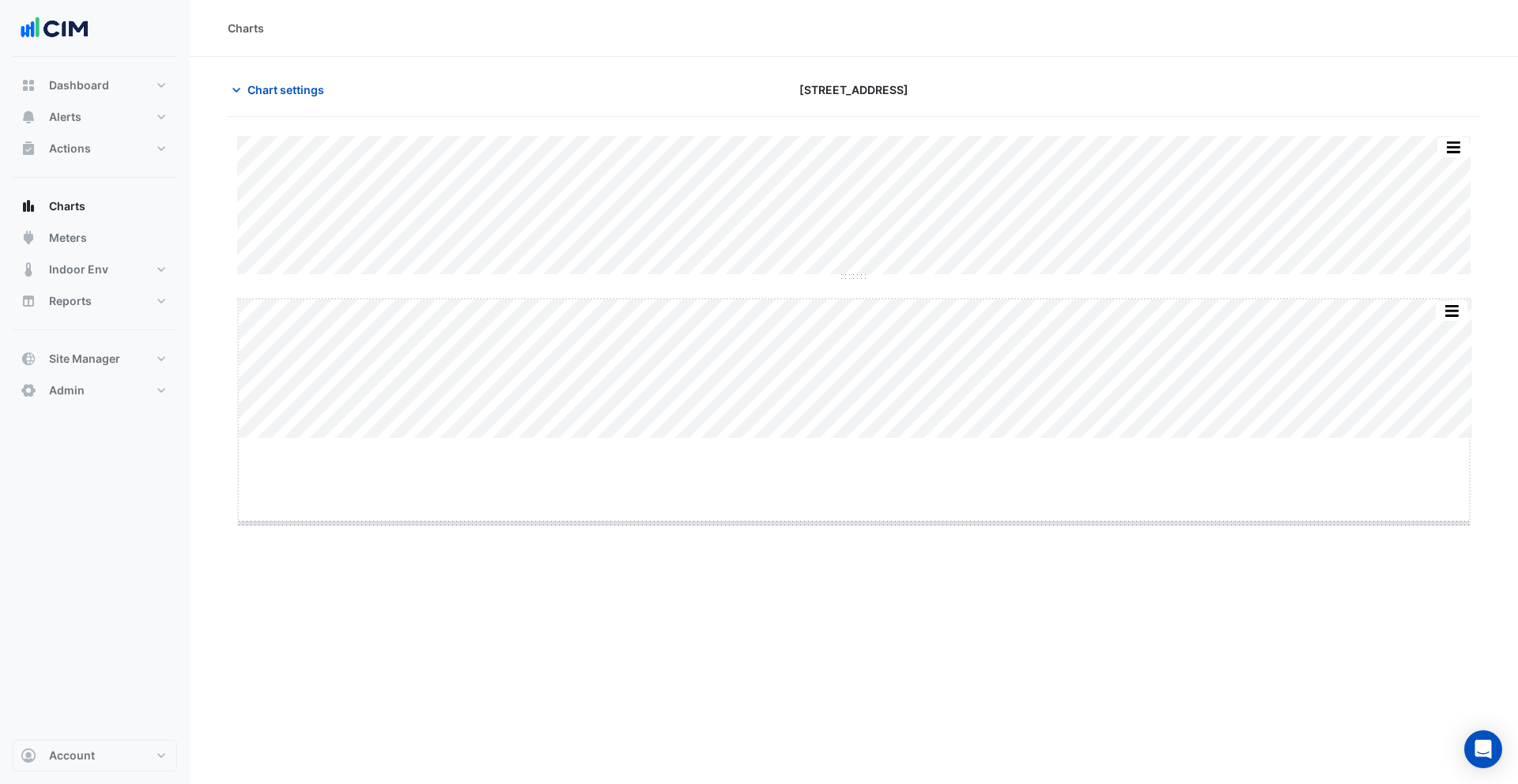
drag, startPoint x: 853, startPoint y: 437, endPoint x: 846, endPoint y: 529, distance: 92.3
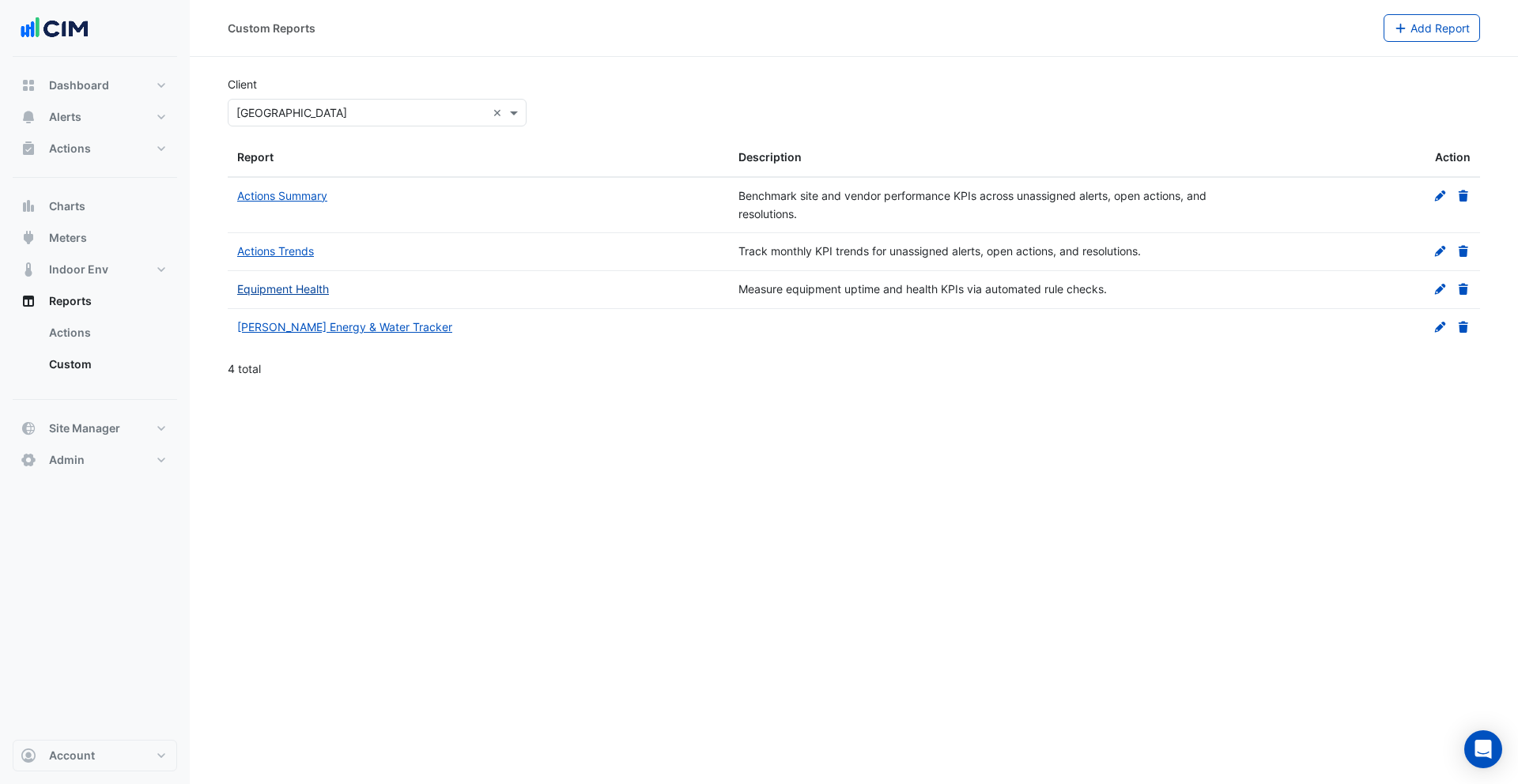
click at [308, 286] on link "Equipment Health" at bounding box center [282, 289] width 91 height 14
click at [82, 332] on link "Actions" at bounding box center [106, 332] width 141 height 31
select select "**"
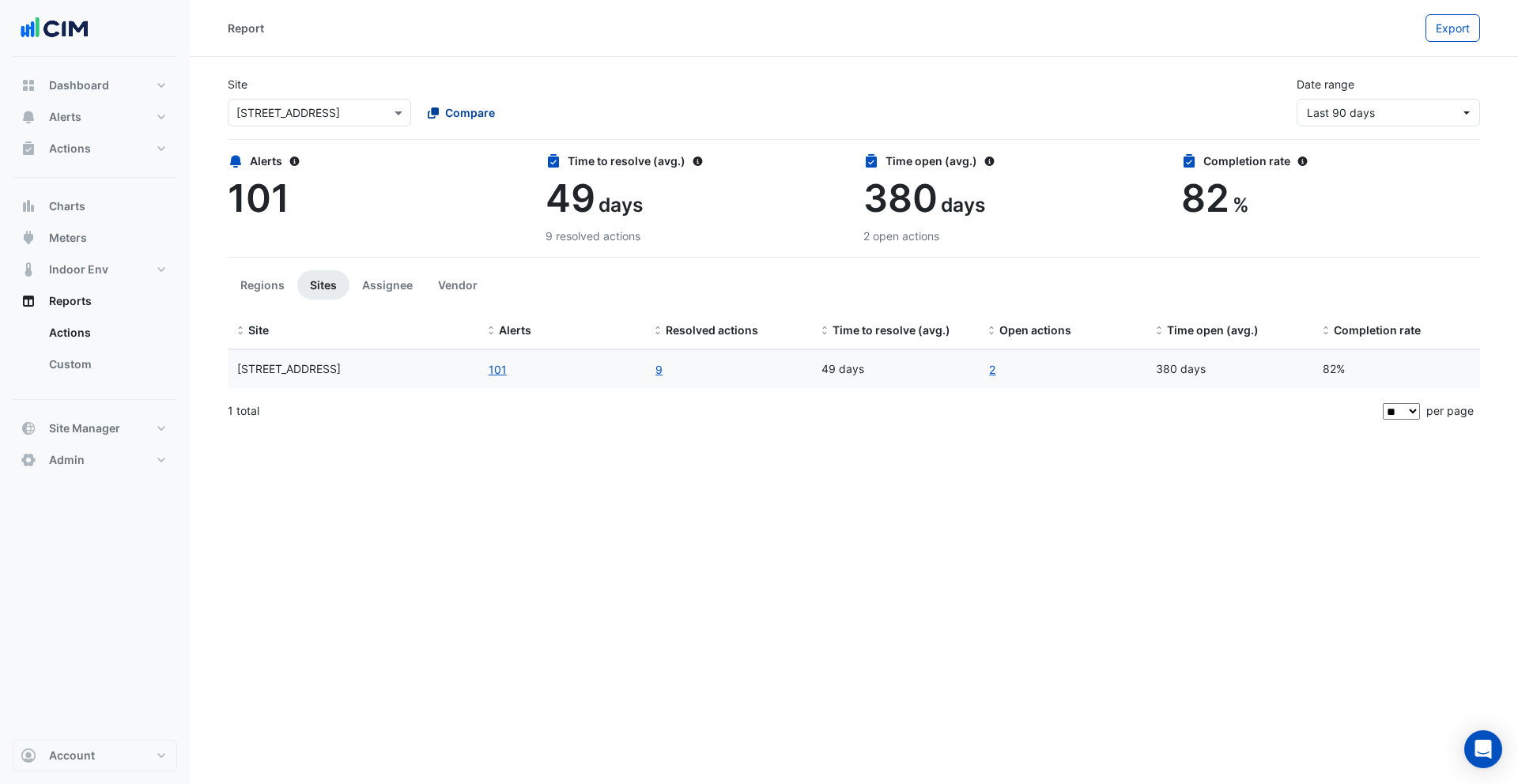
click at [472, 114] on span "Compare" at bounding box center [470, 112] width 50 height 17
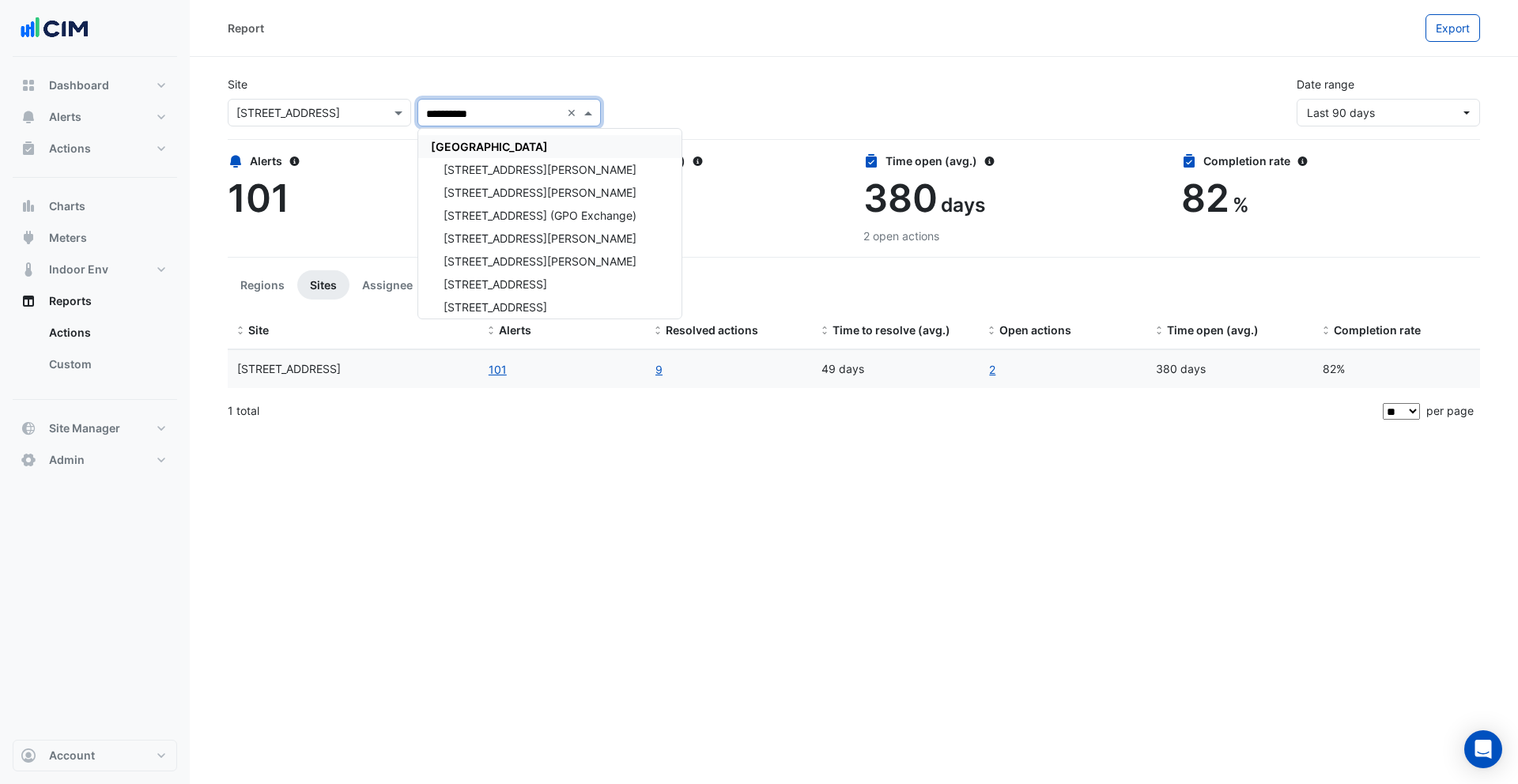
click at [447, 147] on span "[GEOGRAPHIC_DATA]" at bounding box center [489, 147] width 117 height 14
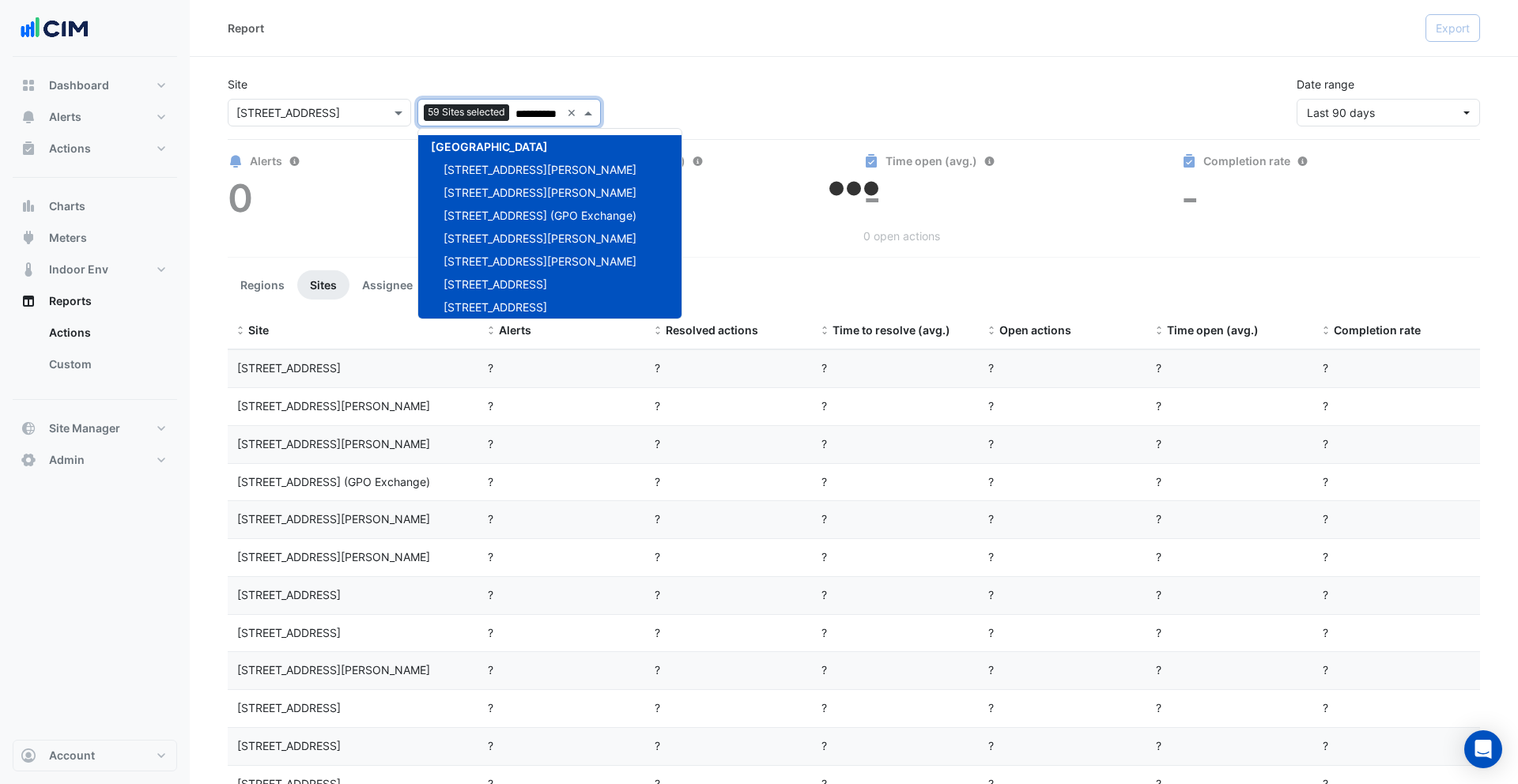
type input "**********"
click at [457, 31] on div "Report" at bounding box center [826, 28] width 1198 height 28
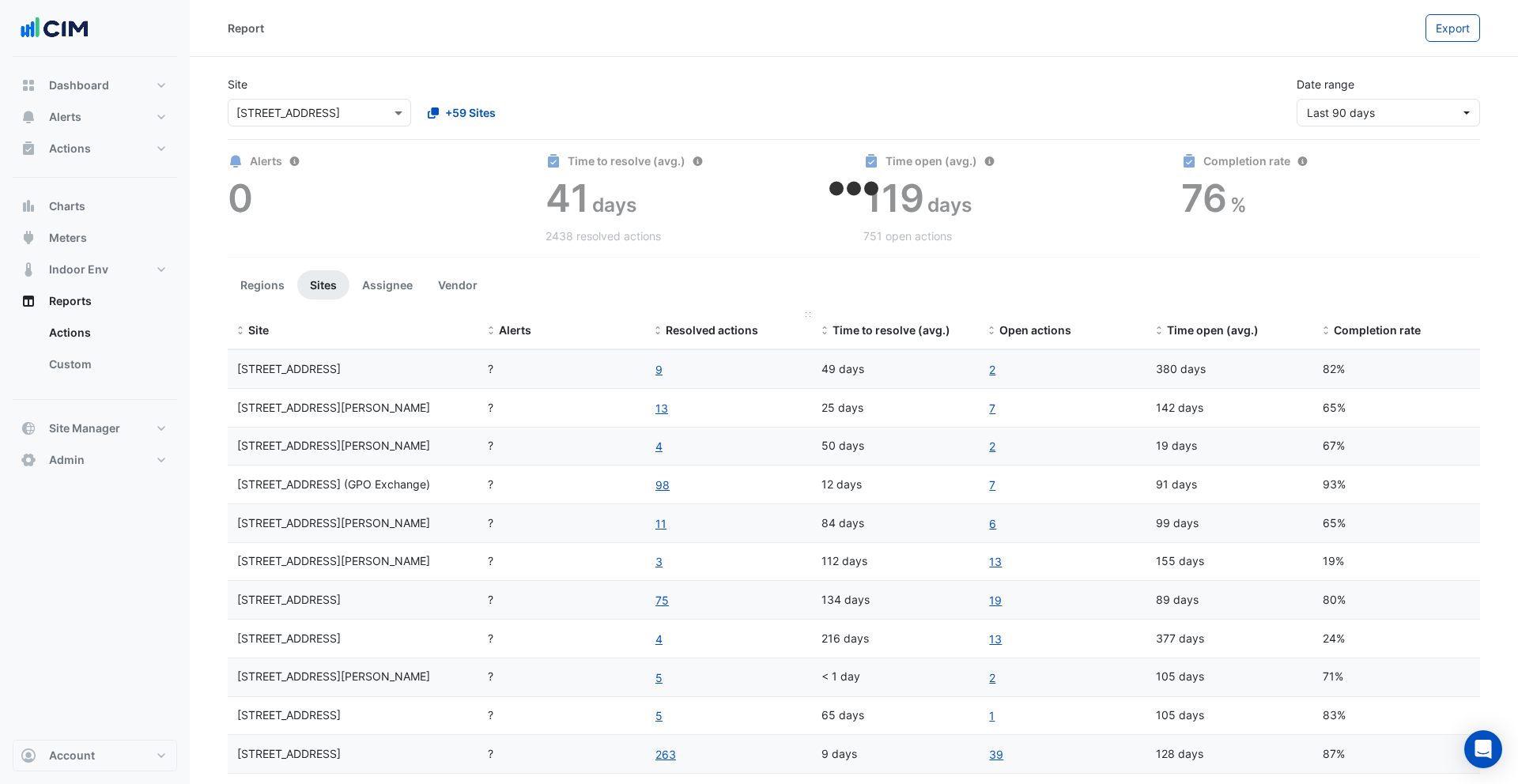
click at [683, 329] on span "Resolved actions" at bounding box center [712, 331] width 92 height 14
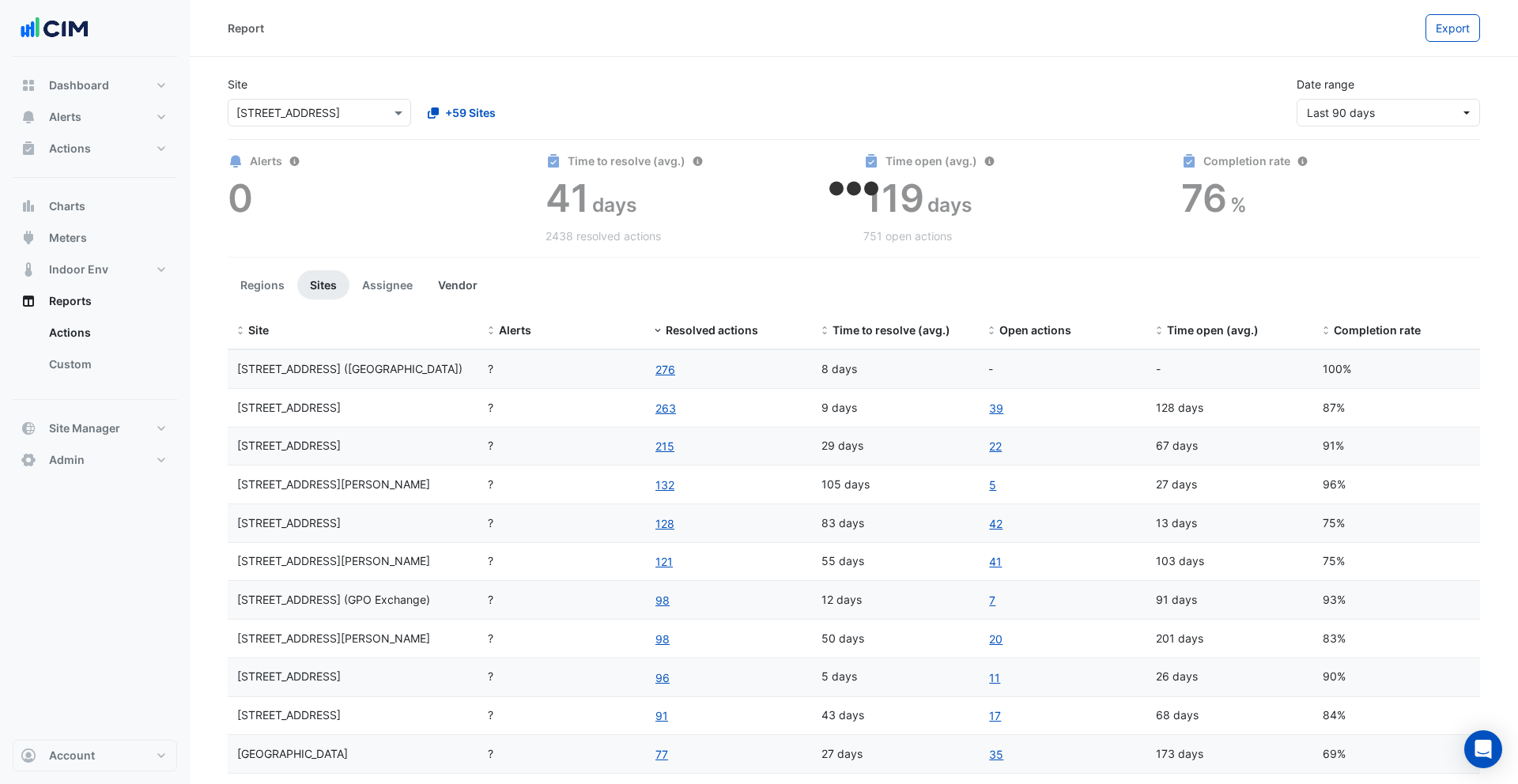
click at [454, 289] on button "Vendor" at bounding box center [457, 285] width 65 height 30
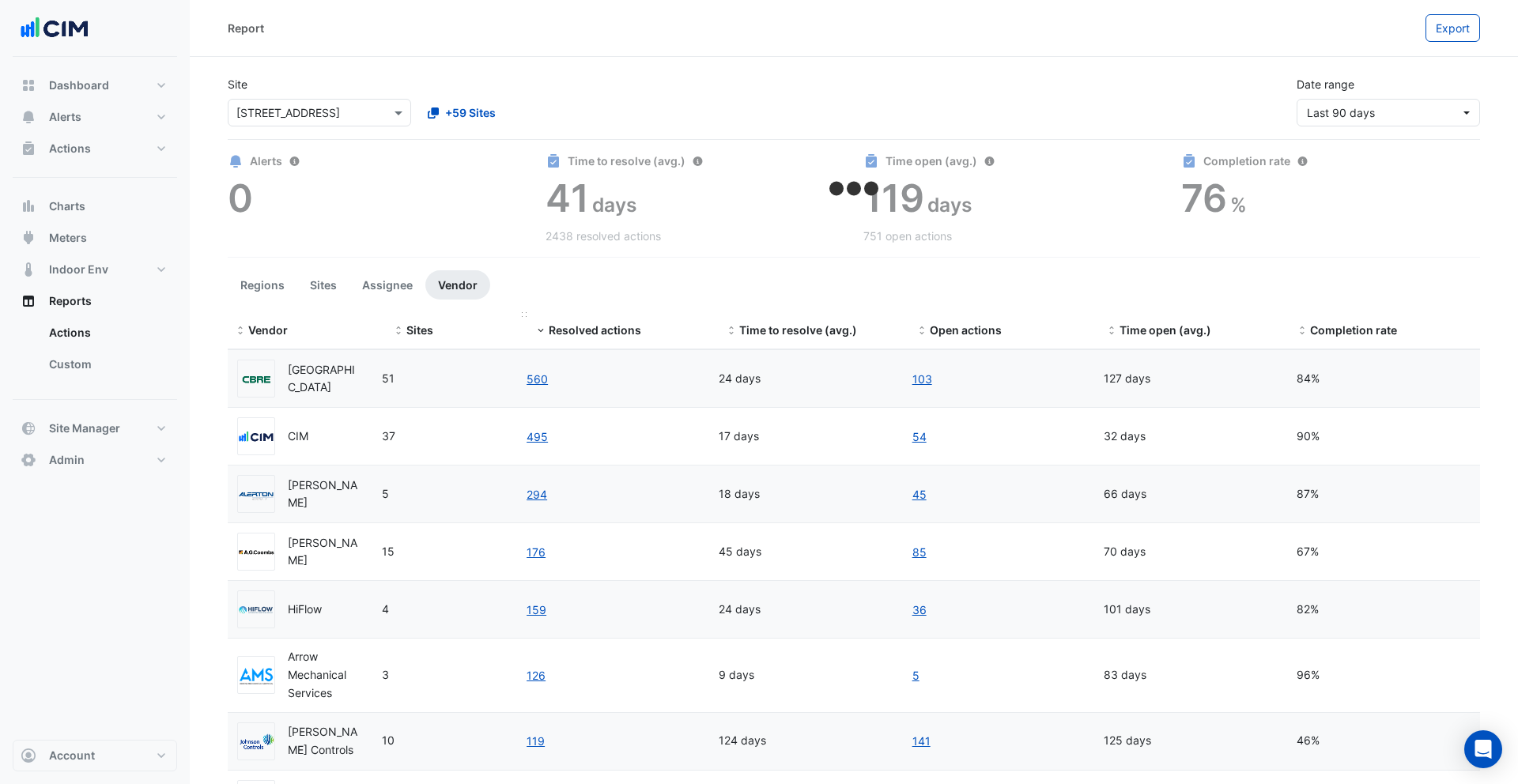
drag, startPoint x: 368, startPoint y: 313, endPoint x: 431, endPoint y: 325, distance: 64.1
click at [431, 325] on div "Vendor Sites Resolved actions Time to resolve (avg.) Open actions Time open (av…" at bounding box center [853, 331] width 1252 height 38
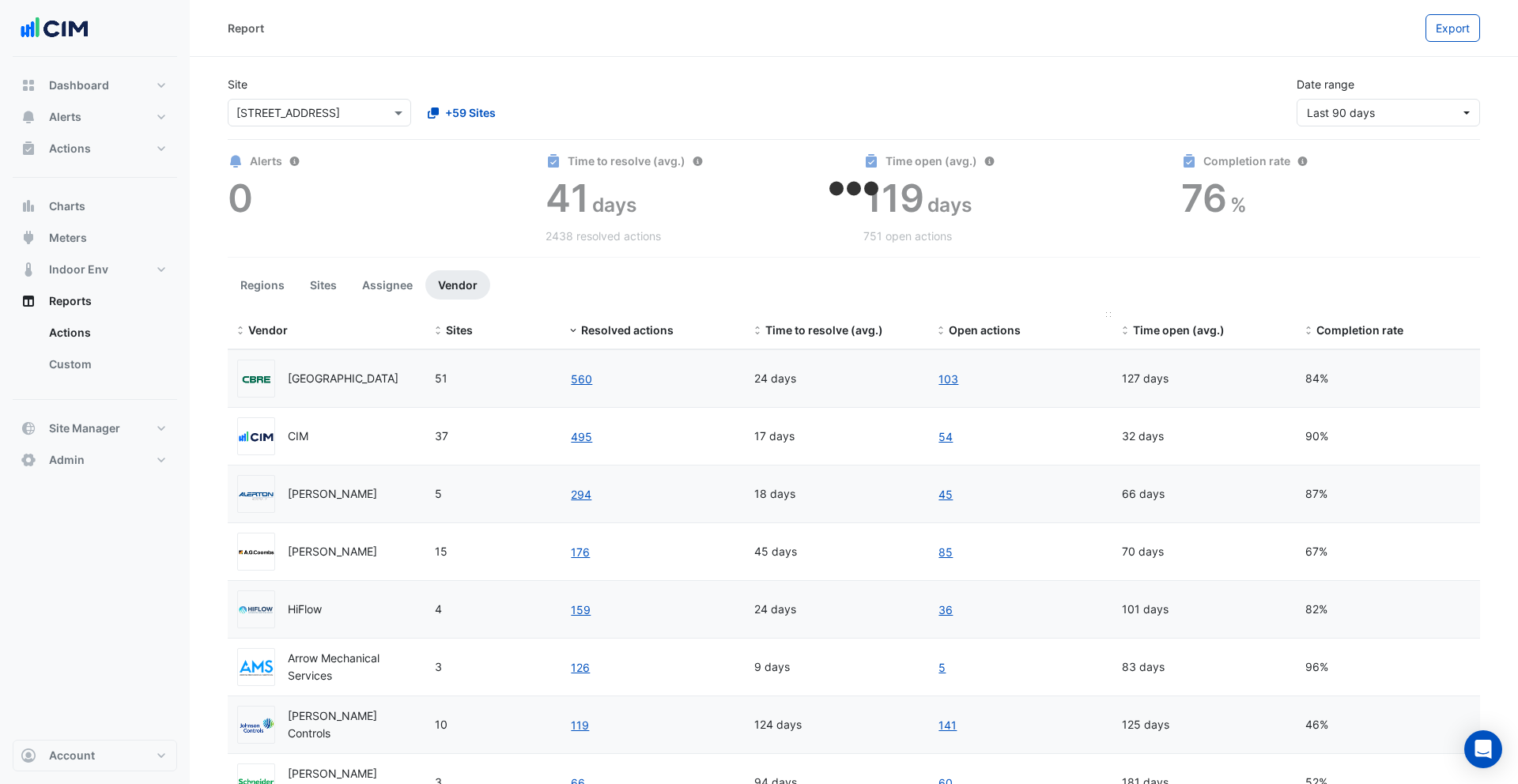
click at [1002, 332] on span "Open actions" at bounding box center [985, 331] width 72 height 14
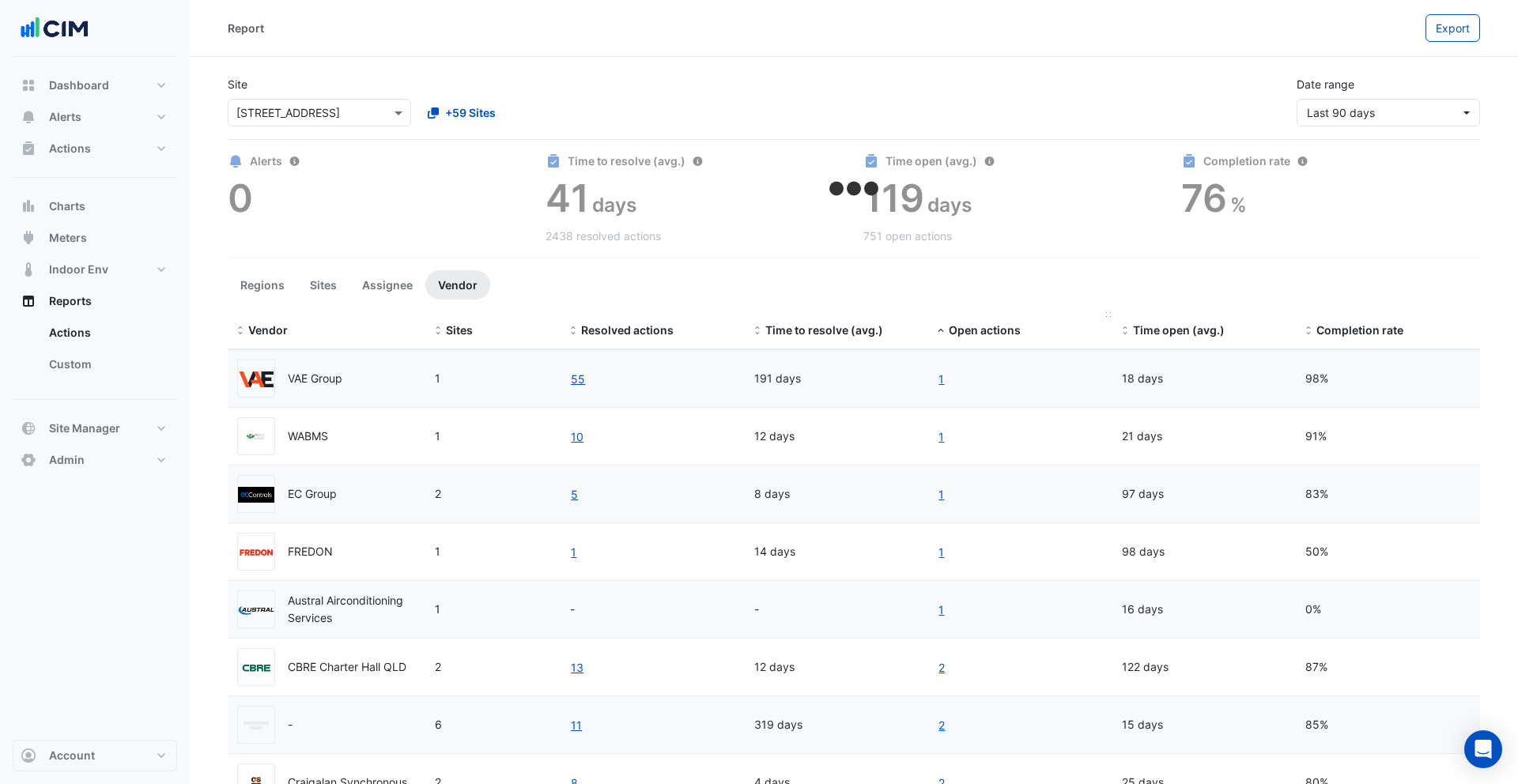
click at [981, 332] on span "Open actions" at bounding box center [985, 331] width 72 height 14
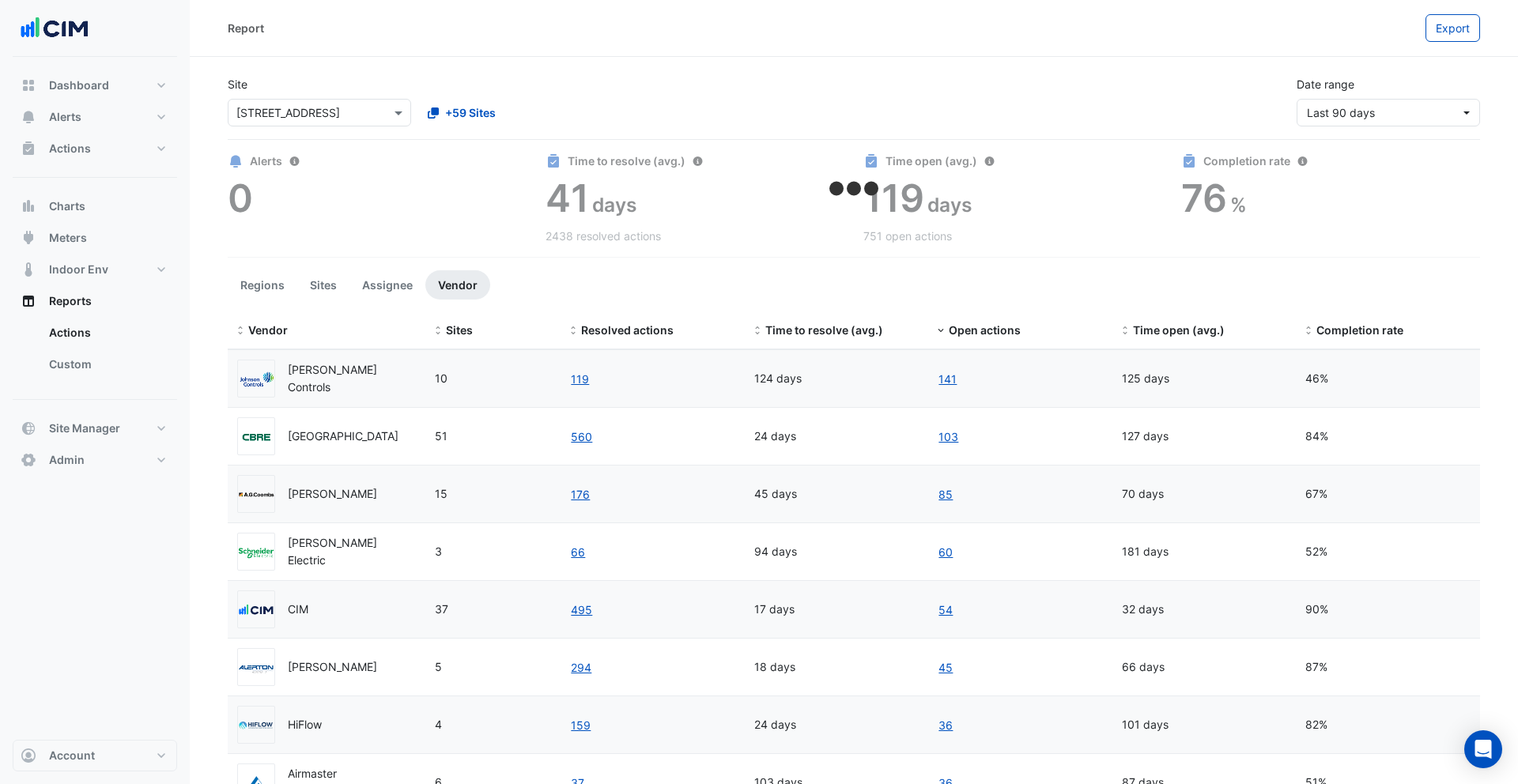
scroll to position [11, 0]
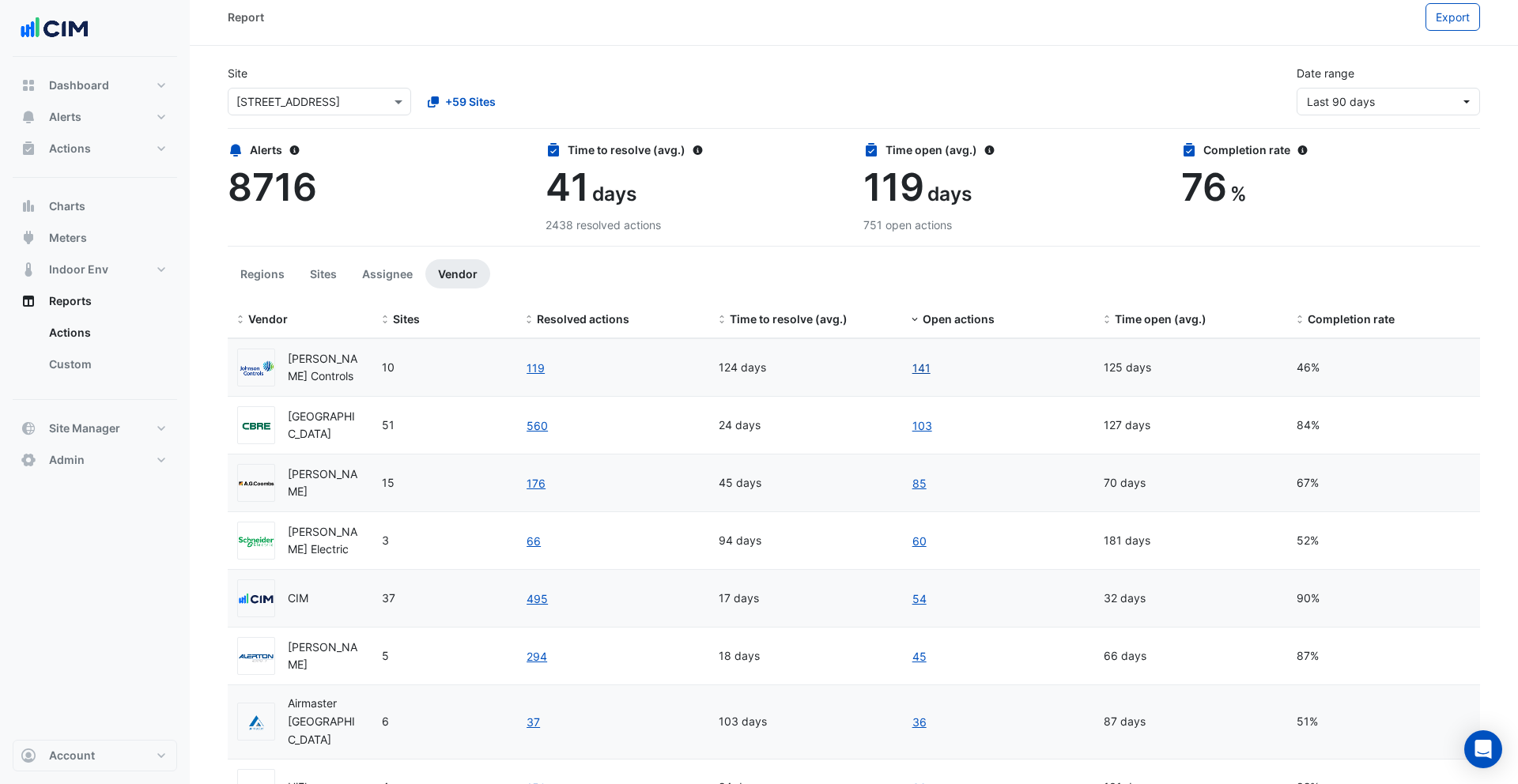
click at [928, 373] on link "141" at bounding box center [922, 368] width 20 height 18
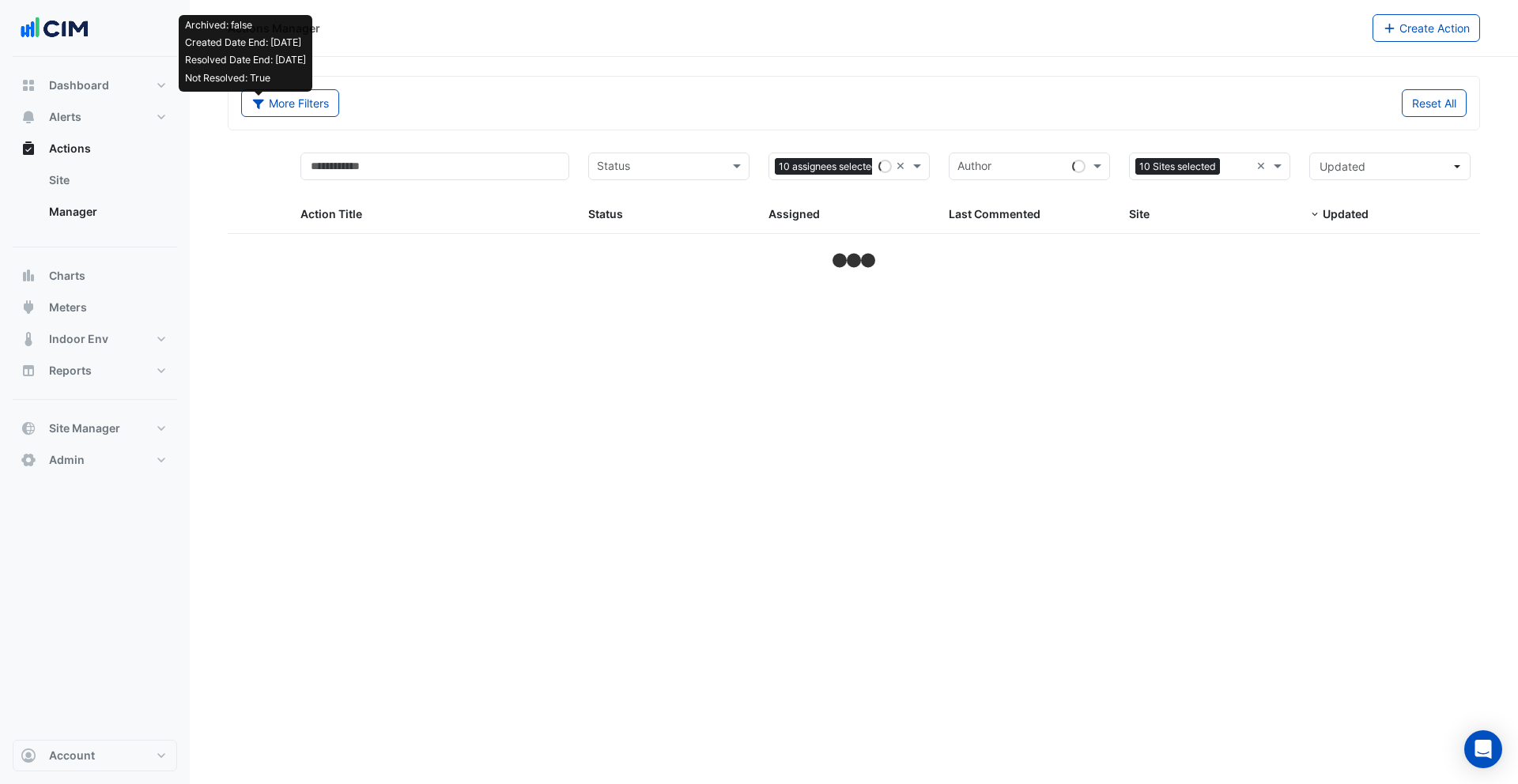
select select "**"
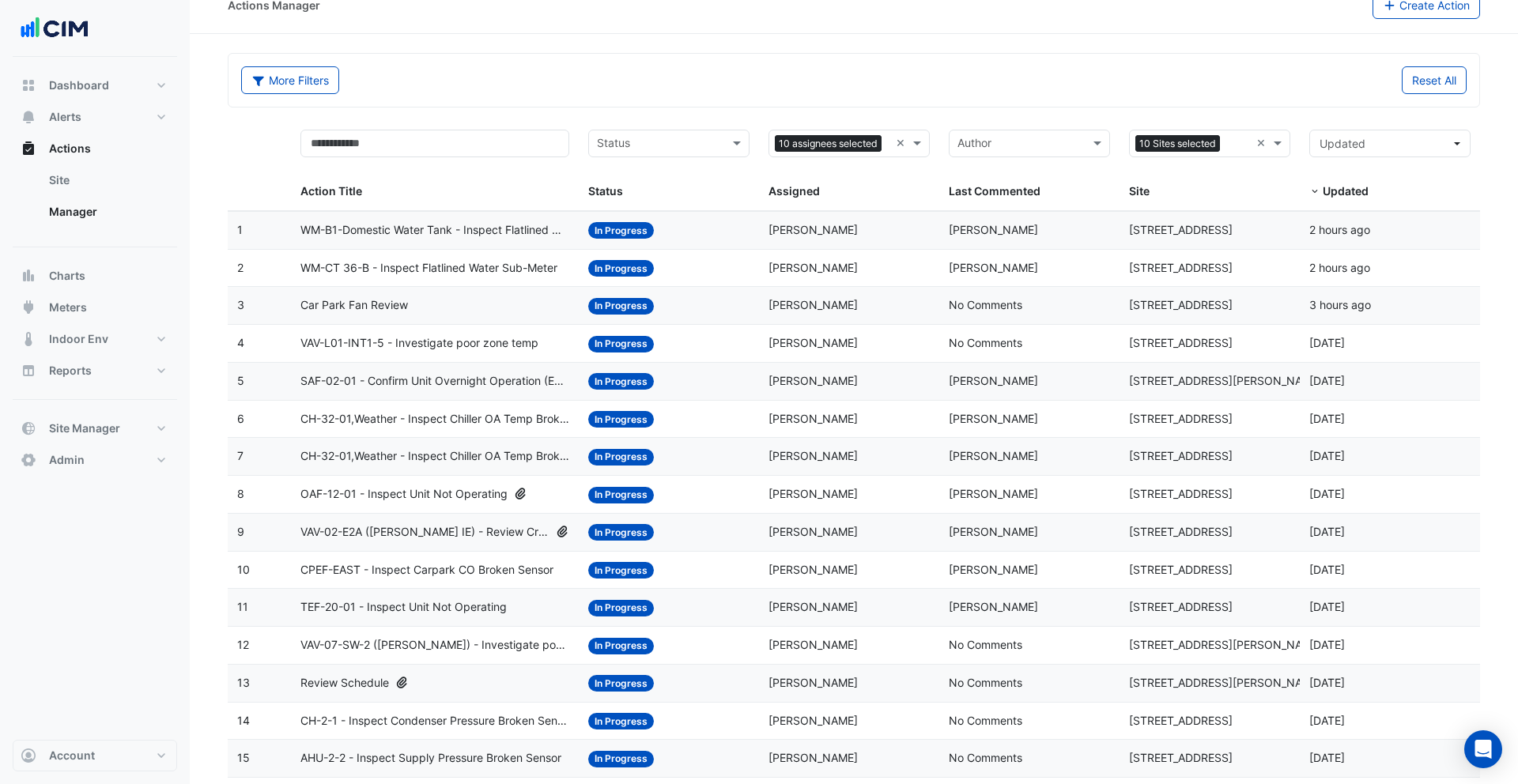
scroll to position [29, 0]
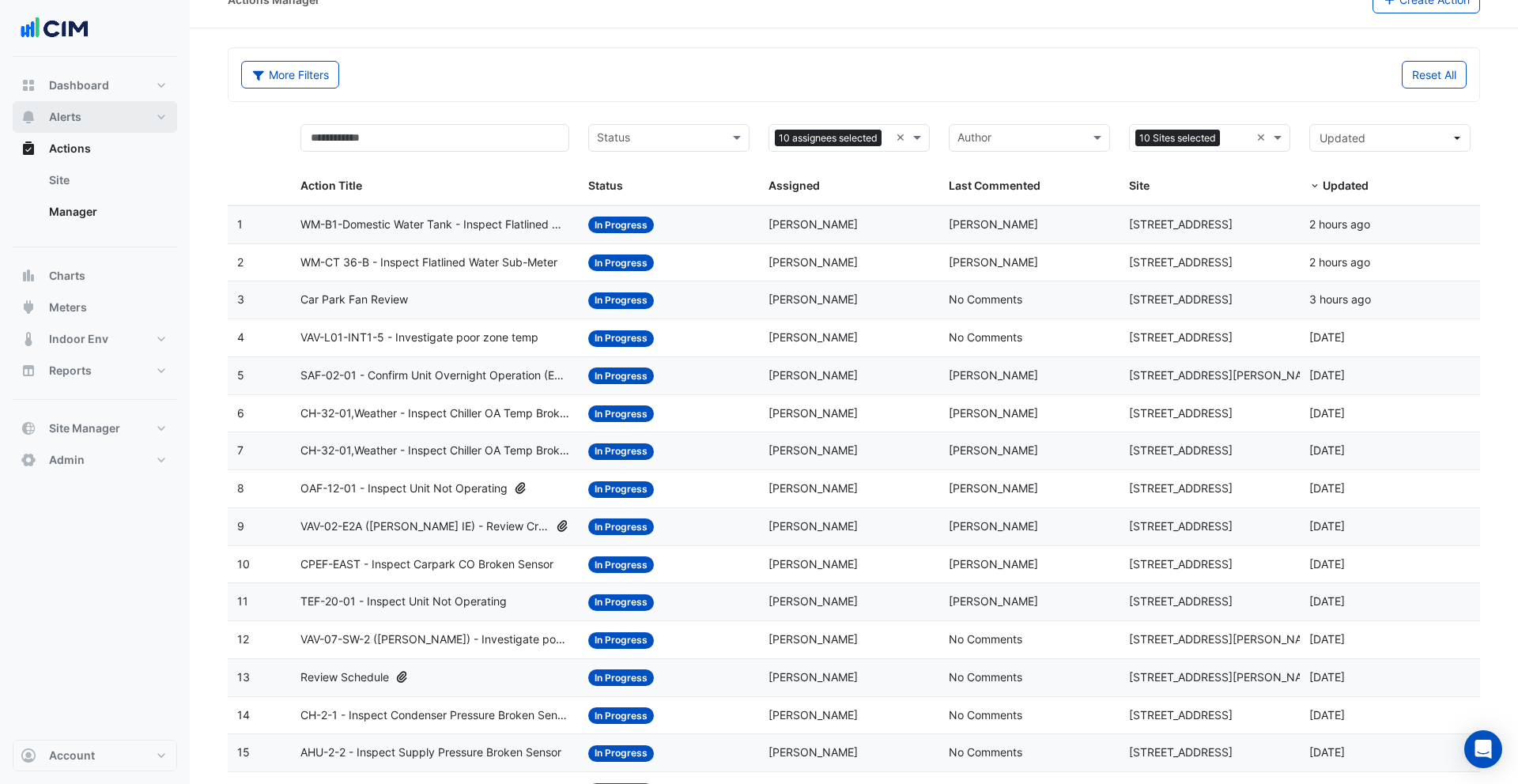
click at [60, 118] on span "Alerts" at bounding box center [65, 117] width 32 height 16
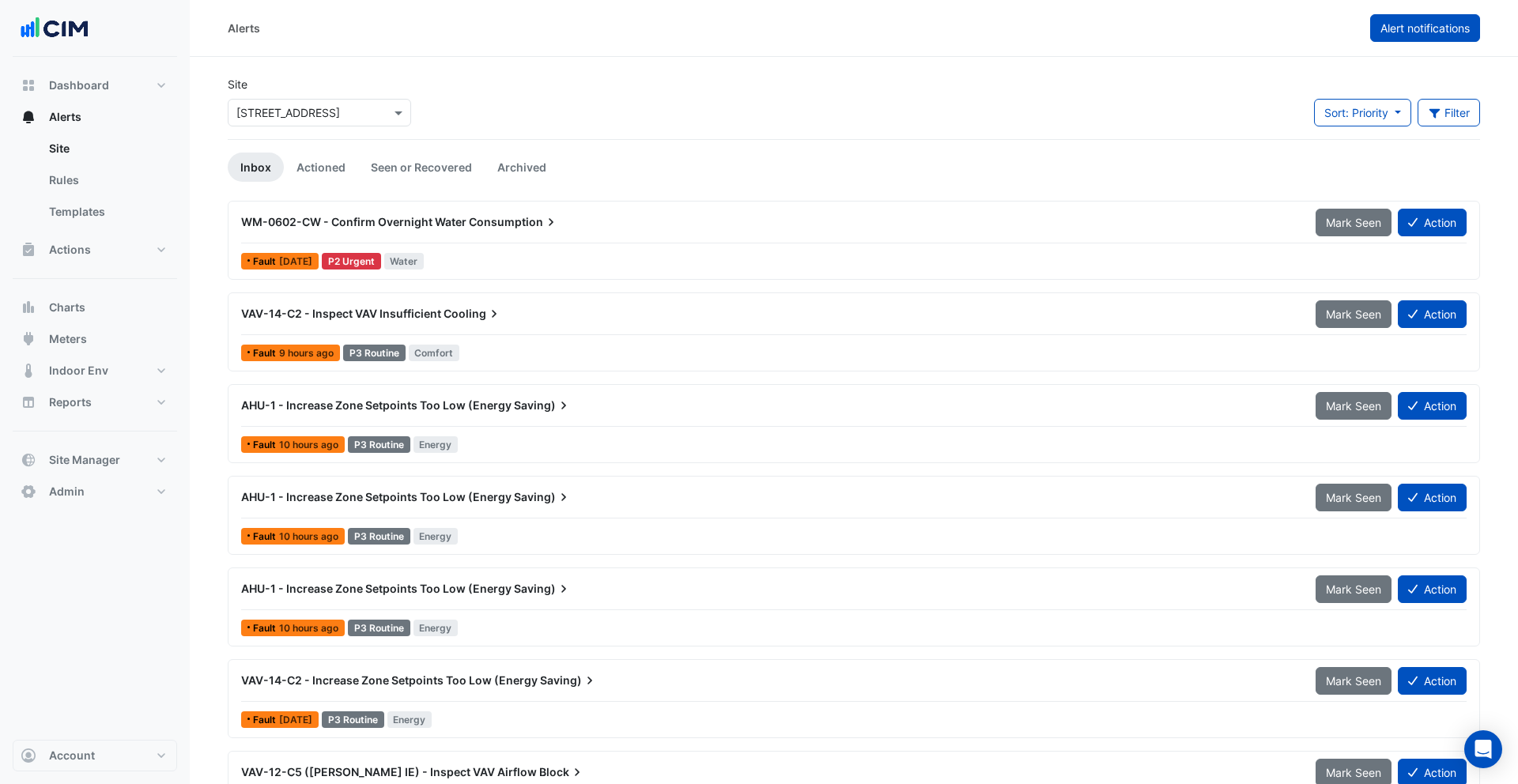
click at [1405, 34] on span "Alert notifications" at bounding box center [1425, 29] width 90 height 14
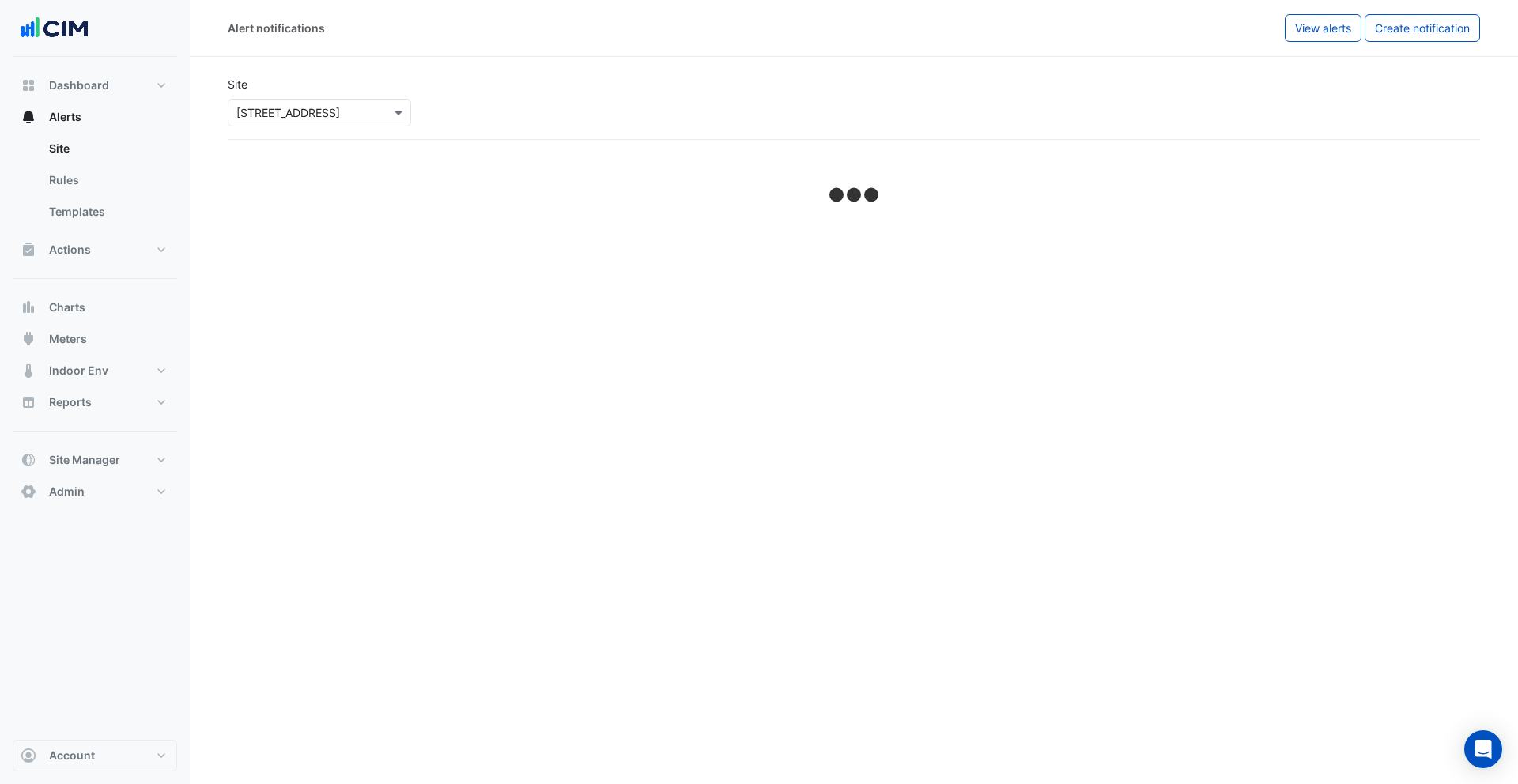
select select "*****"
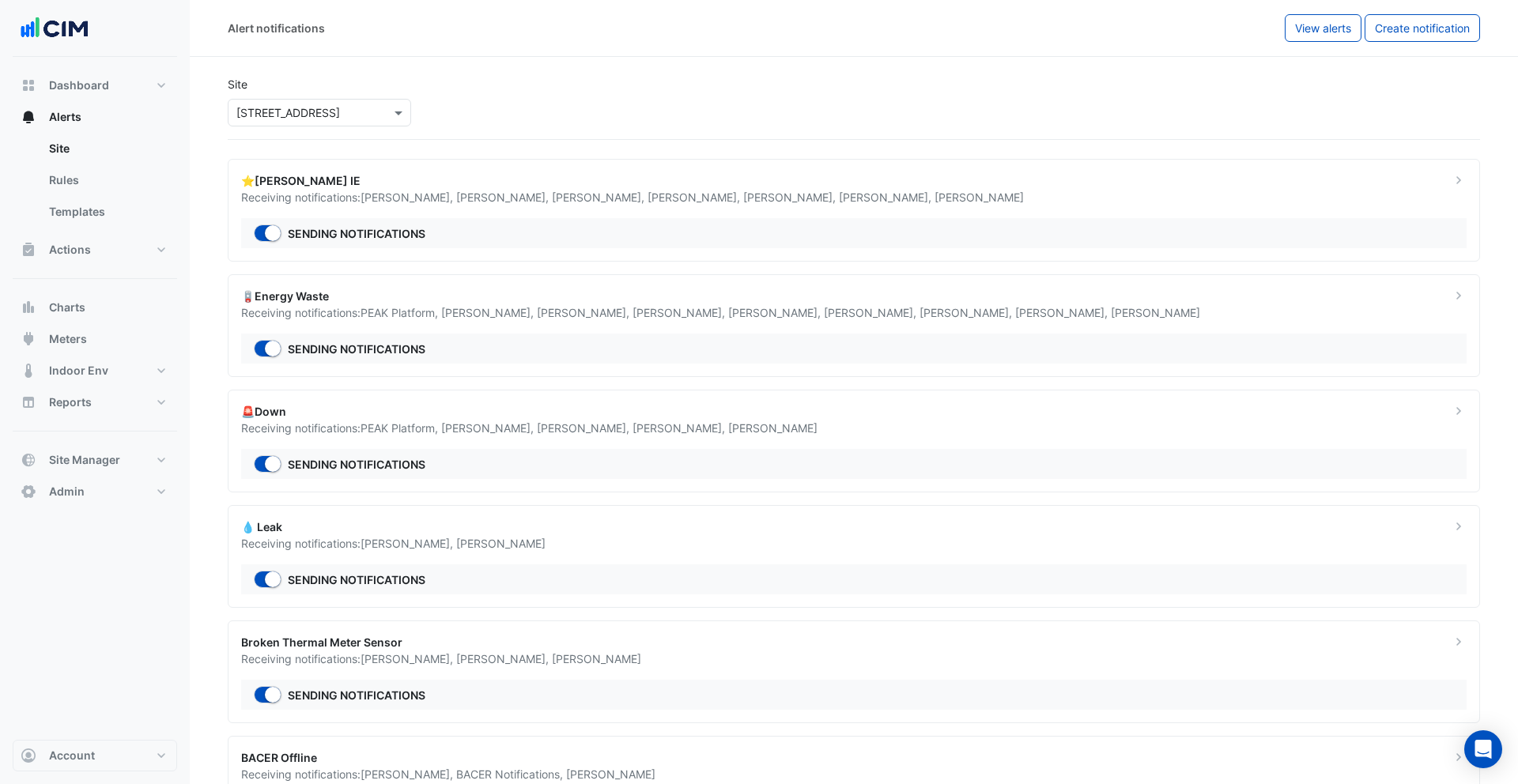
scroll to position [90, 0]
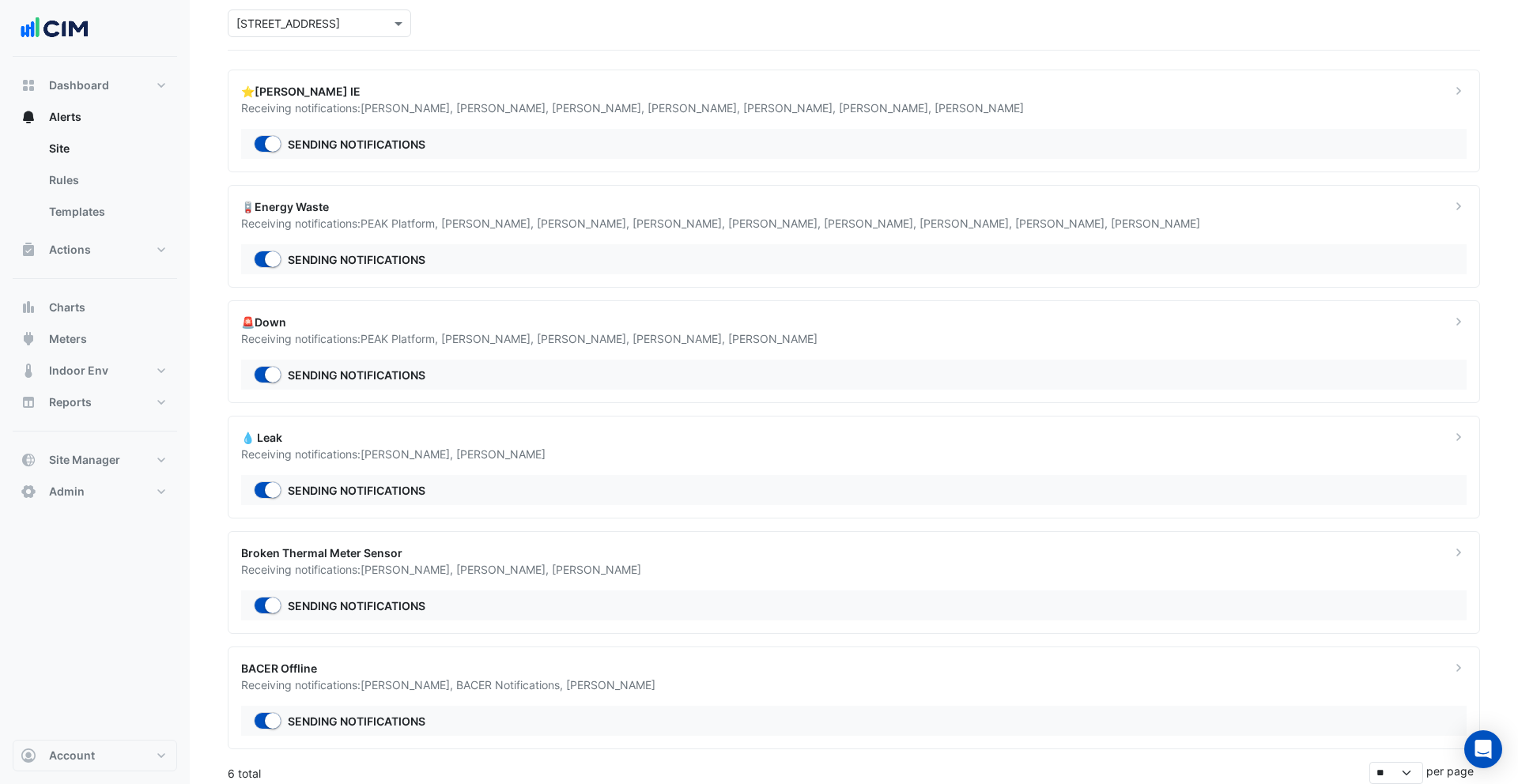
click at [516, 442] on div "💧 Leak" at bounding box center [836, 437] width 1191 height 17
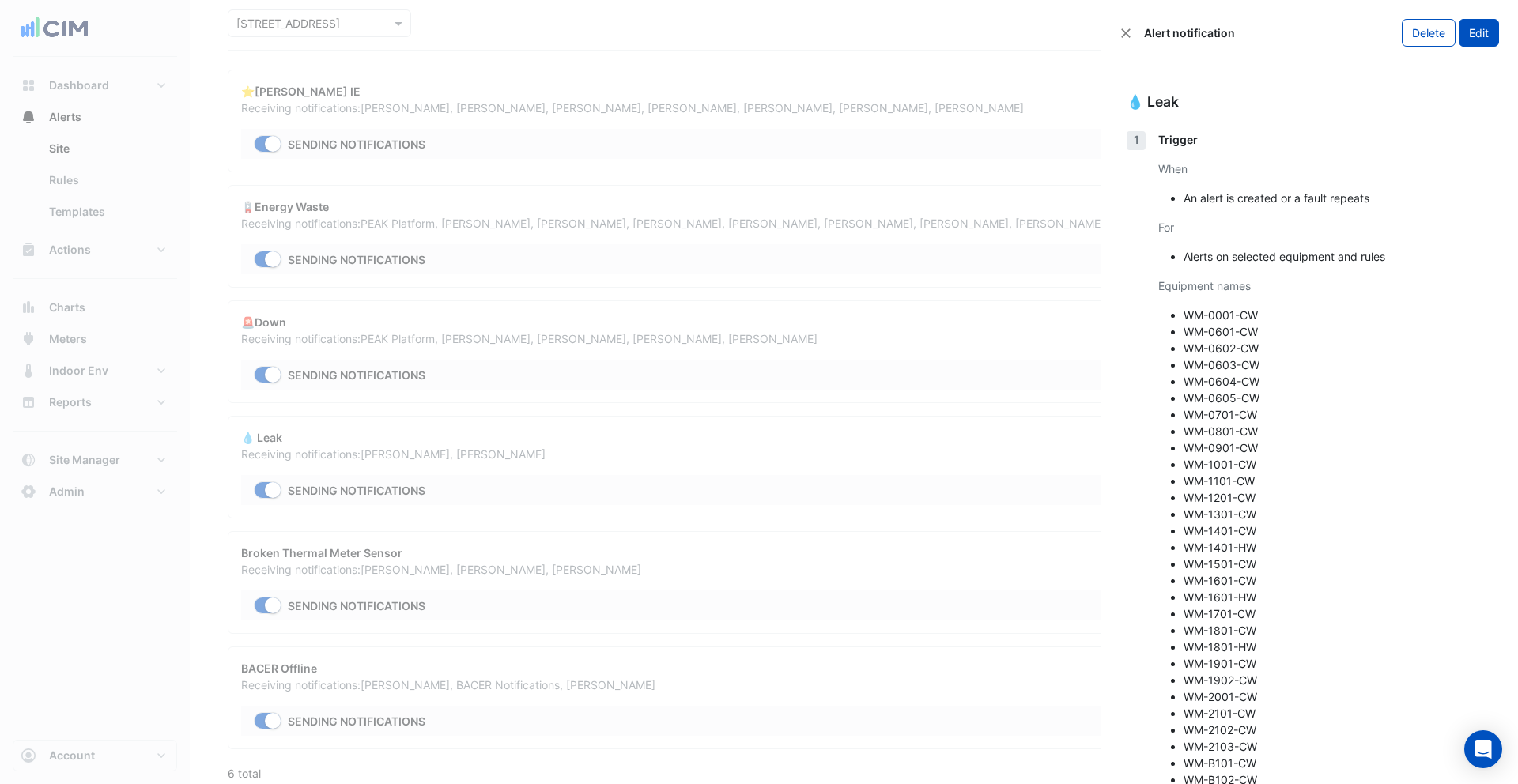
click at [1481, 29] on button "Edit" at bounding box center [1479, 32] width 40 height 28
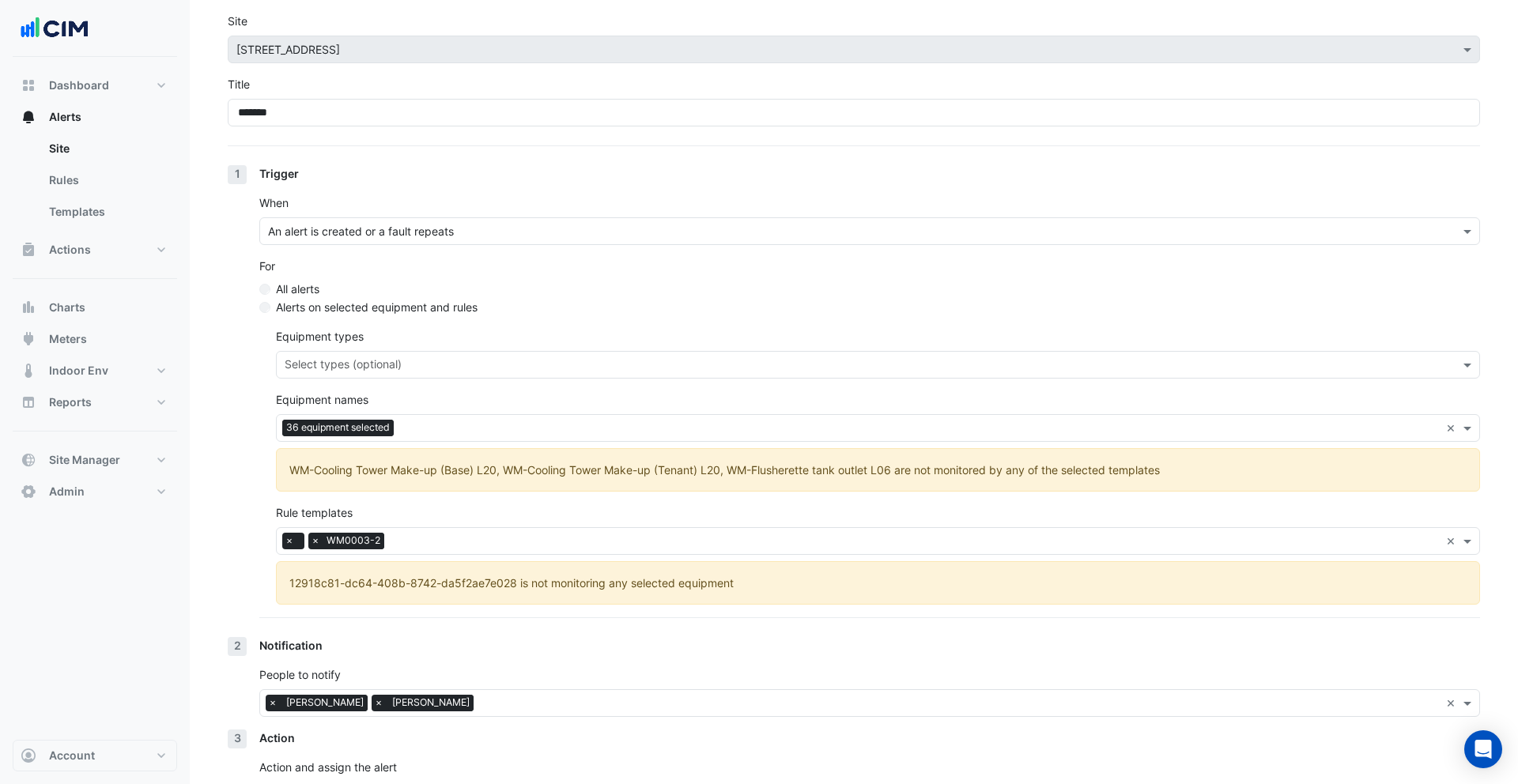
scroll to position [163, 0]
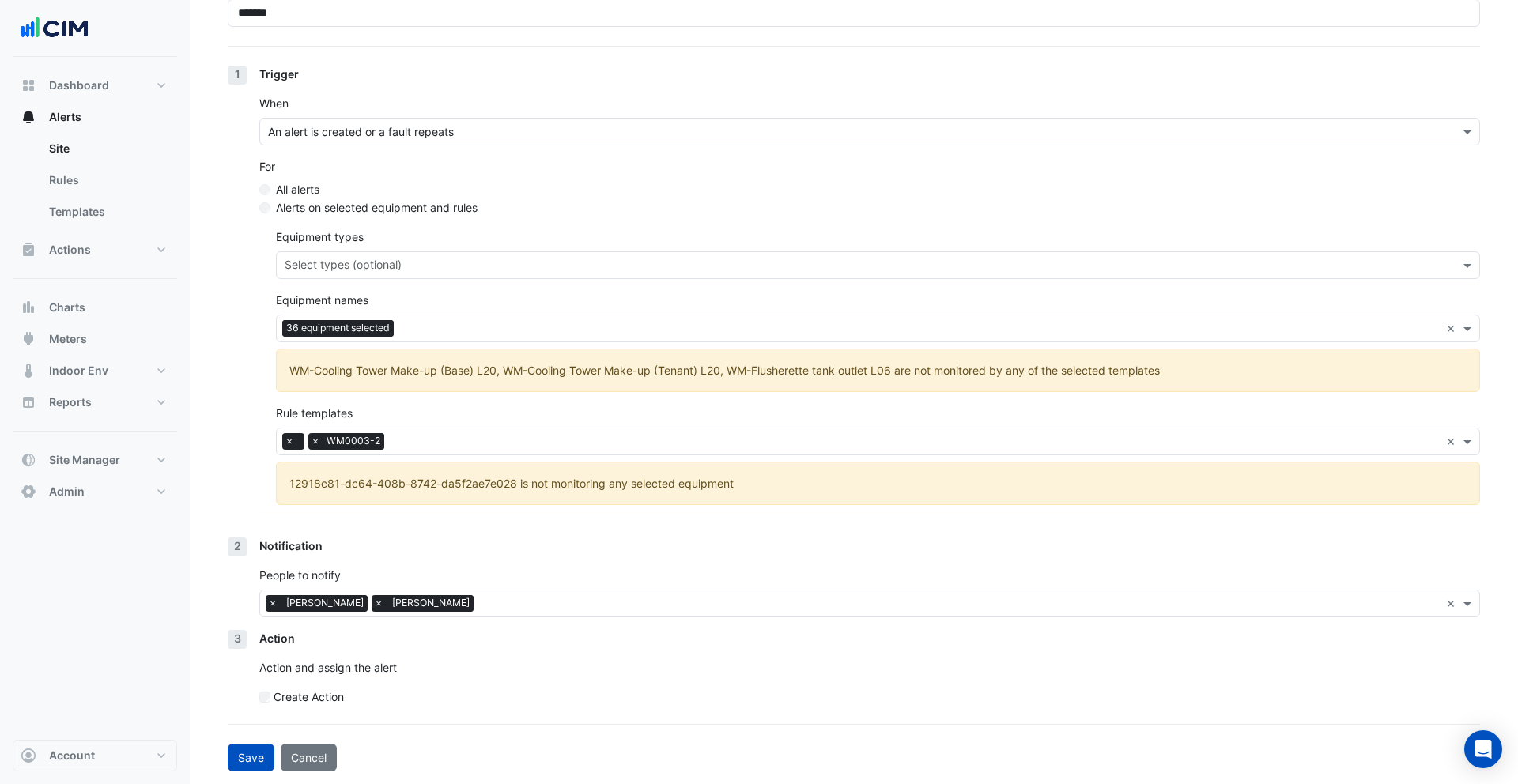
click at [286, 696] on label "Create Action" at bounding box center [309, 696] width 71 height 17
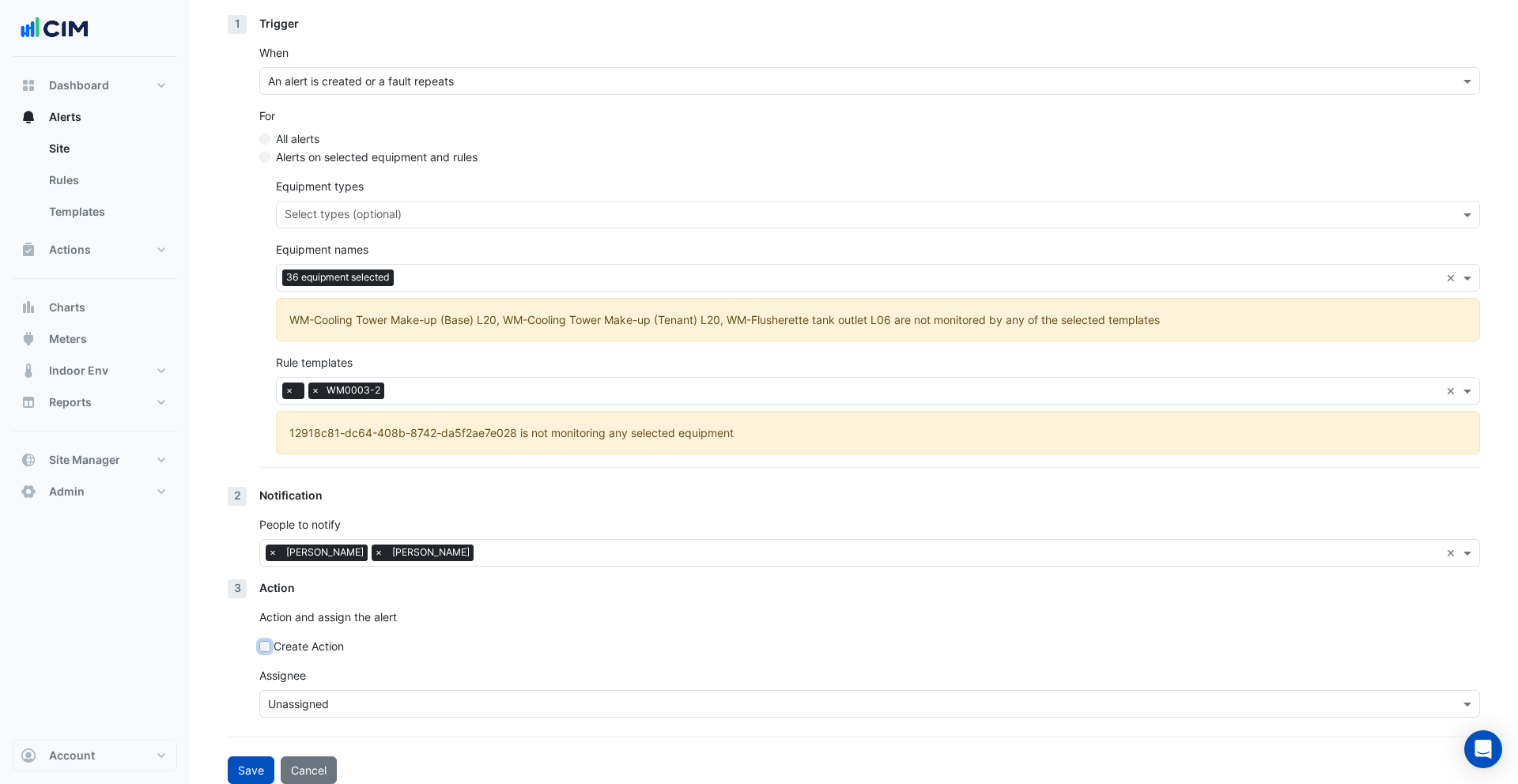
scroll to position [226, 0]
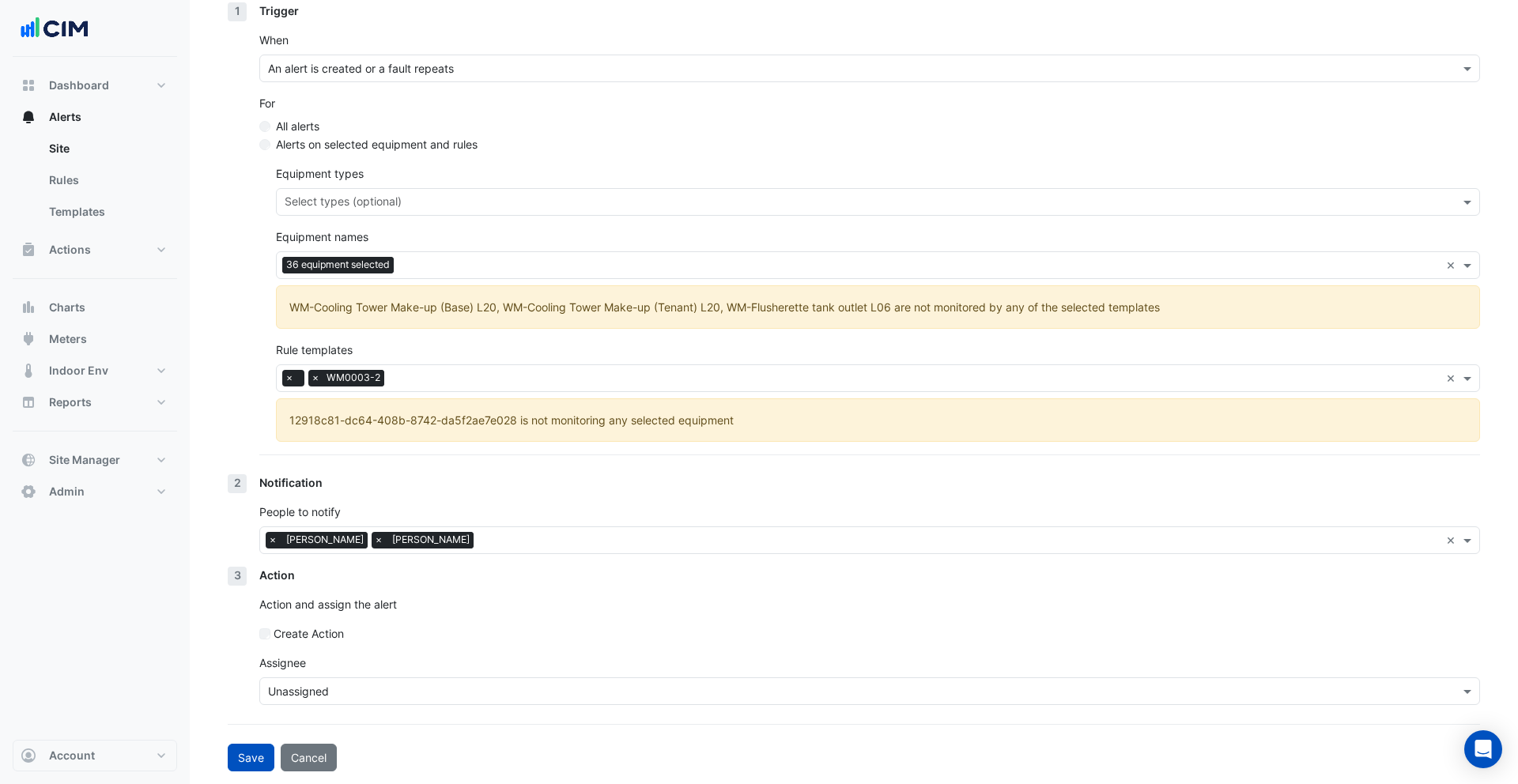
click at [379, 684] on input "text" at bounding box center [853, 692] width 1172 height 17
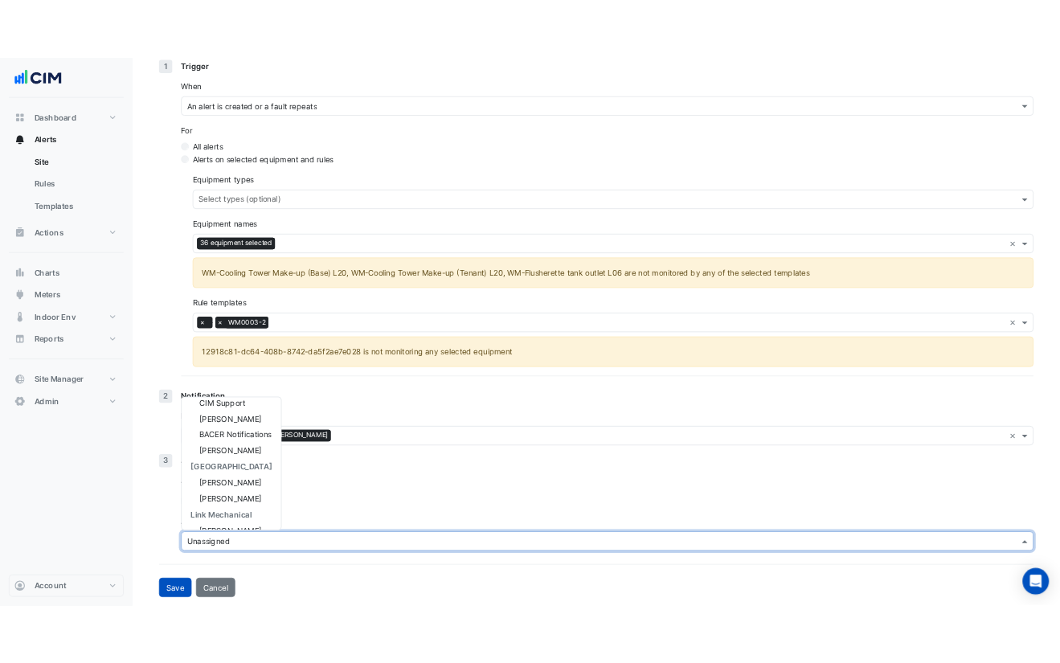
scroll to position [189, 0]
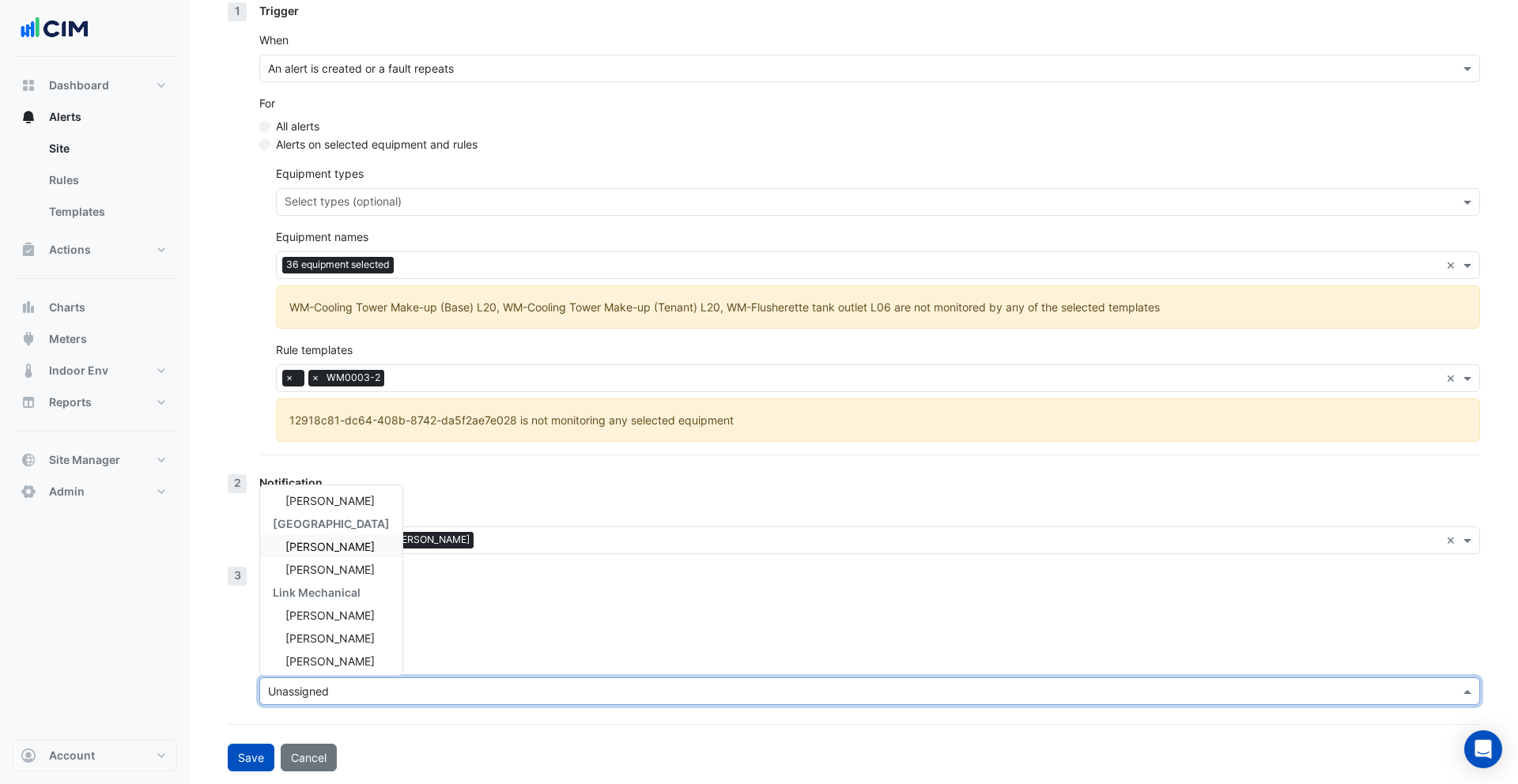
click at [444, 494] on div "Notification People to notify × [PERSON_NAME] × [PERSON_NAME] ×" at bounding box center [870, 520] width 1221 height 92
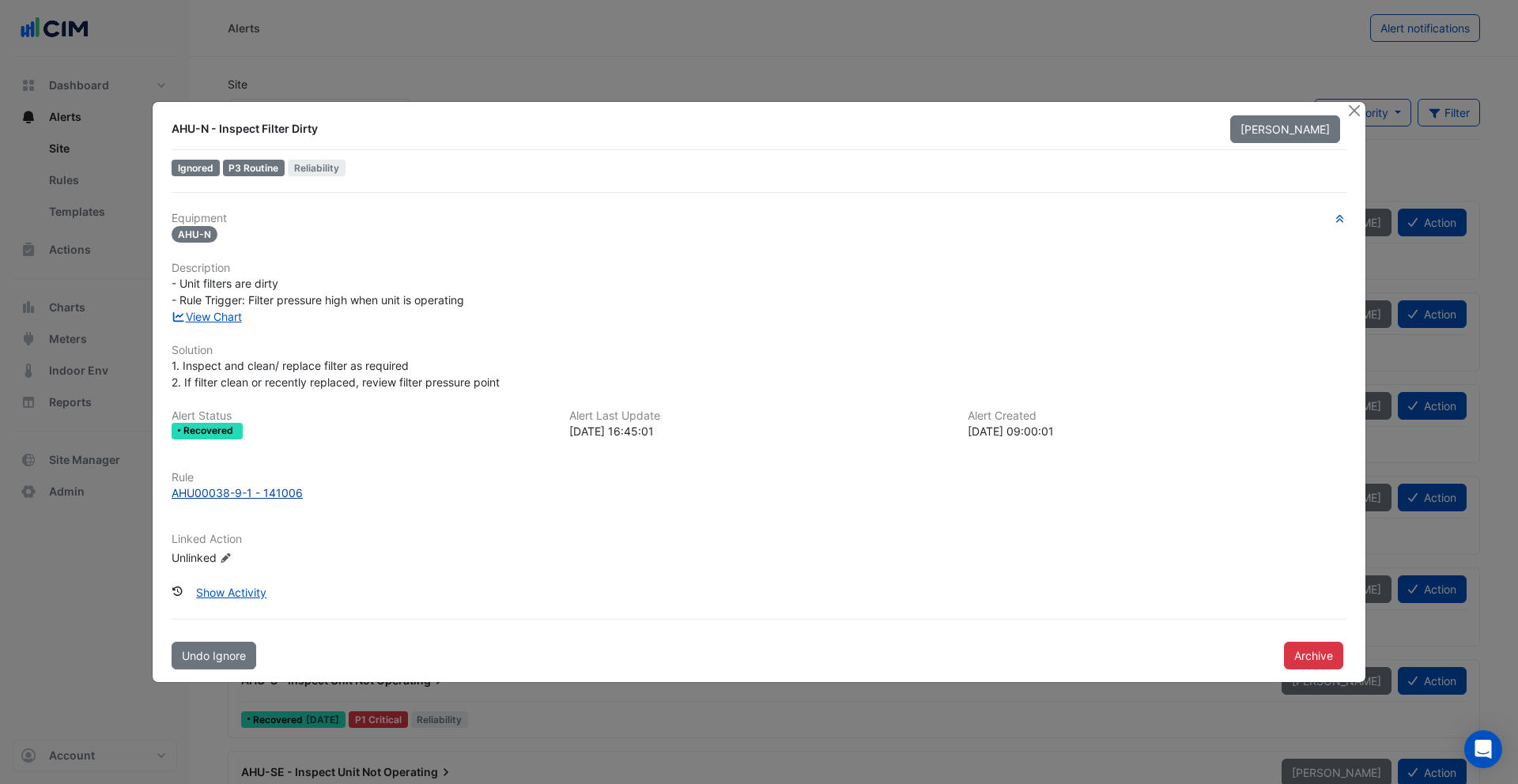
click at [236, 495] on div "AHU00038-9-1 - 141006" at bounding box center [236, 493] width 131 height 17
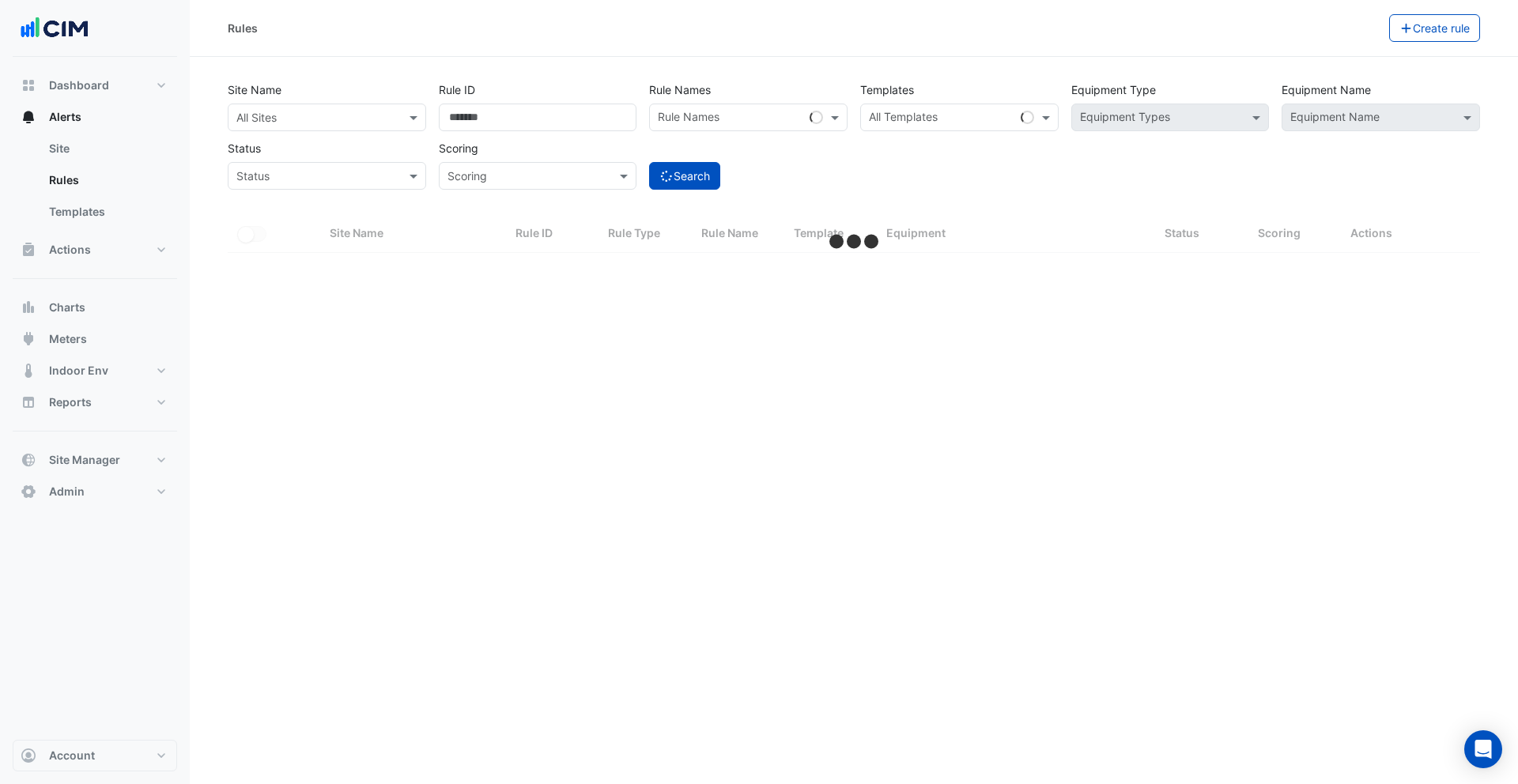
select select "***"
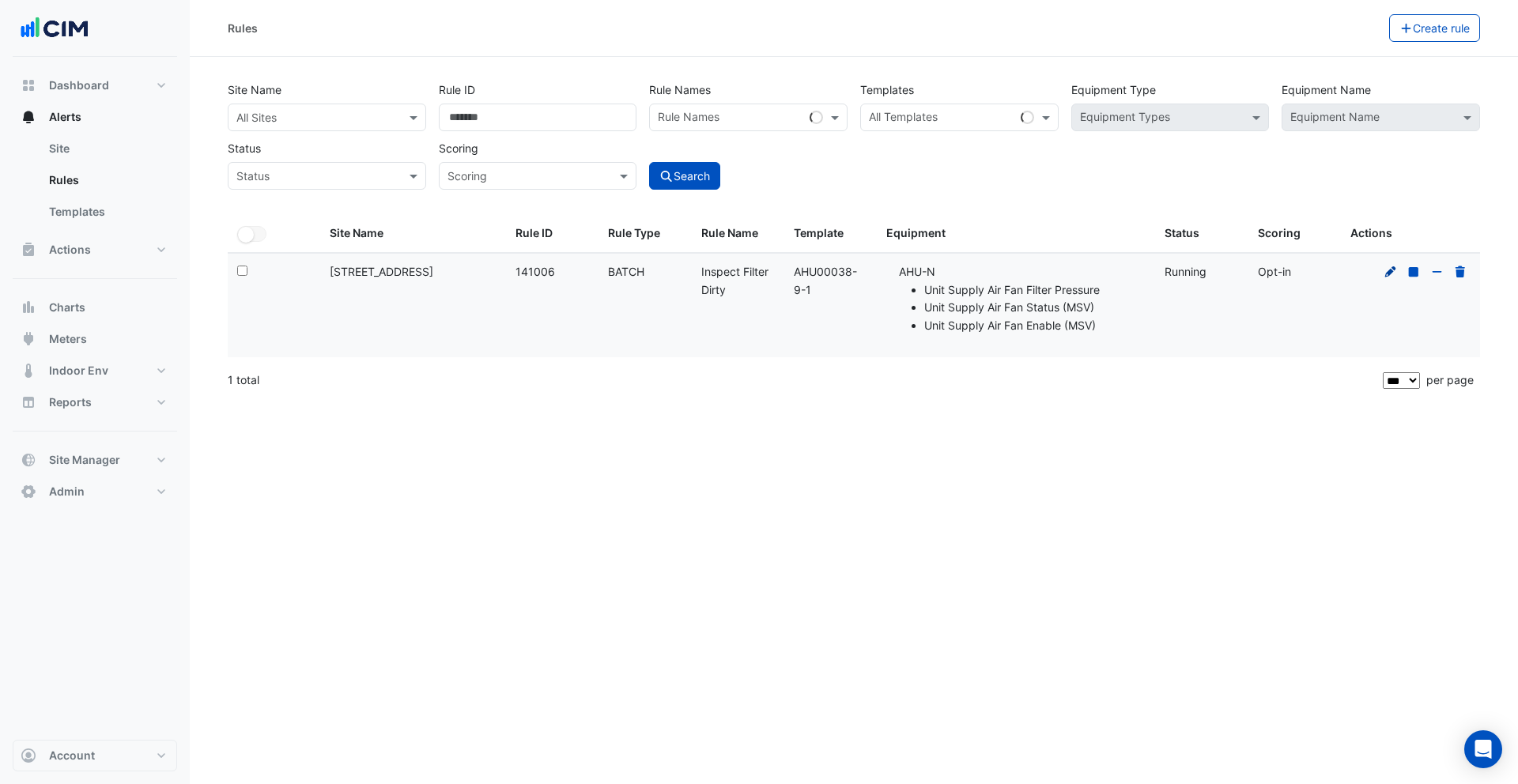
click at [1390, 274] on icon at bounding box center [1390, 271] width 11 height 11
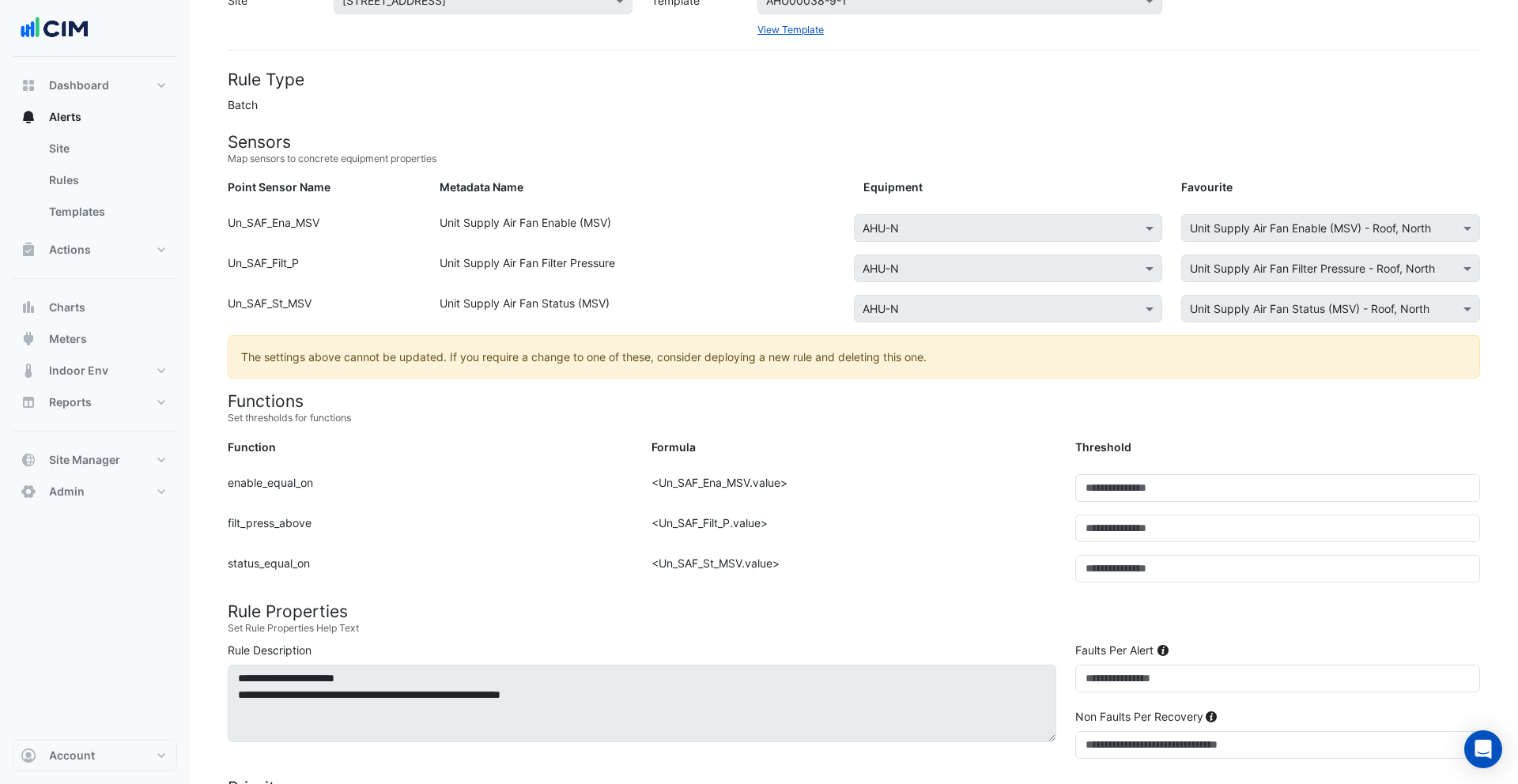
scroll to position [115, 0]
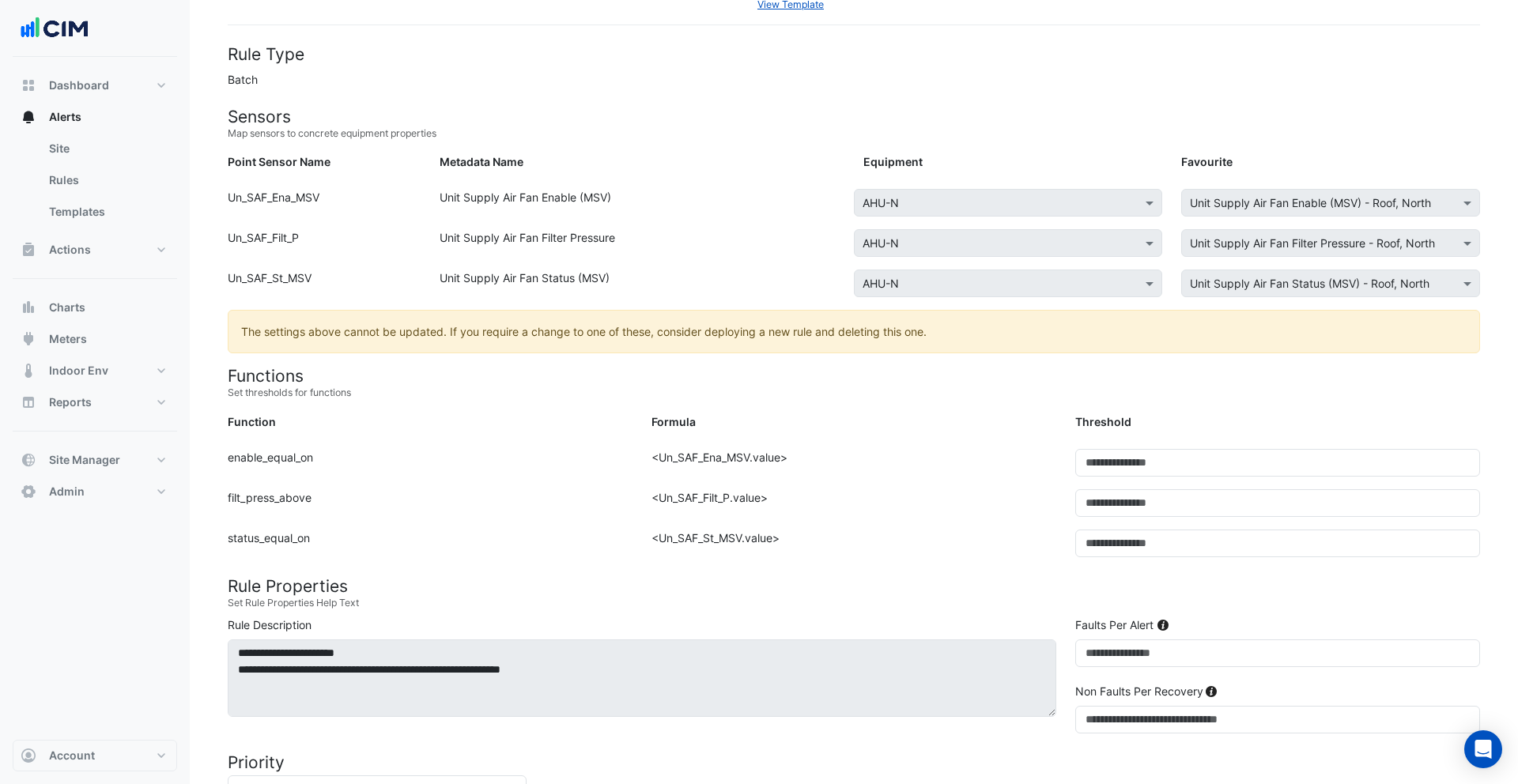
drag, startPoint x: 270, startPoint y: 453, endPoint x: 317, endPoint y: 453, distance: 47.0
click at [317, 453] on div "Function: enable_equal_on" at bounding box center [430, 469] width 424 height 40
drag, startPoint x: 251, startPoint y: 501, endPoint x: 314, endPoint y: 501, distance: 63.0
click at [314, 501] on div "Function: filt_press_above" at bounding box center [430, 510] width 424 height 40
drag, startPoint x: 268, startPoint y: 538, endPoint x: 320, endPoint y: 538, distance: 52.0
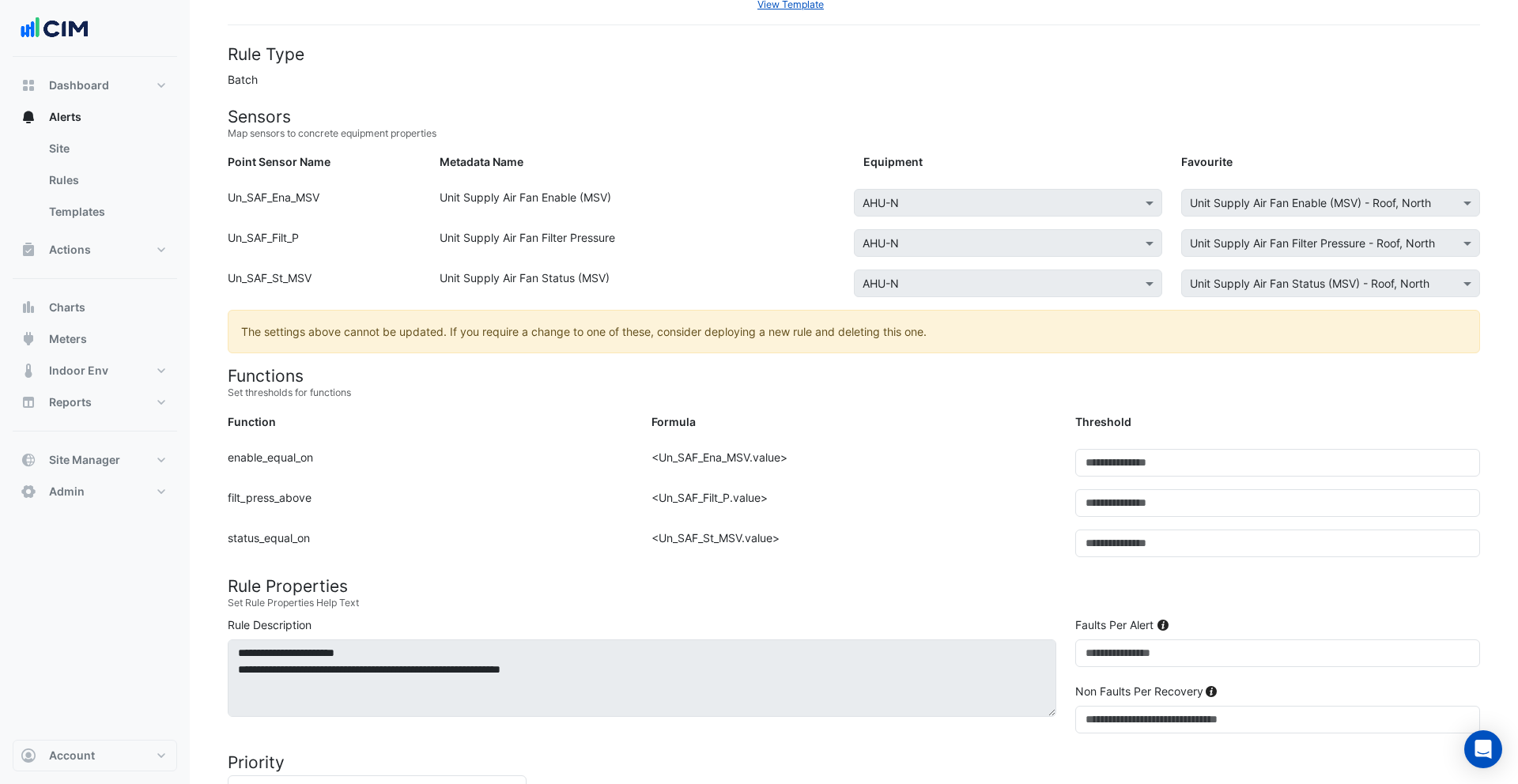
click at [320, 538] on div "Function: status_equal_on" at bounding box center [430, 550] width 424 height 40
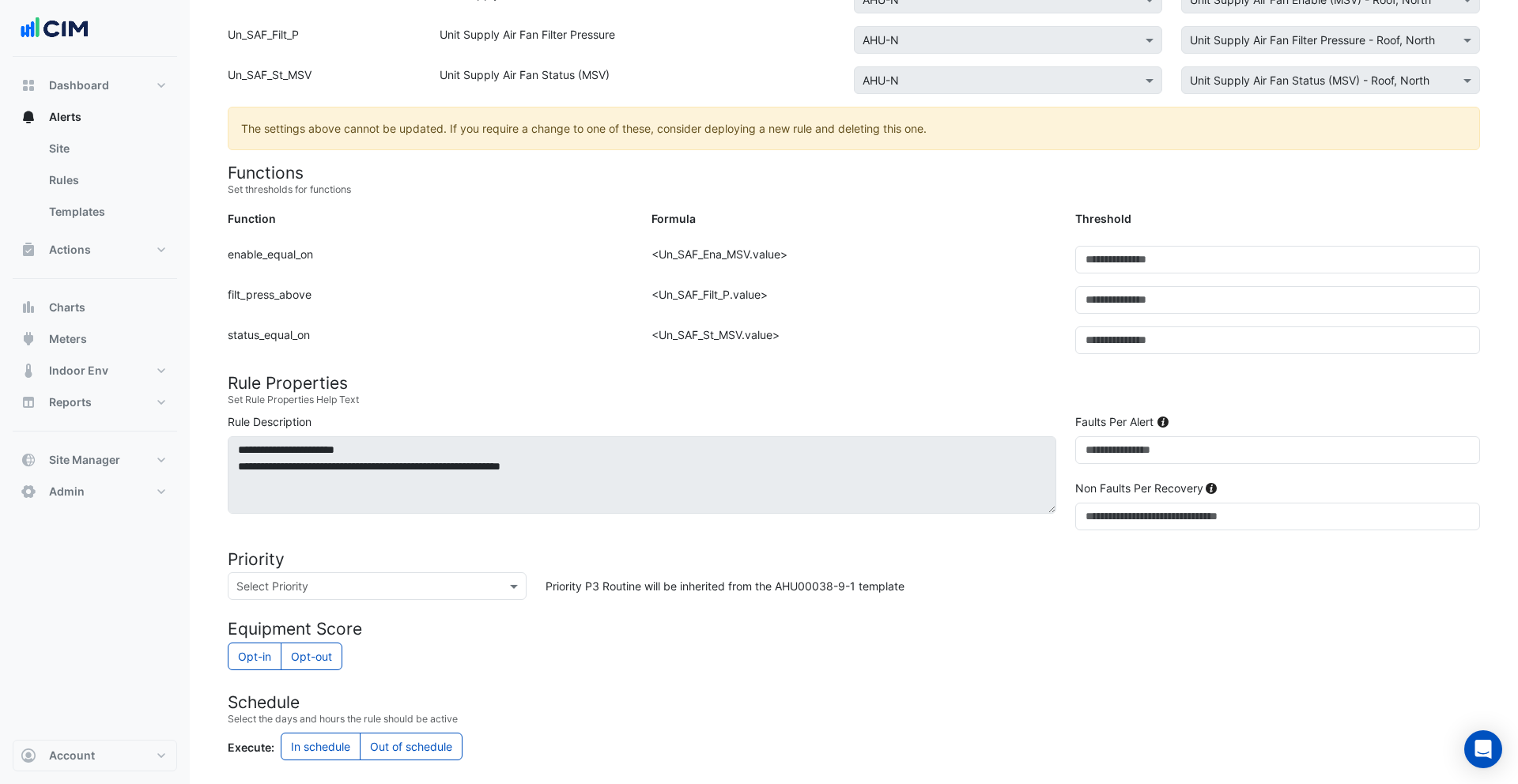
scroll to position [306, 0]
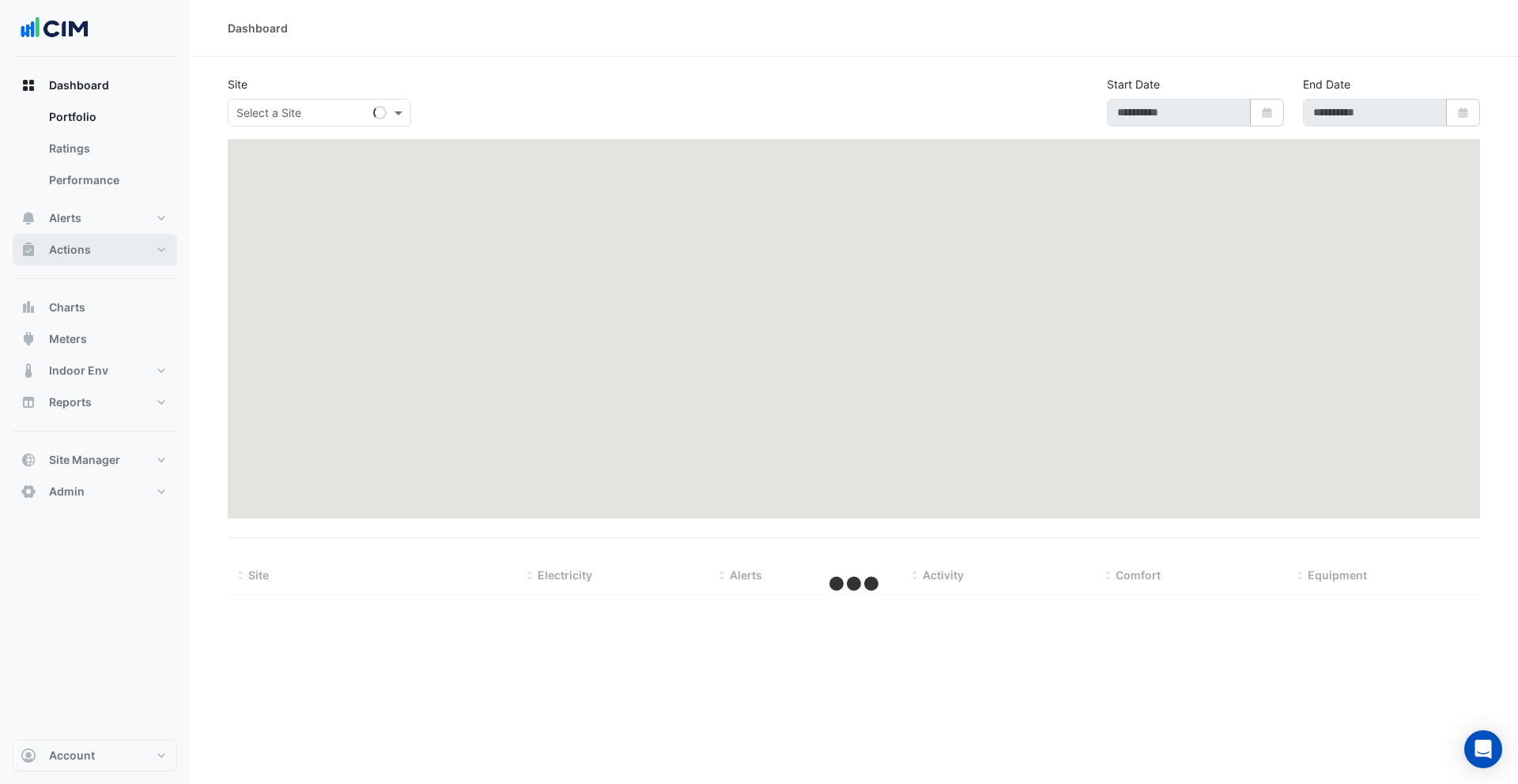
click at [109, 248] on button "Actions" at bounding box center [94, 250] width 164 height 31
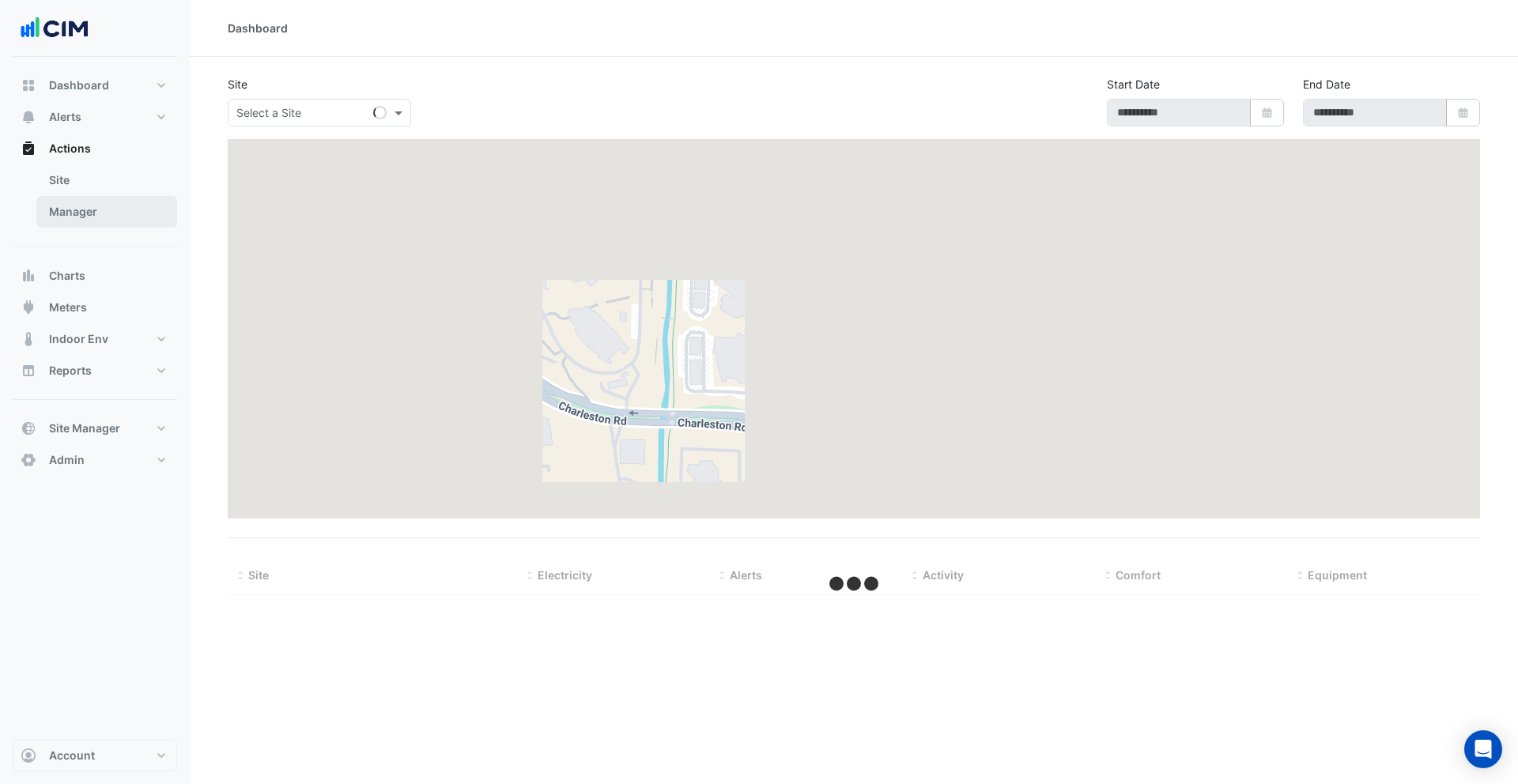
click at [127, 201] on link "Manager" at bounding box center [106, 211] width 141 height 31
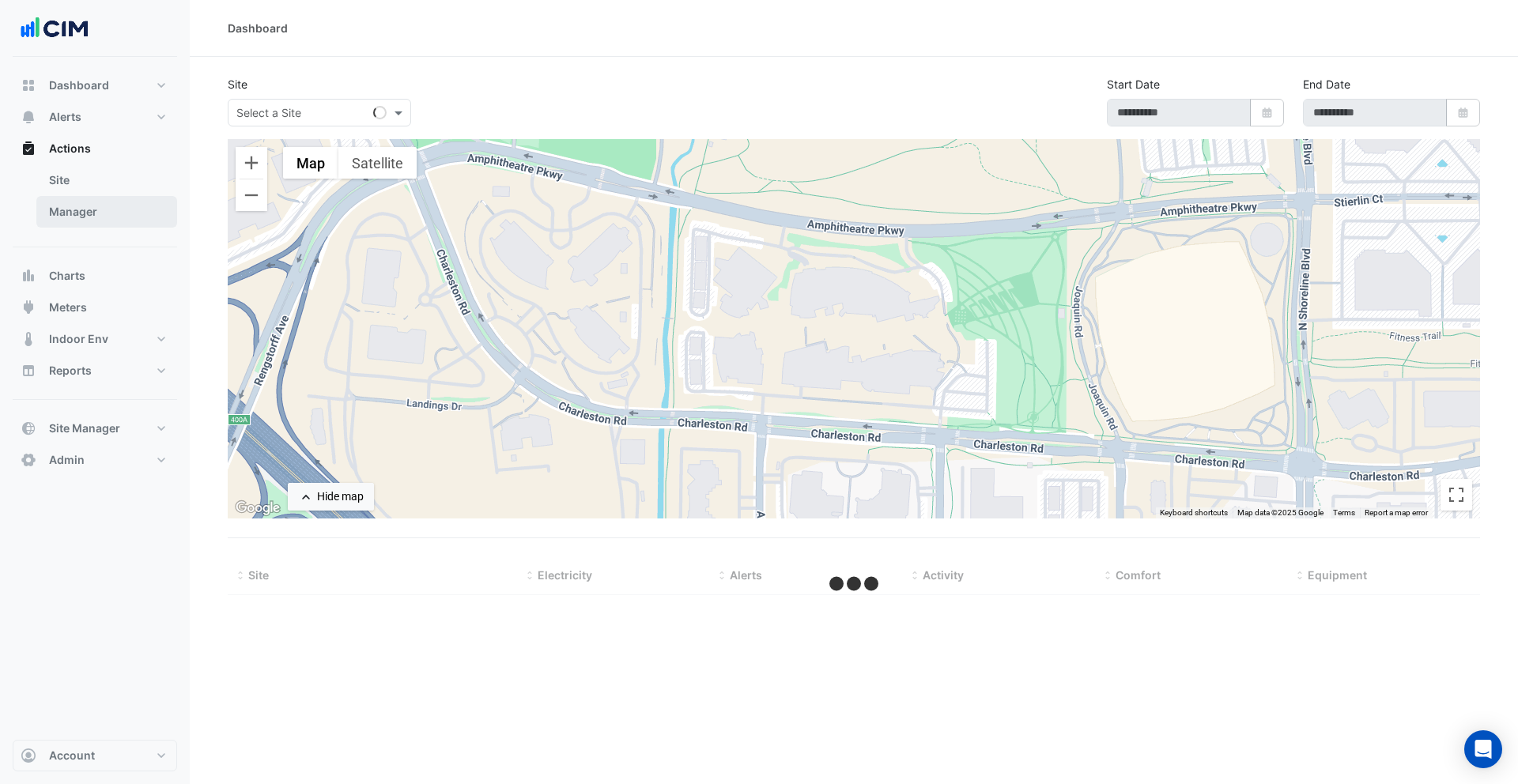
click at [103, 211] on link "Manager" at bounding box center [106, 211] width 141 height 31
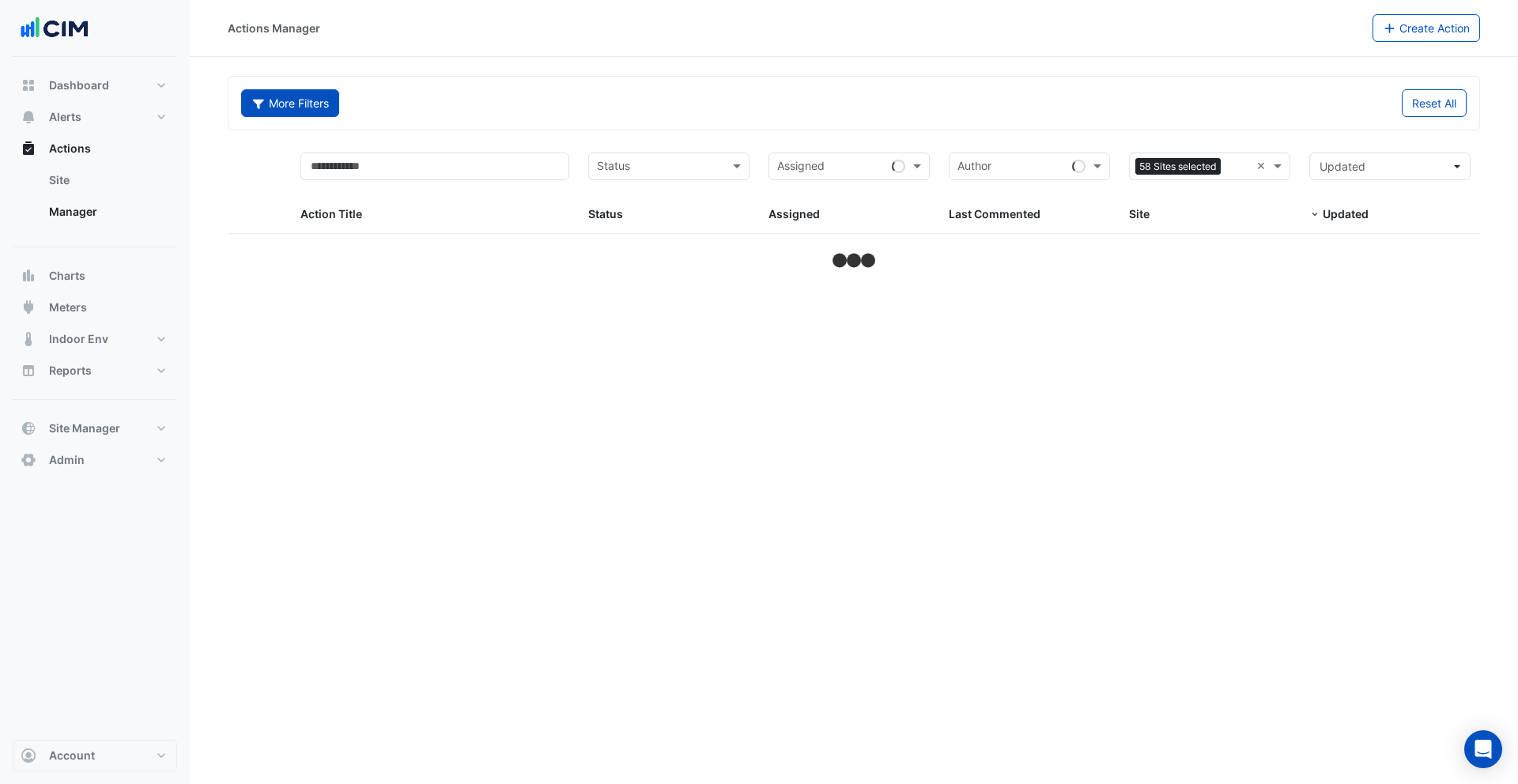
click at [309, 101] on button "More Filters" at bounding box center [290, 103] width 98 height 28
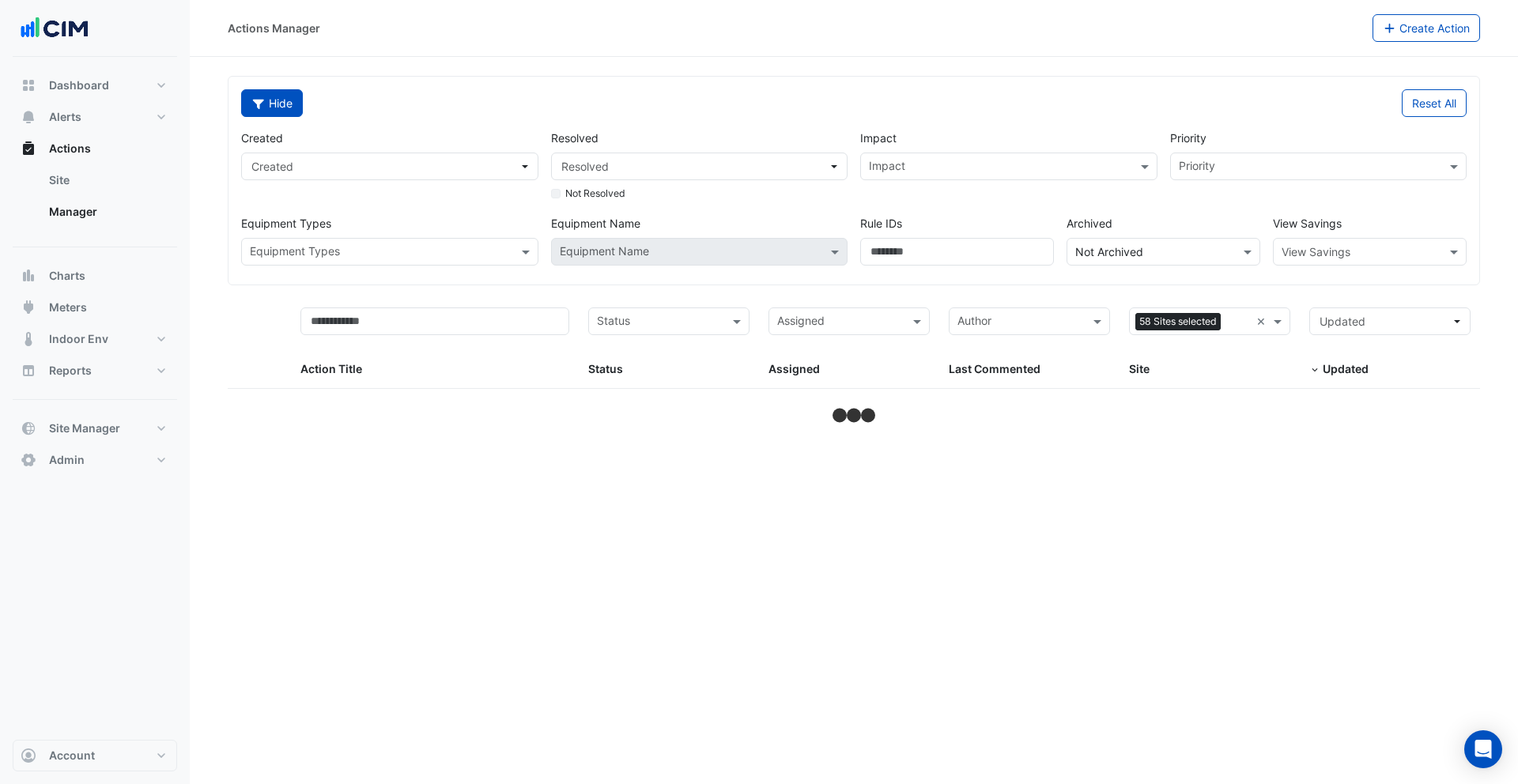
select select "***"
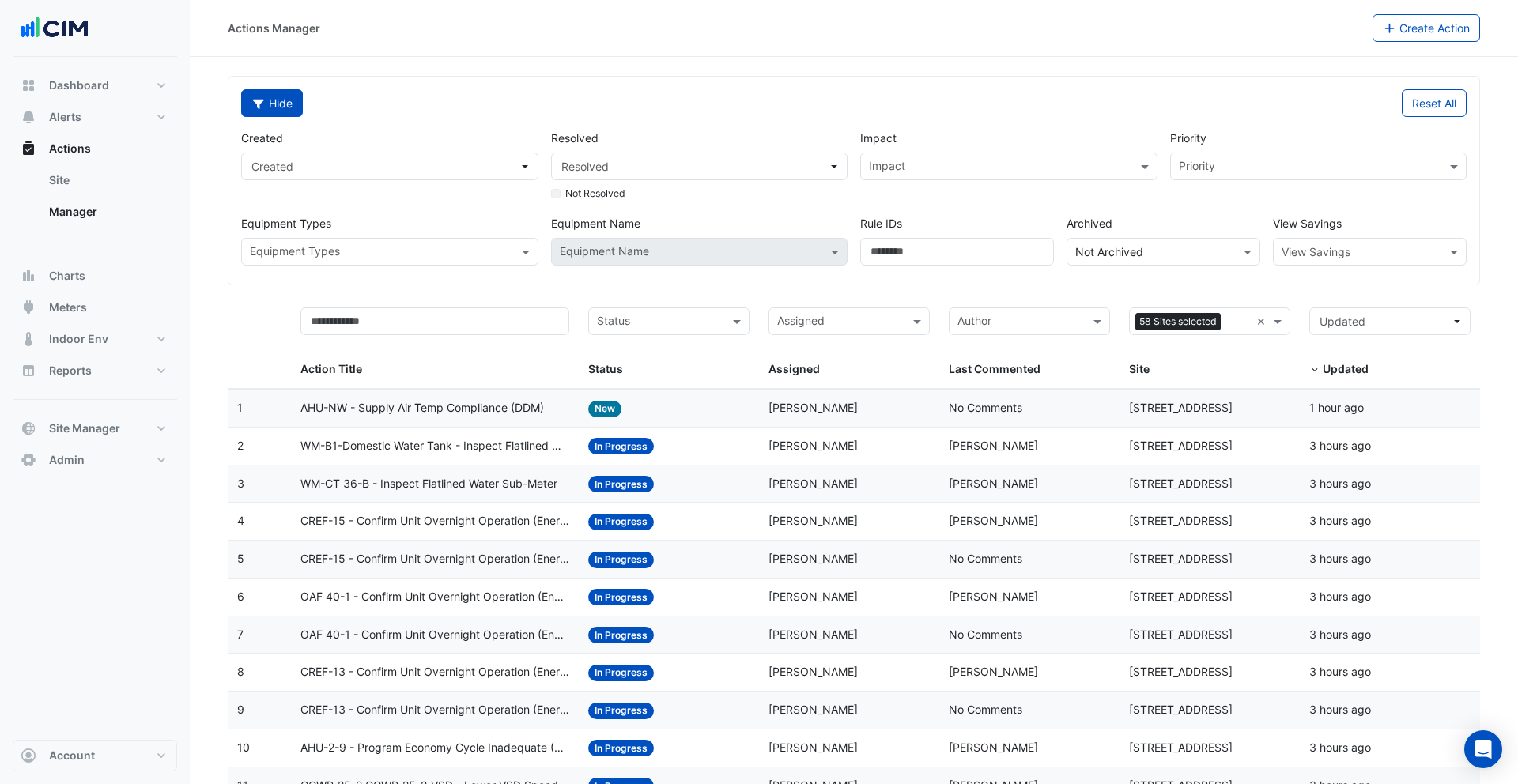
click at [265, 104] on button "Hide" at bounding box center [272, 103] width 62 height 28
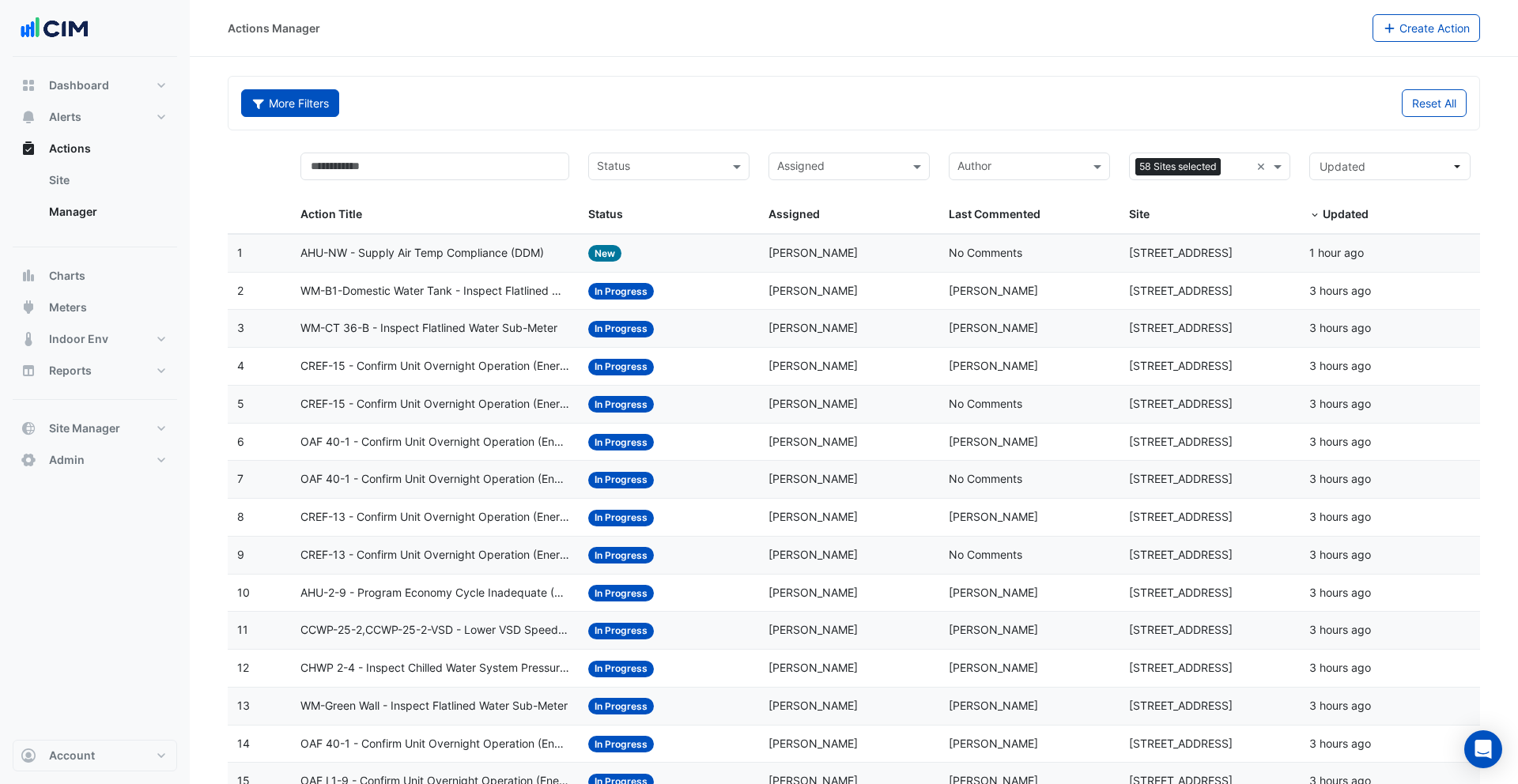
click at [265, 104] on button "More Filters" at bounding box center [290, 103] width 98 height 28
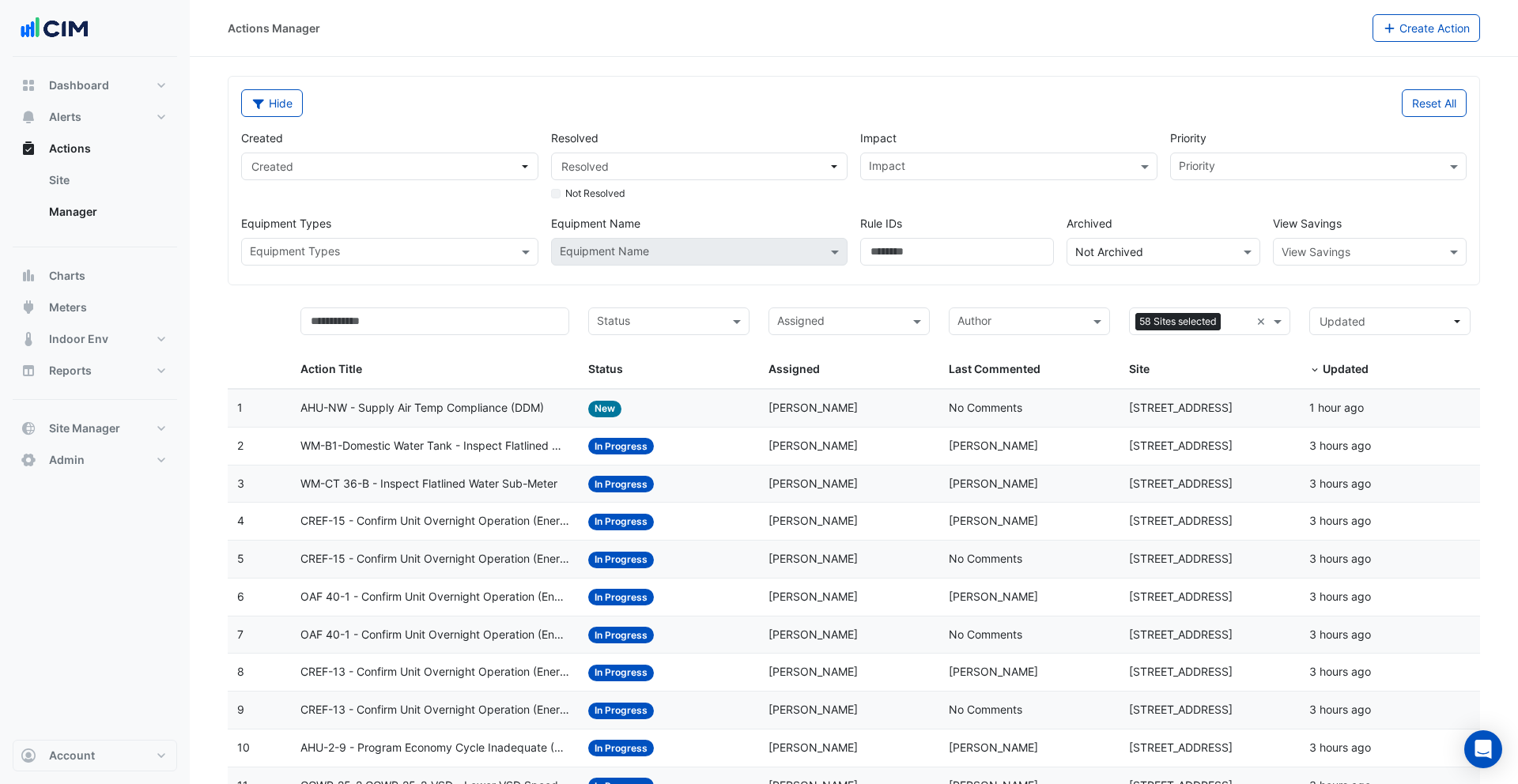
click at [416, 447] on span "WM-B1-Domestic Water Tank - Inspect Flatlined Water Sub-Meter" at bounding box center [435, 446] width 270 height 18
click at [413, 498] on datatable-body-cell "Action Title: WM-CT 36-B - Inspect Flatlined Water Sub-Meter" at bounding box center [435, 484] width 288 height 37
click at [413, 557] on span "CREF-15 - Confirm Unit Overnight Operation (Energy Waste)" at bounding box center [435, 559] width 270 height 18
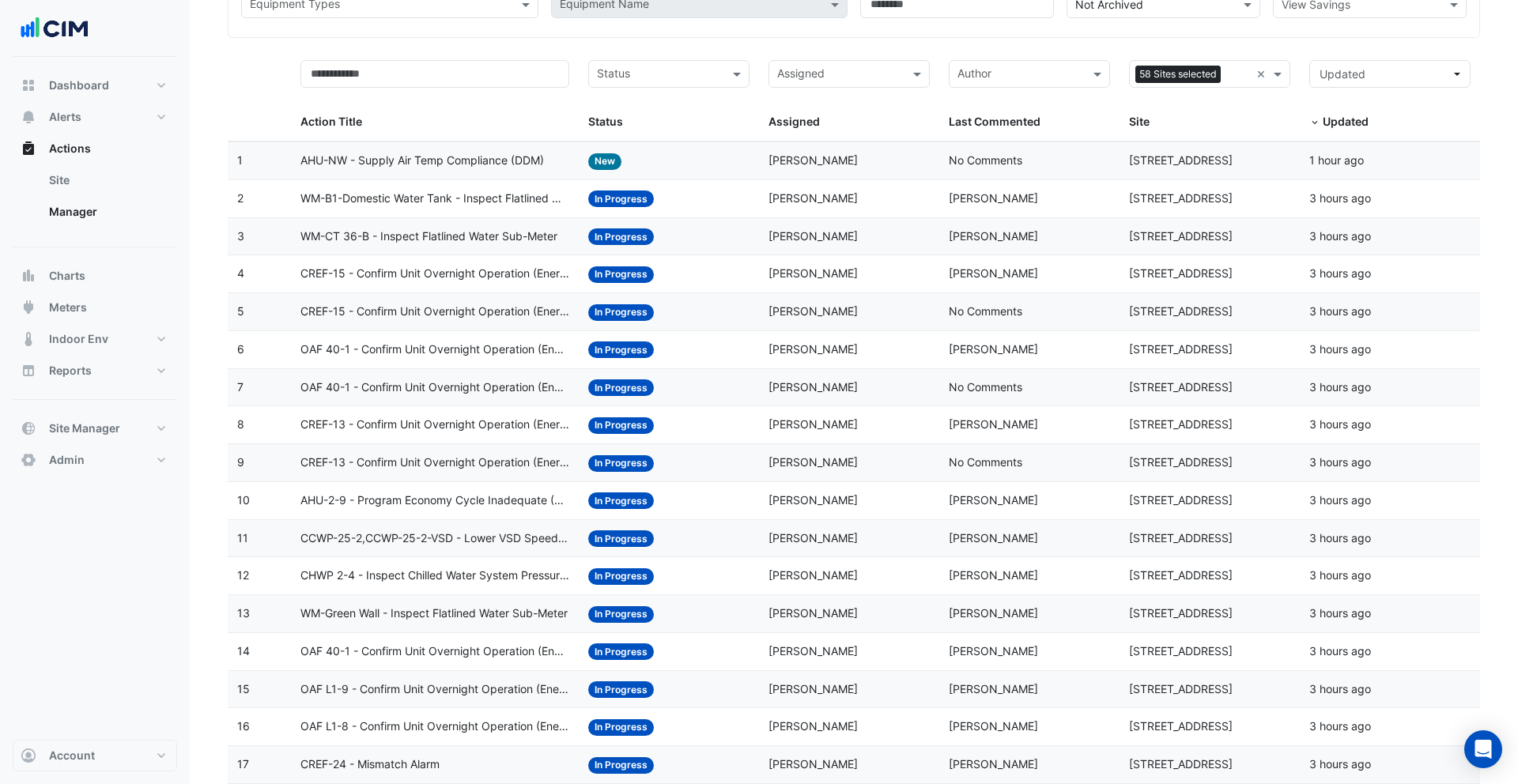
scroll to position [317, 0]
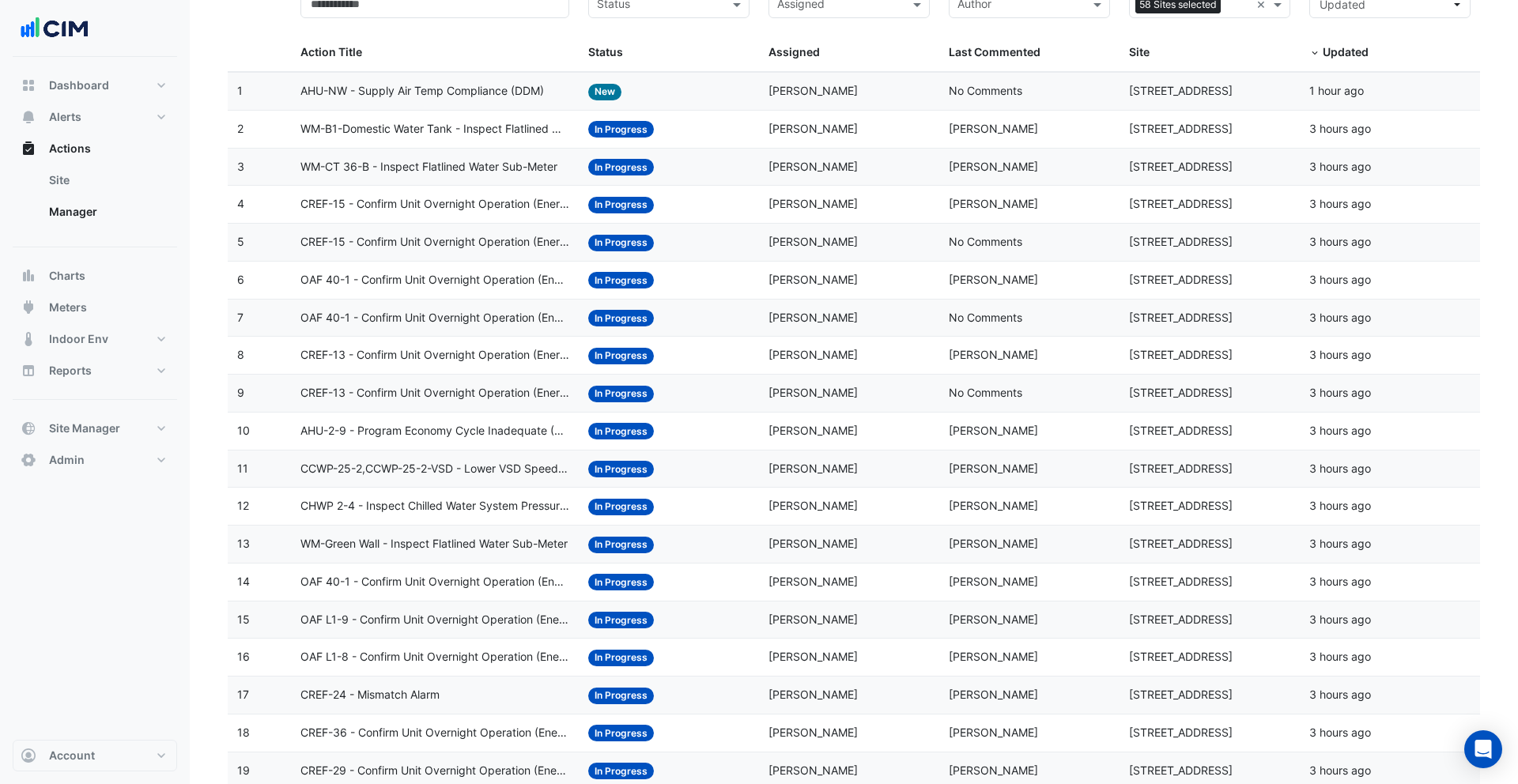
click at [450, 490] on datatable-body-cell "Action Title: CHWP 2-4 - Inspect Chilled Water System Pressure Broken Sensor" at bounding box center [435, 507] width 288 height 37
click at [445, 561] on datatable-body-cell "Action Title: WM-Green Wall - Inspect Flatlined Water Sub-Meter" at bounding box center [435, 545] width 288 height 37
click at [438, 664] on span "OAF L1-8 - Confirm Unit Overnight Operation (Energy Waste)" at bounding box center [435, 657] width 270 height 18
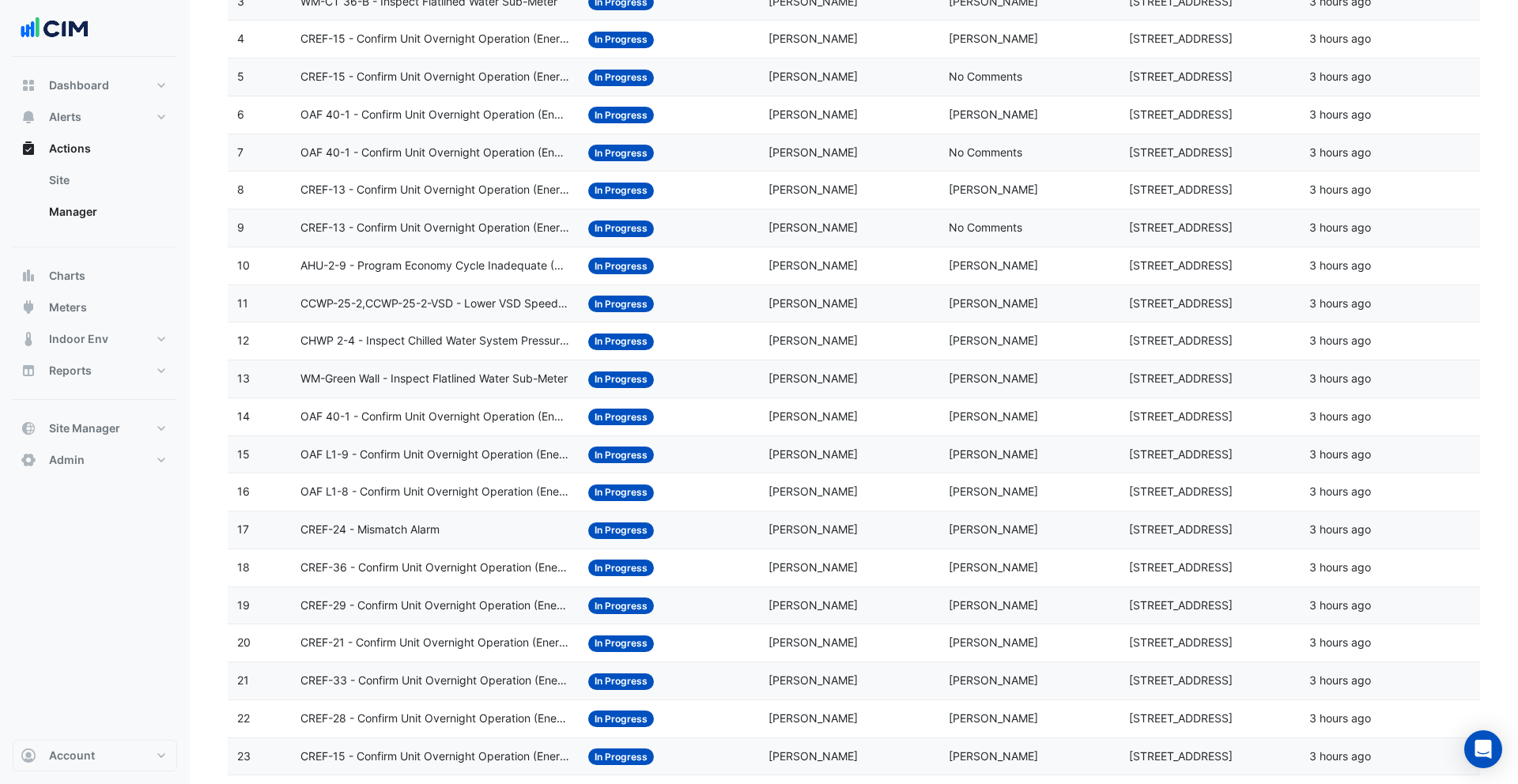
scroll to position [657, 0]
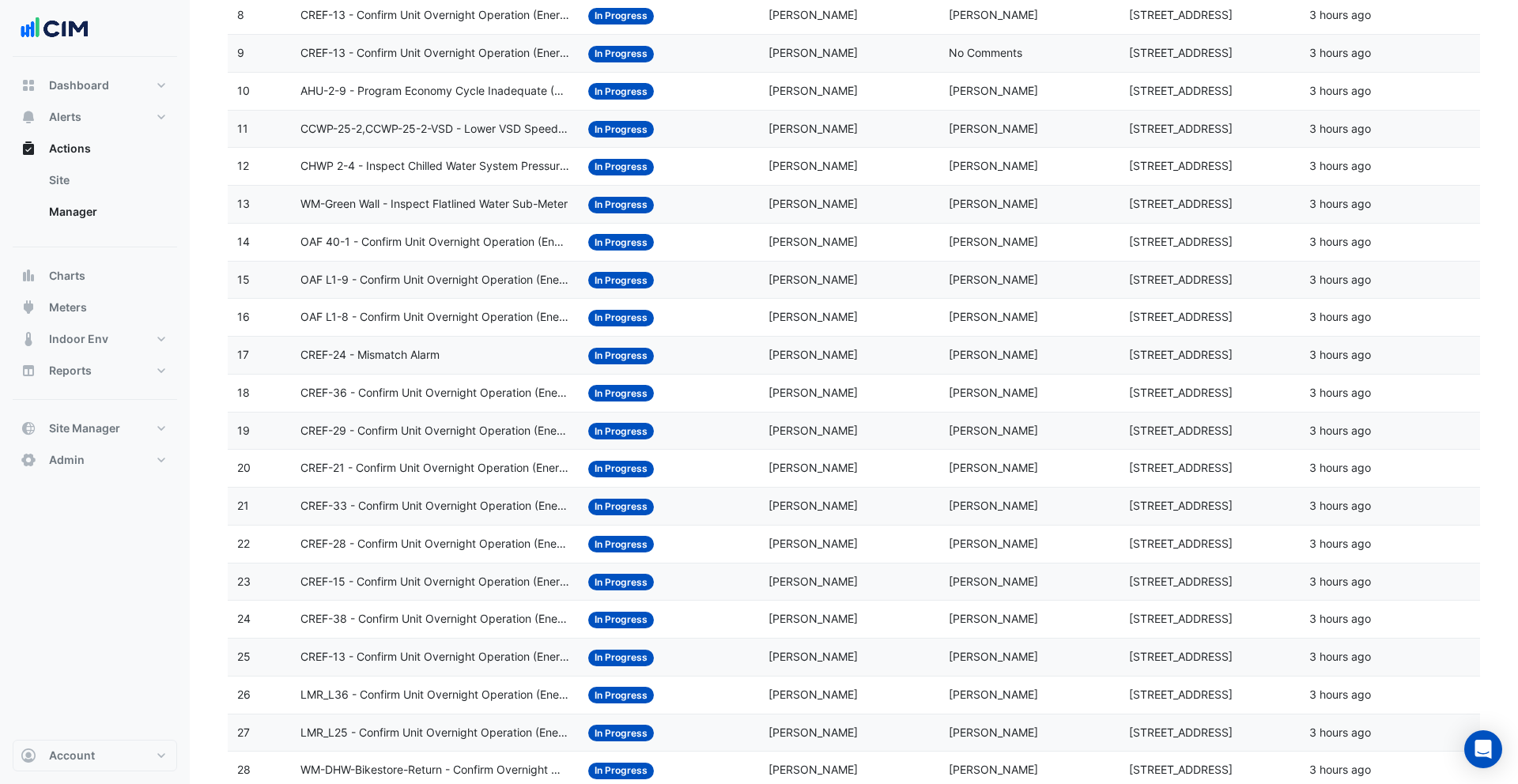
click at [454, 582] on span "CREF-15 - Confirm Unit Overnight Operation (Energy Waste)" at bounding box center [435, 582] width 270 height 18
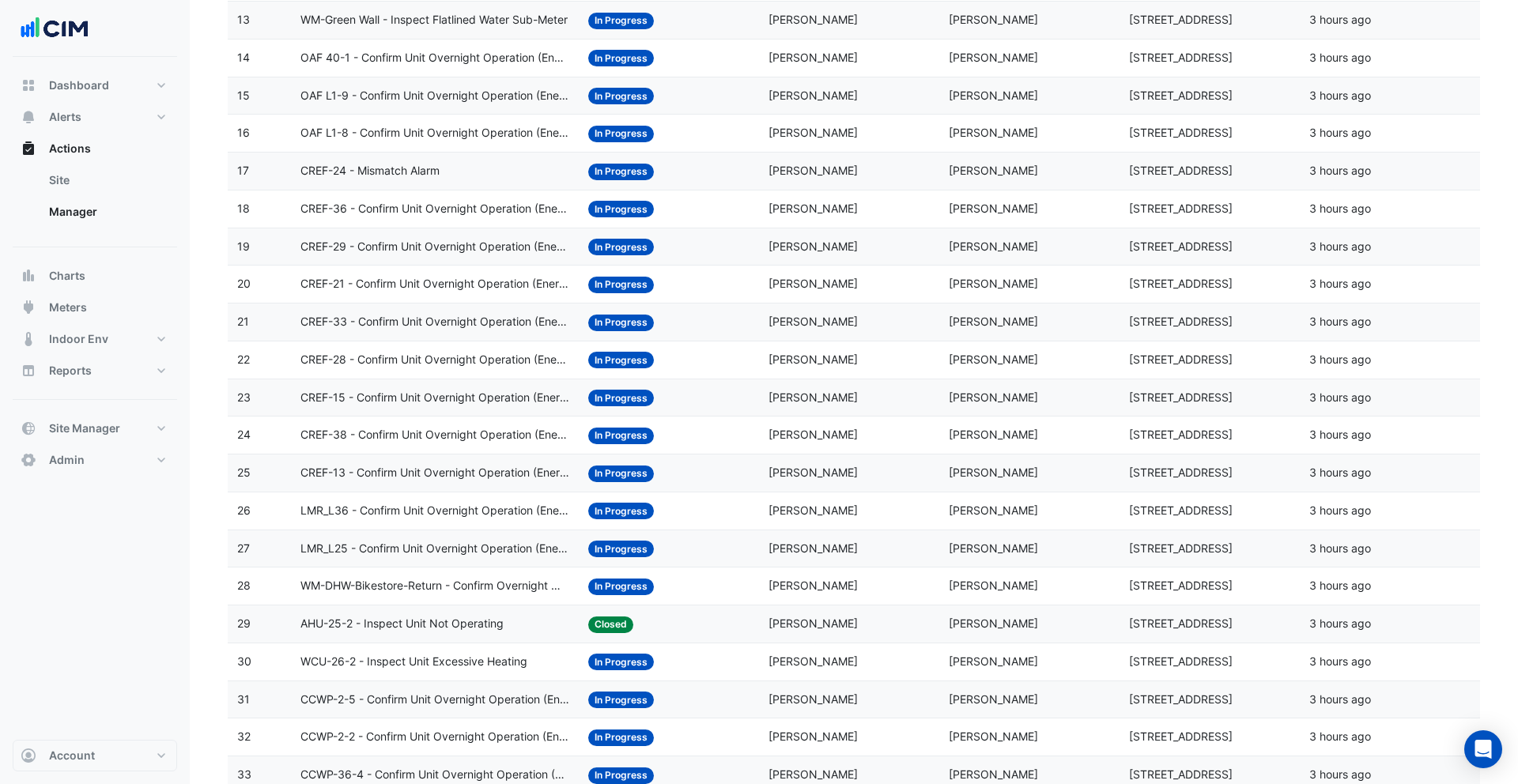
click at [454, 582] on span "WM-DHW-Bikestore-Return - Confirm Overnight Water Consumption" at bounding box center [435, 586] width 270 height 18
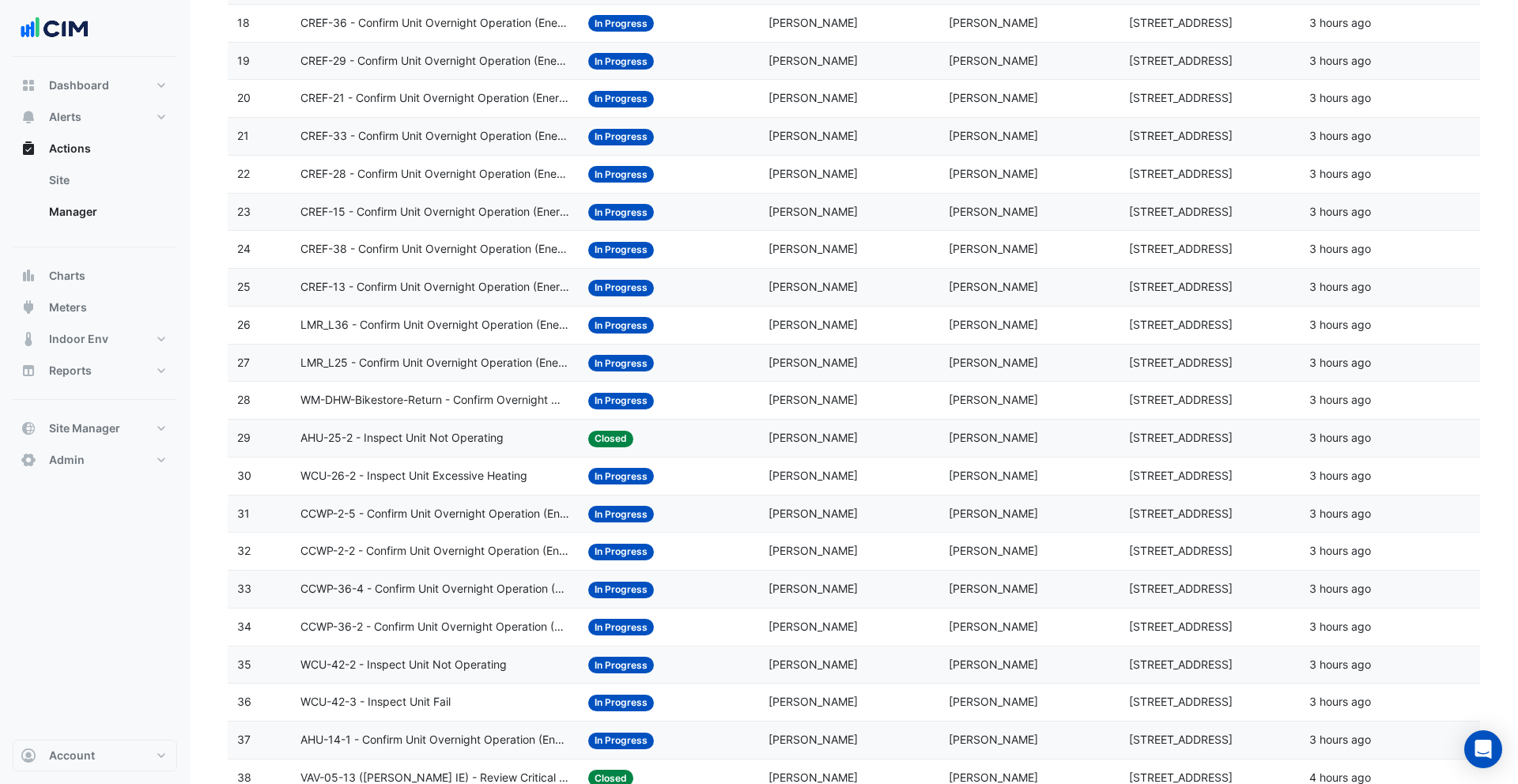
click at [454, 582] on span "CCWP-36-4 - Confirm Unit Overnight Operation (Energy Waste)" at bounding box center [435, 589] width 270 height 18
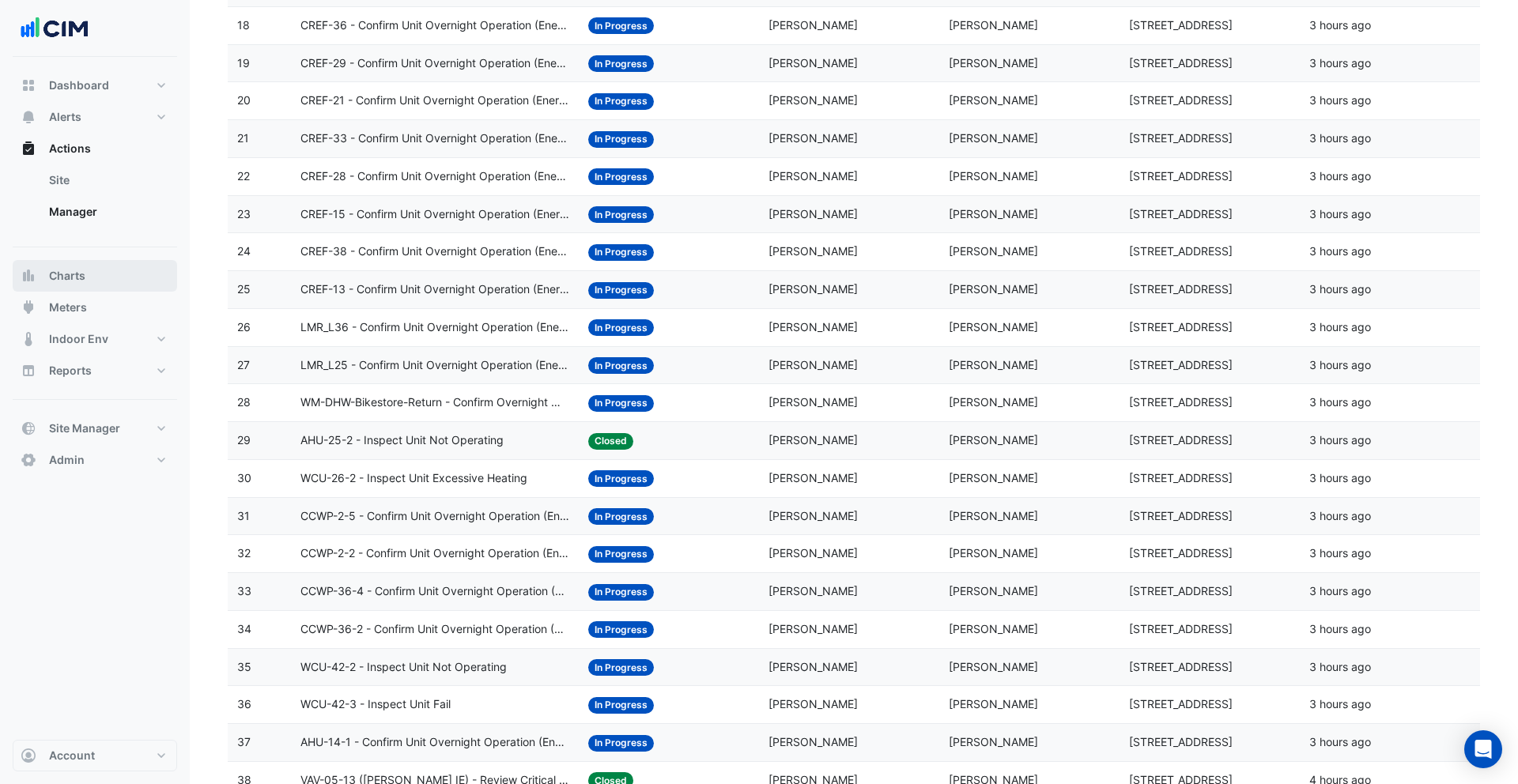
scroll to position [0, 0]
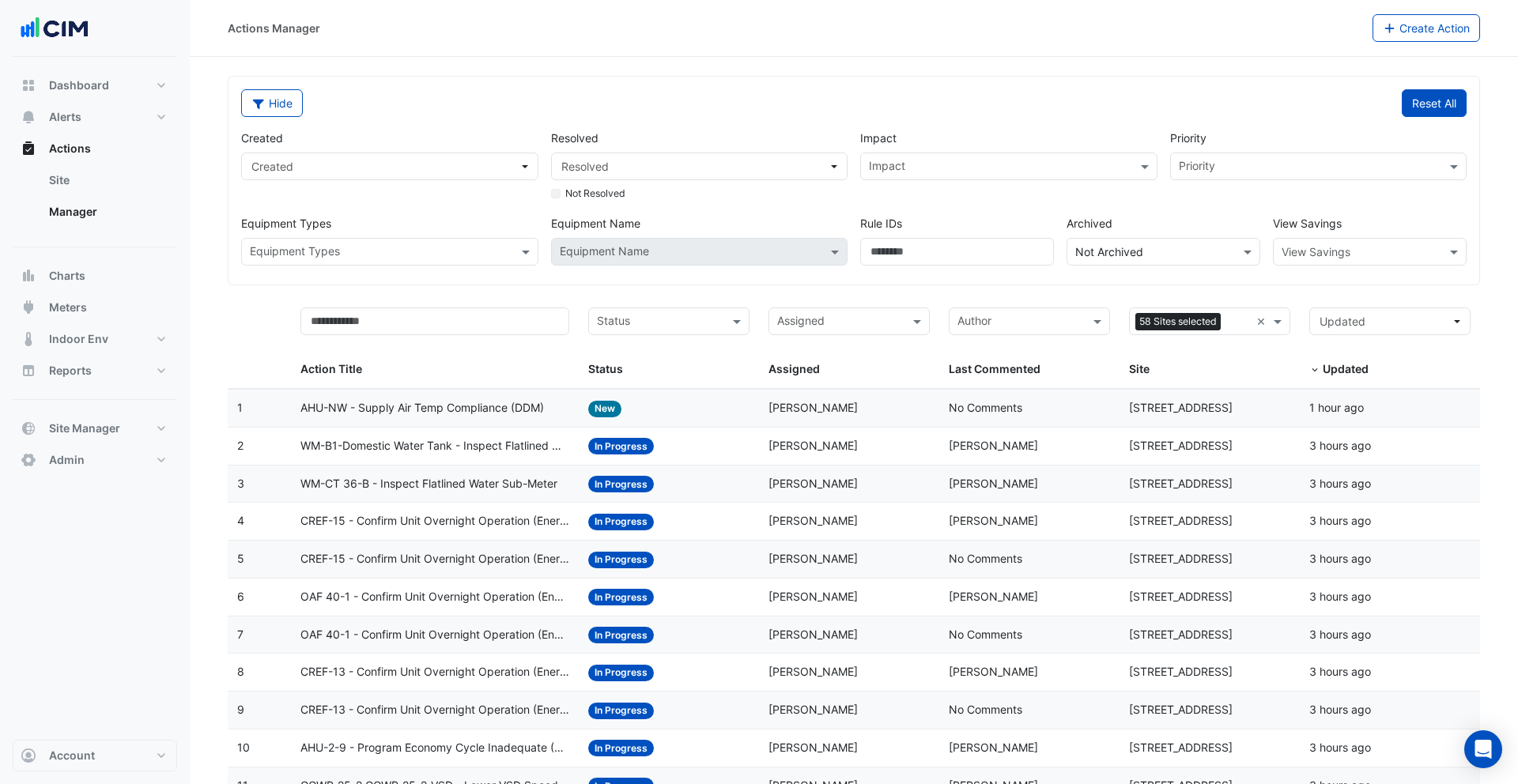
click at [1451, 94] on button "Reset All" at bounding box center [1434, 103] width 65 height 28
click at [279, 107] on button "Hide" at bounding box center [272, 103] width 62 height 28
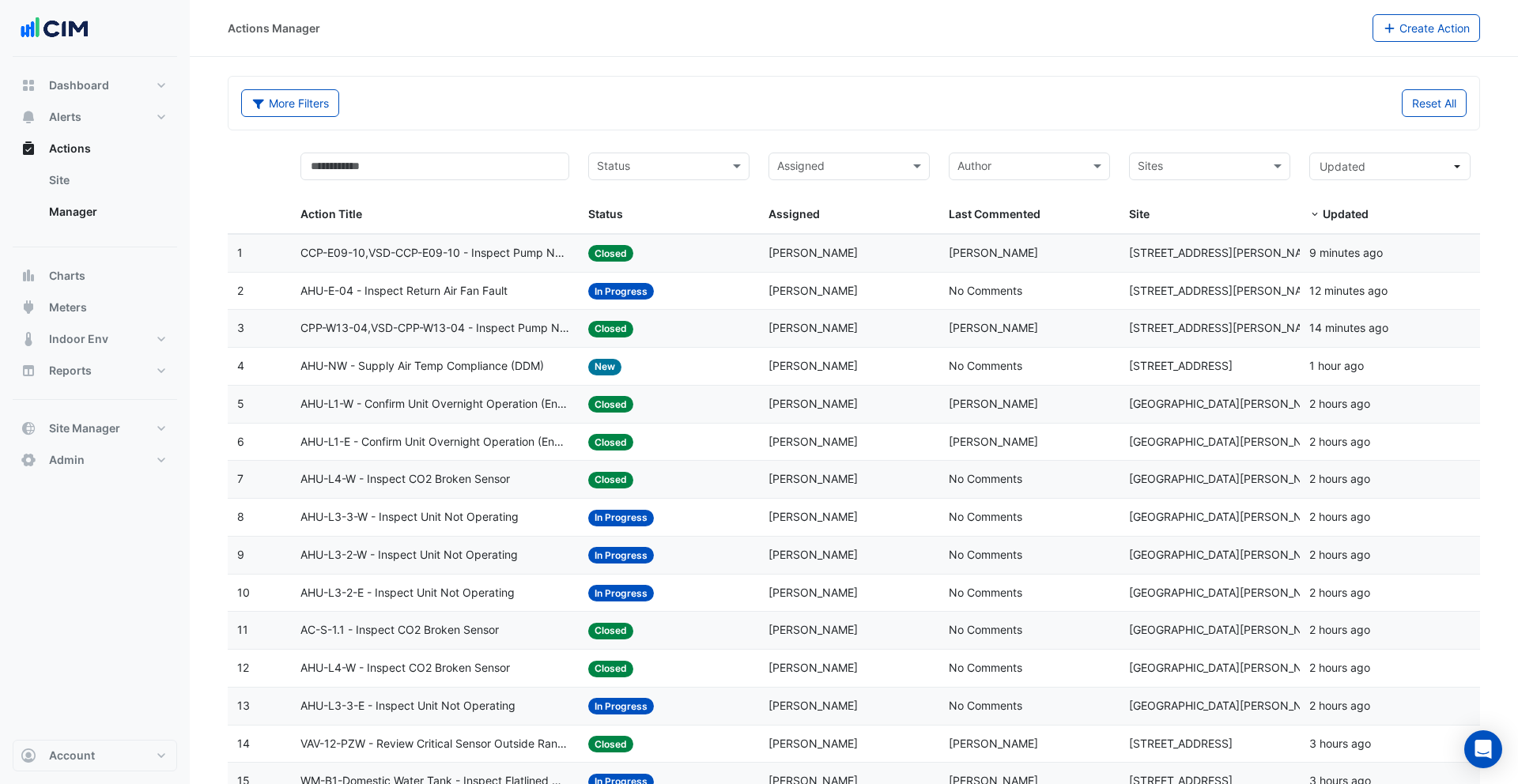
click at [524, 248] on span "CCP-E09-10,VSD-CCP-E09-10 - Inspect Pump Not Operating" at bounding box center [435, 253] width 270 height 18
click at [499, 330] on span "CPP-W13-04,VSD-CPP-W13-04 - Inspect Pump Not Operating" at bounding box center [435, 329] width 270 height 18
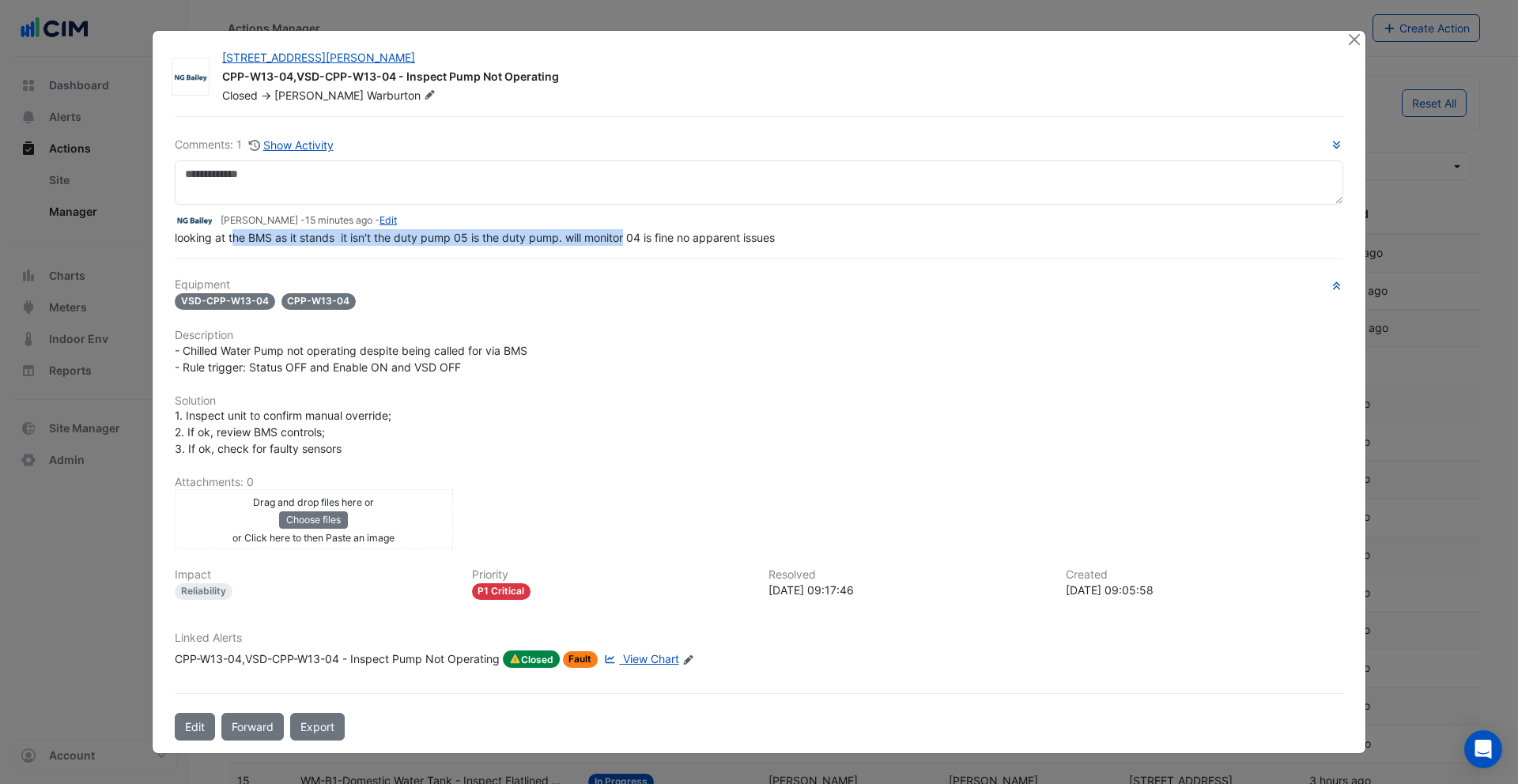
drag, startPoint x: 233, startPoint y: 263, endPoint x: 627, endPoint y: 238, distance: 394.8
click at [627, 238] on span "looking at the BMS as it stands it isn't the duty pump 05 is the duty pump. wil…" at bounding box center [475, 238] width 600 height 14
click at [656, 242] on span "looking at the BMS as it stands it isn't the duty pump 05 is the duty pump. wil…" at bounding box center [475, 238] width 600 height 14
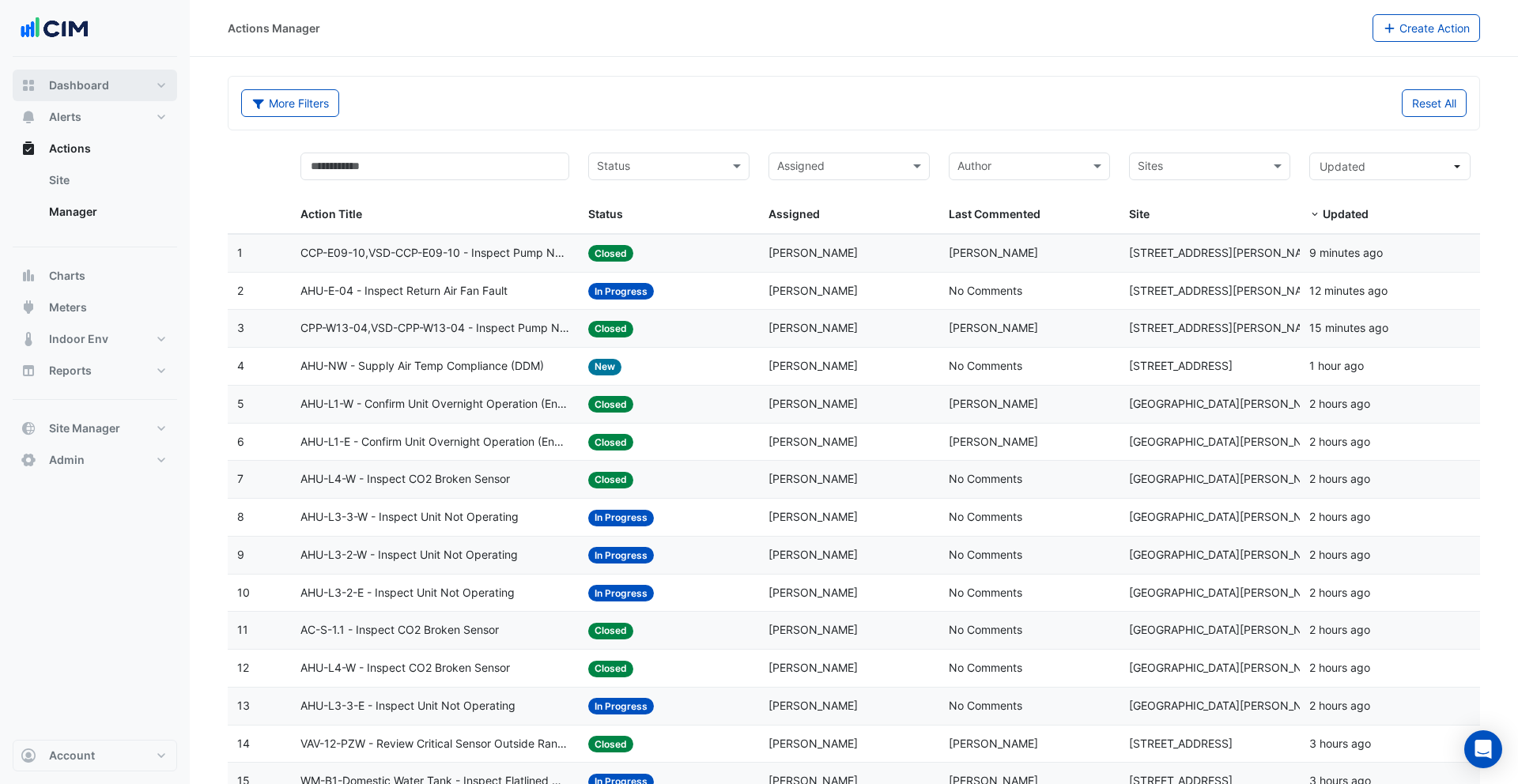
click at [87, 89] on span "Dashboard" at bounding box center [79, 86] width 60 height 16
select select "***"
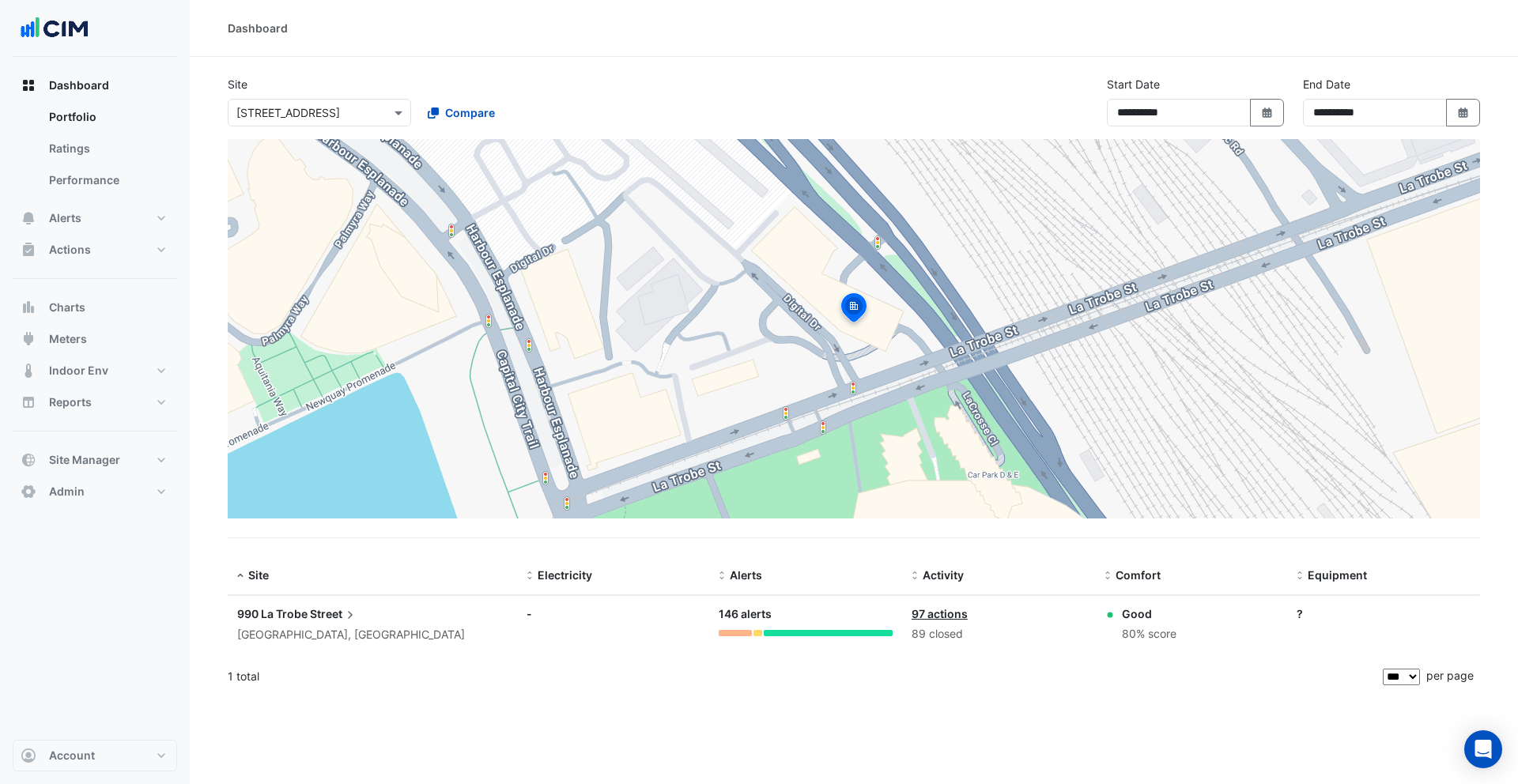
click at [354, 111] on input "text" at bounding box center [303, 113] width 135 height 17
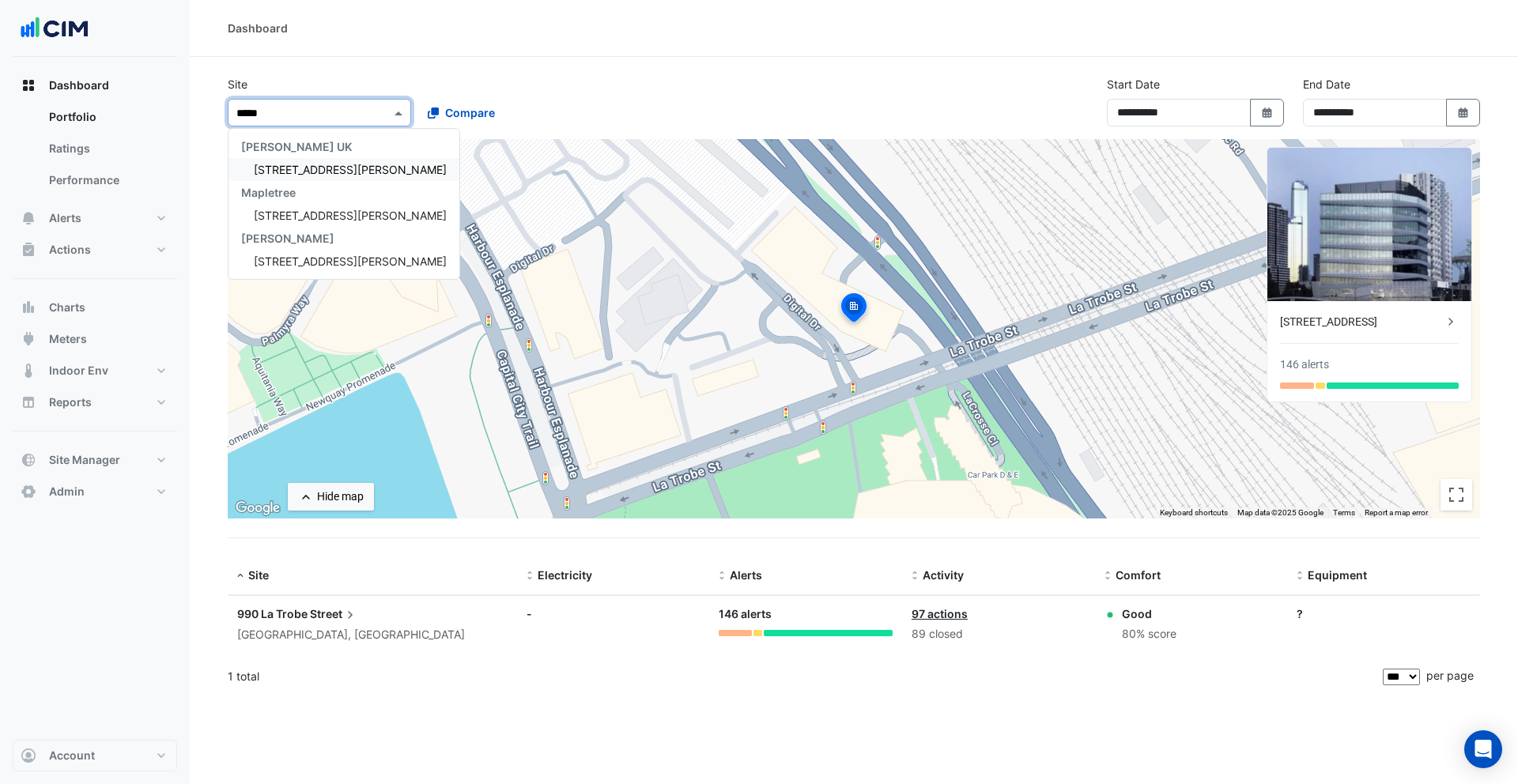
type input "******"
click at [333, 163] on span "[STREET_ADDRESS][PERSON_NAME]" at bounding box center [350, 170] width 193 height 14
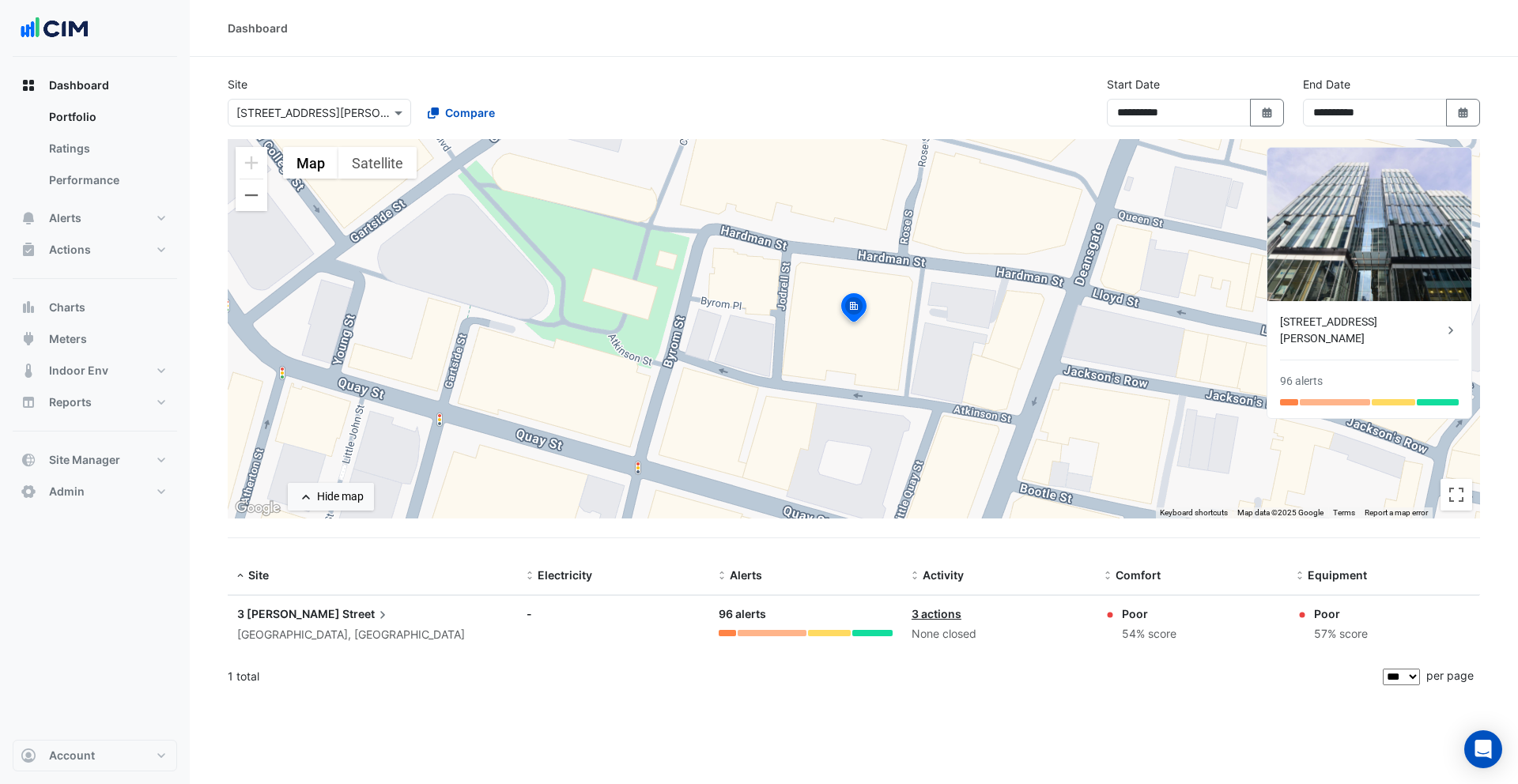
click at [1300, 325] on div "[STREET_ADDRESS][PERSON_NAME]" at bounding box center [1362, 331] width 163 height 33
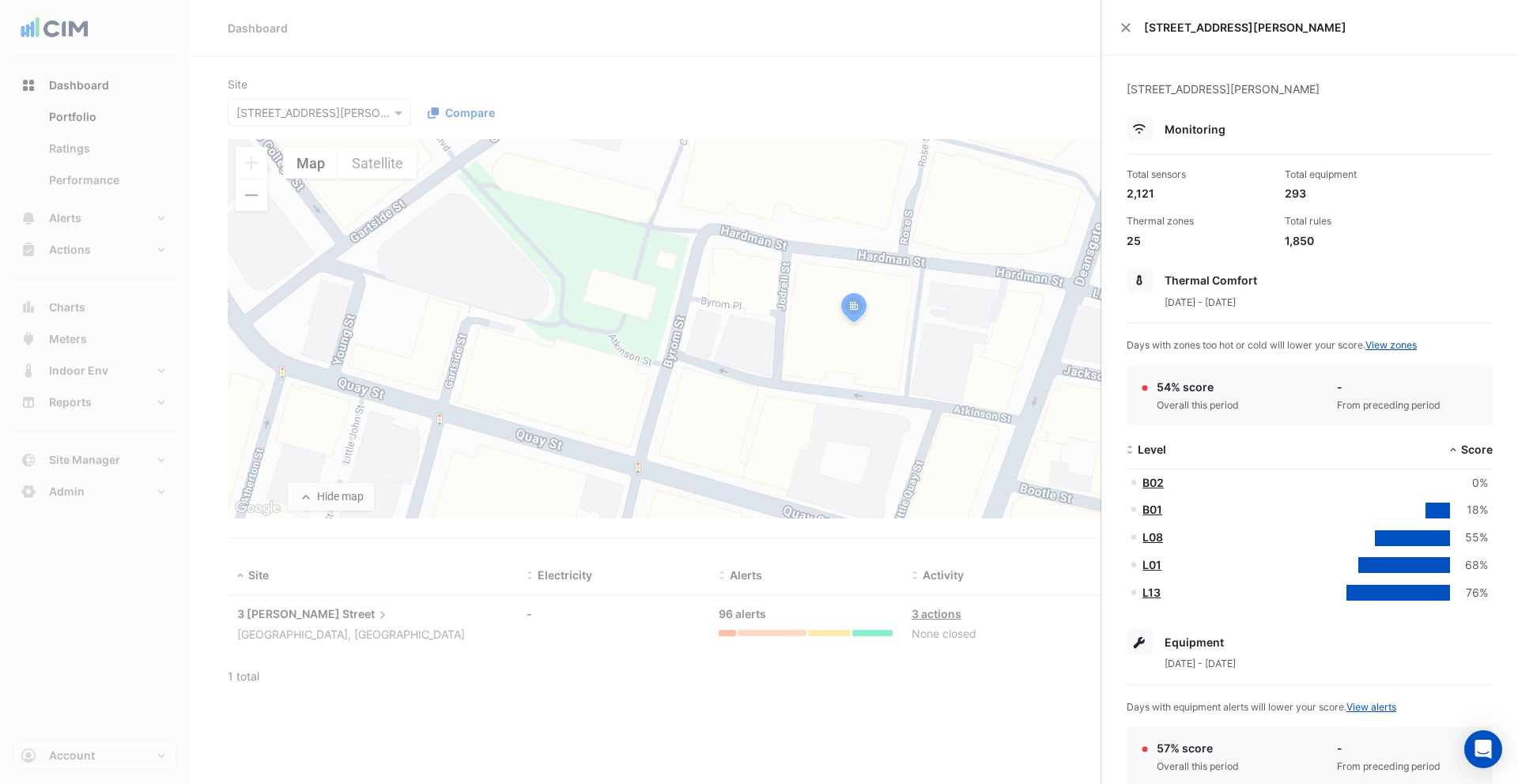
click at [807, 101] on ngb-offcanvas-backdrop at bounding box center [759, 392] width 1518 height 784
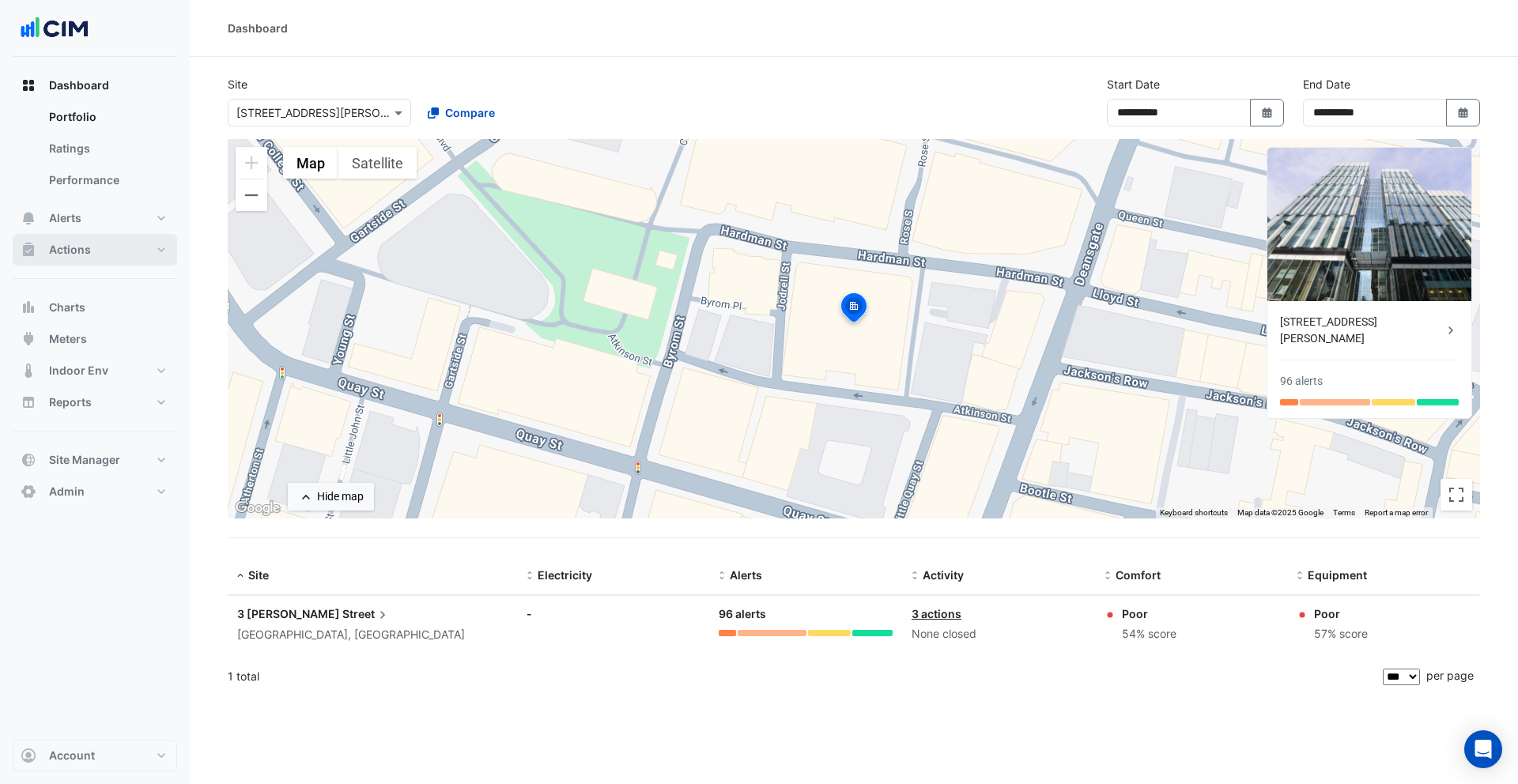
click at [111, 252] on button "Actions" at bounding box center [94, 250] width 164 height 31
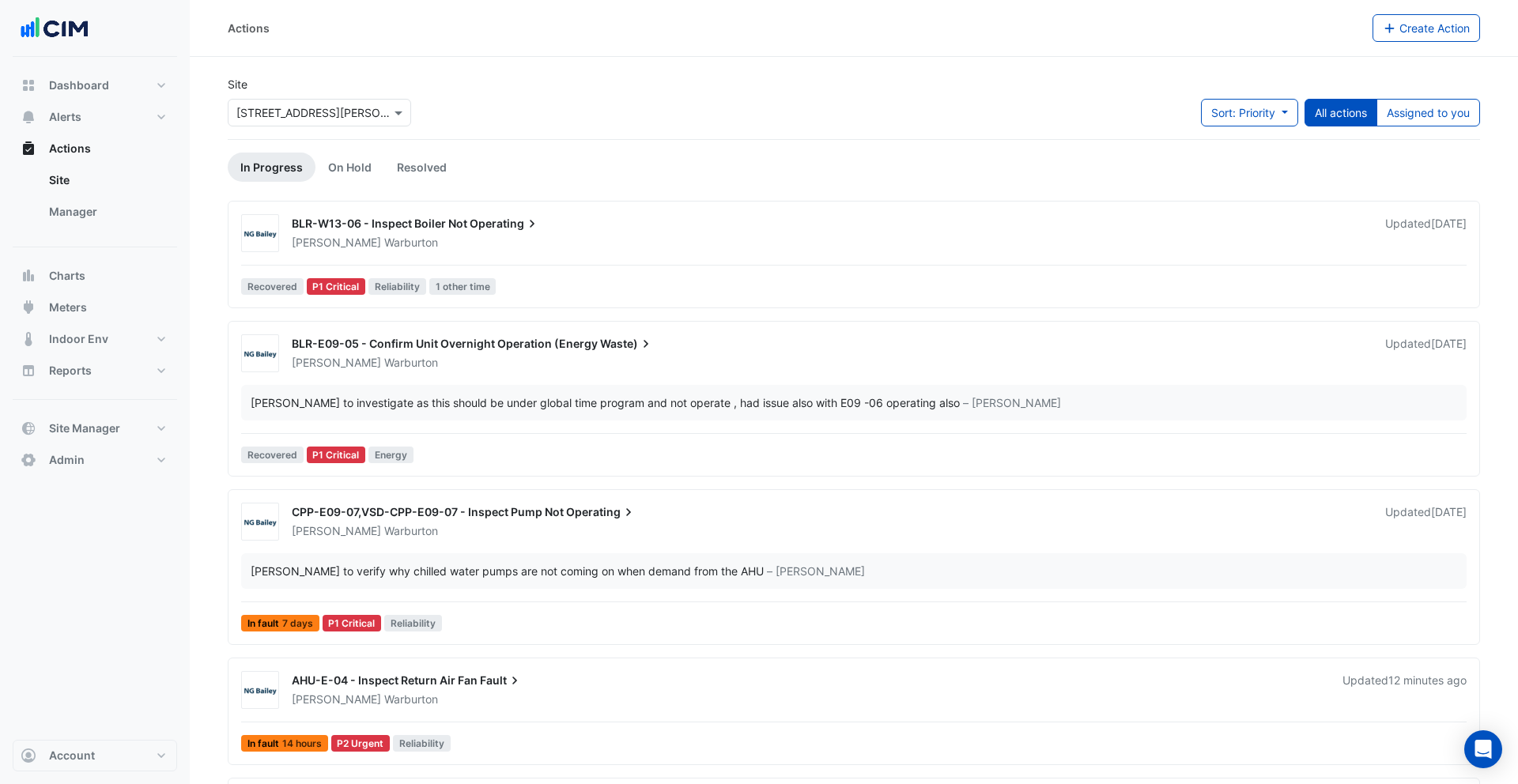
click at [335, 123] on div "× [STREET_ADDRESS][PERSON_NAME]" at bounding box center [319, 112] width 183 height 28
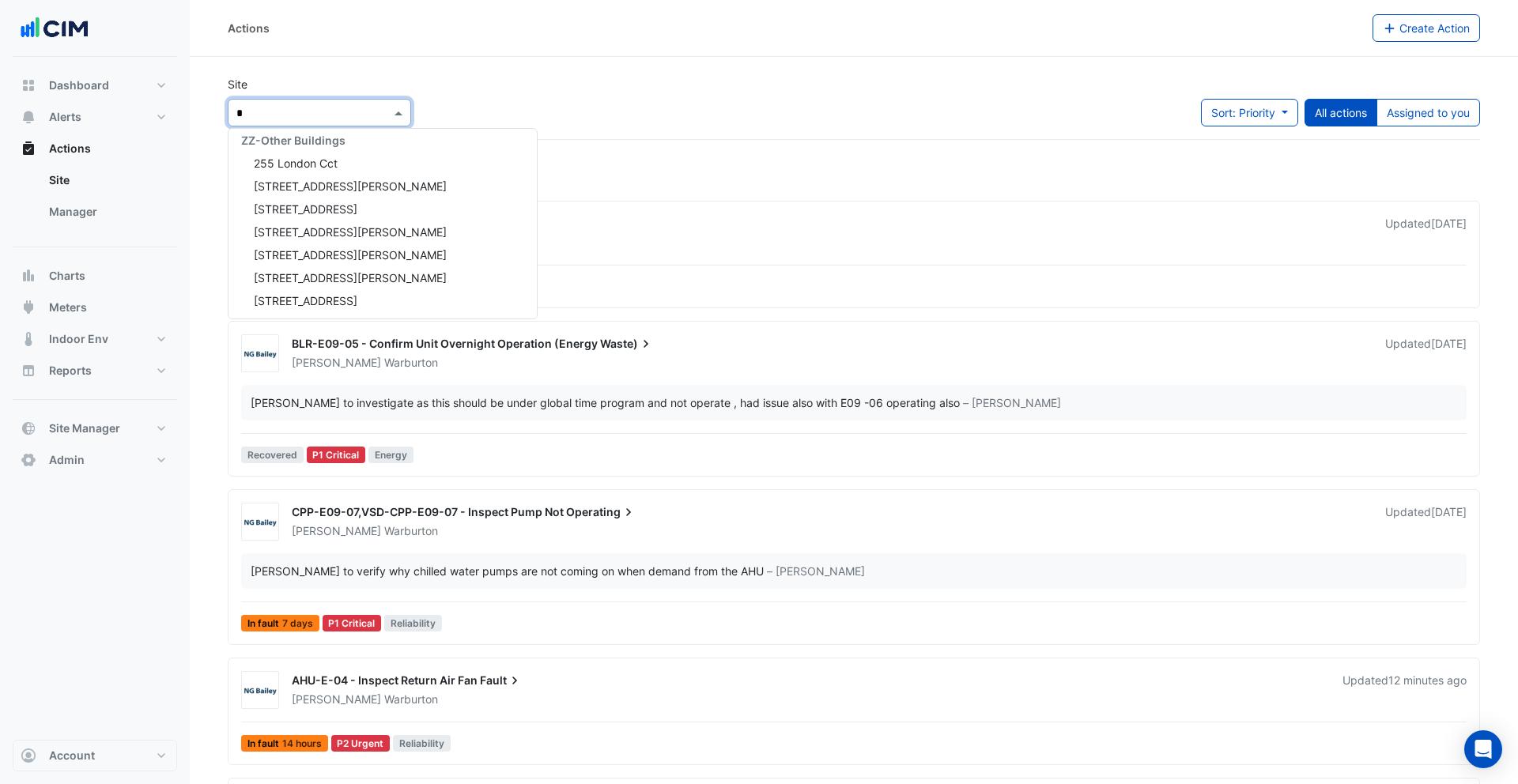
scroll to position [350, 0]
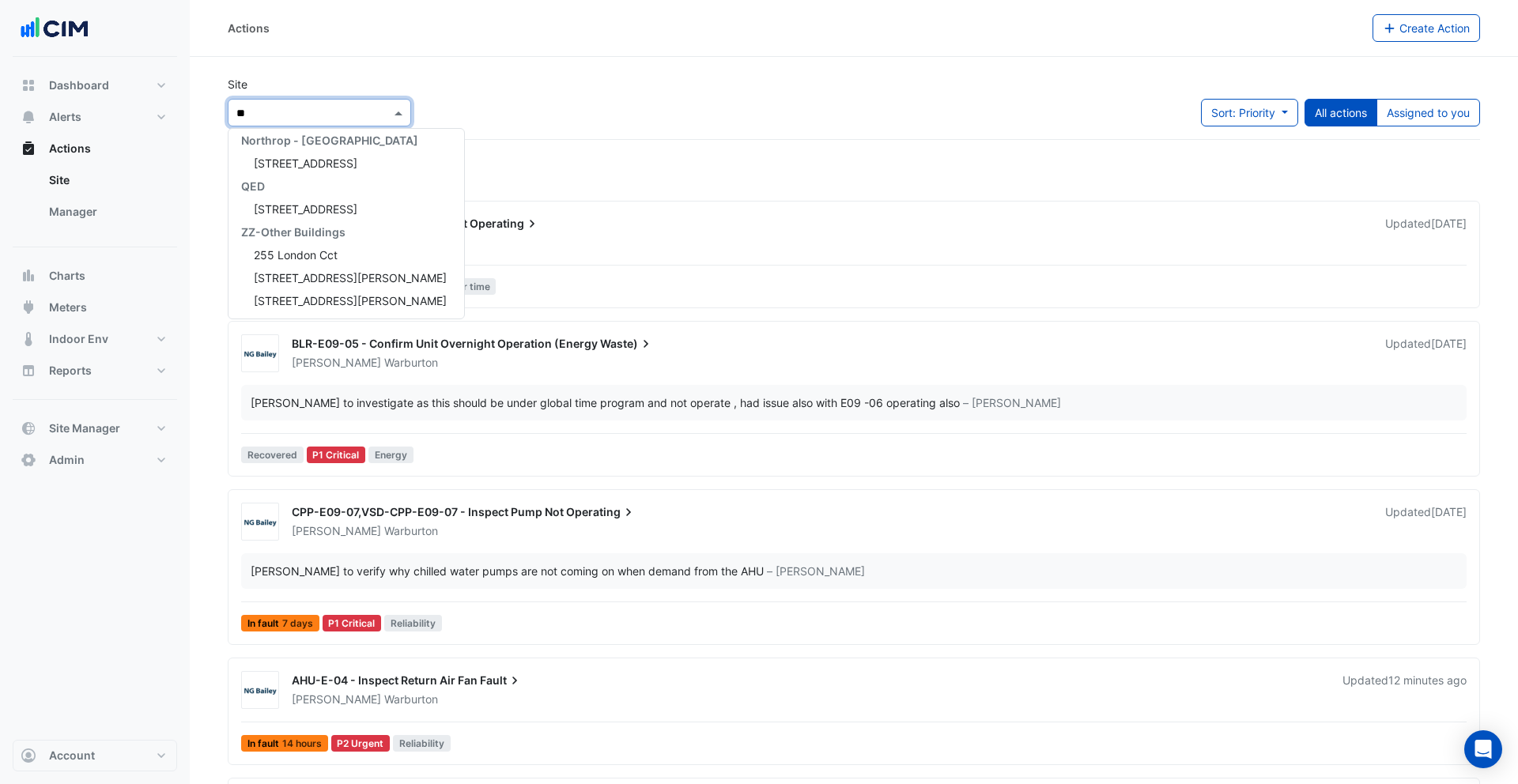
type input "***"
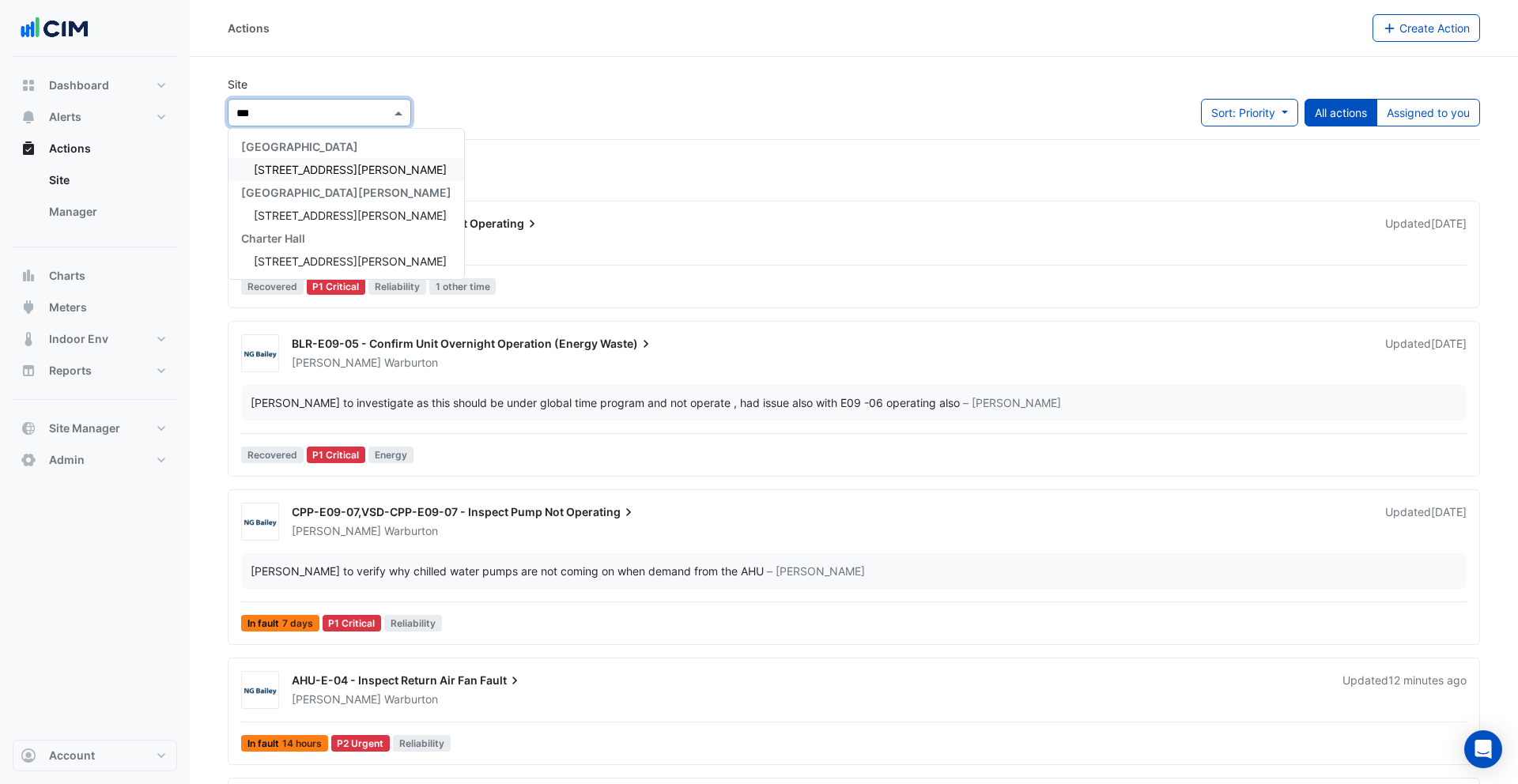
scroll to position [0, 0]
click at [323, 165] on span "[STREET_ADDRESS][PERSON_NAME]" at bounding box center [350, 170] width 193 height 14
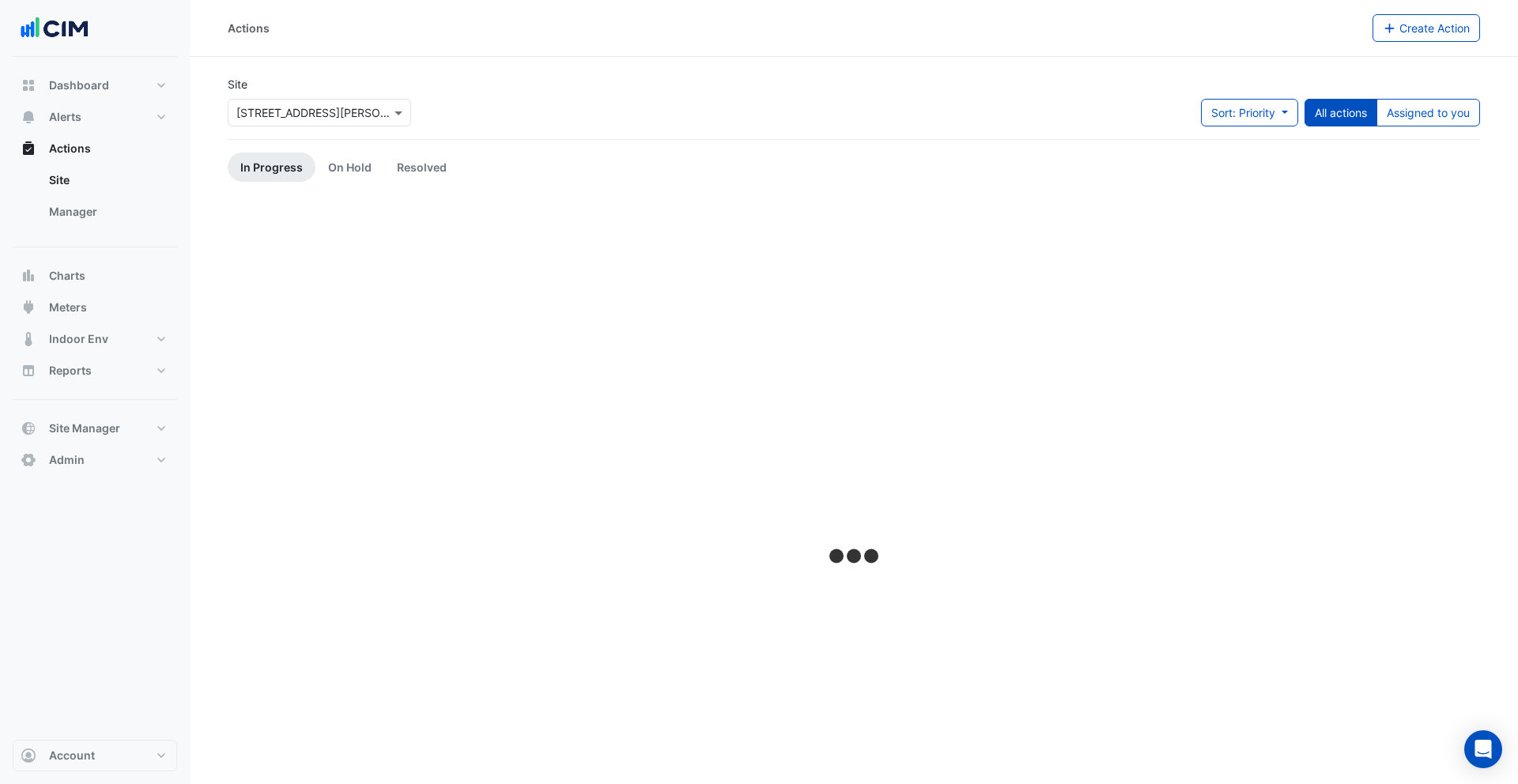
click at [549, 94] on div "Site × [STREET_ADDRESS][PERSON_NAME] Sort: Priority Priority Updated All action…" at bounding box center [854, 107] width 1271 height 63
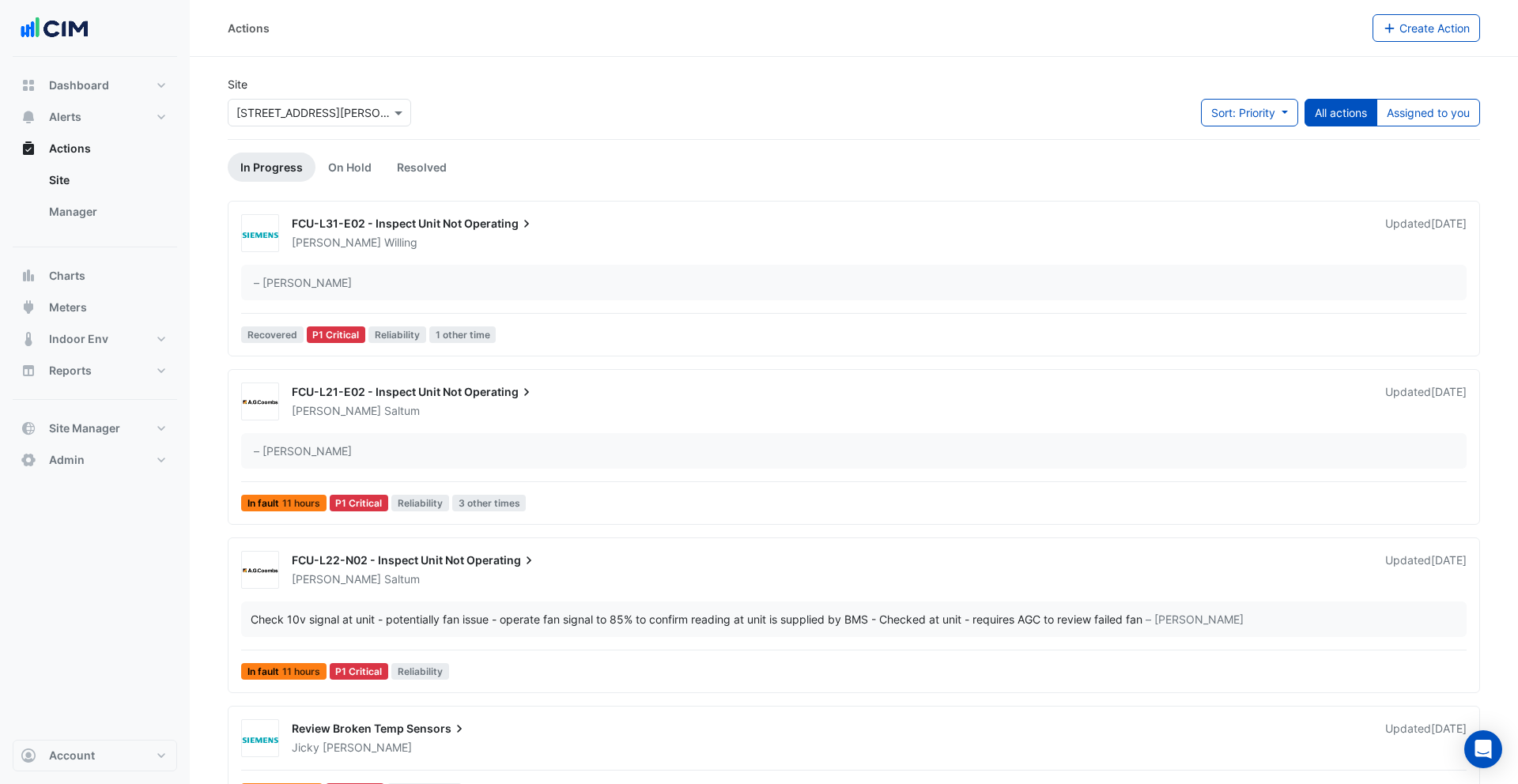
click at [358, 261] on div "FCU-L31-E02 - Inspect Unit Not Operating [PERSON_NAME] Updated [DATE] – [PERSON…" at bounding box center [854, 281] width 1239 height 135
click at [118, 760] on button "Account" at bounding box center [94, 755] width 164 height 31
click at [114, 757] on button "Account" at bounding box center [94, 755] width 164 height 31
click at [101, 736] on div "Dashboard Portfolio Ratings Performance Alerts Site Rules Templates Actions Sit…" at bounding box center [94, 398] width 164 height 683
click at [100, 749] on button "Account" at bounding box center [94, 755] width 164 height 31
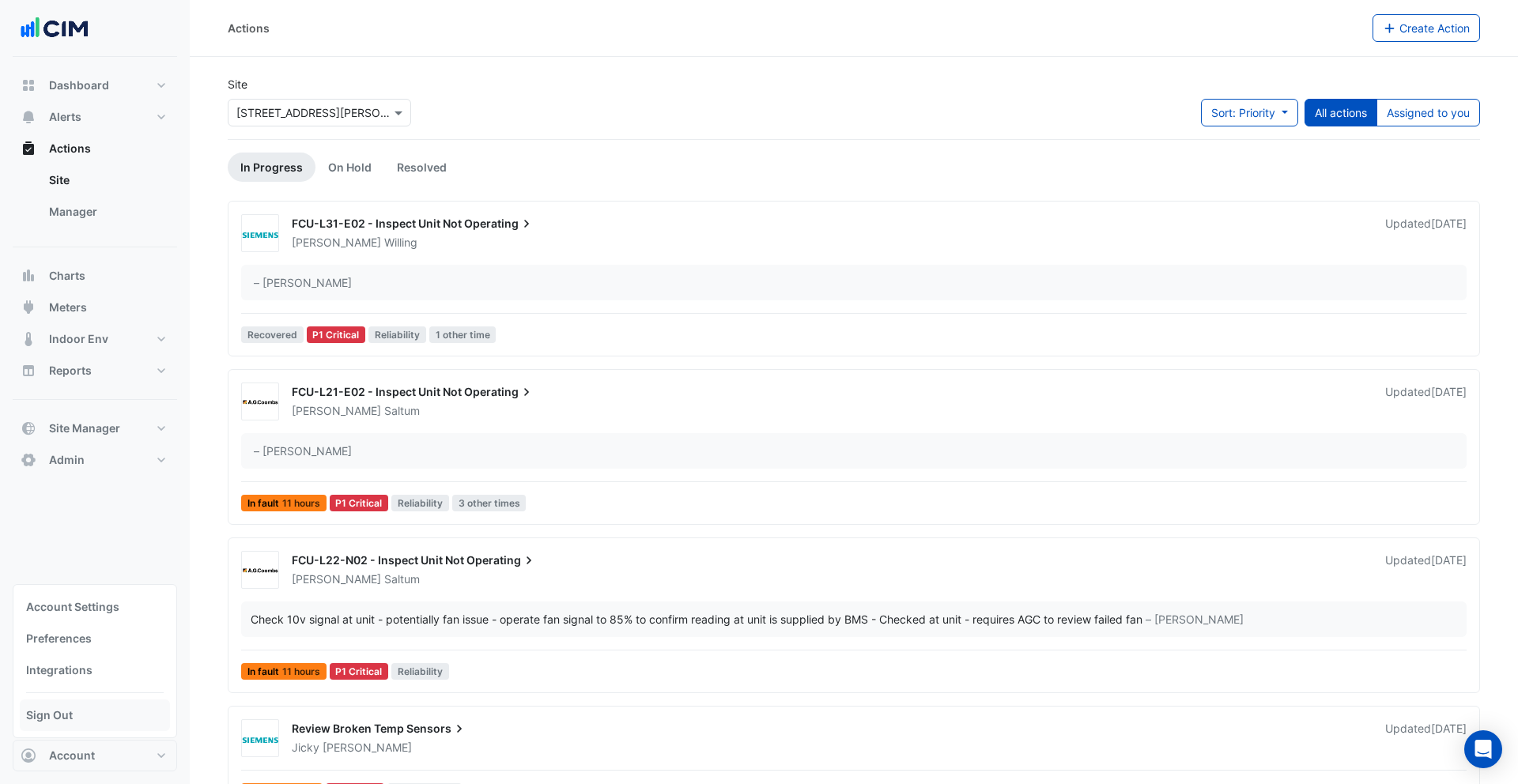
click at [84, 720] on link "Sign Out" at bounding box center [94, 715] width 151 height 31
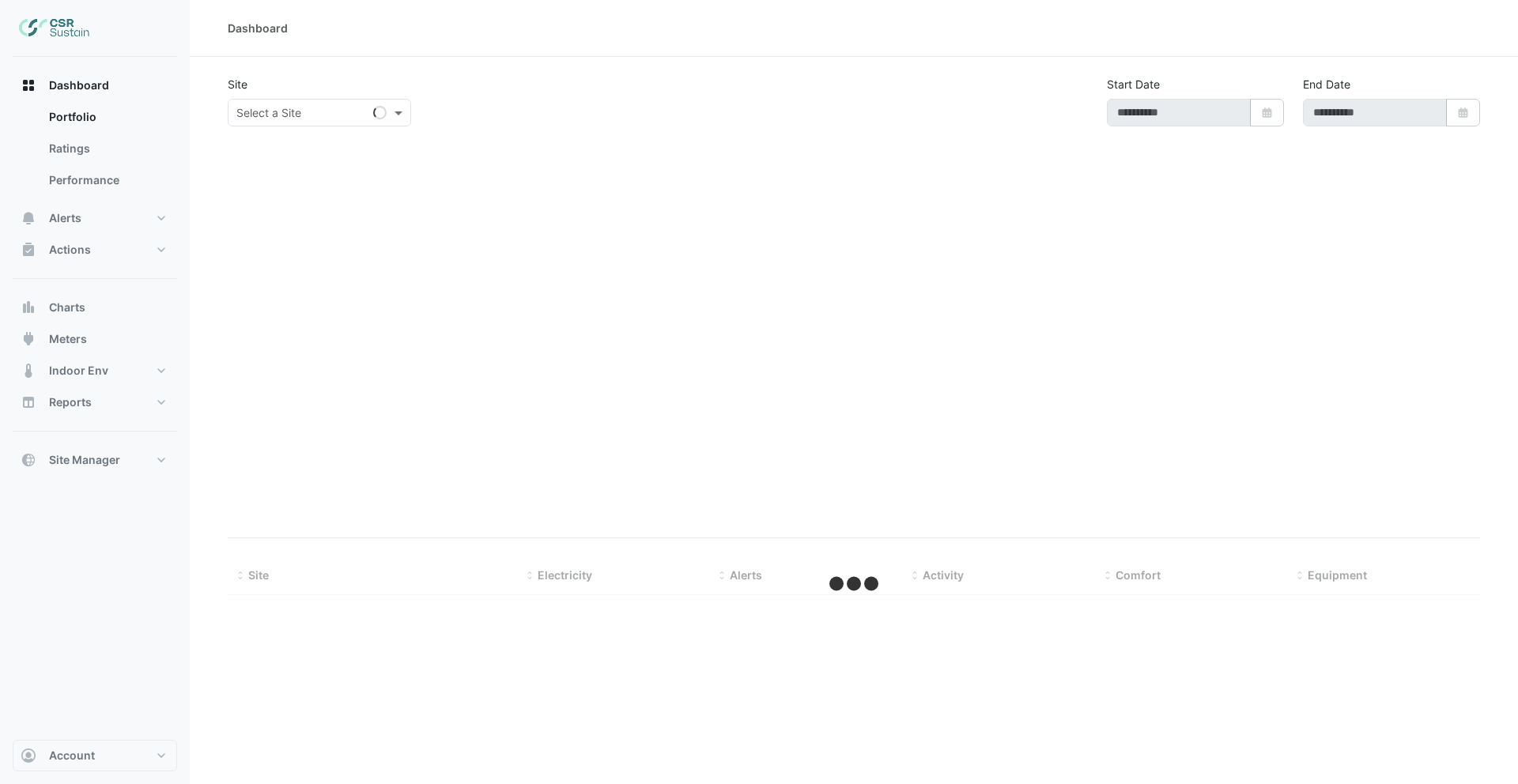
type input "**********"
select select "***"
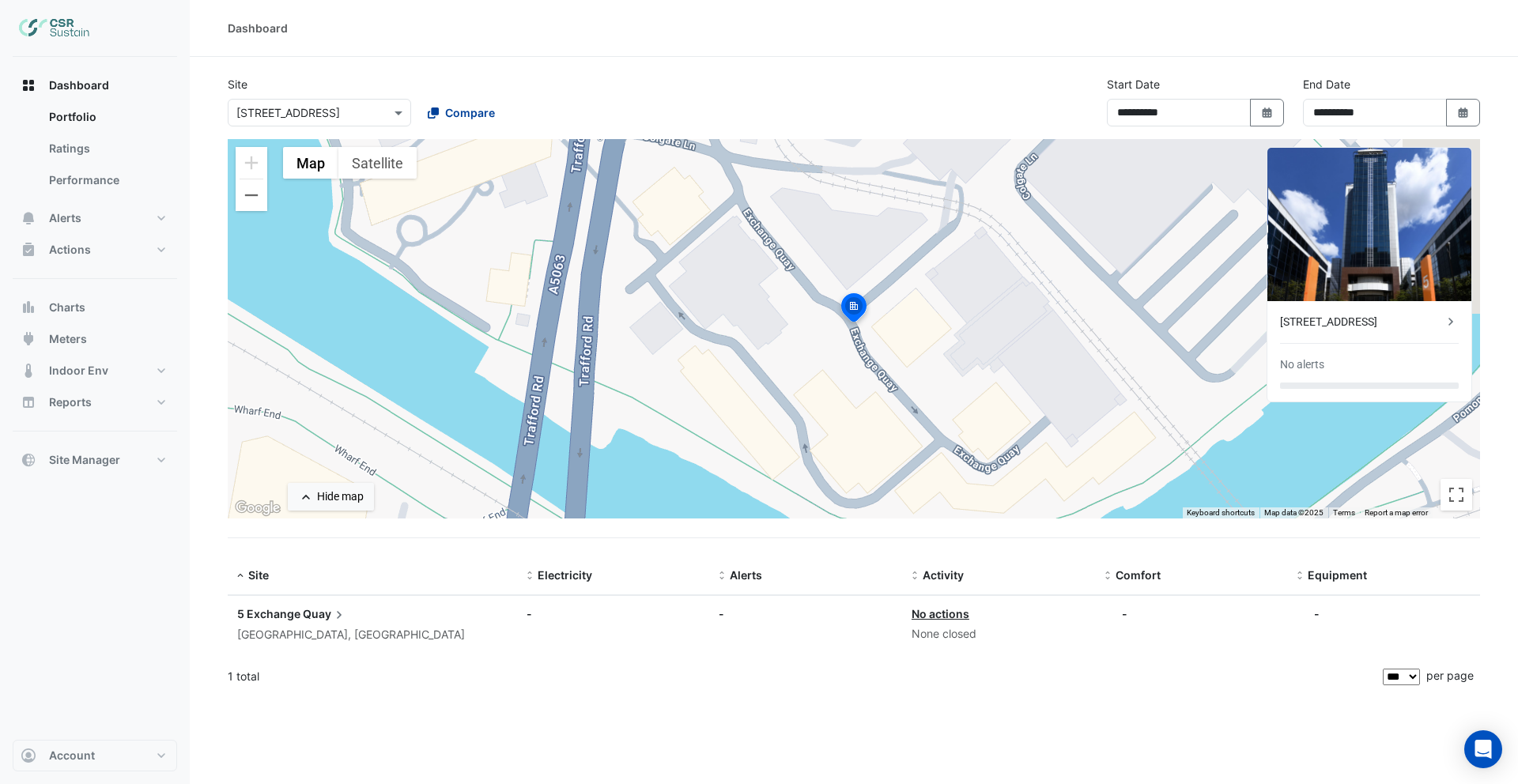
click at [462, 113] on span "Compare" at bounding box center [470, 112] width 50 height 17
click at [469, 146] on span "3 St. Paul's Place" at bounding box center [491, 147] width 121 height 14
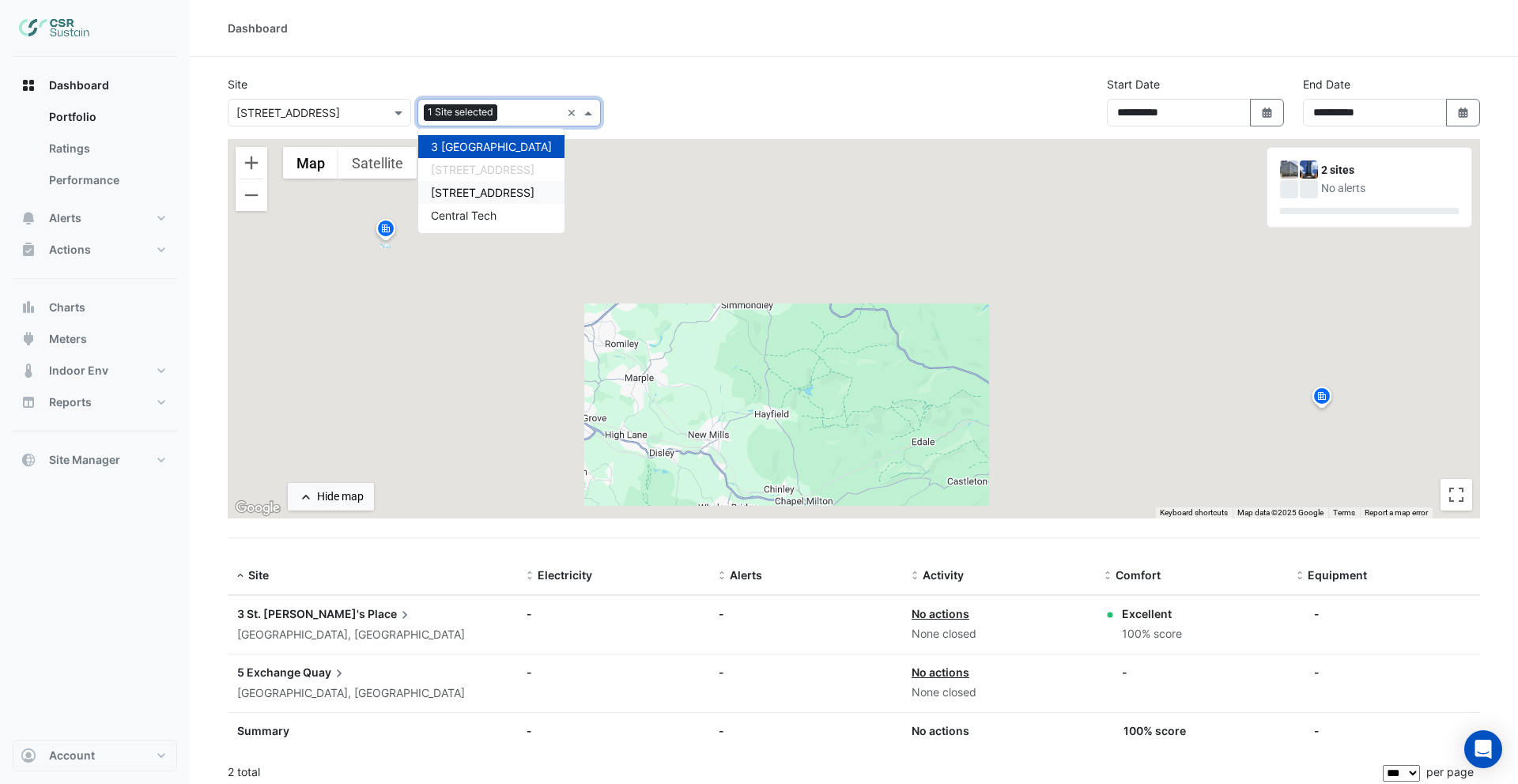
click at [479, 188] on span "8 Exchange Quay" at bounding box center [482, 193] width 103 height 14
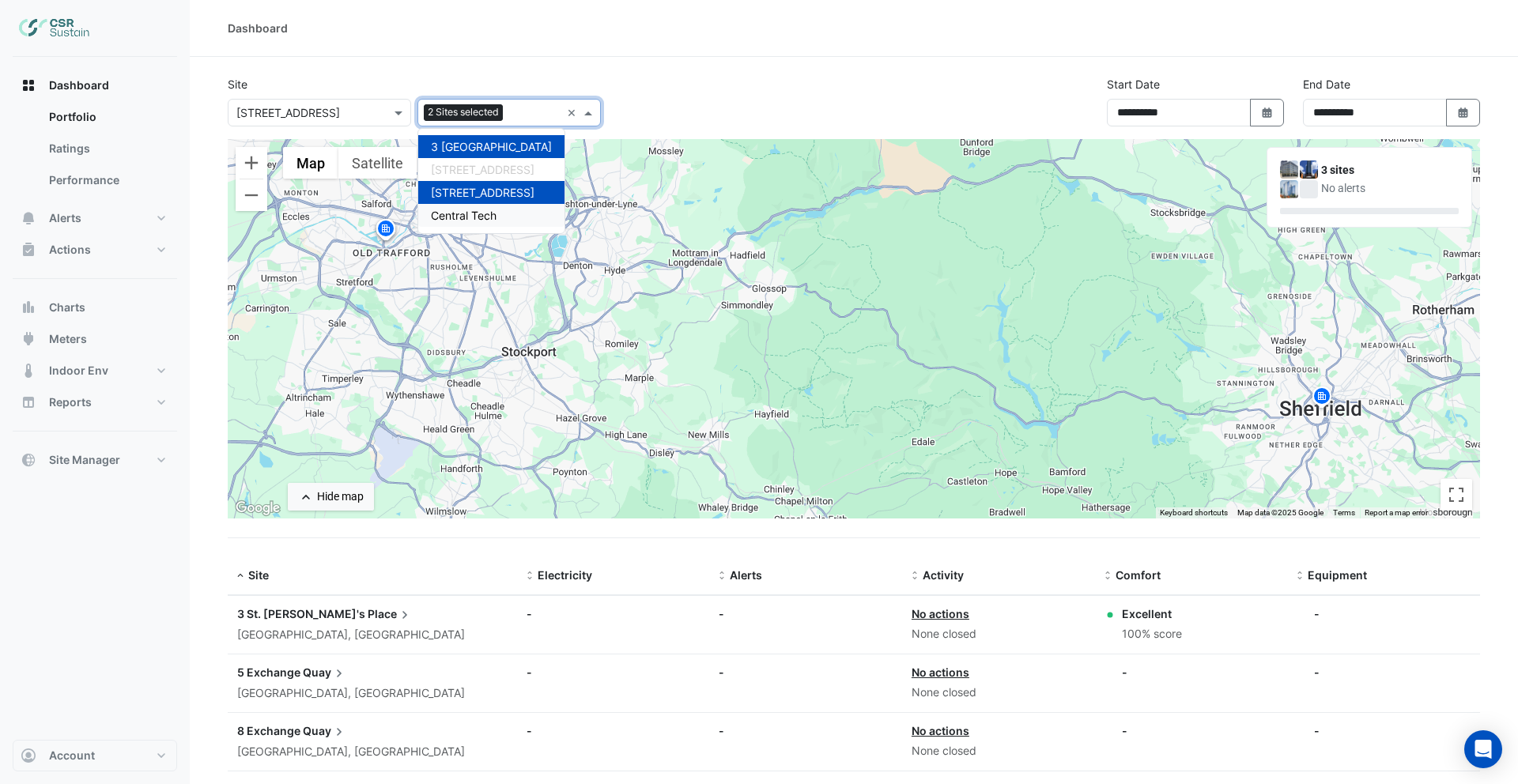
click at [477, 212] on span "Central Tech" at bounding box center [463, 215] width 66 height 14
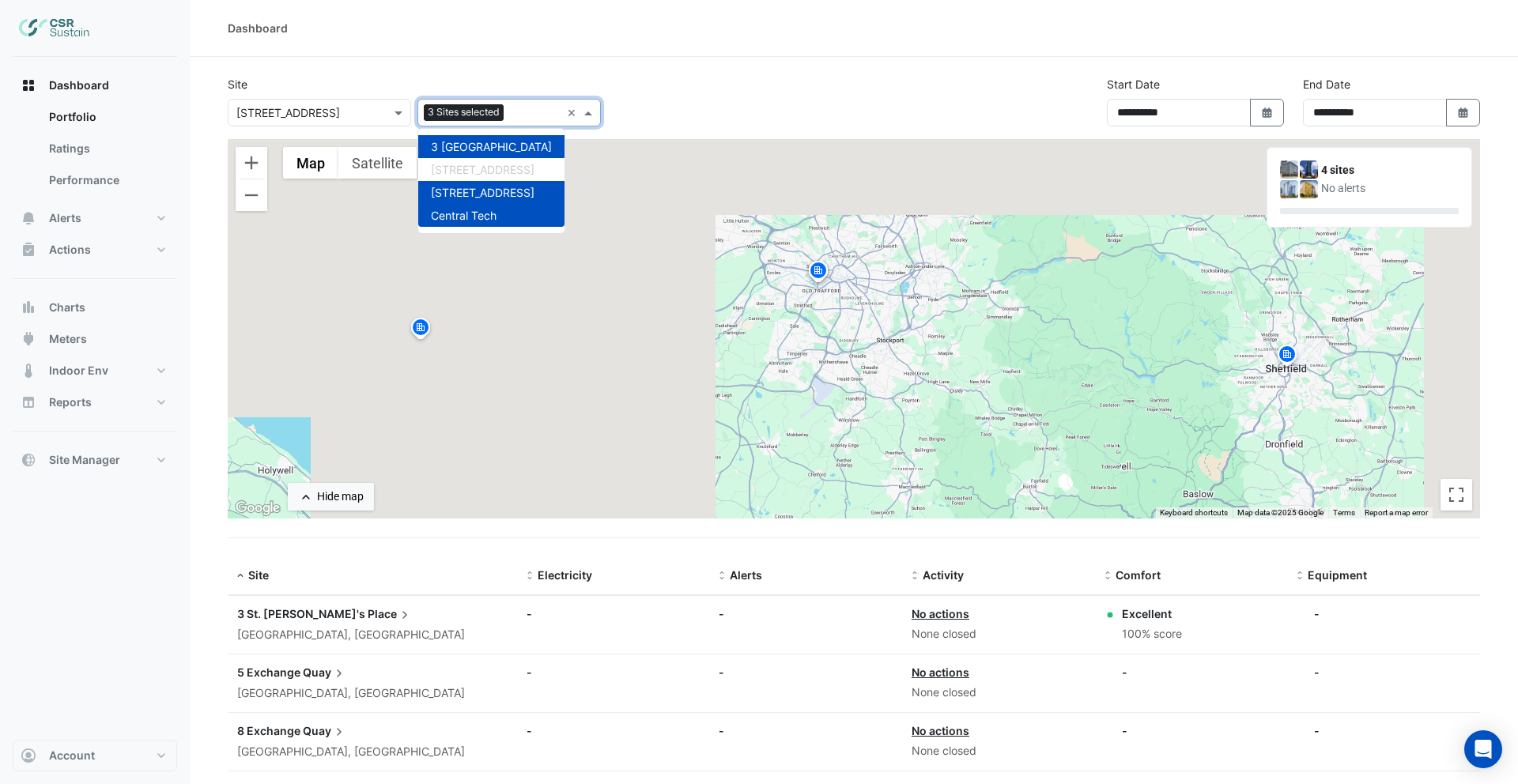
click at [419, 67] on section "**********" at bounding box center [854, 483] width 1328 height 852
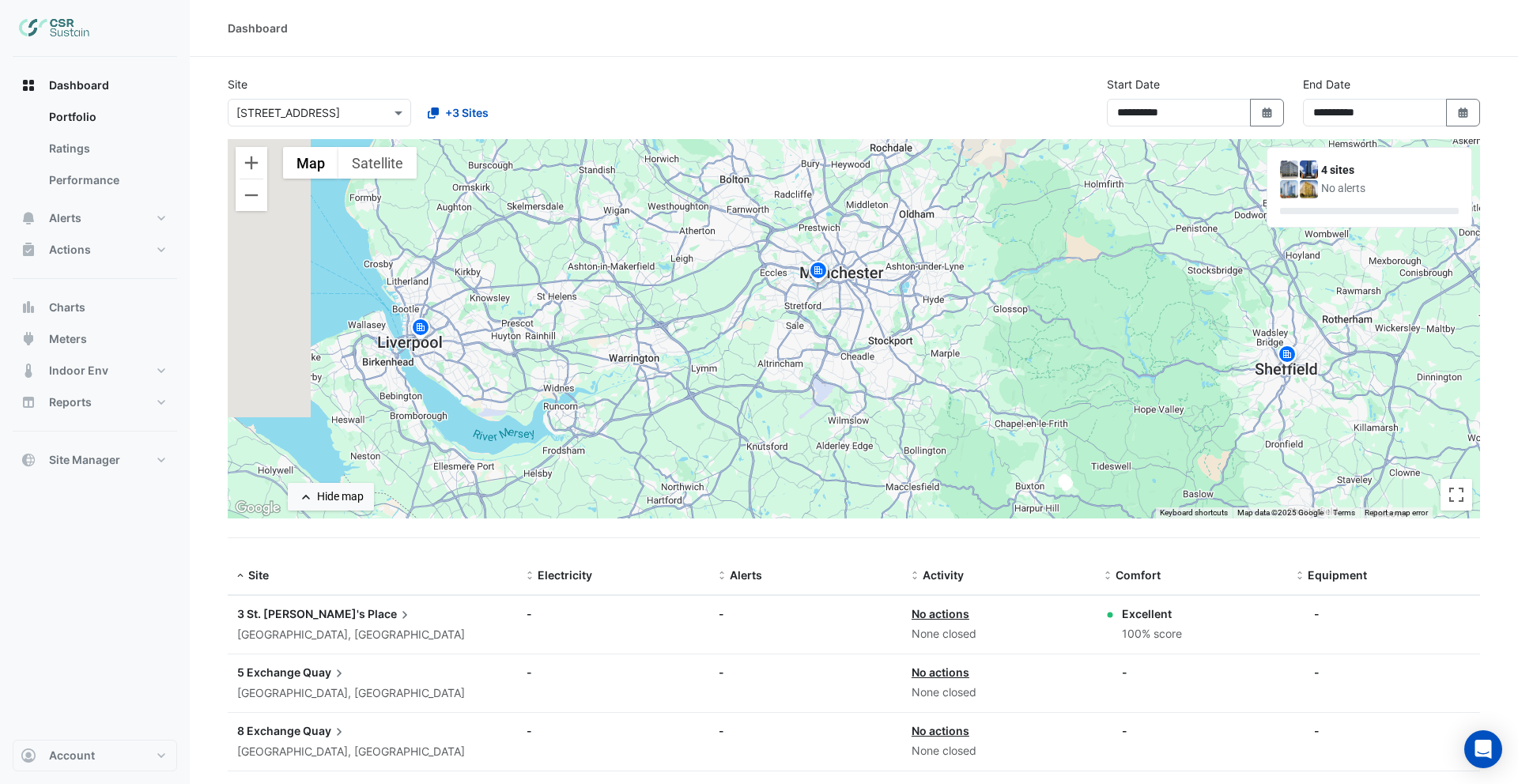
click at [417, 327] on img at bounding box center [421, 331] width 26 height 28
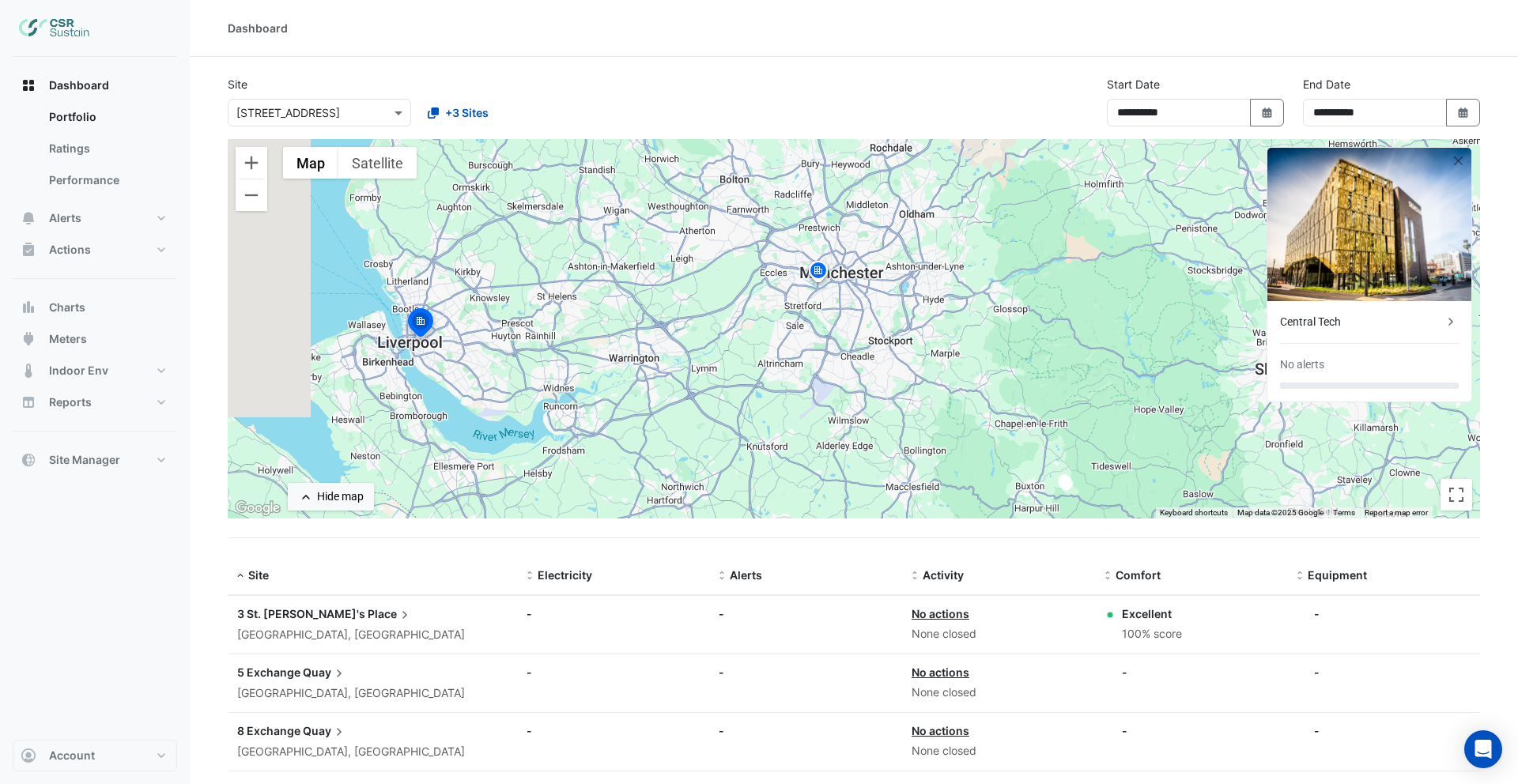
click at [821, 272] on img at bounding box center [819, 273] width 26 height 28
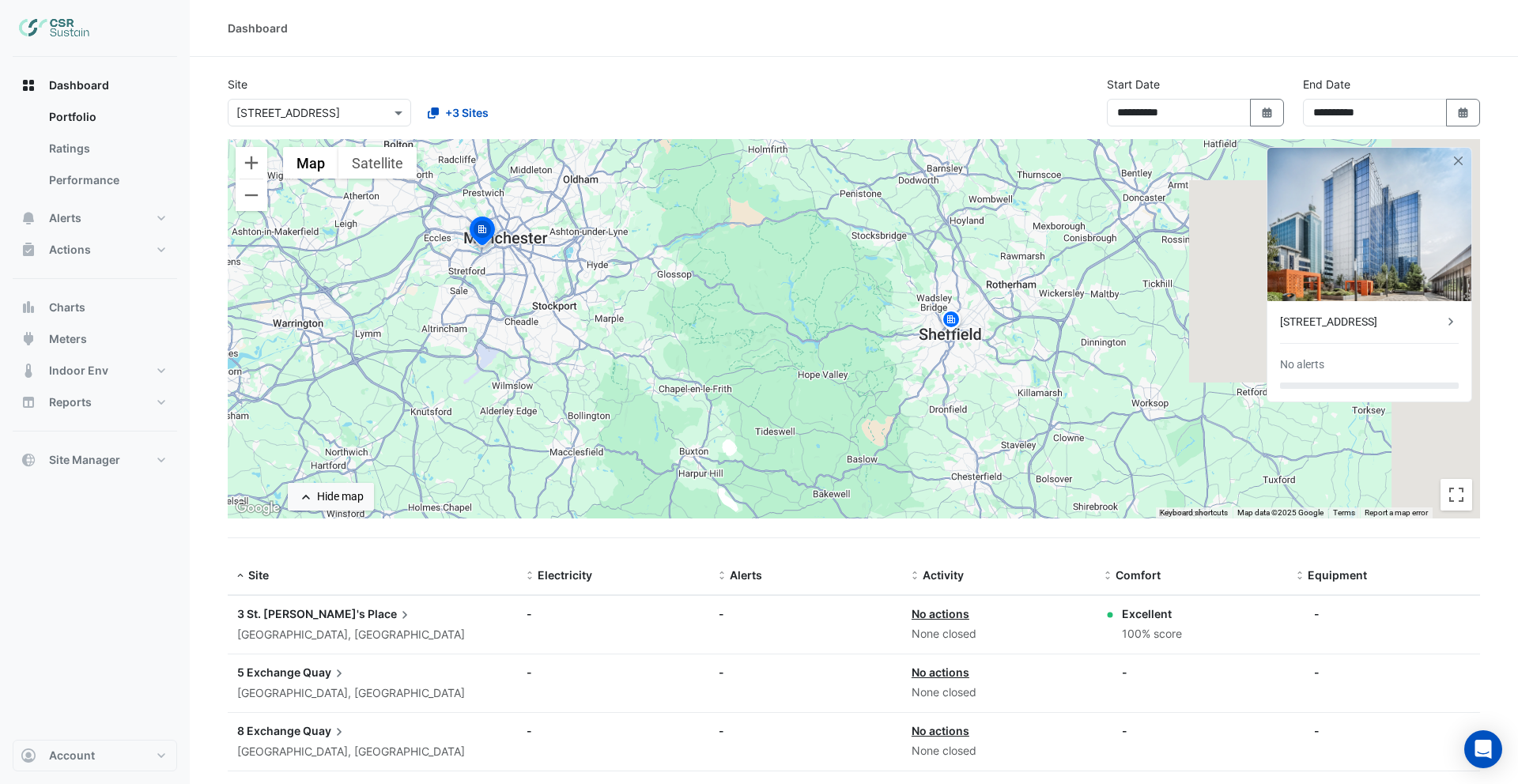
drag, startPoint x: 1035, startPoint y: 351, endPoint x: 695, endPoint y: 316, distance: 341.8
click at [695, 316] on div "To activate drag with keyboard, press Alt + Enter. Once in keyboard drag state,…" at bounding box center [853, 329] width 1252 height 380
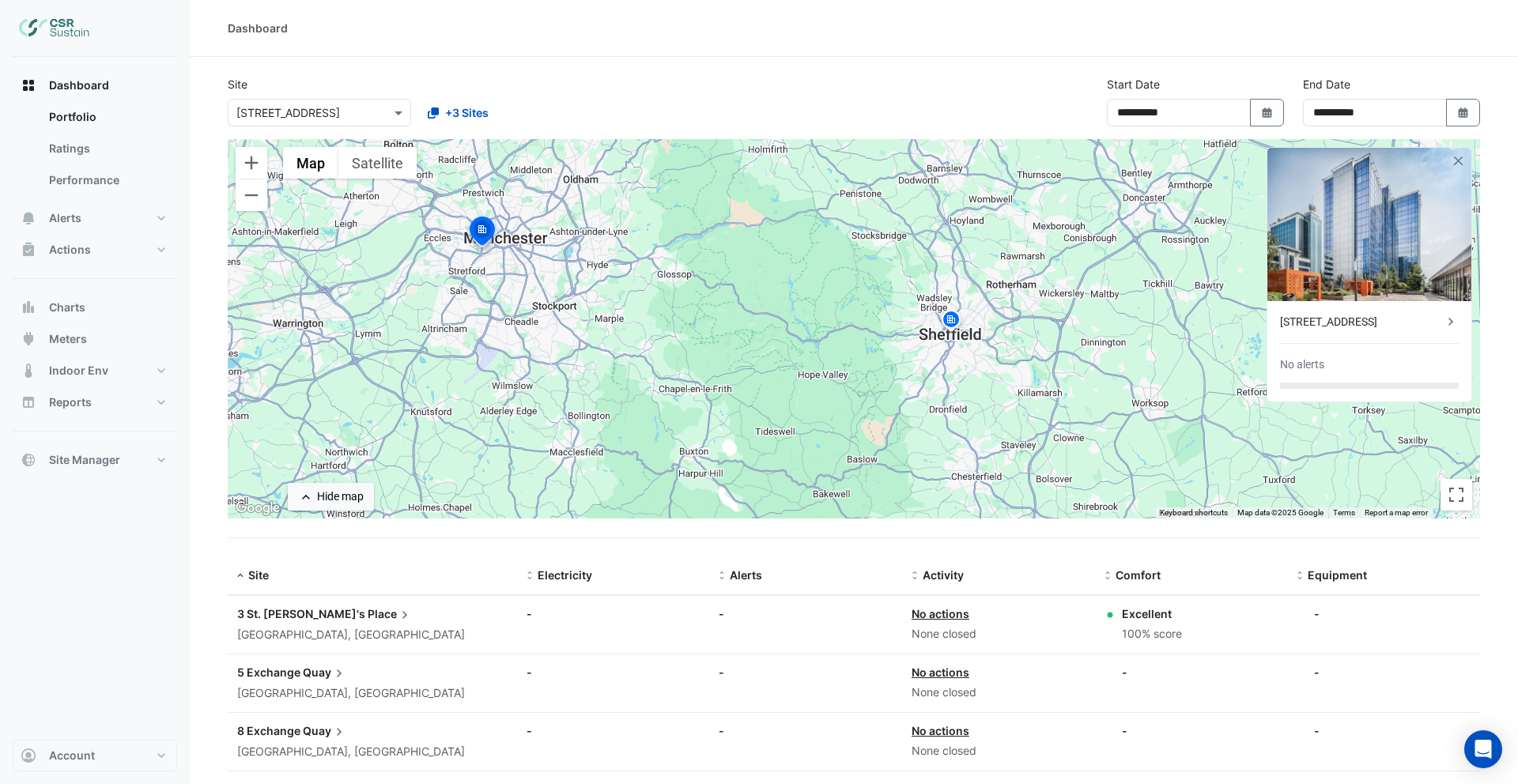
click at [949, 329] on img at bounding box center [951, 322] width 26 height 28
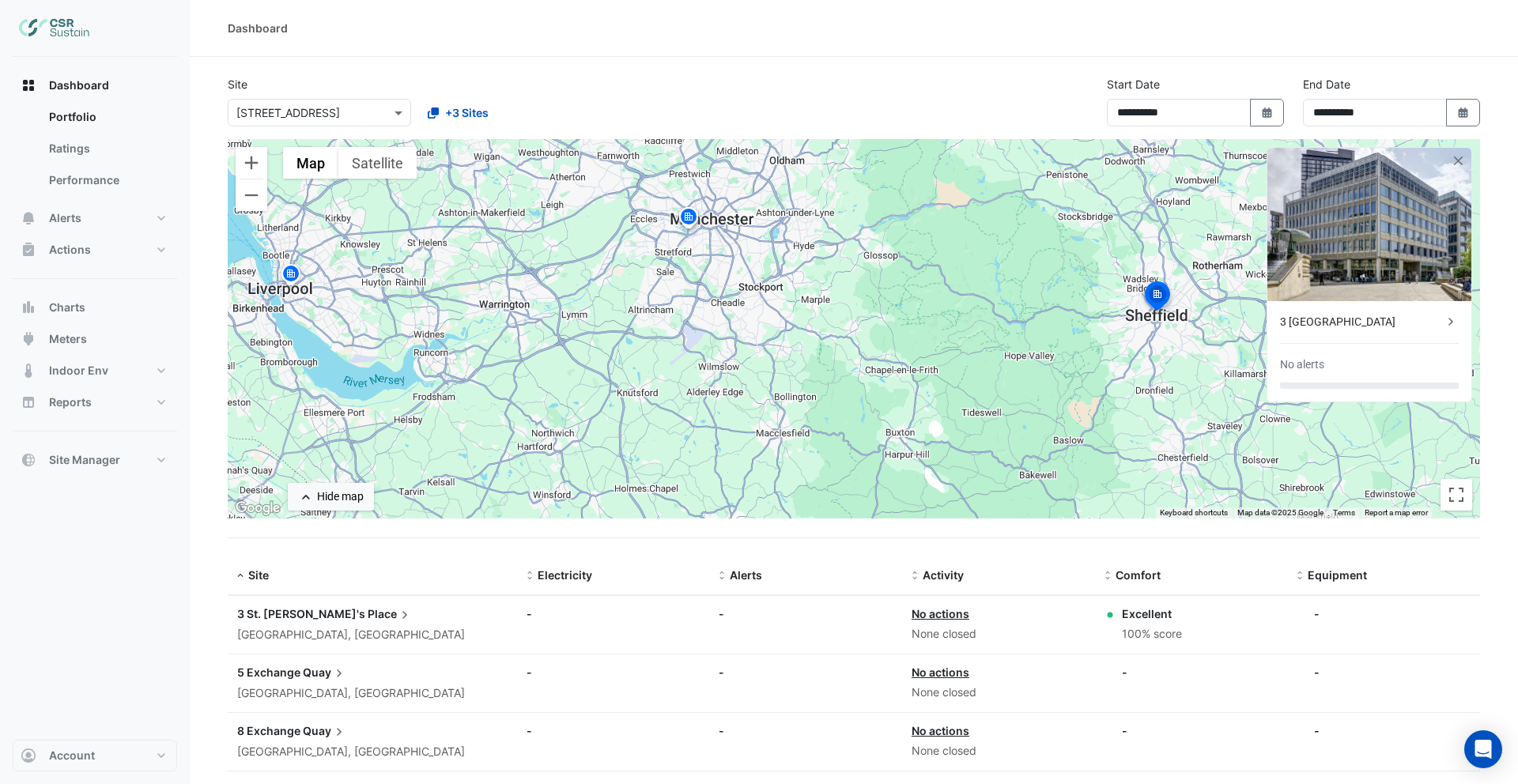
drag, startPoint x: 619, startPoint y: 337, endPoint x: 829, endPoint y: 319, distance: 210.8
click at [829, 319] on div "To activate drag with keyboard, press Alt + Enter. Once in keyboard drag state,…" at bounding box center [853, 329] width 1252 height 380
click at [136, 256] on button "Actions" at bounding box center [94, 250] width 164 height 31
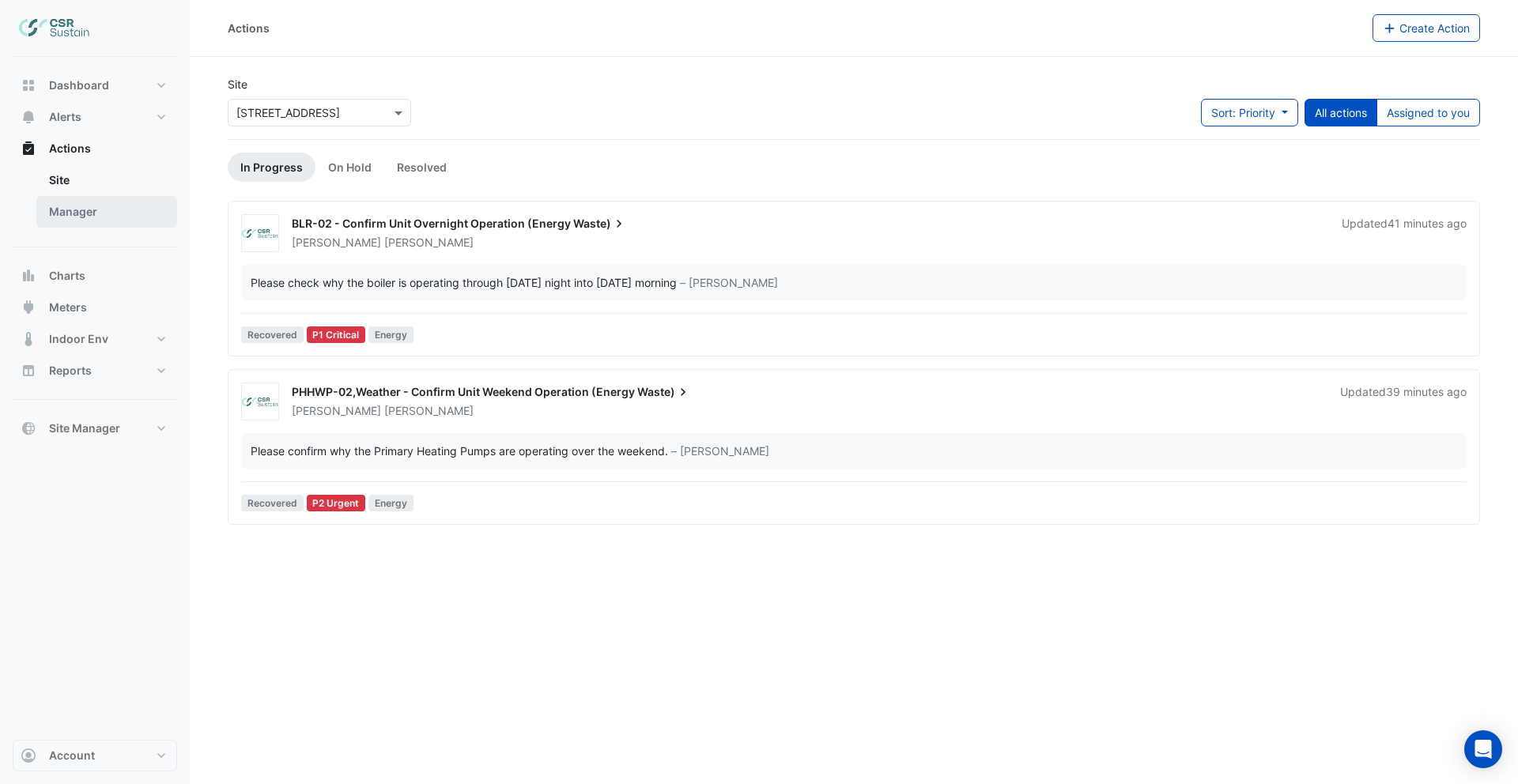
click at [85, 207] on link "Manager" at bounding box center [106, 211] width 141 height 31
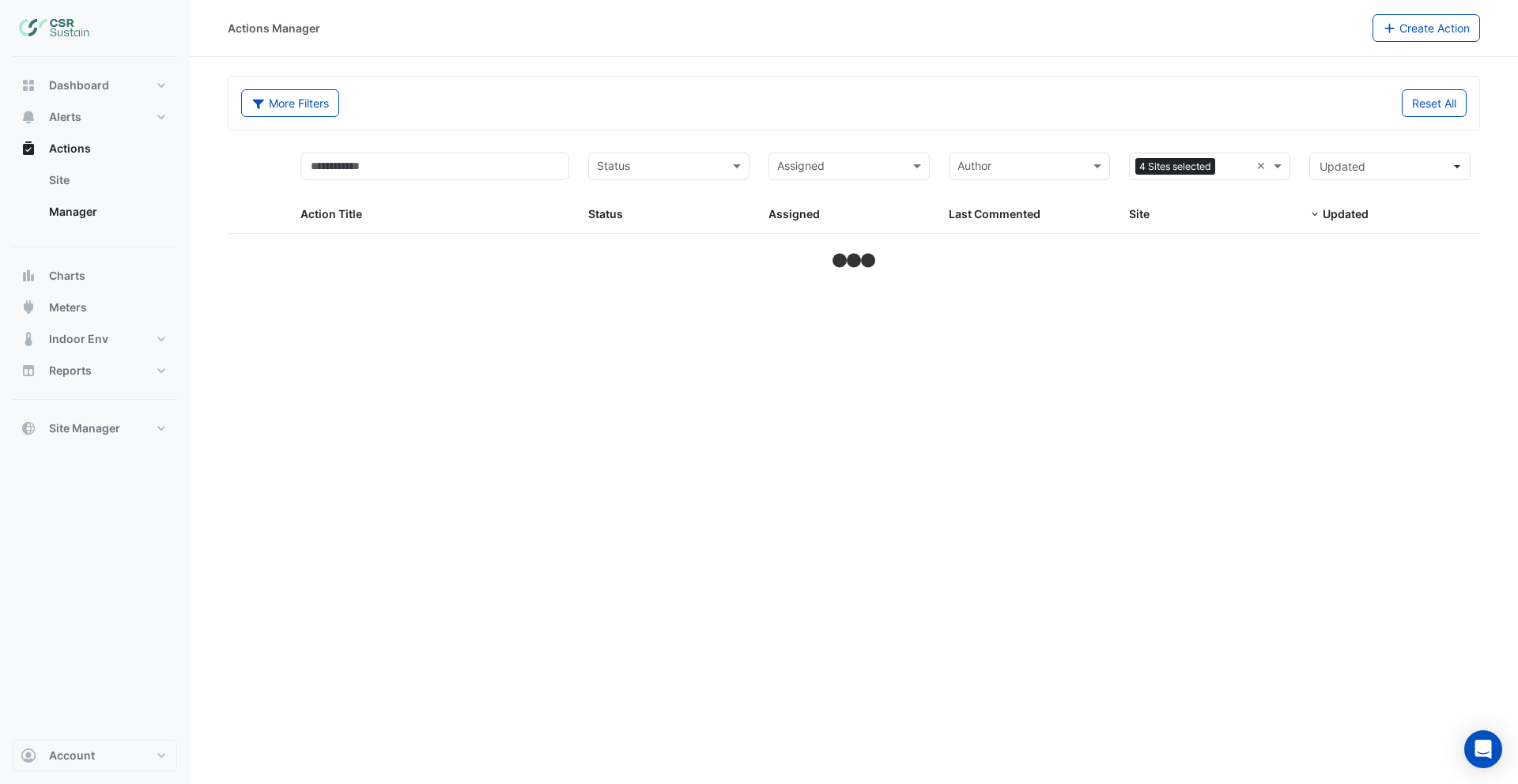
select select "***"
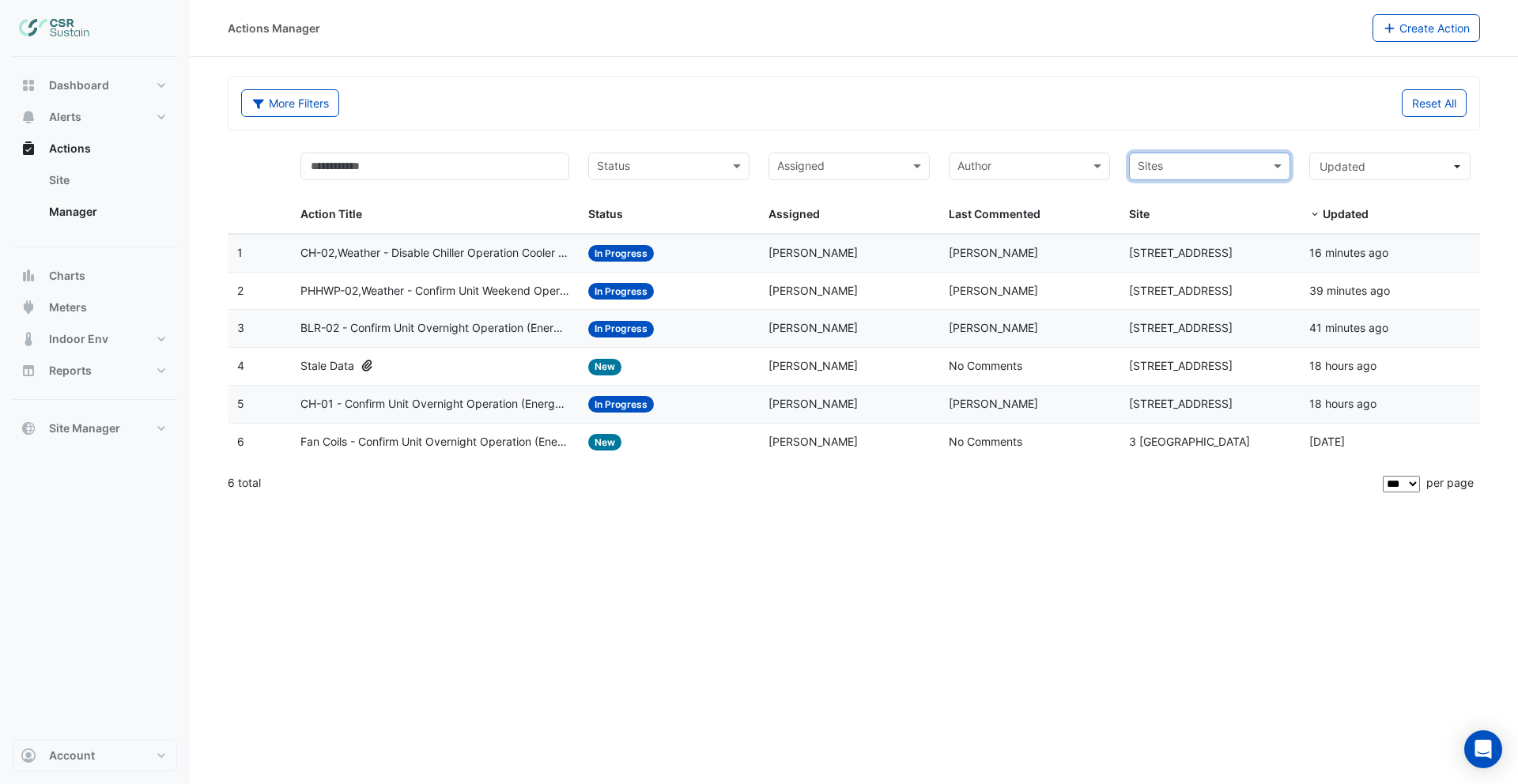
click at [491, 254] on span "CH-02,Weather - Disable Chiller Operation Cooler Weather (Energy Saving)" at bounding box center [435, 253] width 270 height 18
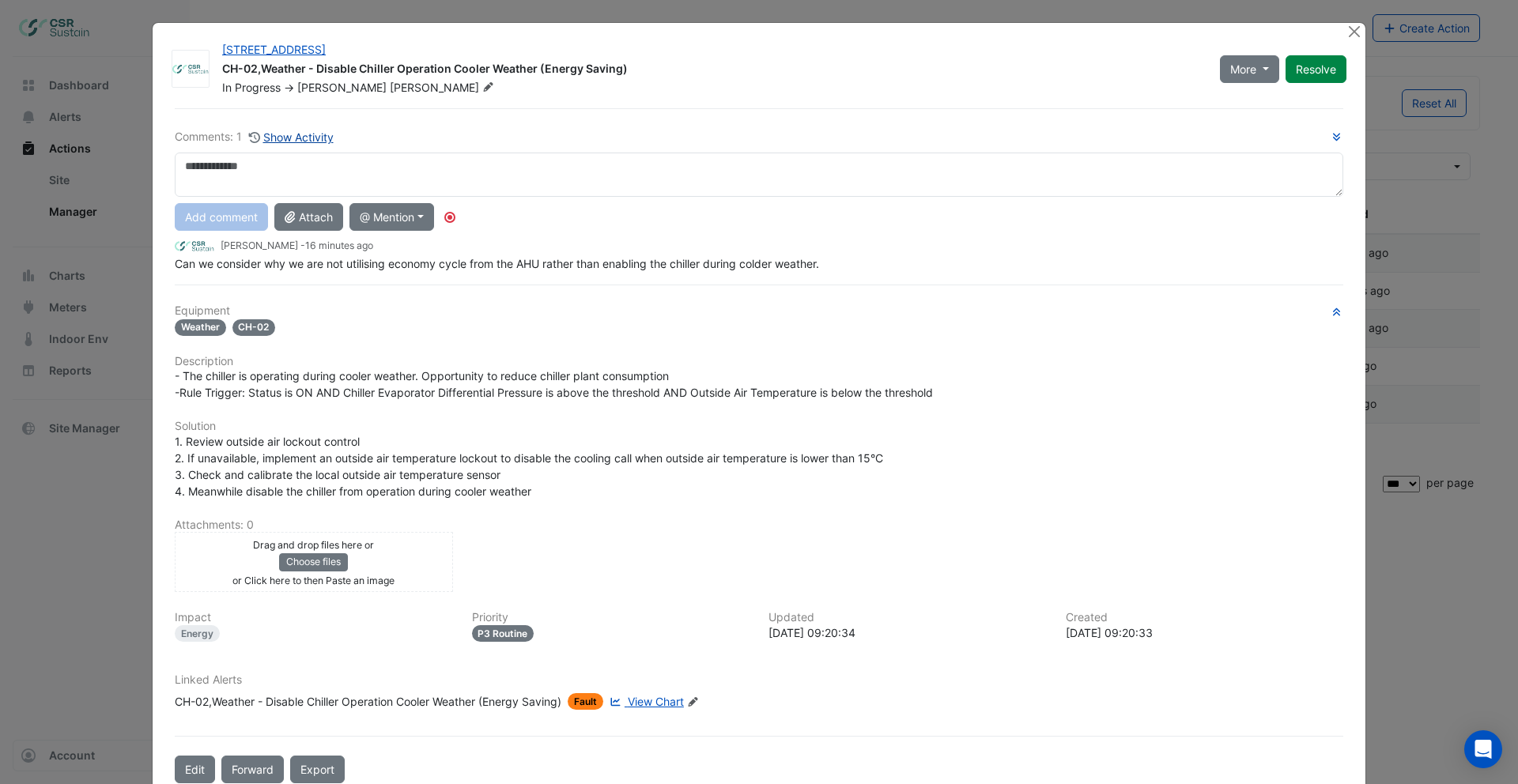
click at [288, 141] on button "Show Activity" at bounding box center [291, 137] width 87 height 18
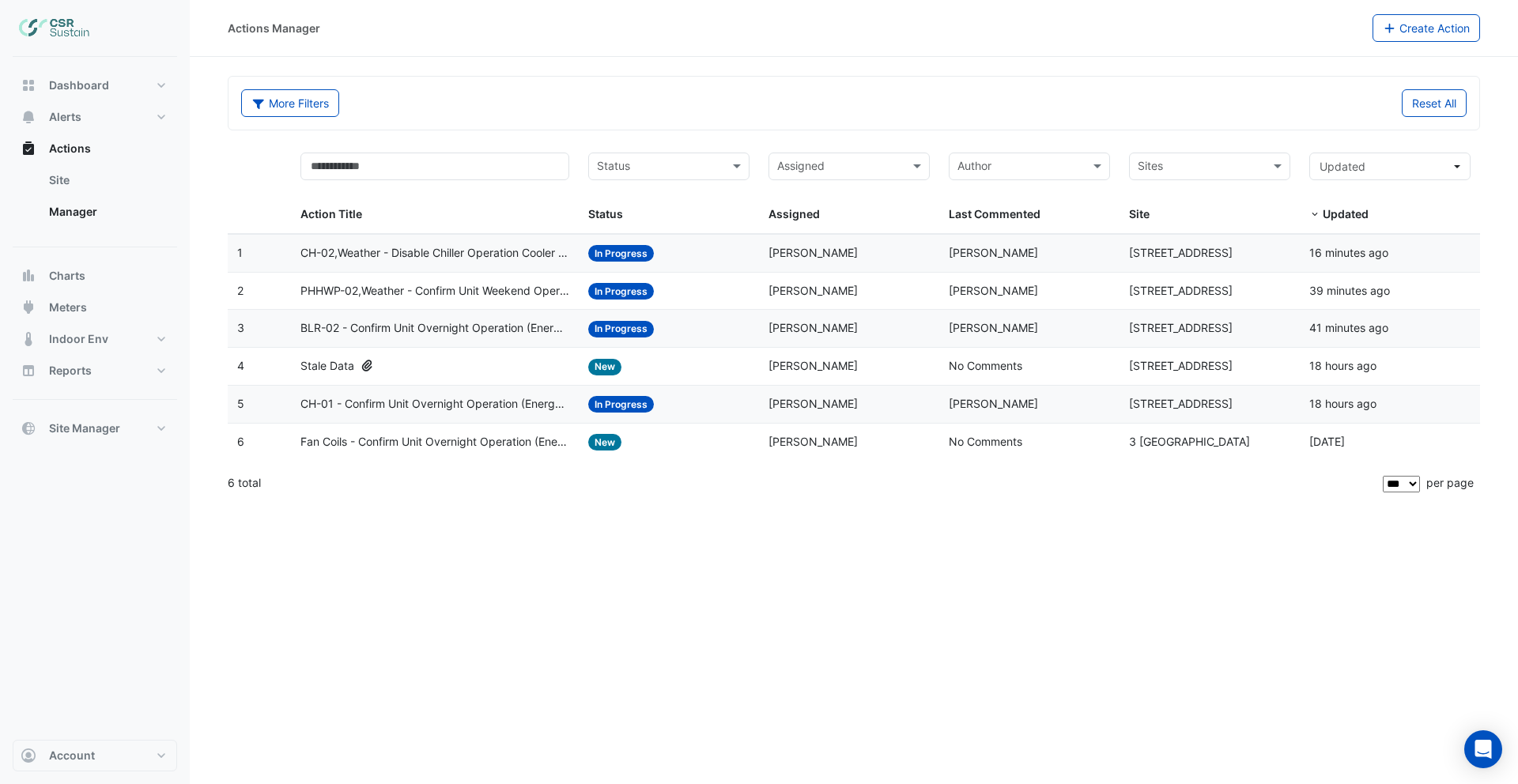
click at [446, 295] on span "PHHWP-02,Weather - Confirm Unit Weekend Operation (Energy Waste)" at bounding box center [435, 291] width 270 height 18
click at [458, 325] on span "BLR-02 - Confirm Unit Overnight Operation (Energy Waste)" at bounding box center [435, 329] width 270 height 18
click at [473, 338] on datatable-body-cell "Action Title: BLR-02 - Confirm Unit Overnight Operation (Energy Waste)" at bounding box center [435, 329] width 288 height 37
click at [89, 377] on span "Reports" at bounding box center [70, 371] width 42 height 16
select select "***"
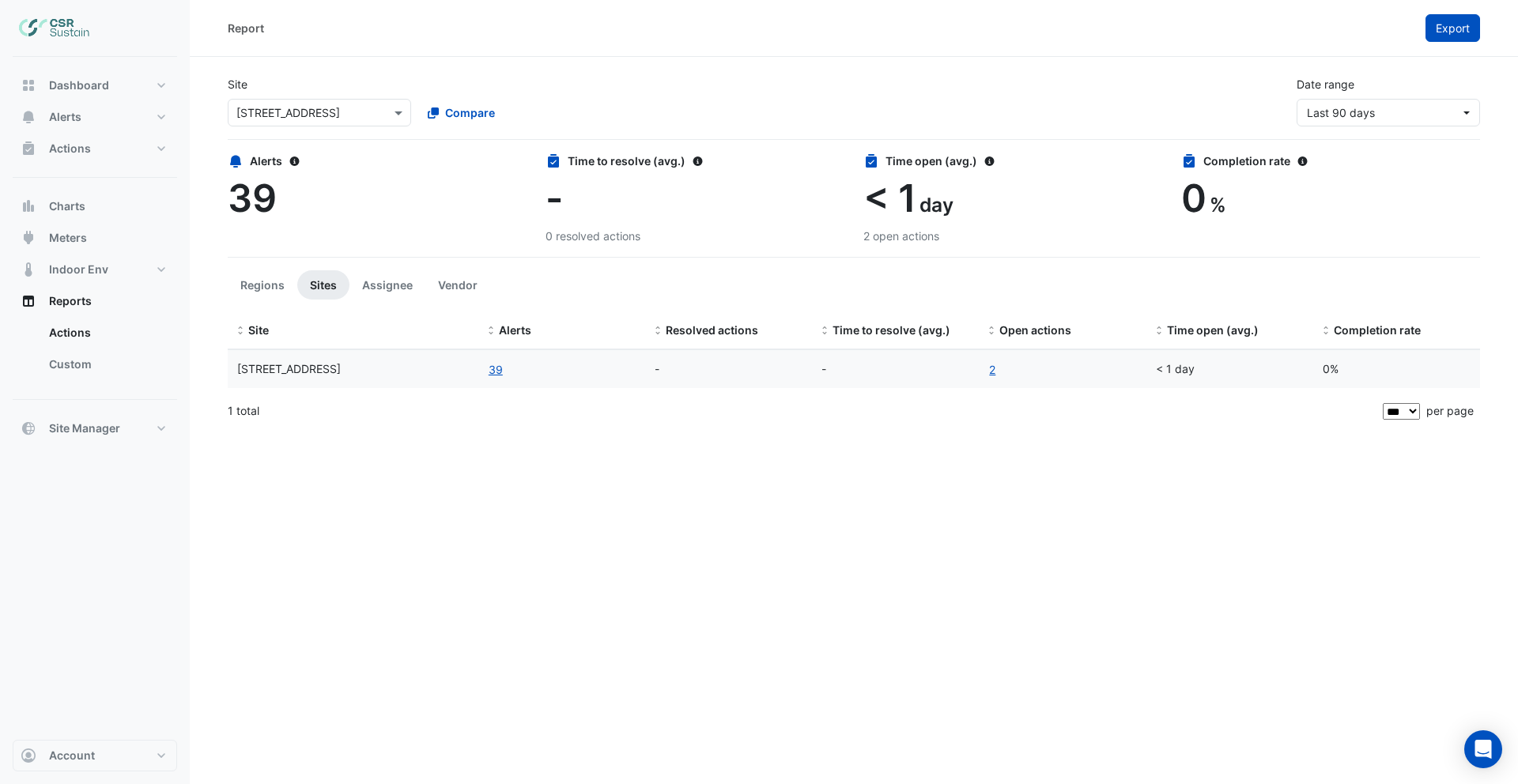
click at [1462, 33] on span "Export" at bounding box center [1453, 29] width 34 height 14
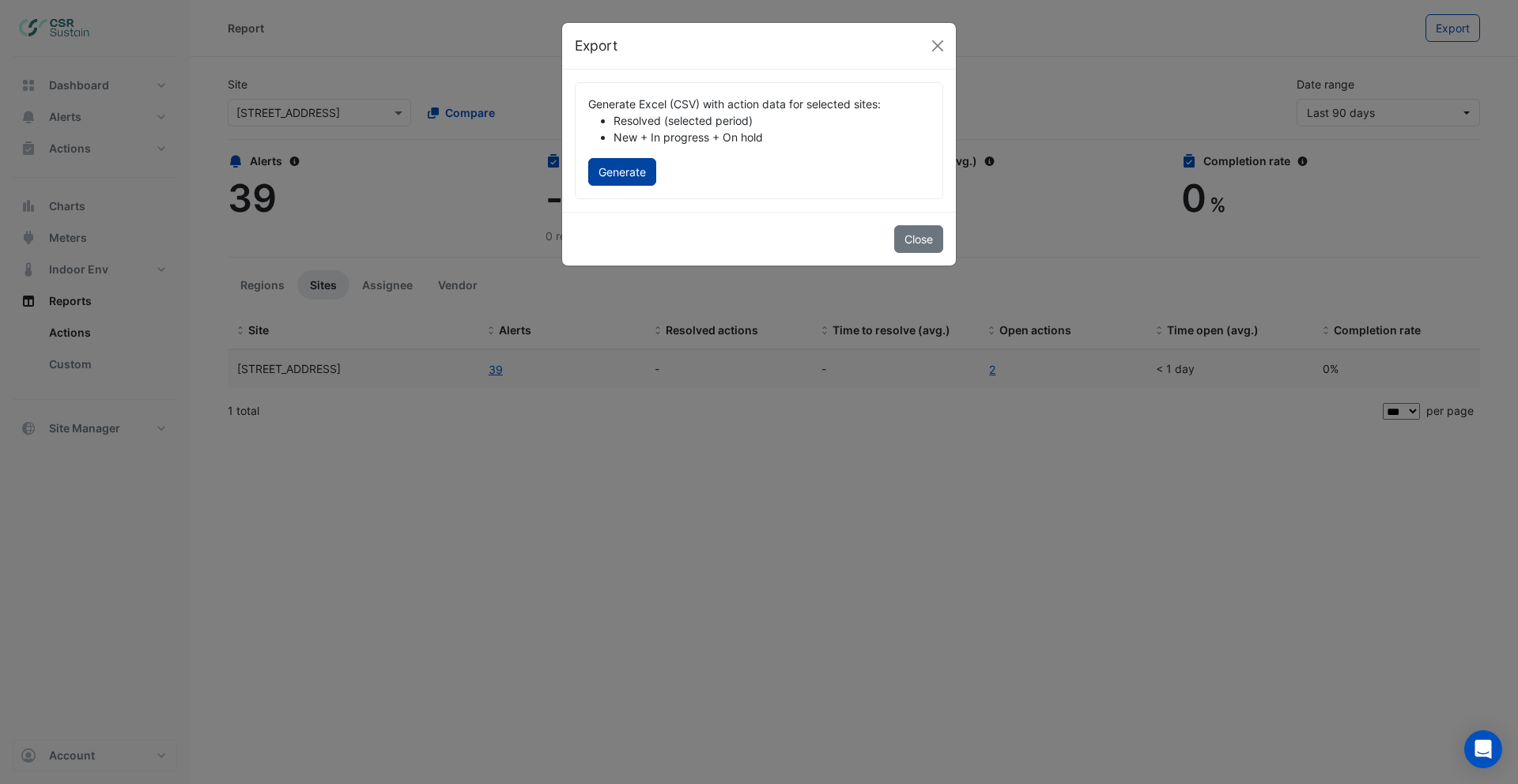
click at [645, 179] on button "Generate" at bounding box center [622, 172] width 68 height 28
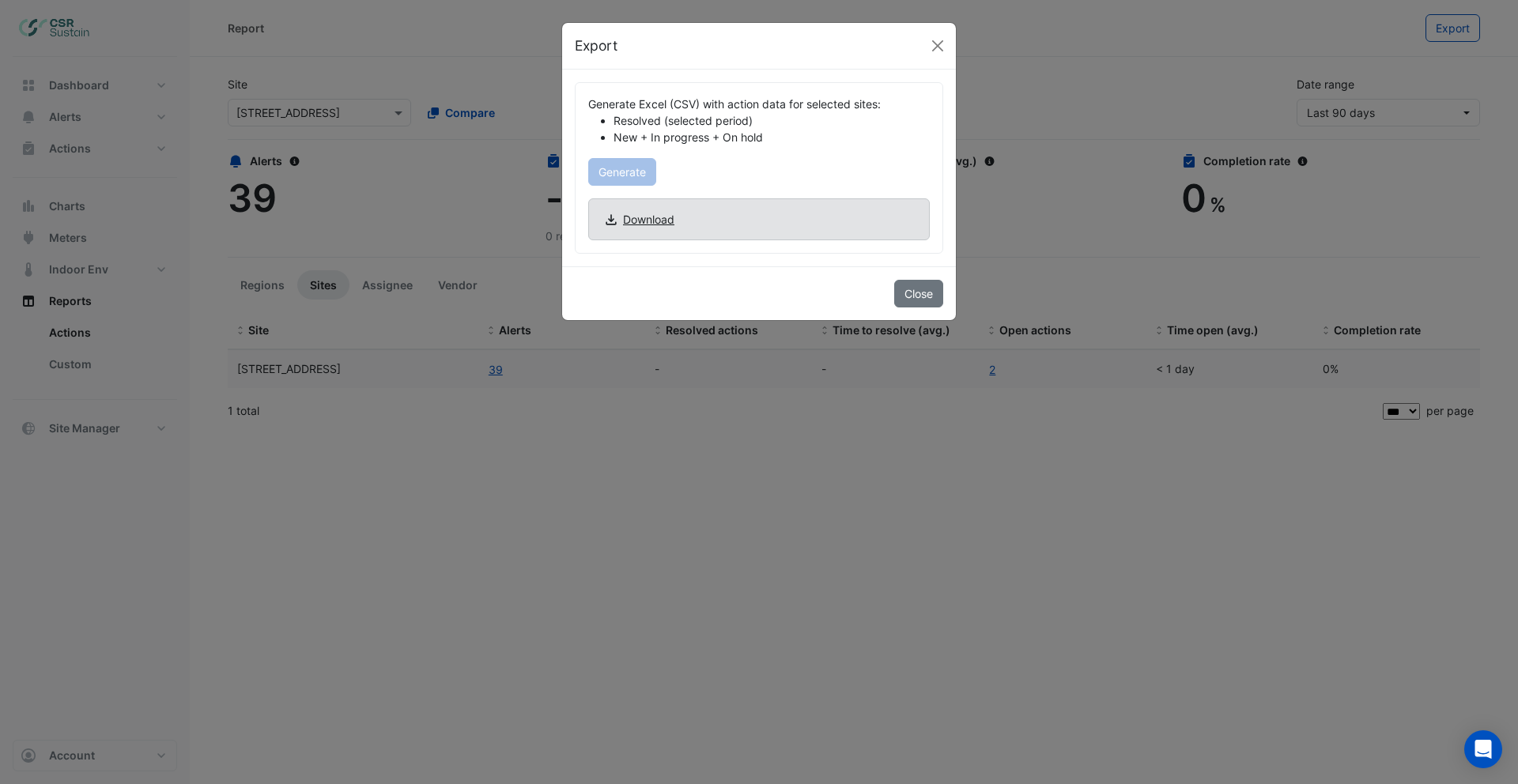
click at [656, 226] on span "Download" at bounding box center [648, 219] width 51 height 17
click at [929, 46] on button "Close" at bounding box center [938, 46] width 24 height 24
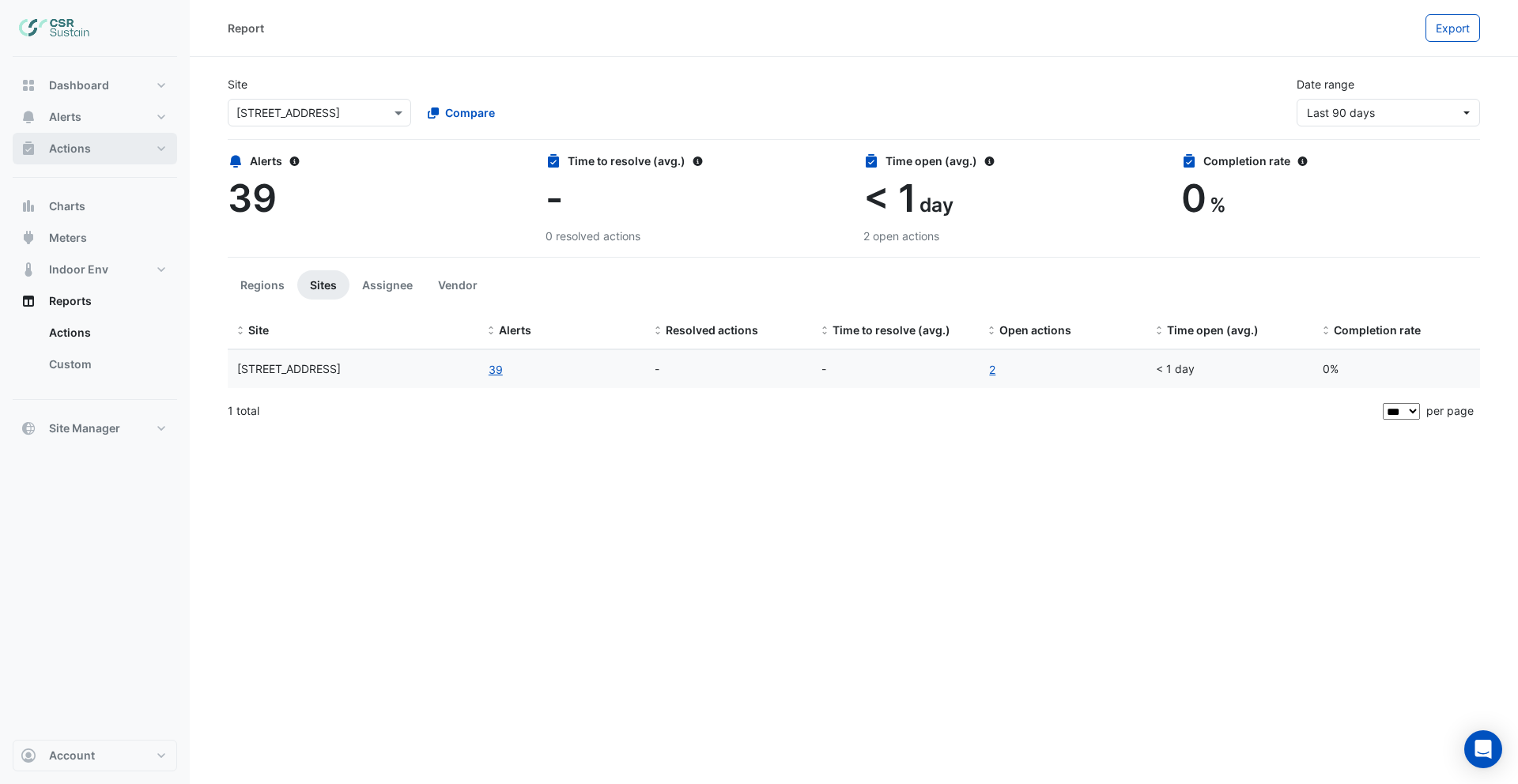
click at [90, 157] on button "Actions" at bounding box center [94, 149] width 164 height 31
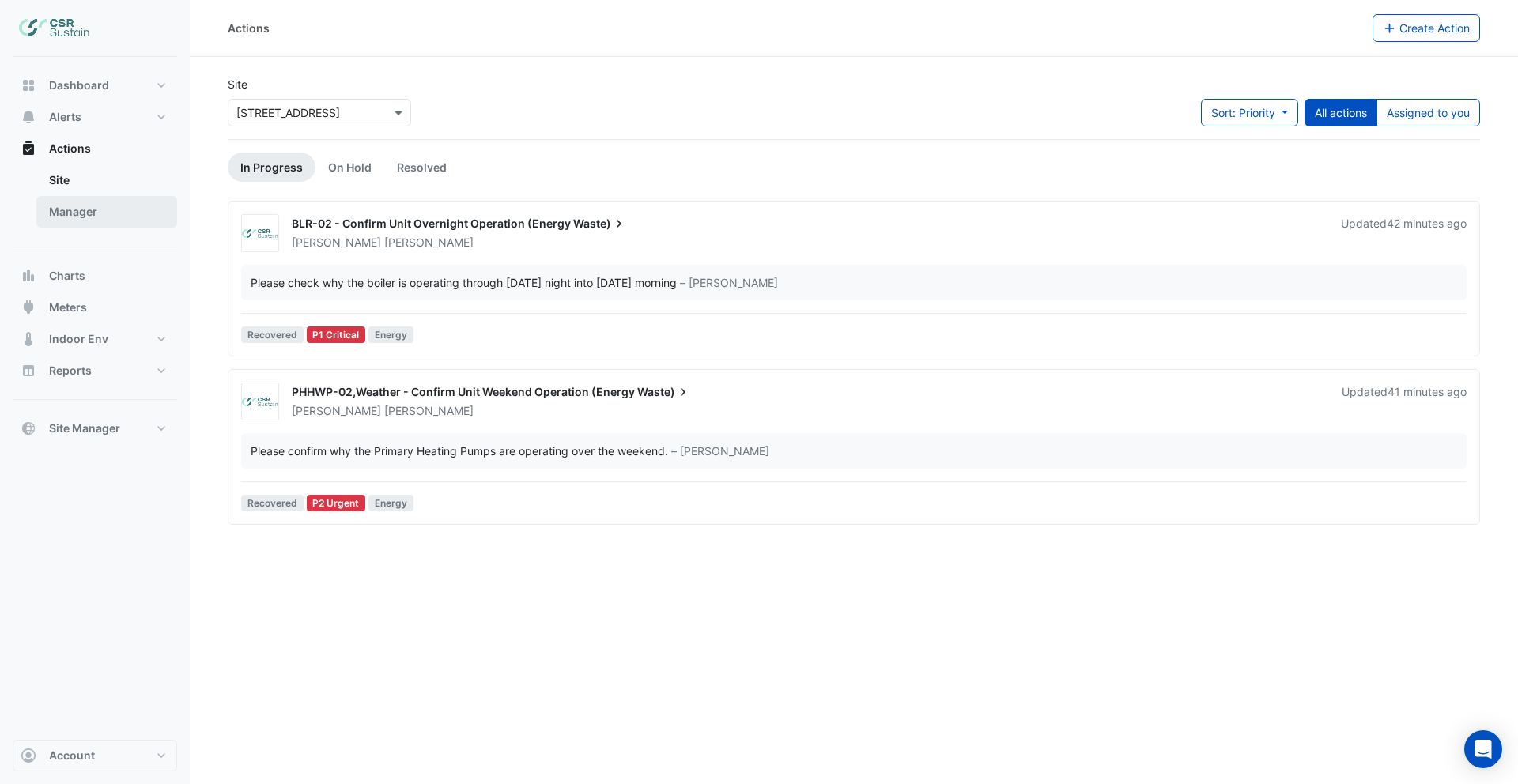
click at [113, 210] on link "Manager" at bounding box center [106, 211] width 141 height 31
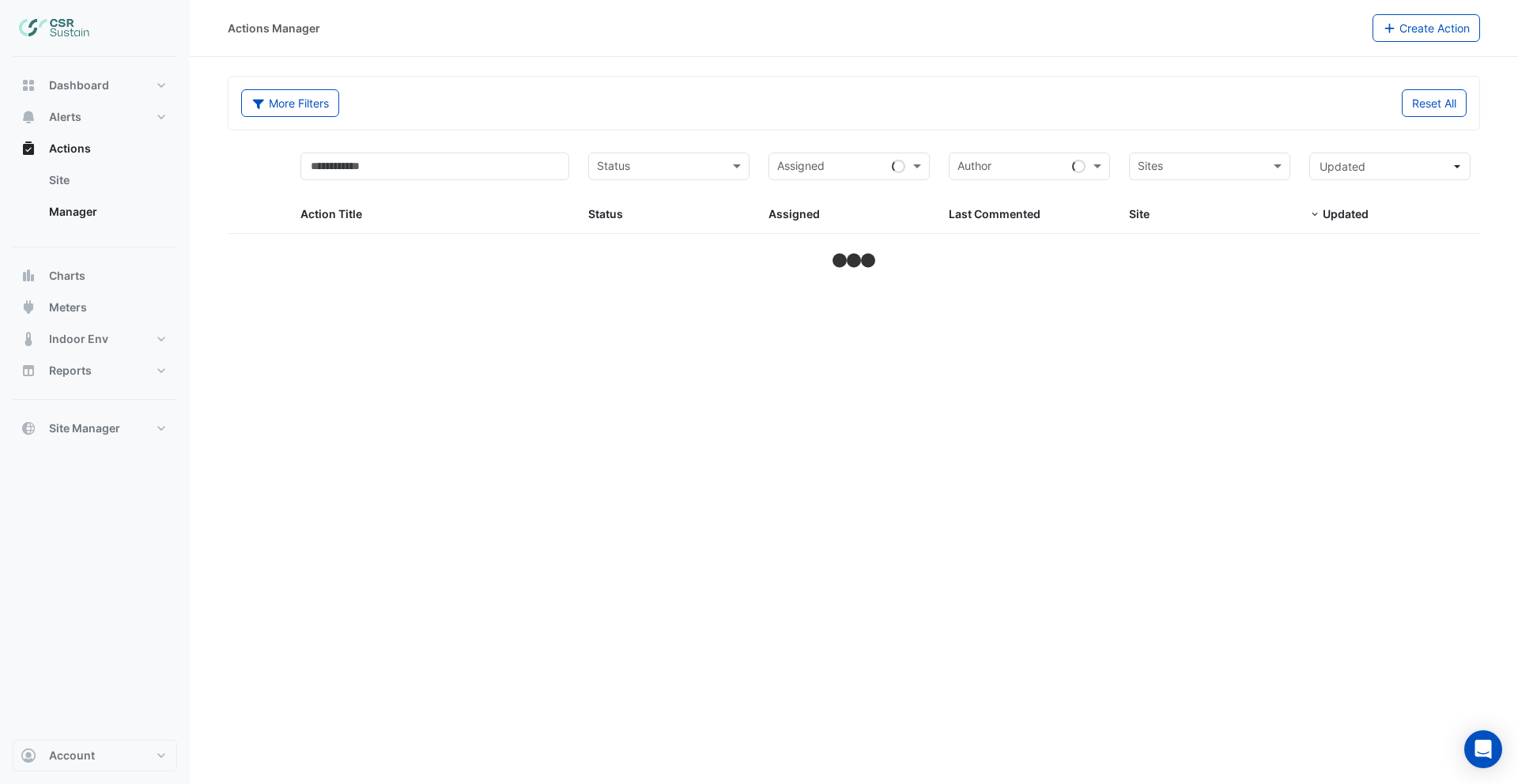
select select "***"
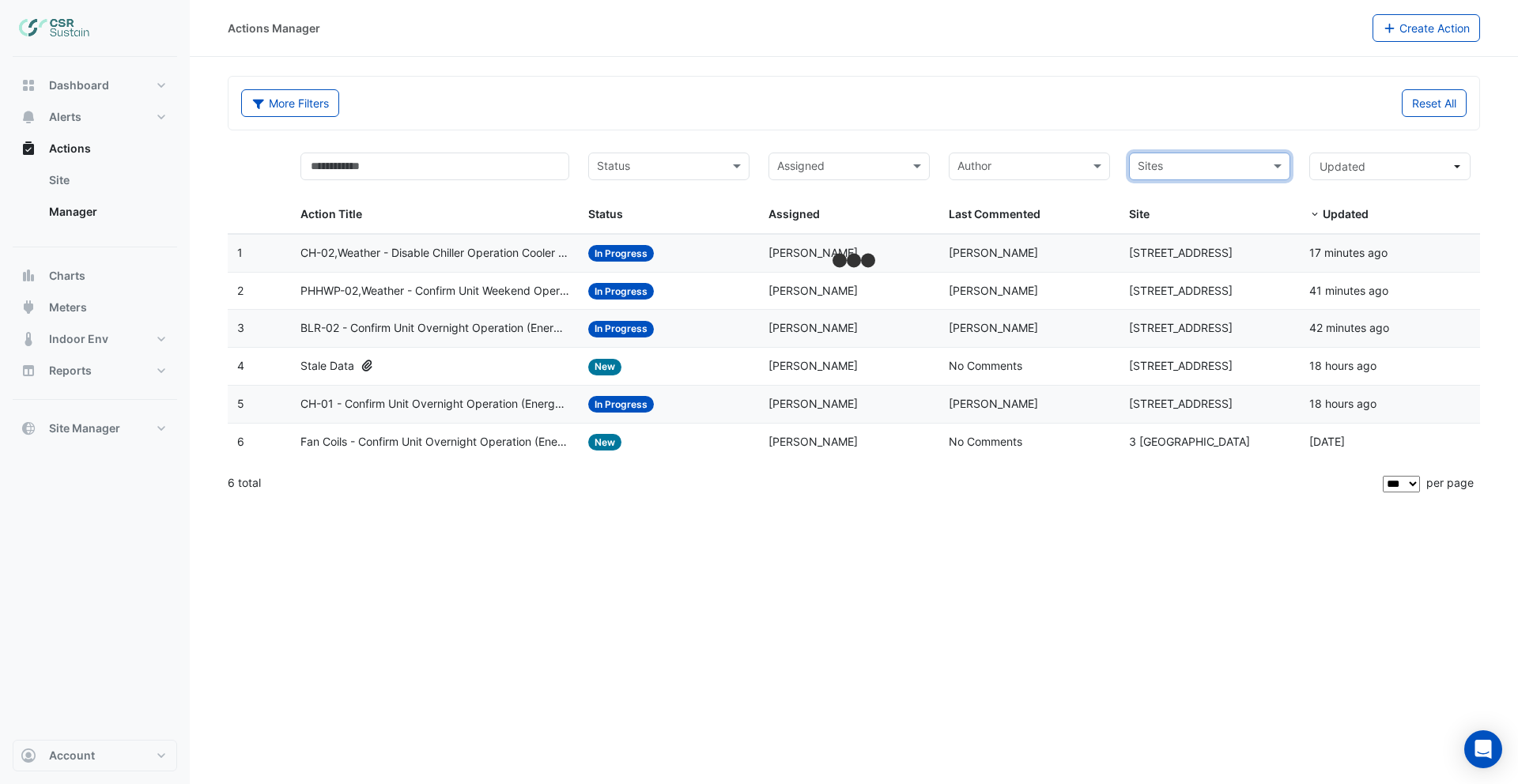
click at [1032, 142] on form "More Filters Reset All Status Assigned Sites Action Title Status Status Assigne…" at bounding box center [853, 289] width 1252 height 427
click at [573, 370] on datatable-body-cell "Action Title: Stale Data" at bounding box center [435, 367] width 288 height 37
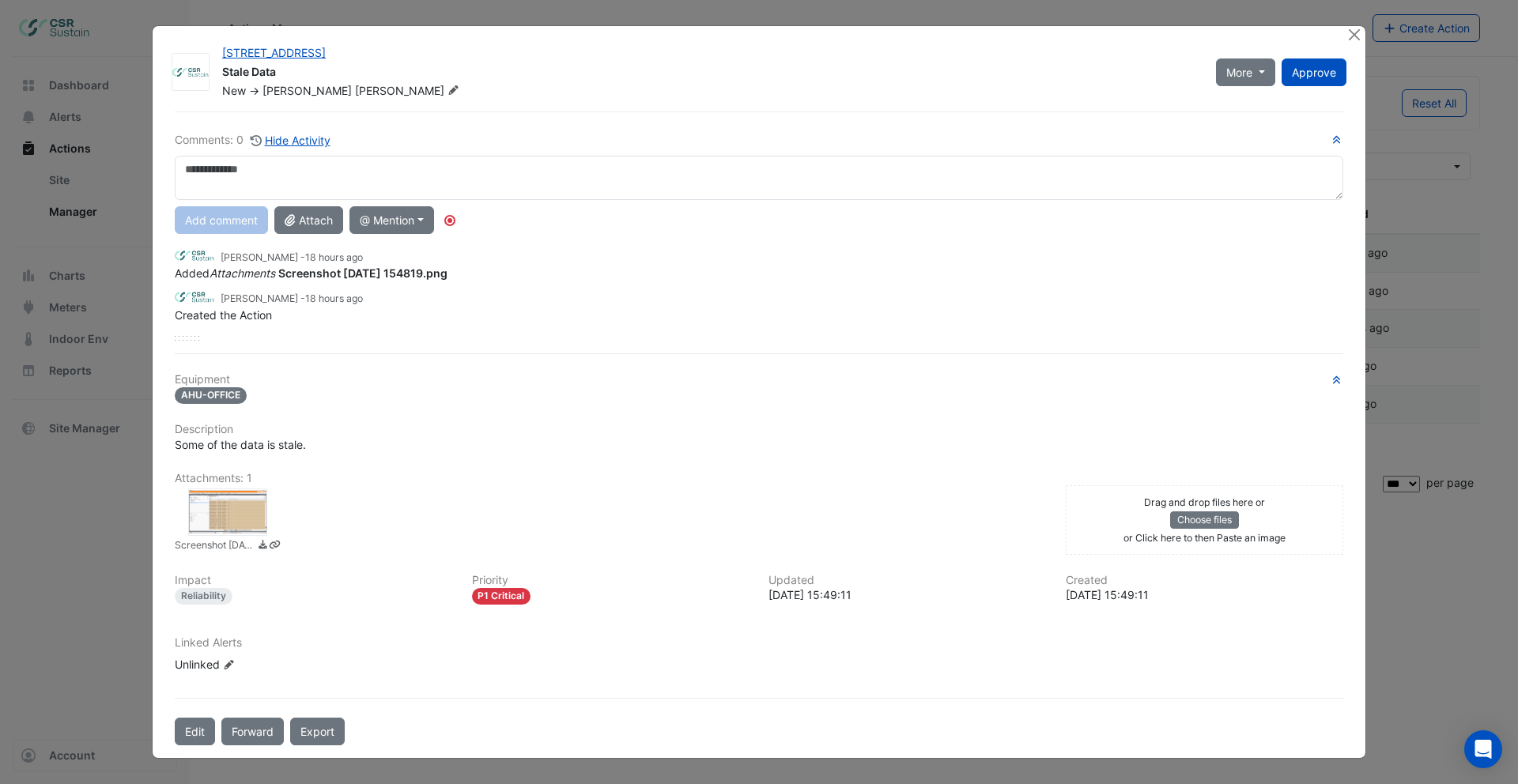
click at [224, 513] on div at bounding box center [227, 513] width 79 height 47
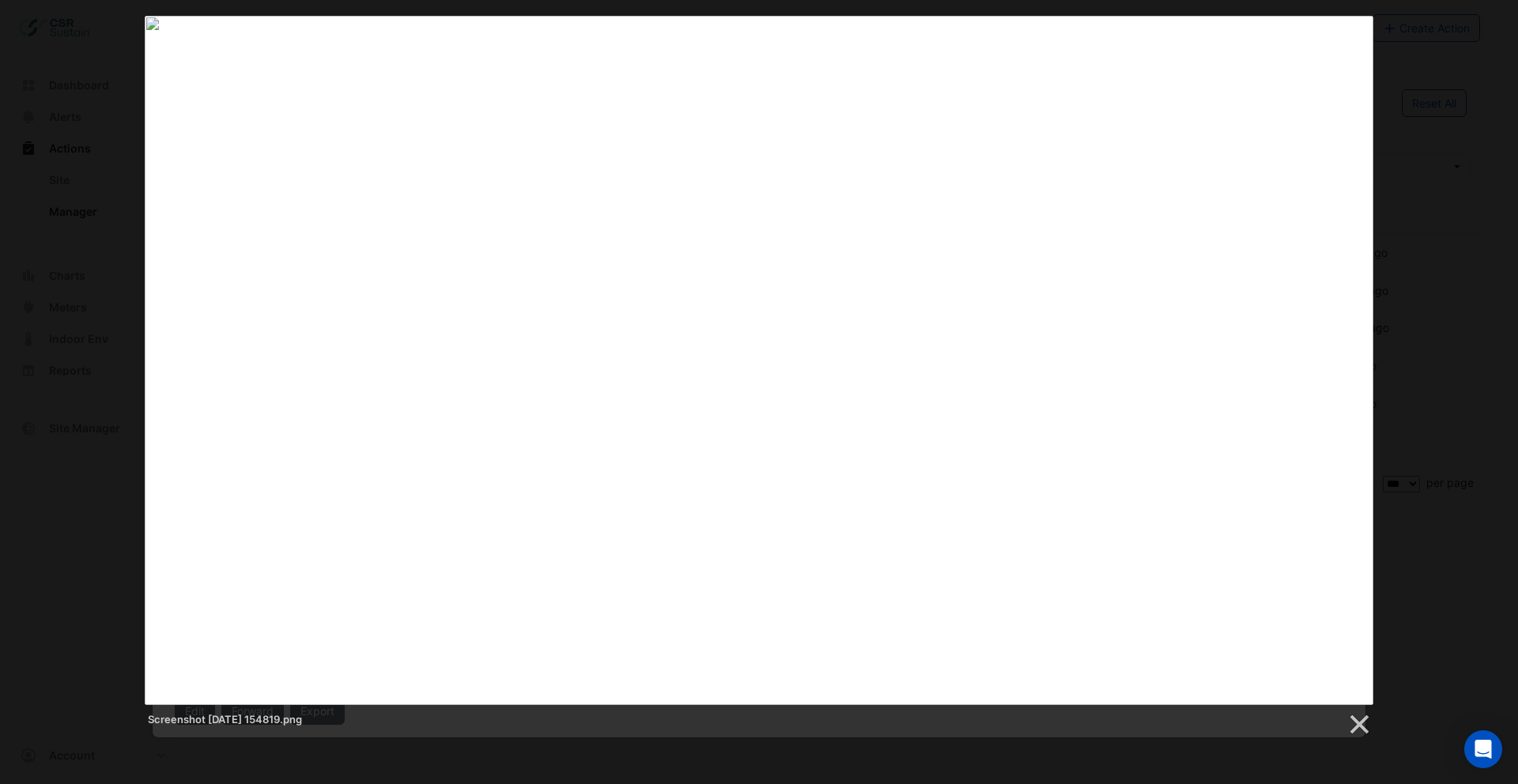
click at [1409, 55] on div "Screenshot 2025-09-15 154819.png" at bounding box center [759, 376] width 1518 height 721
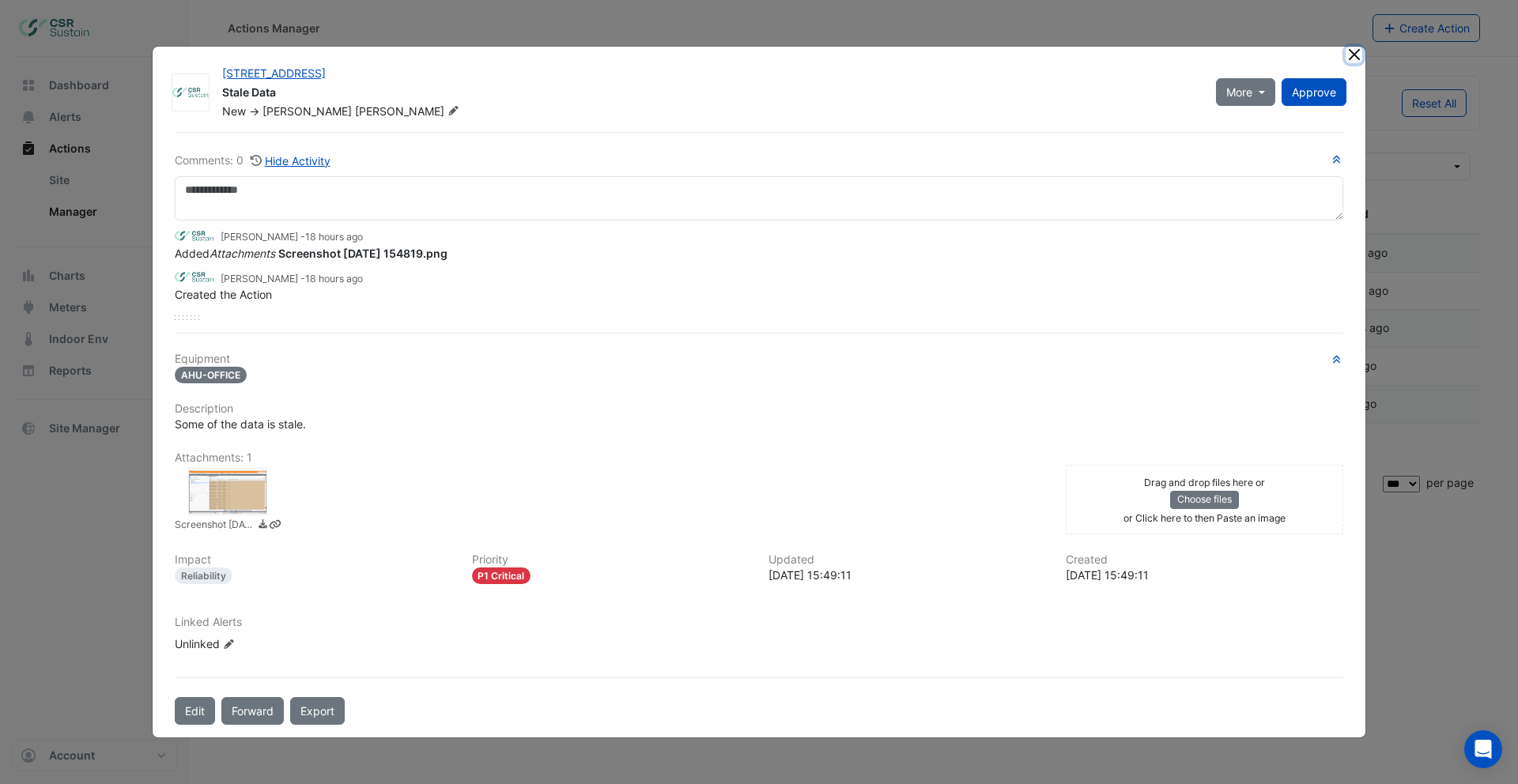
click at [1352, 53] on button "Close" at bounding box center [1354, 54] width 17 height 17
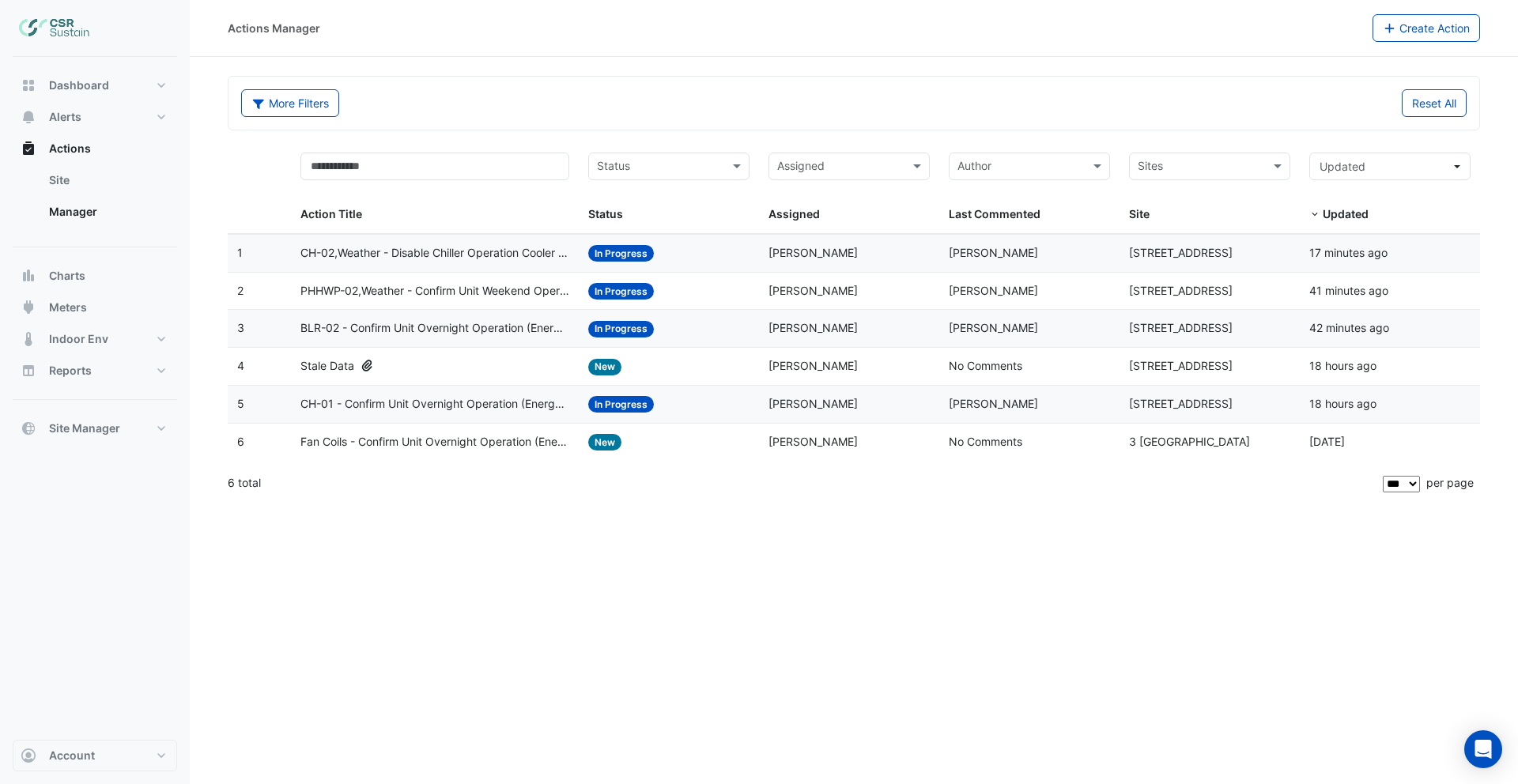
click at [509, 292] on span "PHHWP-02,Weather - Confirm Unit Weekend Operation (Energy Waste)" at bounding box center [435, 291] width 270 height 18
click at [511, 329] on span "BLR-02 - Confirm Unit Overnight Operation (Energy Waste)" at bounding box center [435, 329] width 270 height 18
click at [503, 400] on span "CH-01 - Confirm Unit Overnight Operation (Energy Waste)" at bounding box center [435, 404] width 270 height 18
click at [500, 437] on span "Fan Coils - Confirm Unit Overnight Operation (Energy Waste)" at bounding box center [435, 442] width 270 height 18
click at [107, 301] on button "Meters" at bounding box center [94, 308] width 164 height 31
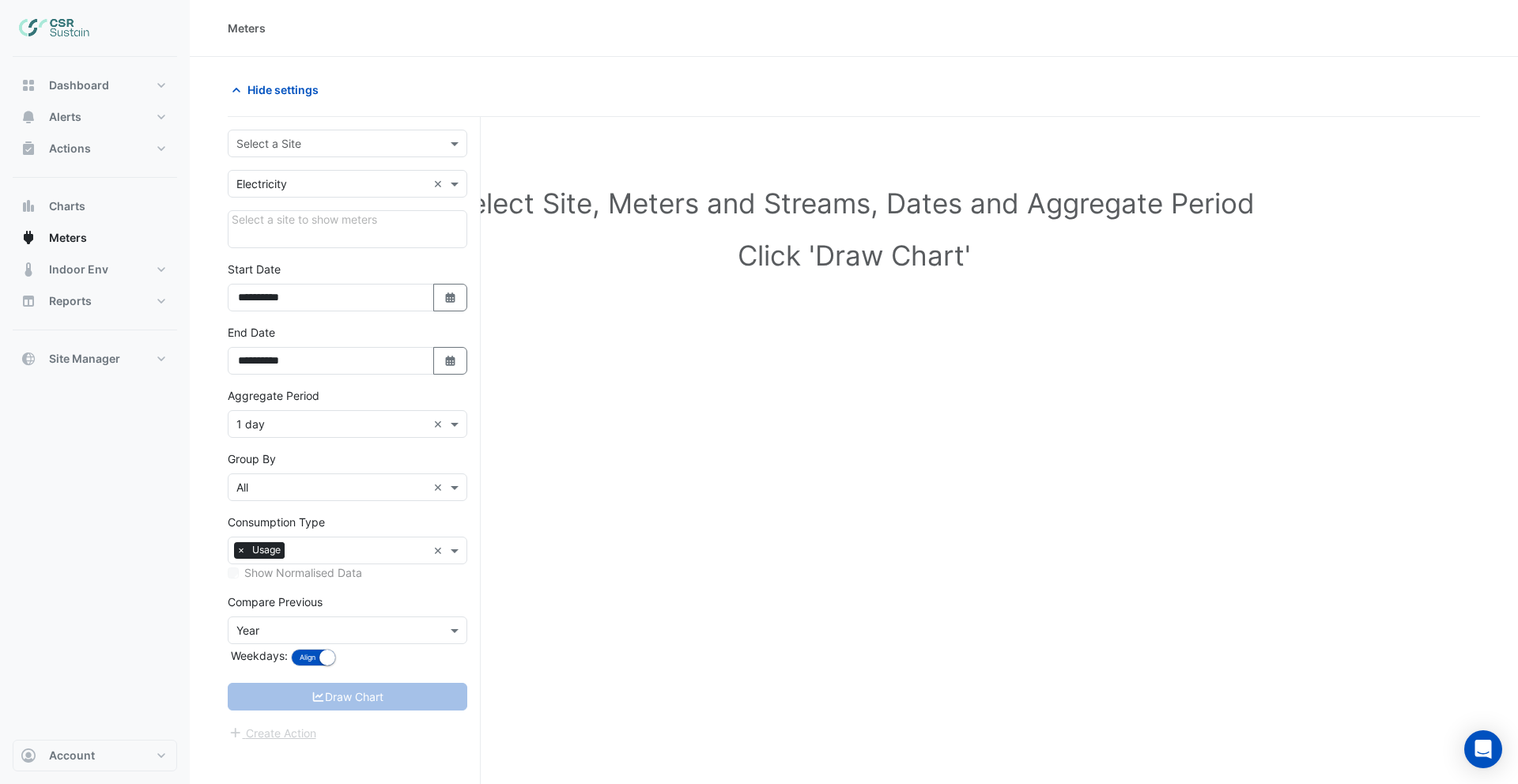
click at [308, 154] on div "Select a Site" at bounding box center [347, 144] width 240 height 28
click at [303, 175] on span "3 St. Paul's Place" at bounding box center [301, 178] width 121 height 14
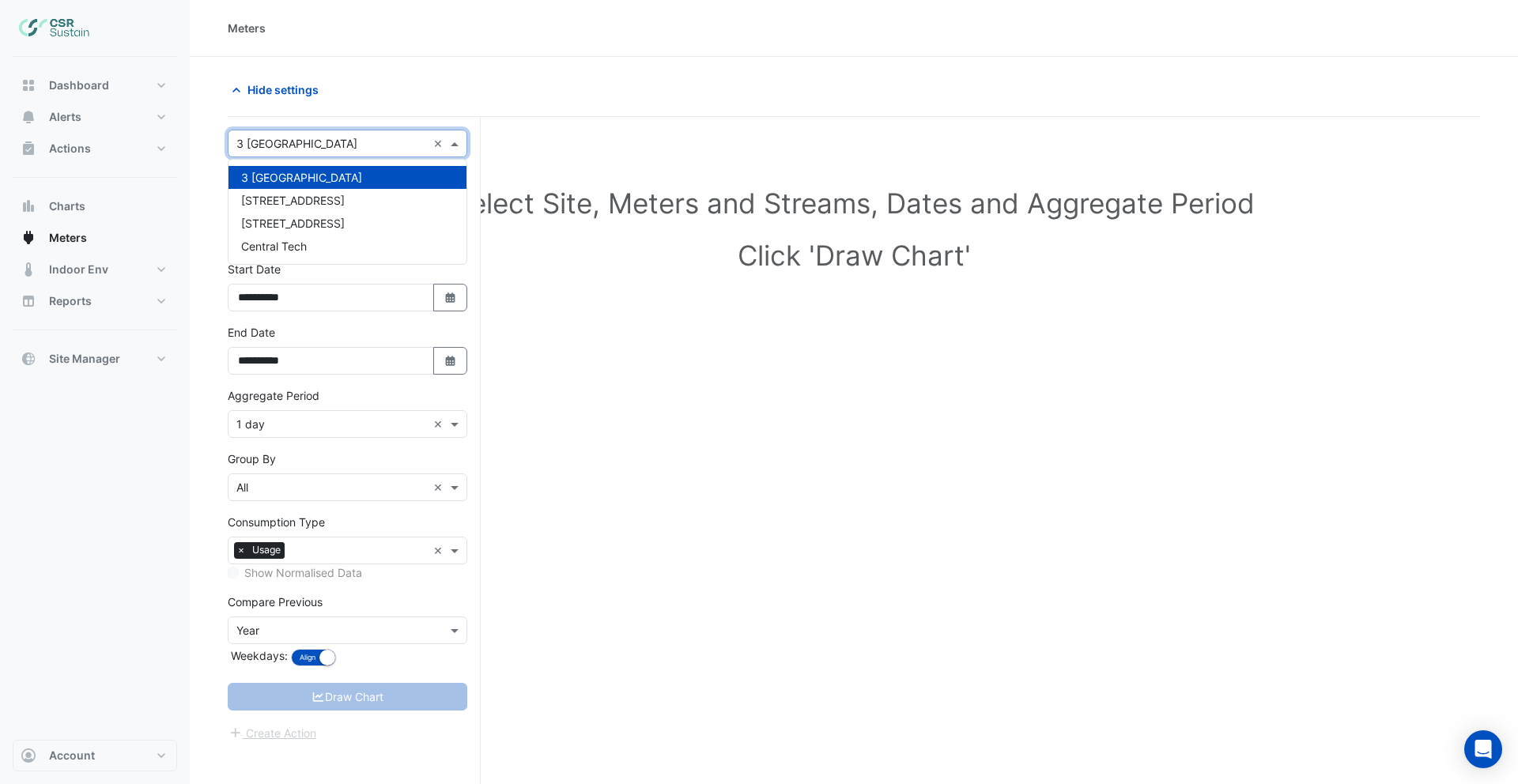
drag, startPoint x: 302, startPoint y: 148, endPoint x: 299, endPoint y: 174, distance: 26.2
click at [302, 148] on input "text" at bounding box center [332, 144] width 191 height 17
click at [301, 191] on div "5 Exchange Quay" at bounding box center [347, 200] width 238 height 23
click at [300, 140] on input "text" at bounding box center [332, 144] width 191 height 17
click at [296, 228] on span "8 Exchange Quay" at bounding box center [292, 223] width 103 height 14
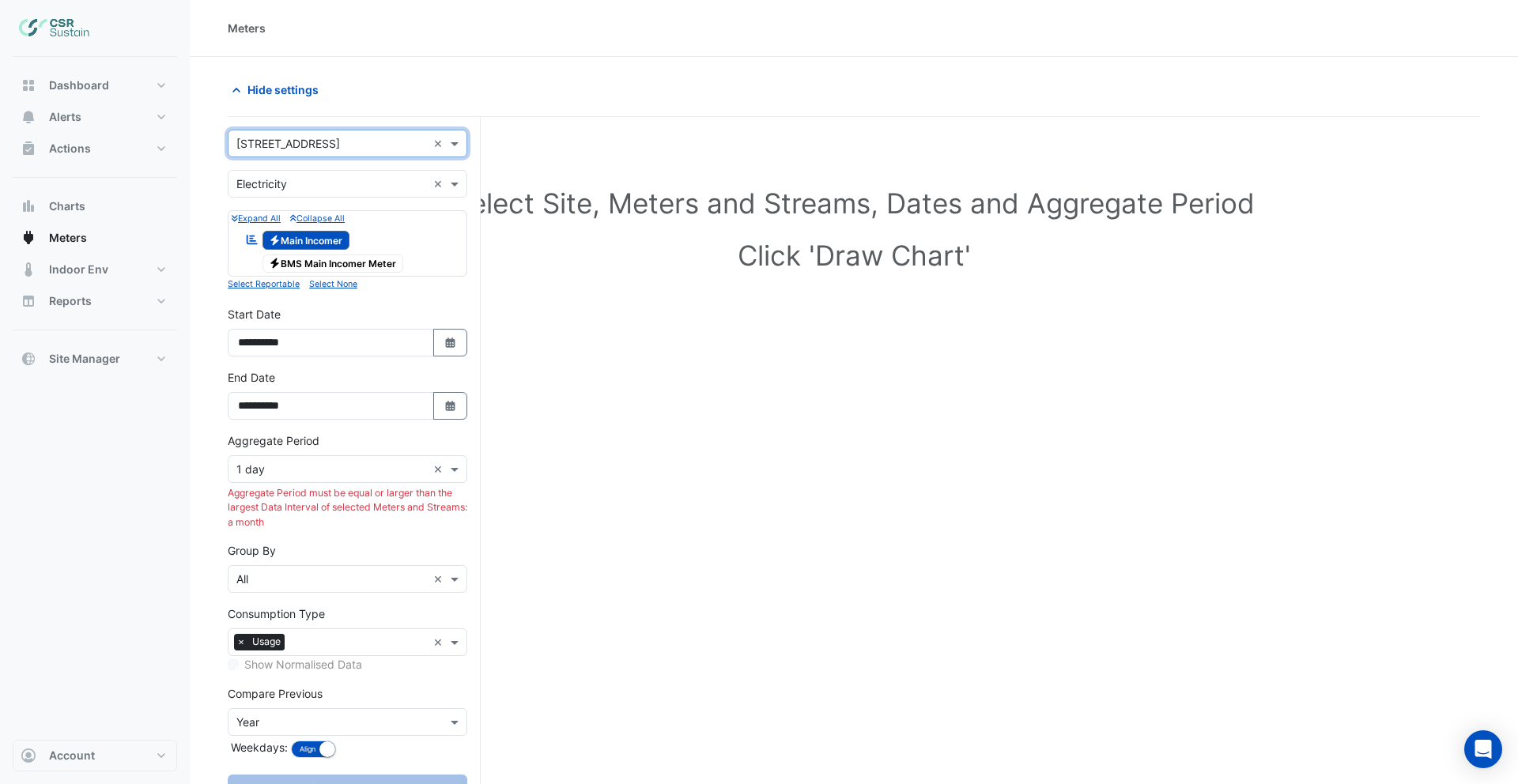
click at [304, 145] on input "text" at bounding box center [332, 144] width 191 height 17
click at [304, 107] on div "Hide settings" at bounding box center [853, 96] width 1252 height 41
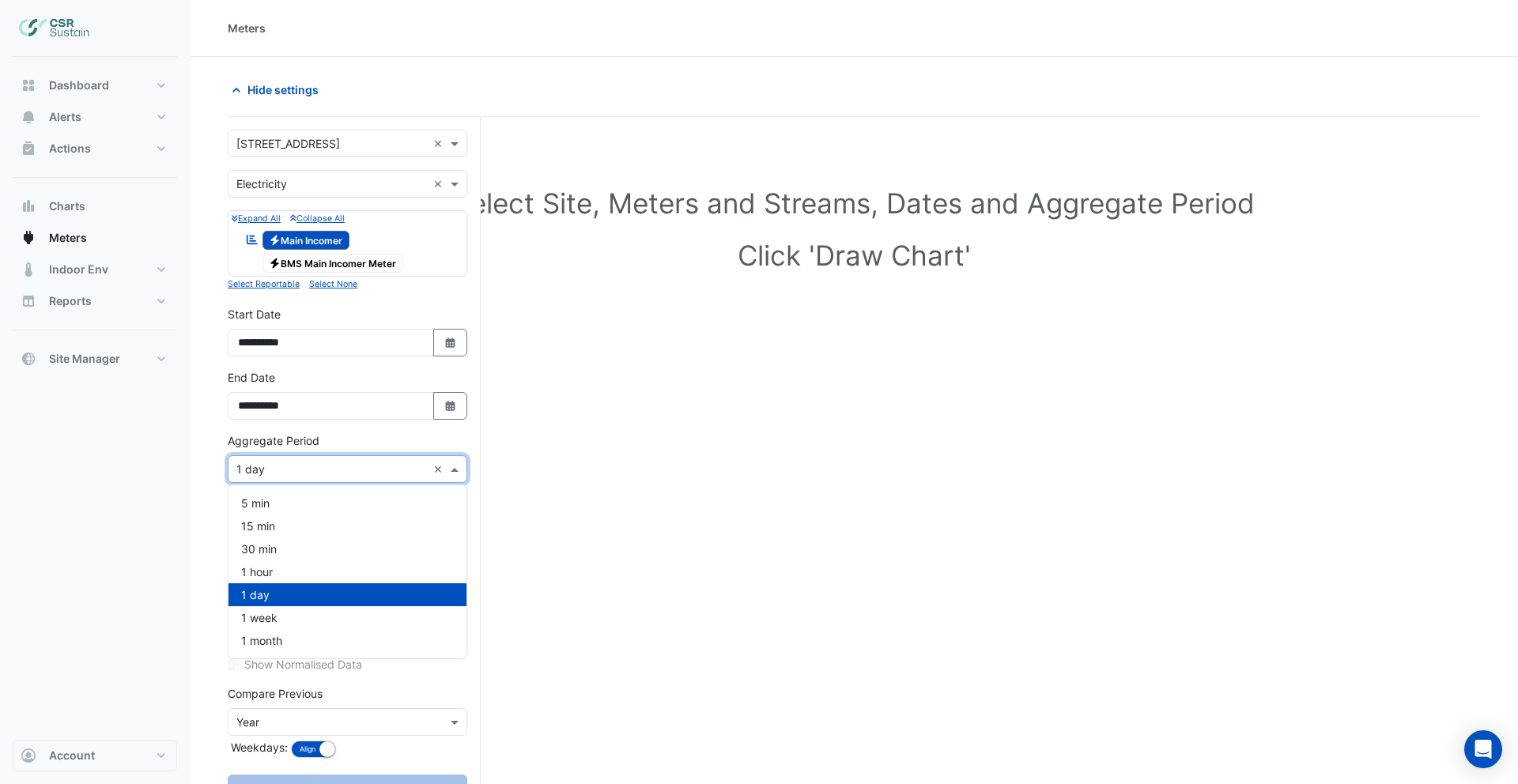
click at [342, 466] on input "text" at bounding box center [332, 469] width 191 height 17
click at [325, 641] on div "1 month" at bounding box center [347, 640] width 238 height 23
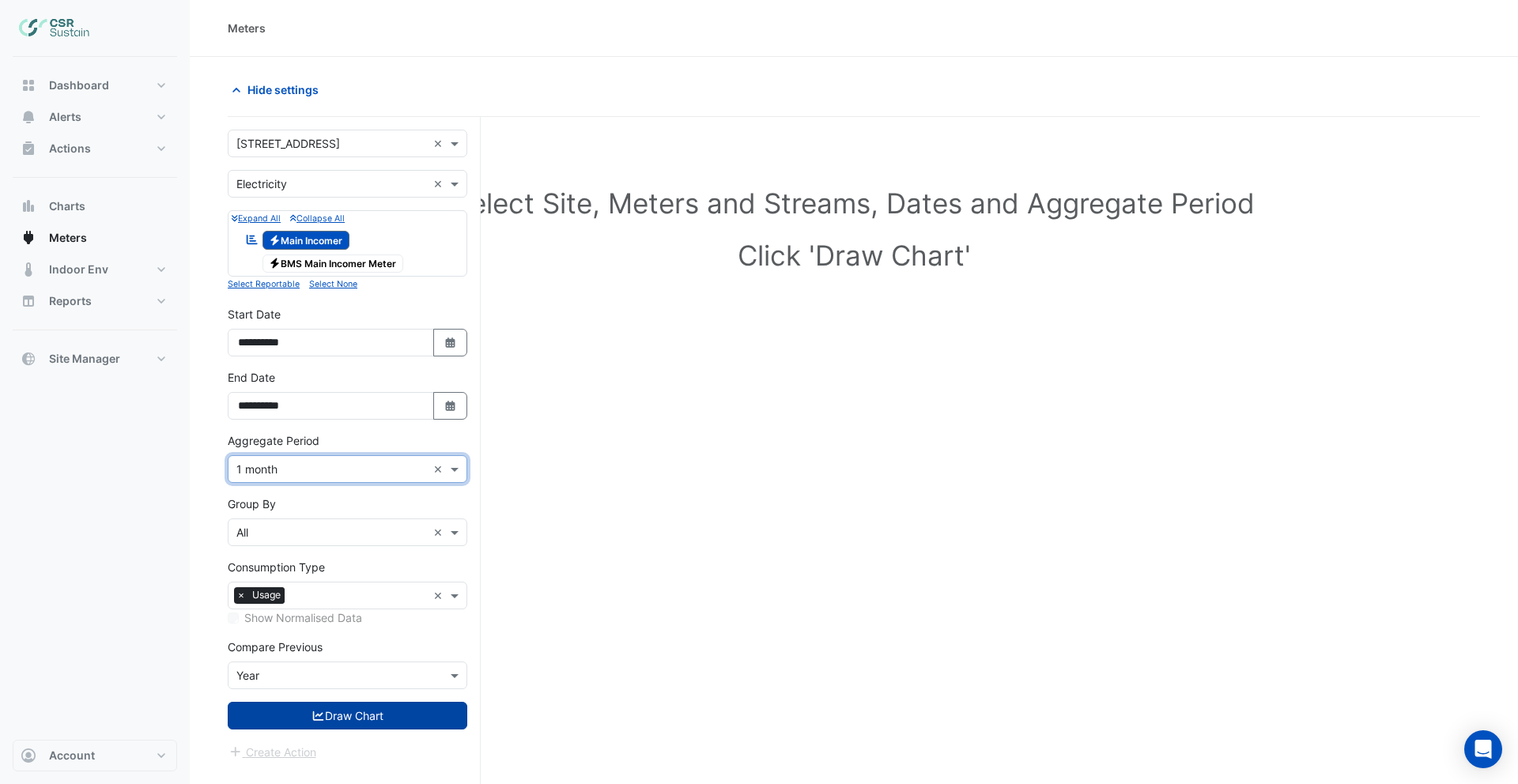
click at [328, 720] on button "Draw Chart" at bounding box center [347, 716] width 240 height 28
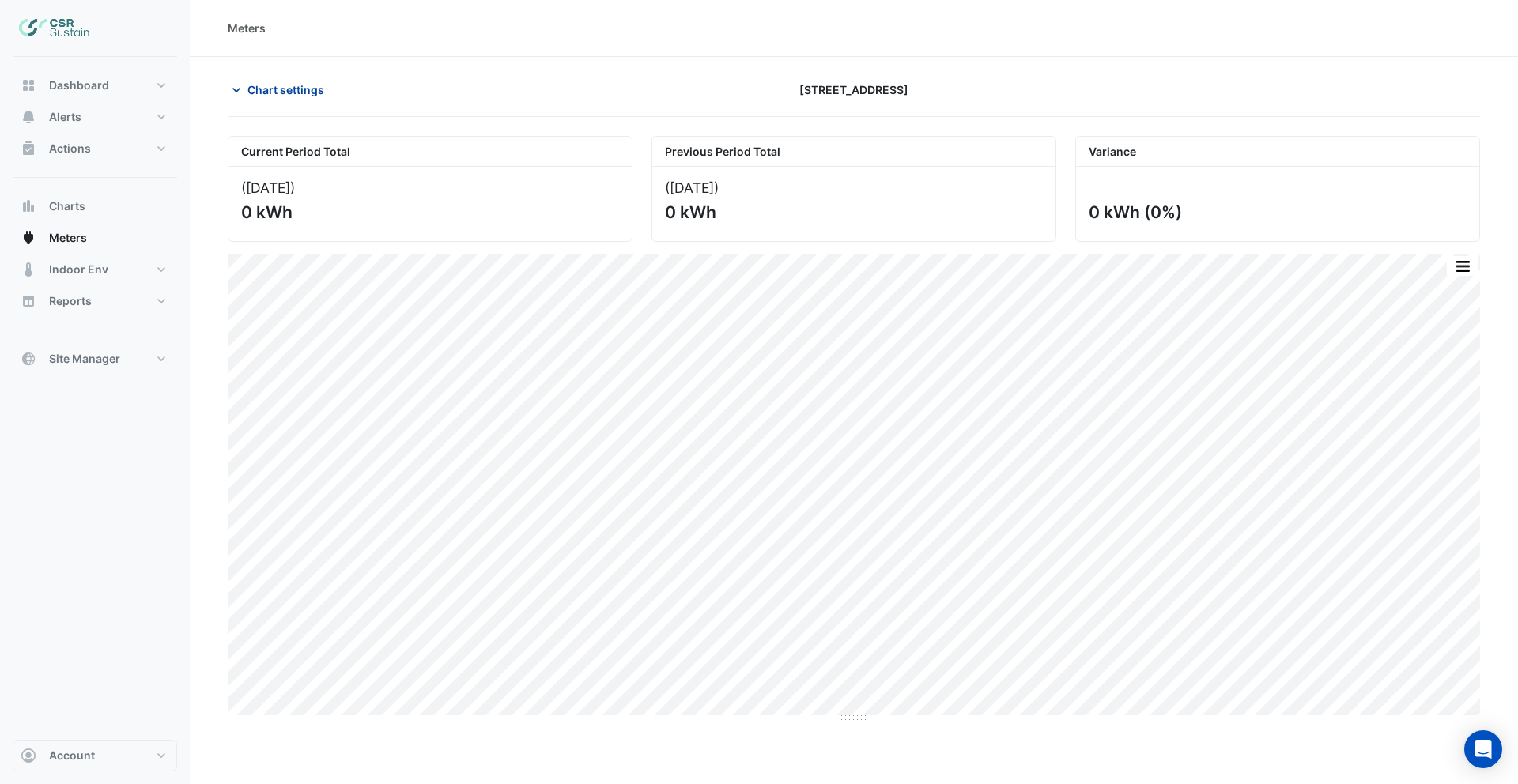
click at [284, 94] on span "Chart settings" at bounding box center [286, 90] width 77 height 17
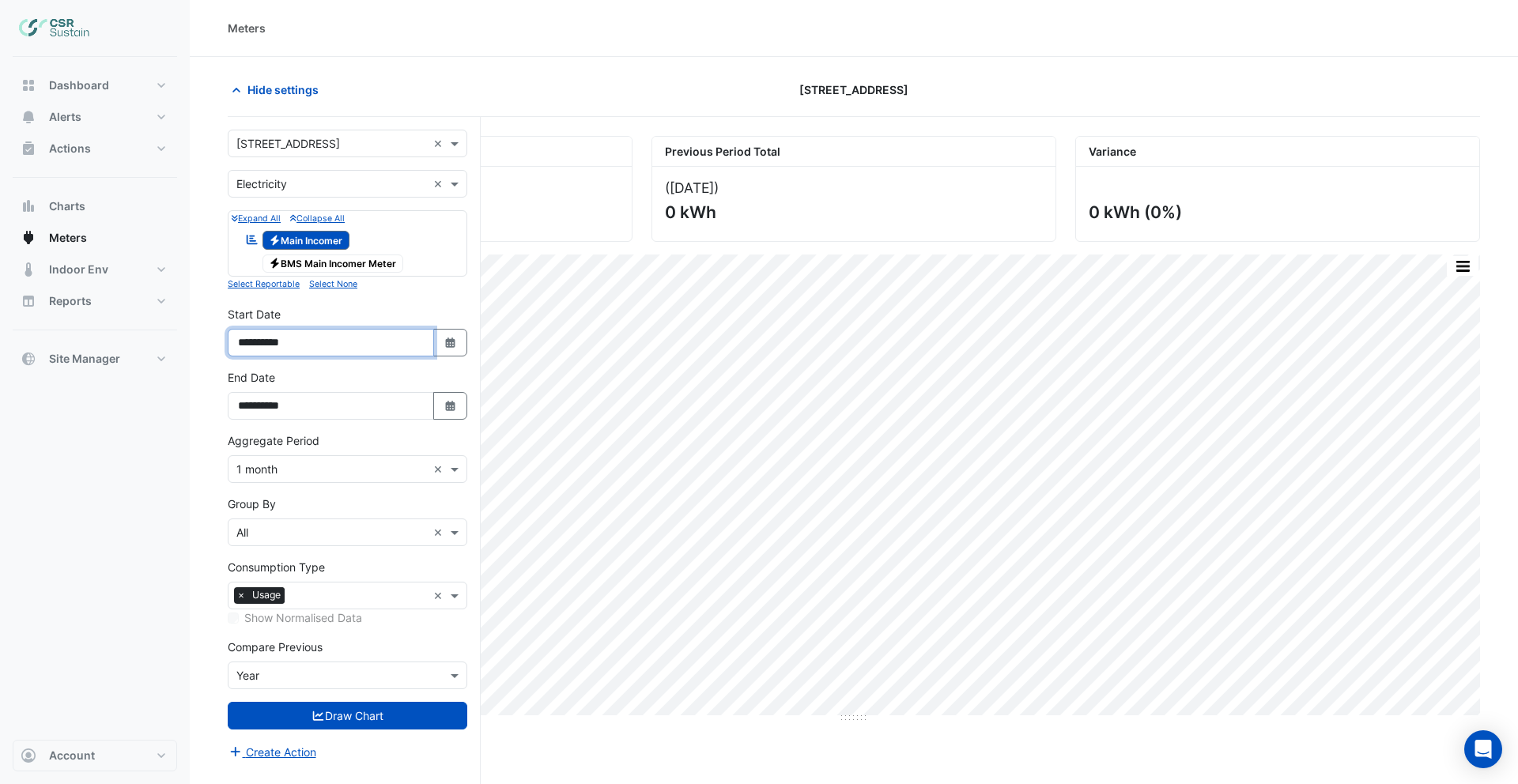
click at [282, 344] on input "**********" at bounding box center [331, 342] width 207 height 28
type input "**********"
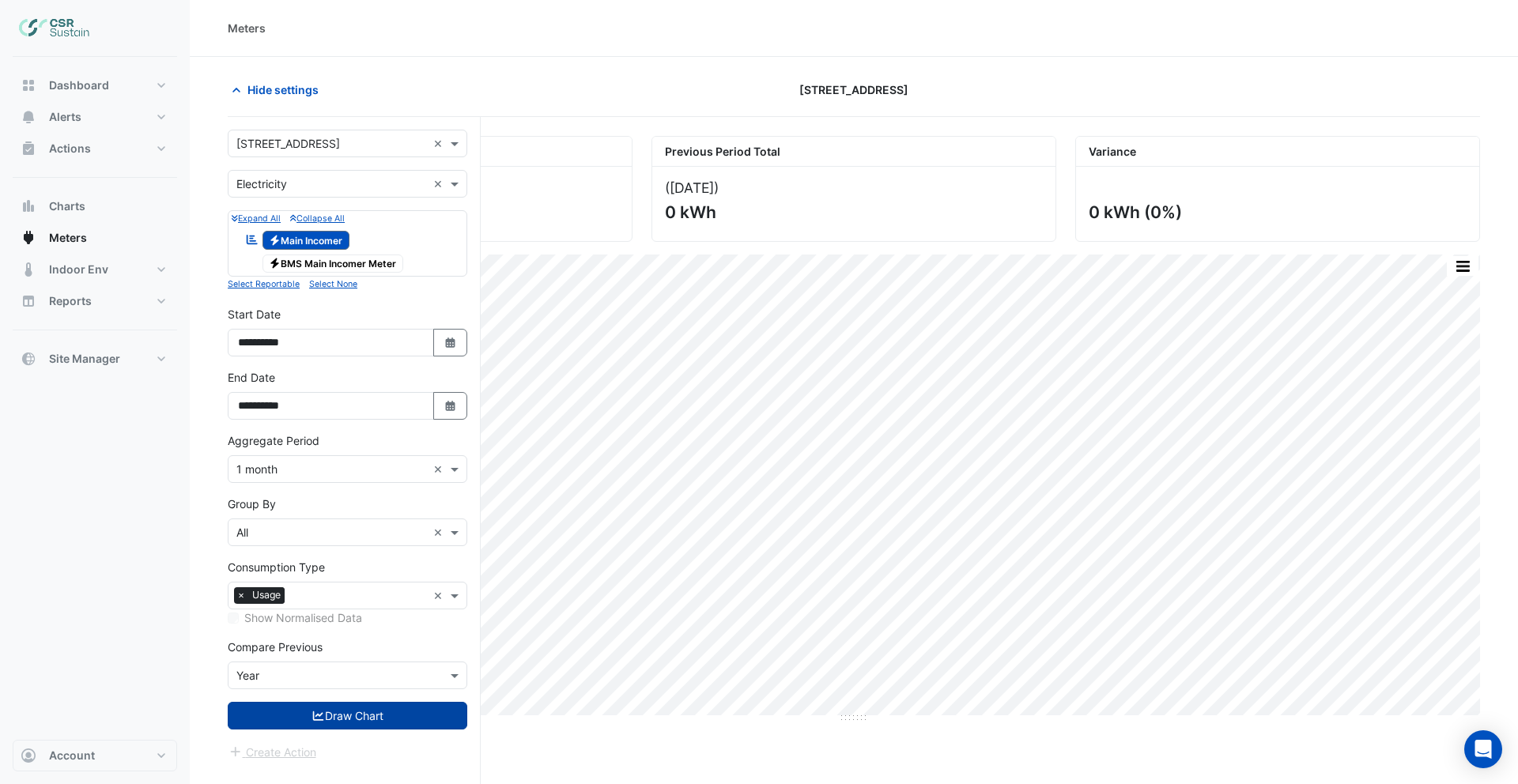
click at [370, 702] on button "Draw Chart" at bounding box center [347, 716] width 240 height 28
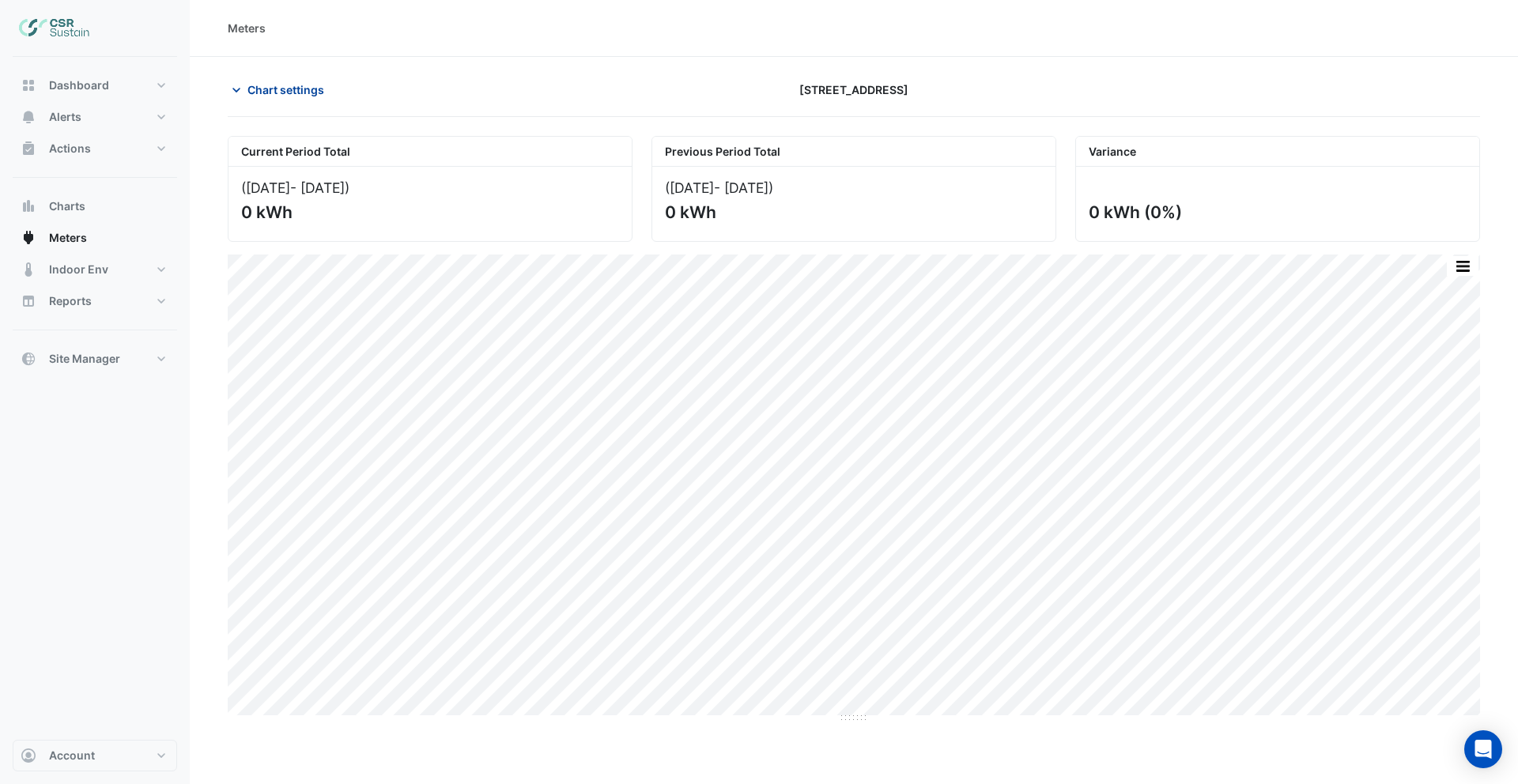
click at [295, 94] on span "Chart settings" at bounding box center [286, 90] width 77 height 17
